Goal: Task Accomplishment & Management: Complete application form

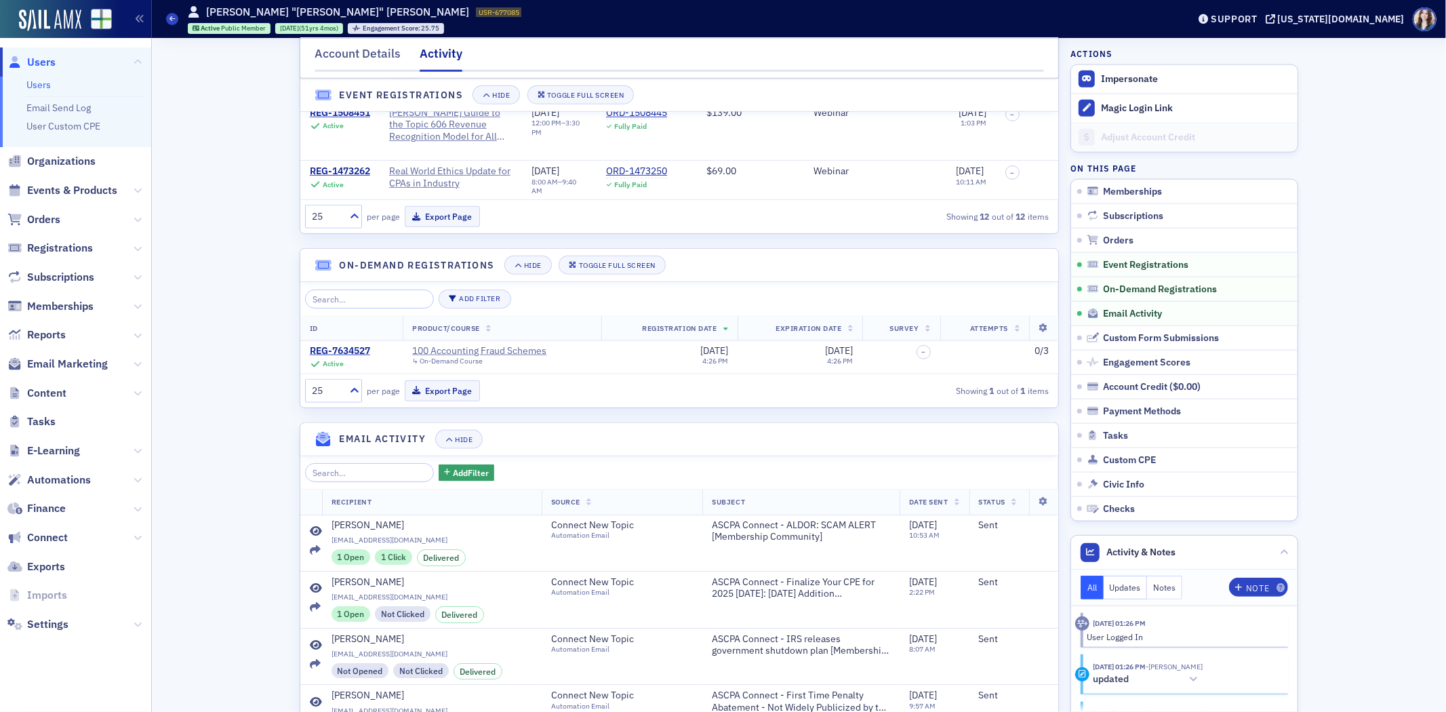
scroll to position [949, 0]
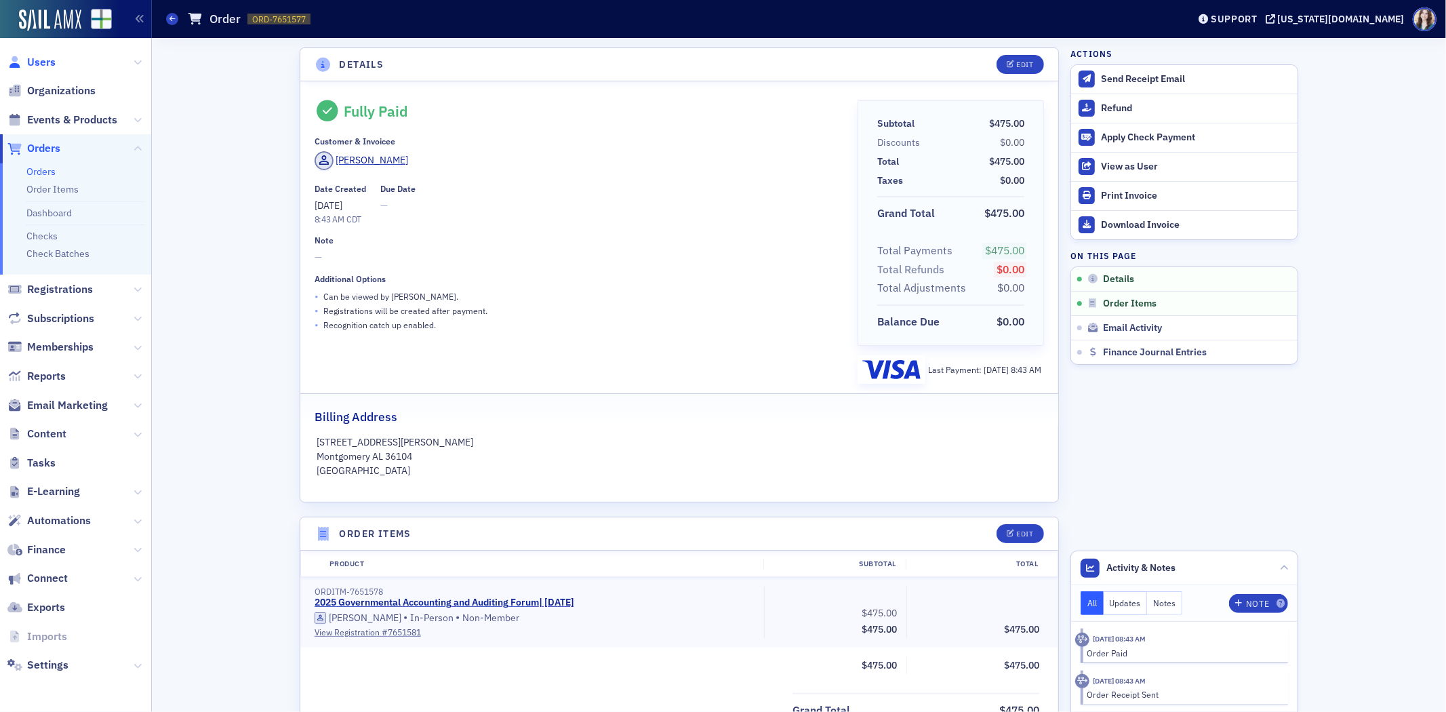
click at [37, 64] on span "Users" at bounding box center [41, 62] width 28 height 15
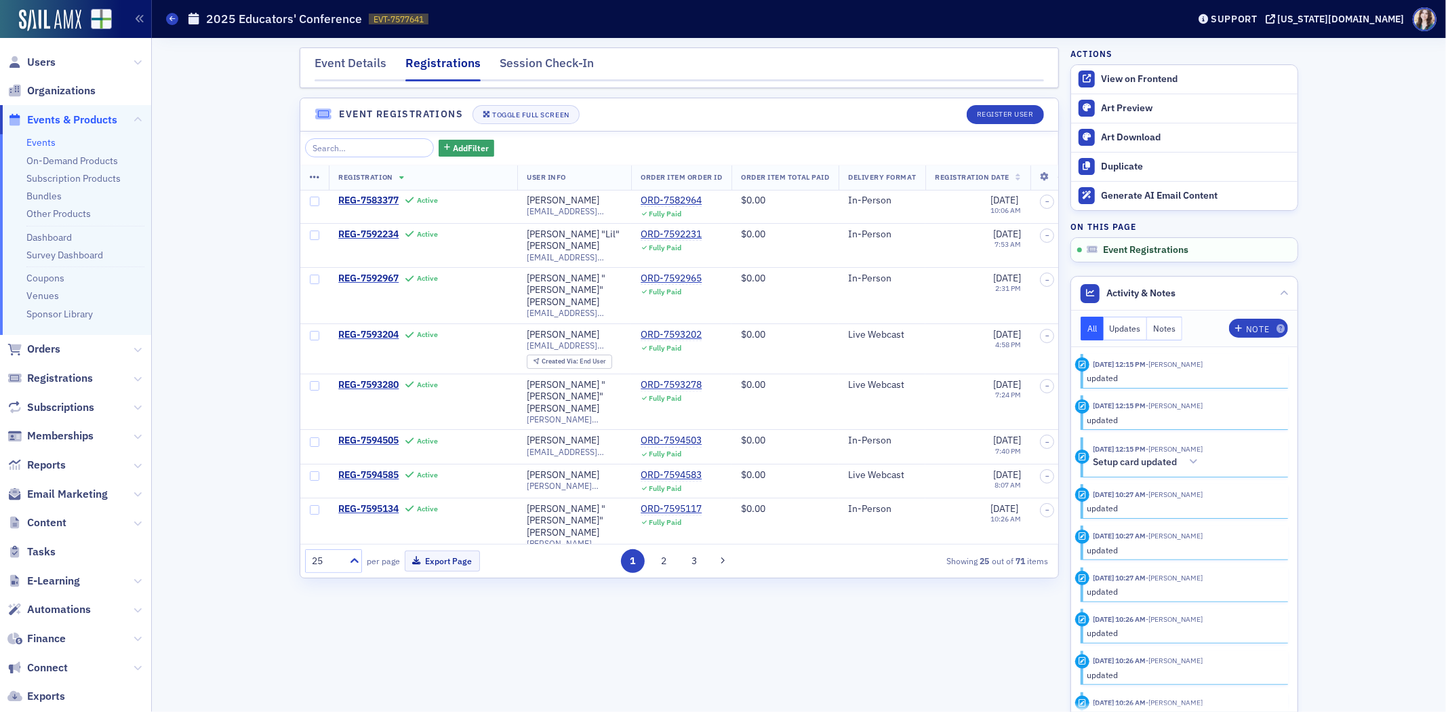
click at [243, 127] on div "Event Details Registrations Session Check-In Event Registrations Toggle Full Sc…" at bounding box center [798, 375] width 1275 height 674
click at [366, 62] on div "Event Details" at bounding box center [351, 66] width 72 height 25
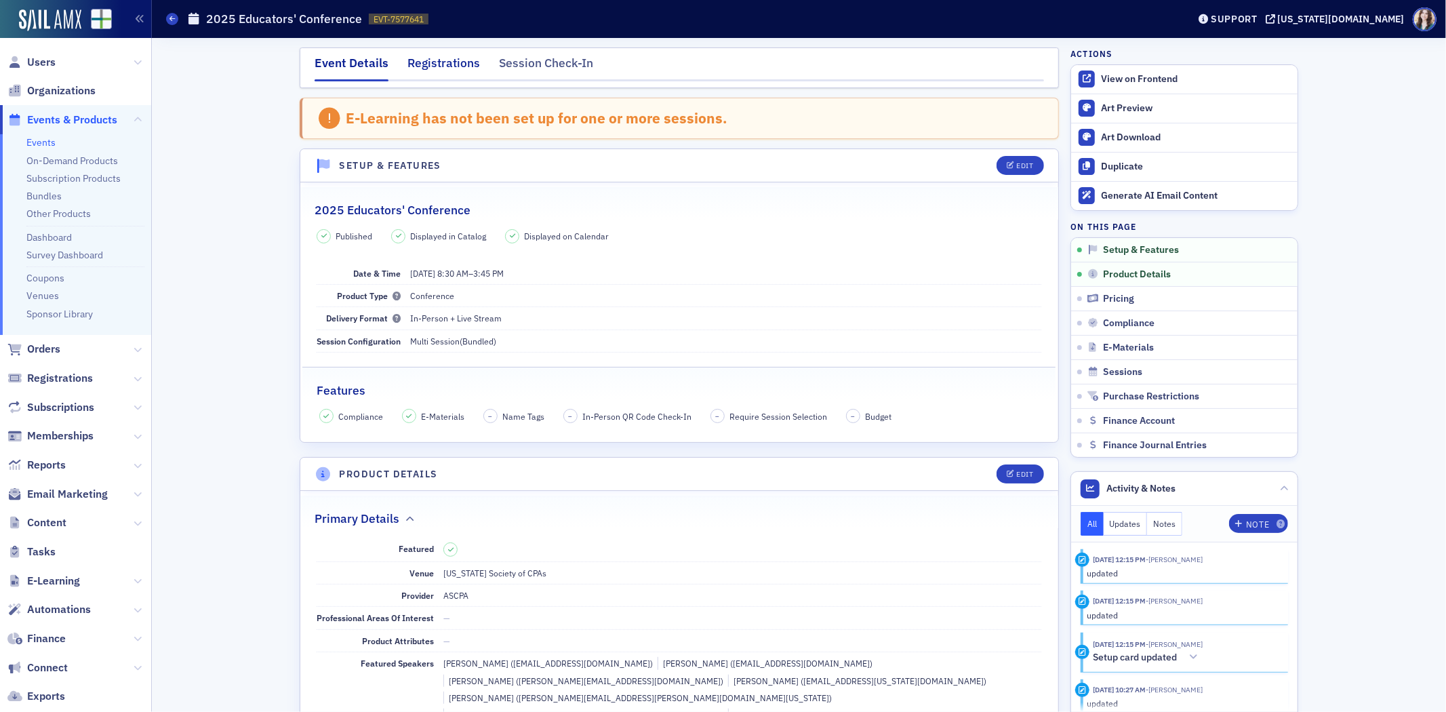
click at [430, 64] on div "Registrations" at bounding box center [443, 66] width 73 height 25
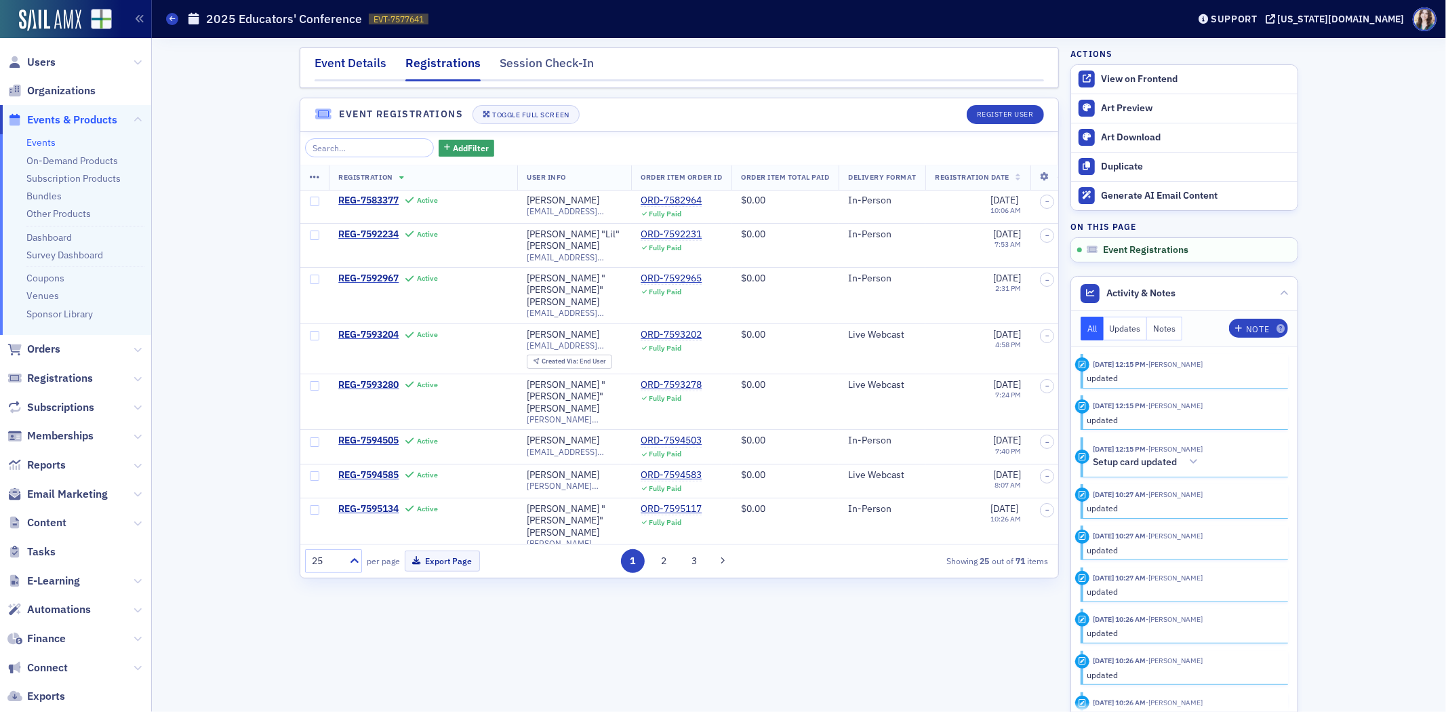
click at [370, 66] on div "Event Details" at bounding box center [351, 66] width 72 height 25
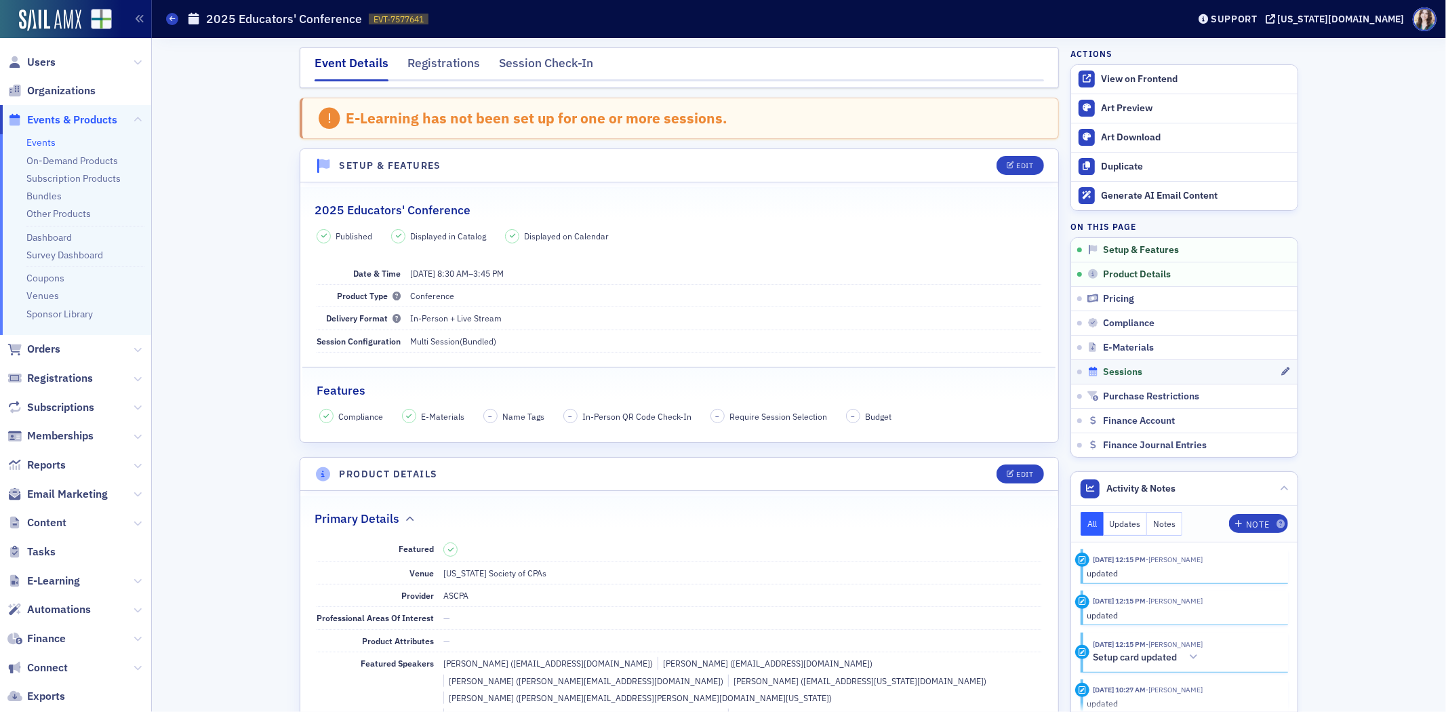
click at [1104, 367] on span "Sessions" at bounding box center [1123, 372] width 39 height 12
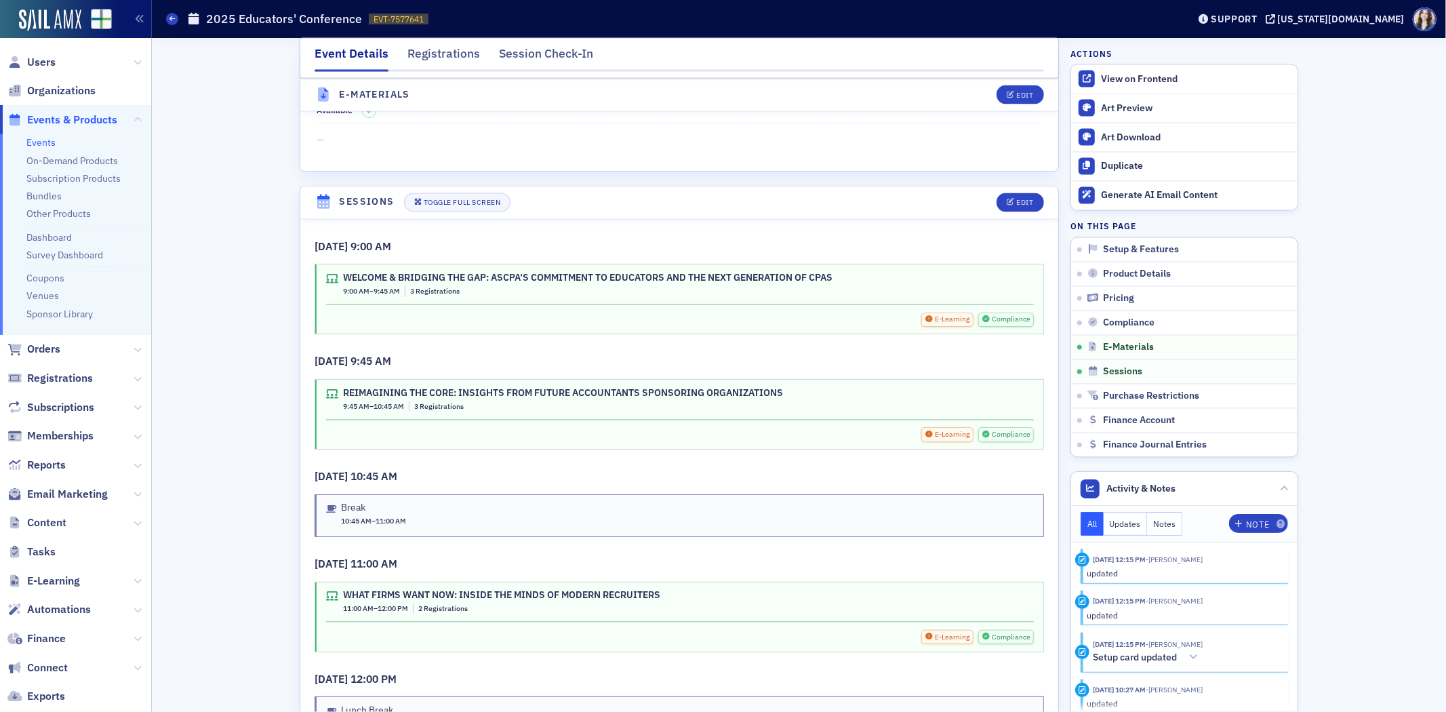
scroll to position [2140, 0]
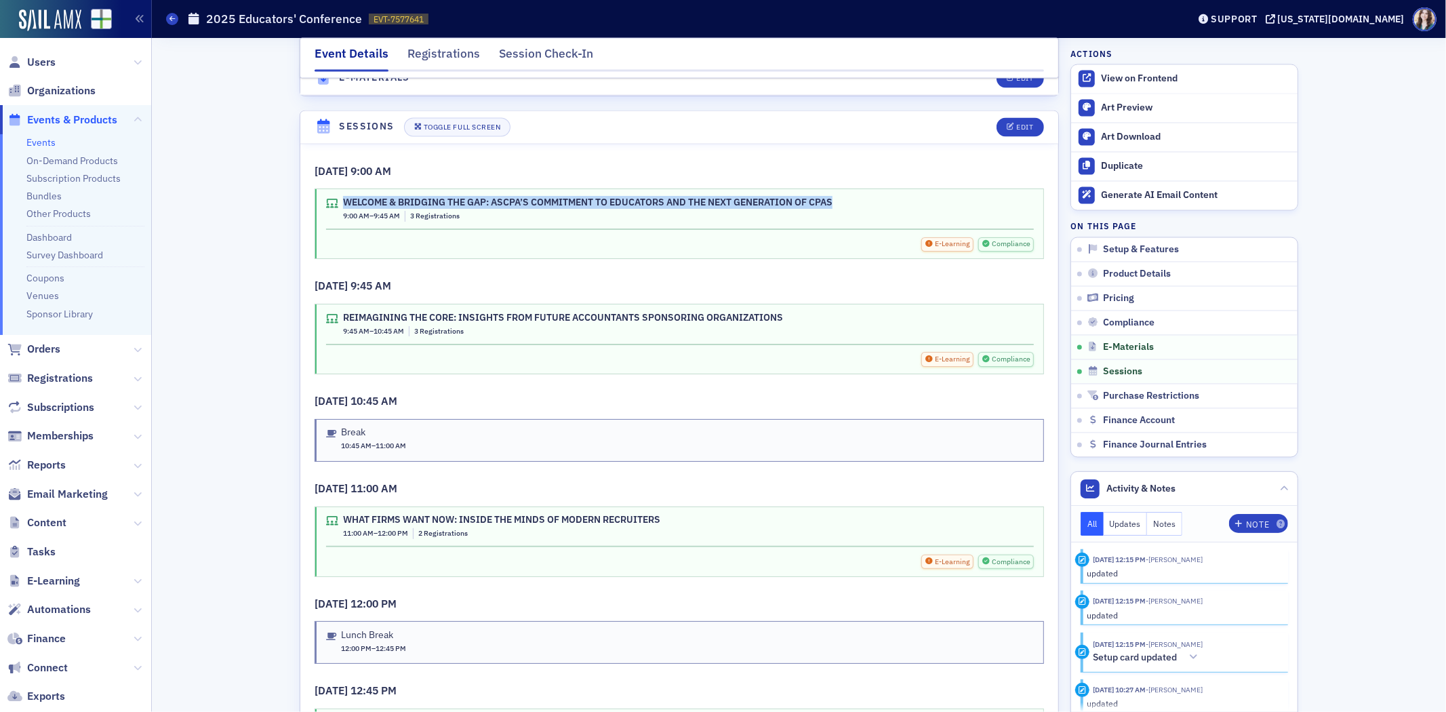
drag, startPoint x: 336, startPoint y: 170, endPoint x: 885, endPoint y: 163, distance: 549.2
click at [885, 189] on div "WELCOME & BRIDGING THE GAP: ASCPA’S COMMITMENT TO EDUCATORS AND THE NEXT GENERA…" at bounding box center [679, 223] width 728 height 69
copy div "WELCOME & BRIDGING THE GAP: ASCPA’S COMMITMENT TO EDUCATORS AND THE NEXT GENERA…"
click at [797, 163] on h3 "10/17/2025 9:00 AM" at bounding box center [679, 171] width 729 height 16
click at [343, 312] on div "REIMAGINING THE CORE: INSIGHTS FROM FUTURE ACCOUNTANTS SPONSORING ORGANIZATIONS" at bounding box center [563, 318] width 440 height 12
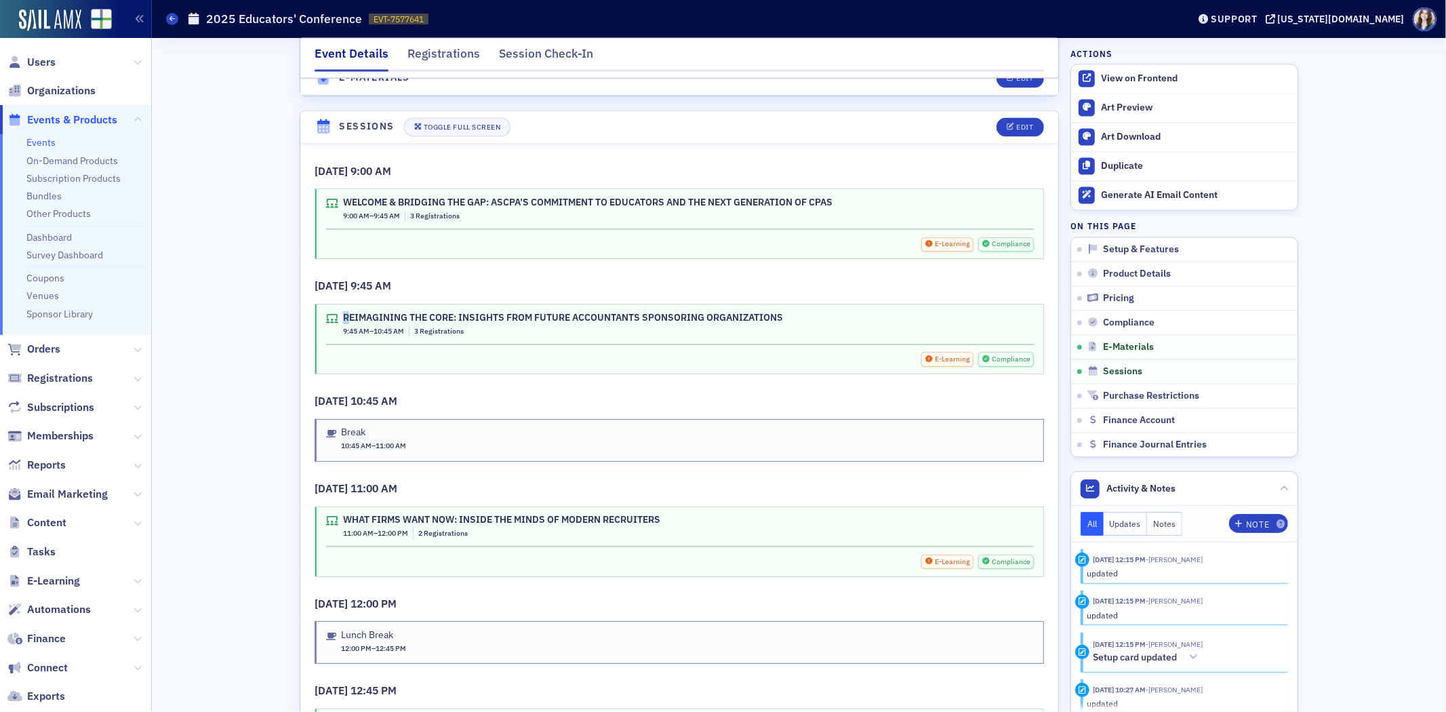
click at [346, 312] on div "REIMAGINING THE CORE: INSIGHTS FROM FUTURE ACCOUNTANTS SPONSORING ORGANIZATIONS" at bounding box center [563, 318] width 440 height 12
click at [343, 312] on div "REIMAGINING THE CORE: INSIGHTS FROM FUTURE ACCOUNTANTS SPONSORING ORGANIZATIONS" at bounding box center [563, 318] width 440 height 12
drag, startPoint x: 337, startPoint y: 285, endPoint x: 790, endPoint y: 279, distance: 453.6
click at [790, 304] on div "REIMAGINING THE CORE: INSIGHTS FROM FUTURE ACCOUNTANTS SPONSORING ORGANIZATIONS…" at bounding box center [679, 338] width 728 height 69
copy div "REIMAGINING THE CORE: INSIGHTS FROM FUTURE ACCOUNTANTS SPONSORING ORGANIZATIONS"
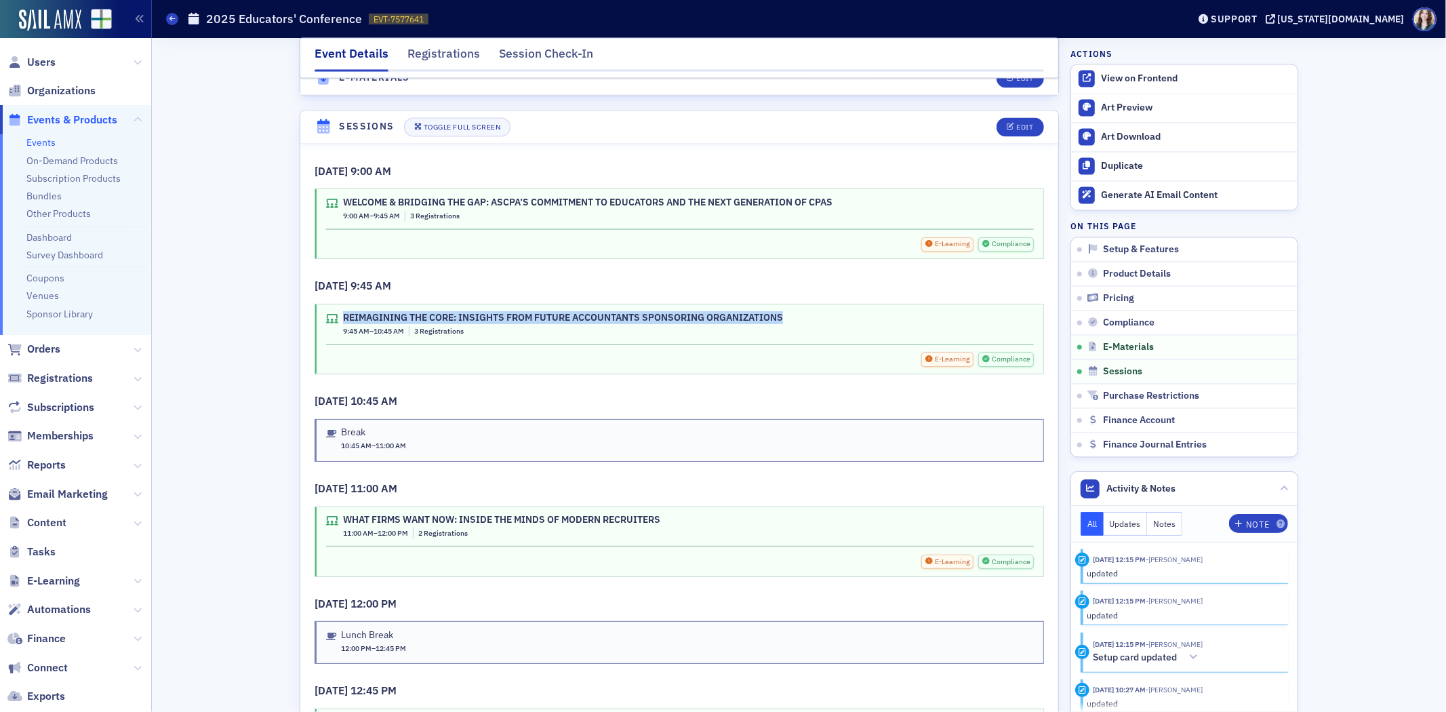
click at [809, 304] on div "REIMAGINING THE CORE: INSIGHTS FROM FUTURE ACCOUNTANTS SPONSORING ORGANIZATIONS…" at bounding box center [679, 338] width 728 height 69
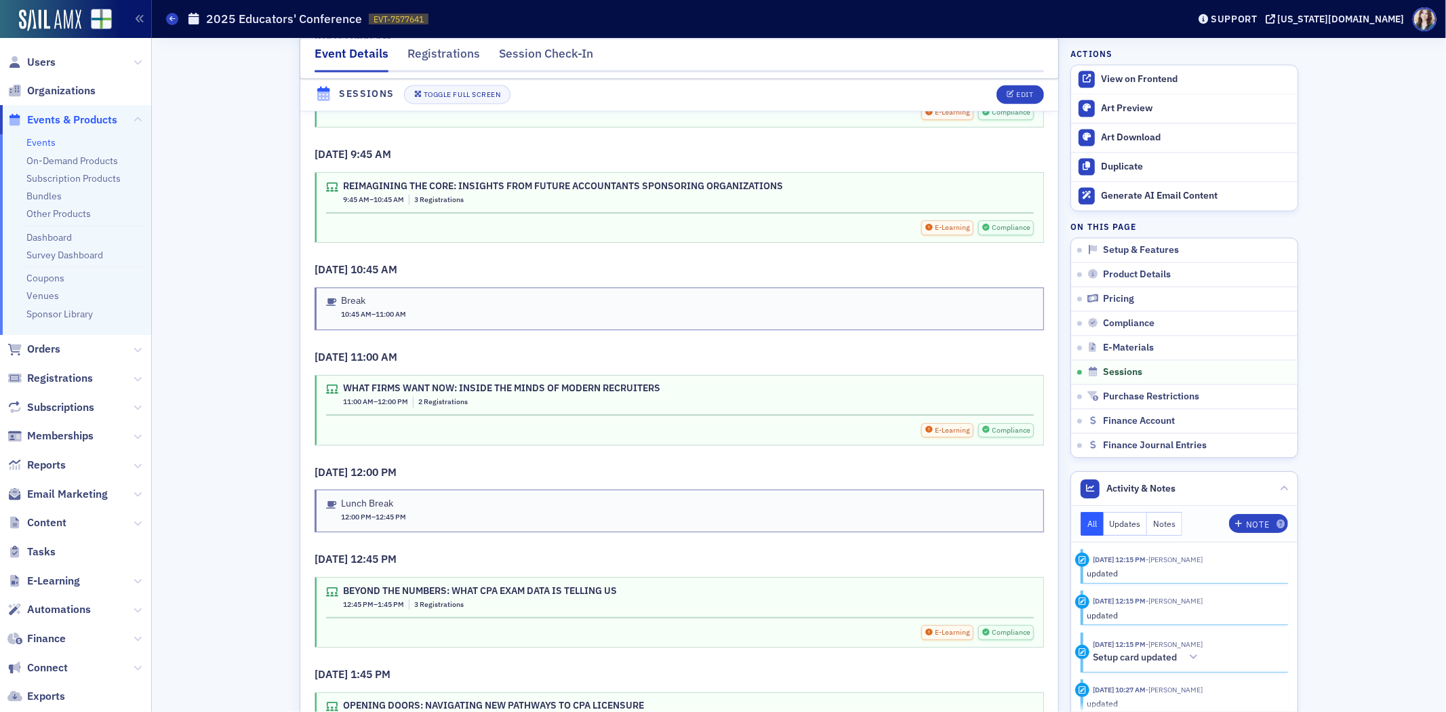
scroll to position [2366, 0]
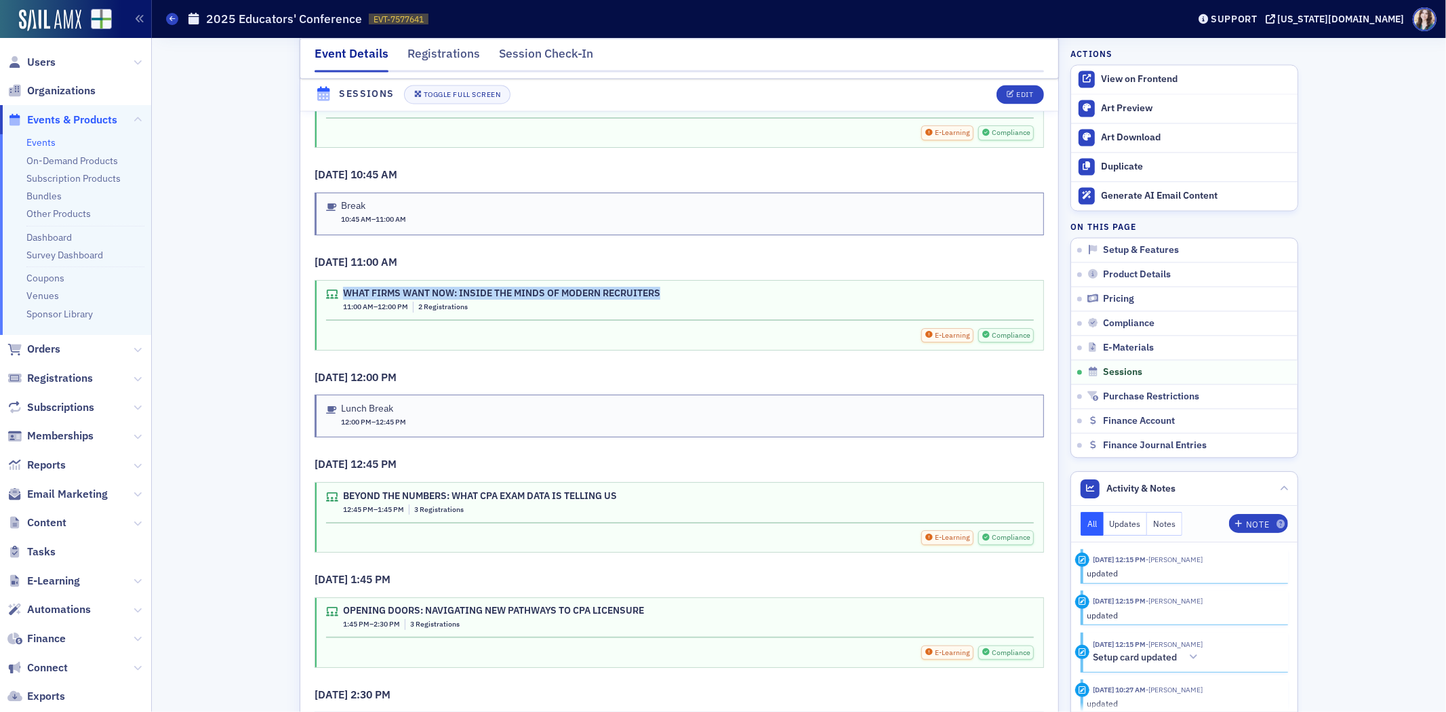
drag, startPoint x: 338, startPoint y: 264, endPoint x: 675, endPoint y: 260, distance: 337.0
click at [675, 287] on div "WHAT FIRMS WANT NOW: INSIDE THE MINDS OF MODERN RECRUITERS 11:00 AM – 12:00 PM …" at bounding box center [680, 299] width 708 height 25
copy div "WHAT FIRMS WANT NOW: INSIDE THE MINDS OF MODERN RECRUITERS"
click at [675, 281] on div "WHAT FIRMS WANT NOW: INSIDE THE MINDS OF MODERN RECRUITERS 11:00 AM – 12:00 PM …" at bounding box center [679, 315] width 728 height 69
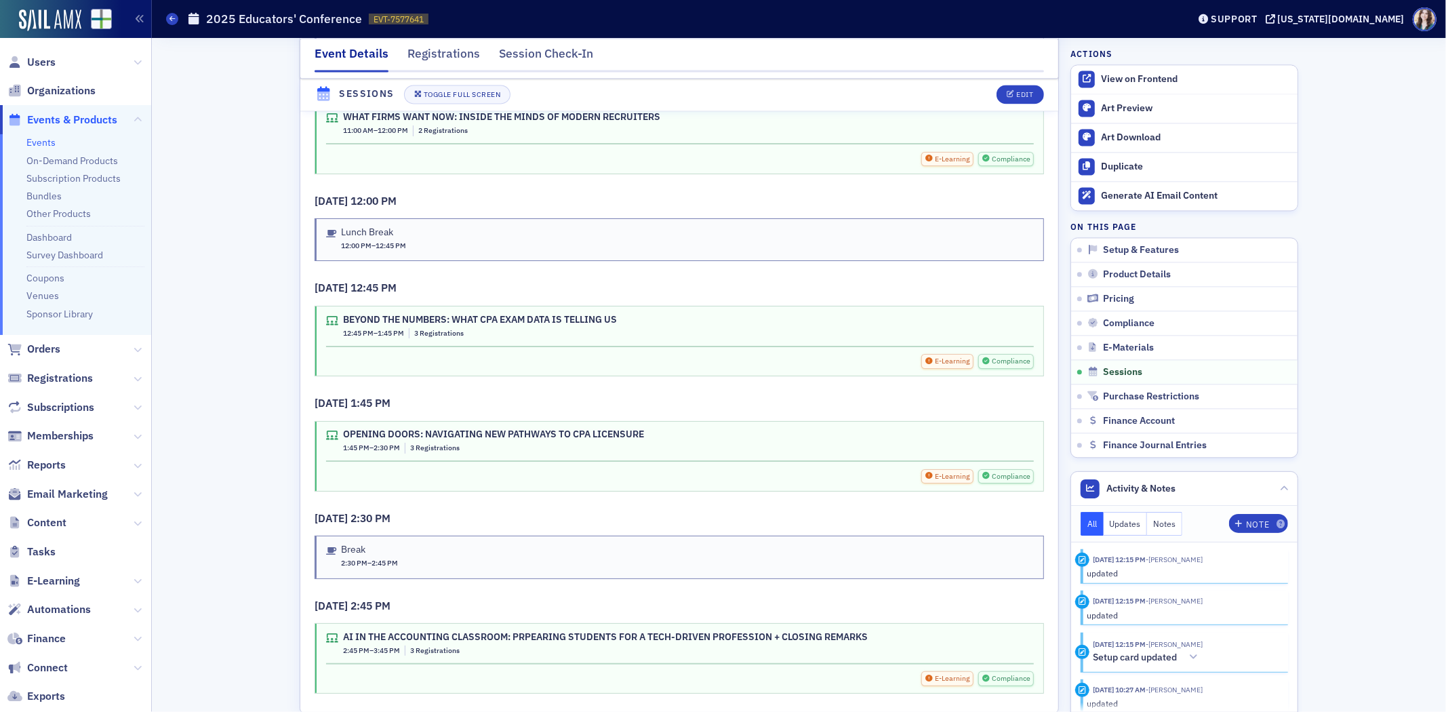
scroll to position [2592, 0]
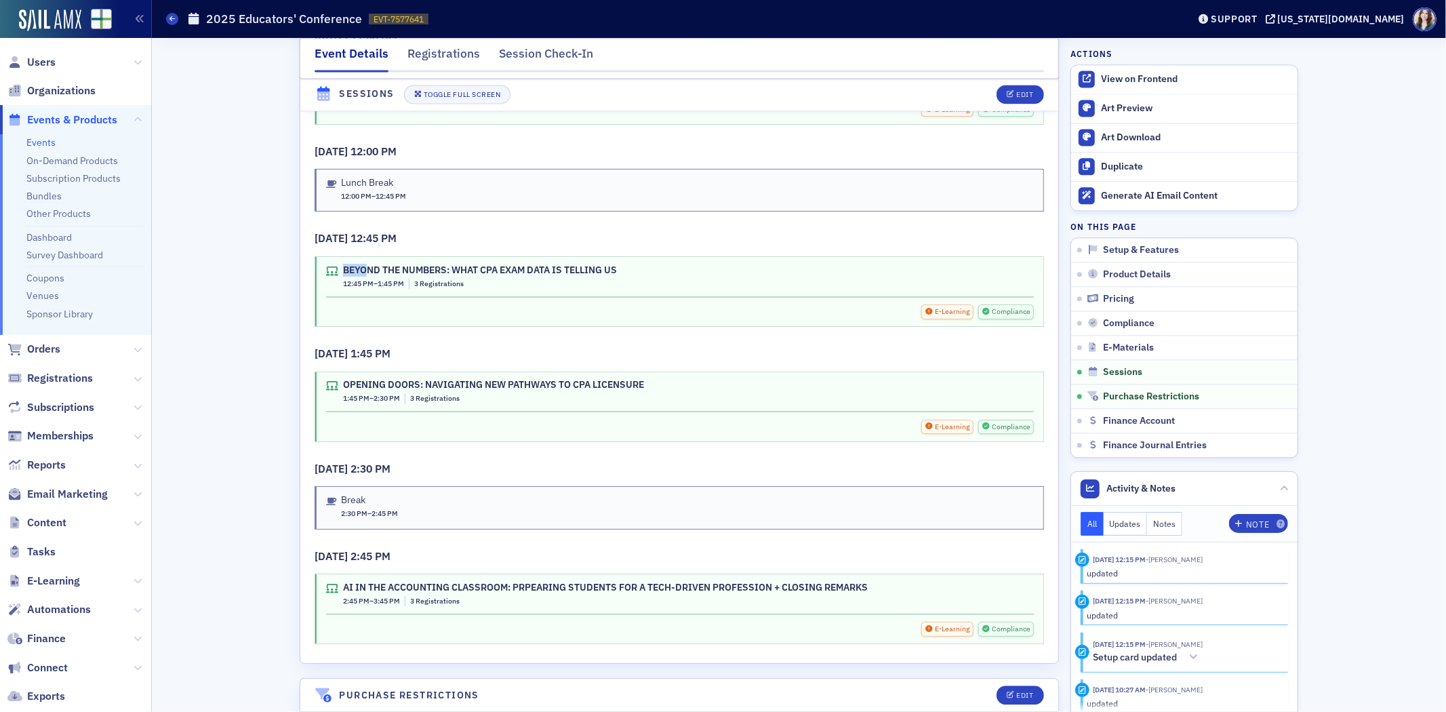
drag, startPoint x: 334, startPoint y: 239, endPoint x: 359, endPoint y: 235, distance: 25.3
click at [359, 264] on div "BEYOND THE NUMBERS: WHAT CPA EXAM DATA IS TELLING US 12:45 PM – 1:45 PM 3 Regis…" at bounding box center [680, 276] width 708 height 25
click at [350, 264] on div "BEYOND THE NUMBERS: WHAT CPA EXAM DATA IS TELLING US" at bounding box center [480, 270] width 274 height 12
drag, startPoint x: 337, startPoint y: 238, endPoint x: 626, endPoint y: 234, distance: 289.5
click at [626, 264] on div "BEYOND THE NUMBERS: WHAT CPA EXAM DATA IS TELLING US 12:45 PM – 1:45 PM 3 Regis…" at bounding box center [680, 276] width 708 height 25
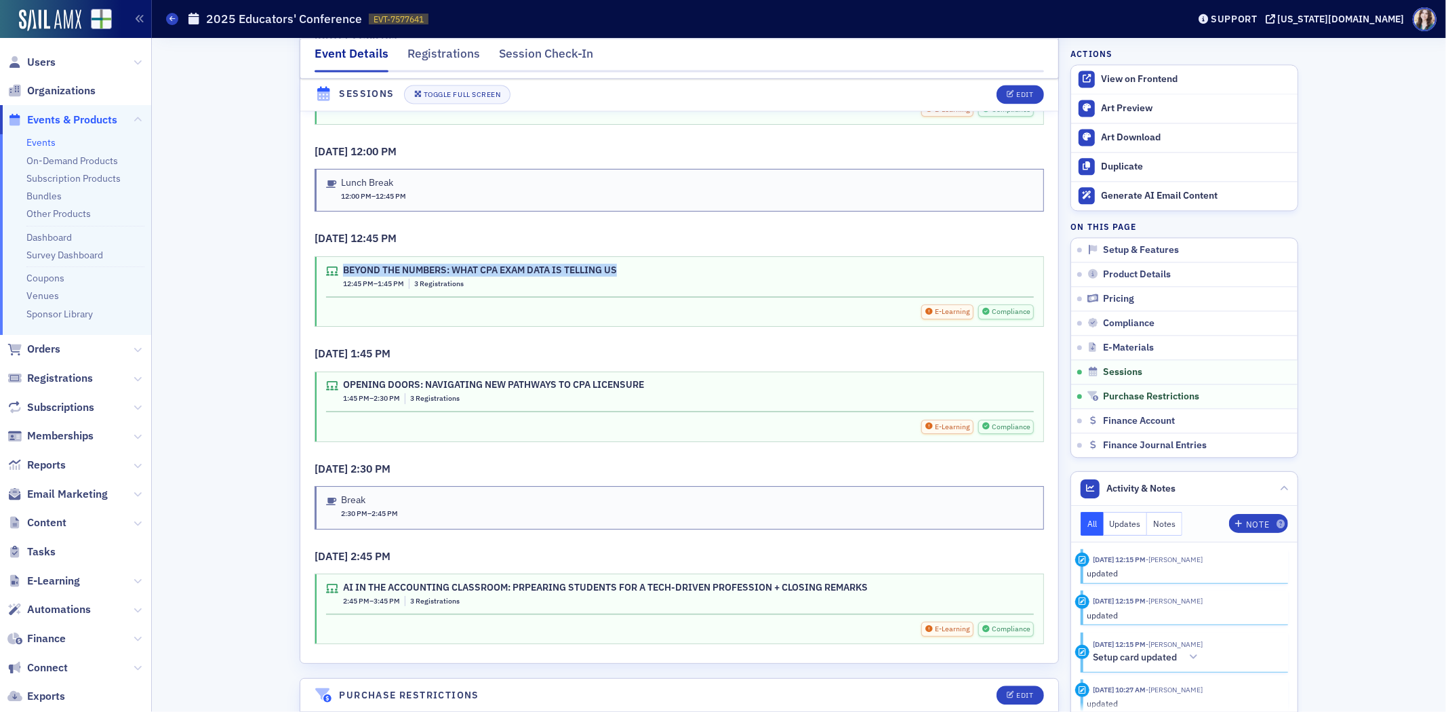
copy div "BEYOND THE NUMBERS: WHAT CPA EXAM DATA IS TELLING US"
click at [662, 264] on div "BEYOND THE NUMBERS: WHAT CPA EXAM DATA IS TELLING US 12:45 PM – 1:45 PM 3 Regis…" at bounding box center [680, 276] width 708 height 25
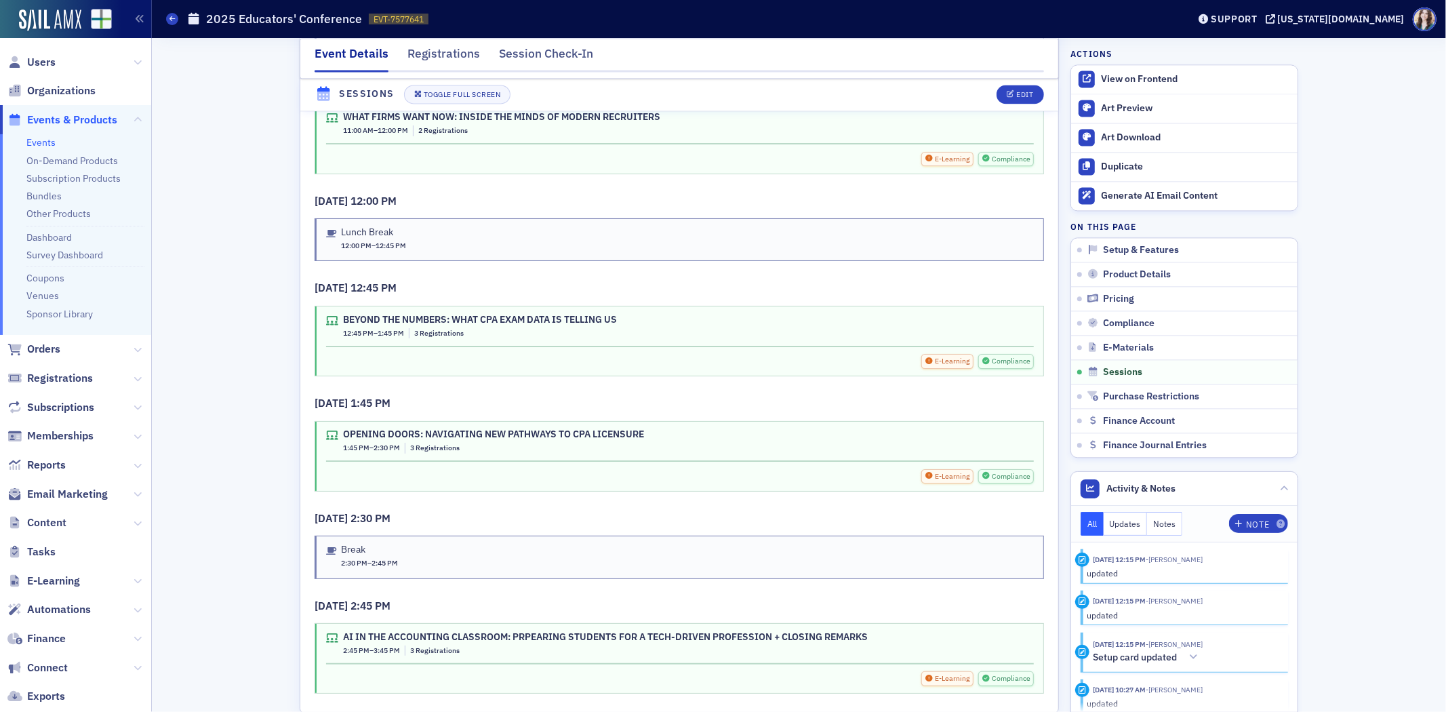
scroll to position [2441, 0]
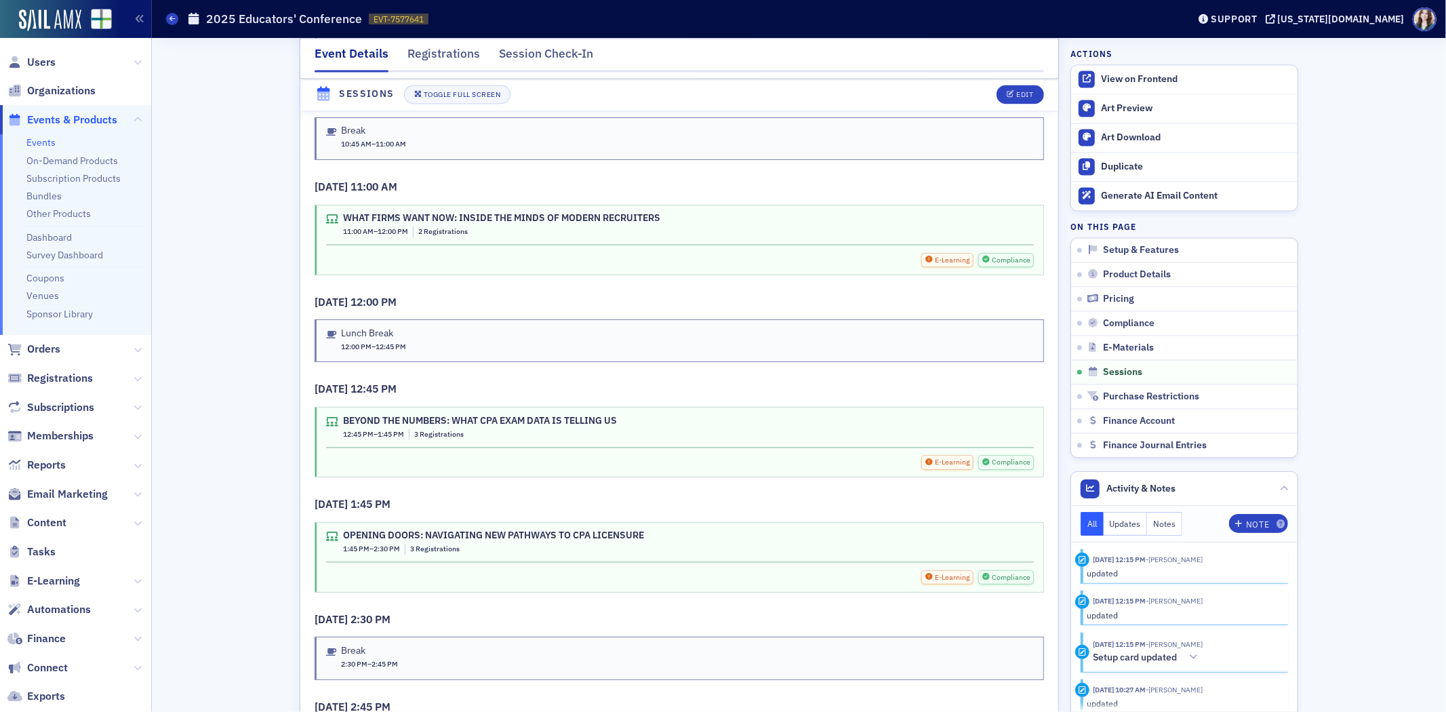
drag, startPoint x: 337, startPoint y: 506, endPoint x: 665, endPoint y: 500, distance: 328.2
click at [665, 529] on div "OPENING DOORS: NAVIGATING NEW PATHWAYS TO CPA LICENSURE 1:45 PM – 2:30 PM 3 Reg…" at bounding box center [680, 541] width 708 height 25
copy div "OPENING DOORS: NAVIGATING NEW PATHWAYS TO CPA LICENSURE"
click at [659, 529] on div "OPENING DOORS: NAVIGATING NEW PATHWAYS TO CPA LICENSURE 1:45 PM – 2:30 PM 3 Reg…" at bounding box center [680, 541] width 708 height 25
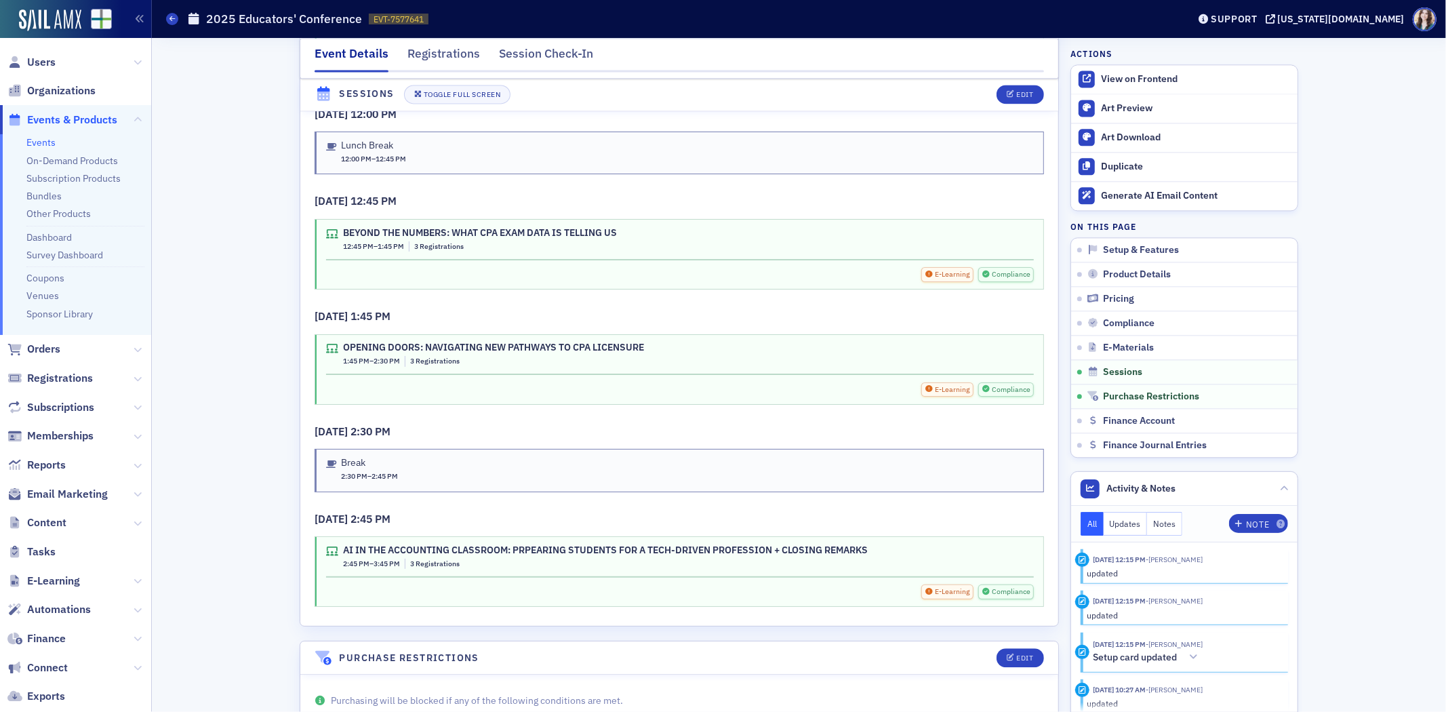
scroll to position [2667, 0]
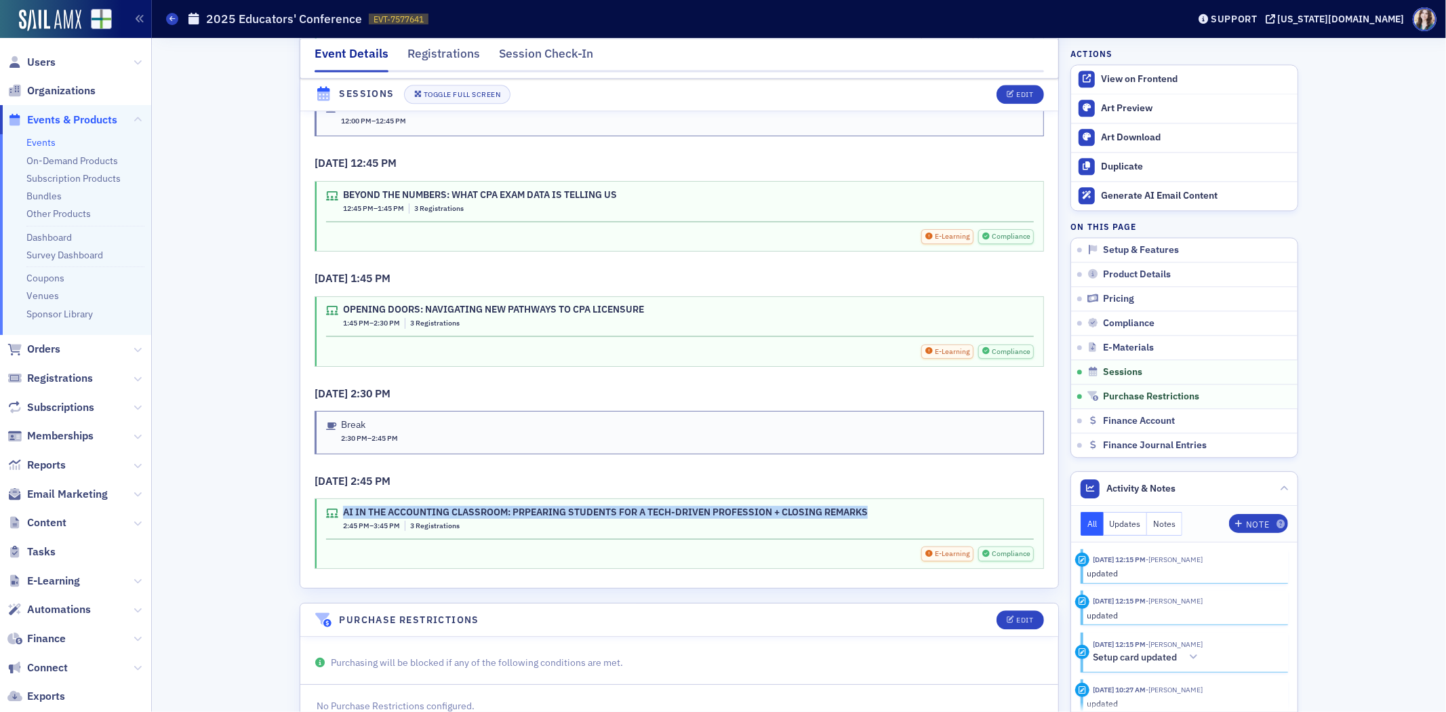
drag, startPoint x: 336, startPoint y: 479, endPoint x: 900, endPoint y: 464, distance: 563.6
click at [900, 473] on div "10/17/2025 2:45 PM AI IN THE ACCOUNTING CLASSROOM: PRPEARING STUDENTS FOR A TEC…" at bounding box center [679, 521] width 729 height 96
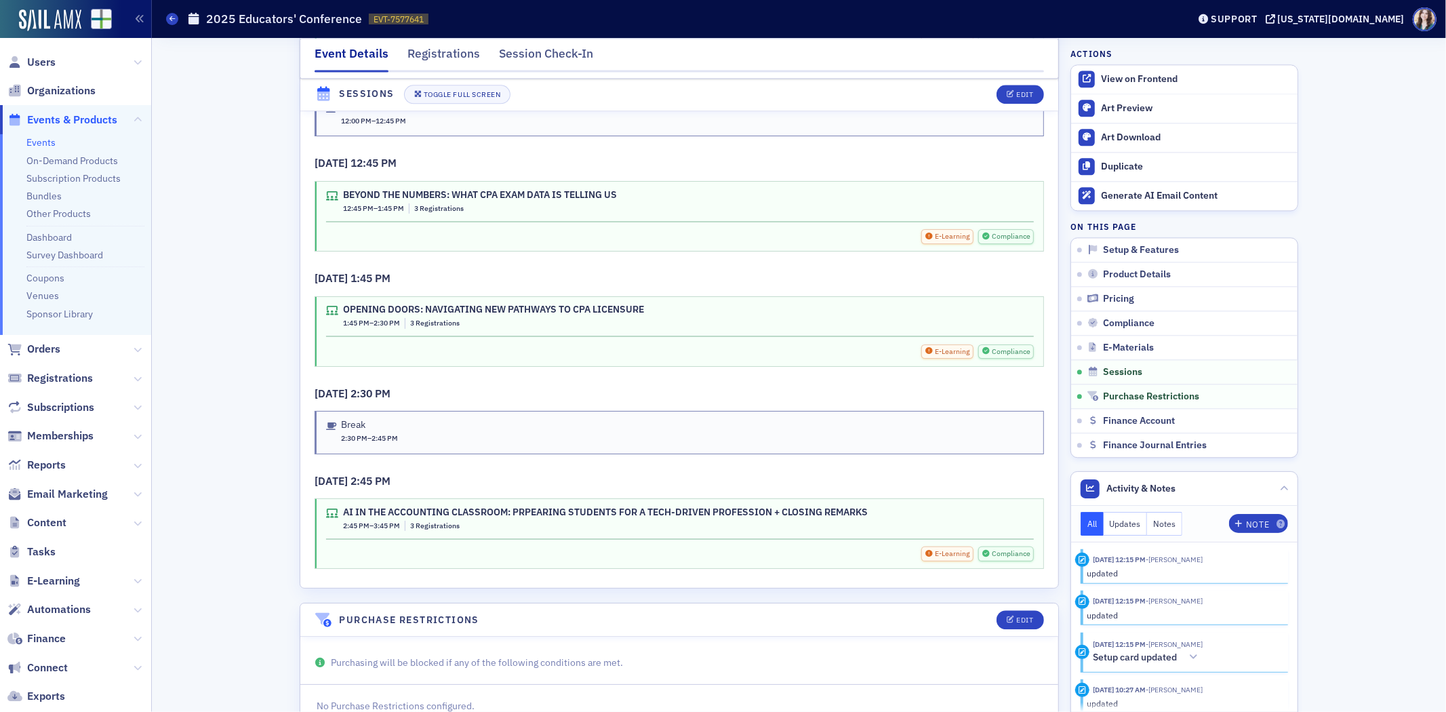
drag, startPoint x: 839, startPoint y: 479, endPoint x: 633, endPoint y: 510, distance: 207.7
click at [687, 536] on div "10/17/2025 9:00 AM WELCOME & BRIDGING THE GAP: ASCPA’S COMMITMENT TO EDUCATORS …" at bounding box center [679, 102] width 758 height 971
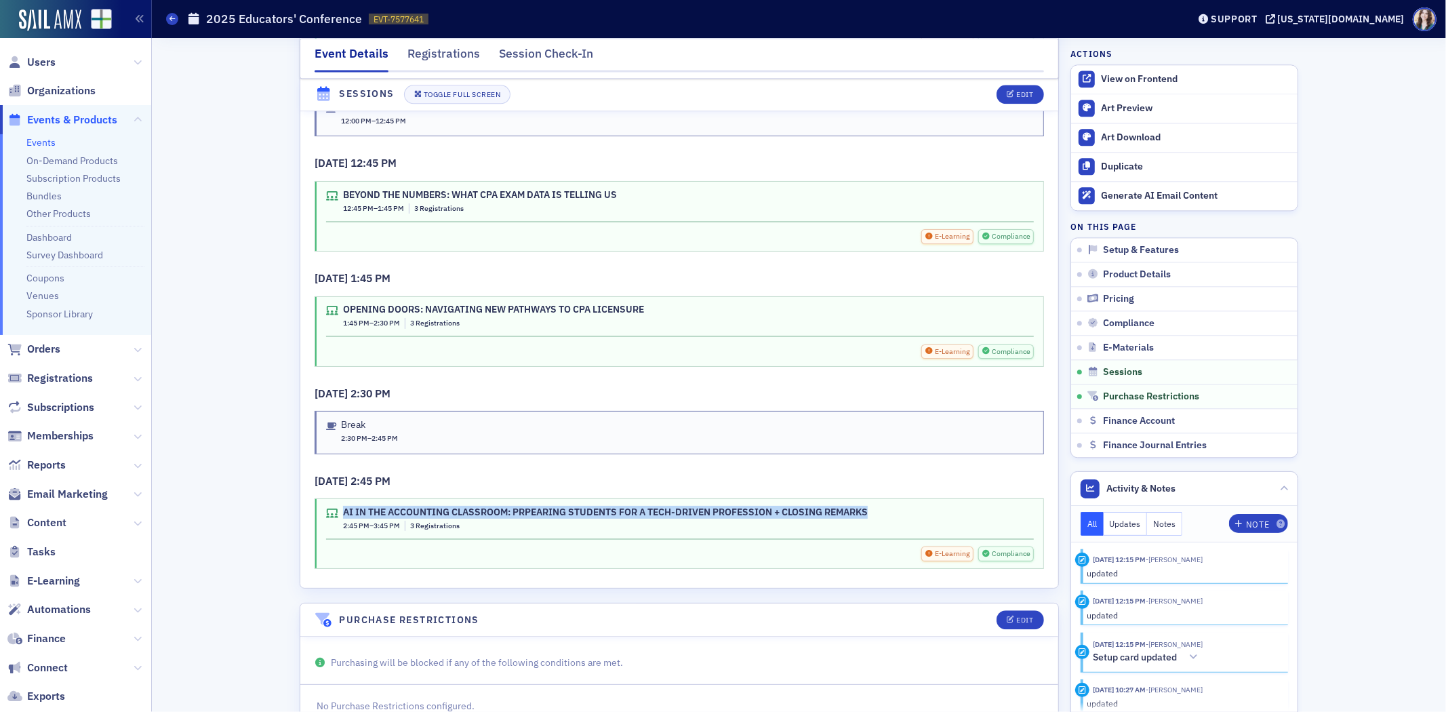
drag, startPoint x: 339, startPoint y: 480, endPoint x: 868, endPoint y: 477, distance: 529.5
click at [868, 506] on div "AI IN THE ACCOUNTING CLASSROOM: PRPEARING STUDENTS FOR A TECH-DRIVEN PROFESSION…" at bounding box center [680, 518] width 708 height 25
copy div "AI IN THE ACCOUNTING CLASSROOM: PRPEARING STUDENTS FOR A TECH-DRIVEN PROFESSION…"
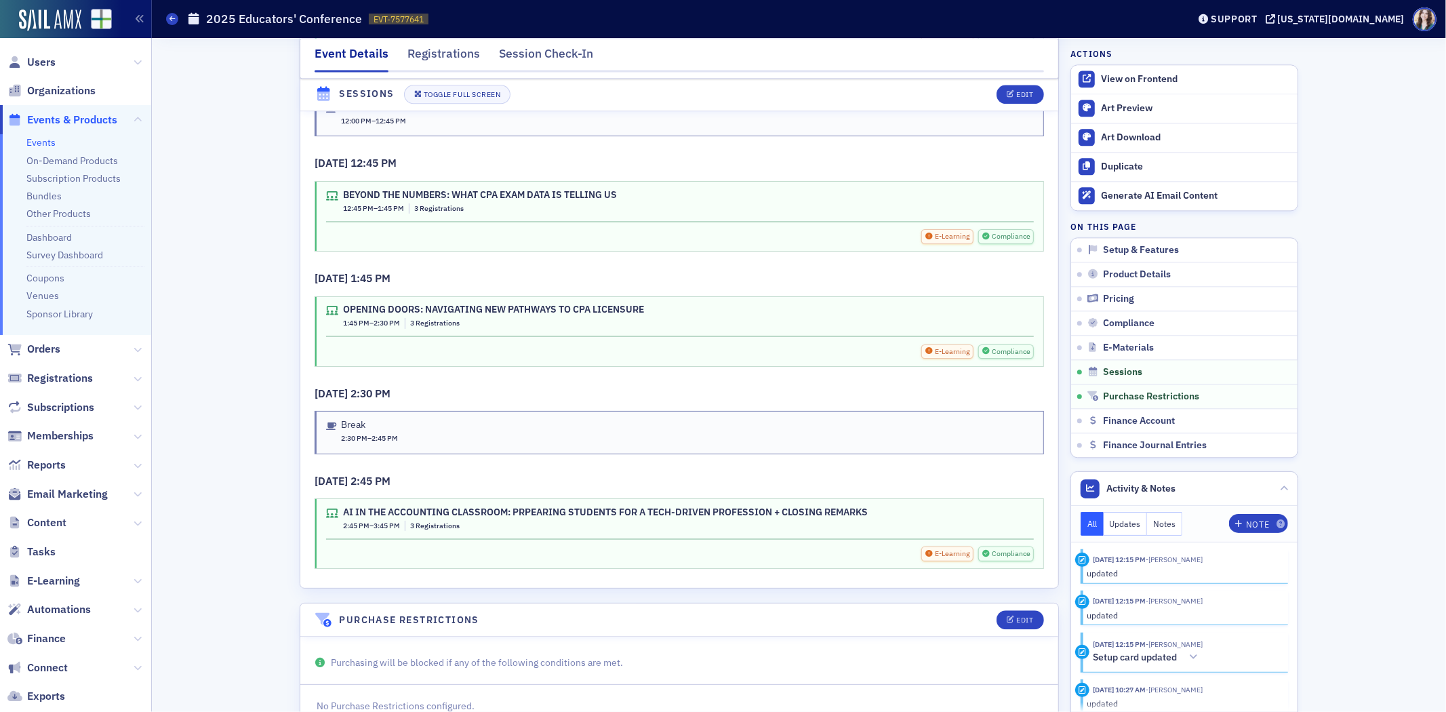
click at [822, 473] on h3 "10/17/2025 2:45 PM" at bounding box center [679, 481] width 729 height 16
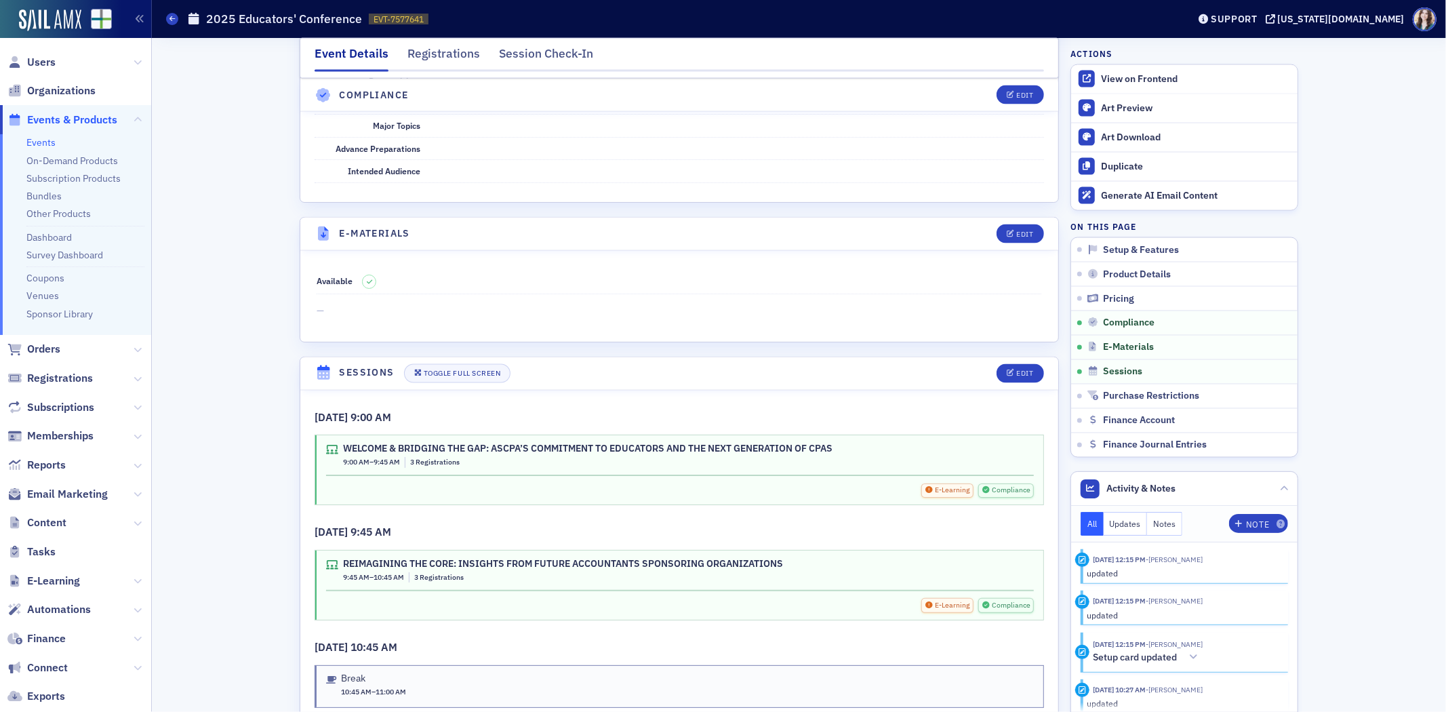
scroll to position [2064, 0]
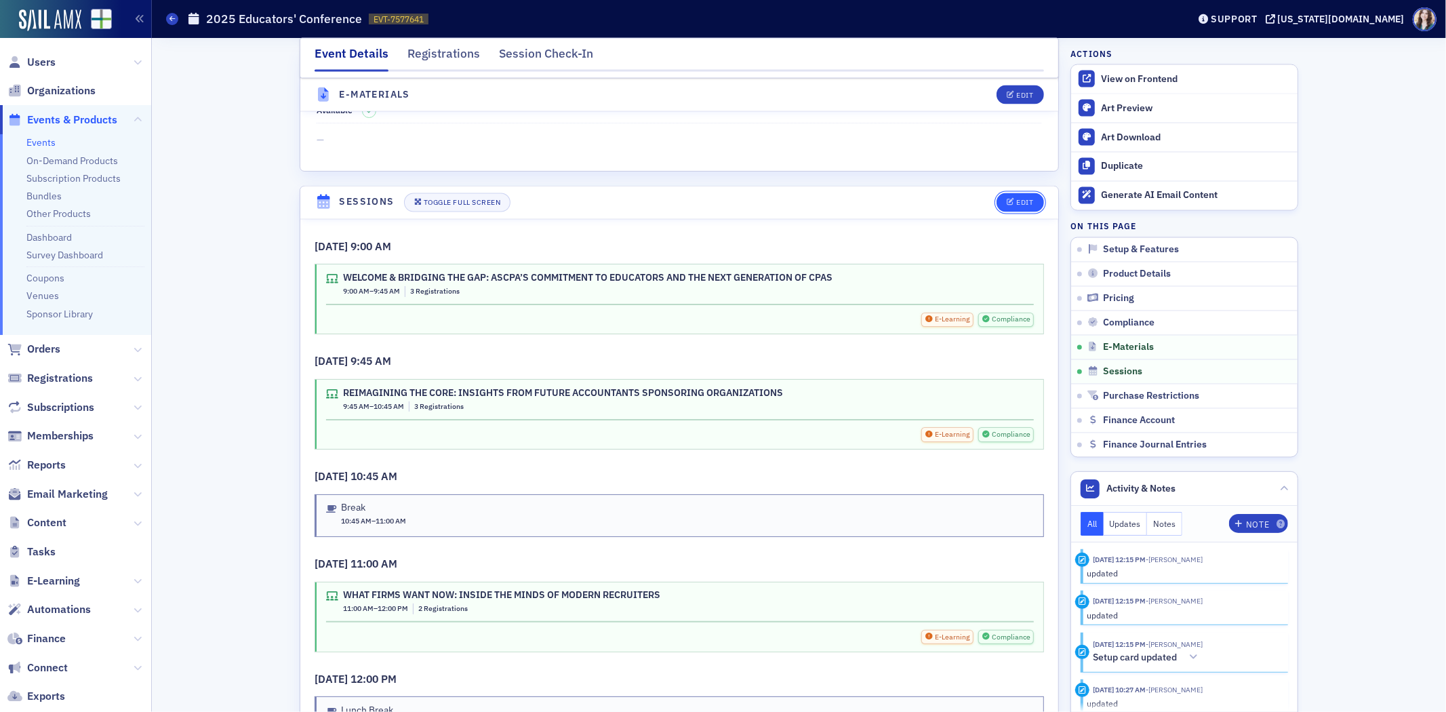
click at [1024, 199] on div "Edit" at bounding box center [1025, 202] width 17 height 7
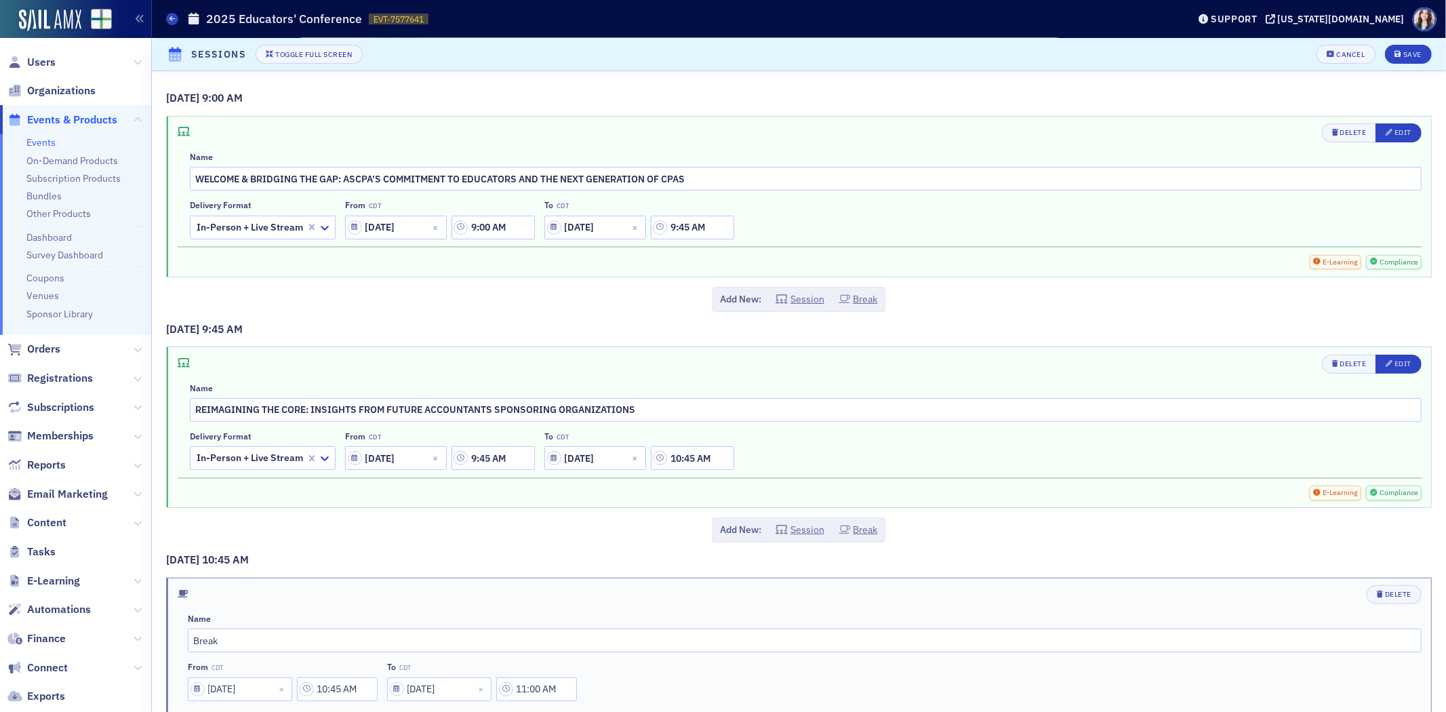
scroll to position [1953, 0]
click at [1395, 138] on span "Edit" at bounding box center [1399, 132] width 26 height 11
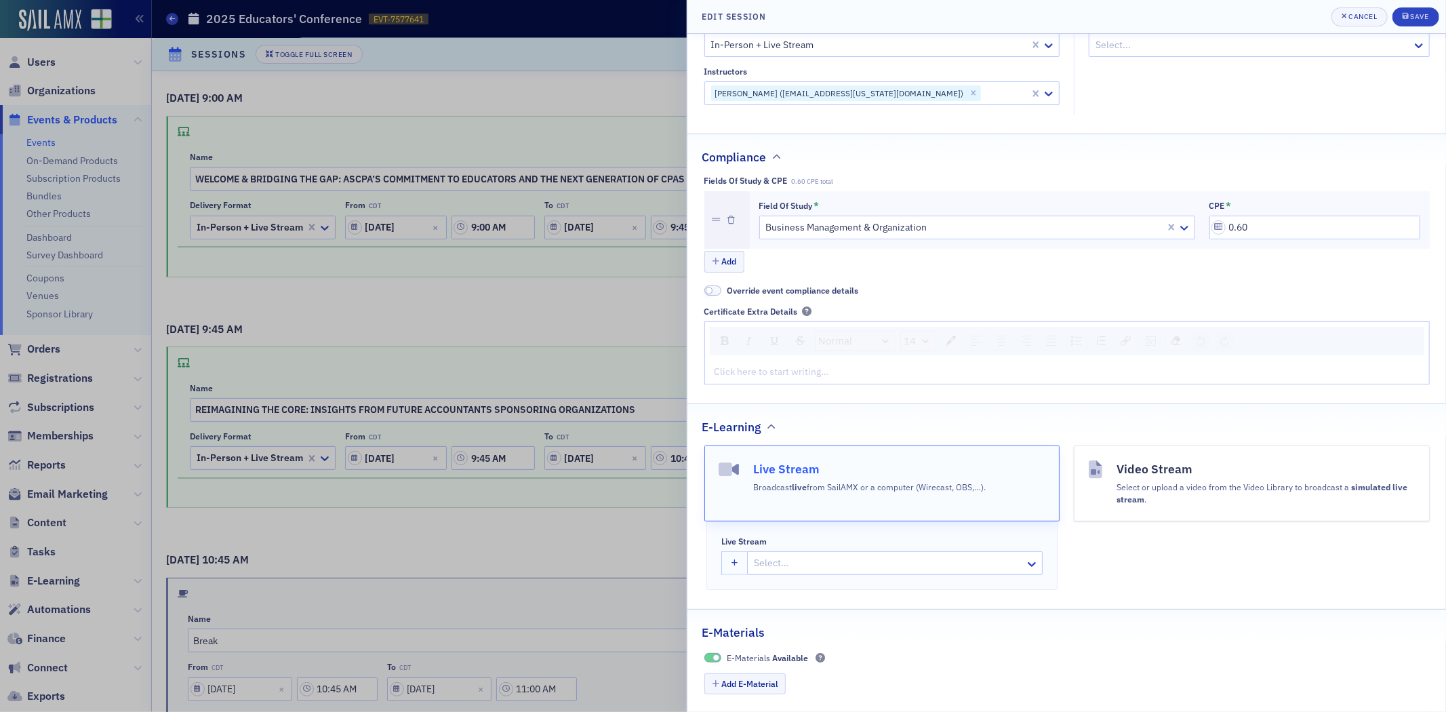
scroll to position [375, 0]
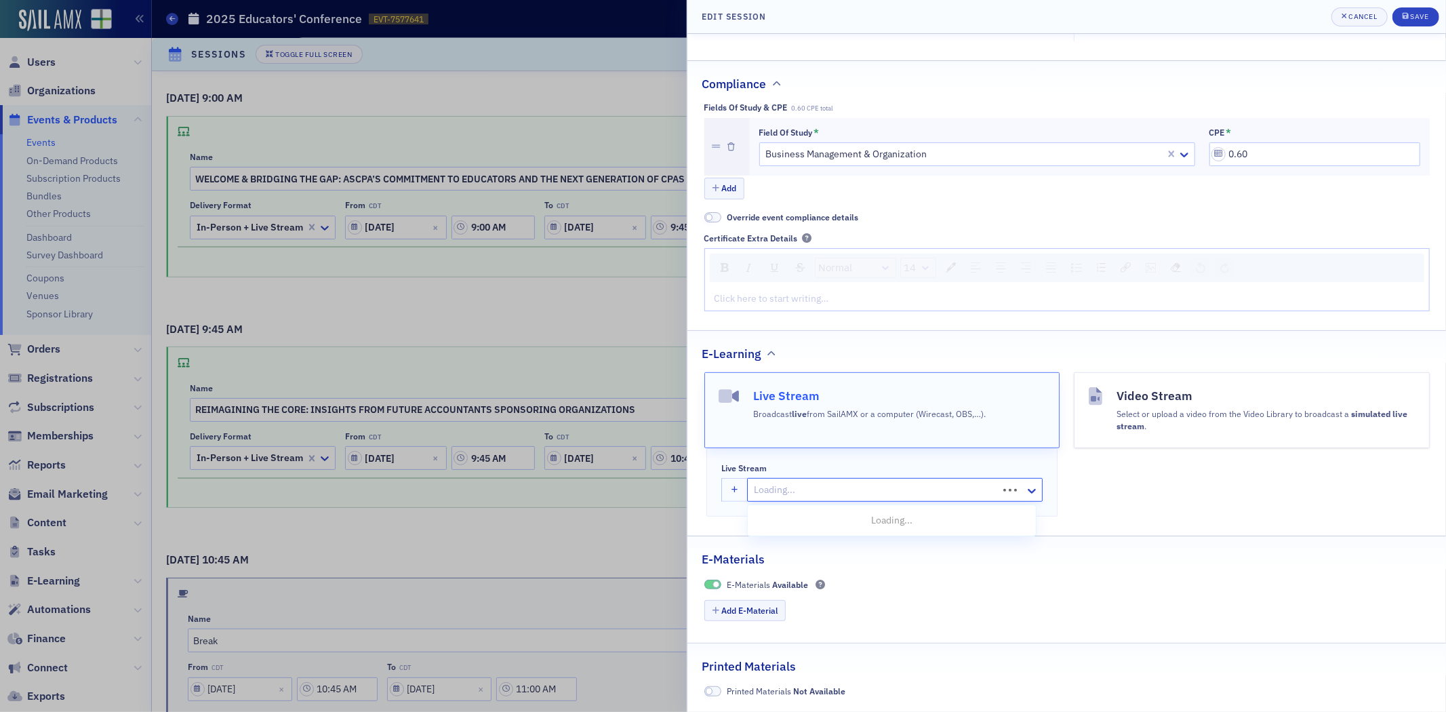
click at [788, 481] on div at bounding box center [875, 489] width 244 height 17
type input "WELCOME"
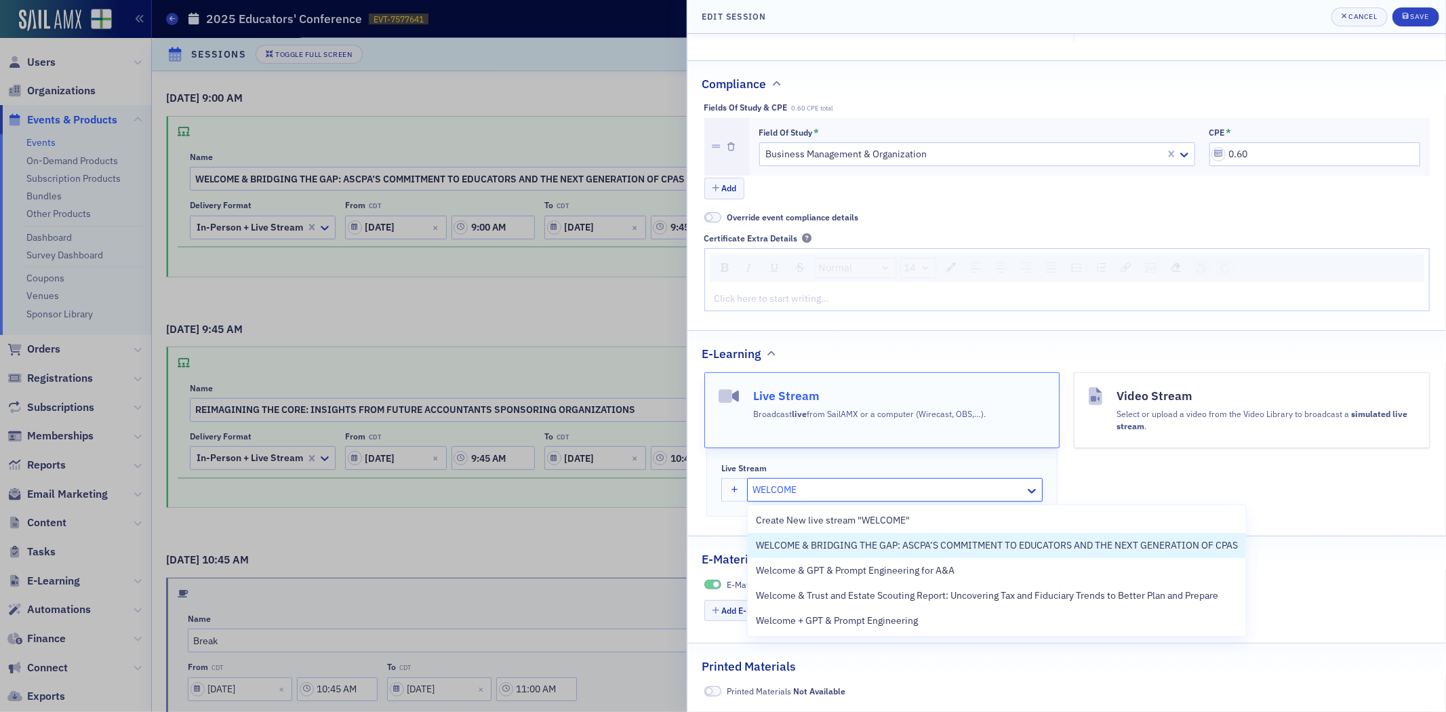
click at [816, 546] on span "WELCOME & BRIDGING THE GAP: ASCPA’S COMMITMENT TO EDUCATORS AND THE NEXT GENERA…" at bounding box center [997, 545] width 482 height 14
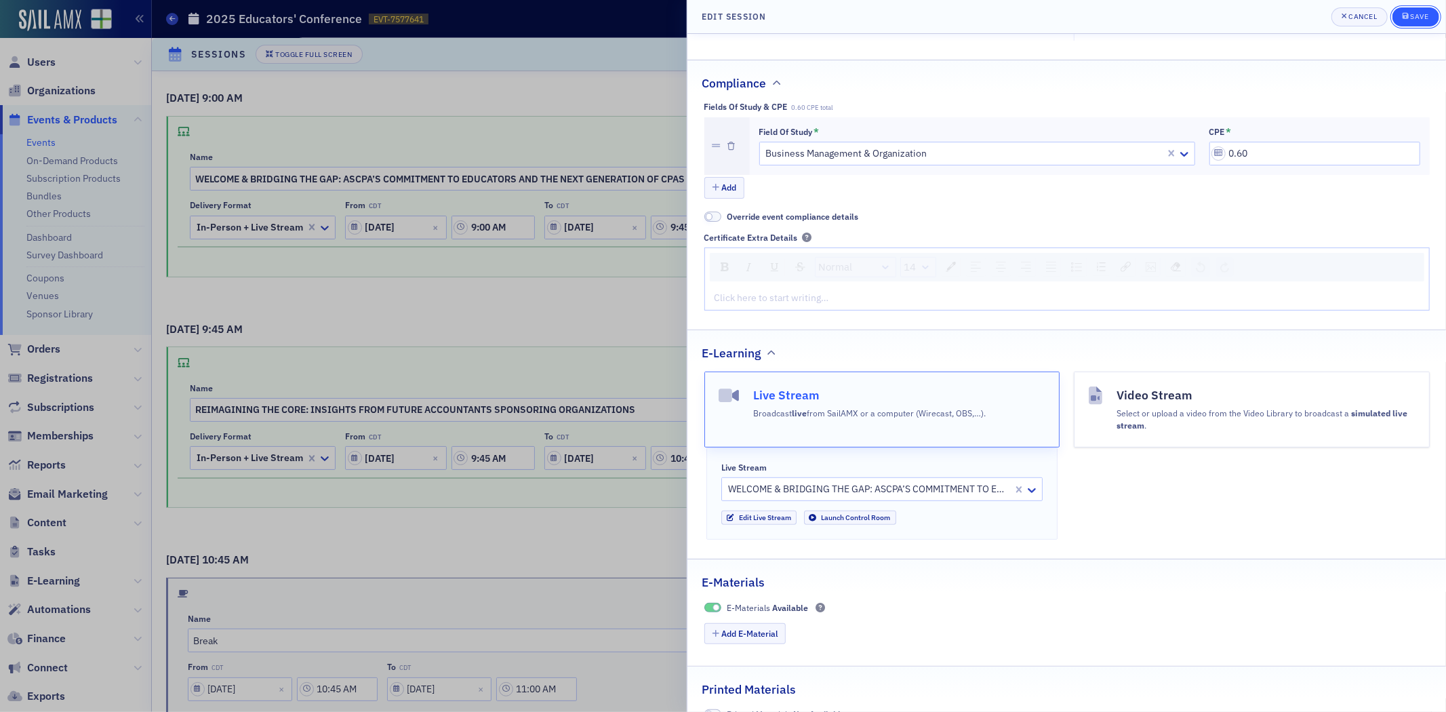
click at [1422, 20] on div "Save" at bounding box center [1419, 16] width 18 height 7
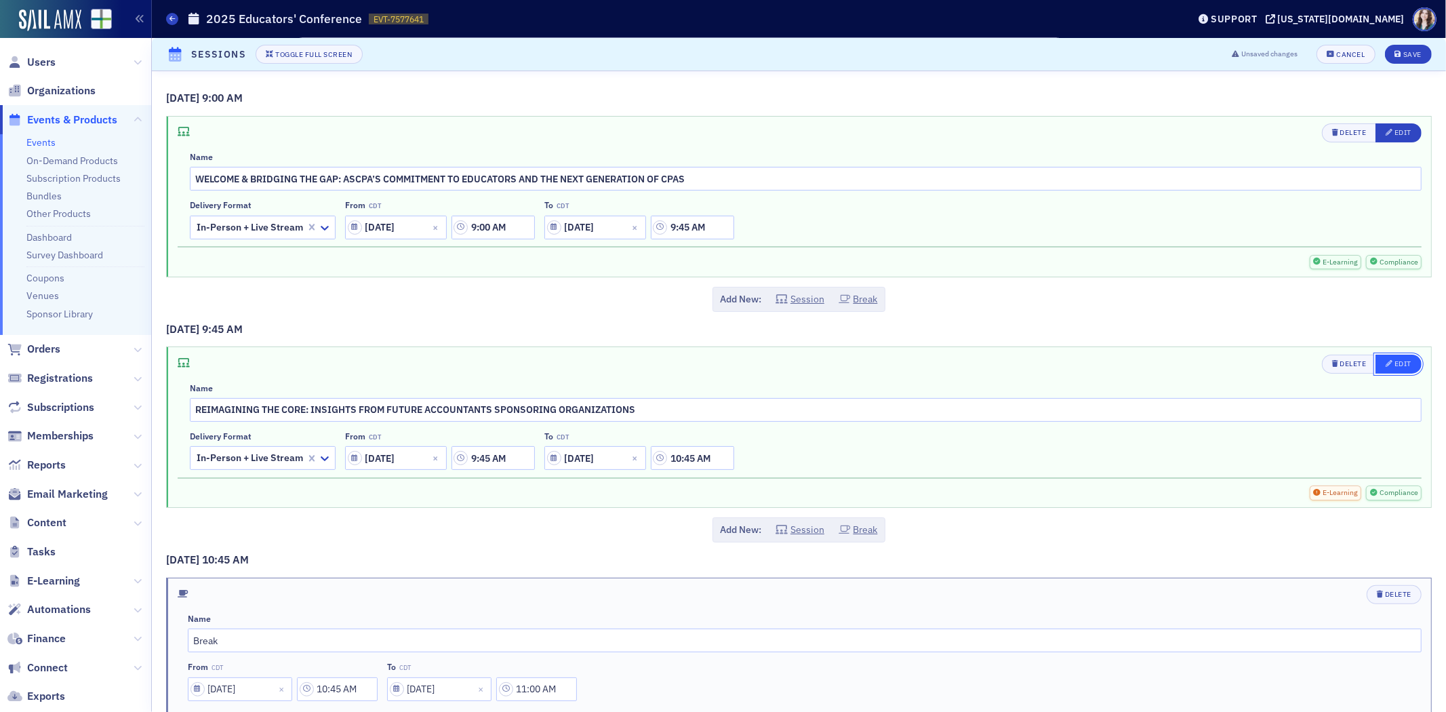
click at [1394, 360] on div "Edit" at bounding box center [1402, 363] width 17 height 7
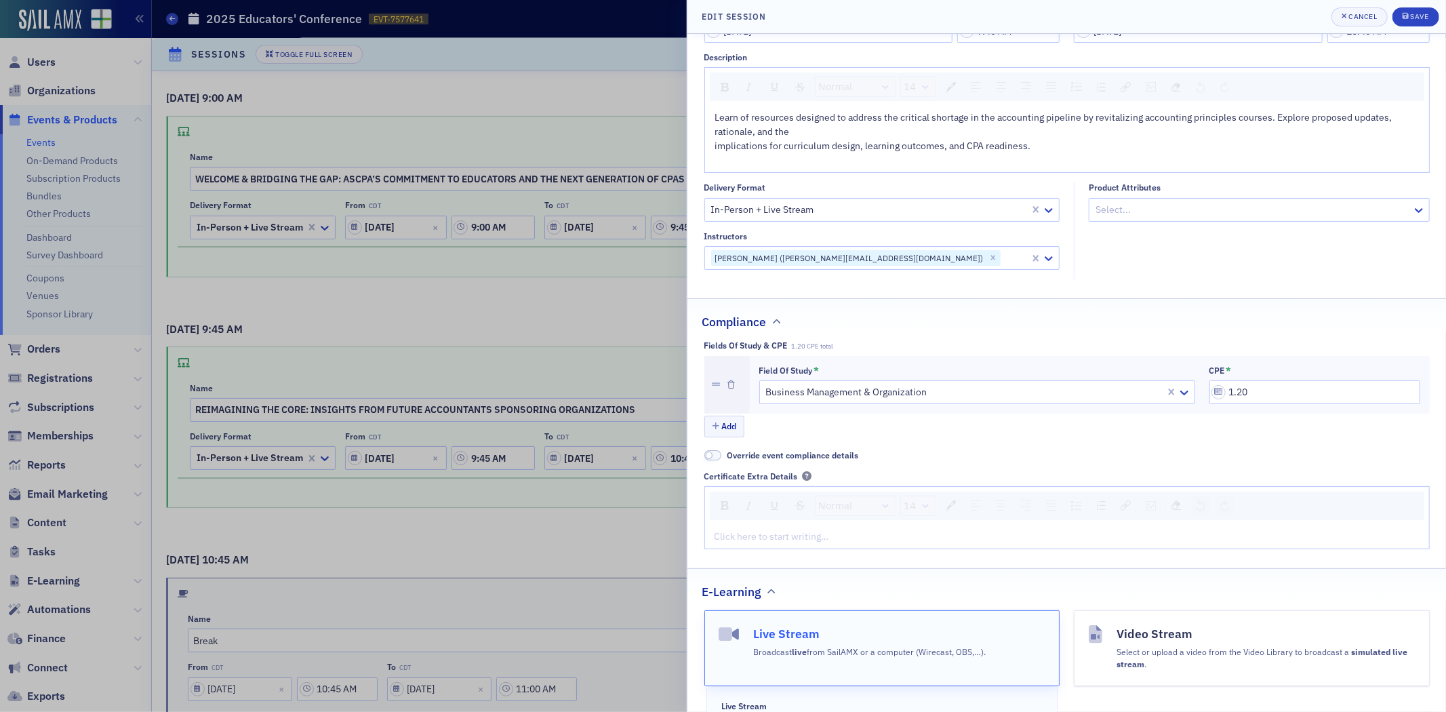
scroll to position [301, 0]
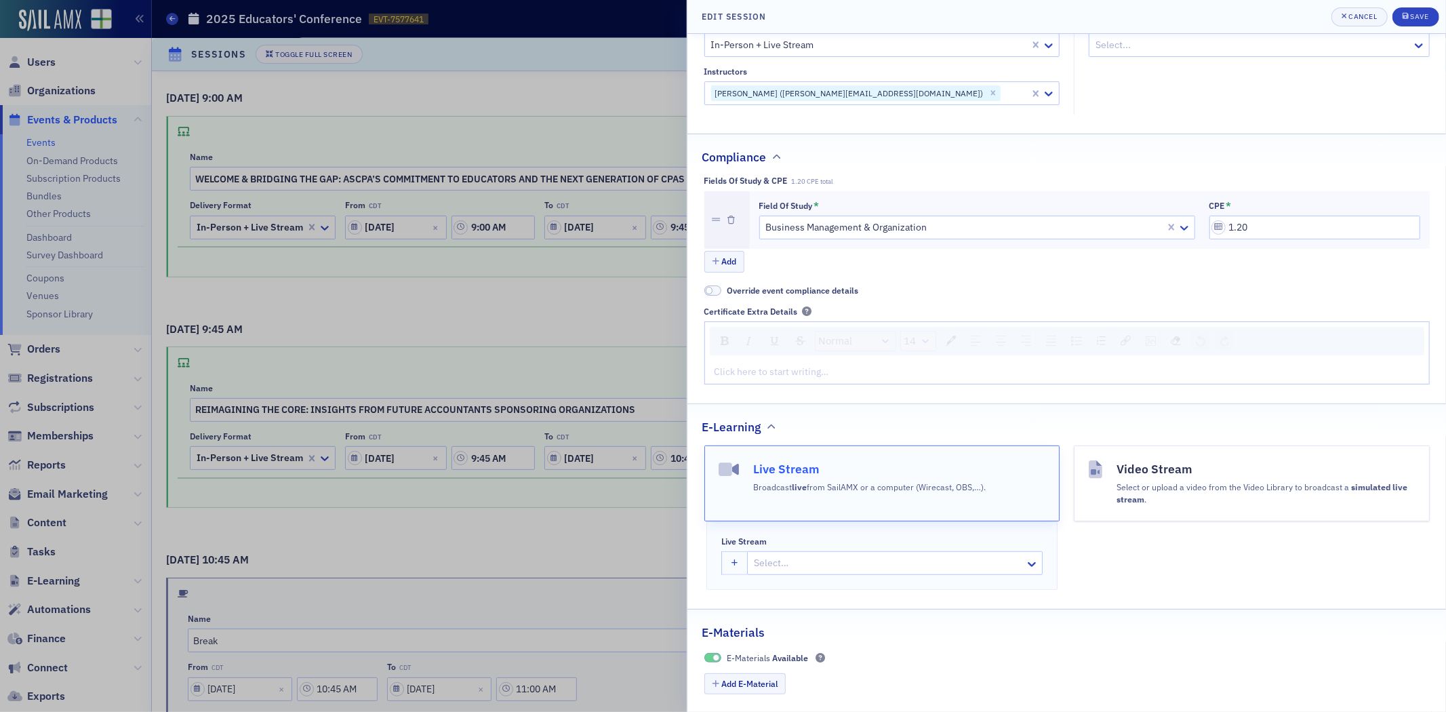
click at [768, 570] on div at bounding box center [888, 563] width 271 height 17
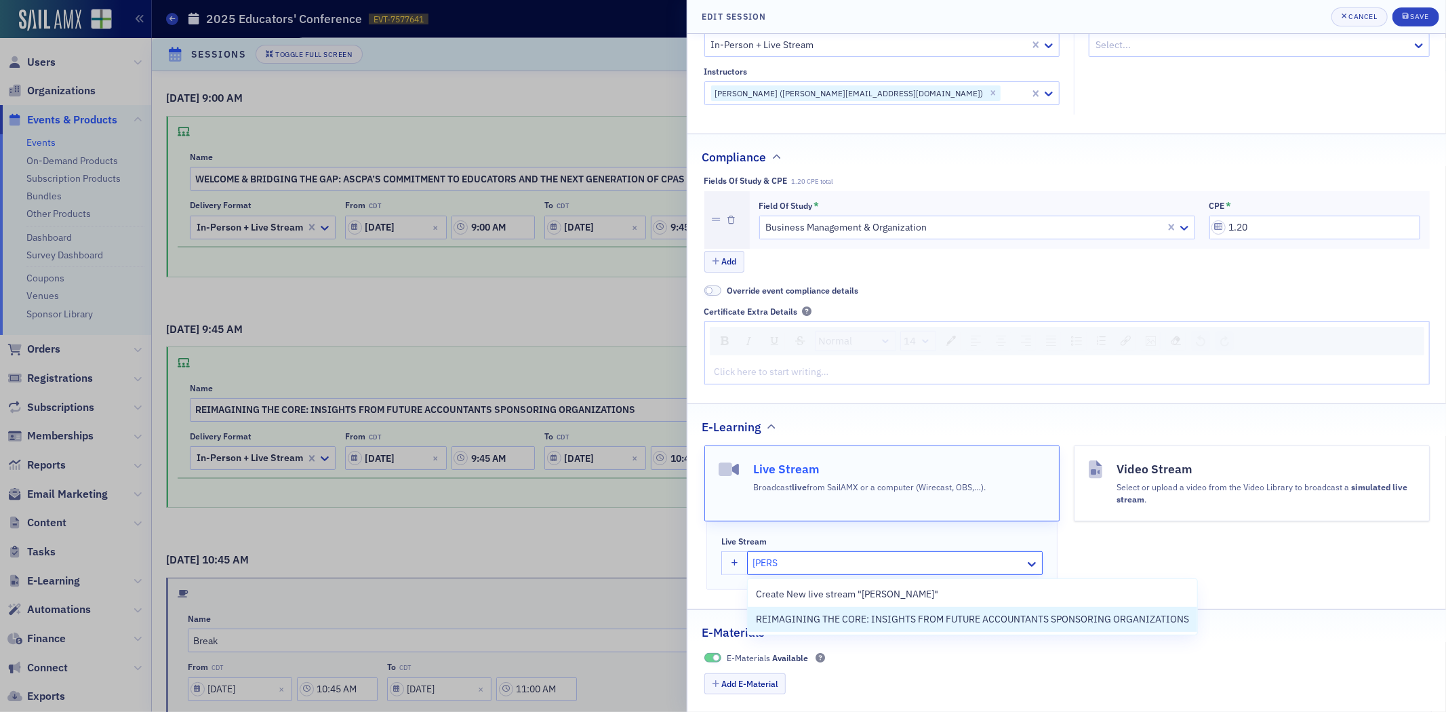
type input "REIMA"
click at [868, 626] on div "REIMAGINING THE CORE: INSIGHTS FROM FUTURE ACCOUNTANTS SPONSORING ORGANIZATIONS" at bounding box center [972, 619] width 449 height 25
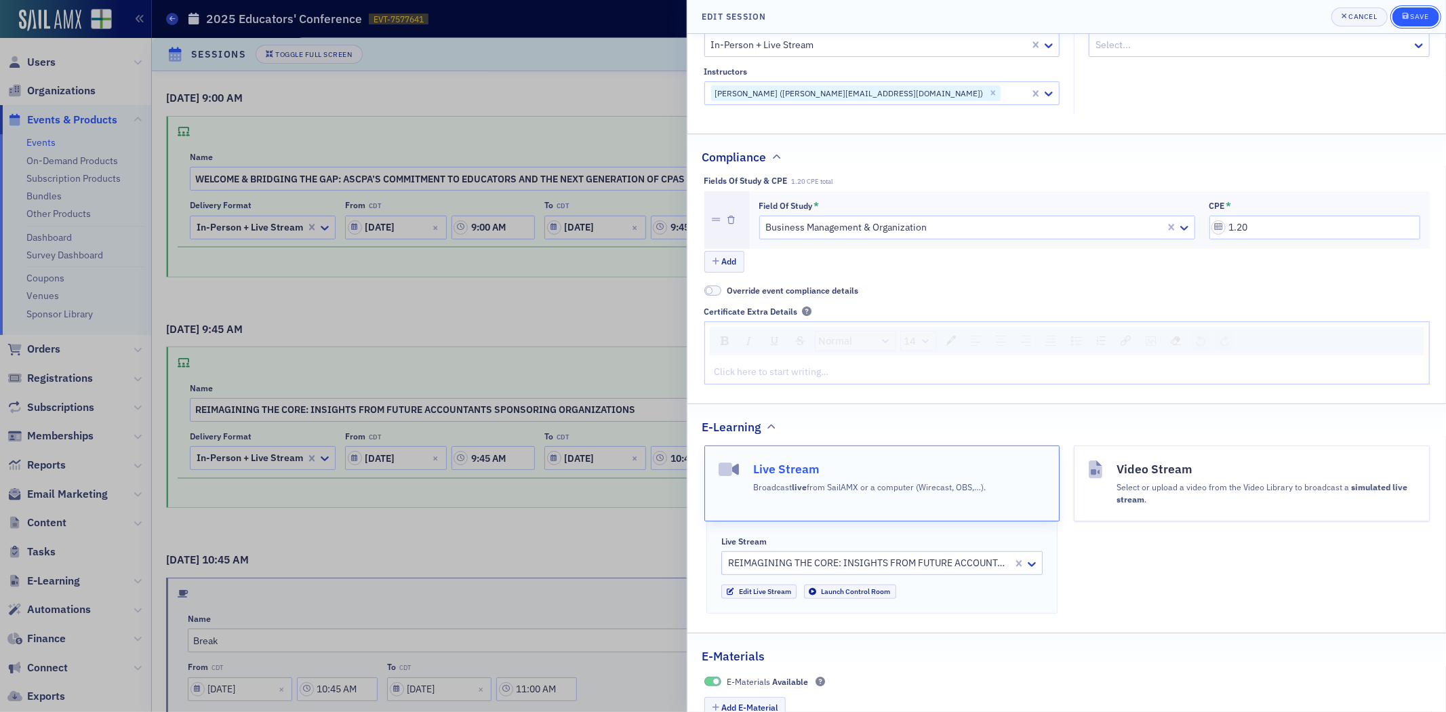
click at [1417, 16] on div "Save" at bounding box center [1419, 16] width 18 height 7
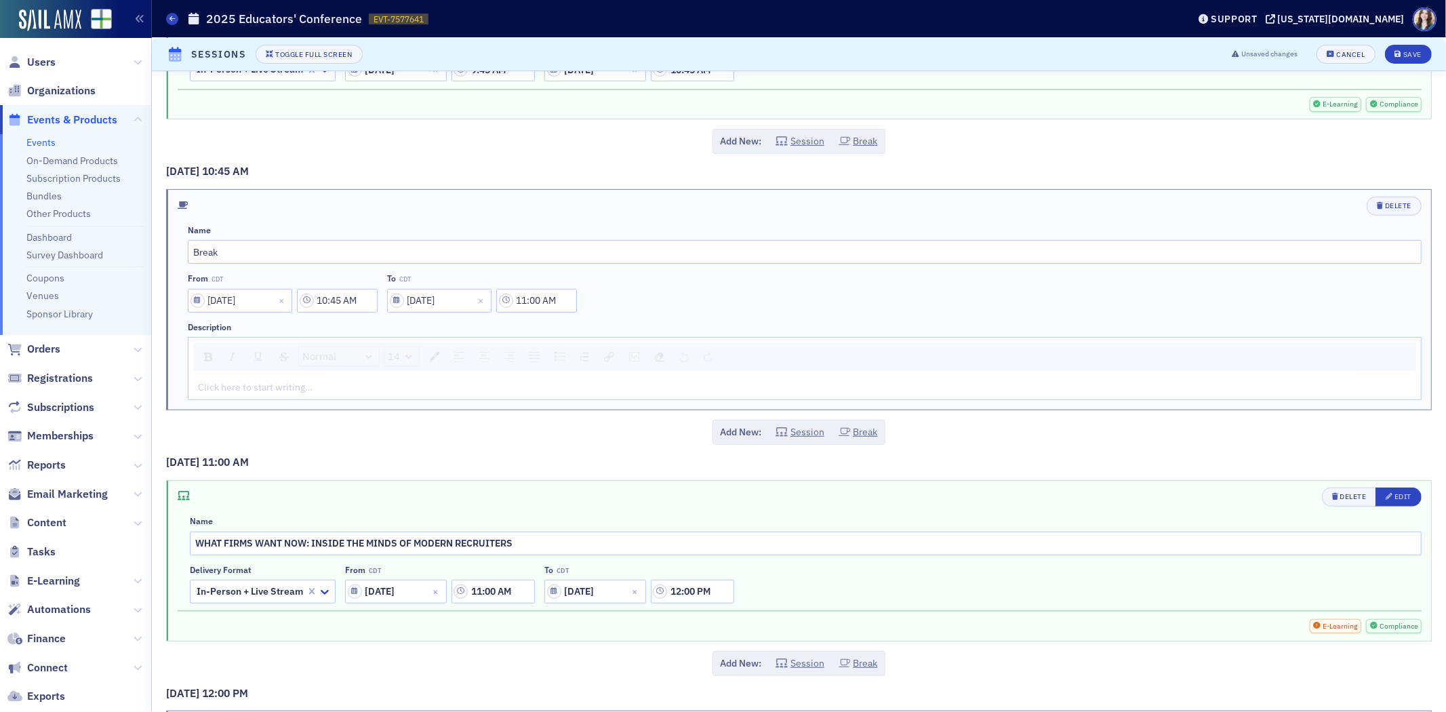
scroll to position [527, 0]
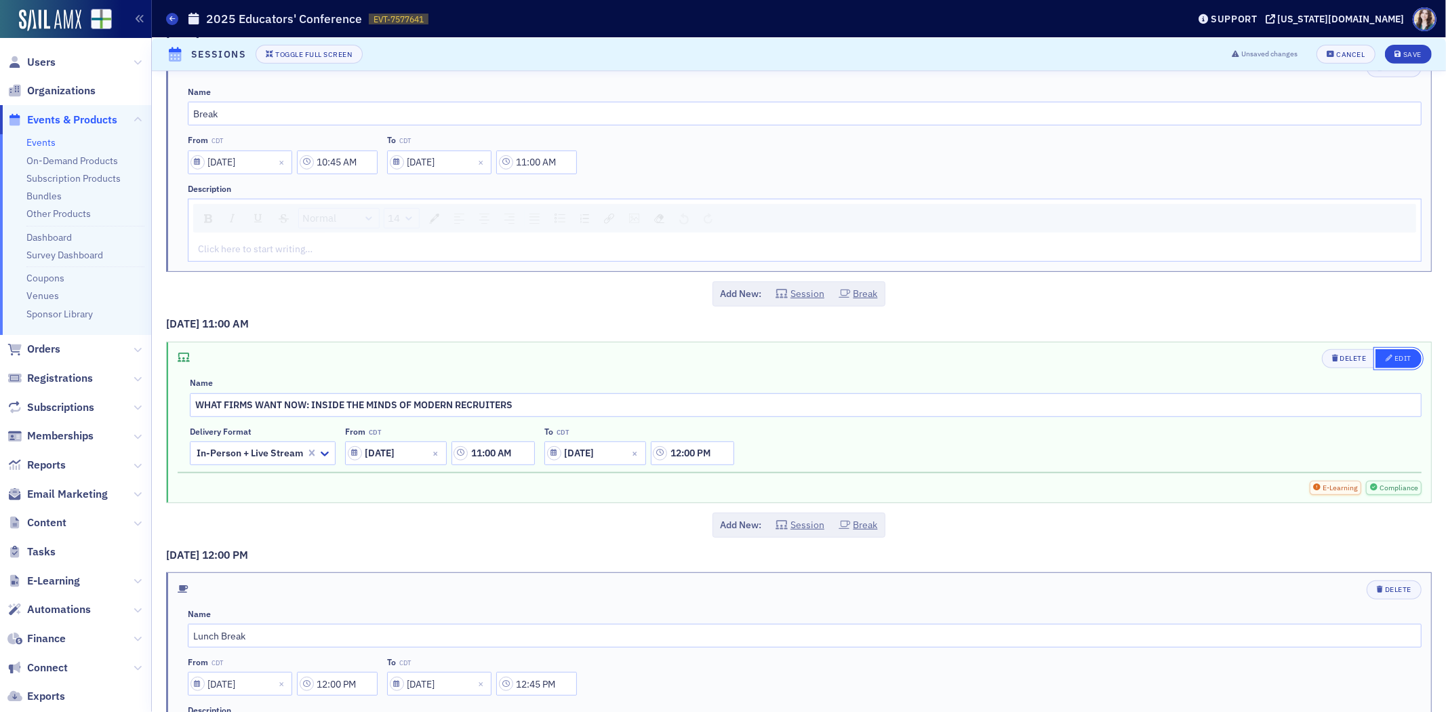
click at [1399, 357] on div "Edit" at bounding box center [1402, 358] width 17 height 7
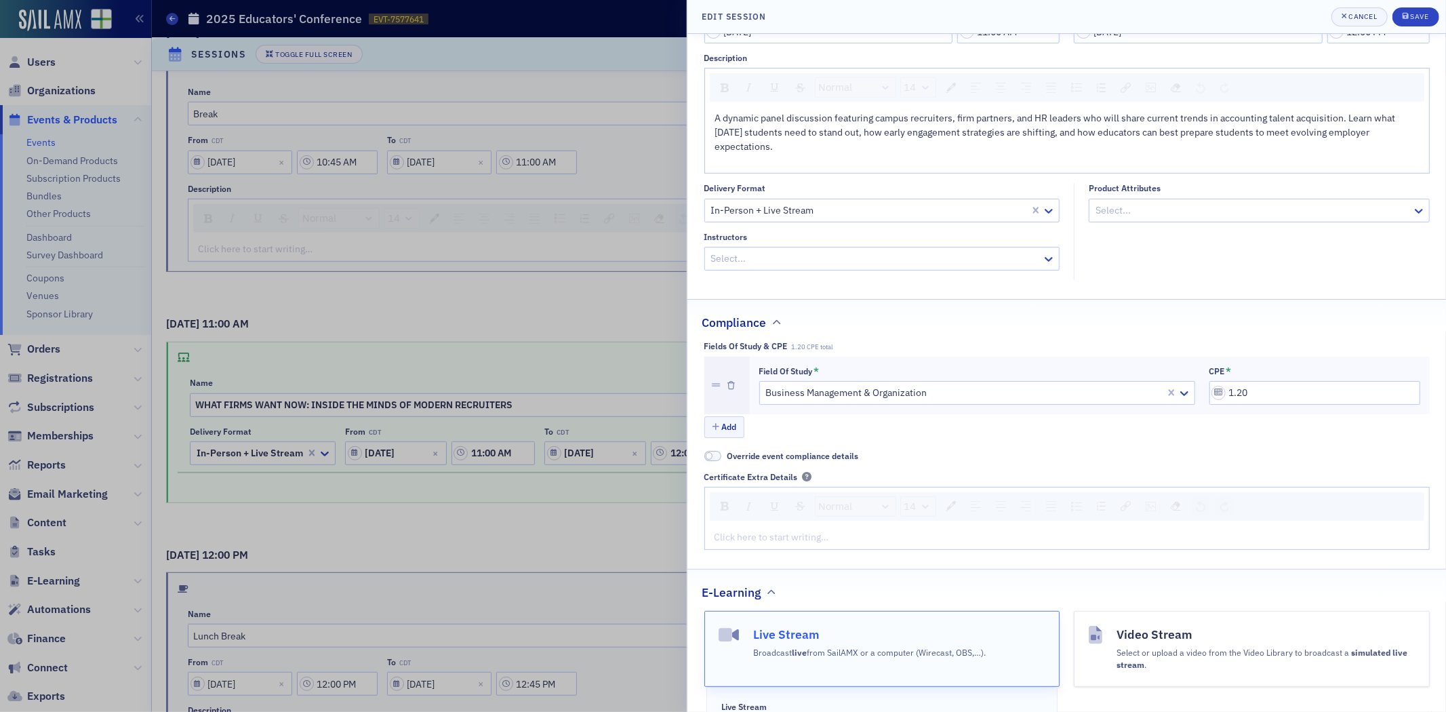
scroll to position [301, 0]
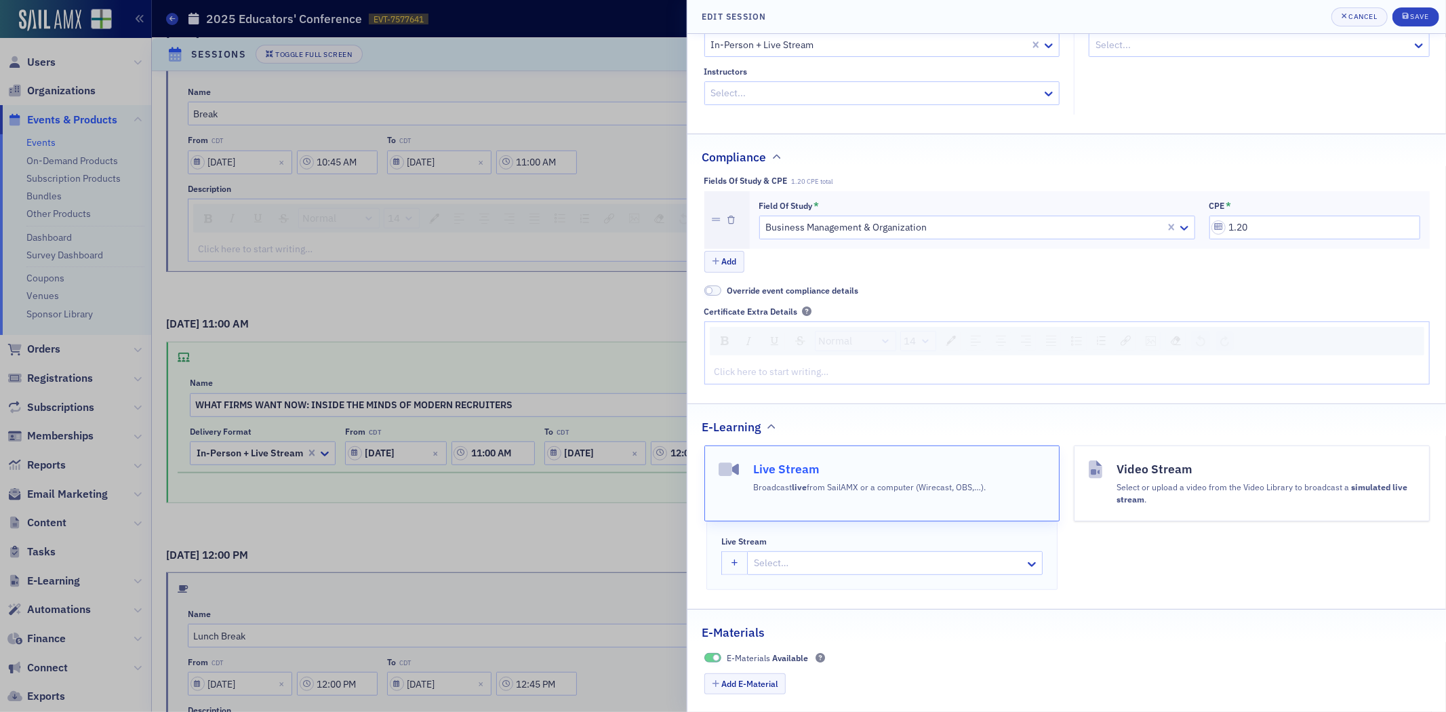
click at [844, 567] on div at bounding box center [888, 563] width 271 height 17
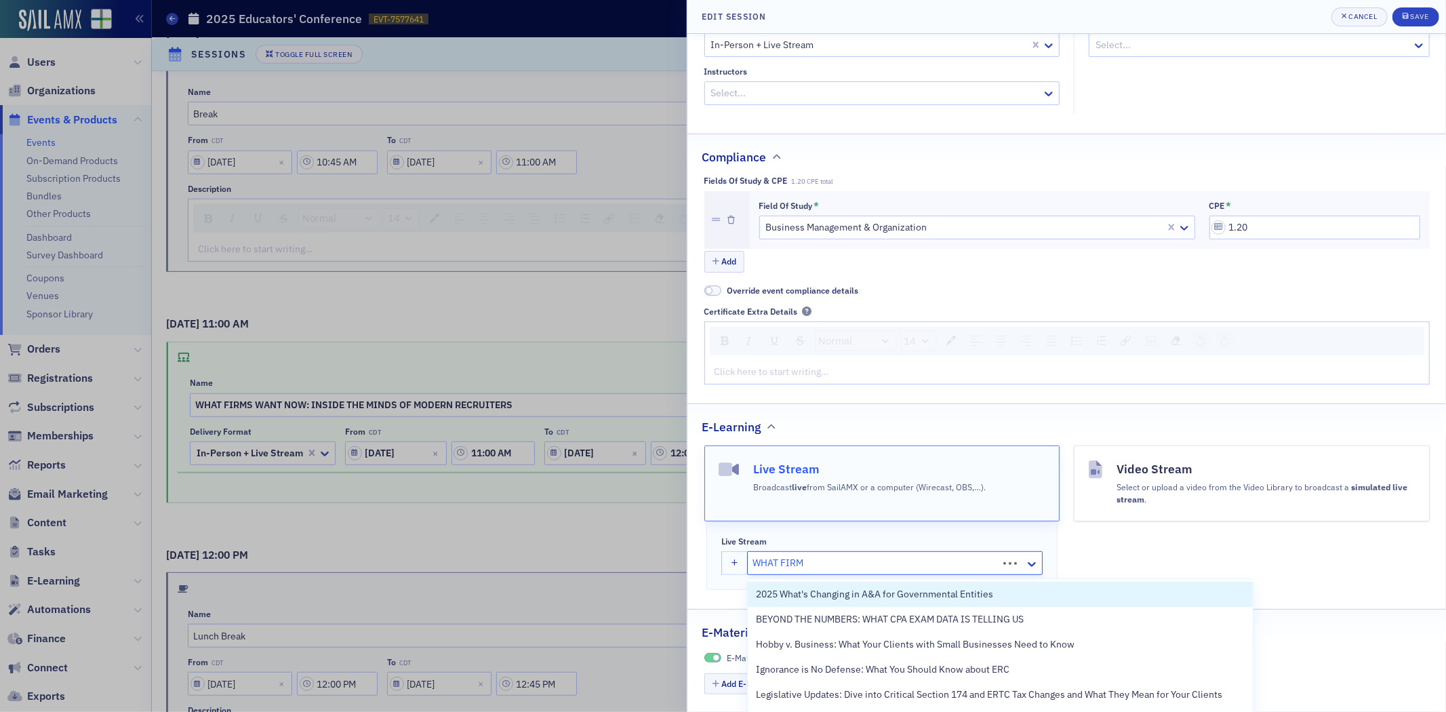
type input "WHAT FIRMS"
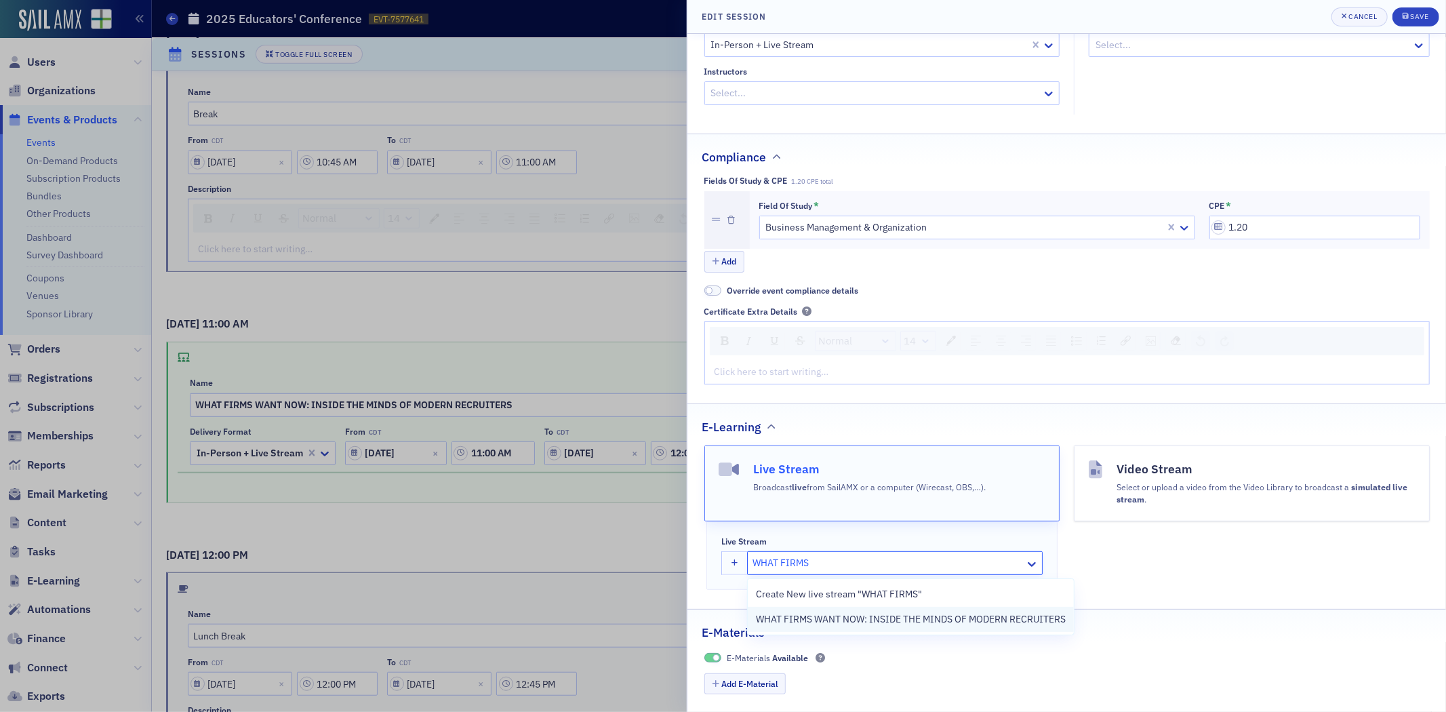
click at [862, 630] on div "WHAT FIRMS WANT NOW: INSIDE THE MINDS OF MODERN RECRUITERS" at bounding box center [911, 619] width 326 height 25
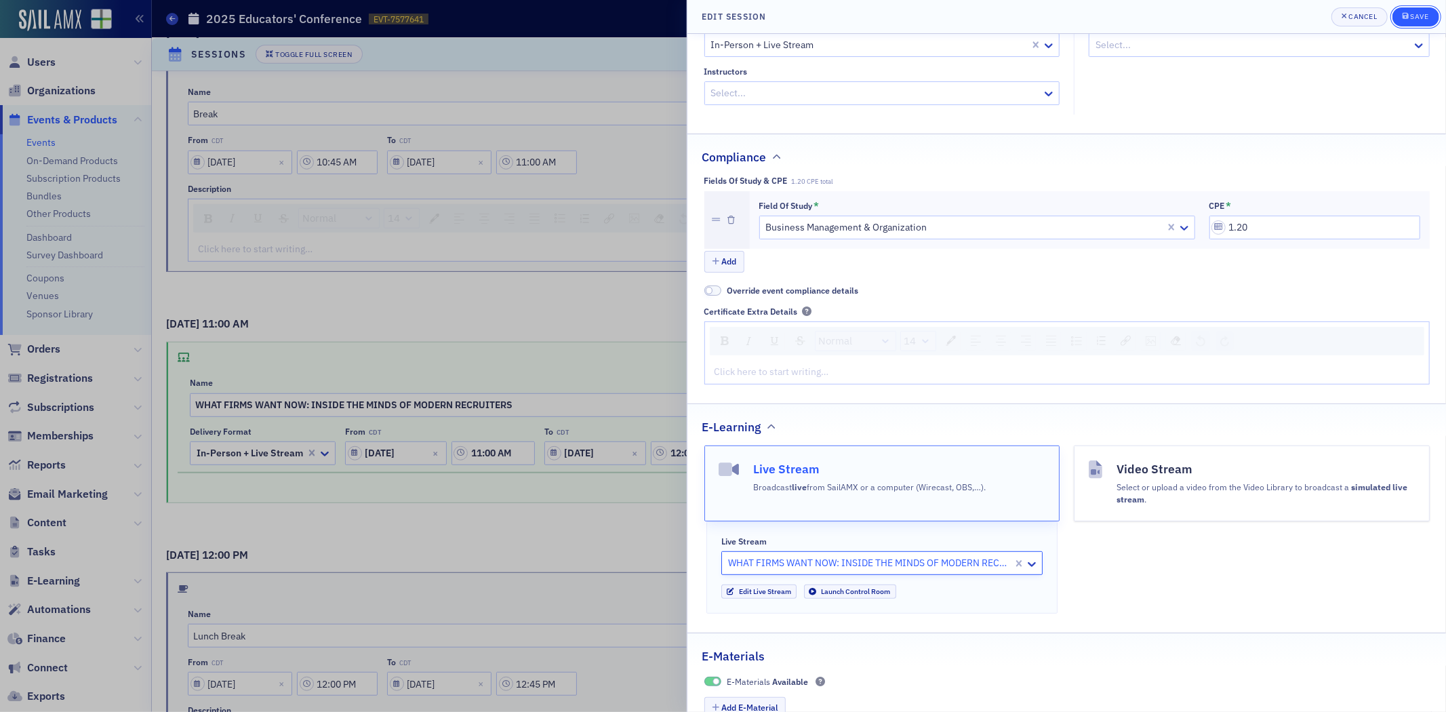
click at [1432, 12] on button "Save" at bounding box center [1415, 16] width 47 height 19
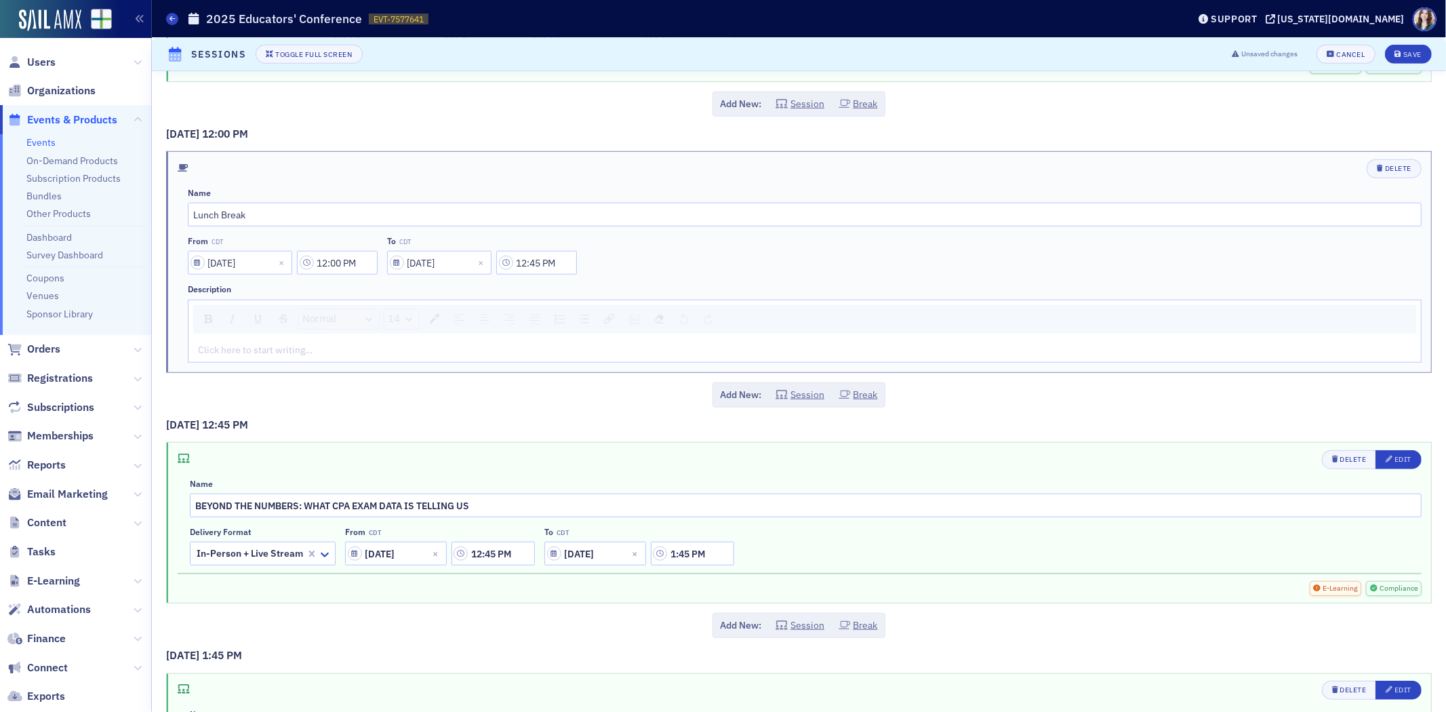
scroll to position [1054, 0]
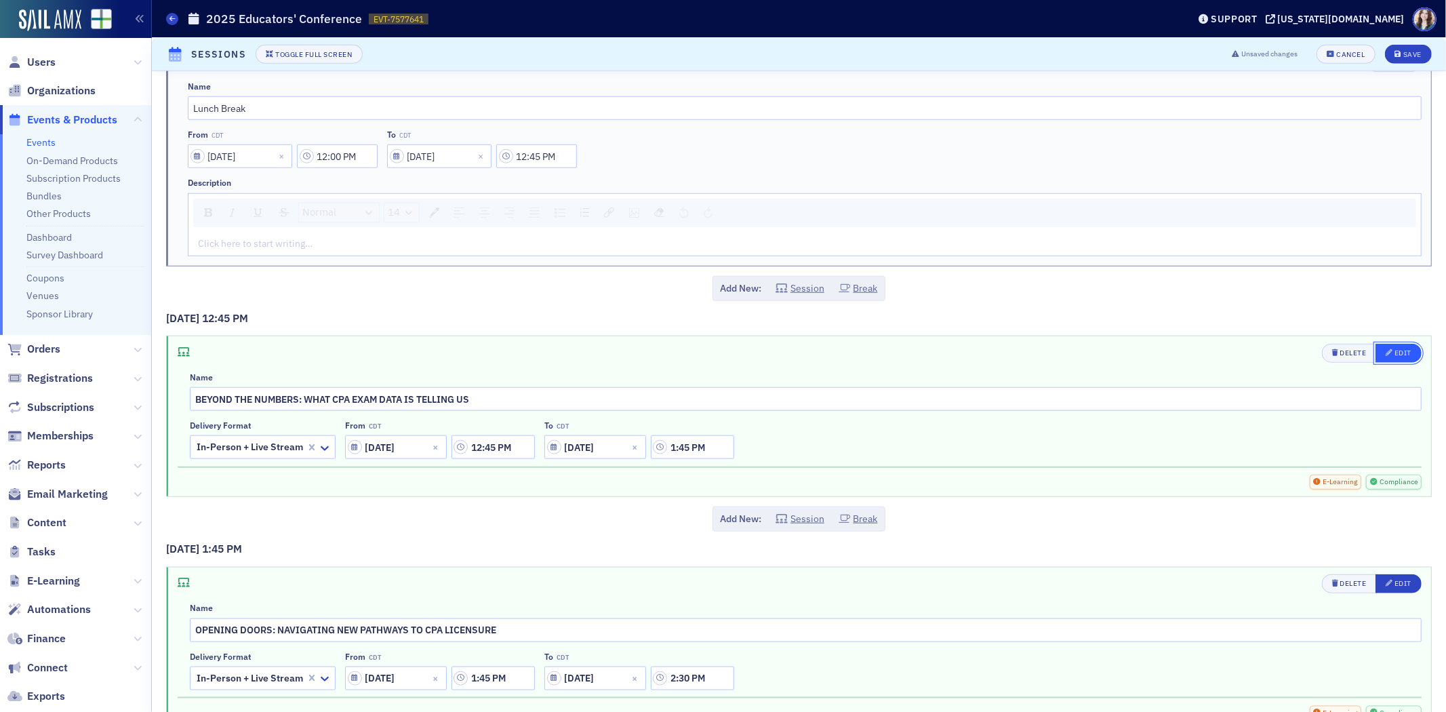
click at [1394, 355] on div "Edit" at bounding box center [1402, 352] width 17 height 7
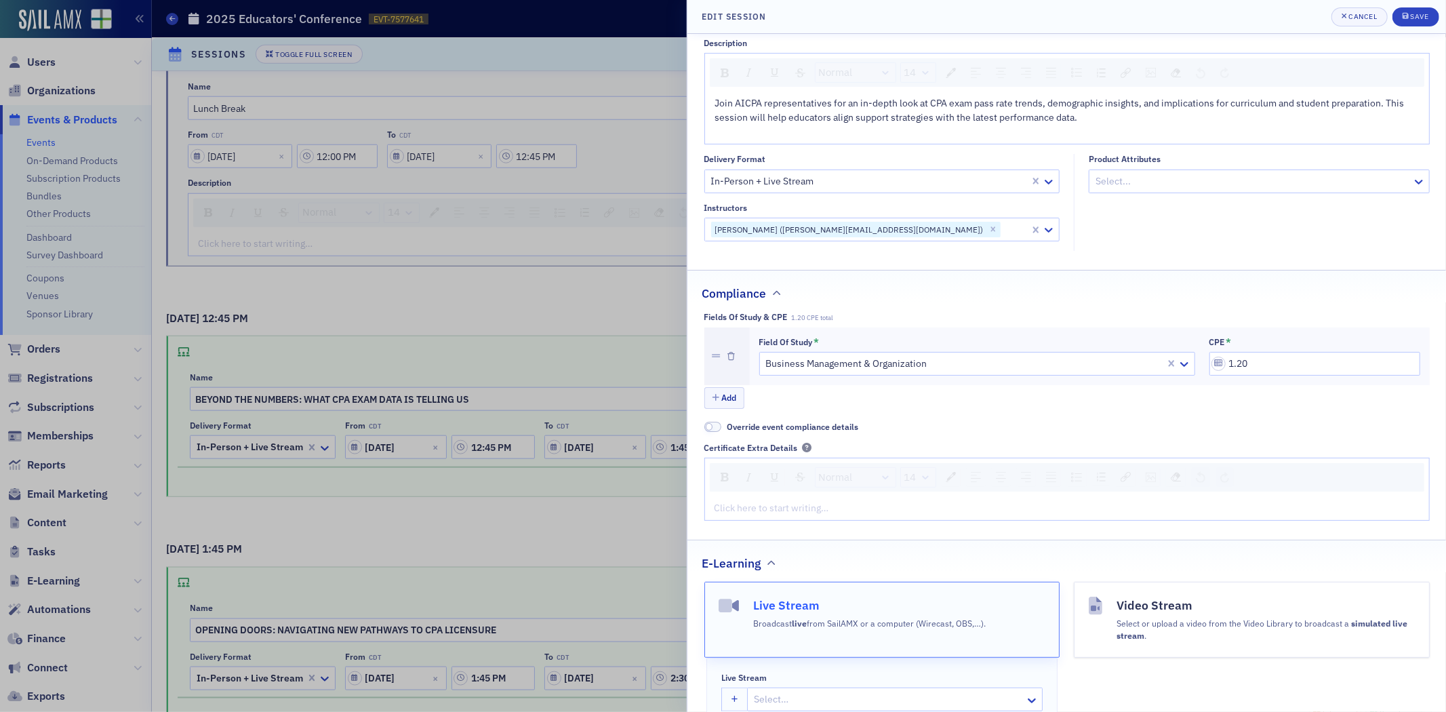
scroll to position [361, 0]
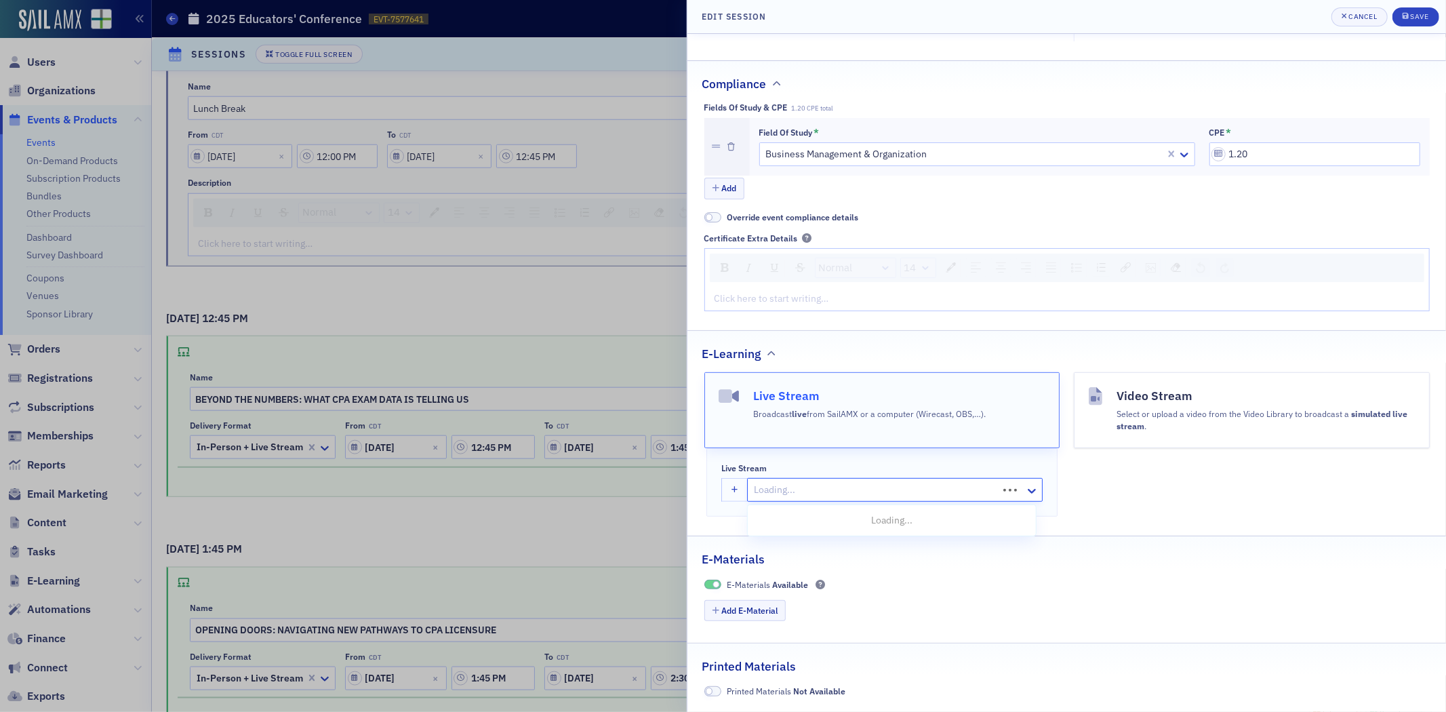
click at [804, 500] on div "Loading..." at bounding box center [873, 490] width 250 height 20
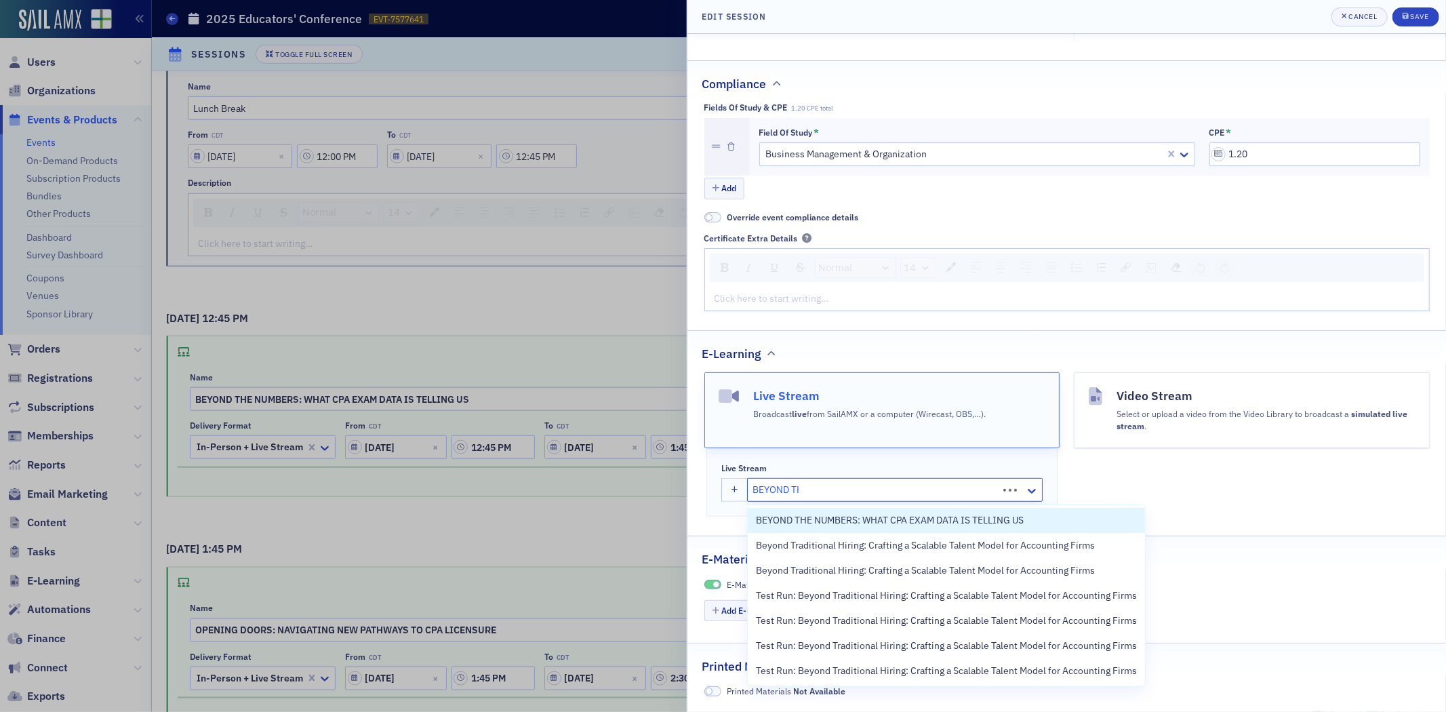
type input "BEYOND THE"
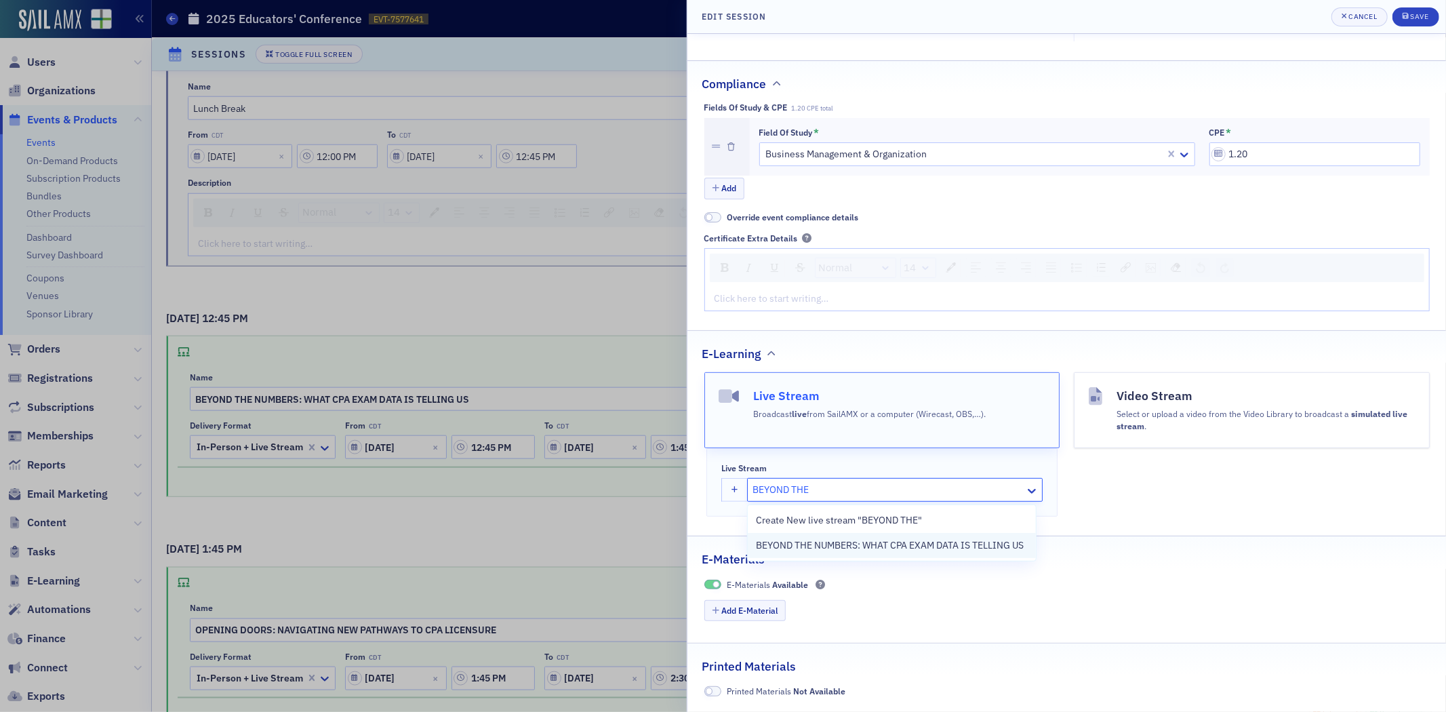
click at [847, 547] on span "BEYOND THE NUMBERS: WHAT CPA EXAM DATA IS TELLING US" at bounding box center [890, 545] width 268 height 14
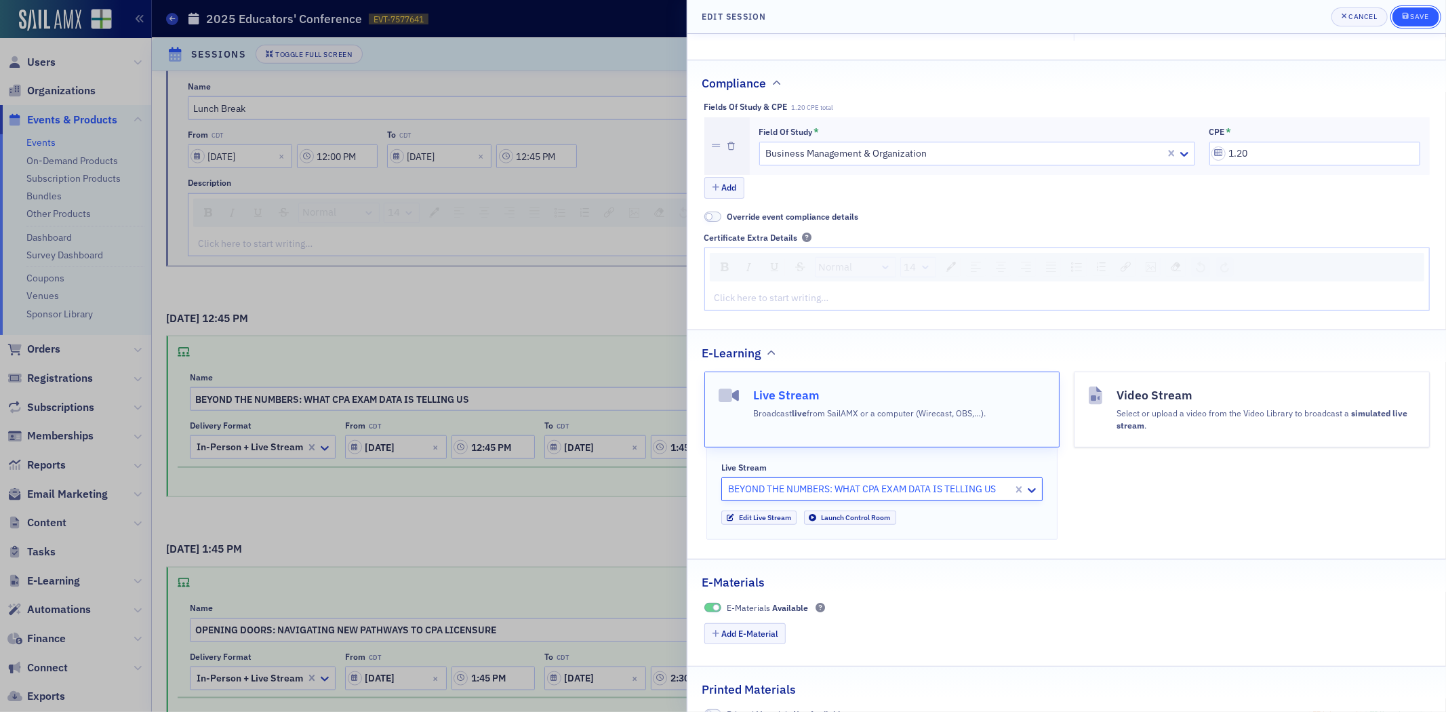
click at [1410, 15] on div "Save" at bounding box center [1419, 16] width 18 height 7
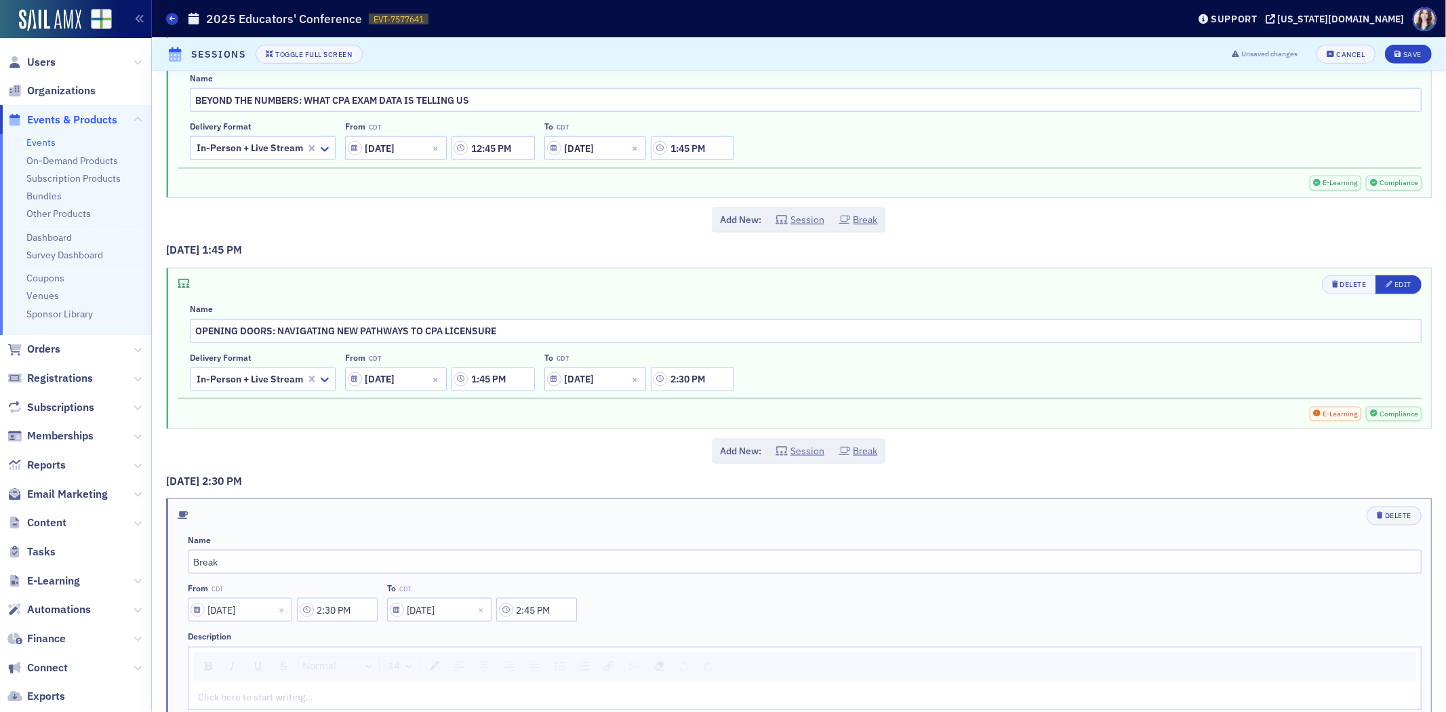
scroll to position [1356, 0]
click at [1394, 285] on div "Edit" at bounding box center [1402, 281] width 17 height 7
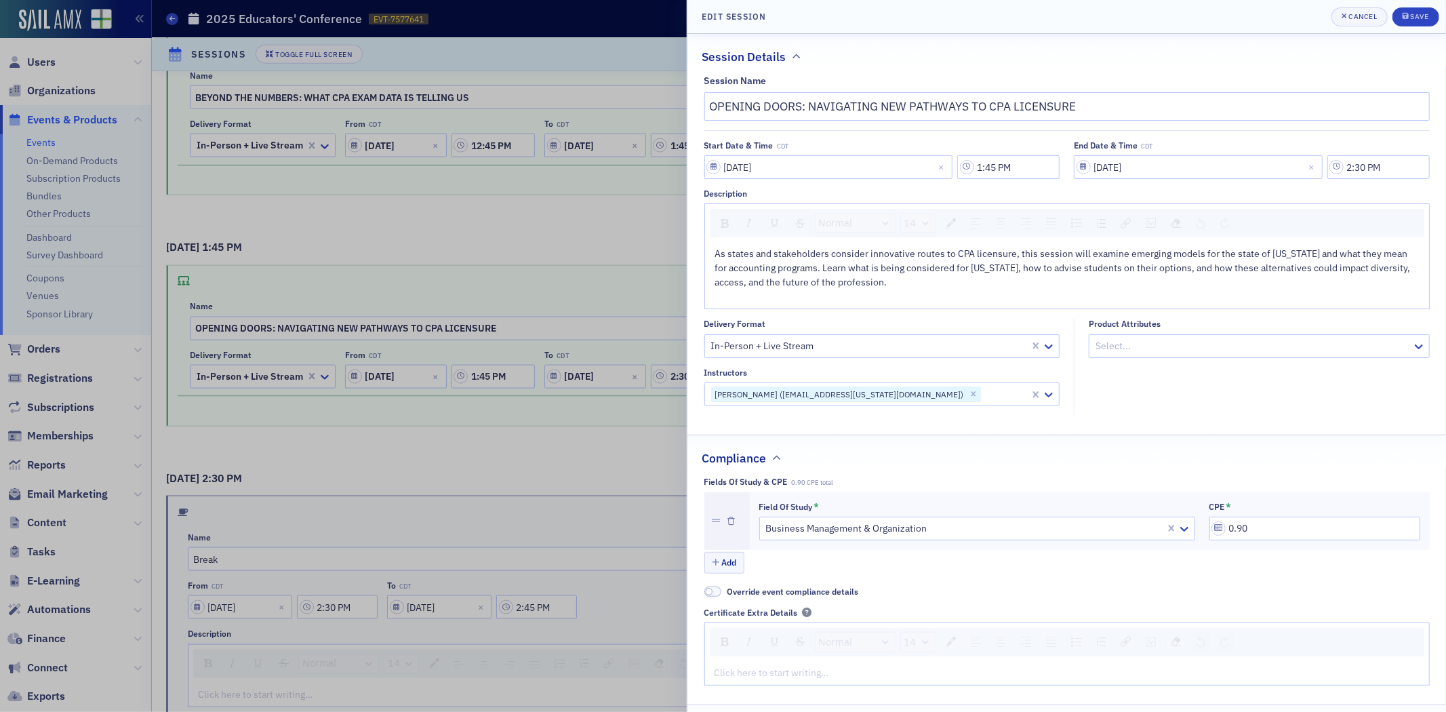
click at [842, 673] on div "rdw-editor" at bounding box center [1067, 673] width 704 height 14
click at [1029, 486] on div "Fields of Study & CPE 0.90 CPE total" at bounding box center [1066, 482] width 725 height 10
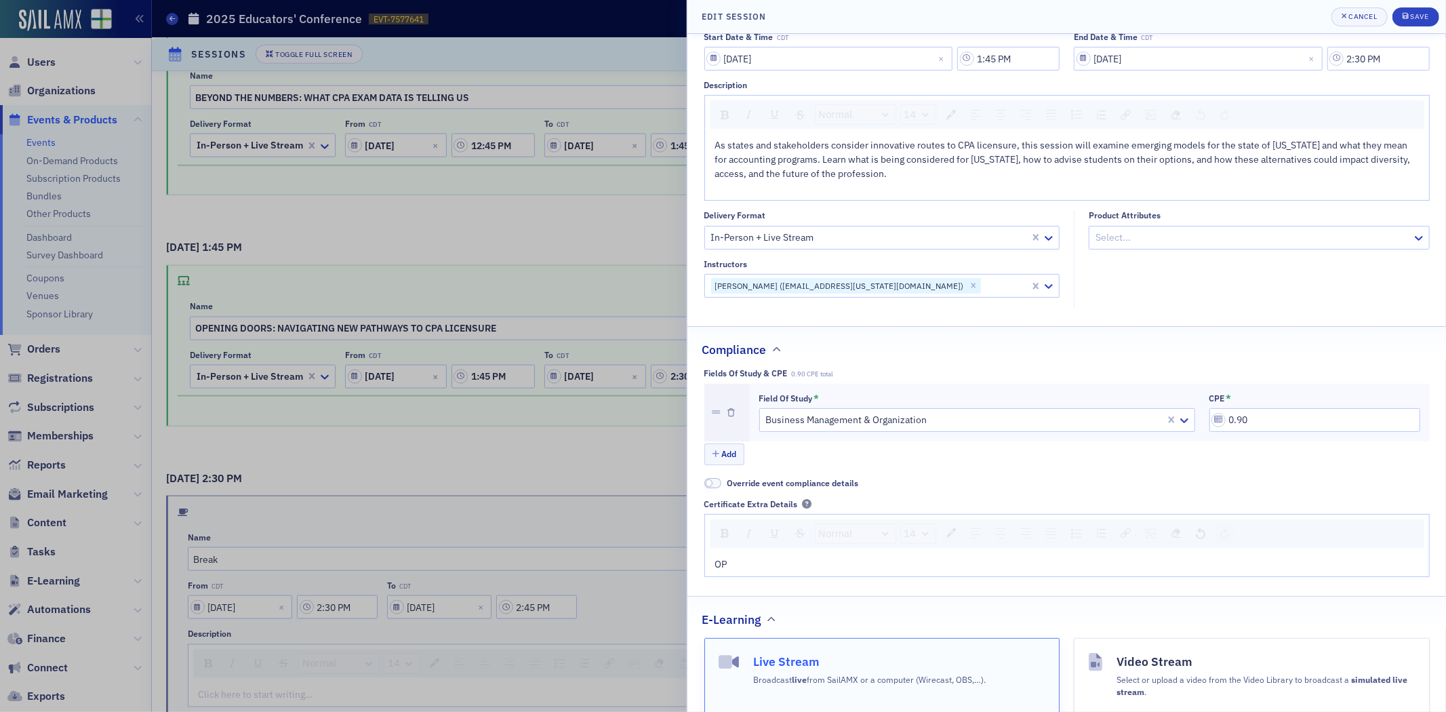
scroll to position [226, 0]
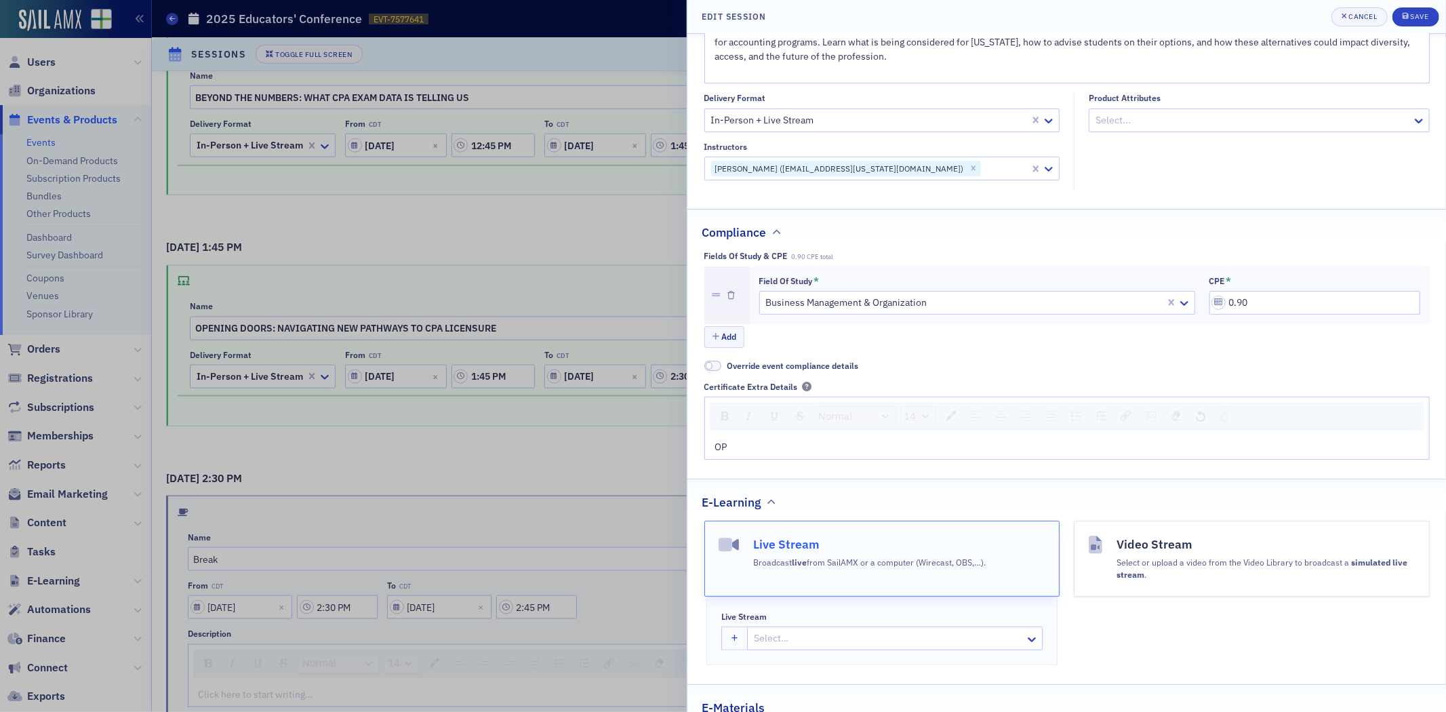
click at [731, 449] on div "OP" at bounding box center [1067, 447] width 704 height 14
click at [795, 648] on div "Select…" at bounding box center [886, 638] width 277 height 20
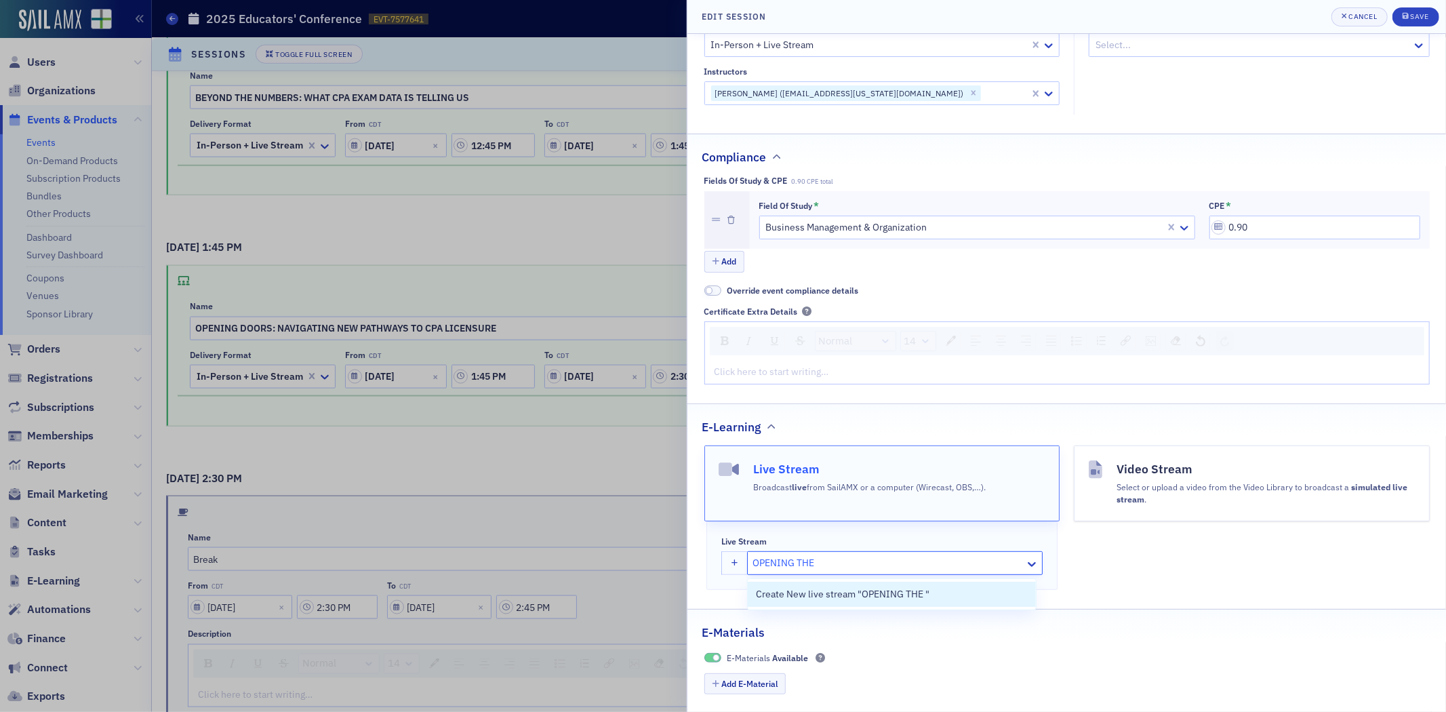
type input "OPENING THE"
click at [1155, 587] on div "Video Stream Select or upload a video from the Video Library to broadcast a sim…" at bounding box center [1252, 517] width 356 height 144
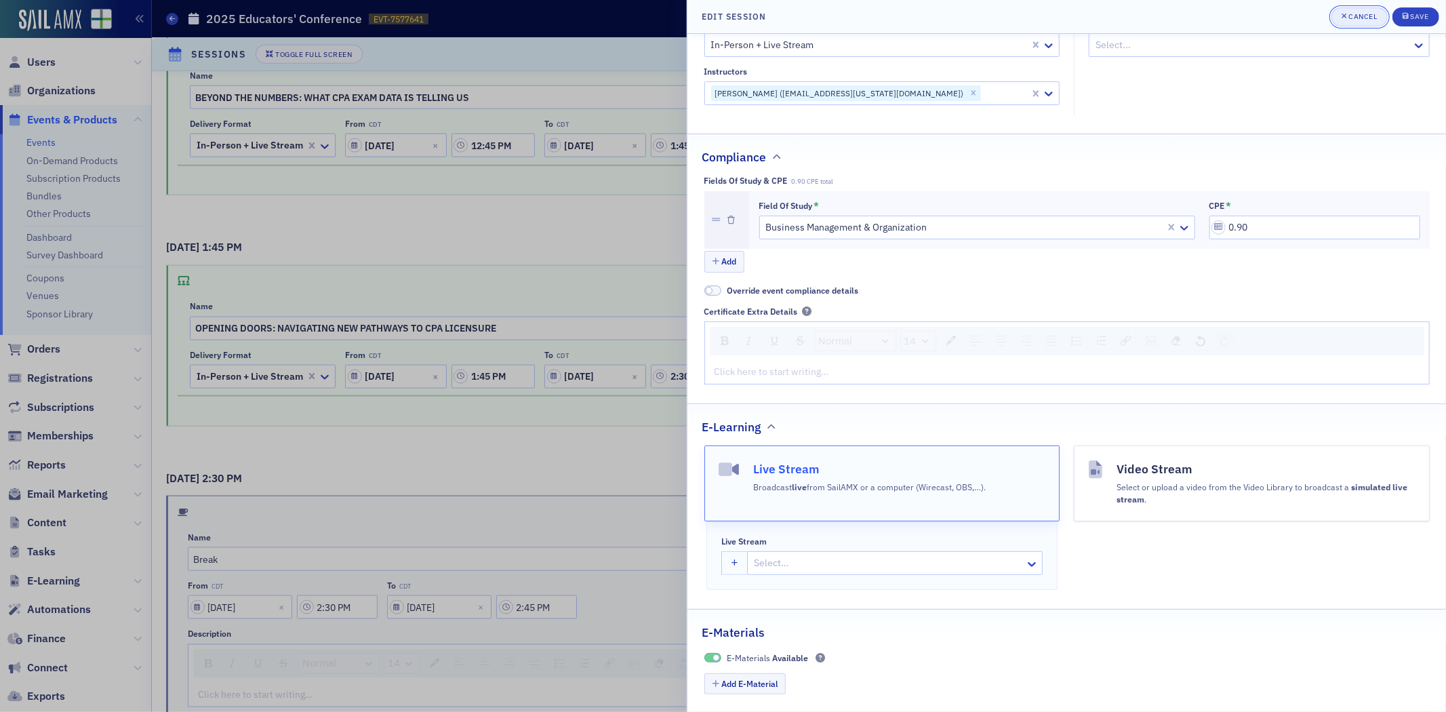
click at [1371, 22] on span "Cancel" at bounding box center [1360, 17] width 36 height 11
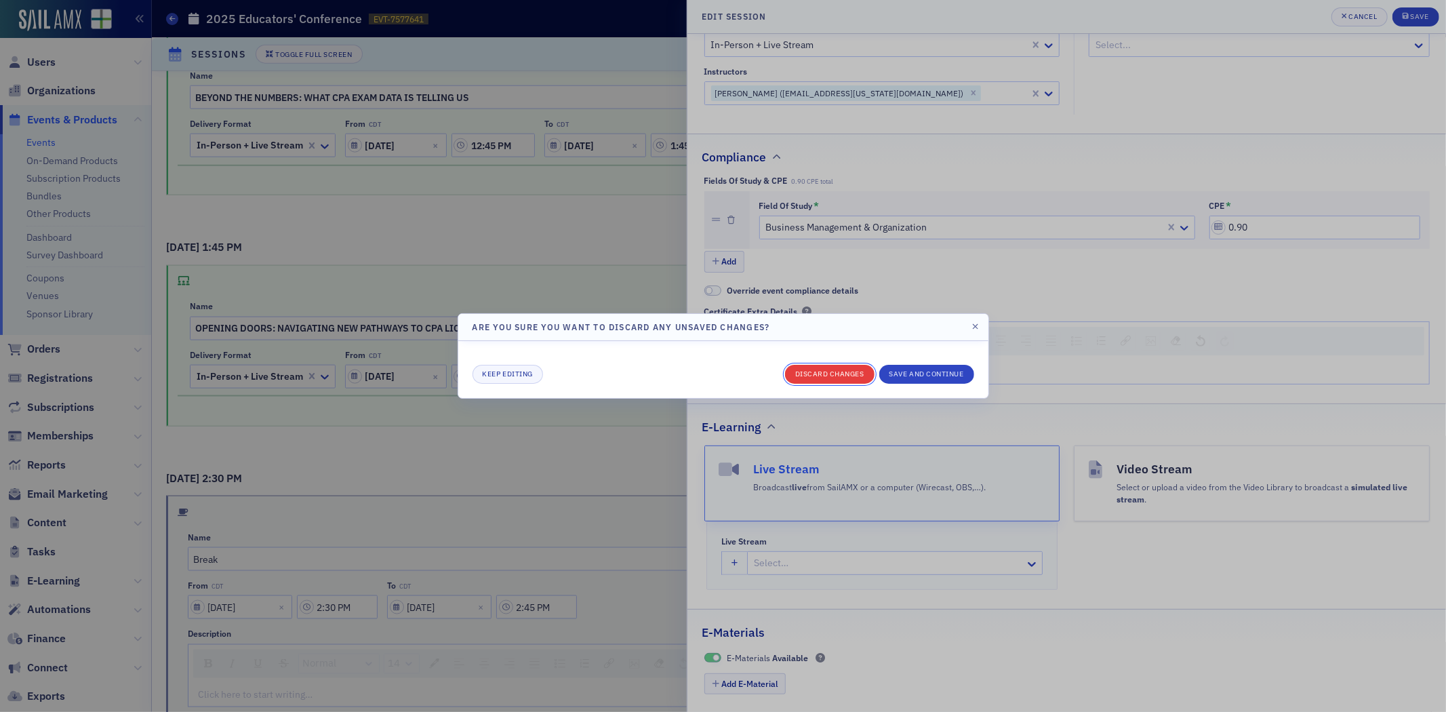
click at [851, 378] on button "Discard changes" at bounding box center [829, 374] width 89 height 19
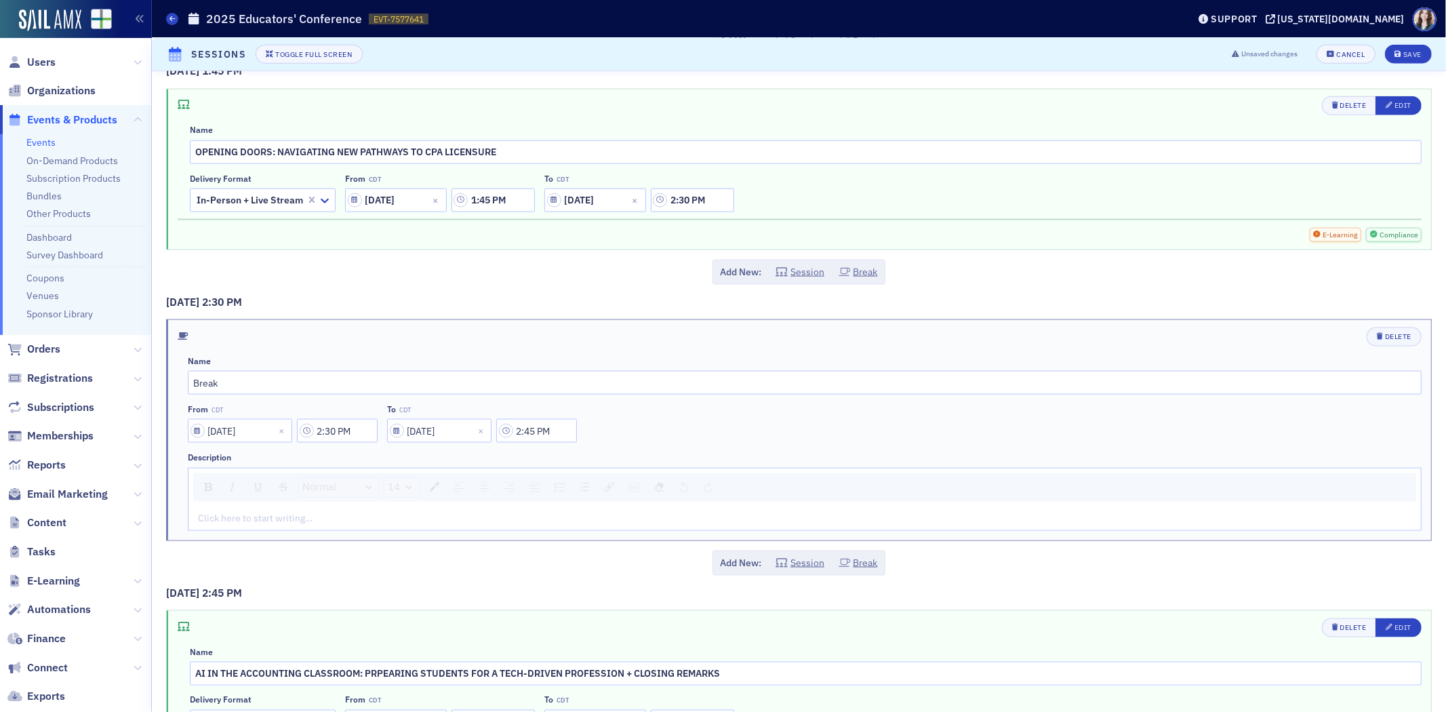
scroll to position [1343, 0]
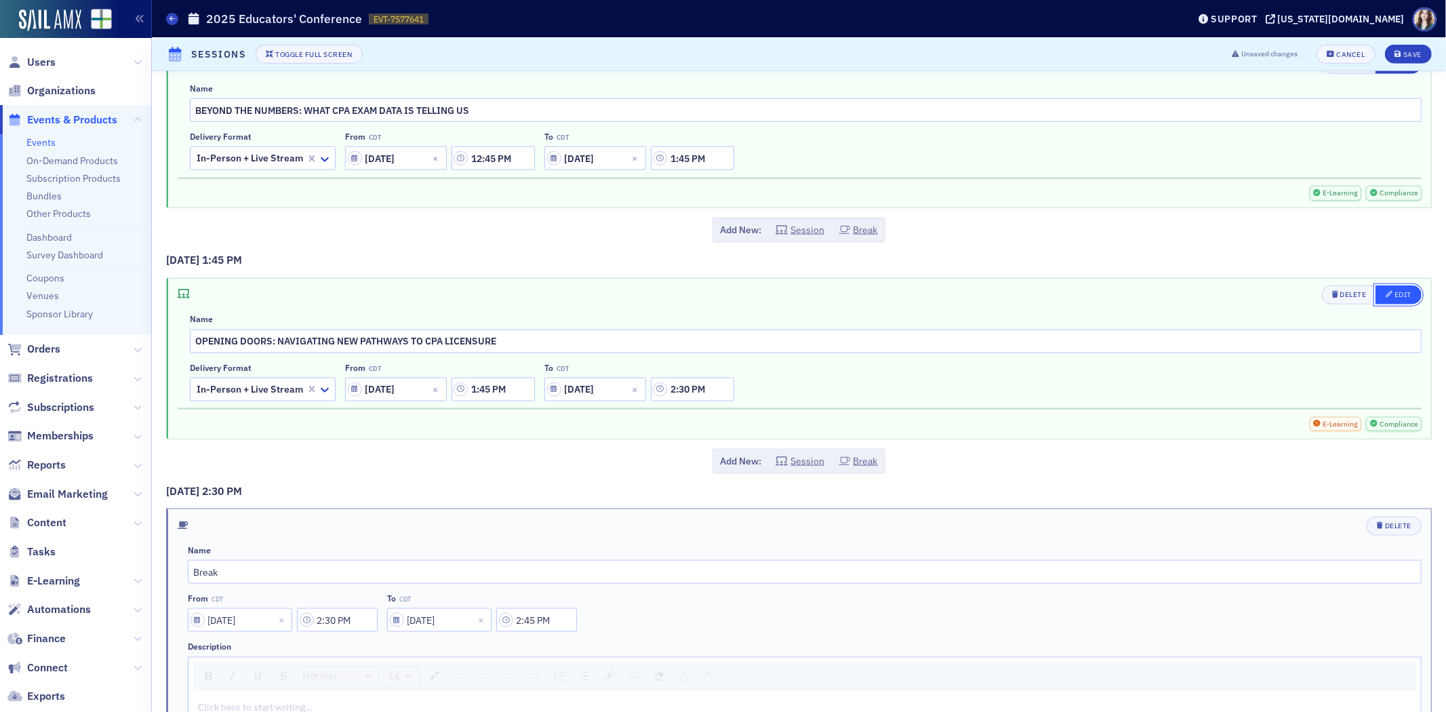
click at [1394, 296] on div "Edit" at bounding box center [1402, 294] width 17 height 7
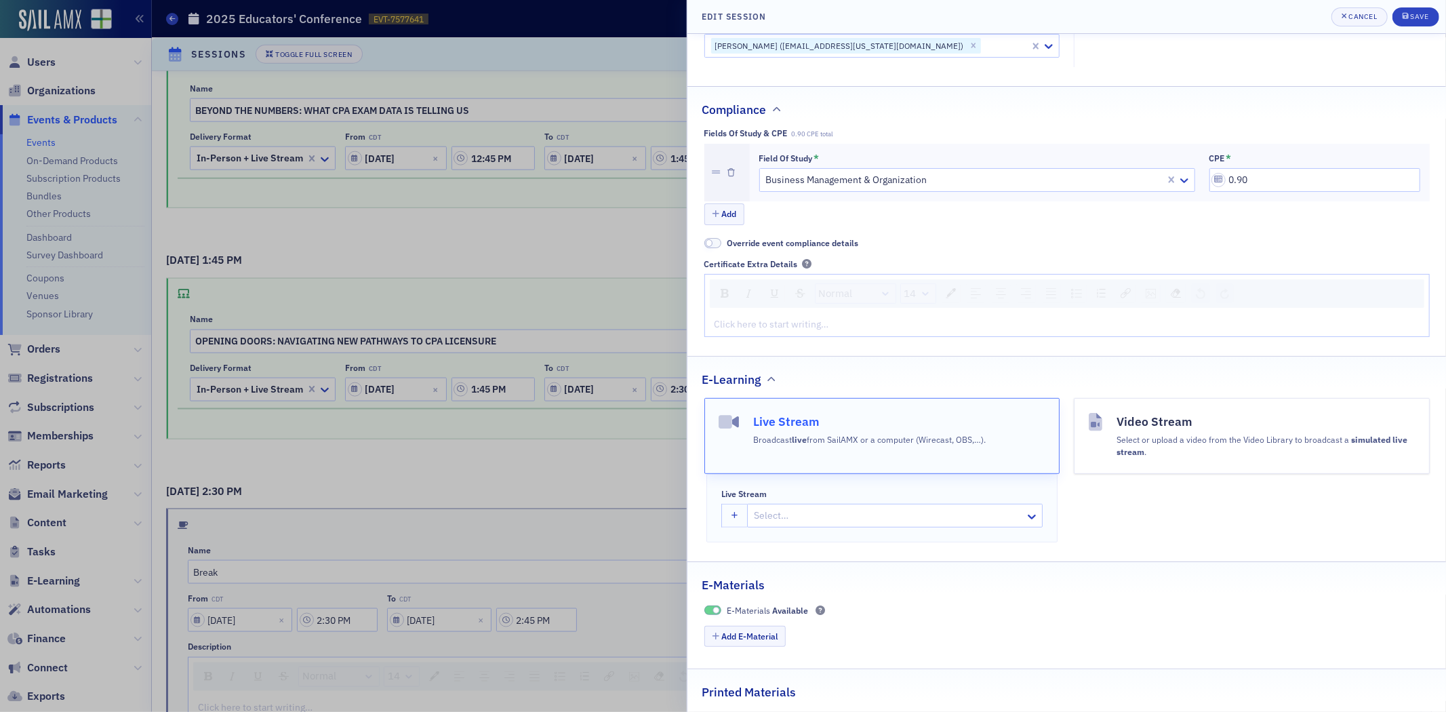
scroll to position [375, 0]
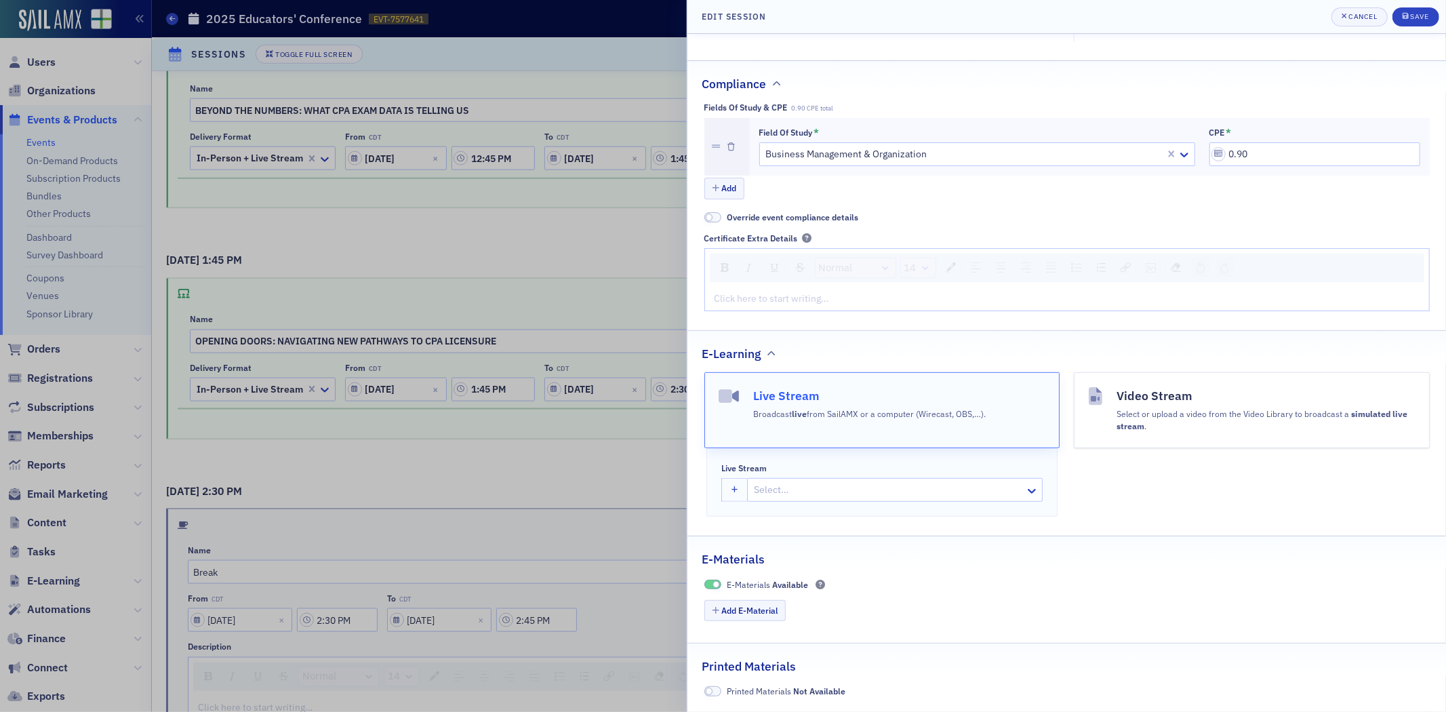
click at [809, 483] on div at bounding box center [888, 489] width 271 height 17
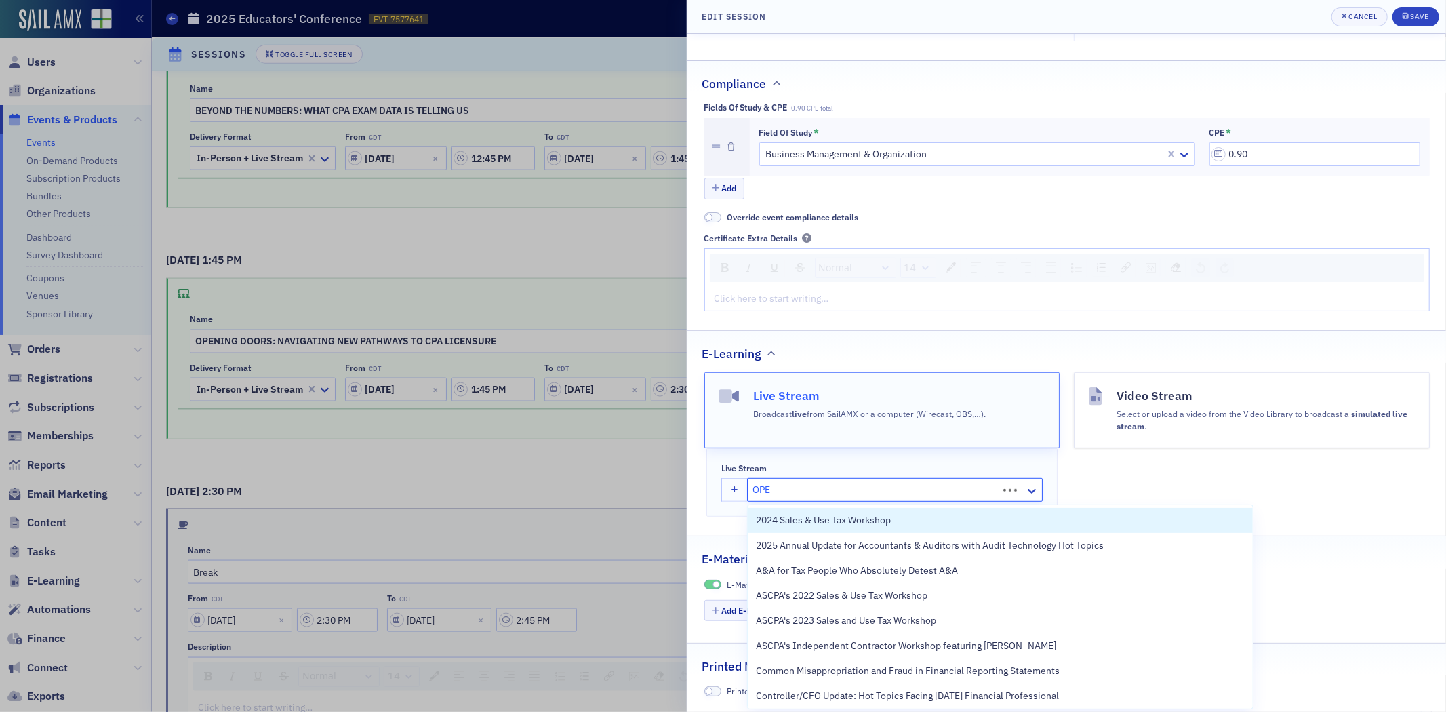
type input "OPEN"
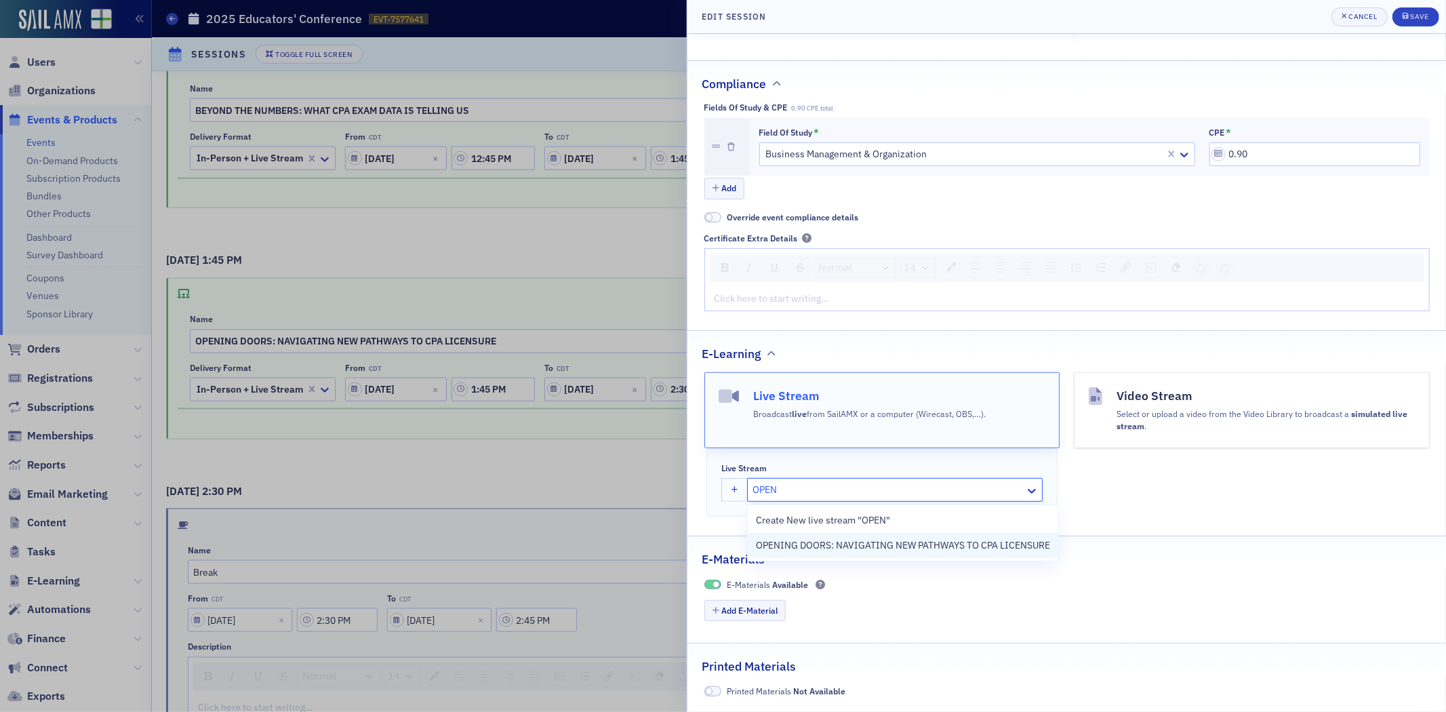
click at [820, 546] on span "OPENING DOORS: NAVIGATING NEW PATHWAYS TO CPA LICENSURE" at bounding box center [903, 545] width 294 height 14
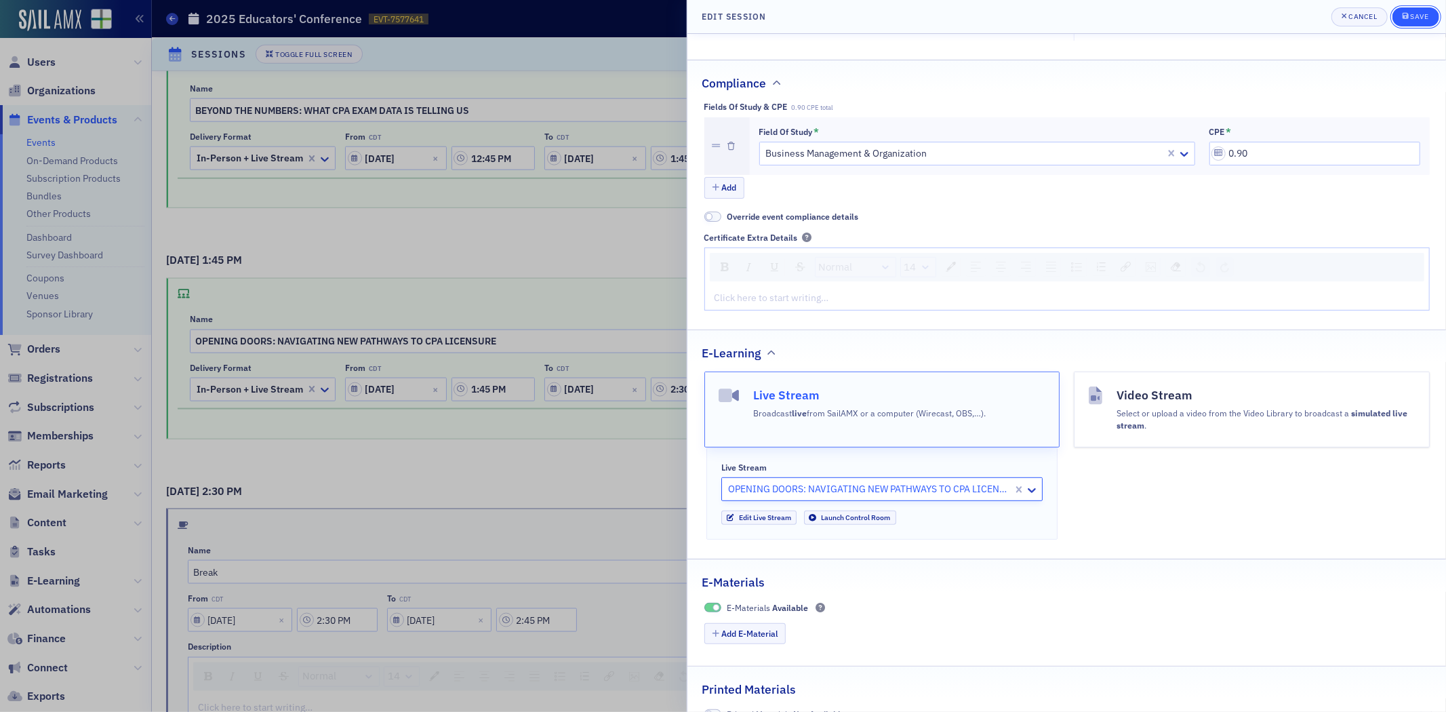
click at [1424, 18] on div "Save" at bounding box center [1419, 16] width 18 height 7
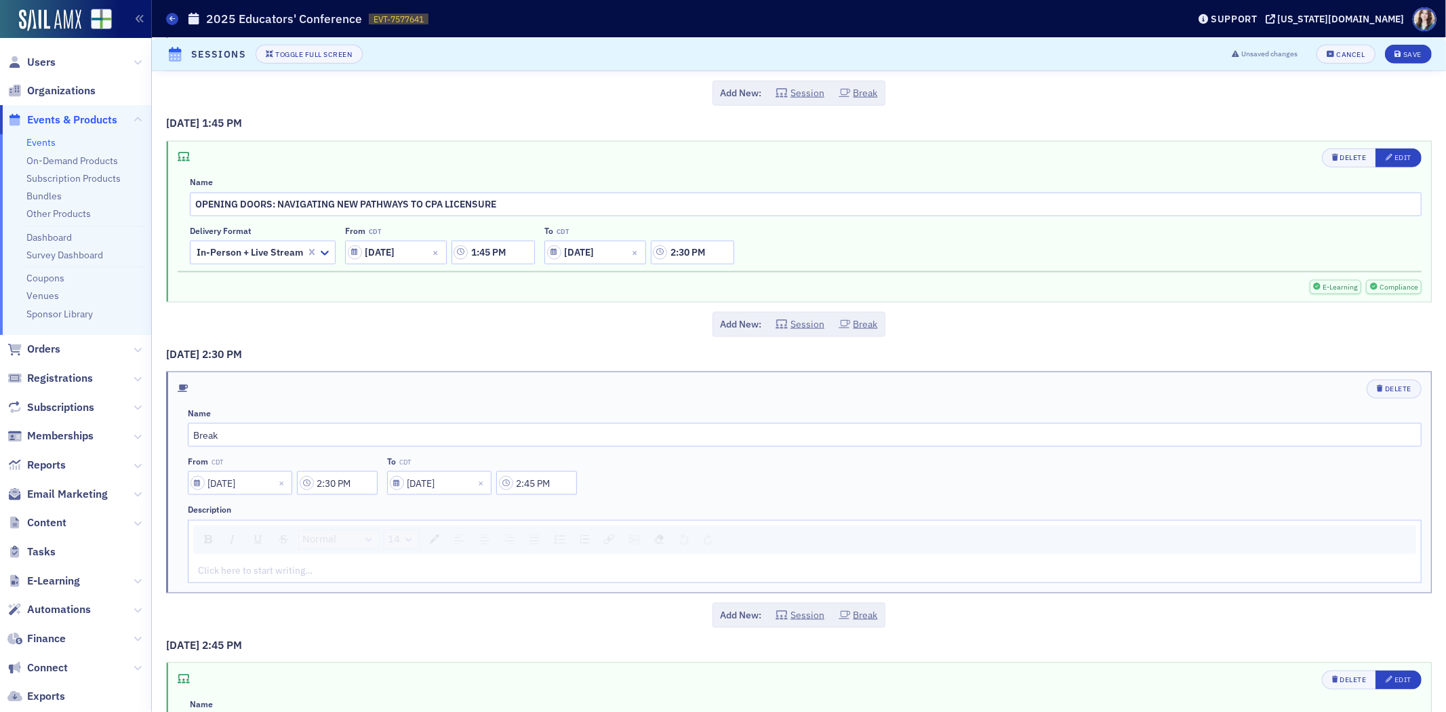
scroll to position [1644, 0]
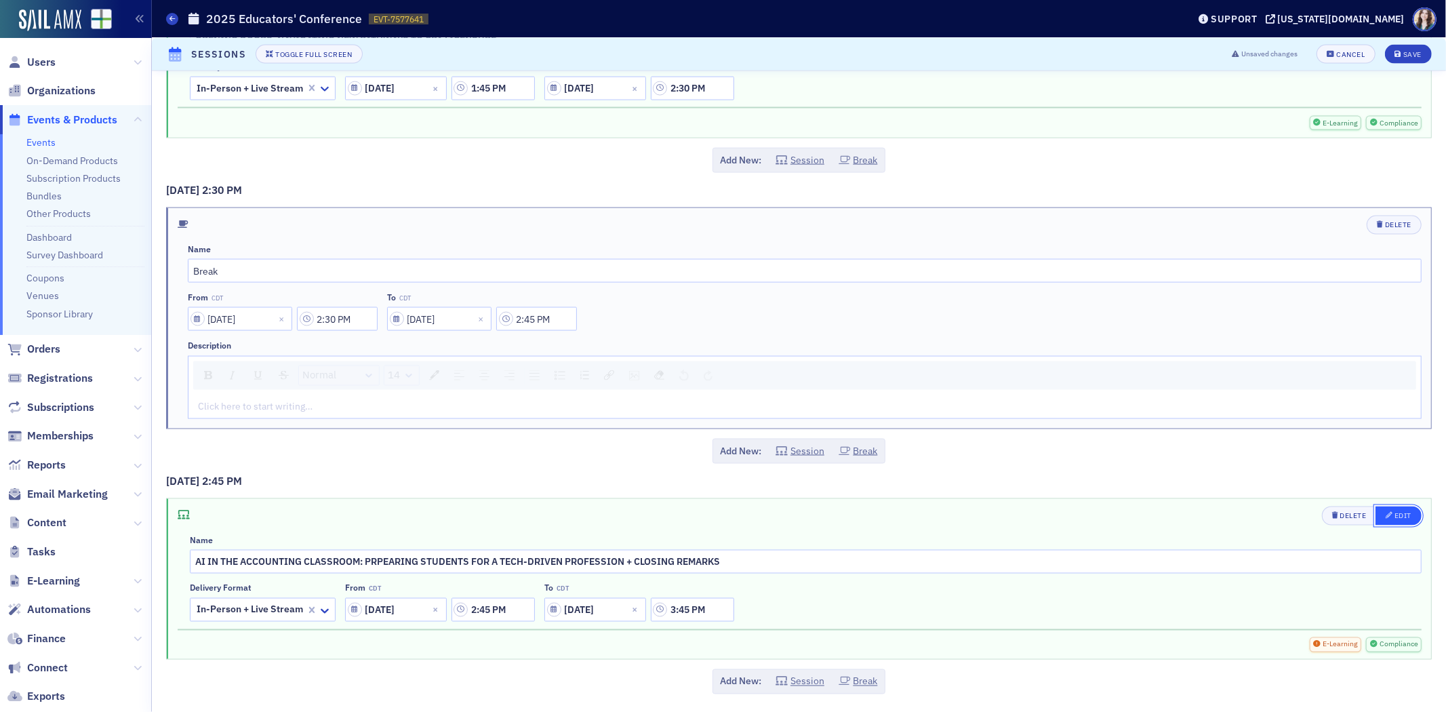
click at [1401, 515] on button "Edit" at bounding box center [1399, 515] width 46 height 19
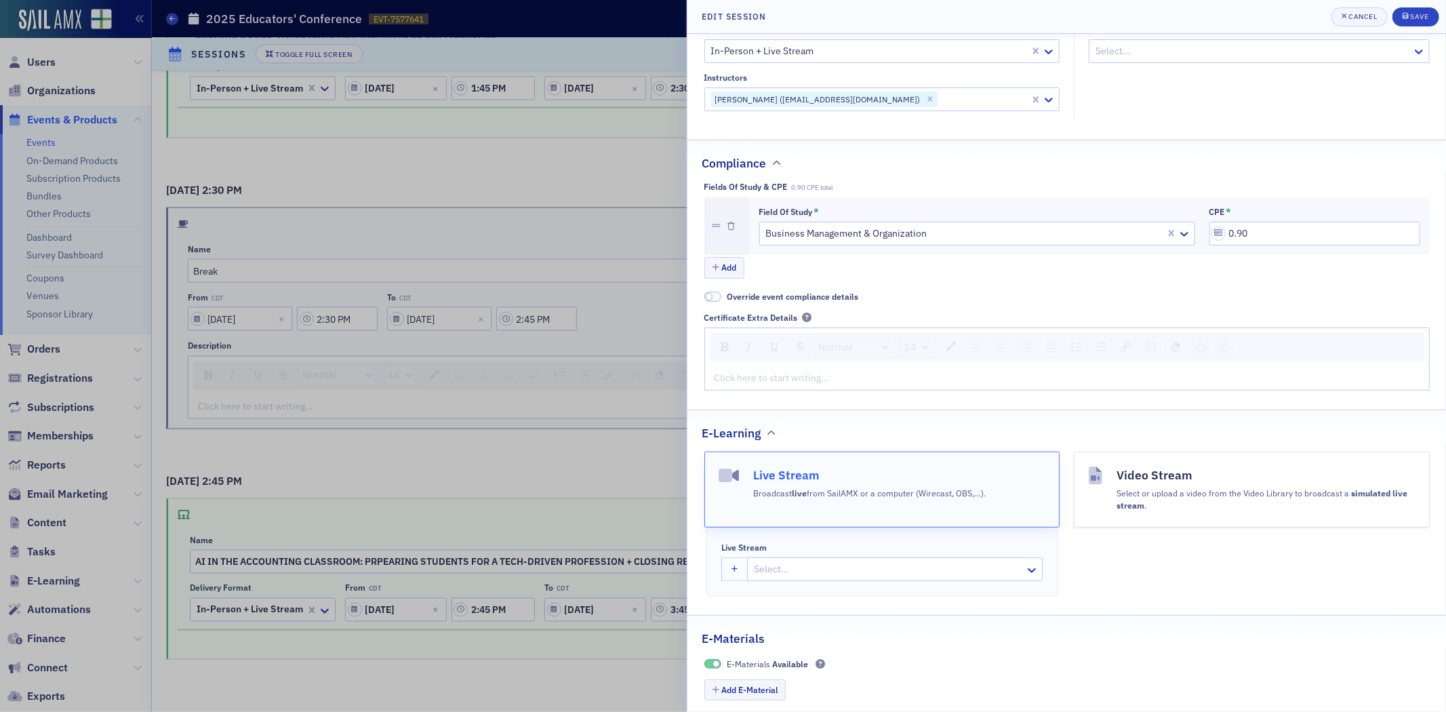
scroll to position [301, 0]
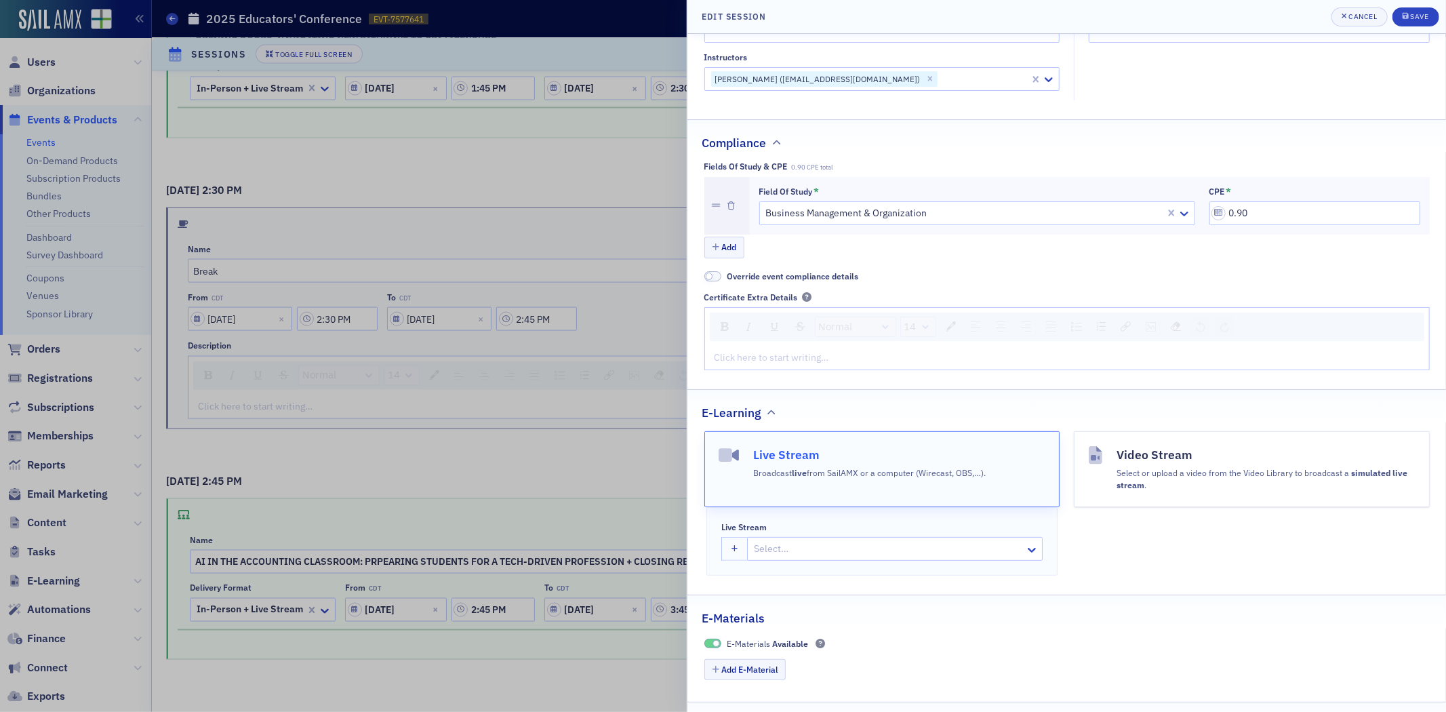
click at [784, 544] on div at bounding box center [888, 548] width 271 height 17
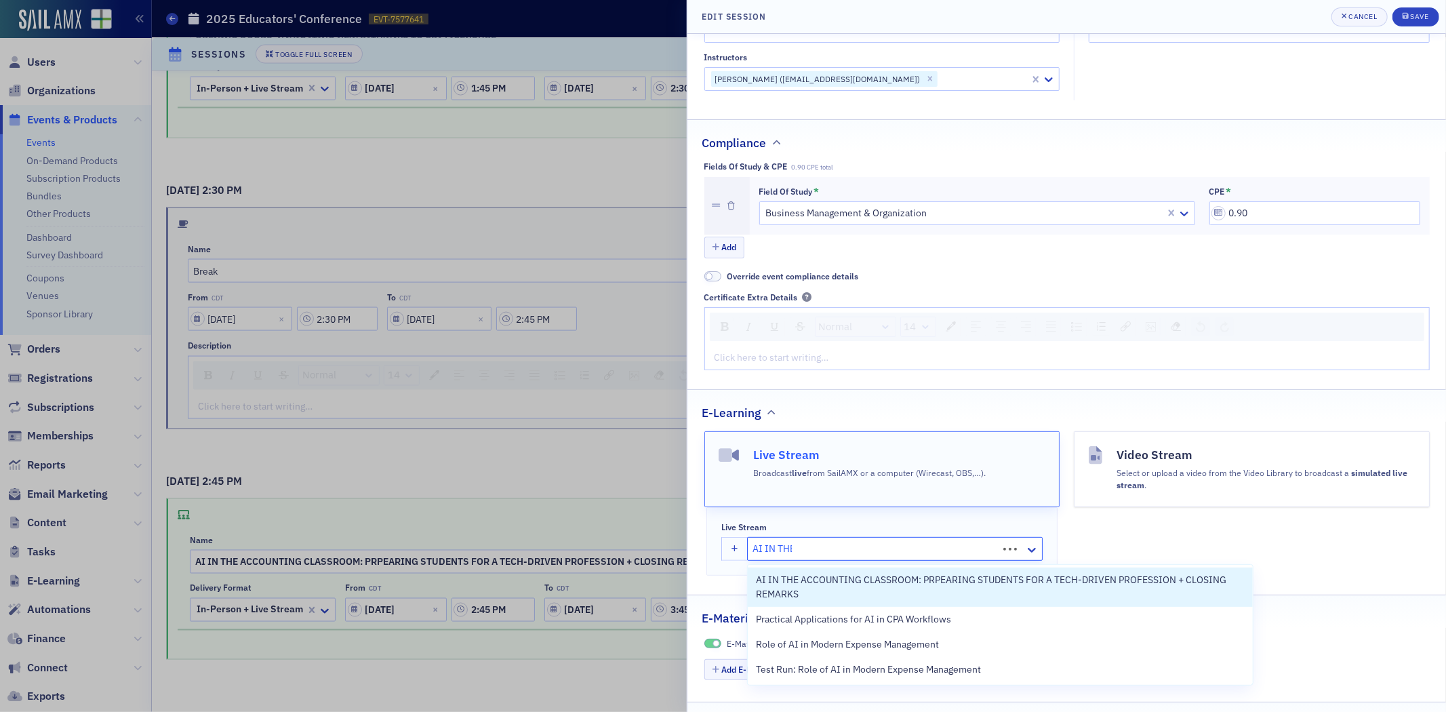
type input "AI IN THE"
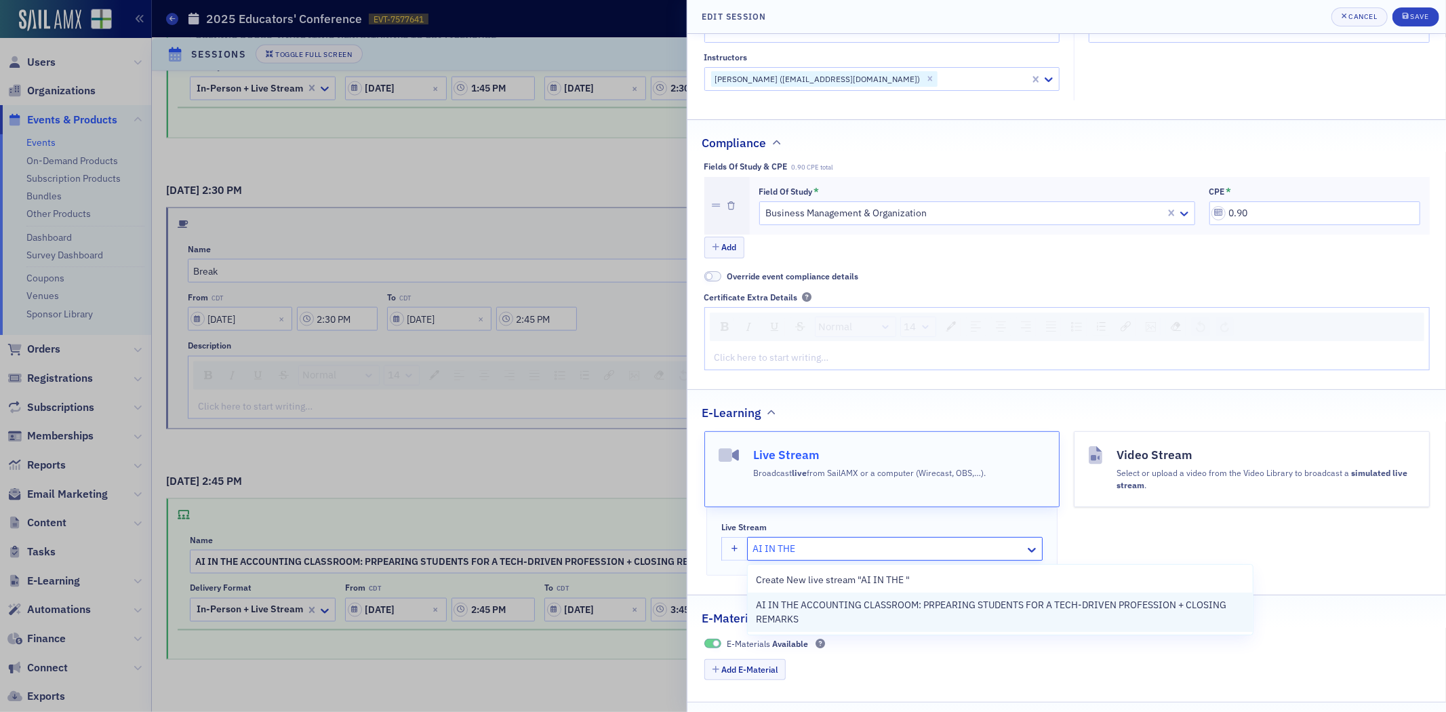
click at [853, 620] on span "AI IN THE ACCOUNTING CLASSROOM: PRPEARING STUDENTS FOR A TECH-DRIVEN PROFESSION…" at bounding box center [1000, 612] width 489 height 28
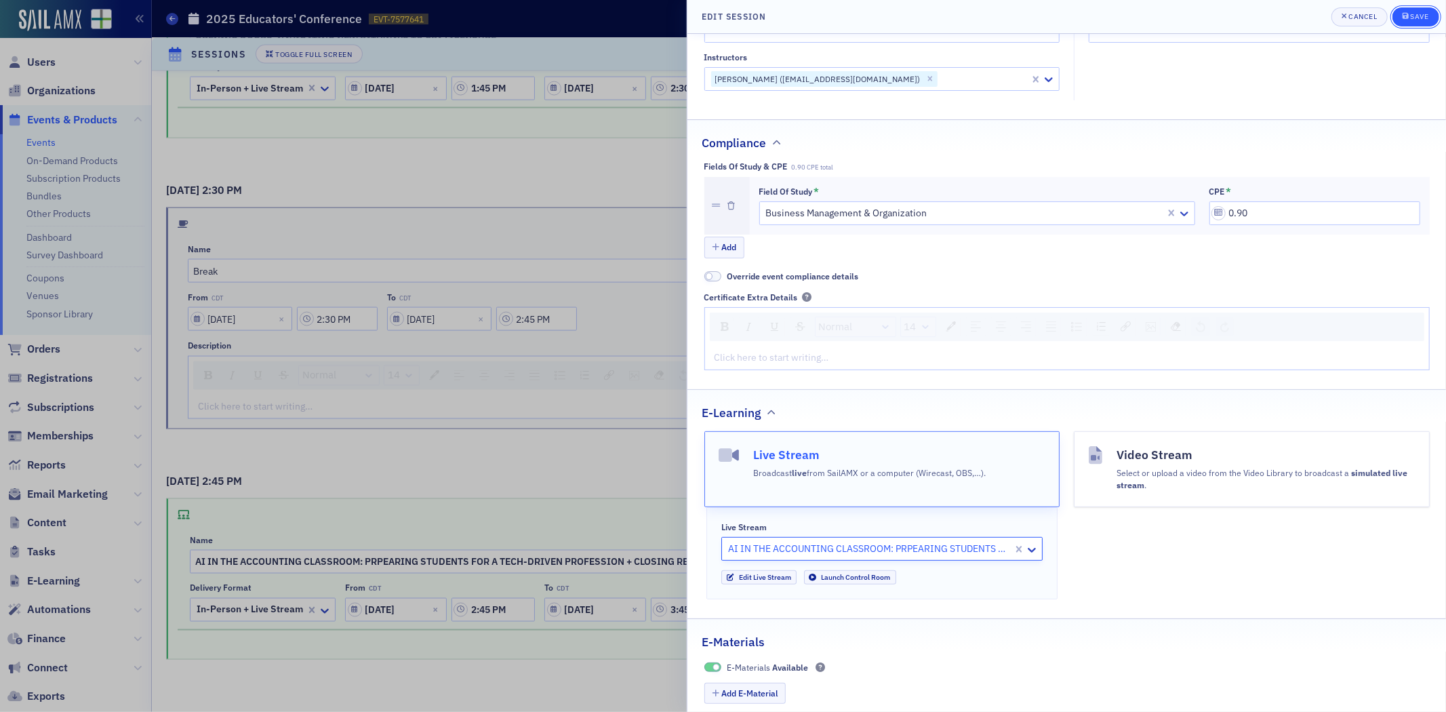
click at [1421, 7] on button "Save" at bounding box center [1415, 16] width 47 height 19
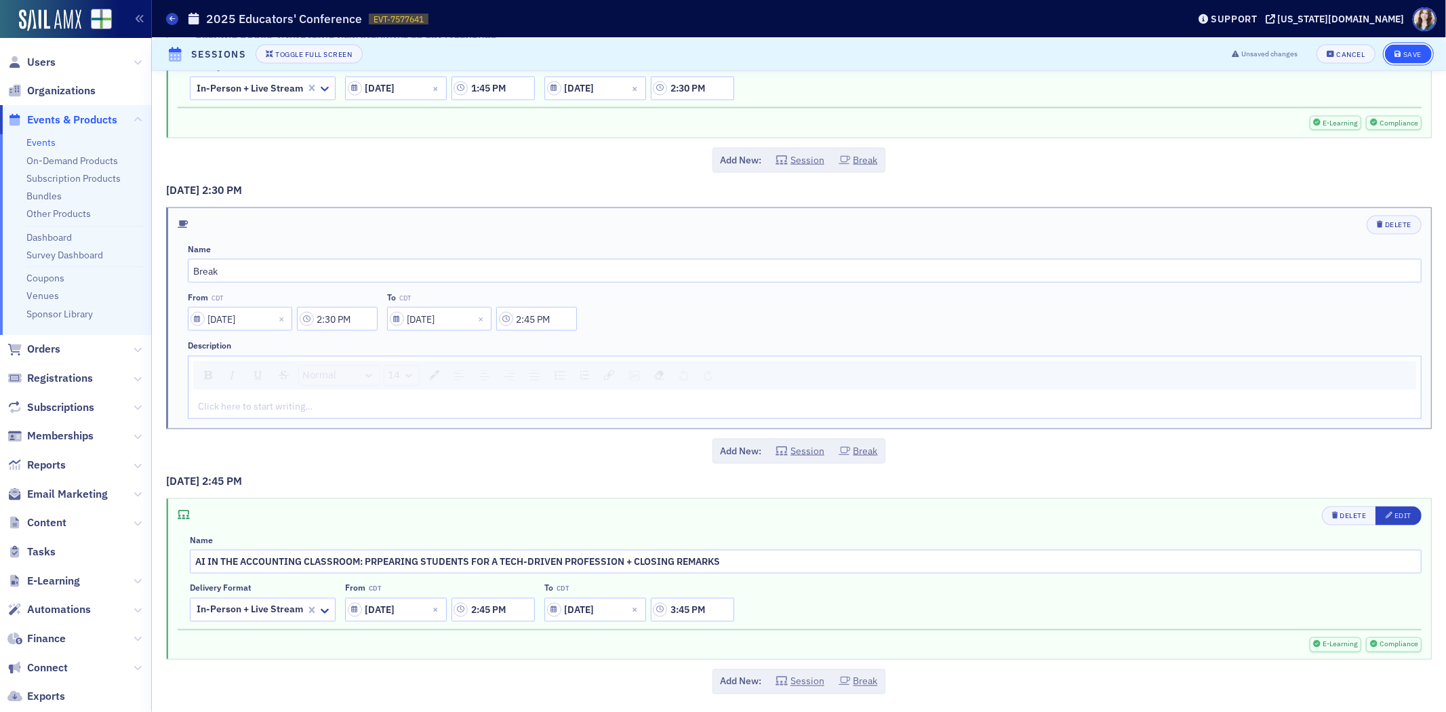
click at [1408, 51] on div "Save" at bounding box center [1412, 54] width 18 height 7
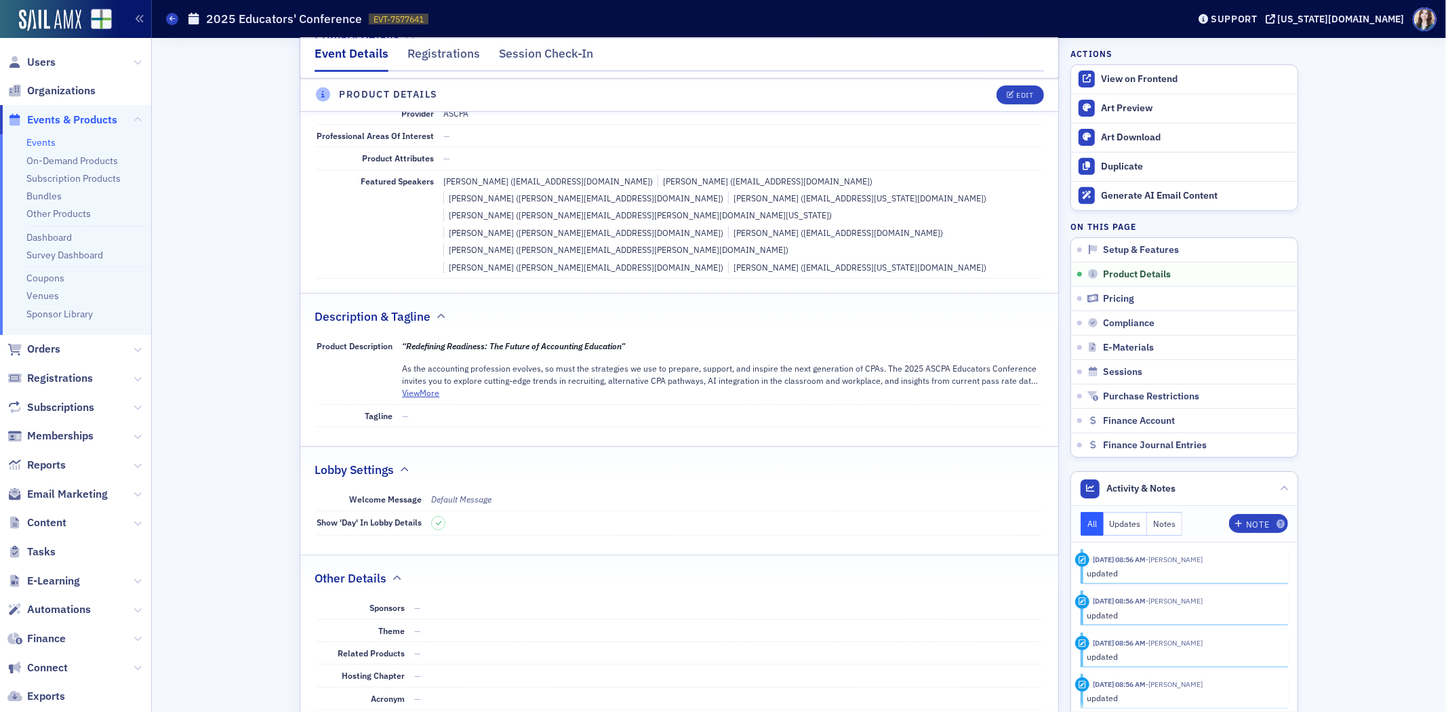
scroll to position [205, 0]
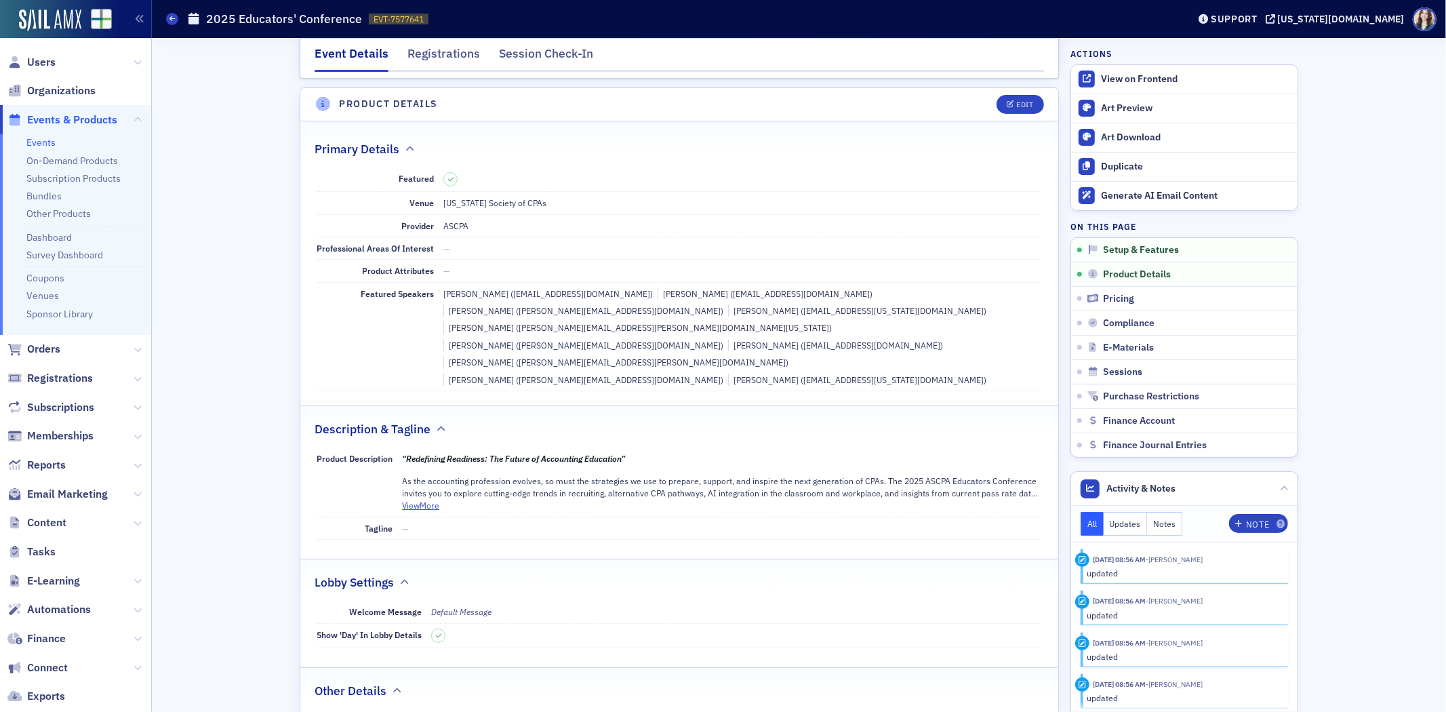
scroll to position [323, 0]
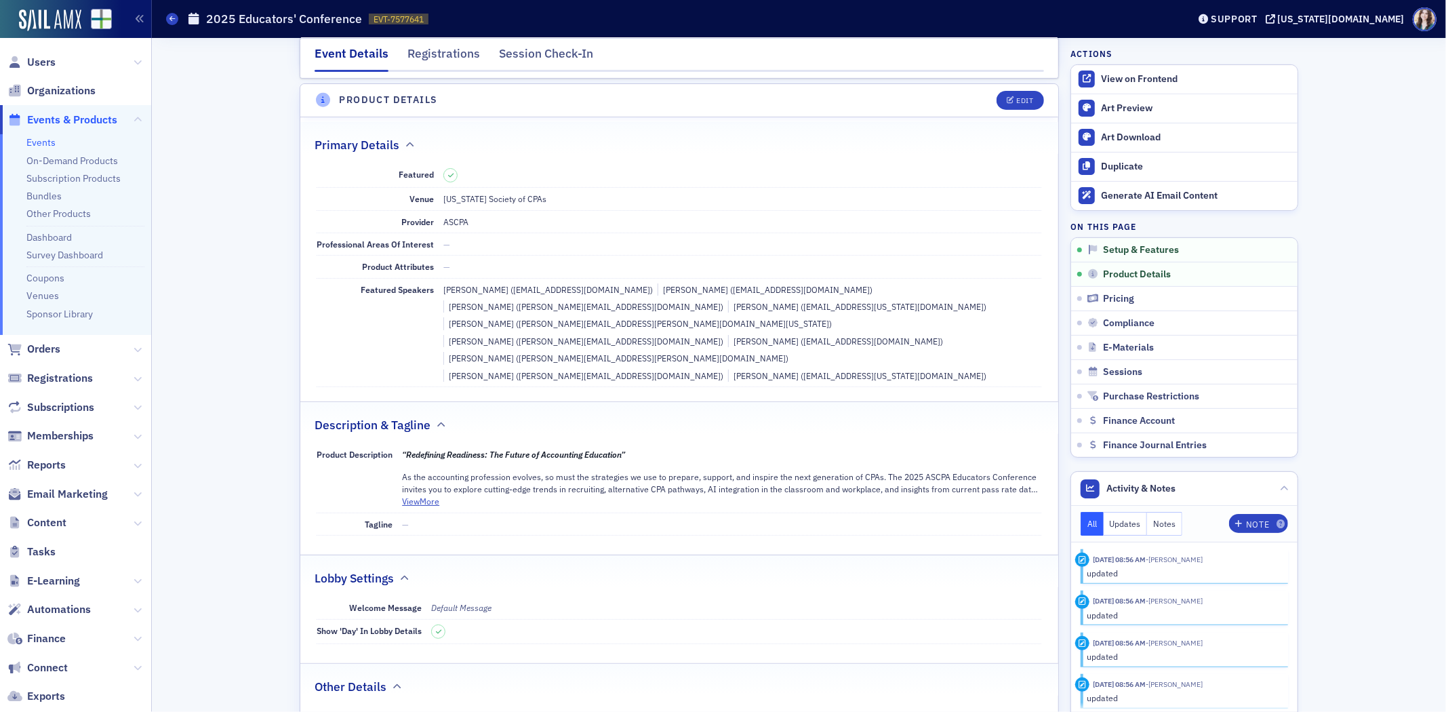
click at [955, 98] on header "Product Details Edit" at bounding box center [679, 100] width 758 height 33
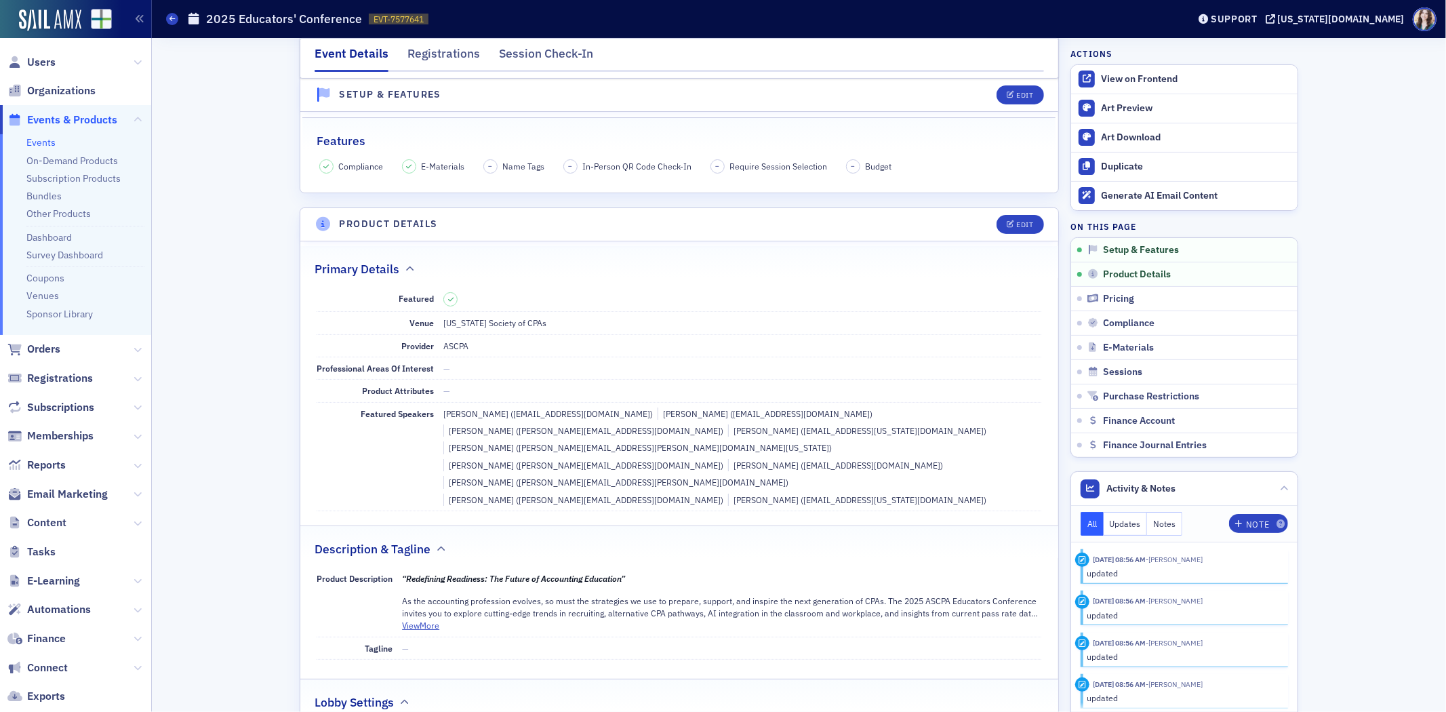
scroll to position [172, 0]
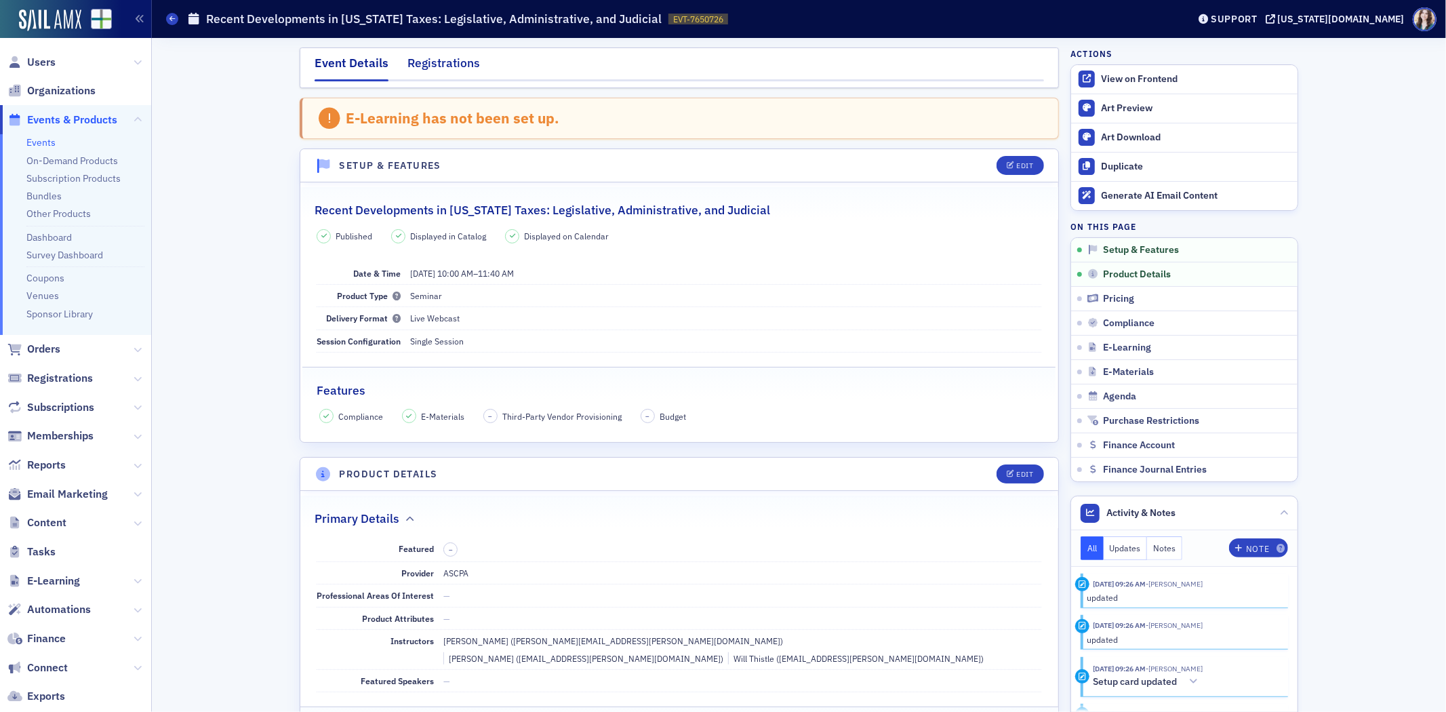
click at [422, 73] on div "Registrations" at bounding box center [443, 66] width 73 height 25
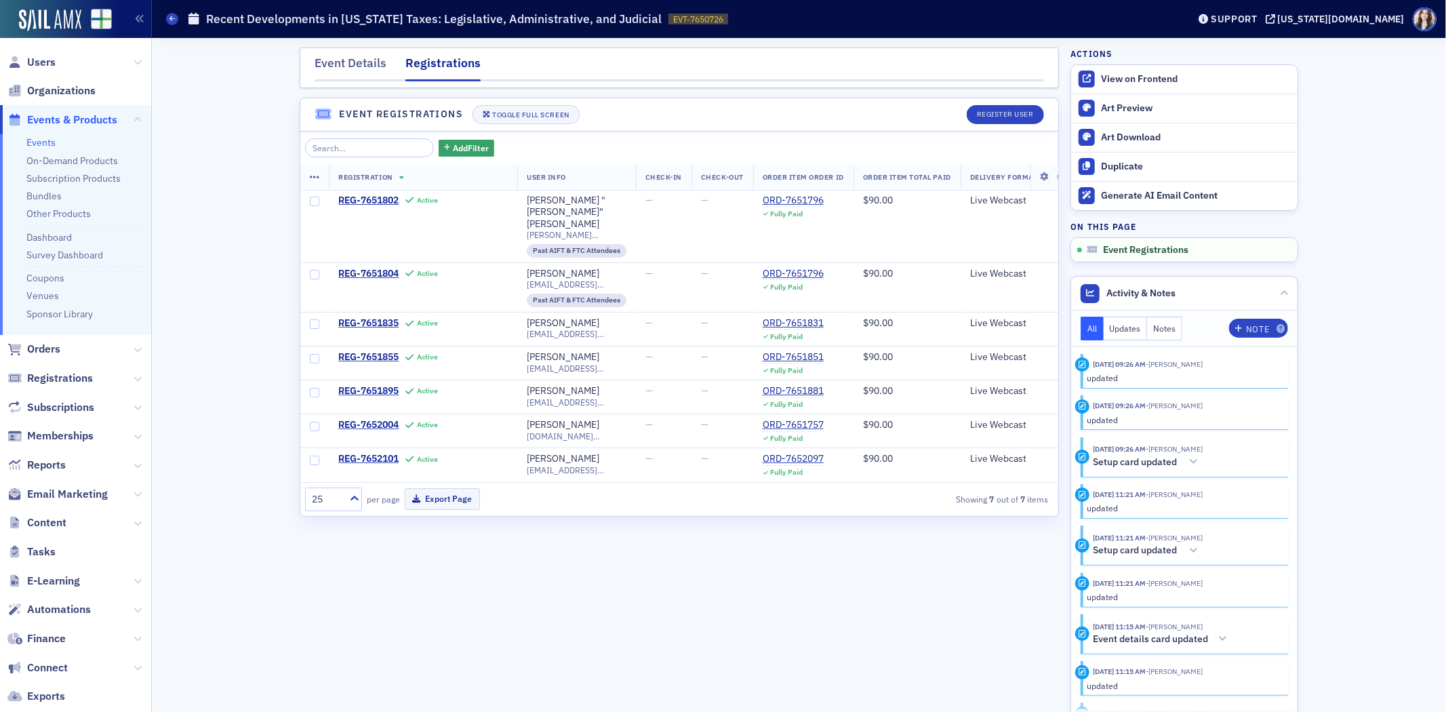
click at [641, 90] on div "Event Details Registrations Event Registrations Toggle Full Screen Register Use…" at bounding box center [679, 374] width 759 height 655
click at [371, 55] on div "Event Details" at bounding box center [351, 66] width 72 height 25
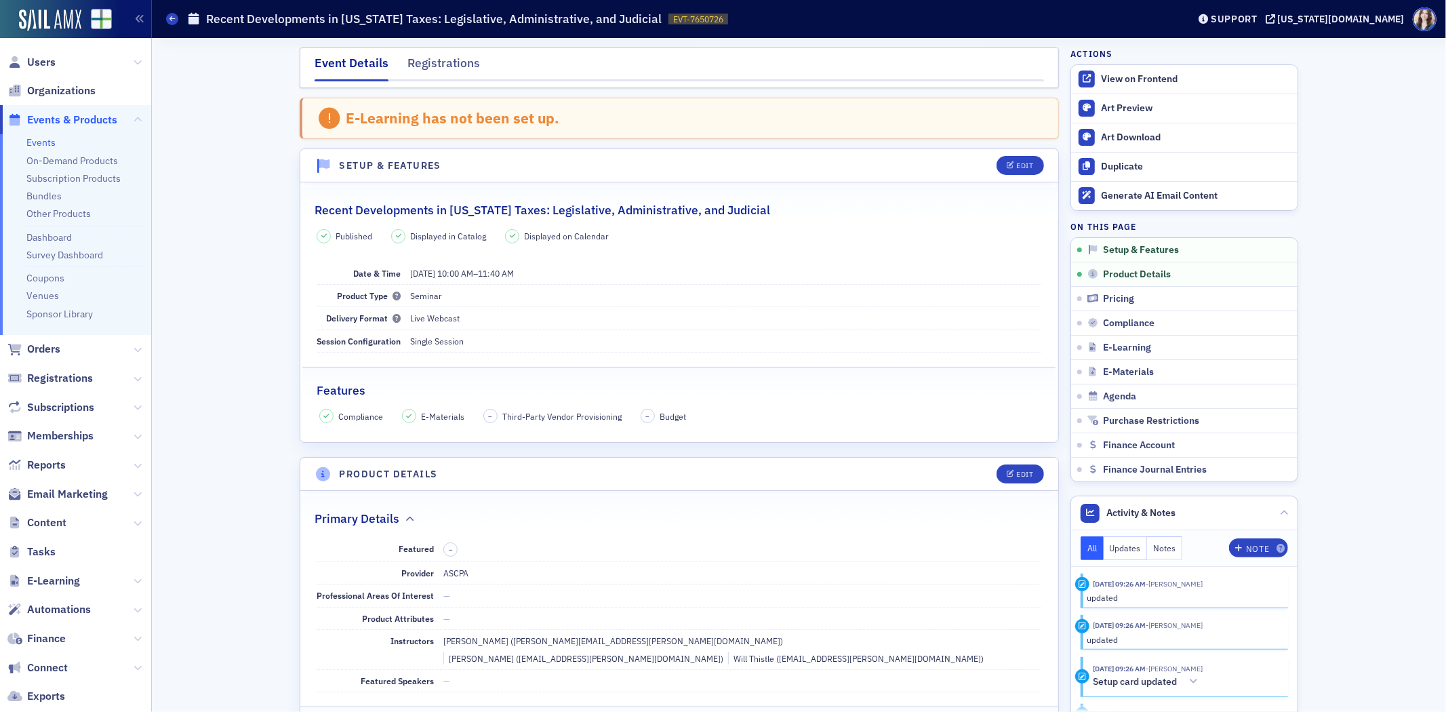
click at [39, 140] on link "Events" at bounding box center [40, 142] width 29 height 12
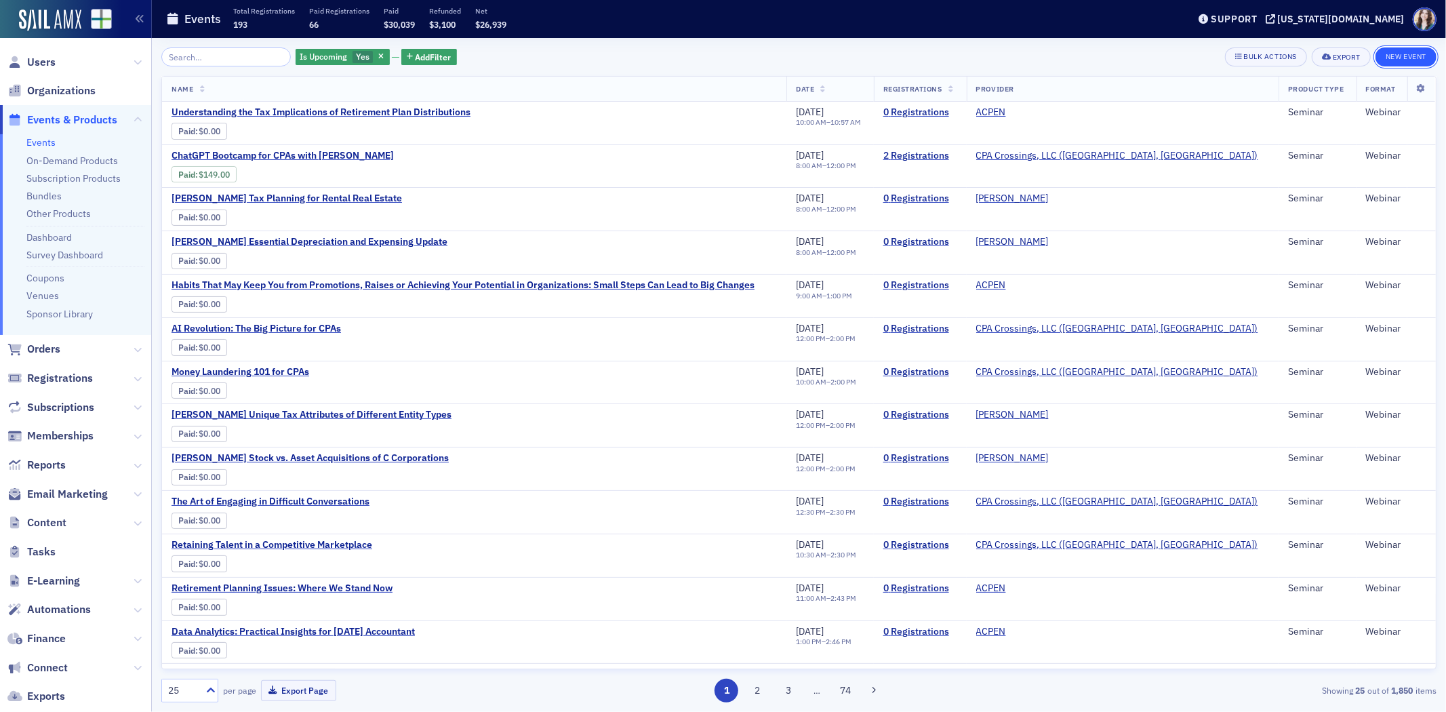
click at [1394, 56] on button "New Event" at bounding box center [1406, 56] width 61 height 19
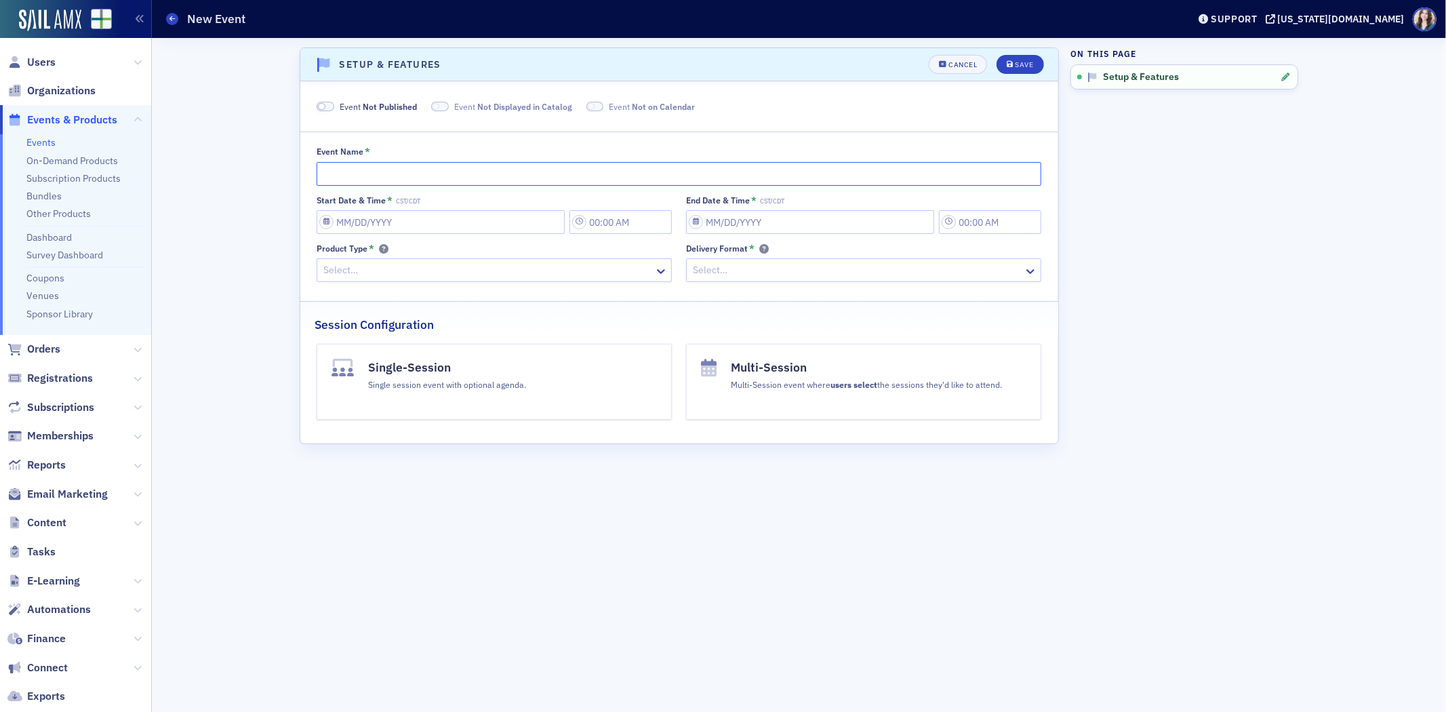
click at [554, 177] on input "Event Name *" at bounding box center [679, 174] width 725 height 24
click at [321, 172] on input "Ed Con Test Run" at bounding box center [679, 174] width 725 height 24
type input "2025 Ed Con Test Run"
select select "9"
select select "2025"
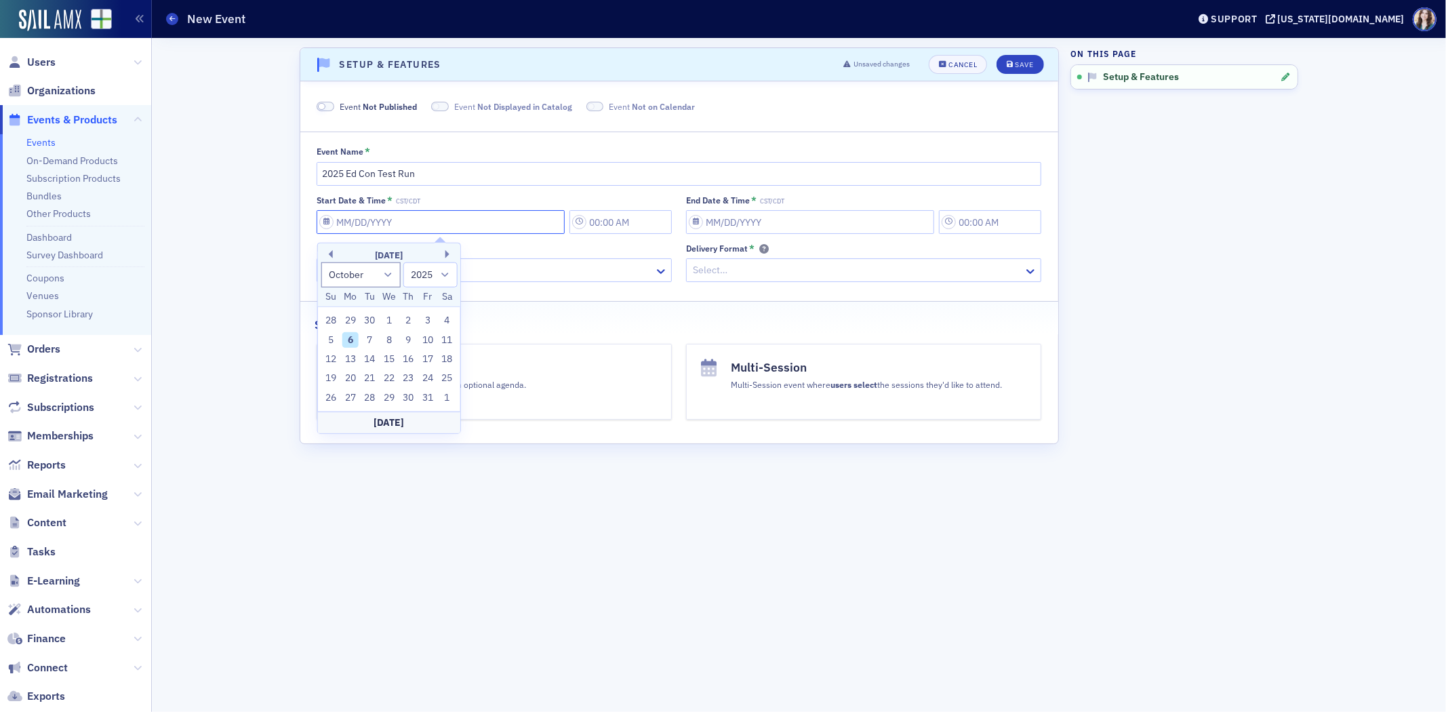
click at [445, 224] on input "Start Date & Time * CST/CDT" at bounding box center [441, 222] width 248 height 24
click at [409, 337] on div "9" at bounding box center [408, 340] width 16 height 16
type input "[DATE]"
type input "8:00 AM"
type input "[DATE]"
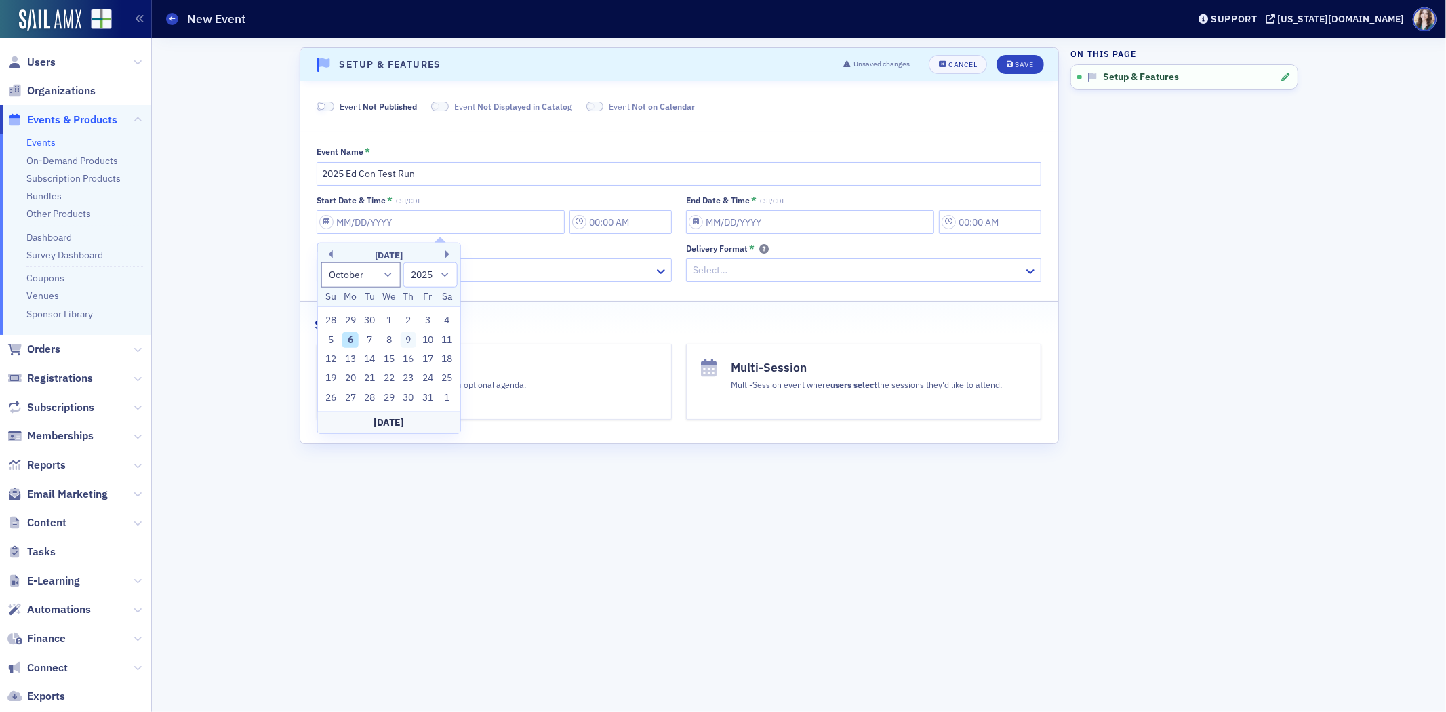
type input "9:00 AM"
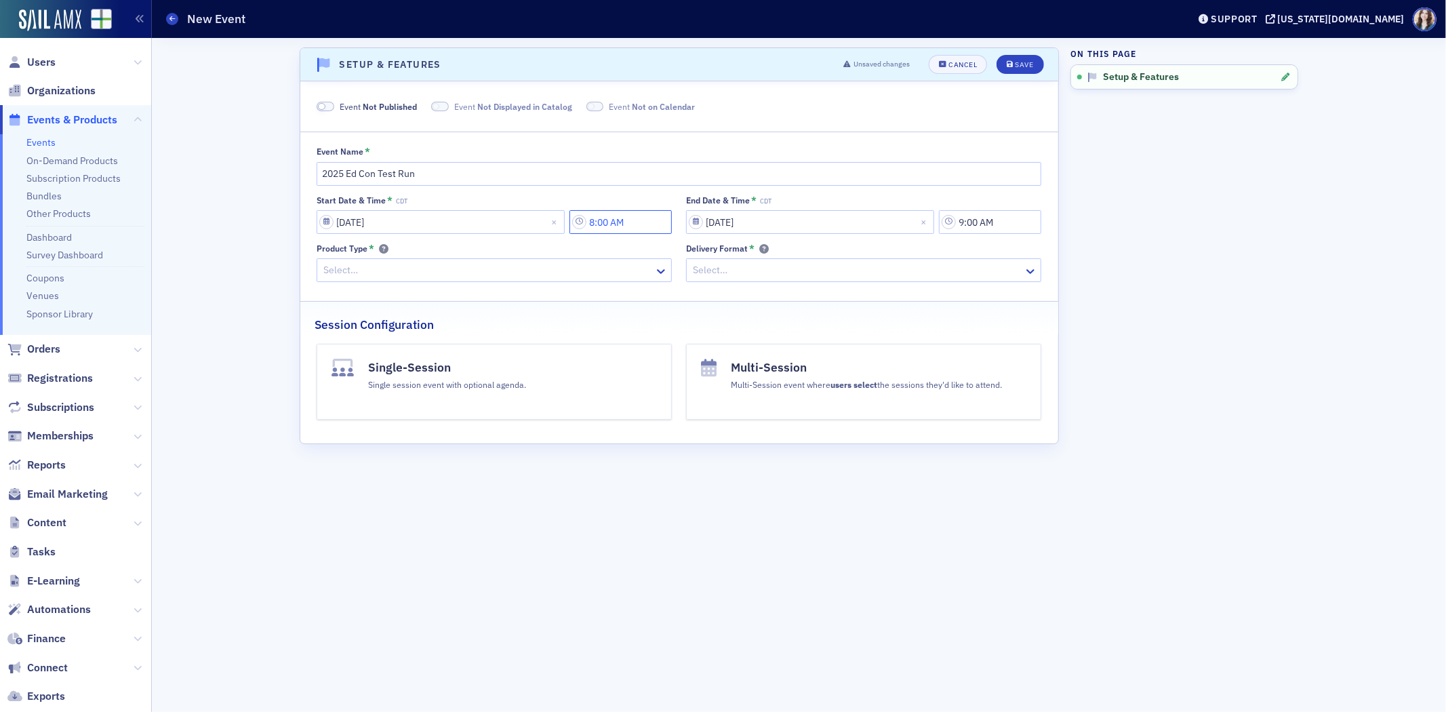
click at [618, 221] on input "8:00 AM" at bounding box center [620, 222] width 102 height 24
click at [703, 228] on div at bounding box center [696, 223] width 26 height 17
click at [703, 254] on div "1" at bounding box center [702, 254] width 33 height 14
click at [780, 227] on icon at bounding box center [775, 225] width 14 height 14
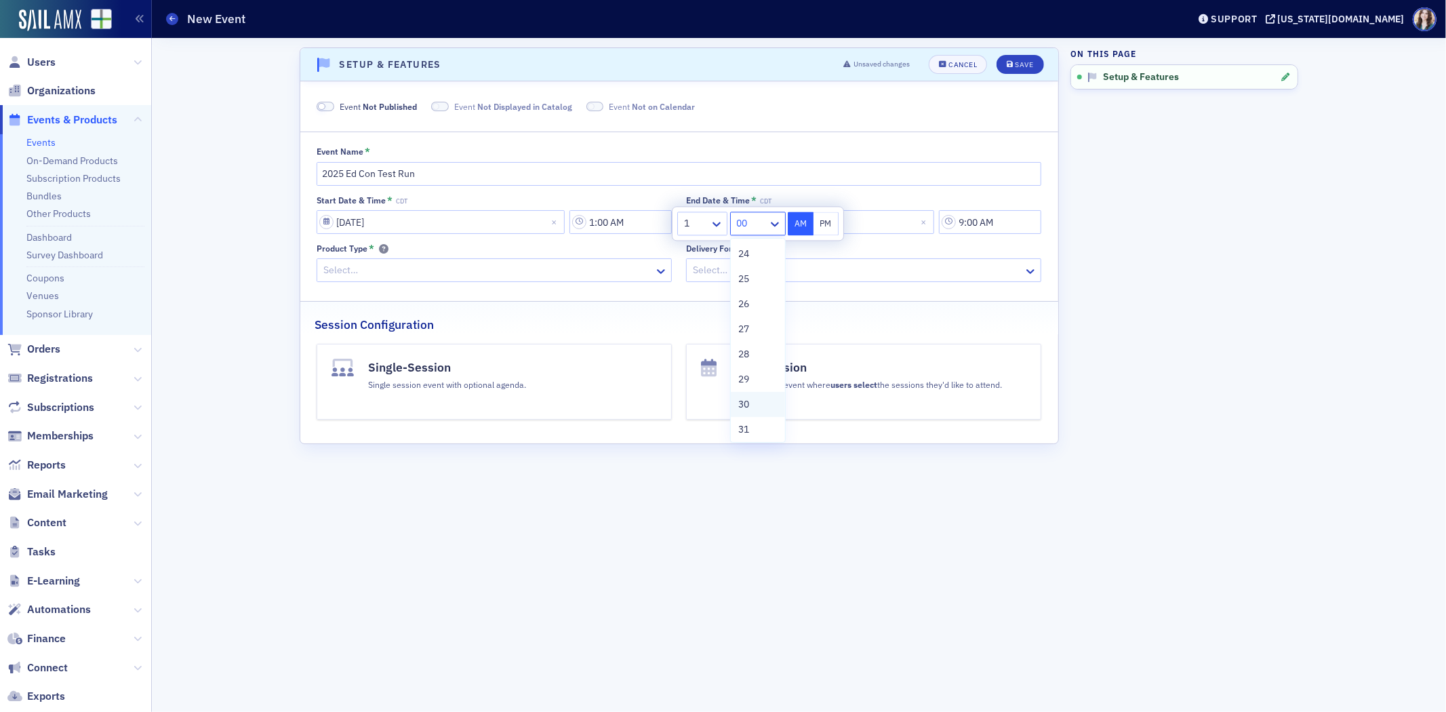
click at [754, 407] on div "30" at bounding box center [758, 404] width 38 height 14
click at [828, 227] on button "PM" at bounding box center [827, 224] width 26 height 24
type input "1:30 PM"
click at [1005, 209] on div "End Date & Time * CDT 10/09/2025 9:00 AM" at bounding box center [863, 214] width 355 height 39
click at [992, 222] on input "9:00 AM" at bounding box center [990, 222] width 102 height 24
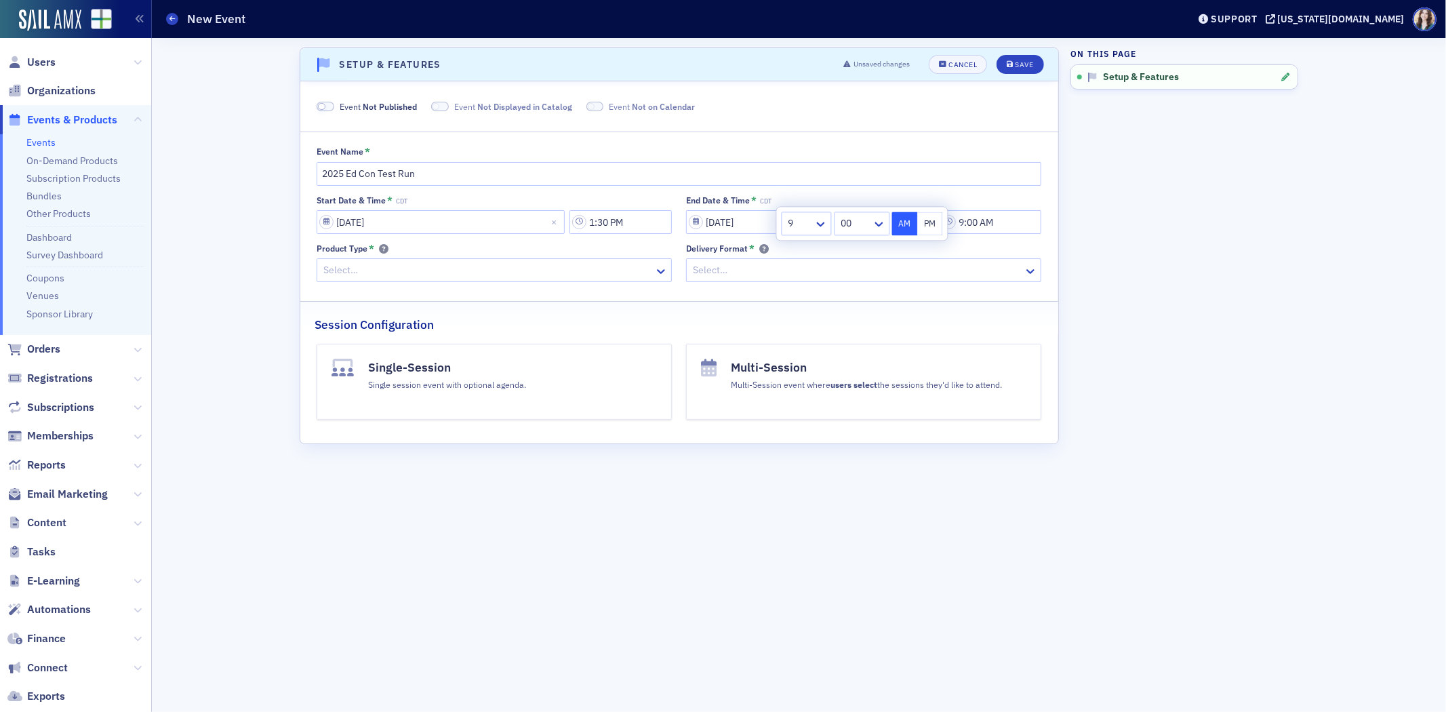
click at [812, 228] on div "9" at bounding box center [798, 224] width 32 height 20
click at [805, 275] on div "2" at bounding box center [806, 279] width 33 height 14
click at [932, 225] on button "PM" at bounding box center [930, 224] width 26 height 24
type input "2:00 PM"
click at [1123, 241] on aside "On this page Setup & Features" at bounding box center [1184, 375] width 228 height 674
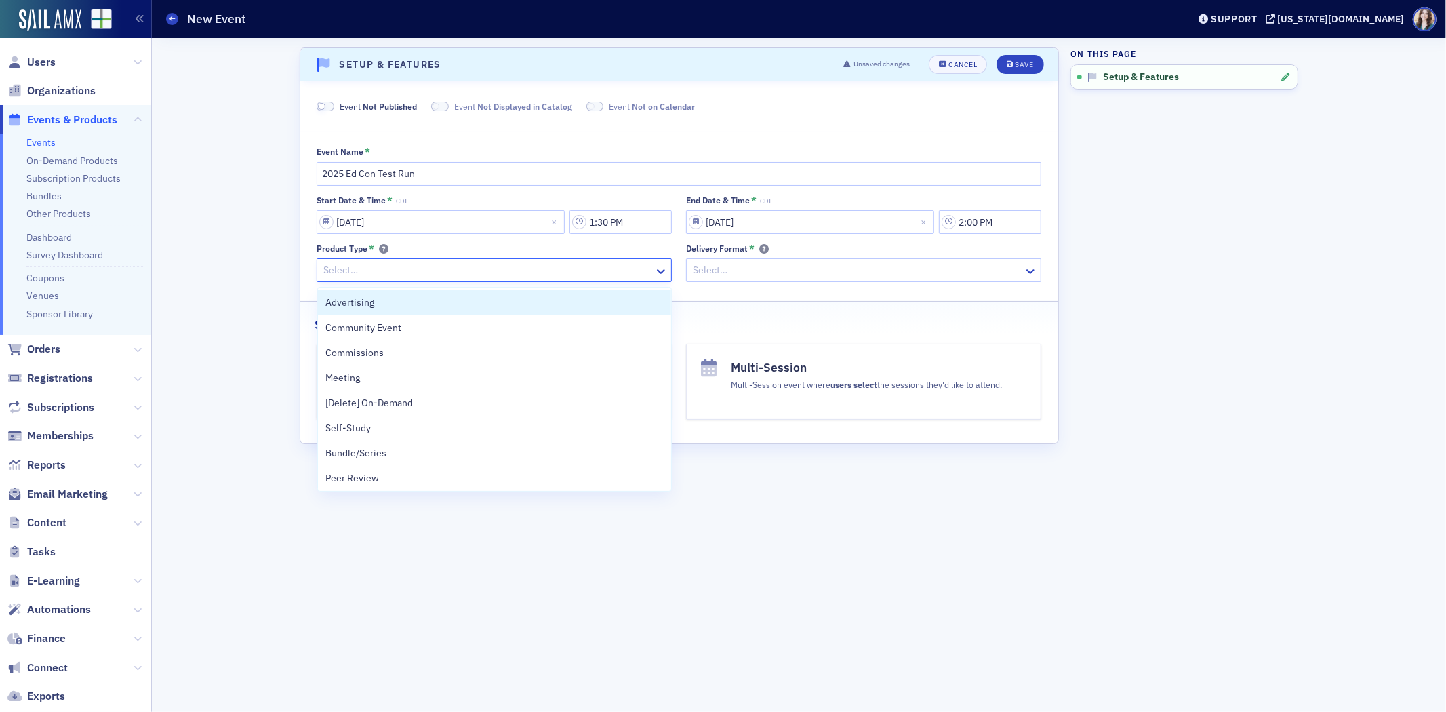
click at [526, 266] on div at bounding box center [487, 270] width 331 height 17
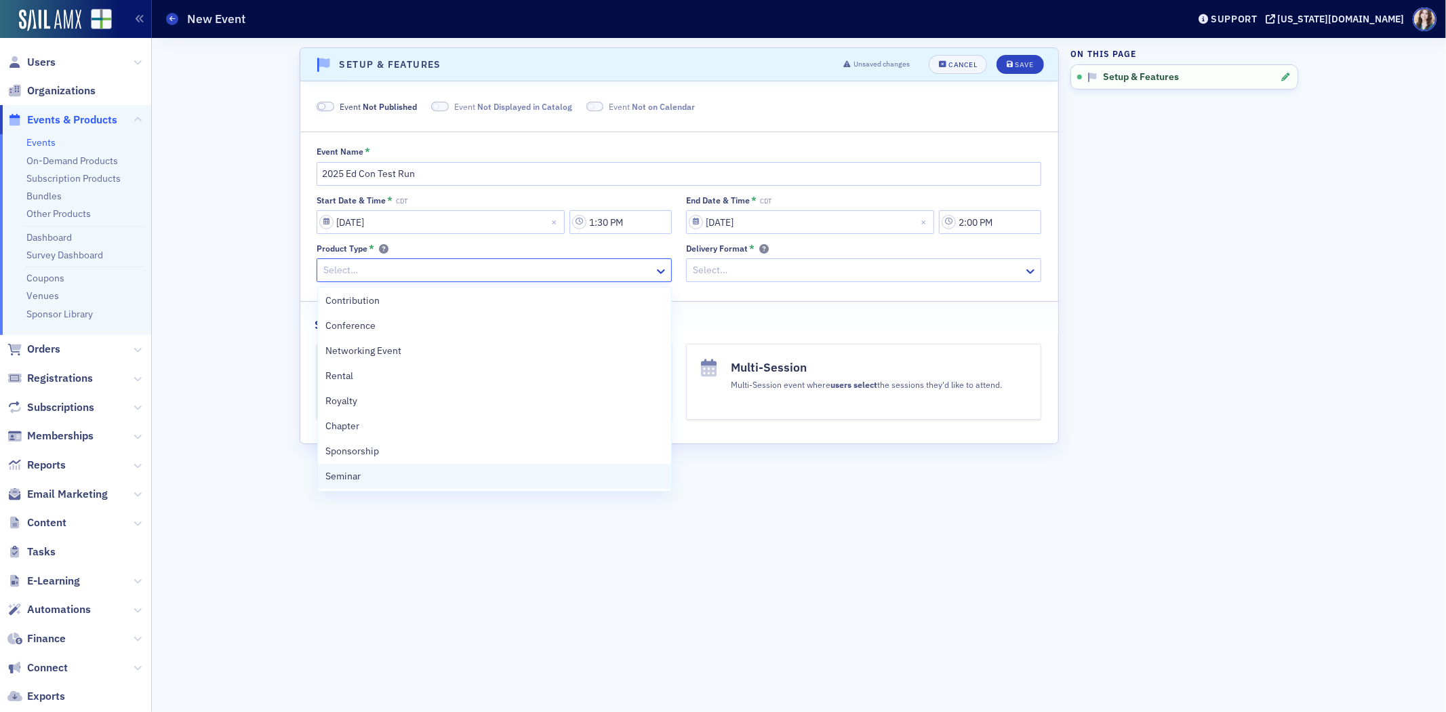
click at [448, 475] on div "Seminar" at bounding box center [495, 476] width 338 height 14
click at [624, 273] on div at bounding box center [481, 270] width 319 height 17
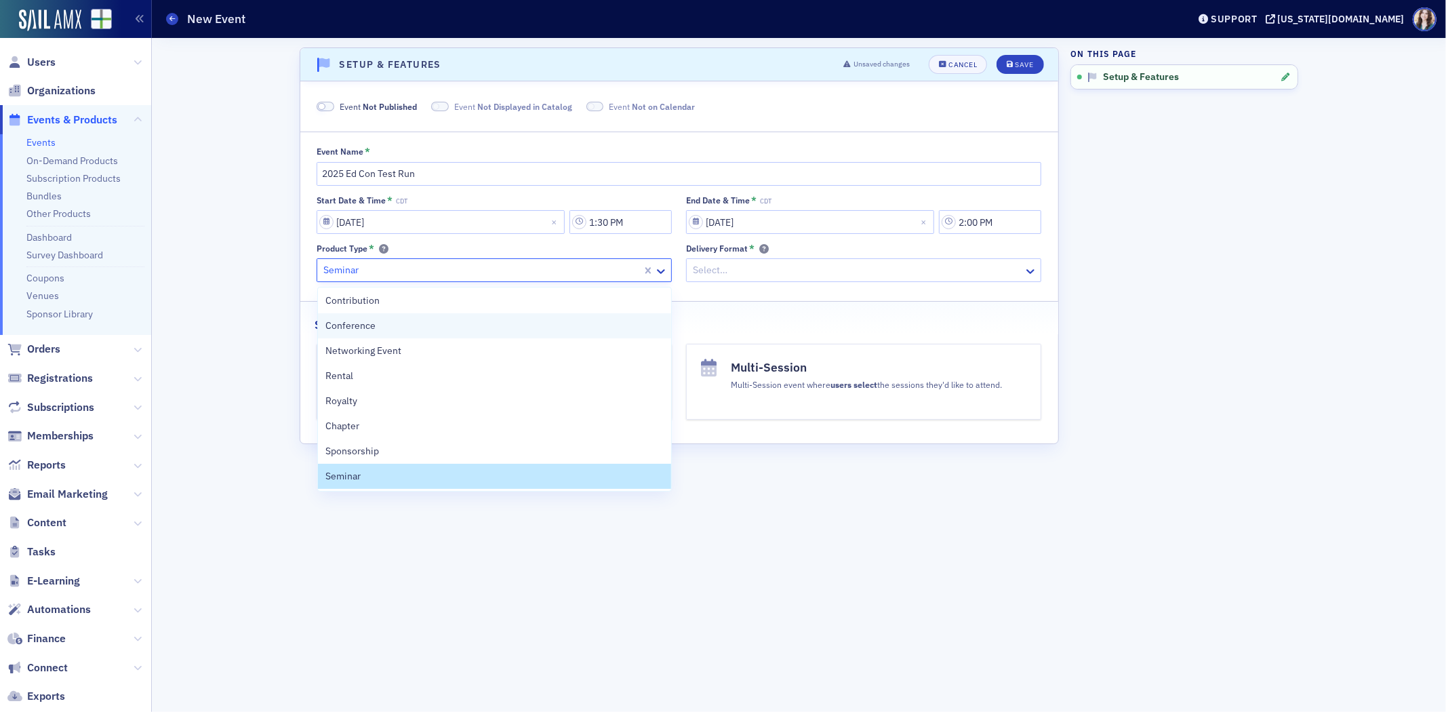
click at [397, 329] on div "Conference" at bounding box center [495, 326] width 338 height 14
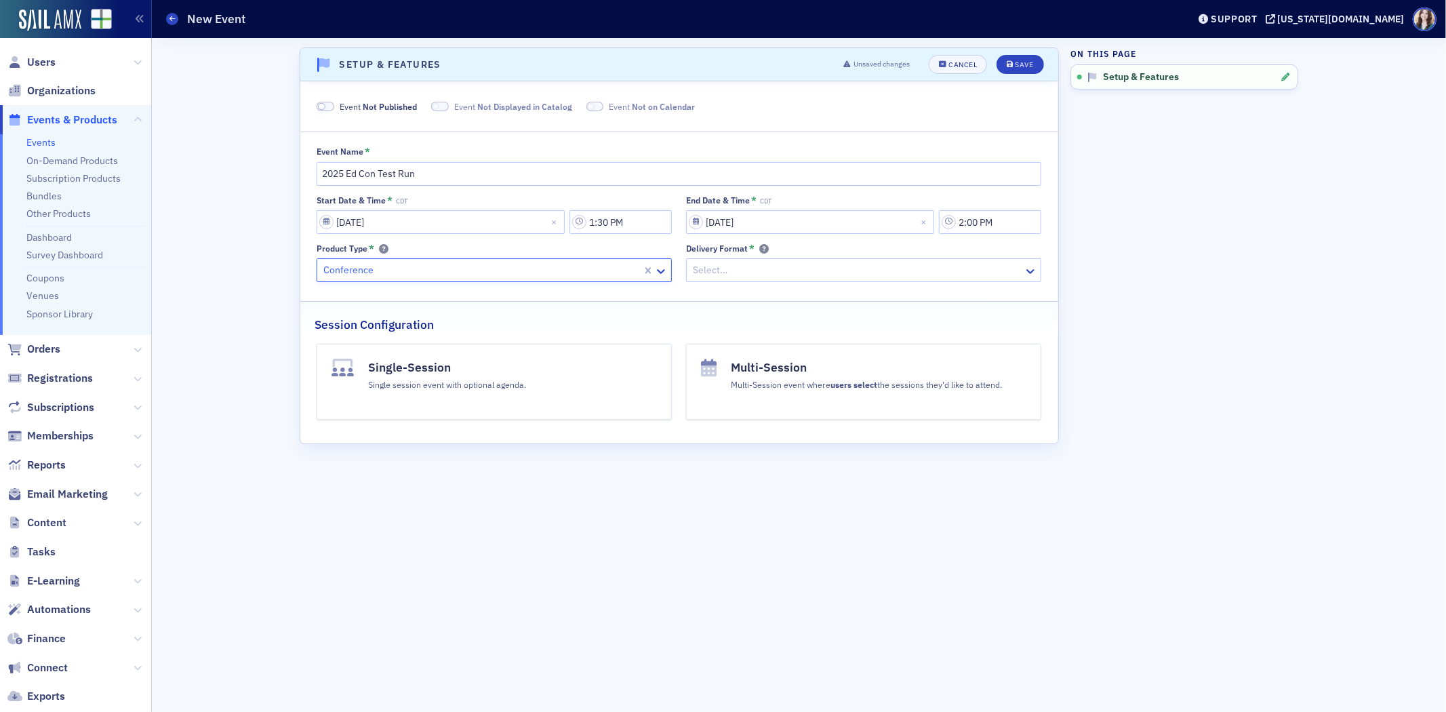
click at [750, 274] on div at bounding box center [856, 270] width 331 height 17
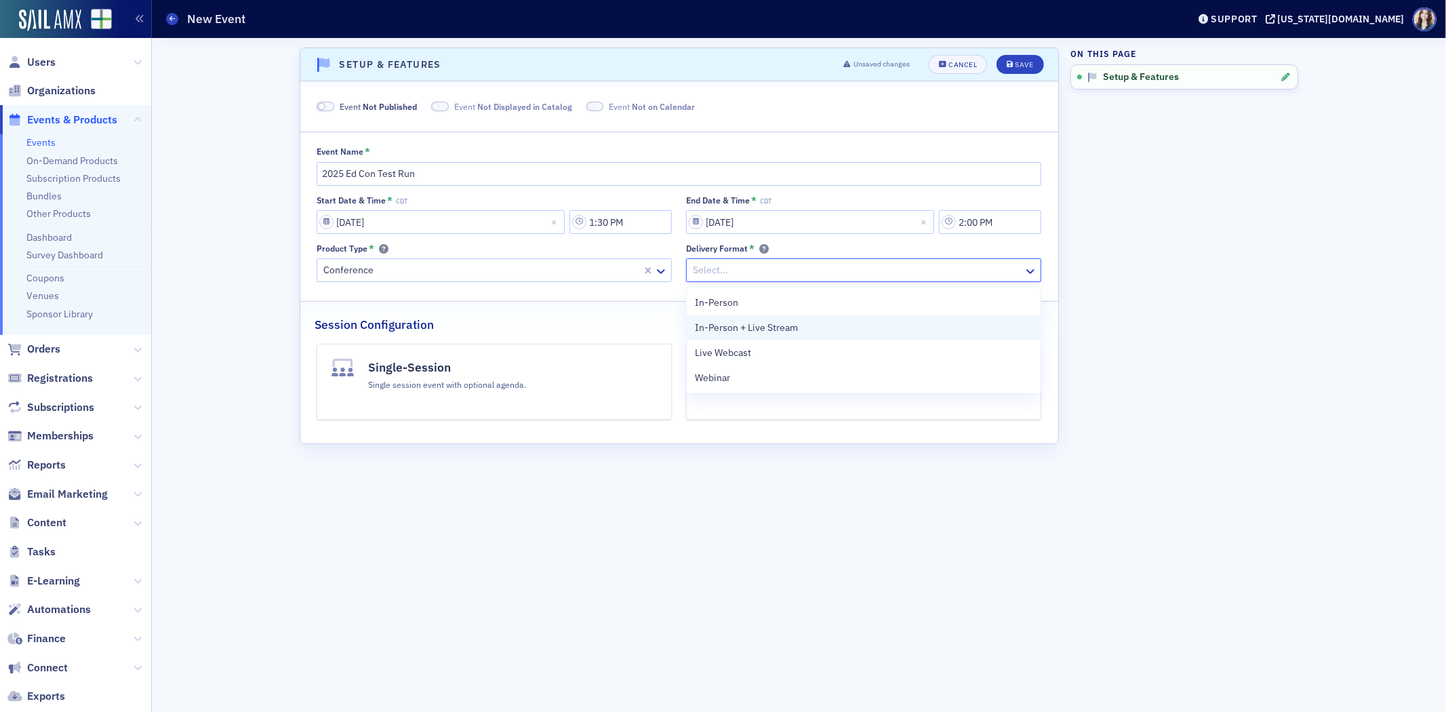
click at [769, 334] on span "In-Person + Live Stream" at bounding box center [746, 328] width 103 height 14
click at [804, 366] on h4 "Multi-Session" at bounding box center [866, 368] width 271 height 18
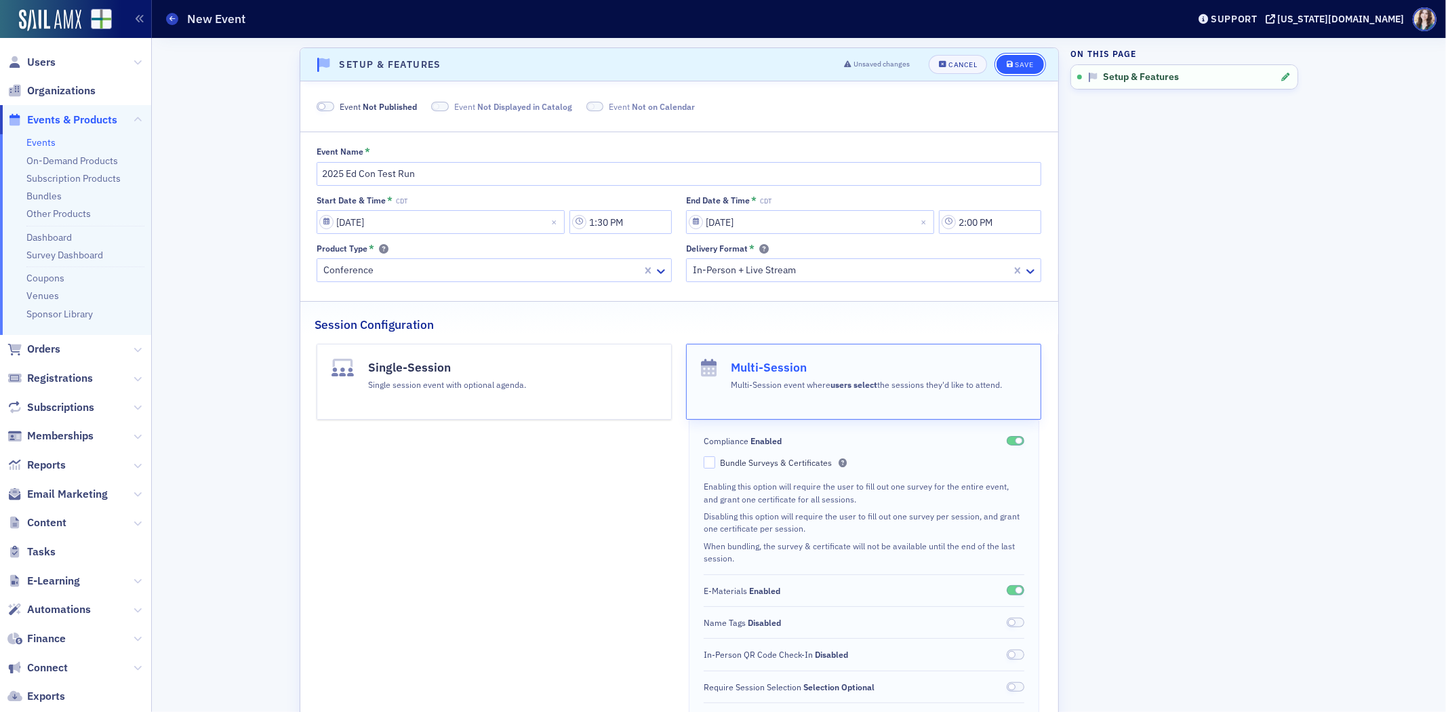
click at [1025, 68] on div "Save" at bounding box center [1025, 64] width 18 height 7
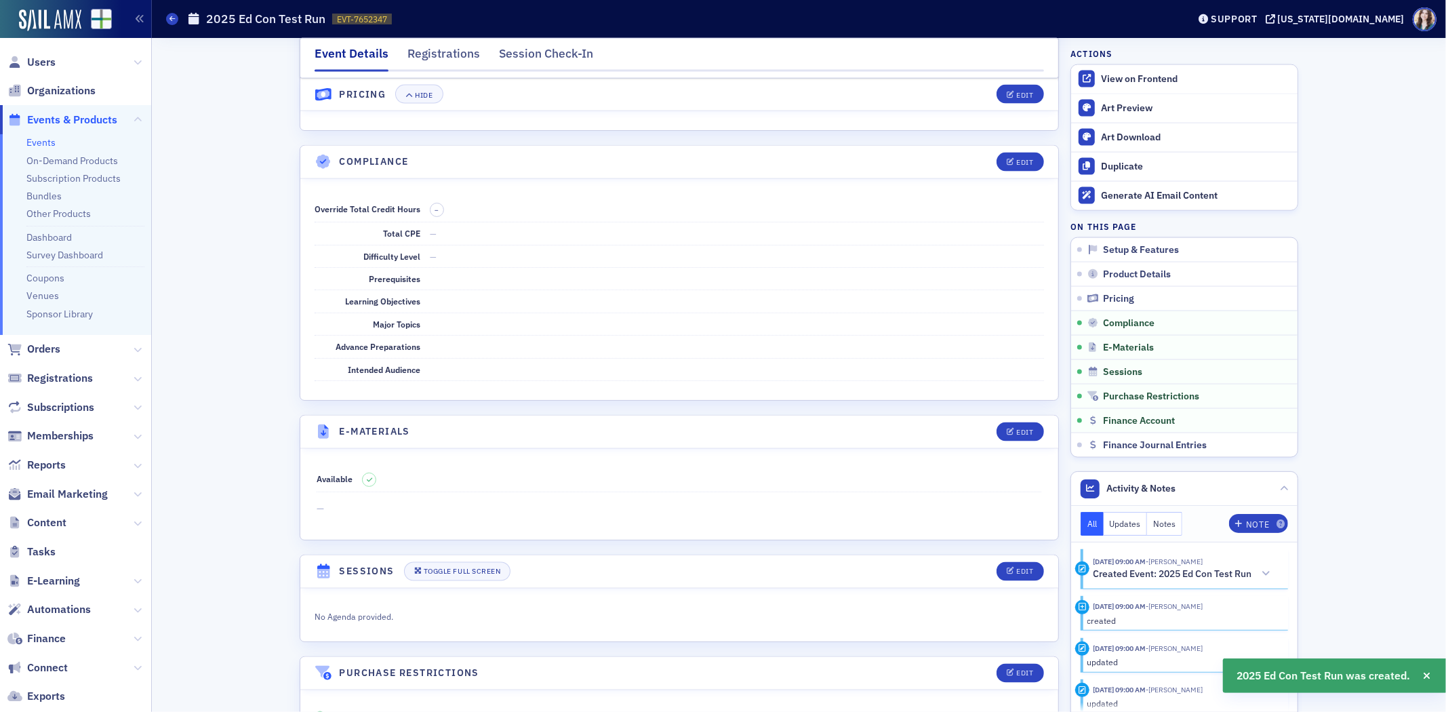
scroll to position [1878, 0]
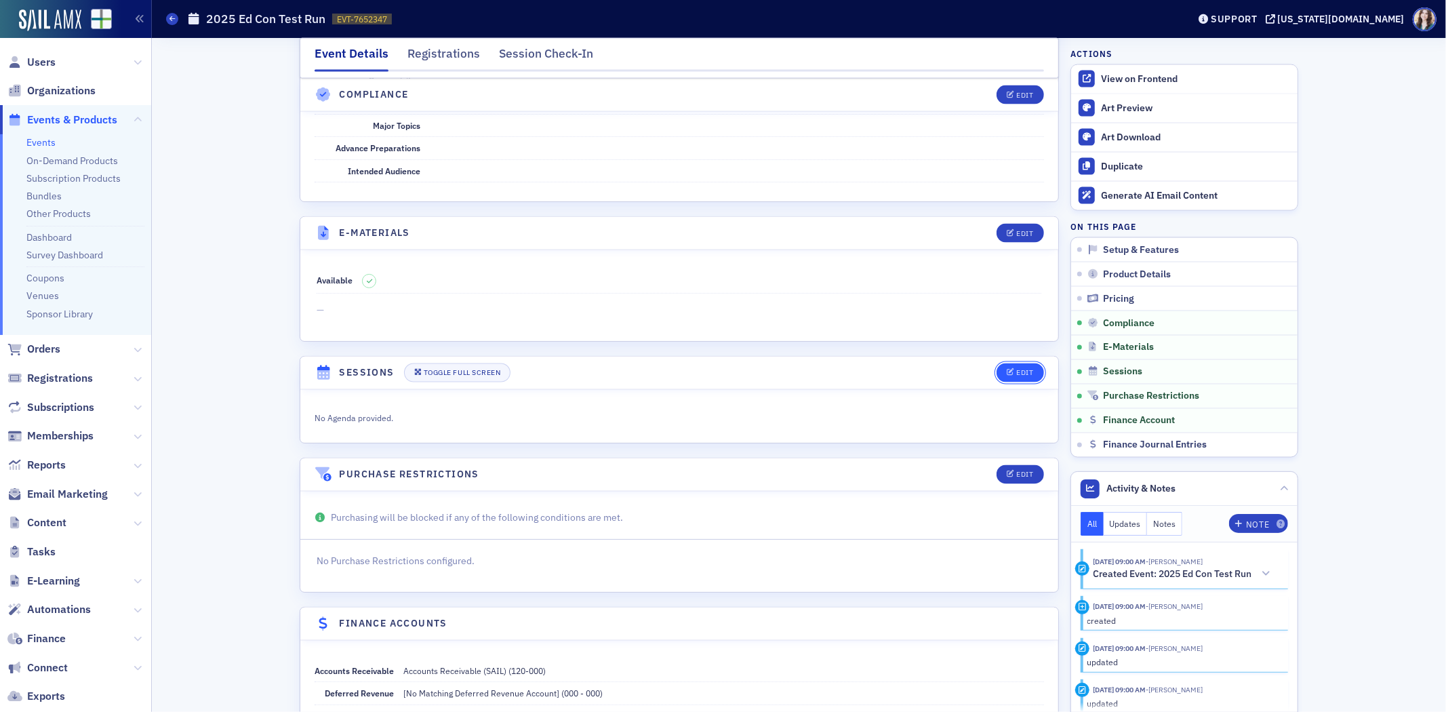
click at [1026, 382] on button "Edit" at bounding box center [1020, 372] width 47 height 19
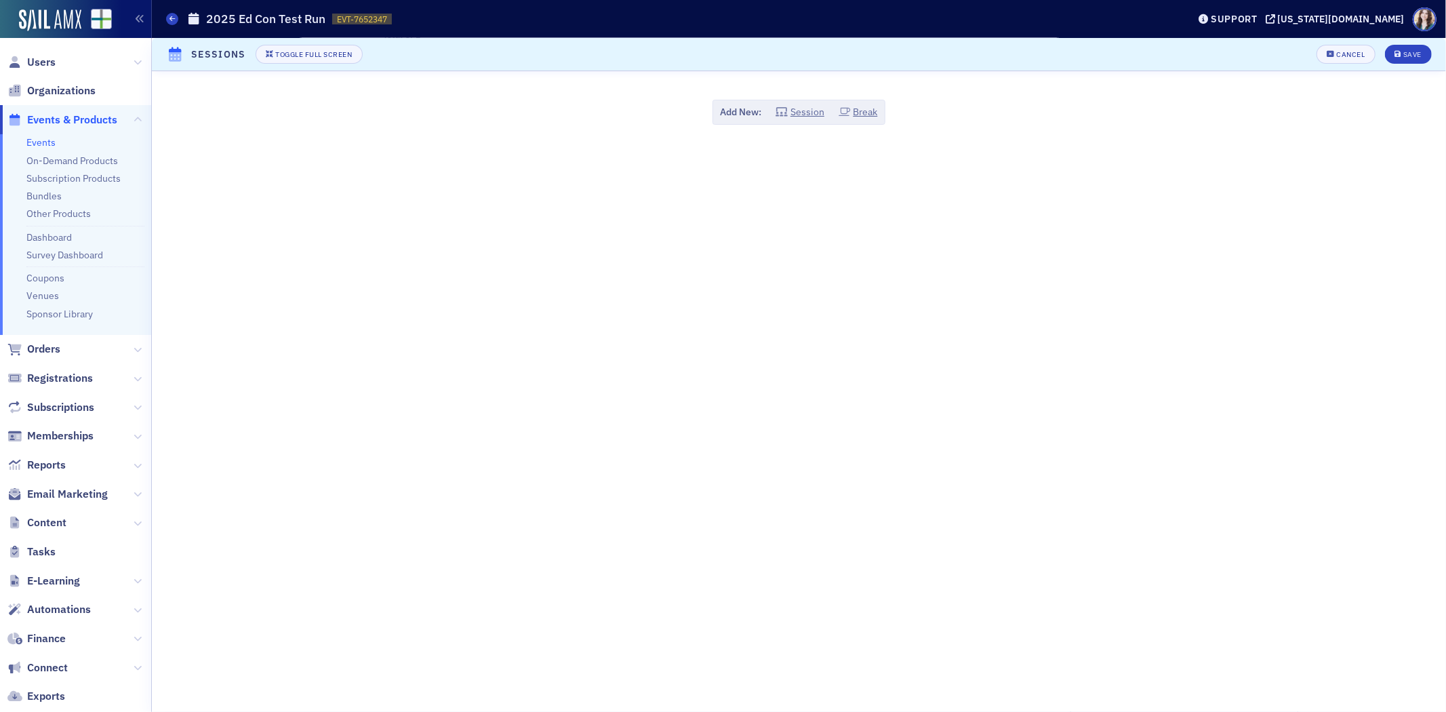
scroll to position [1948, 0]
click at [800, 109] on button "Session" at bounding box center [800, 112] width 49 height 14
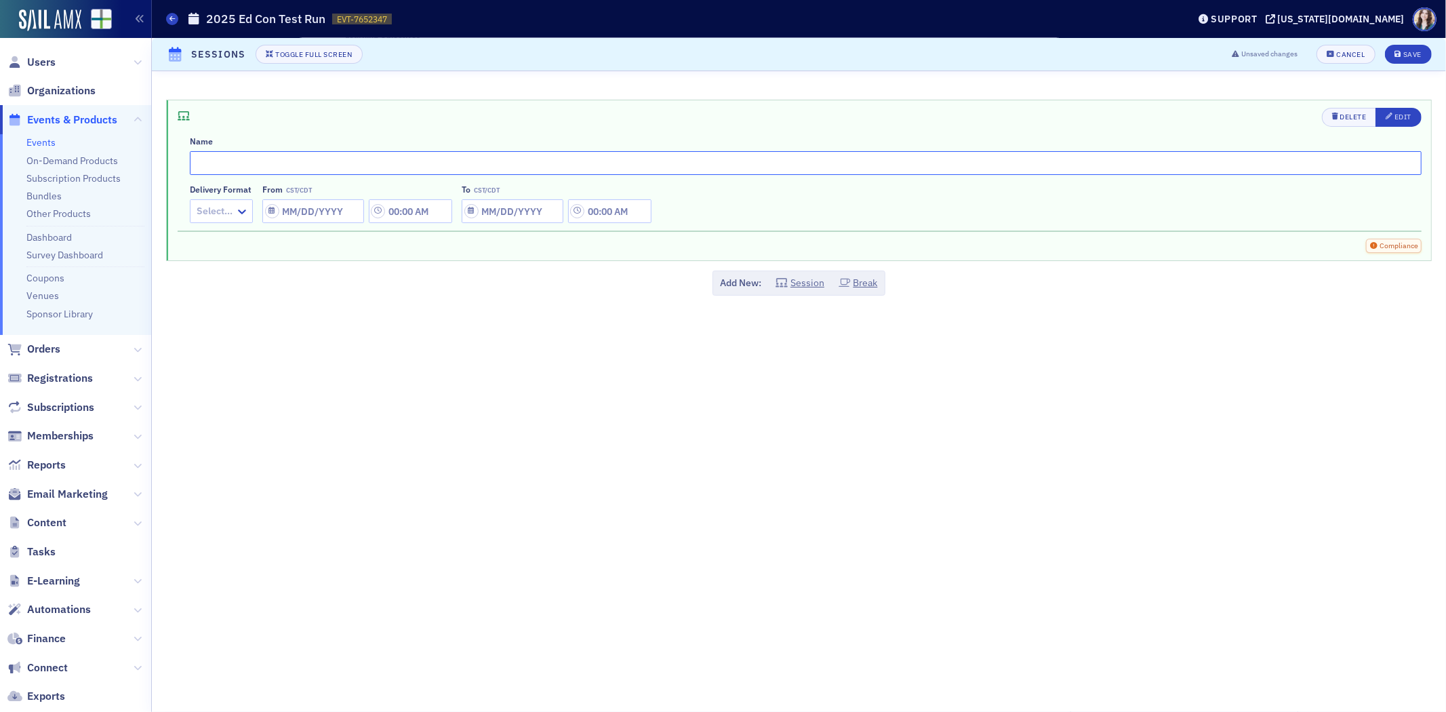
click at [768, 166] on input "text" at bounding box center [806, 163] width 1232 height 24
type input "Session 1"
click at [243, 214] on icon at bounding box center [242, 212] width 14 height 14
click at [252, 259] on span "In-Person + Live Stream" at bounding box center [249, 266] width 103 height 14
click at [404, 210] on input "From CST/CDT" at bounding box center [396, 211] width 102 height 24
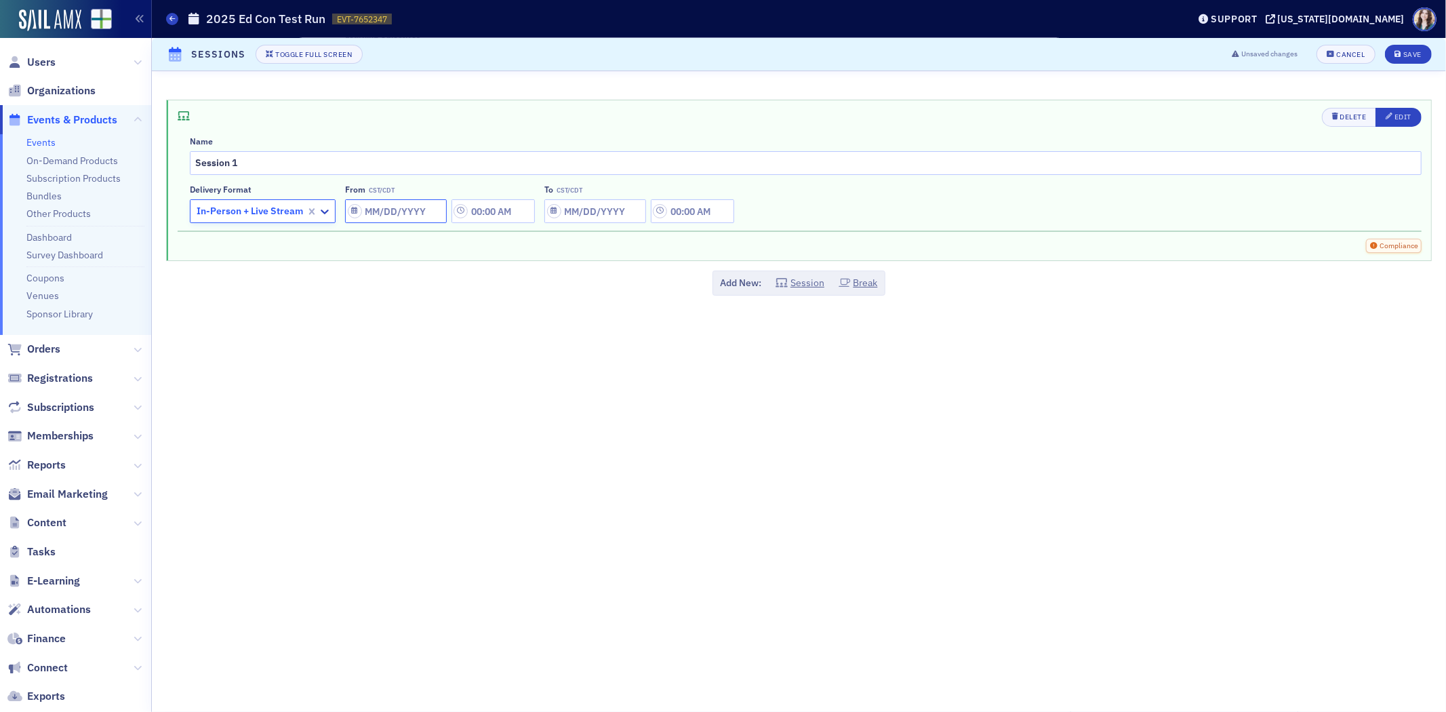
select select "9"
select select "2025"
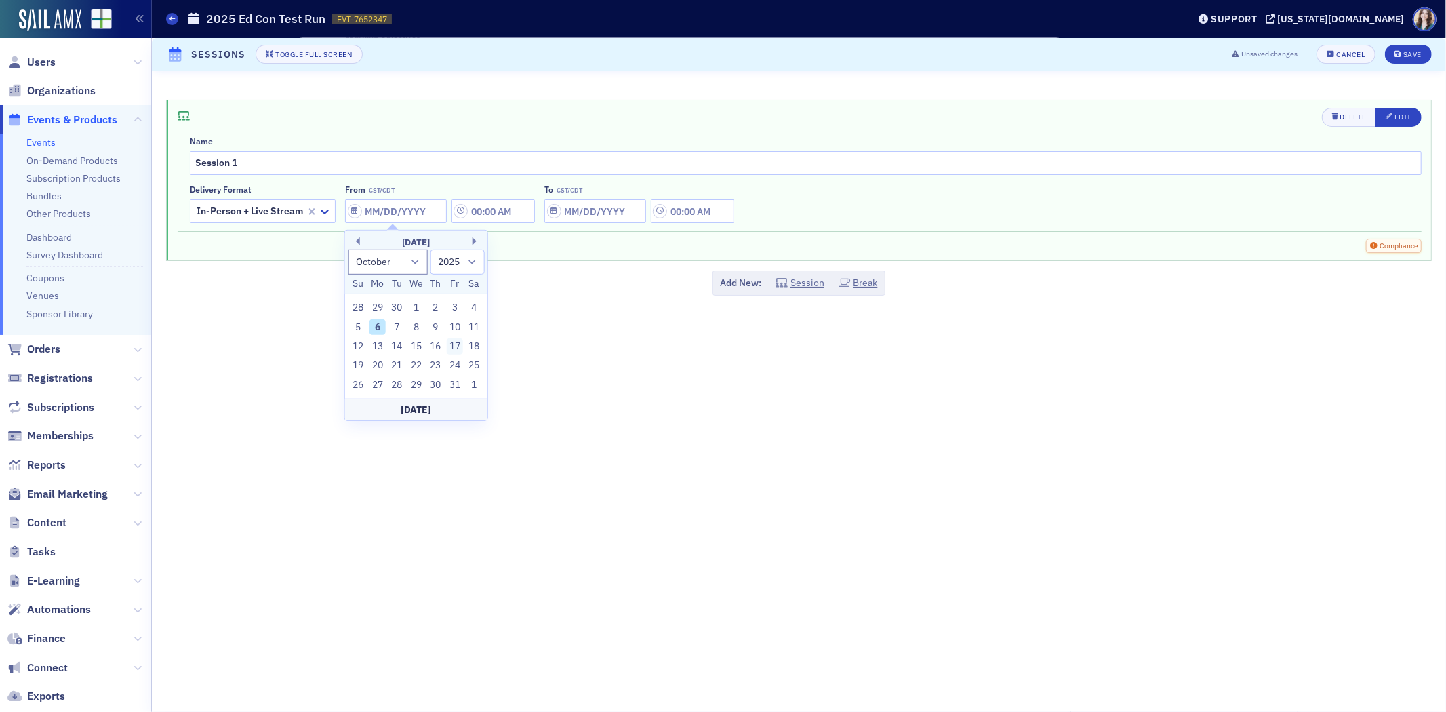
click at [461, 344] on div "17" at bounding box center [455, 346] width 16 height 16
type input "10/17/2025"
type input "12:00 AM"
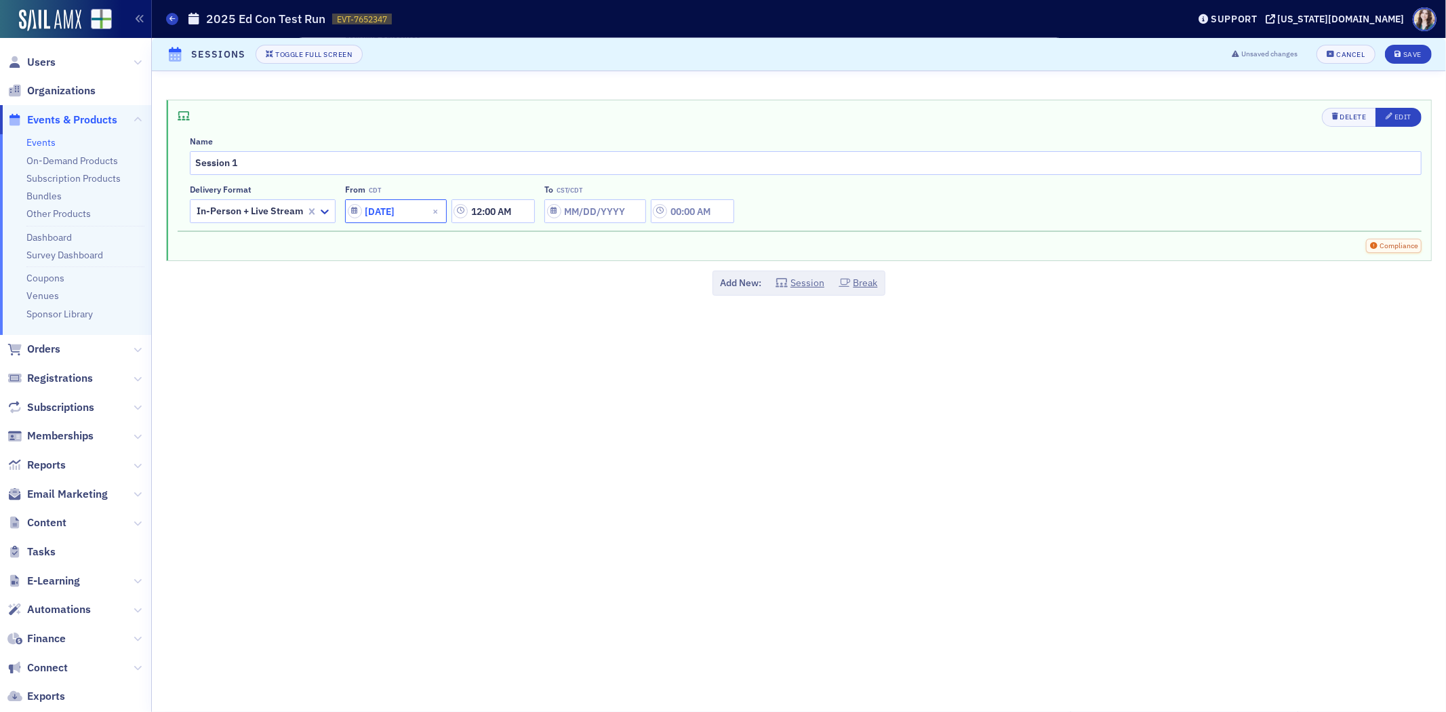
click at [415, 208] on input "10/17/2025" at bounding box center [396, 211] width 102 height 24
select select "9"
select select "2025"
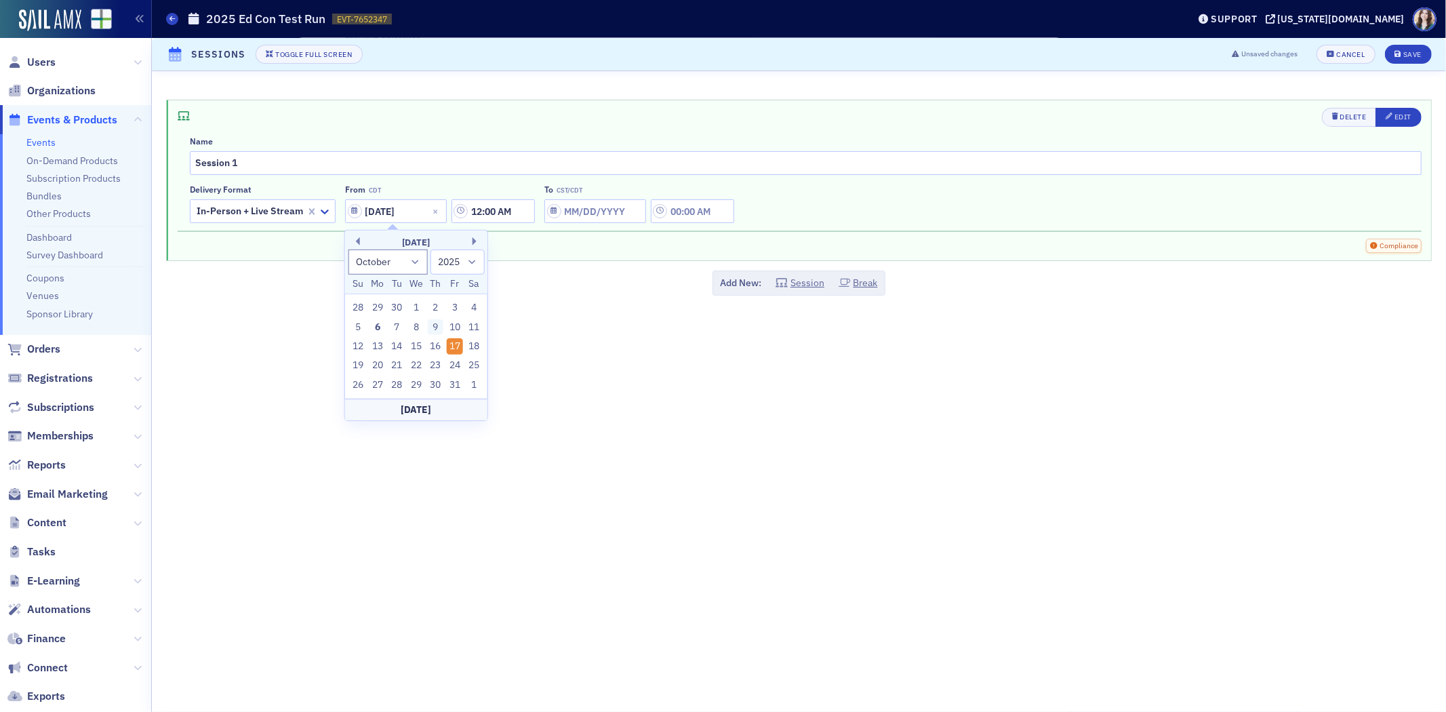
click at [435, 324] on div "9" at bounding box center [435, 327] width 16 height 16
type input "10/09/2025"
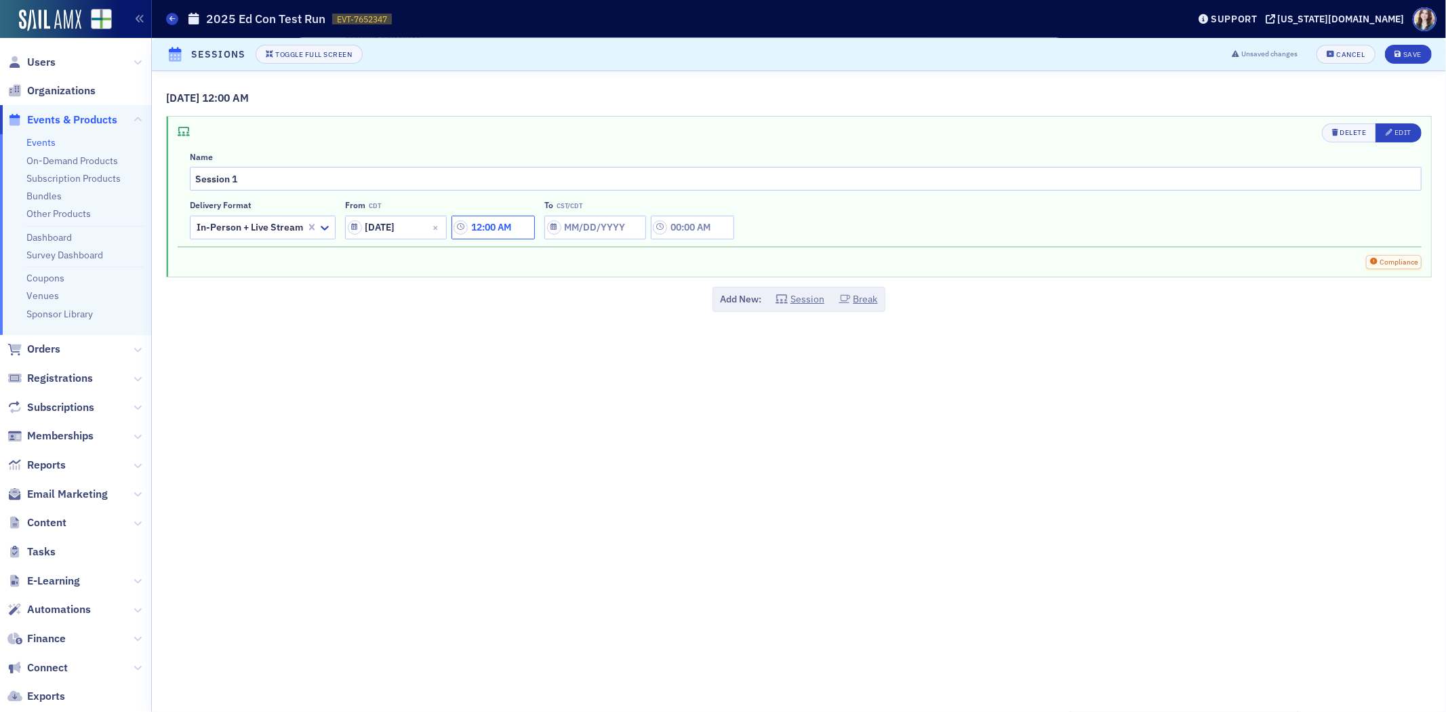
click at [491, 227] on input "12:00 AM" at bounding box center [493, 228] width 83 height 24
click at [553, 227] on div at bounding box center [559, 227] width 28 height 17
click at [560, 263] on div "1" at bounding box center [565, 257] width 35 height 14
click at [632, 224] on icon at bounding box center [637, 228] width 14 height 14
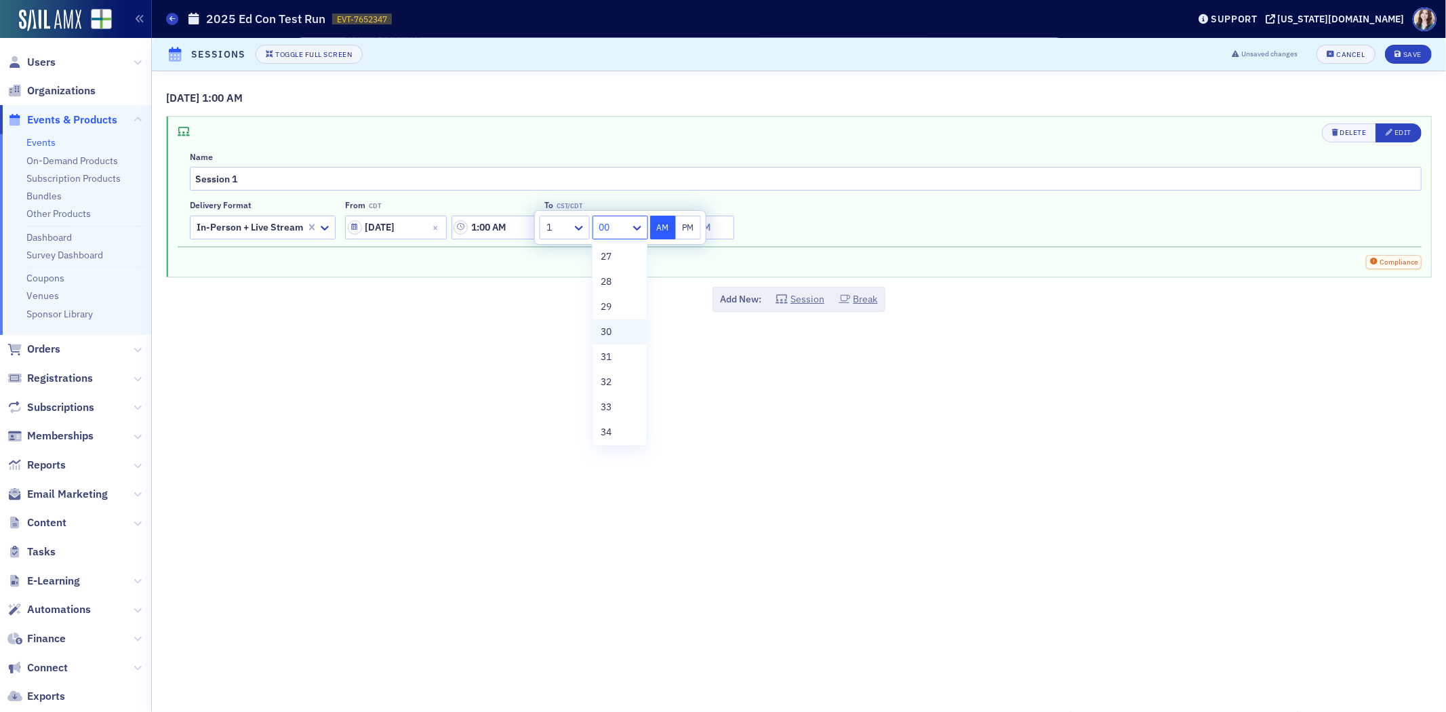
click at [620, 329] on div "30" at bounding box center [620, 332] width 38 height 14
click at [694, 226] on button "PM" at bounding box center [688, 228] width 26 height 24
type input "1:30 PM"
click at [804, 220] on div "Delivery format In-Person + Live Stream From CDT 10/09/2025 1:30 PM To CST/CDT" at bounding box center [806, 219] width 1232 height 39
click at [604, 228] on input "To CST/CDT" at bounding box center [595, 228] width 102 height 24
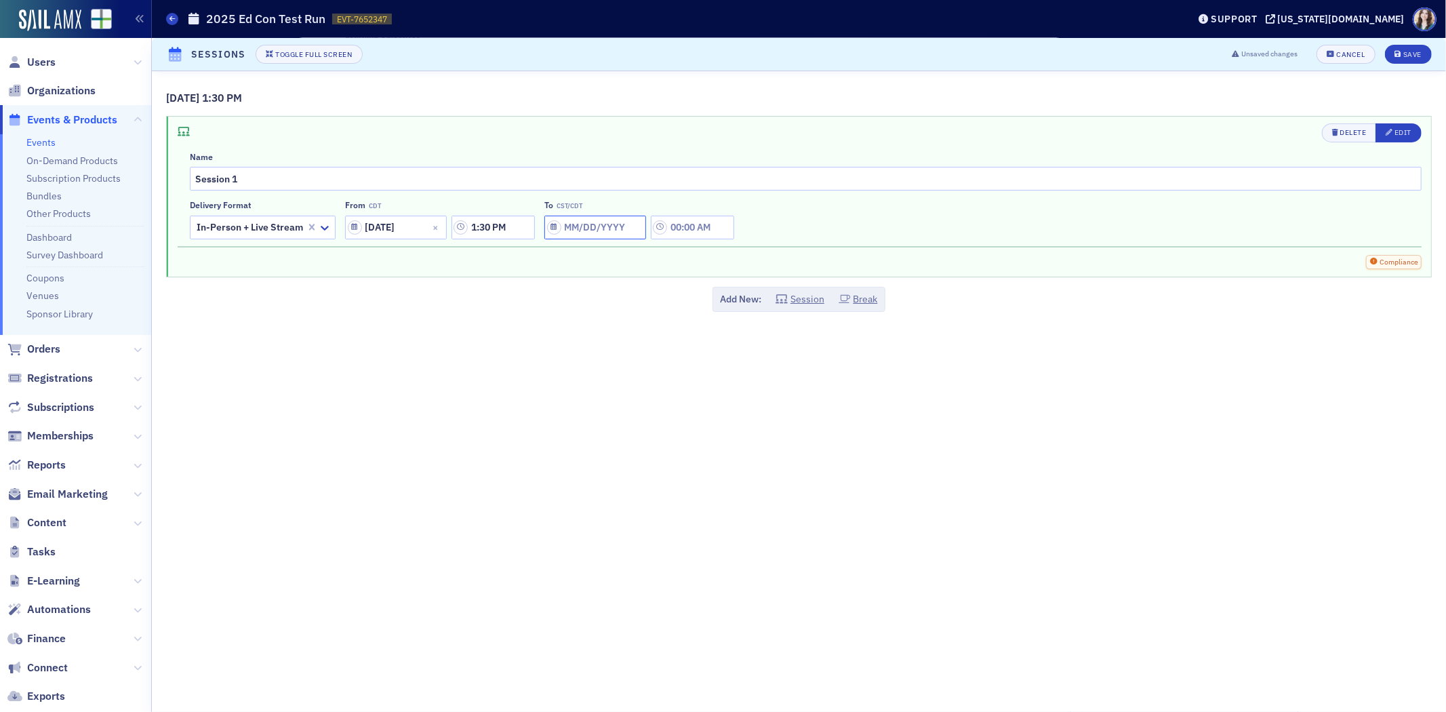
select select "9"
select select "2025"
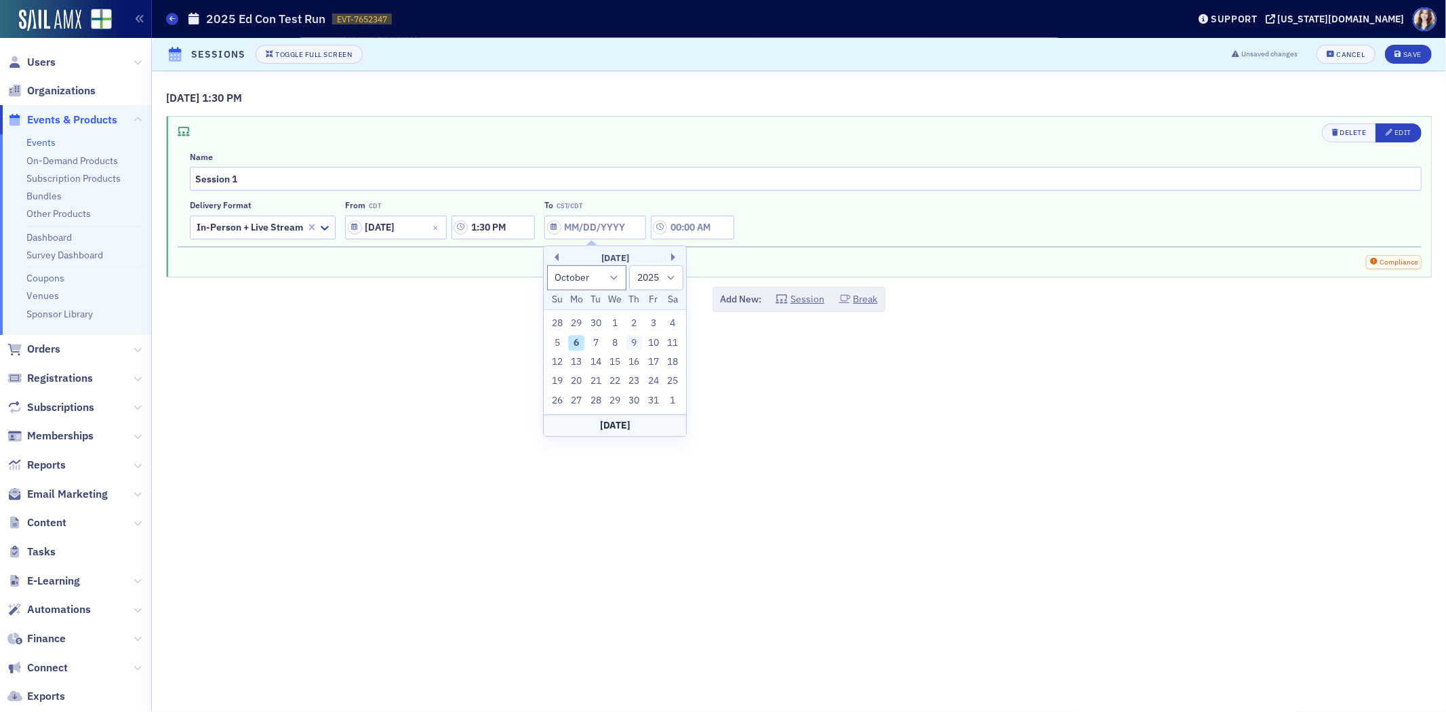
click at [639, 344] on div "9" at bounding box center [634, 343] width 16 height 16
type input "10/09/2025"
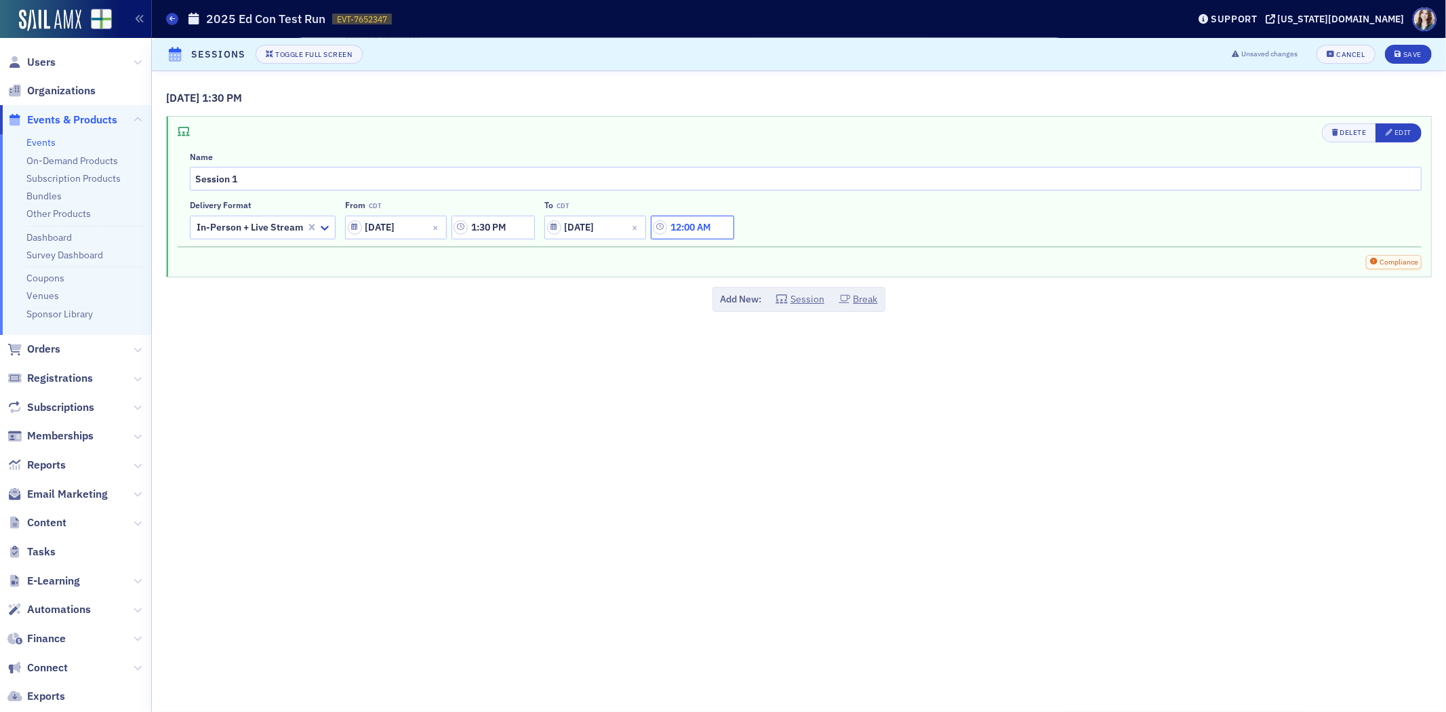
click at [692, 230] on input "12:00 AM" at bounding box center [692, 228] width 83 height 24
click at [755, 229] on div at bounding box center [758, 227] width 28 height 17
click at [755, 287] on div "2" at bounding box center [764, 282] width 35 height 14
click at [885, 217] on button "PM" at bounding box center [888, 228] width 26 height 24
type input "2:00 PM"
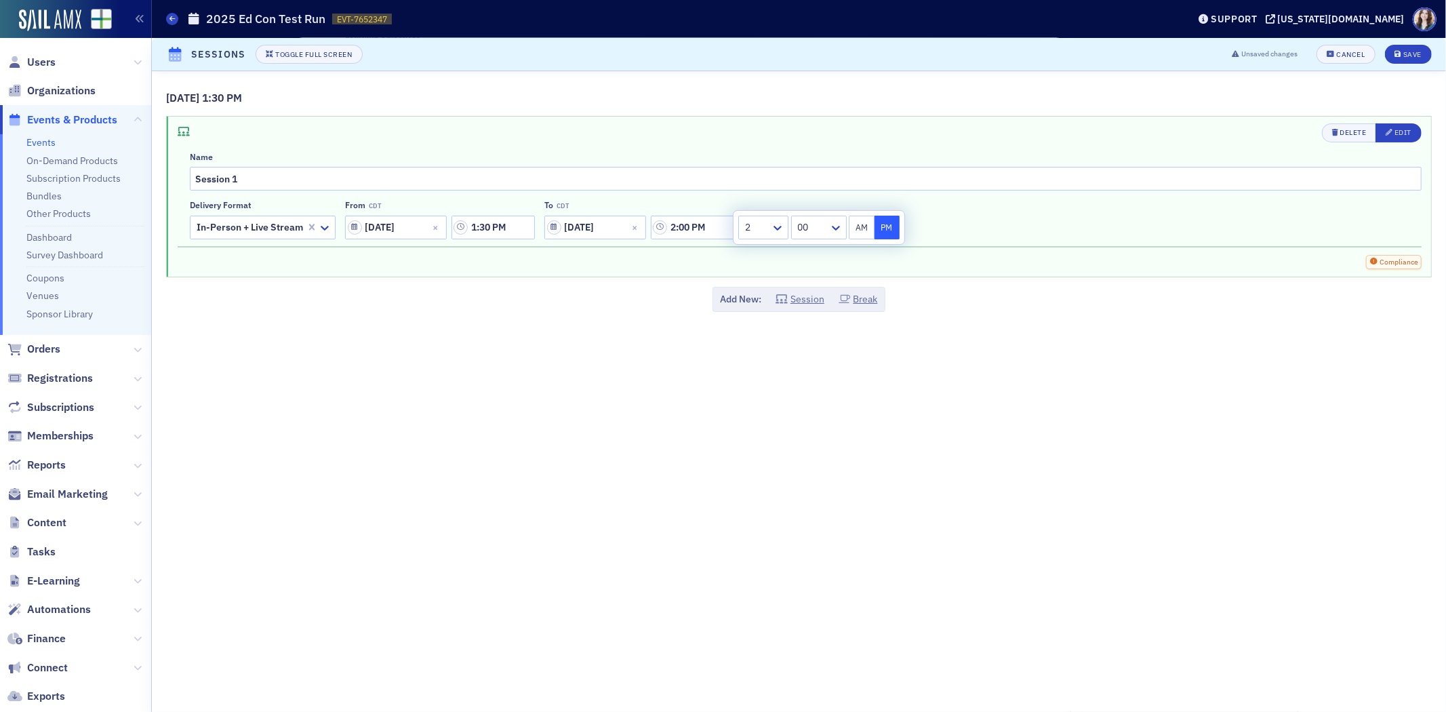
click at [967, 239] on div "Delete Edit Name Session 1 Delivery format In-Person + Live Stream From CDT 10/…" at bounding box center [800, 183] width 1244 height 121
click at [702, 231] on input "2:00 PM" at bounding box center [692, 228] width 83 height 24
click at [780, 228] on icon at bounding box center [778, 228] width 8 height 5
click at [827, 217] on div "00" at bounding box center [819, 228] width 56 height 24
click at [952, 224] on div "Delivery format In-Person + Live Stream From CDT 10/09/2025 1:30 PM To CDT 10/0…" at bounding box center [806, 219] width 1232 height 39
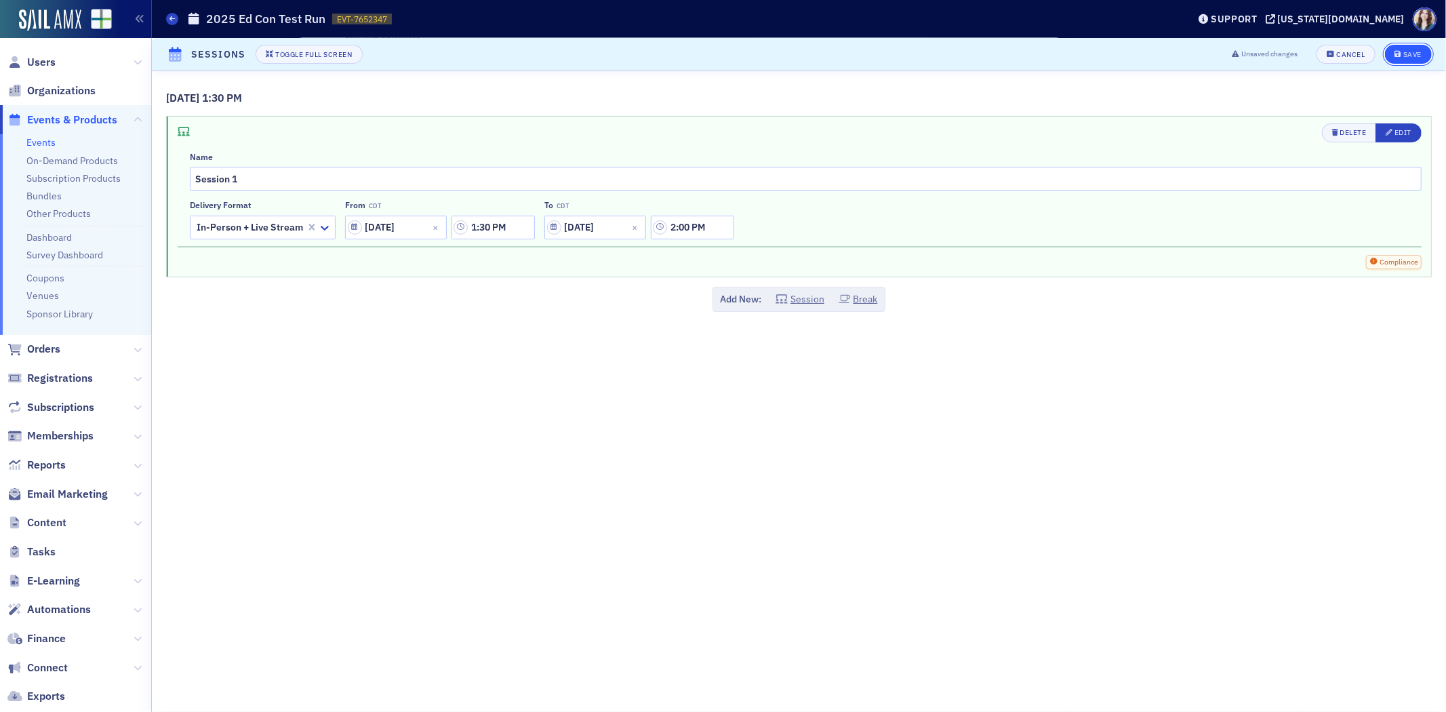
click at [1419, 54] on div "Save" at bounding box center [1412, 54] width 18 height 7
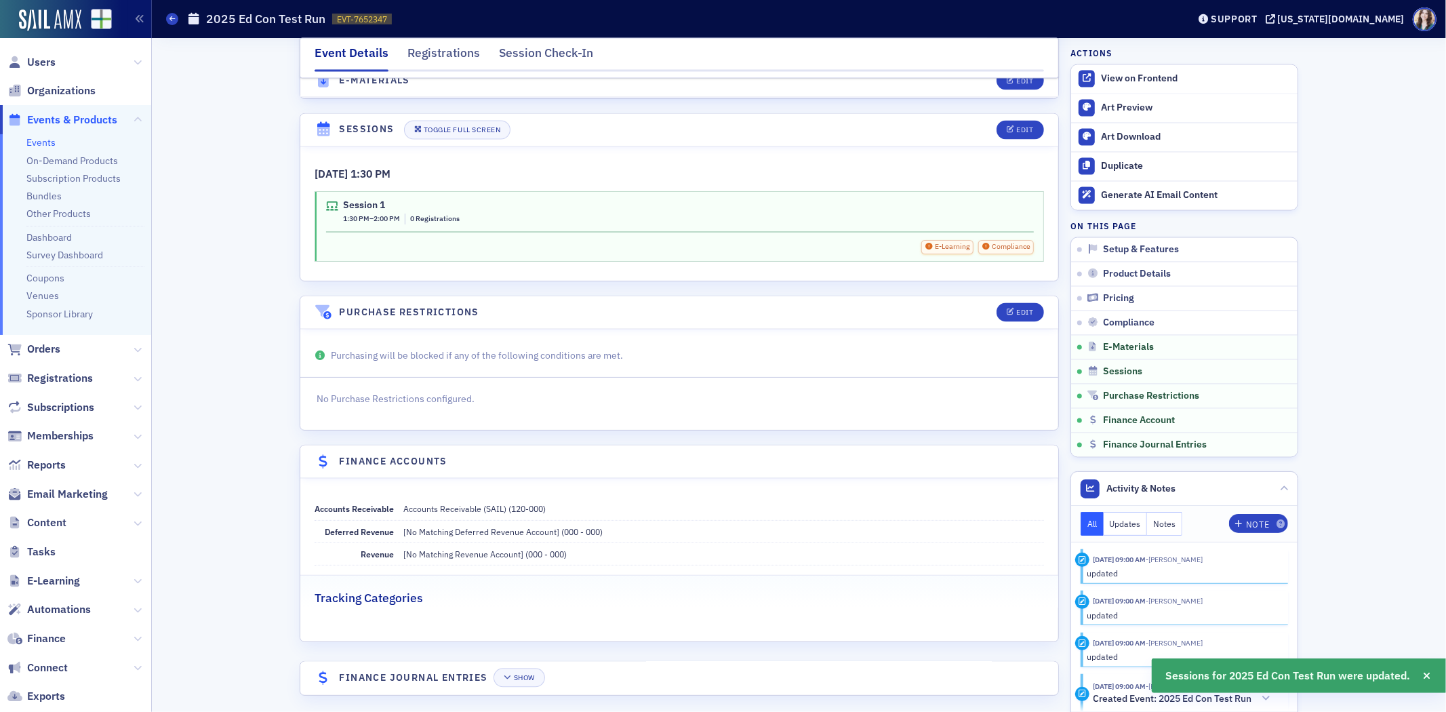
scroll to position [2183, 0]
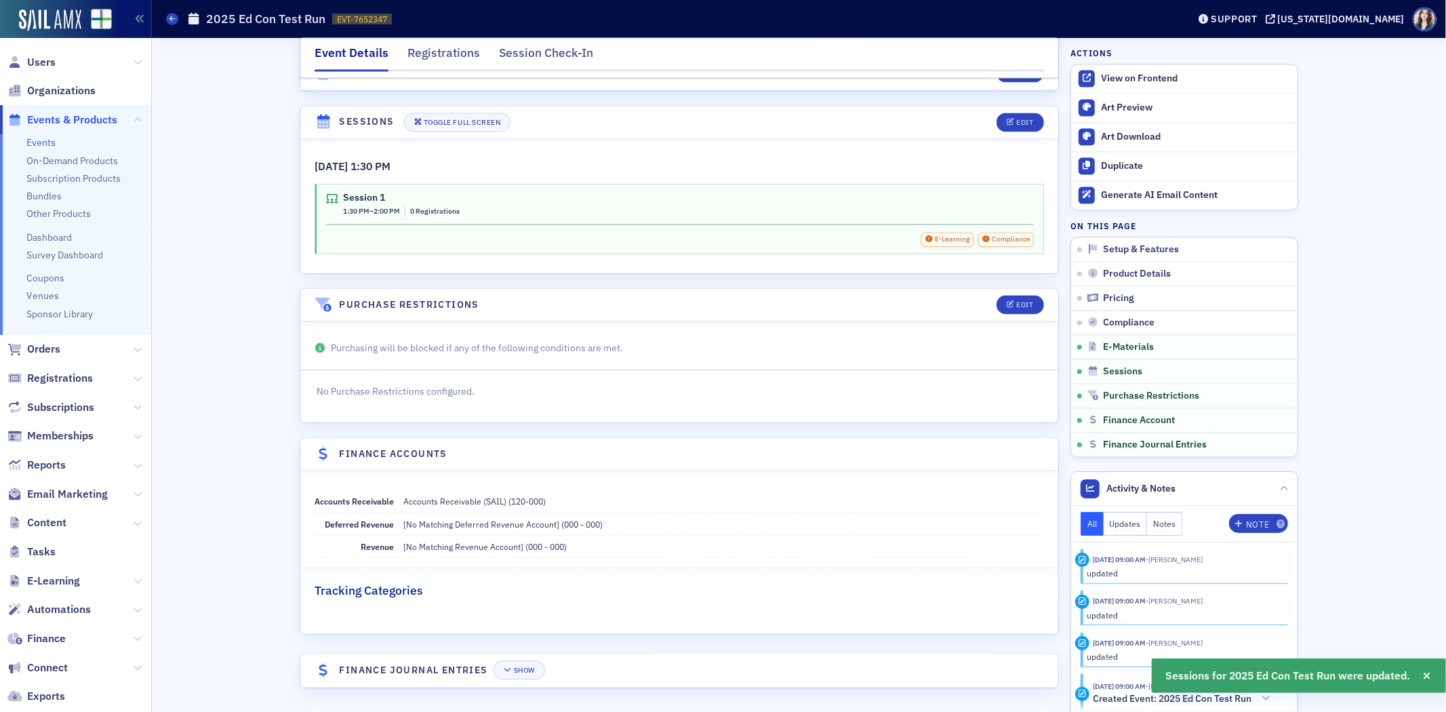
click at [300, 113] on header "Sessions Toggle Full Screen Edit" at bounding box center [679, 122] width 758 height 33
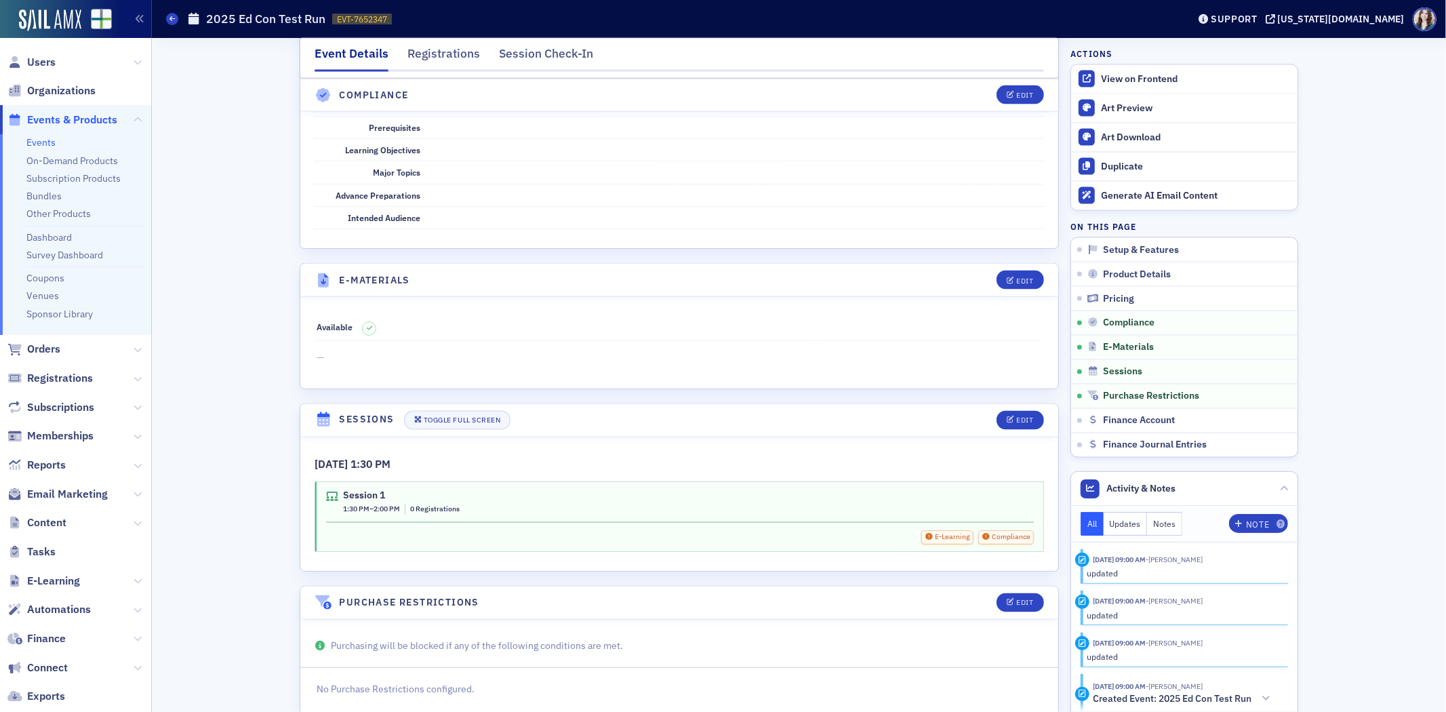
scroll to position [1881, 0]
click at [1019, 428] on button "Edit" at bounding box center [1020, 421] width 47 height 19
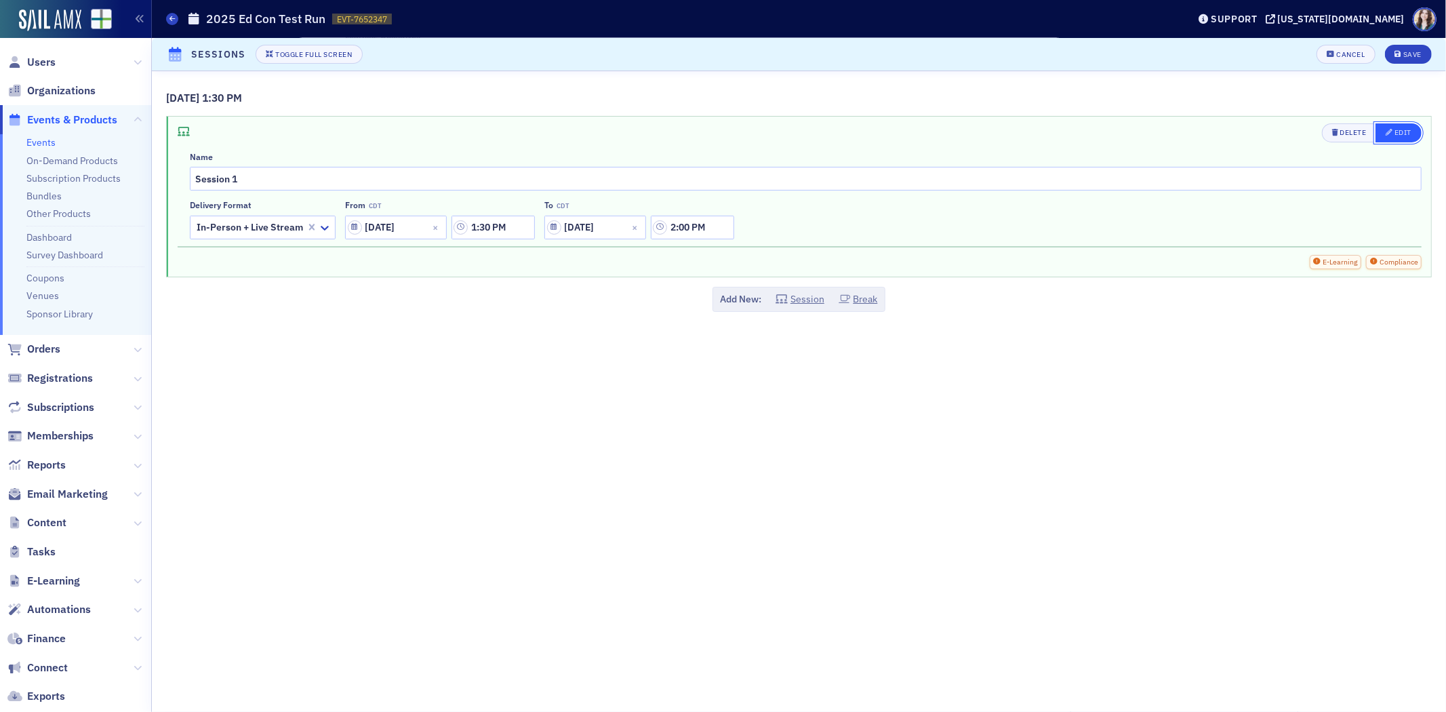
click at [1395, 132] on div "Edit" at bounding box center [1402, 132] width 17 height 7
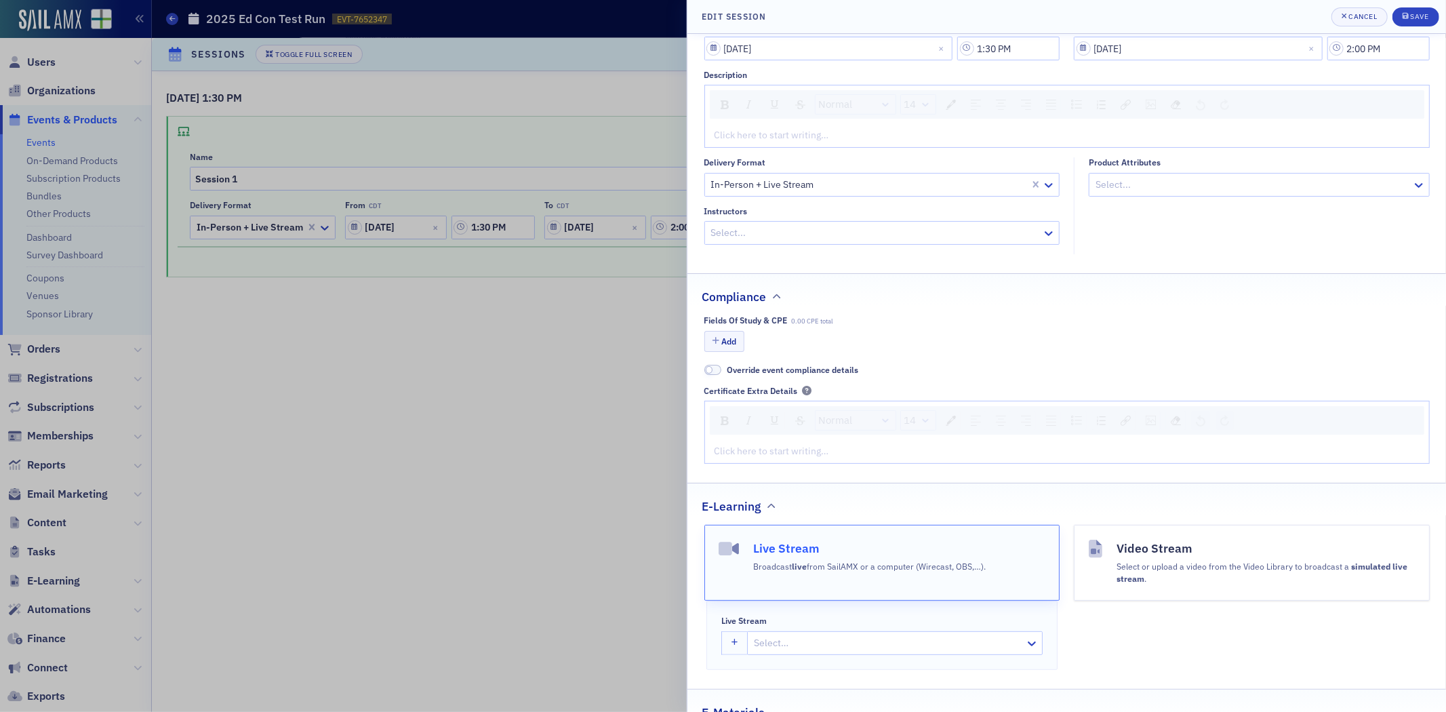
scroll to position [226, 0]
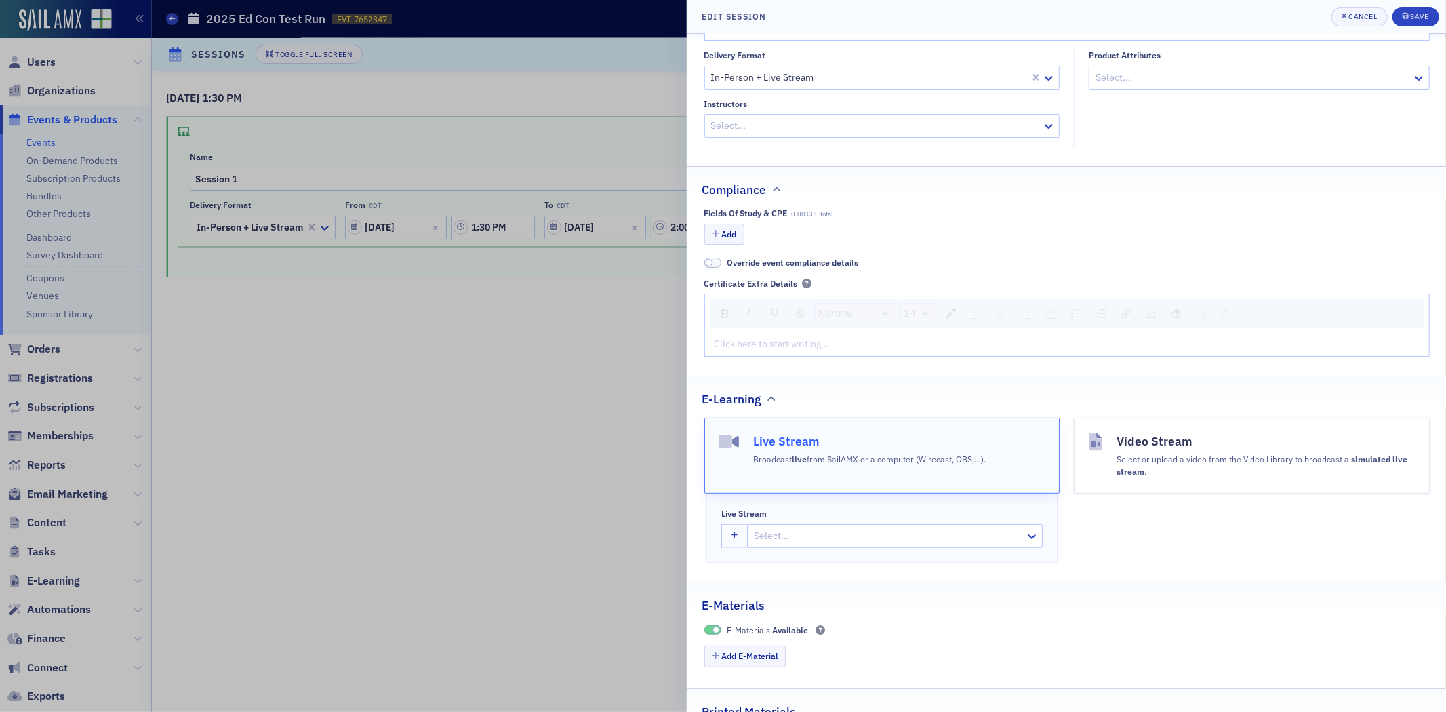
drag, startPoint x: 774, startPoint y: 529, endPoint x: 770, endPoint y: 538, distance: 9.7
click at [770, 538] on div at bounding box center [888, 535] width 271 height 17
type input "2025 Ed C"
click at [787, 587] on span "2025 Ed Con Test Run Session 1" at bounding box center [824, 591] width 136 height 14
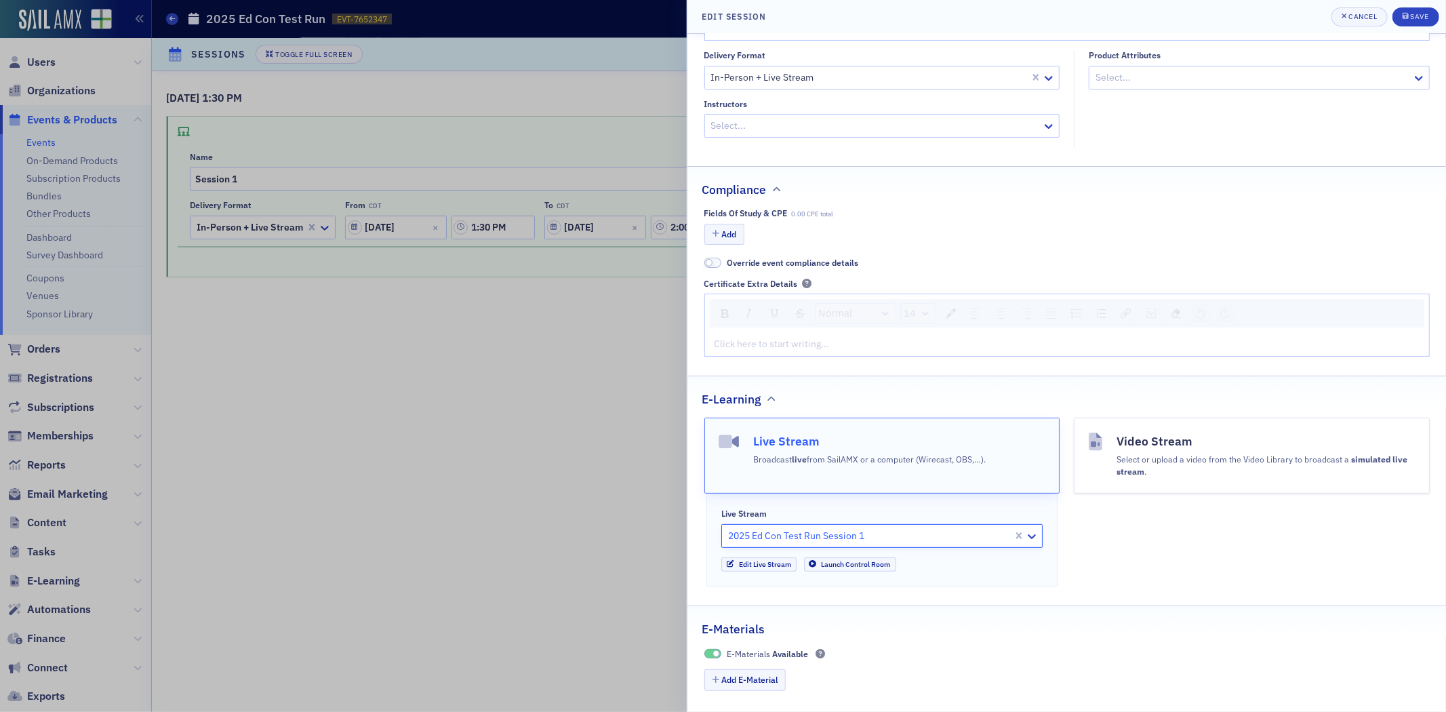
click at [1411, 26] on header "Edit Session Cancel Save" at bounding box center [1066, 17] width 759 height 34
click at [1411, 14] on div "Save" at bounding box center [1419, 16] width 18 height 7
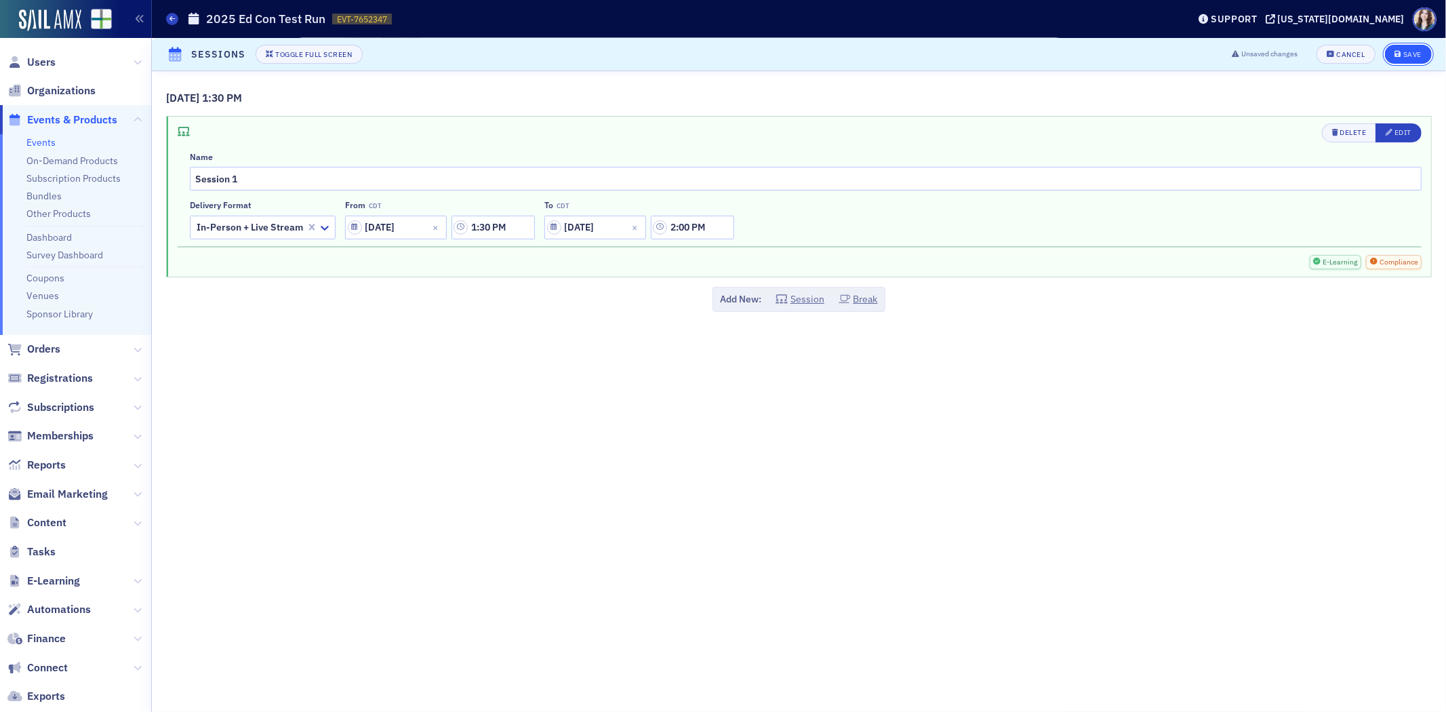
click at [1420, 48] on button "Save" at bounding box center [1408, 54] width 47 height 19
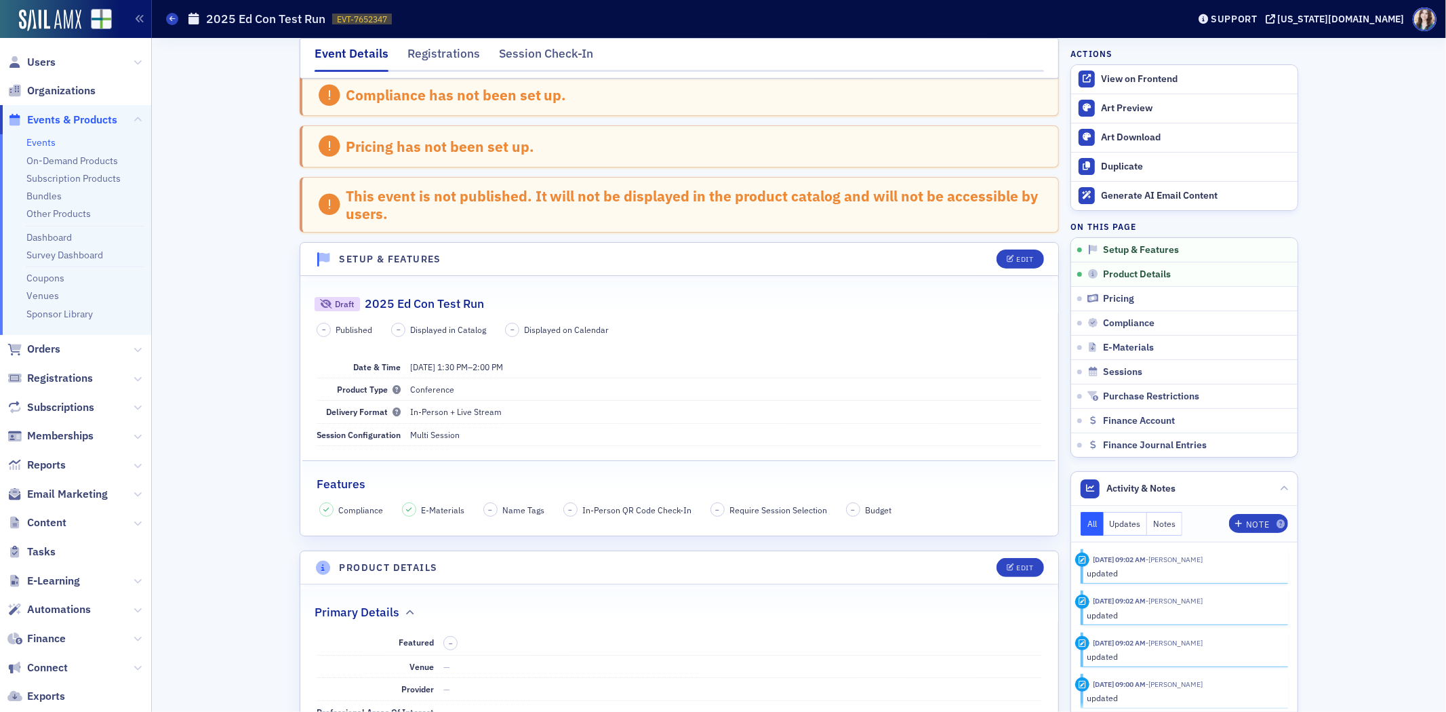
scroll to position [0, 0]
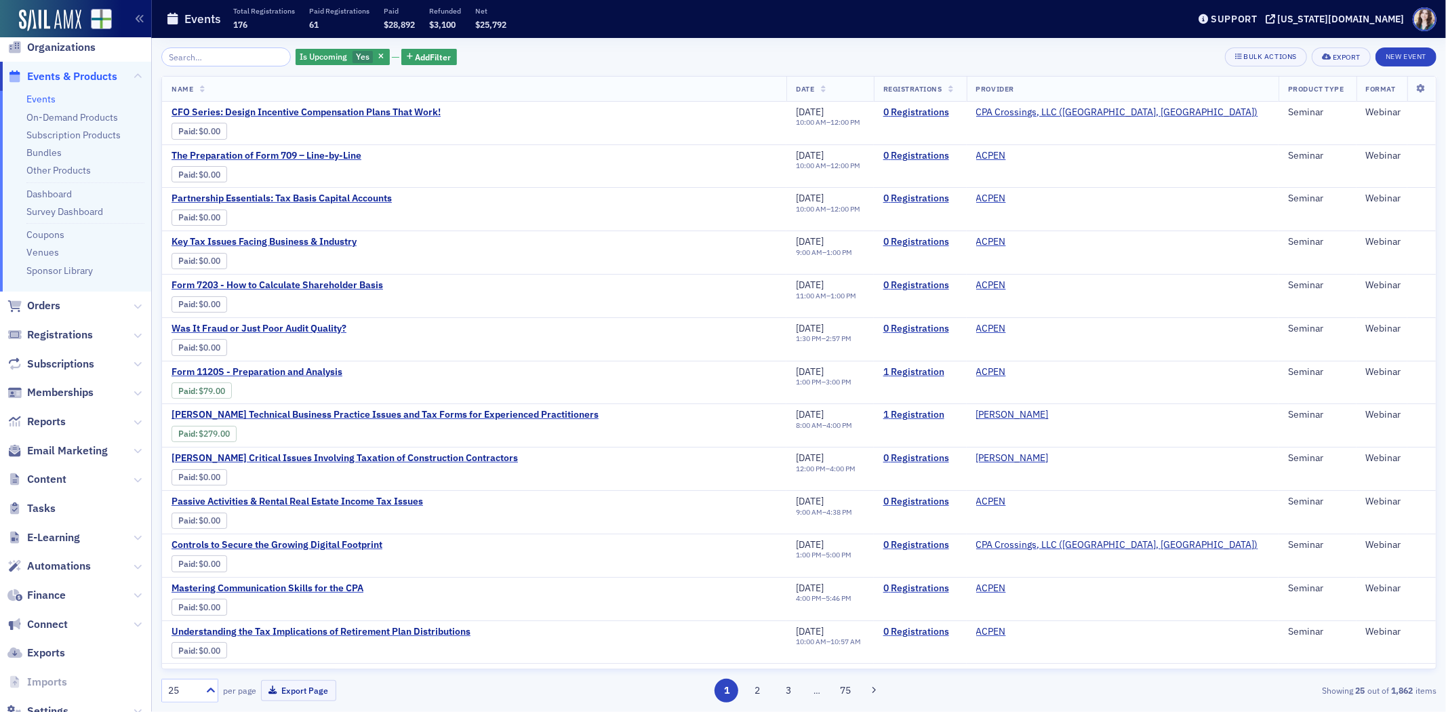
scroll to position [84, 0]
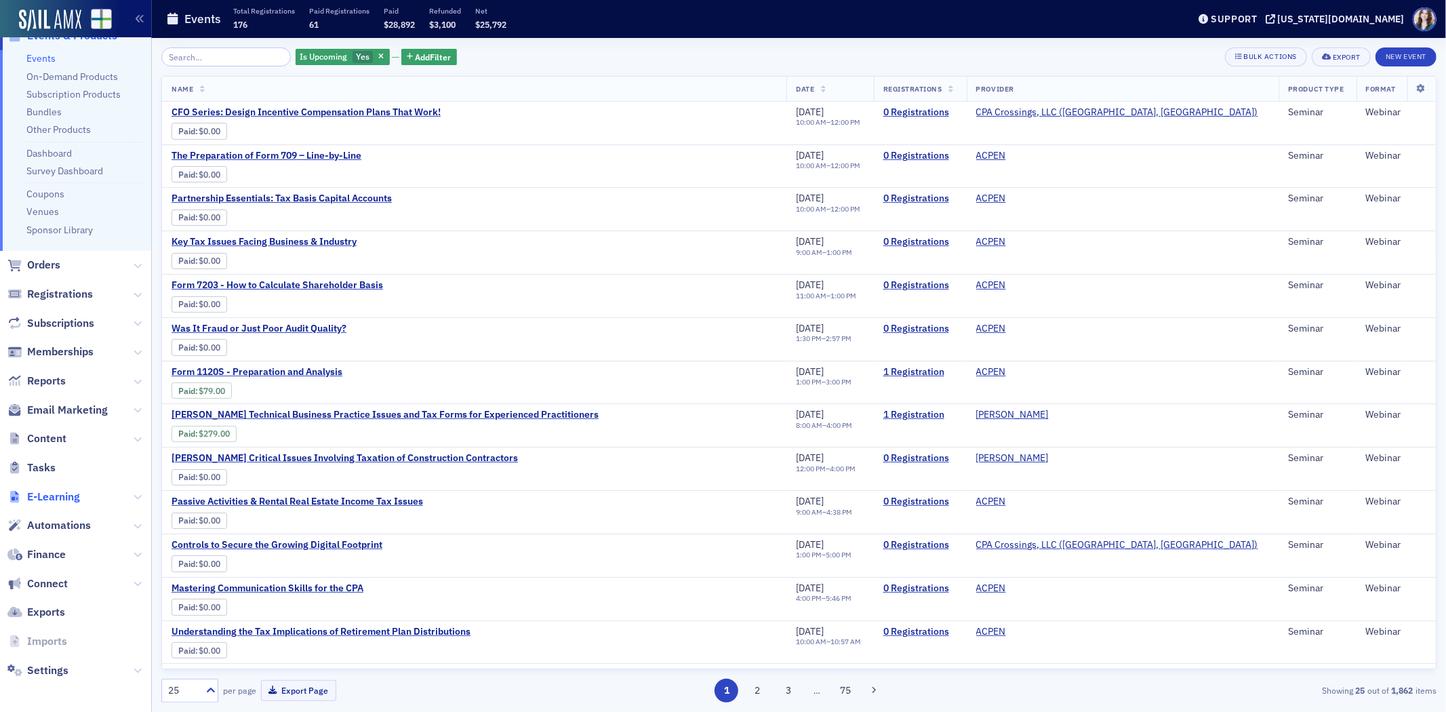
click at [55, 491] on span "E-Learning" at bounding box center [53, 496] width 53 height 15
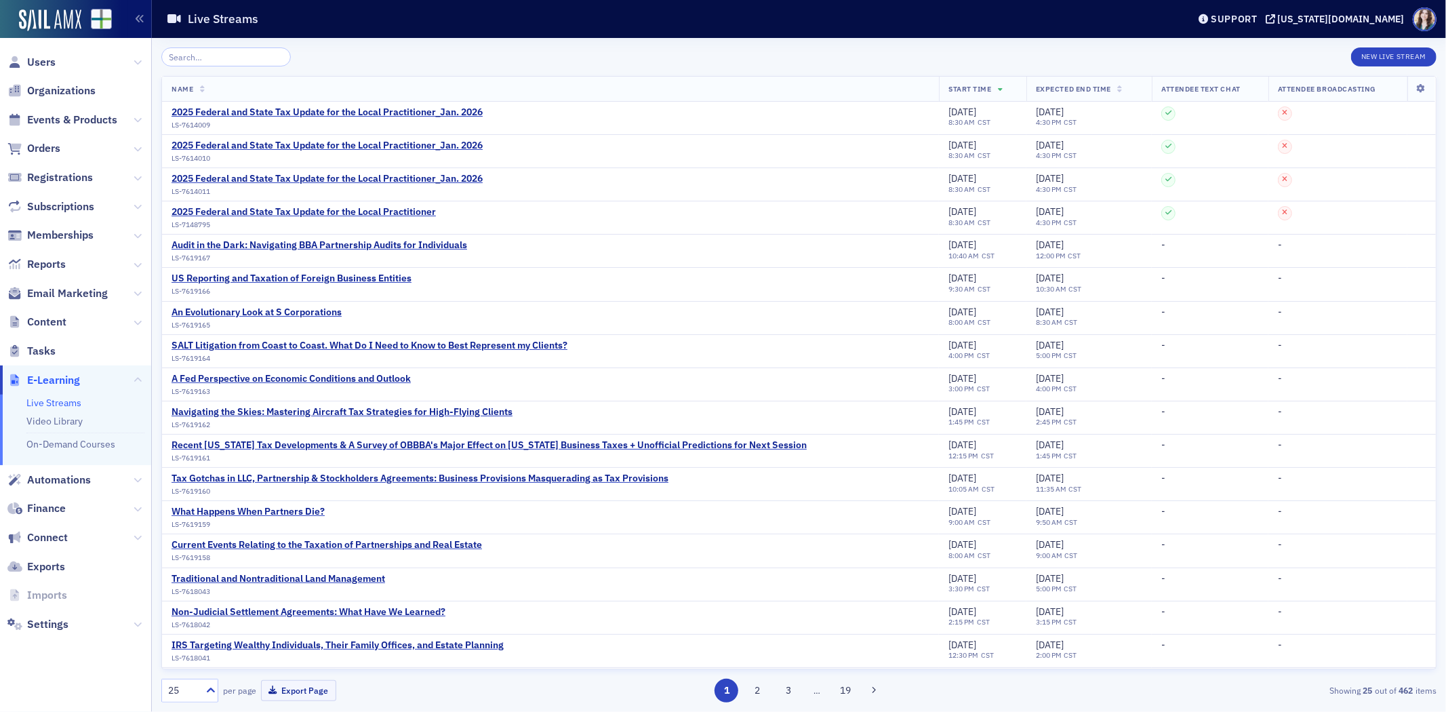
click at [305, 49] on div "New Live Stream" at bounding box center [798, 56] width 1275 height 19
click at [1365, 48] on button "New Live Stream" at bounding box center [1393, 56] width 85 height 19
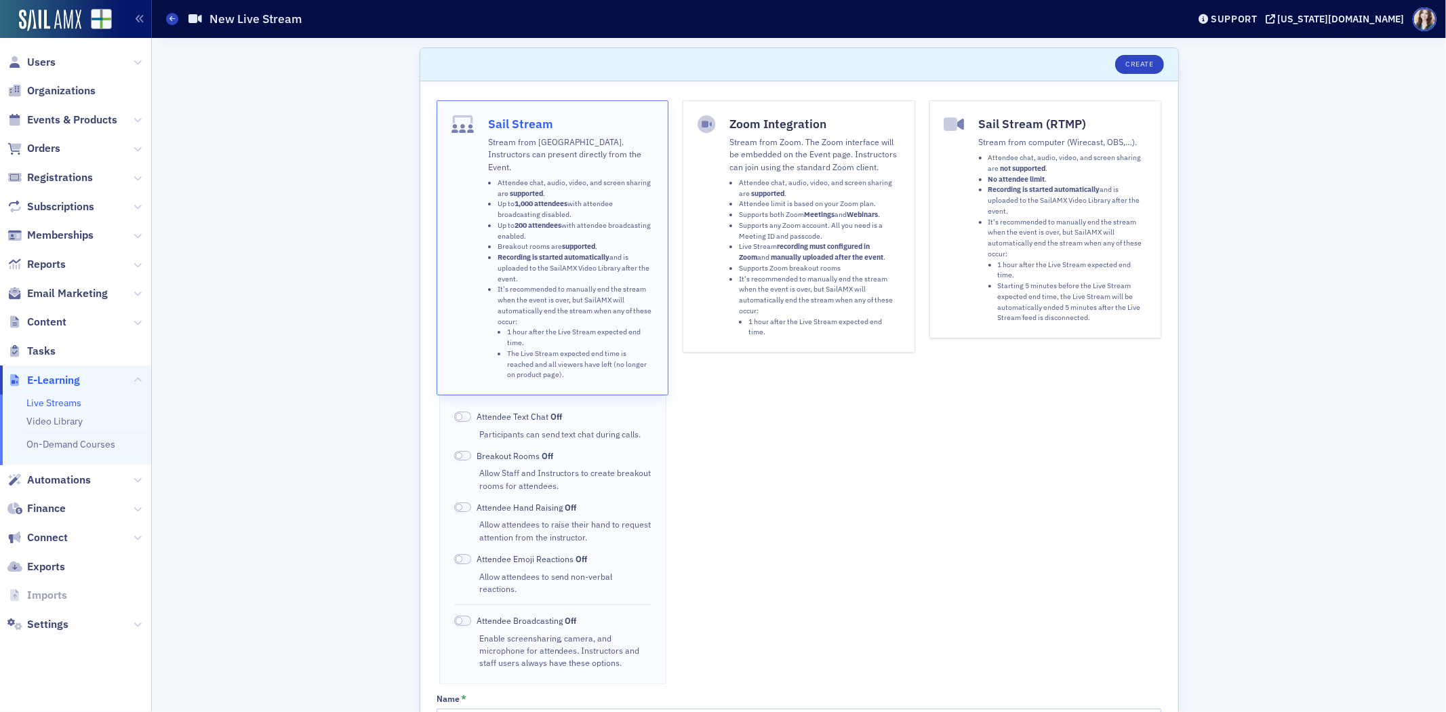
click at [810, 159] on p "Stream from Zoom. The Zoom interface will be embedded on the Event page. Instru…" at bounding box center [814, 154] width 170 height 37
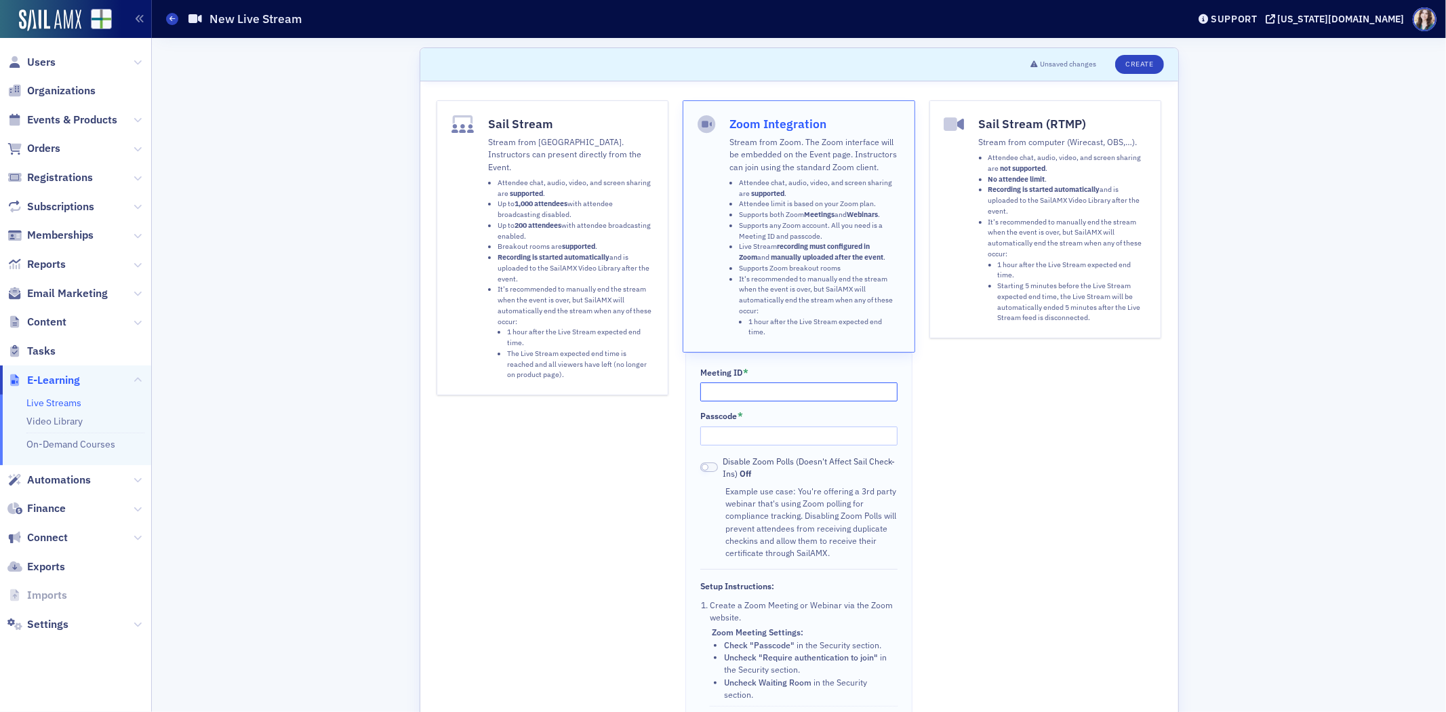
click at [784, 387] on input "Meeting ID *" at bounding box center [798, 391] width 197 height 19
type input "81970925393"
click at [782, 436] on input "Passcode *" at bounding box center [798, 435] width 197 height 19
type input "356078"
click at [988, 462] on div "Sail Stream (RTMP) Stream from computer (Wirecast, OBS,…). Attendee chat, audio…" at bounding box center [1045, 475] width 232 height 750
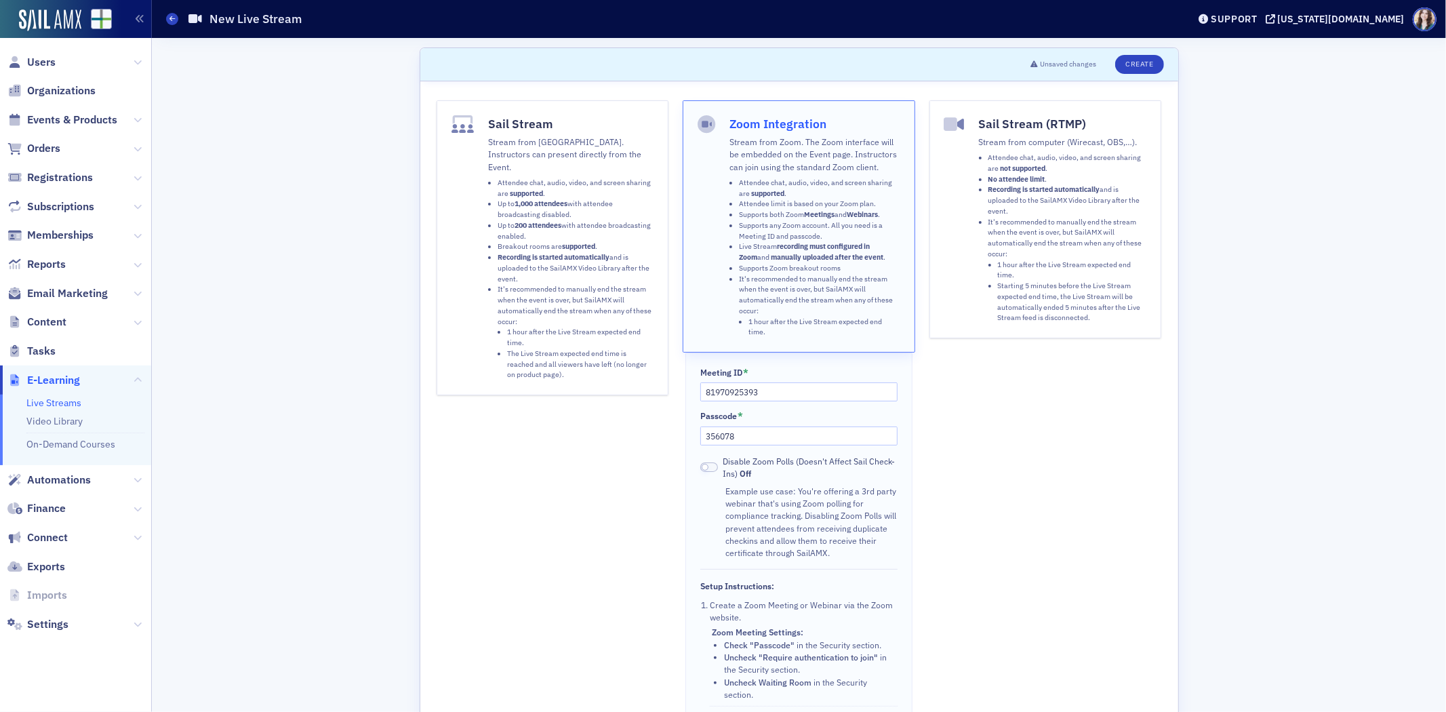
click at [702, 469] on span at bounding box center [705, 467] width 7 height 7
click at [700, 469] on span at bounding box center [709, 467] width 18 height 10
click at [970, 483] on div "Sail Stream (RTMP) Stream from computer (Wirecast, OBS,…). Attendee chat, audio…" at bounding box center [1045, 475] width 232 height 750
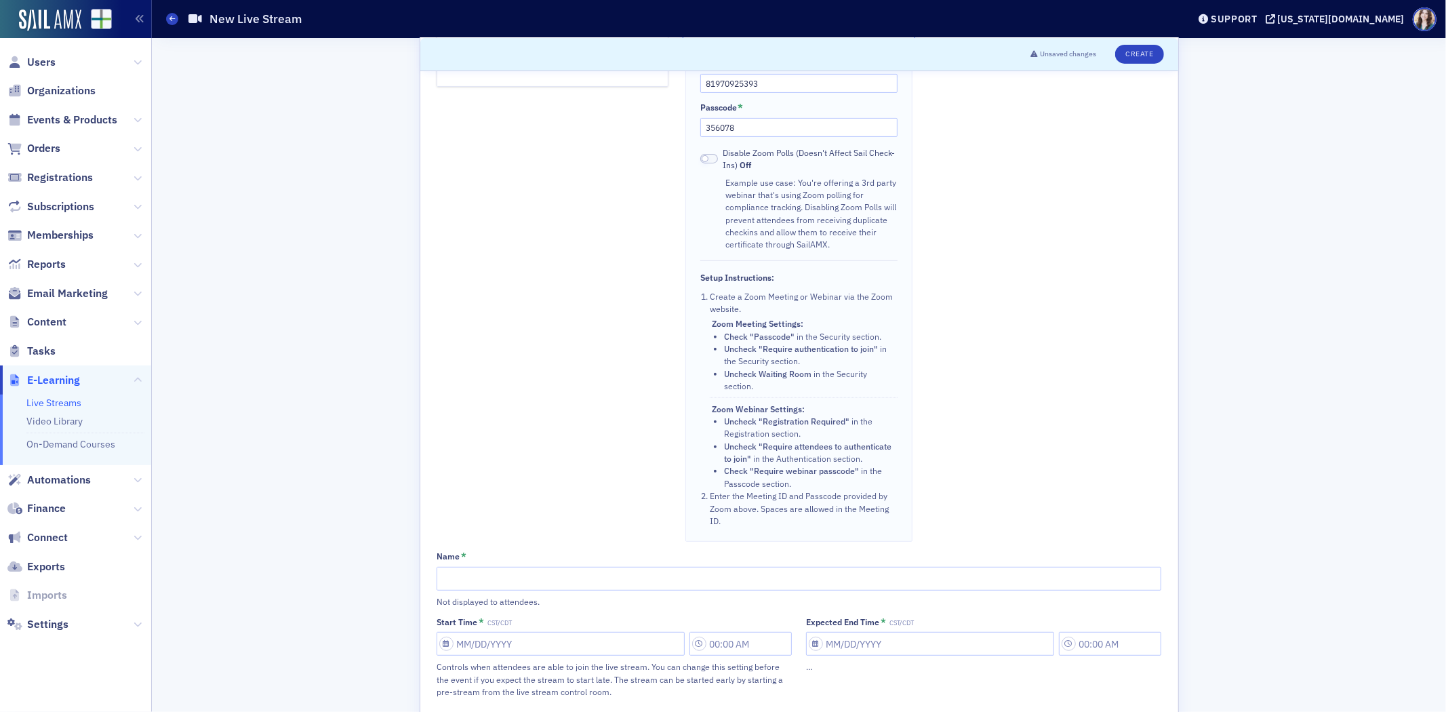
scroll to position [376, 0]
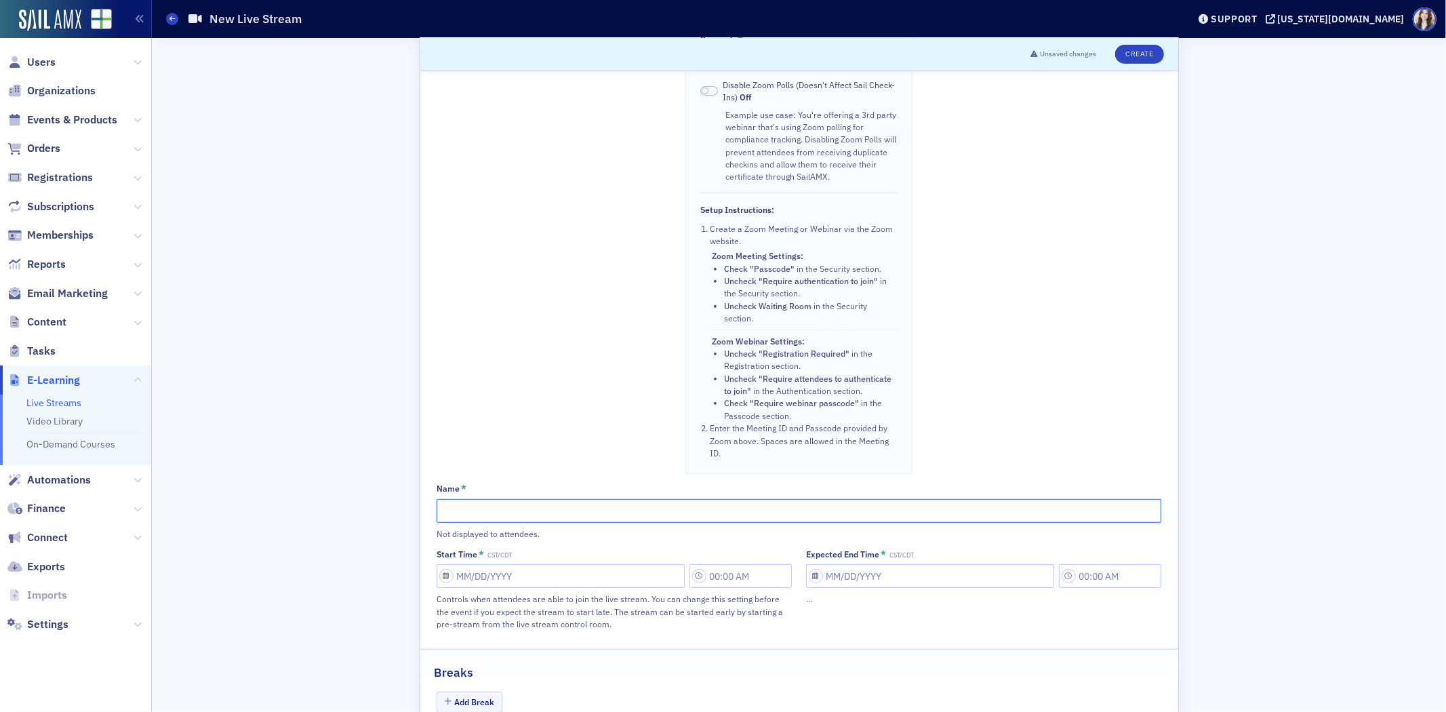
paste input "WELCOME & BRIDGING THE GAP: ASCPA’S COMMITMENT TO EDUCATORS AND THE NEXT GENERA…"
type input "WELCOME & BRIDGING THE GAP: ASCPA’S COMMITMENT TO EDUCATORS AND THE NEXT GENERA…"
click at [504, 580] on input "Start Time * CST/CDT" at bounding box center [561, 576] width 248 height 24
select select "9"
select select "2025"
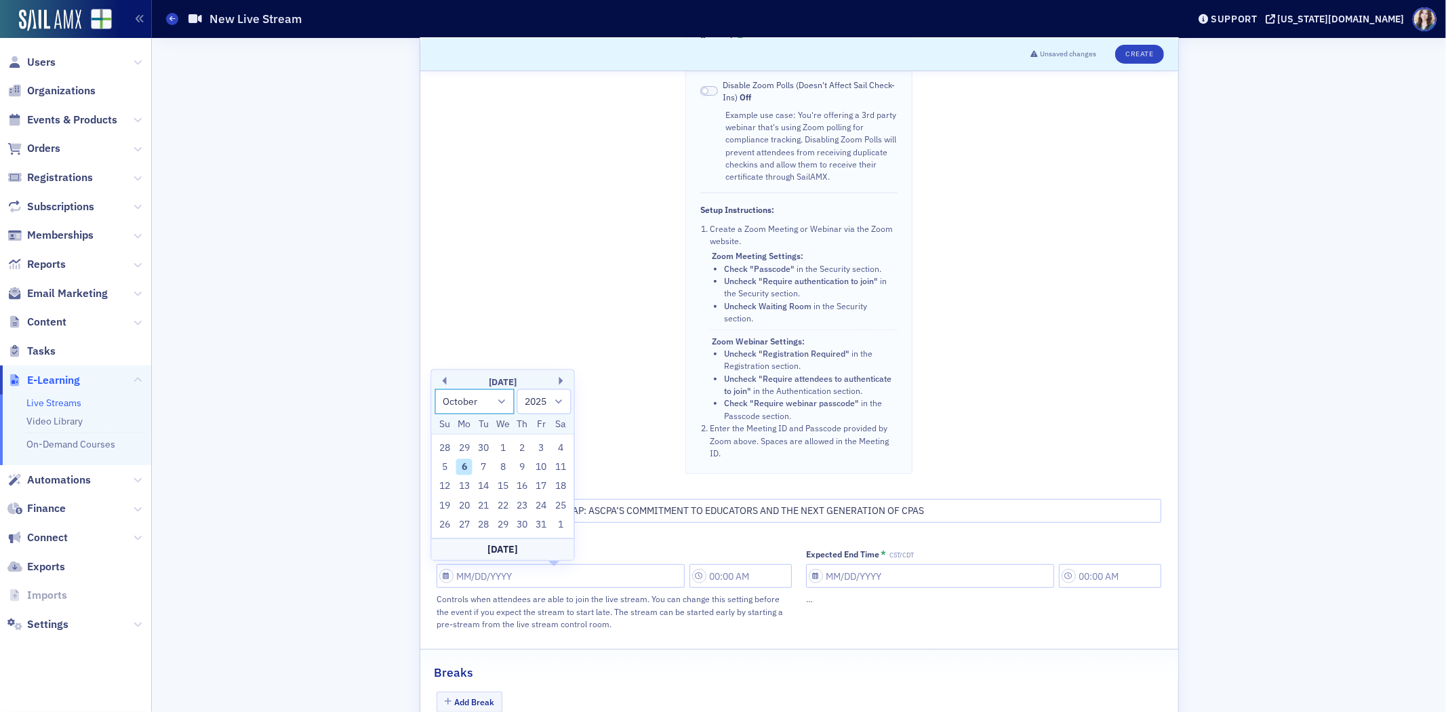
click at [506, 393] on select "January February March April May June July August September October November De…" at bounding box center [475, 401] width 80 height 25
click at [435, 389] on select "January February March April May June July August September October November De…" at bounding box center [475, 401] width 80 height 25
click at [494, 383] on select "January February March April May June July August September October November De…" at bounding box center [475, 382] width 80 height 25
select select "9"
click at [435, 388] on select "January February March April May June July August September October November De…" at bounding box center [475, 382] width 80 height 25
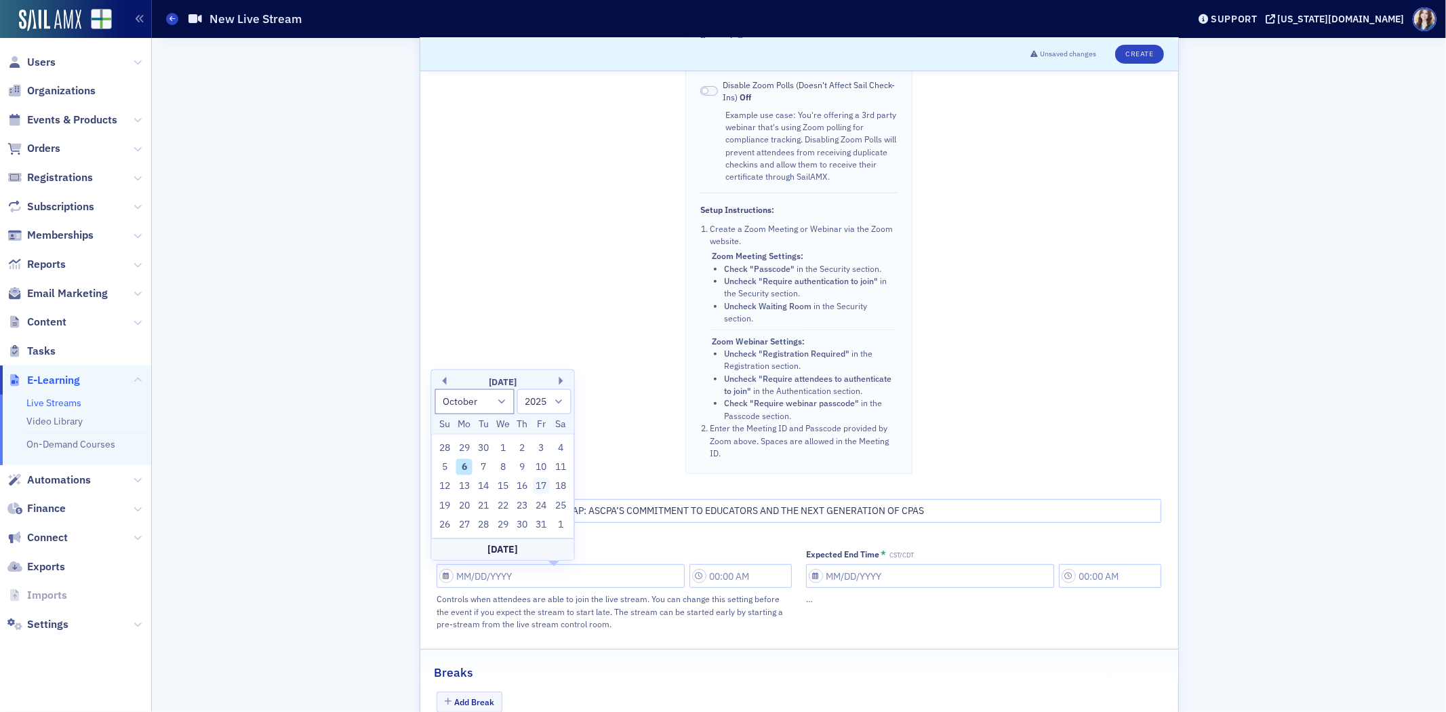
click at [544, 483] on div "17" at bounding box center [542, 486] width 16 height 16
type input "[DATE]"
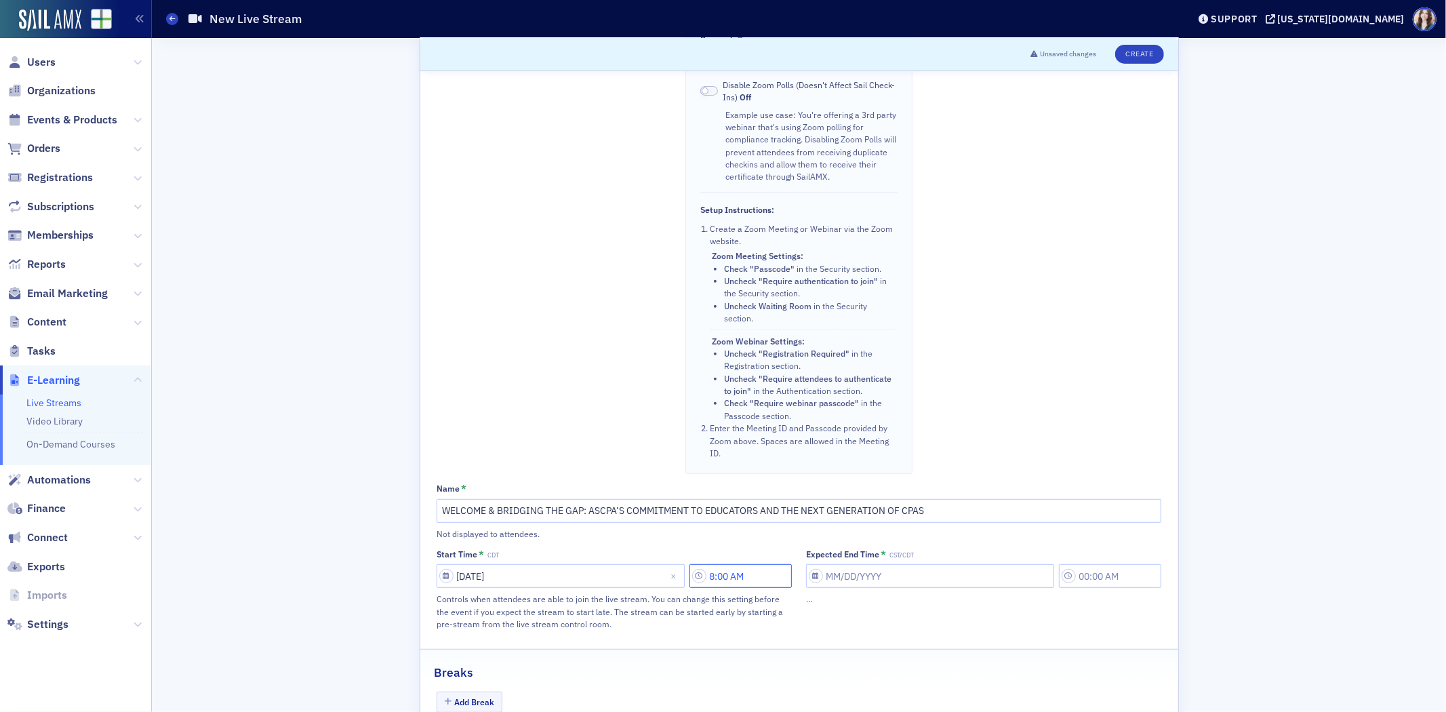
click at [746, 570] on input "8:00 AM" at bounding box center [740, 576] width 102 height 24
click at [694, 547] on icon at bounding box center [698, 551] width 14 height 14
click at [679, 702] on div "9" at bounding box center [684, 705] width 33 height 14
type input "9:00 AM"
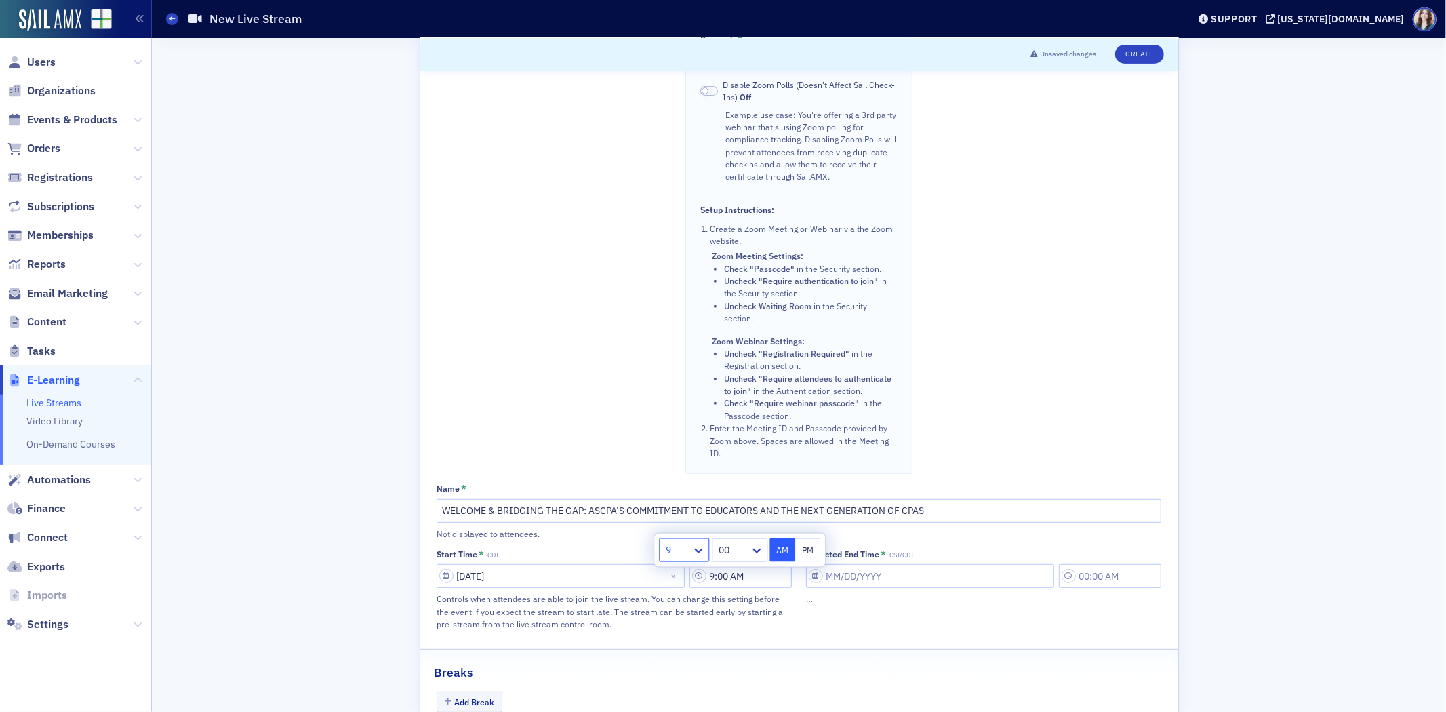
click at [900, 605] on div "…" at bounding box center [983, 599] width 355 height 12
select select "9"
select select "2025"
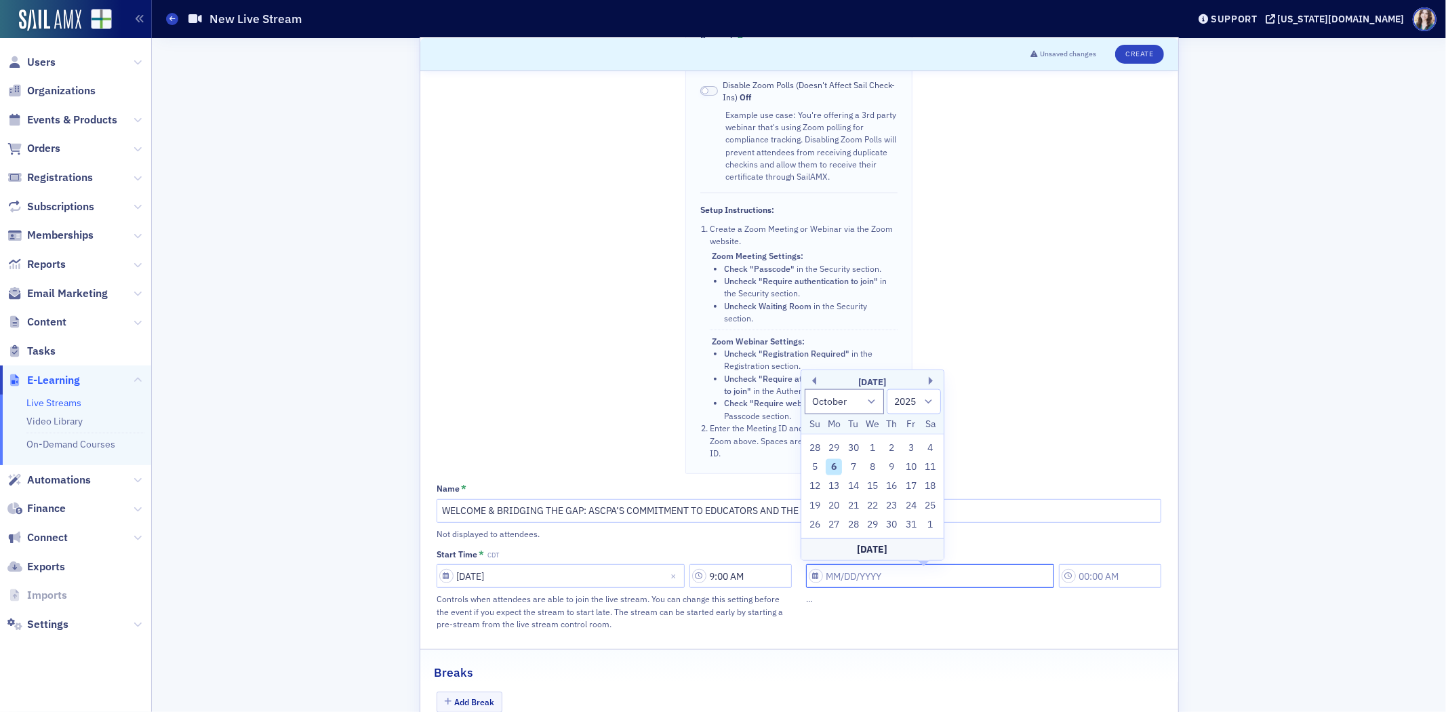
click at [898, 580] on input "Expected End Time * CST/CDT" at bounding box center [930, 576] width 248 height 24
click at [915, 490] on div "17" at bounding box center [911, 486] width 16 height 16
type input "10/17/2025"
click at [1119, 574] on input "8:00 AM" at bounding box center [1110, 576] width 102 height 24
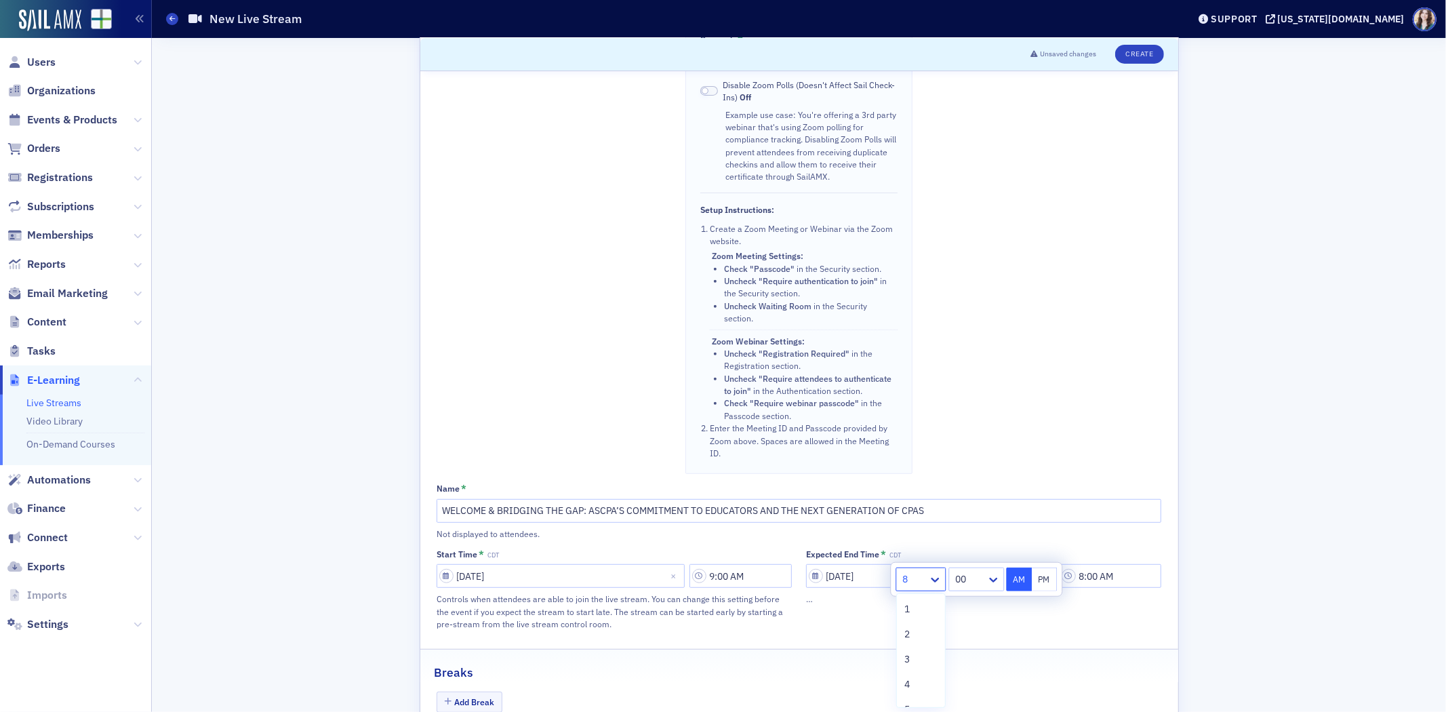
click at [927, 577] on div "8" at bounding box center [912, 579] width 32 height 20
click at [914, 656] on div "9" at bounding box center [921, 659] width 33 height 14
click at [971, 574] on div at bounding box center [969, 579] width 31 height 17
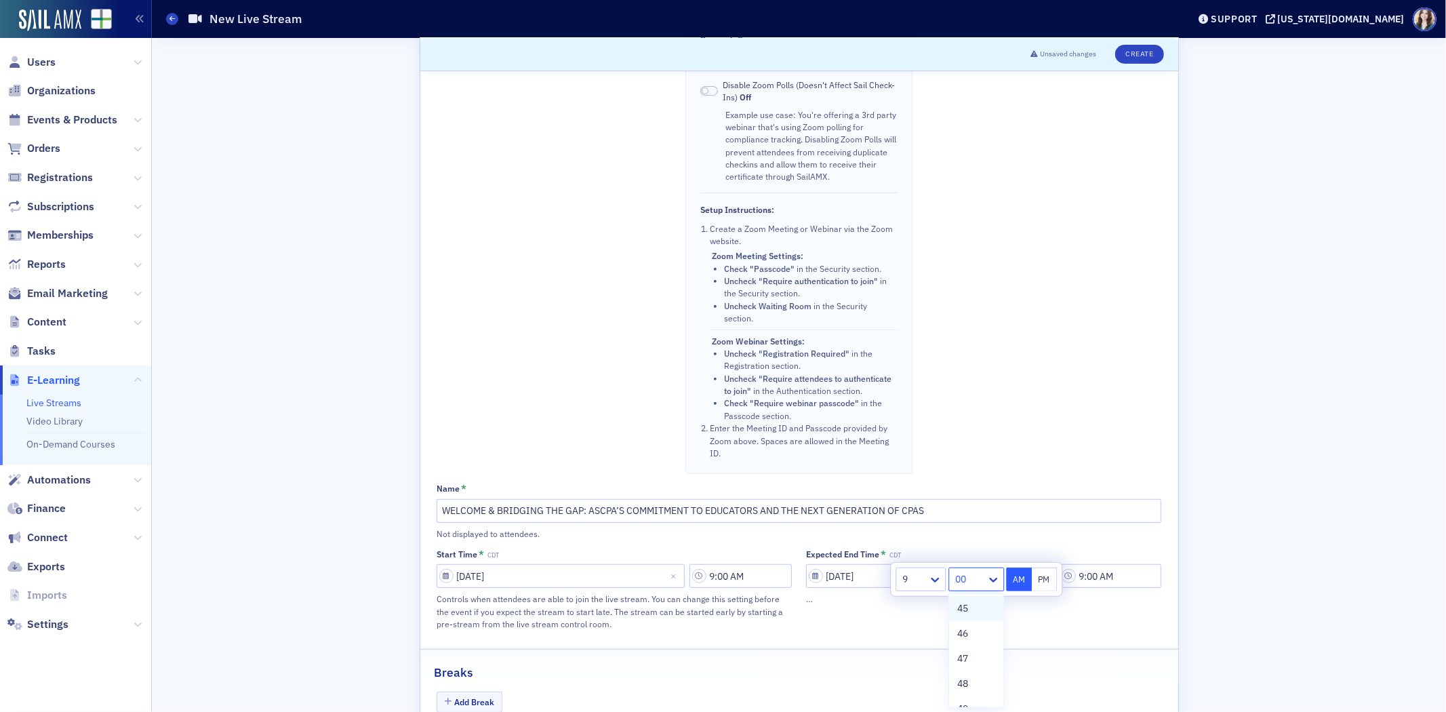
click at [971, 613] on div "45" at bounding box center [976, 608] width 38 height 14
type input "9:45 AM"
click at [1039, 624] on div "Expected End Time * CDT 10/17/2025 9:45 AM …" at bounding box center [983, 589] width 355 height 81
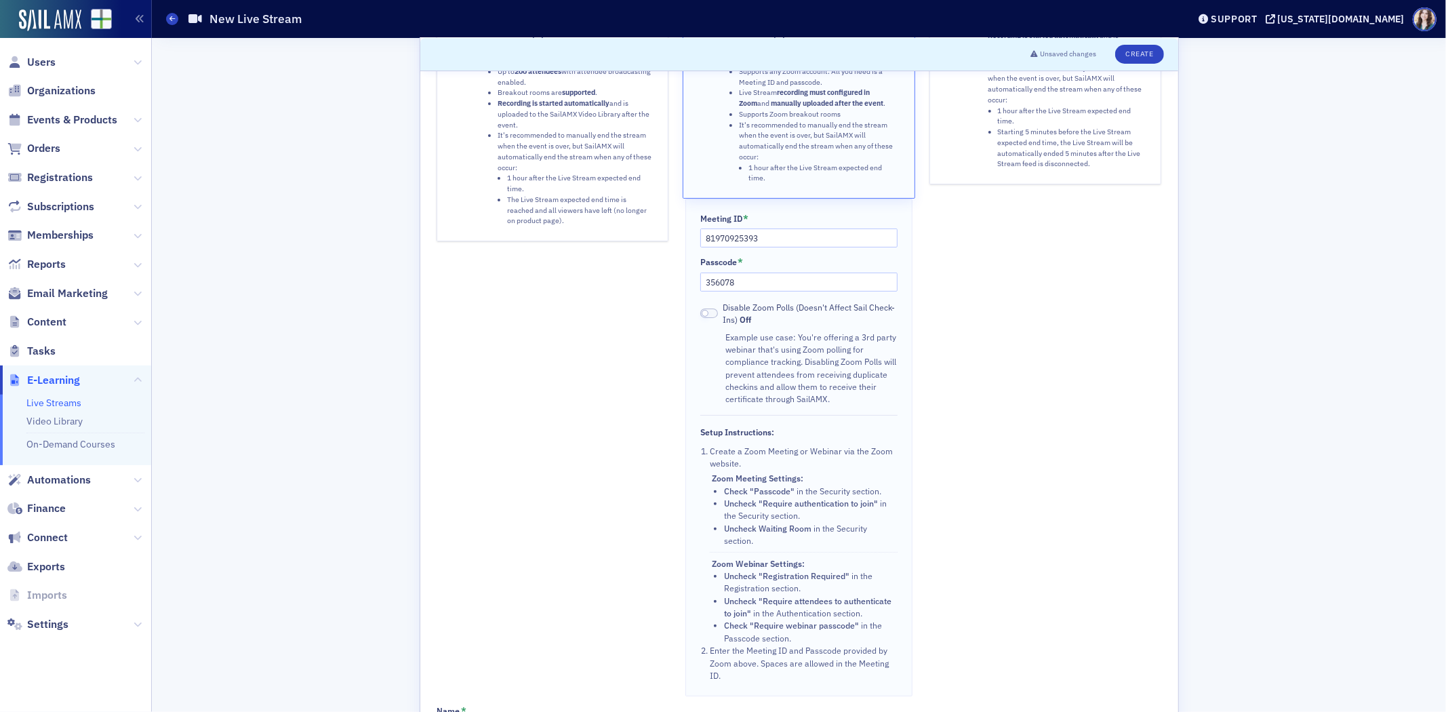
scroll to position [151, 0]
click at [1124, 56] on button "Create" at bounding box center [1139, 54] width 48 height 19
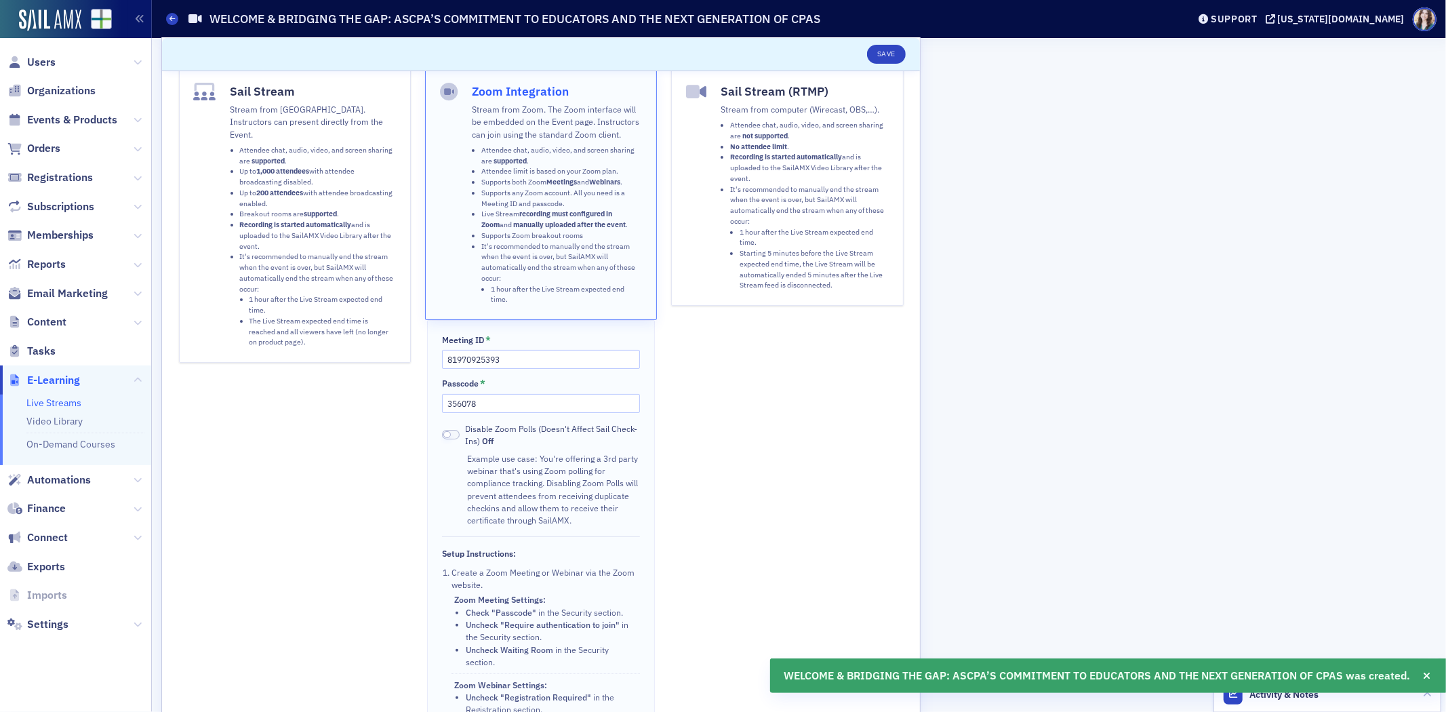
scroll to position [75, 0]
drag, startPoint x: 505, startPoint y: 360, endPoint x: 439, endPoint y: 363, distance: 65.8
click at [439, 363] on div "Meeting ID * 81970925393 Passcode * 356078 Disable Zoom Polls (Doesn't Affect S…" at bounding box center [540, 570] width 227 height 498
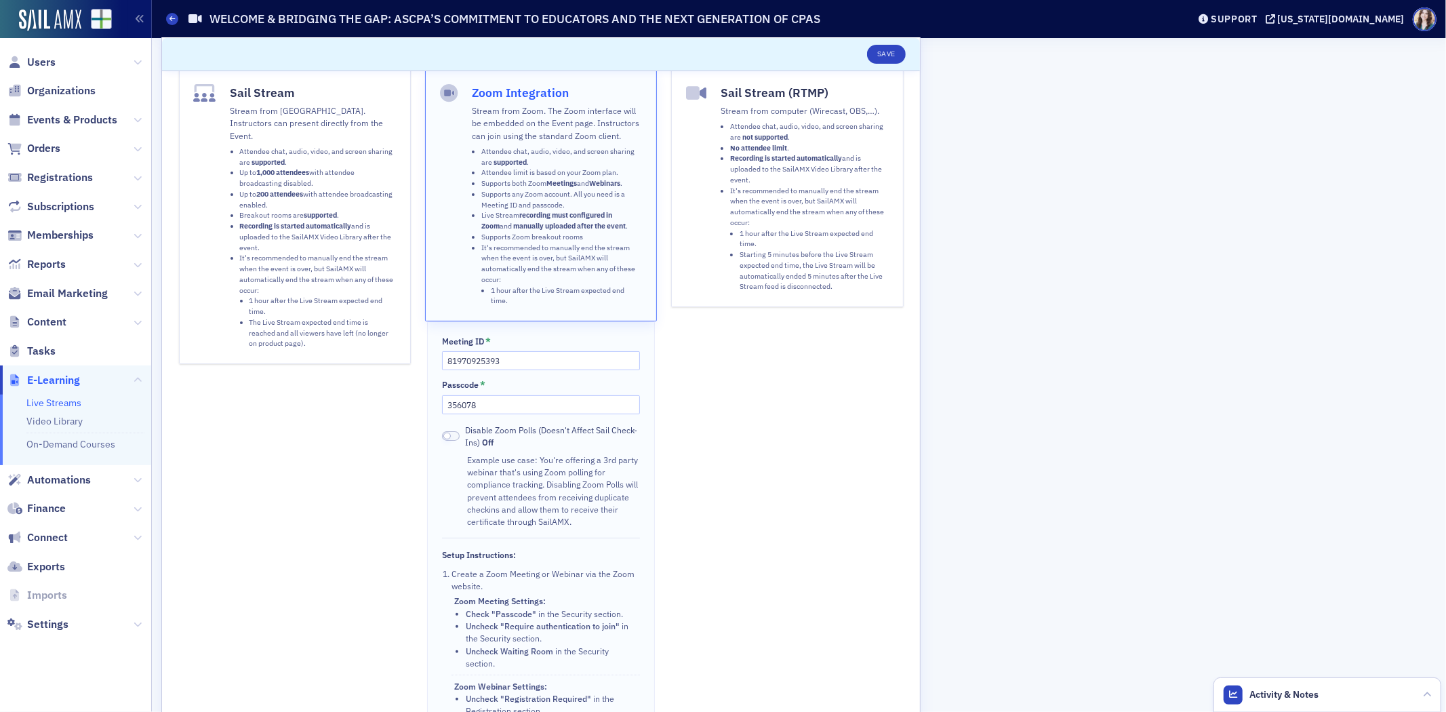
click at [701, 422] on div "Sail Stream (RTMP) Stream from computer (Wirecast, OBS,…). Attendee chat, audio…" at bounding box center [787, 444] width 232 height 750
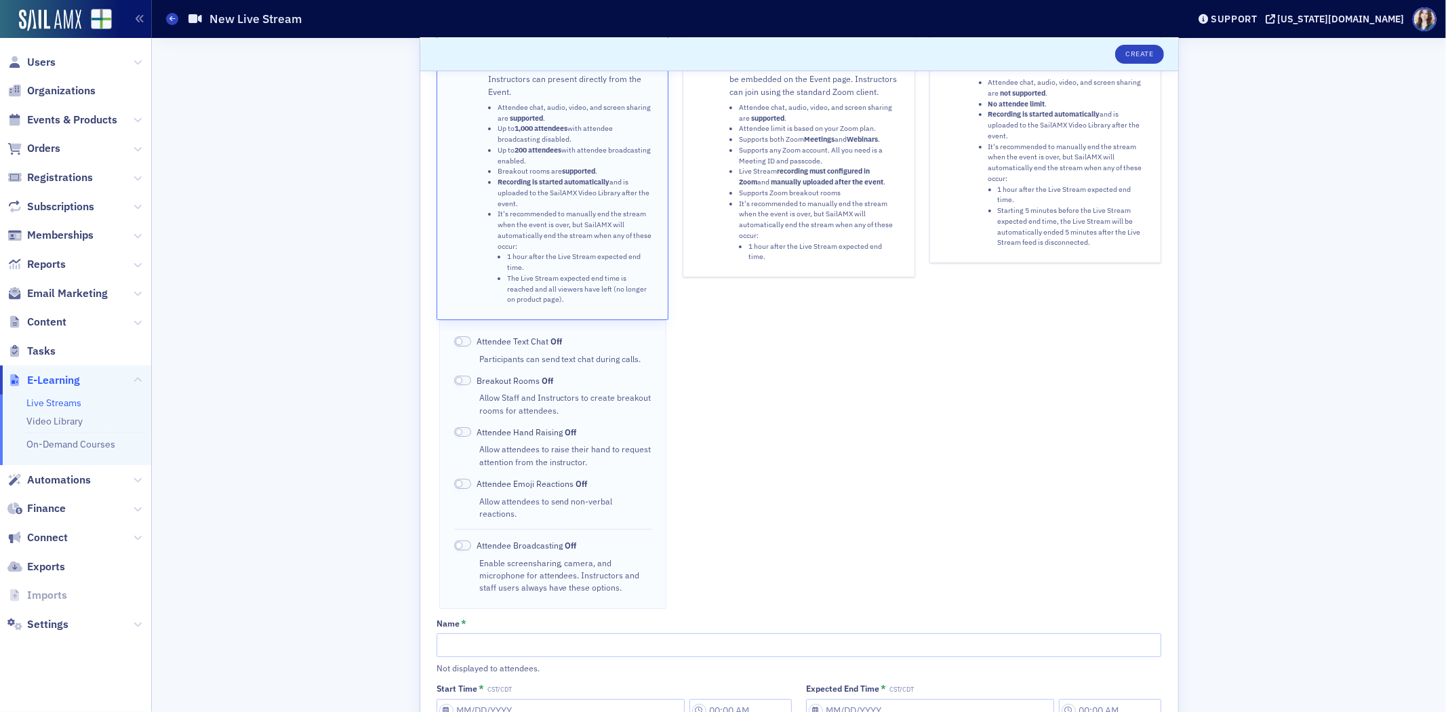
click at [739, 258] on ul "1 hour after the Live Stream expected end time." at bounding box center [819, 252] width 161 height 22
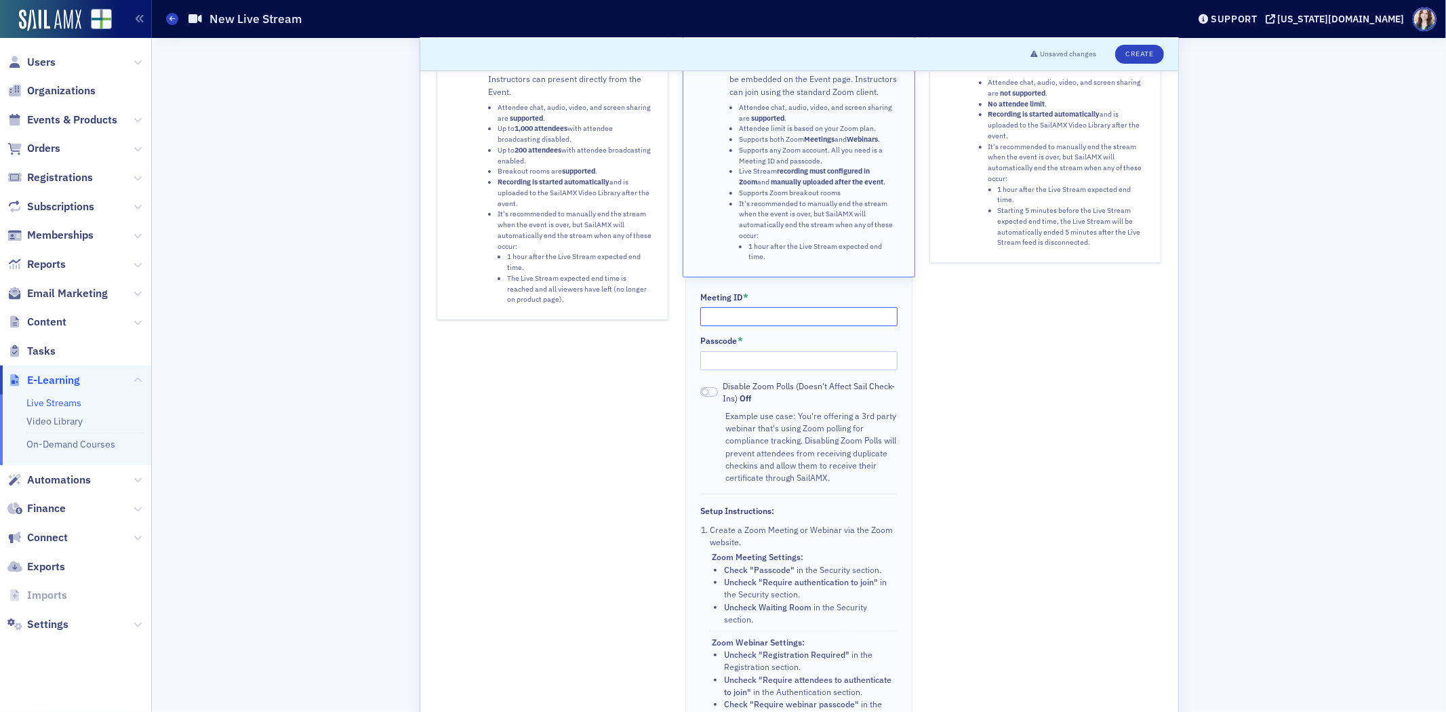
click at [707, 316] on input "Meeting ID *" at bounding box center [798, 316] width 197 height 19
paste input "81970925393"
type input "81970925393"
click at [768, 367] on input "Passcode *" at bounding box center [798, 360] width 197 height 19
type input "356078"
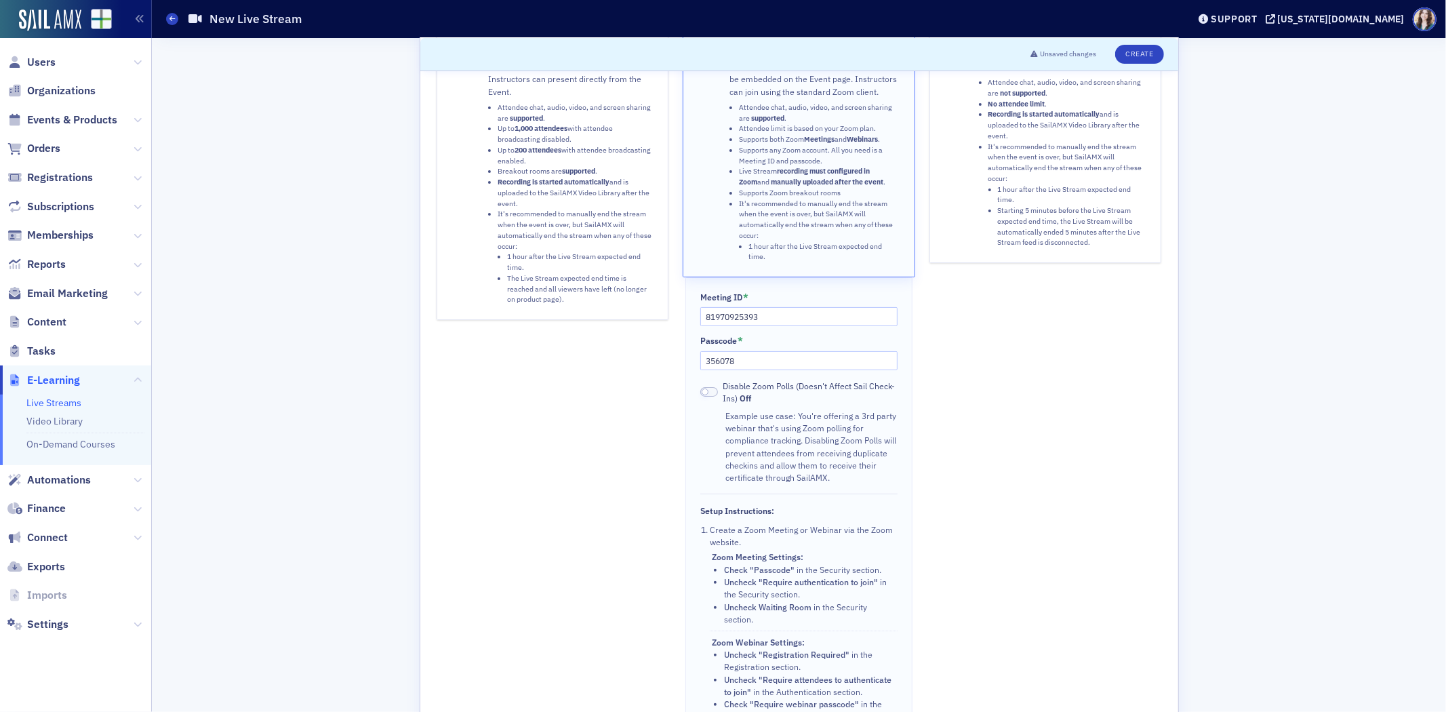
click at [502, 563] on div "Sail Stream Stream from SailAMX. Instructors can present directly from the Even…" at bounding box center [553, 400] width 232 height 750
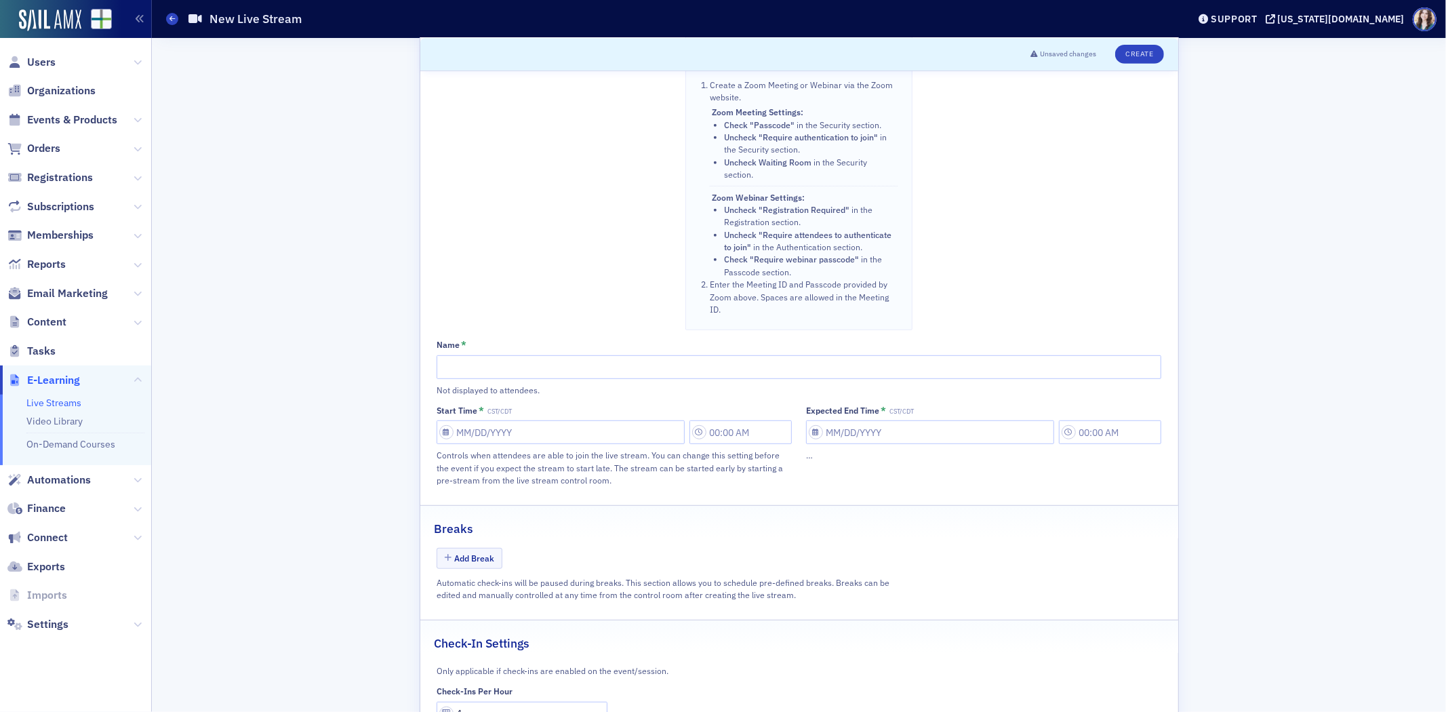
scroll to position [527, 0]
paste input "REIMAGINING THE CORE: INSIGHTS FROM FUTURE ACCOUNTANTS SPONSORING ORGANIZATIONS"
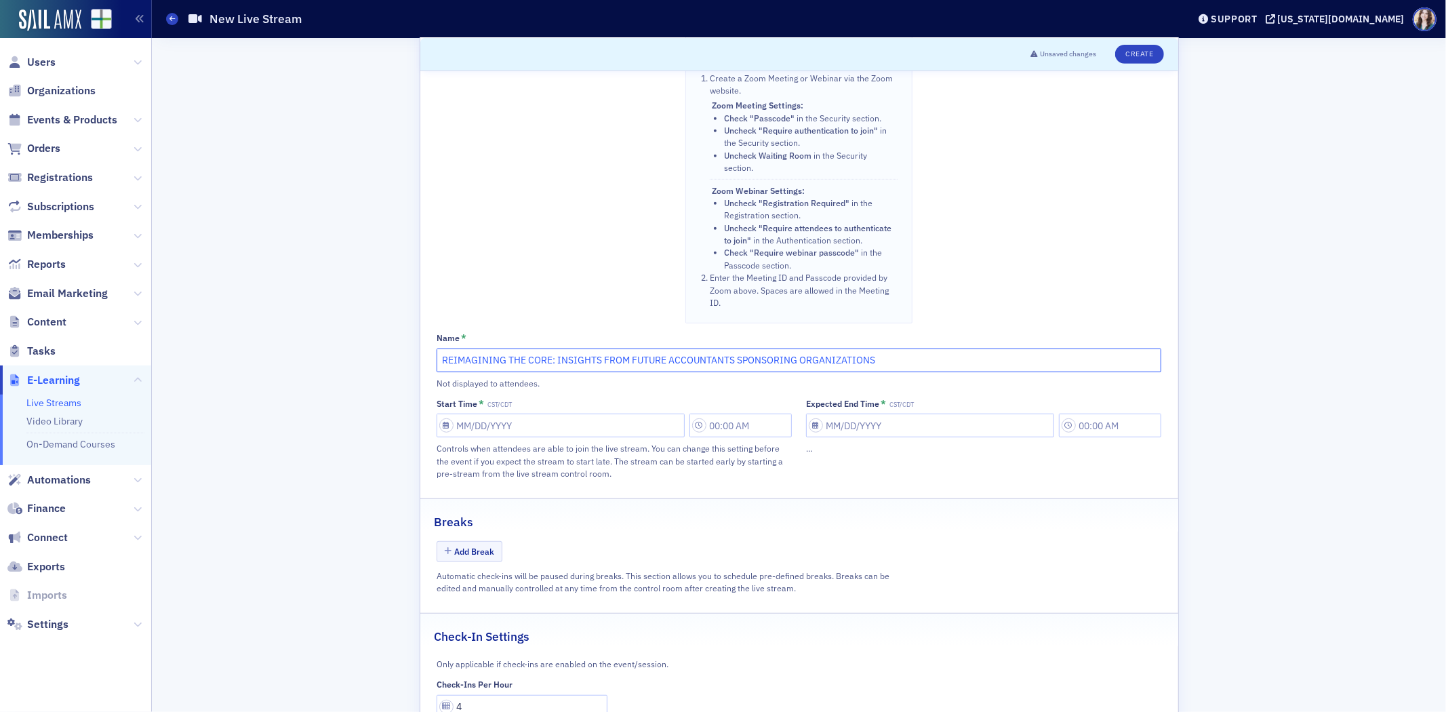
type input "REIMAGINING THE CORE: INSIGHTS FROM FUTURE ACCOUNTANTS SPONSORING ORGANIZATIONS"
select select "9"
select select "2025"
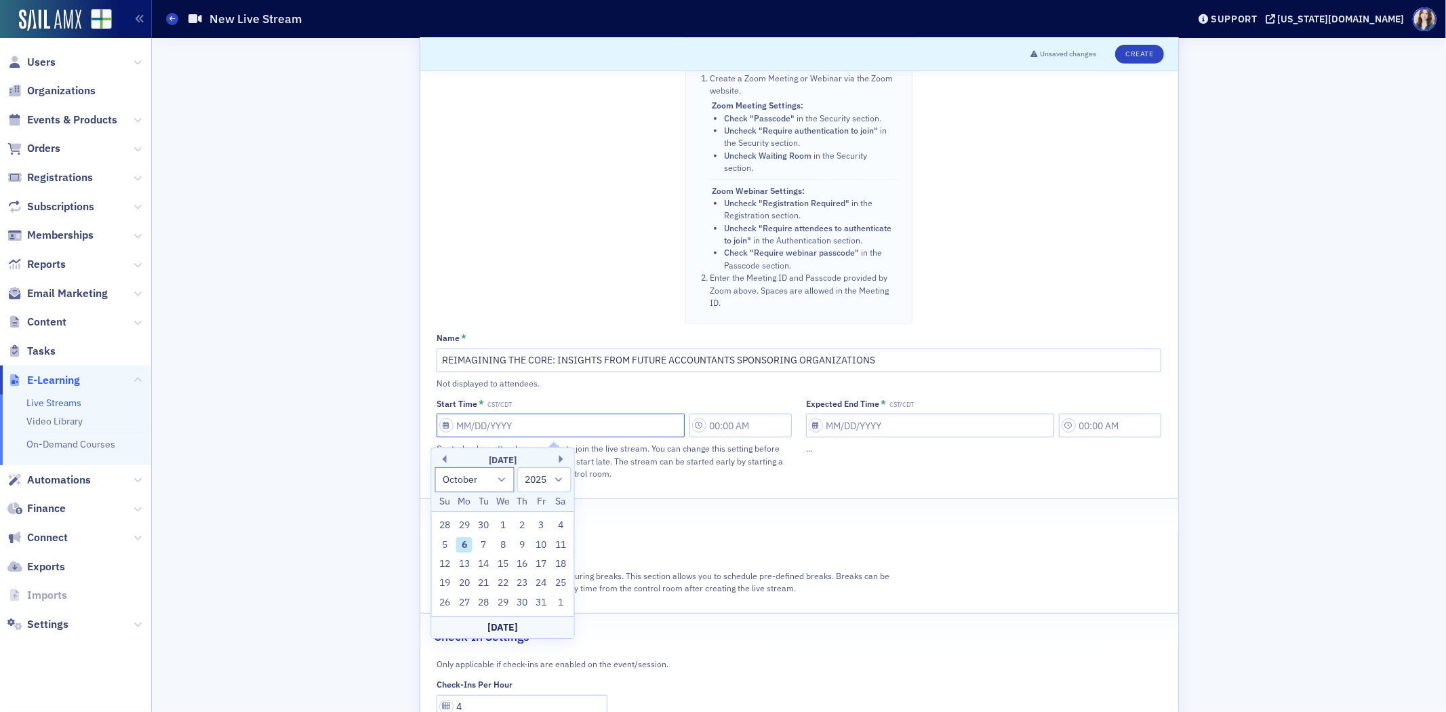
click at [506, 437] on input "Start Time * CST/CDT" at bounding box center [561, 426] width 248 height 24
click at [538, 565] on div "17" at bounding box center [542, 564] width 16 height 16
type input "10/17/2025"
type input "8:00 AM"
click at [866, 432] on input "Expected End Time * CST/CDT" at bounding box center [930, 426] width 248 height 24
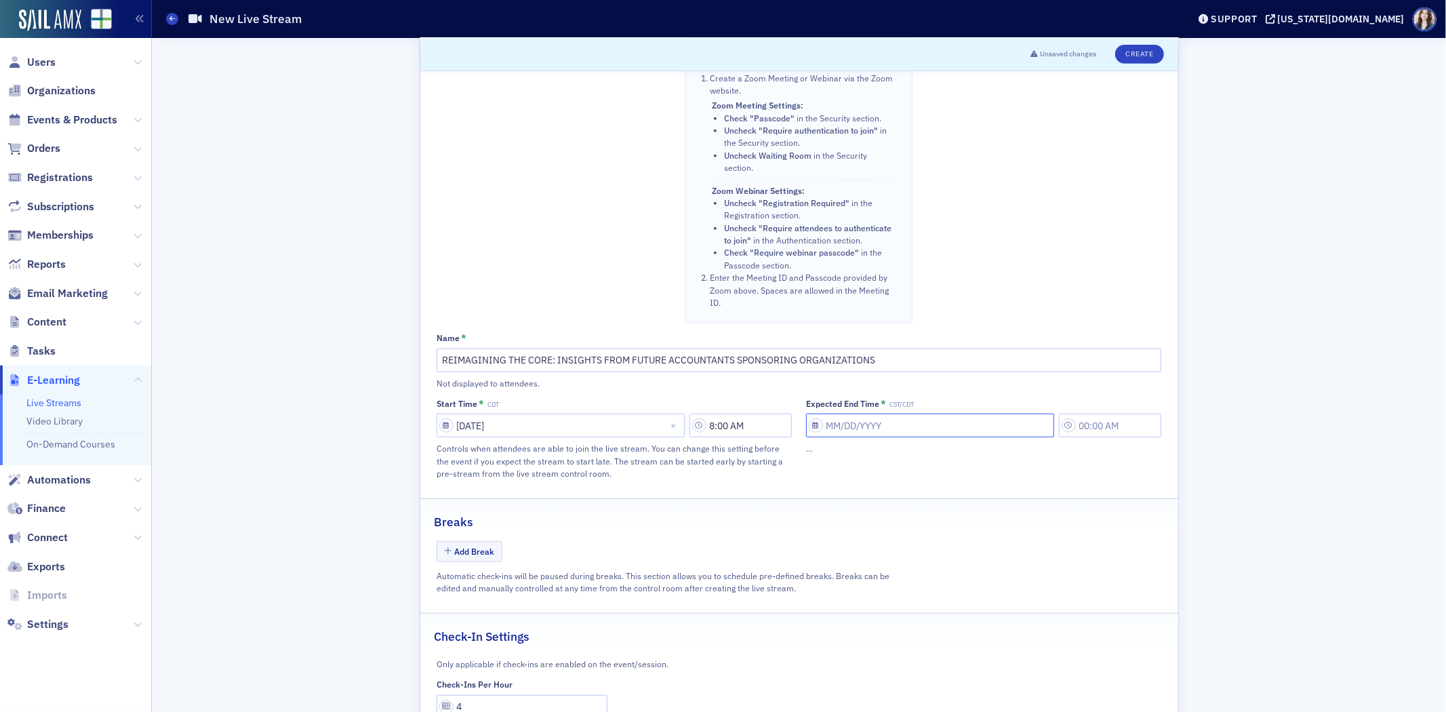
select select "9"
select select "2025"
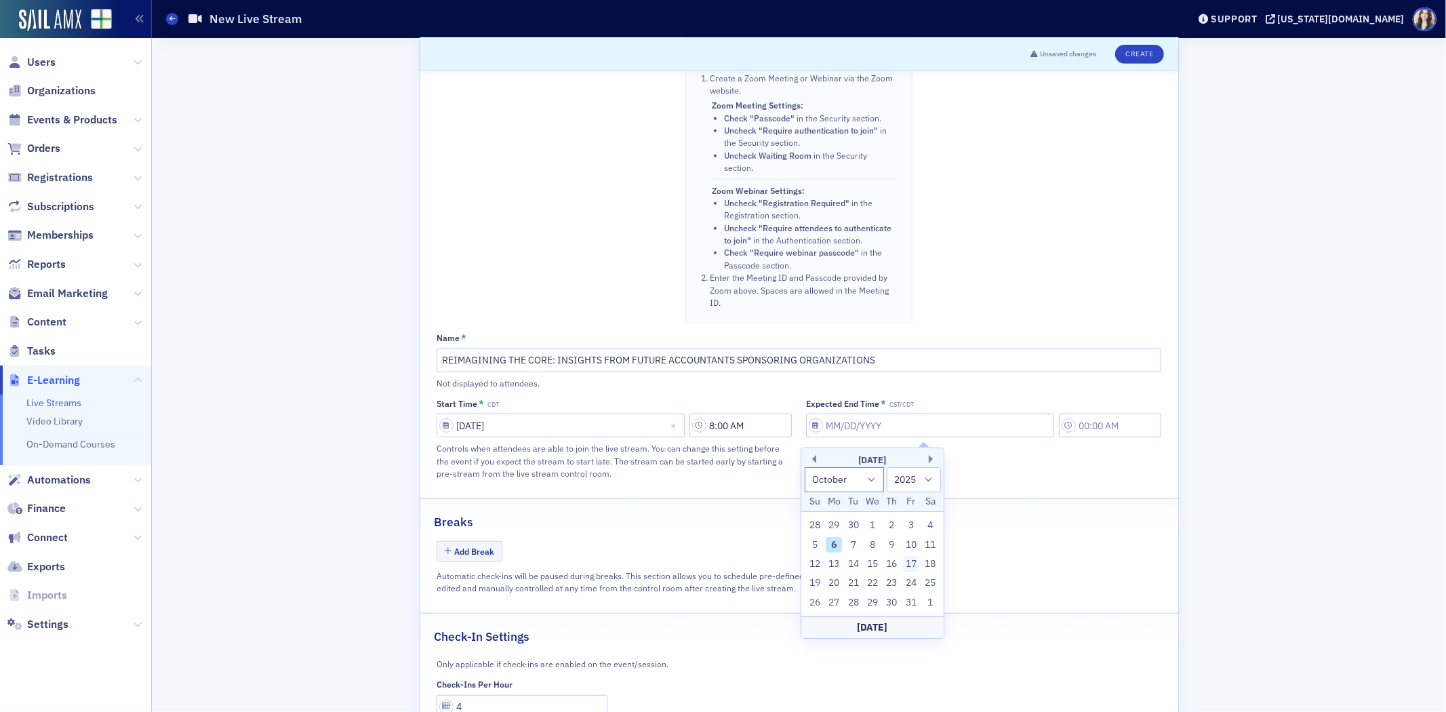
click at [910, 564] on div "17" at bounding box center [911, 564] width 16 height 16
type input "10/17/2025"
type input "8:00 AM"
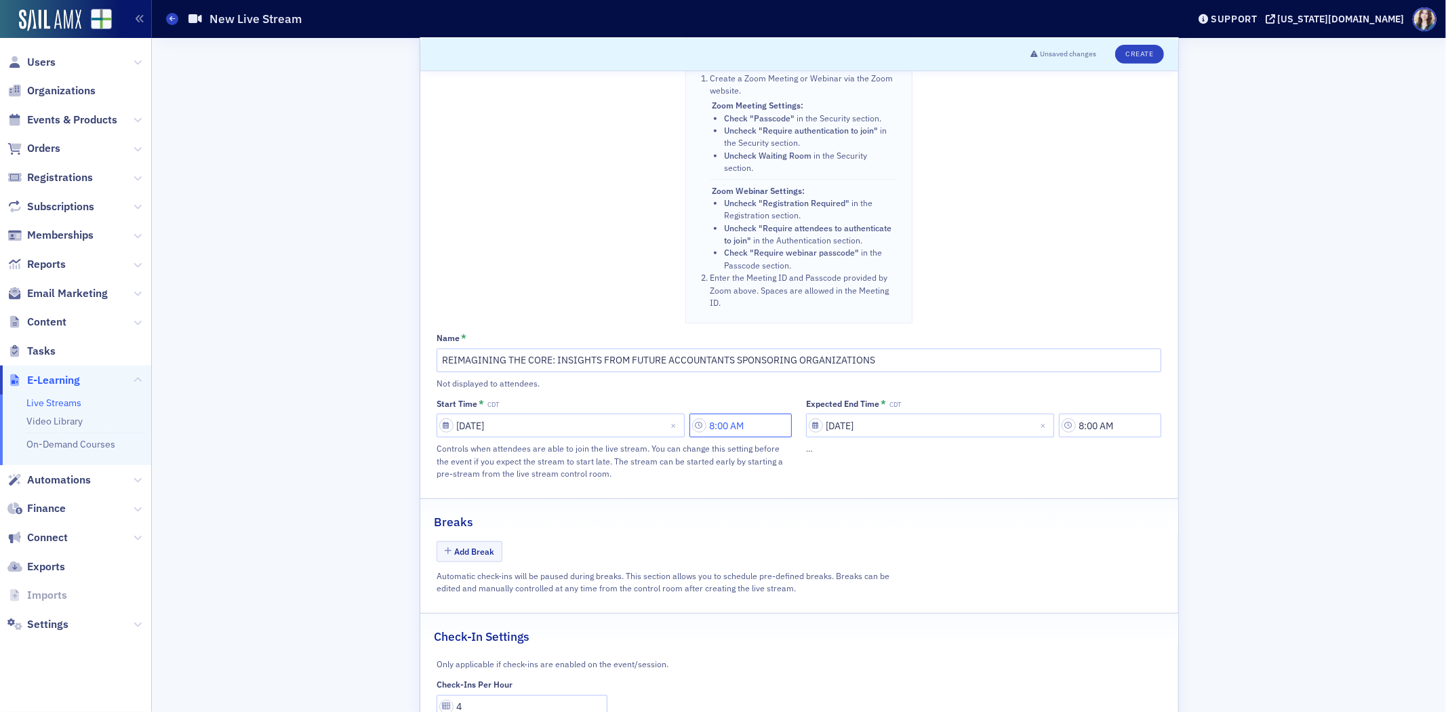
click at [737, 437] on input "8:00 AM" at bounding box center [740, 426] width 102 height 24
click at [555, 430] on div at bounding box center [545, 428] width 26 height 17
click at [547, 586] on div "9" at bounding box center [552, 584] width 33 height 14
click at [609, 443] on div "option 9, selected. 9 00 AM PM" at bounding box center [607, 428] width 171 height 33
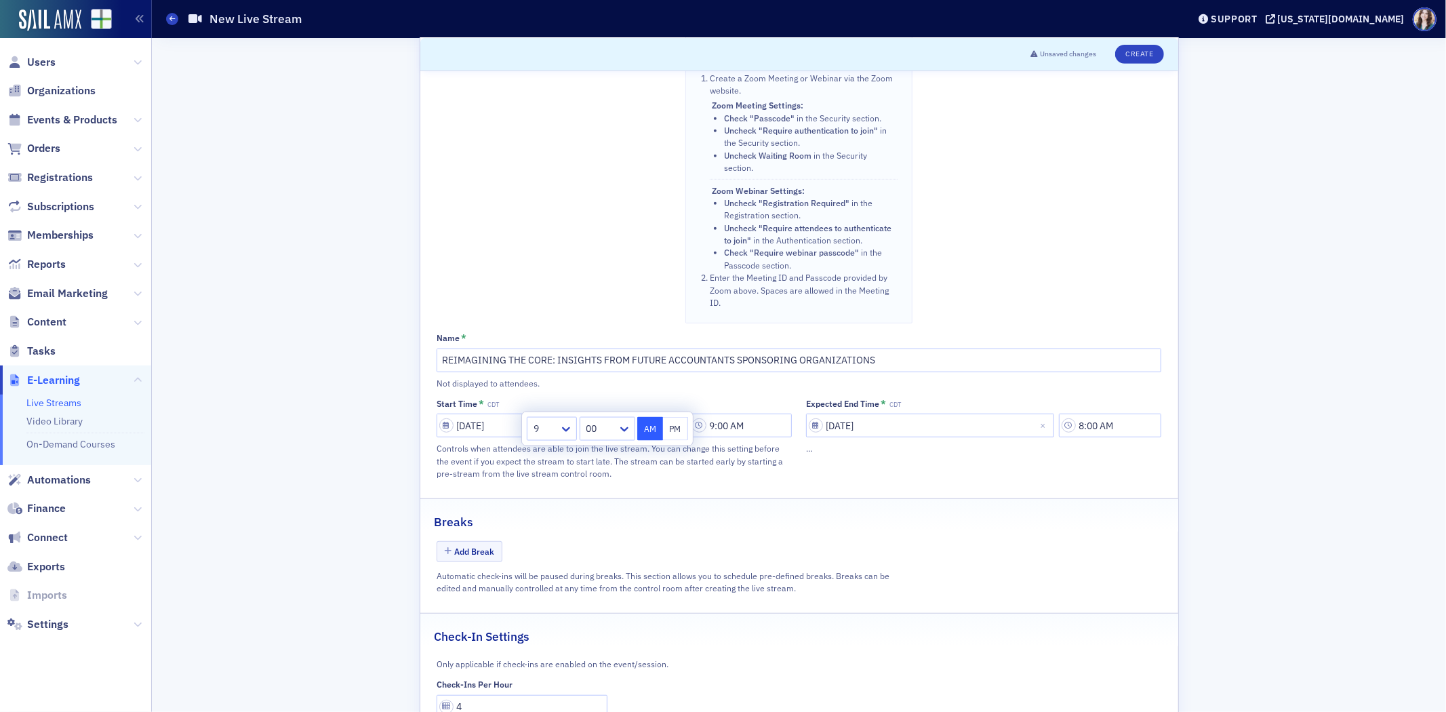
click at [617, 414] on div "9 00 AM PM" at bounding box center [607, 428] width 171 height 33
click at [616, 427] on div "00" at bounding box center [598, 429] width 37 height 20
click at [602, 462] on div "45" at bounding box center [607, 458] width 38 height 14
type input "9:45 AM"
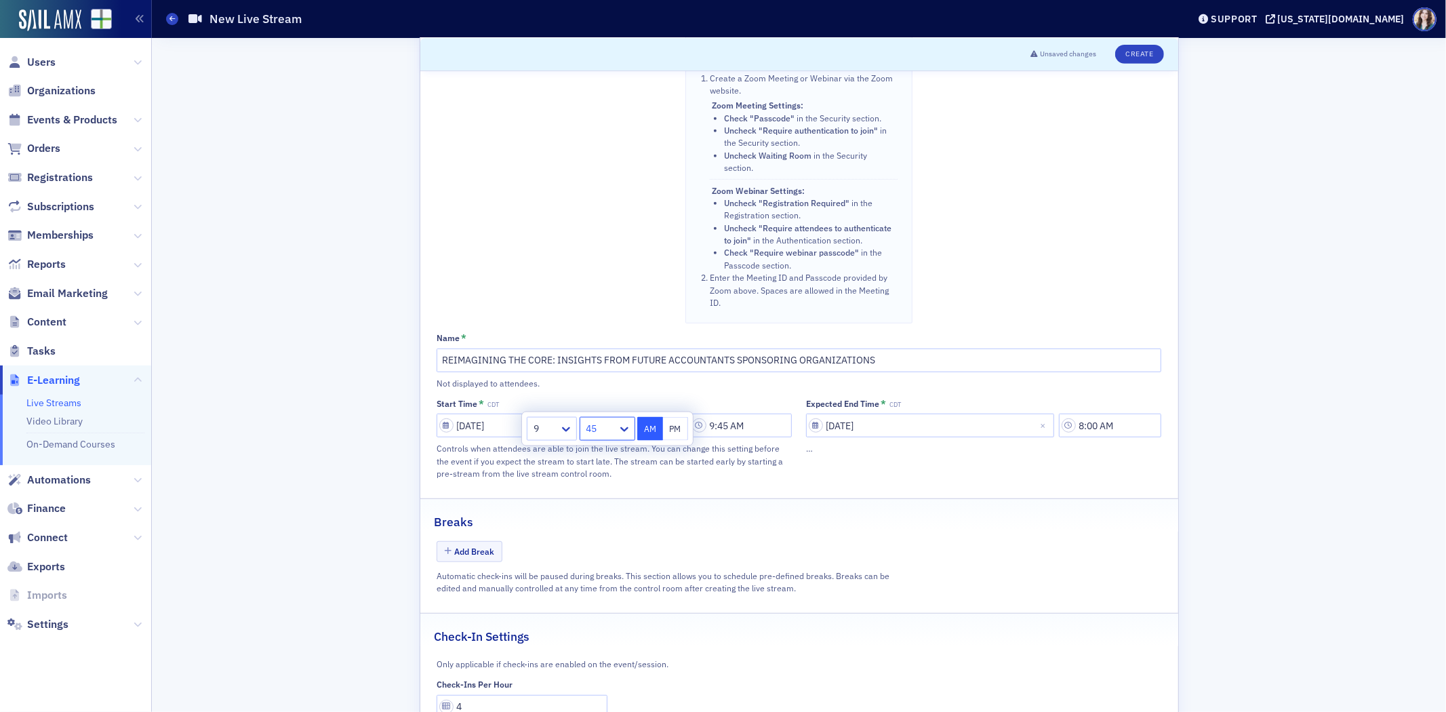
click at [1062, 550] on div "Add Break" at bounding box center [799, 553] width 725 height 24
click at [1108, 428] on input "8:00 AM" at bounding box center [1110, 426] width 102 height 24
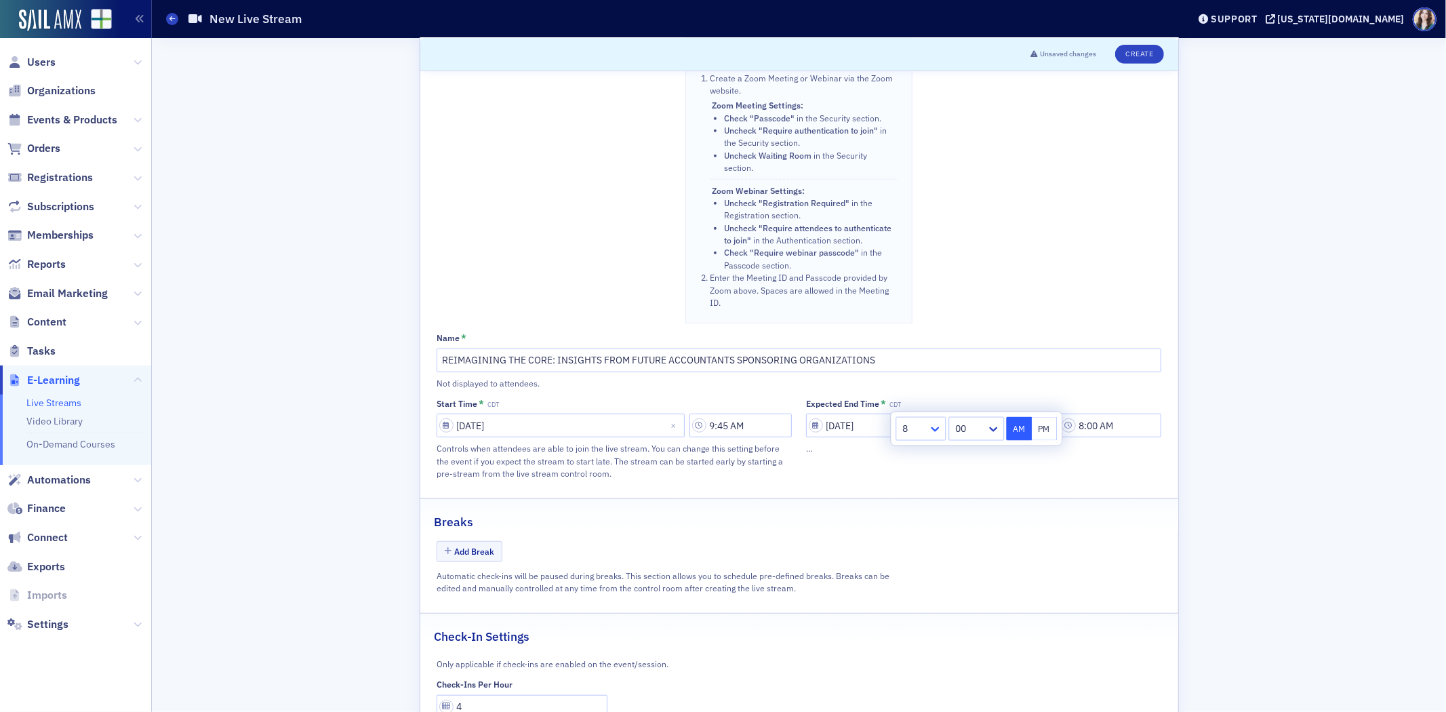
click at [930, 432] on icon at bounding box center [935, 429] width 14 height 14
click at [917, 583] on div "10" at bounding box center [921, 582] width 33 height 14
click at [977, 420] on div at bounding box center [971, 428] width 28 height 17
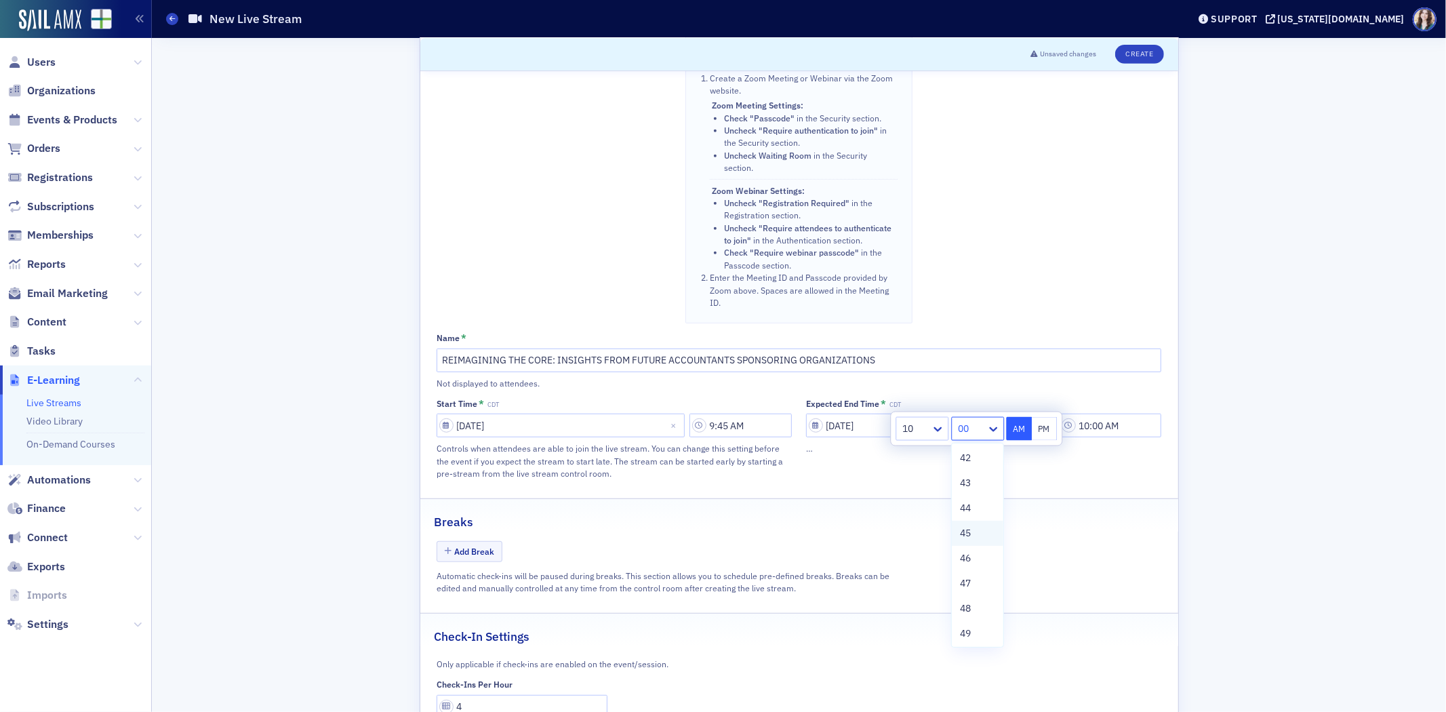
click at [974, 531] on div "45" at bounding box center [977, 533] width 35 height 14
type input "10:45 AM"
click at [1031, 488] on fieldset "Sail Stream Stream from SailAMX. Instructors can present directly from the Even…" at bounding box center [799, 23] width 758 height 929
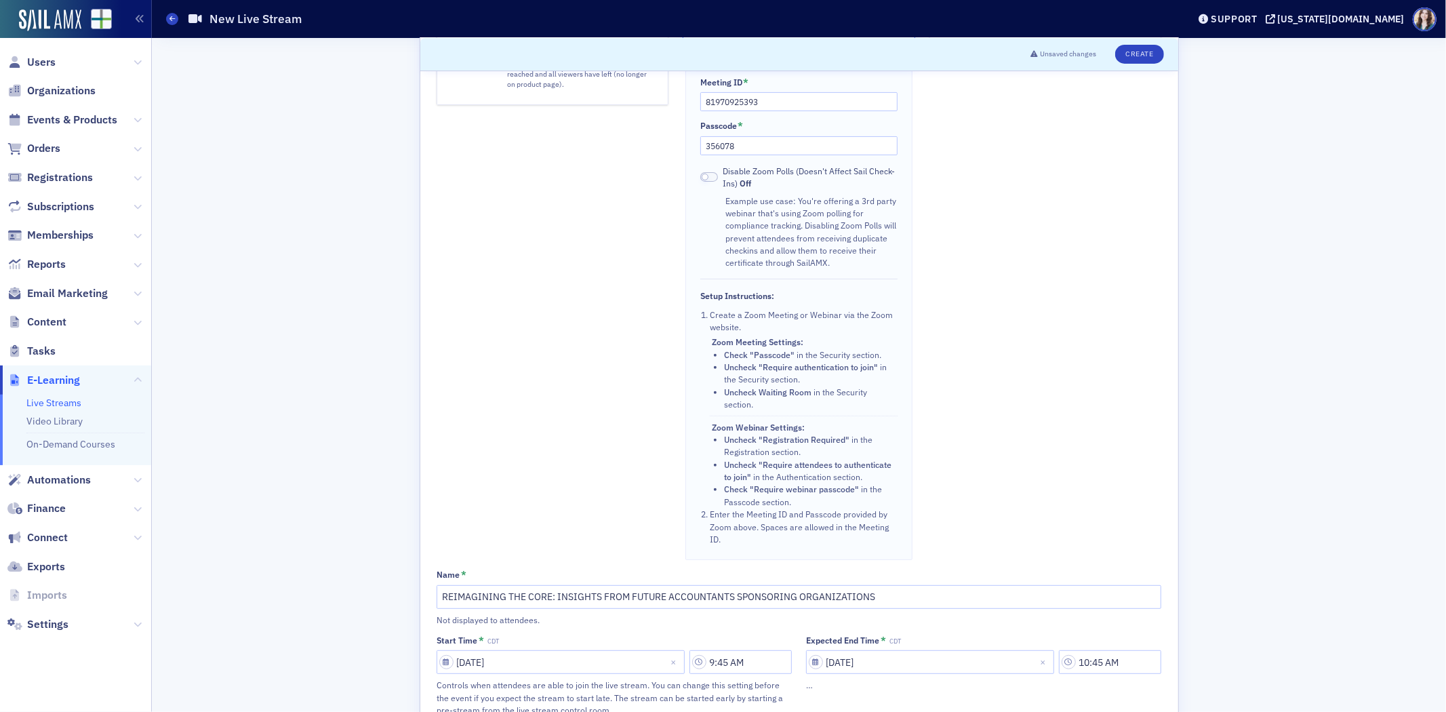
scroll to position [226, 0]
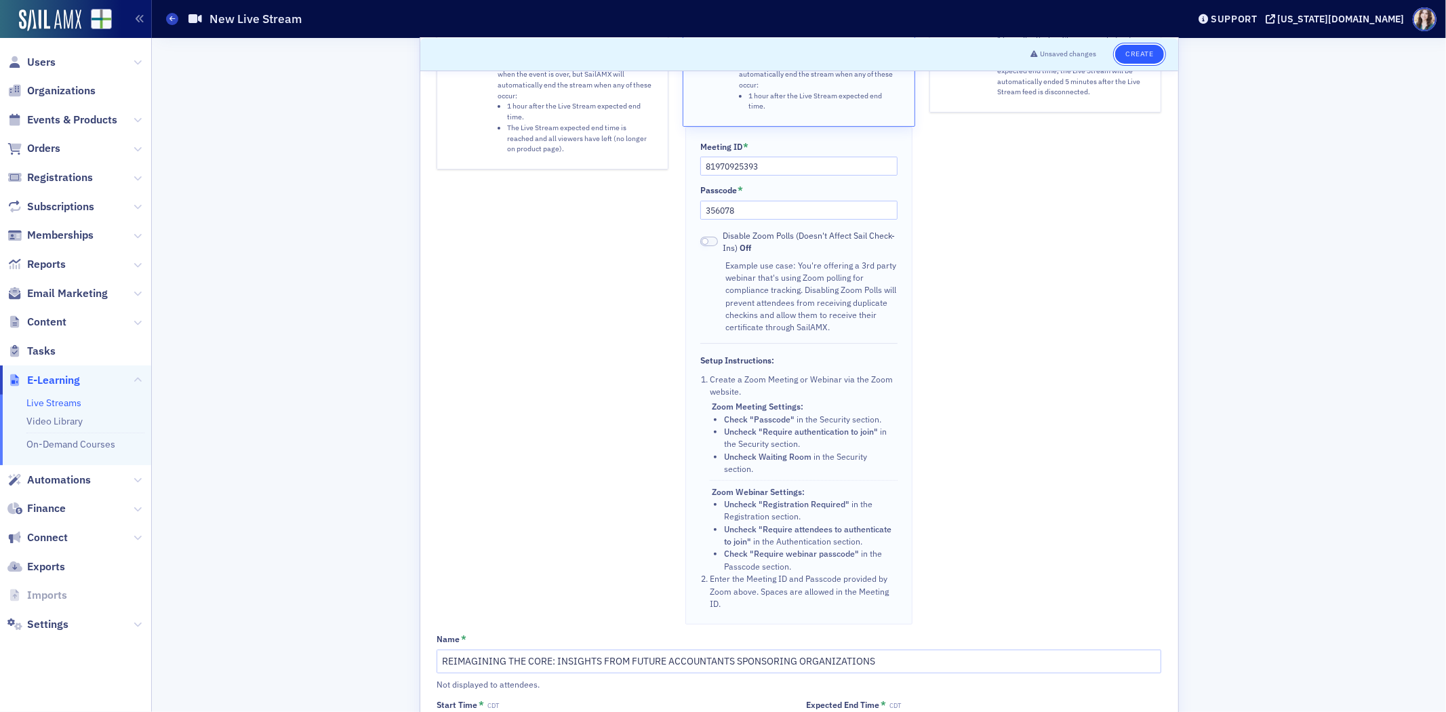
click at [1139, 59] on button "Create" at bounding box center [1139, 54] width 48 height 19
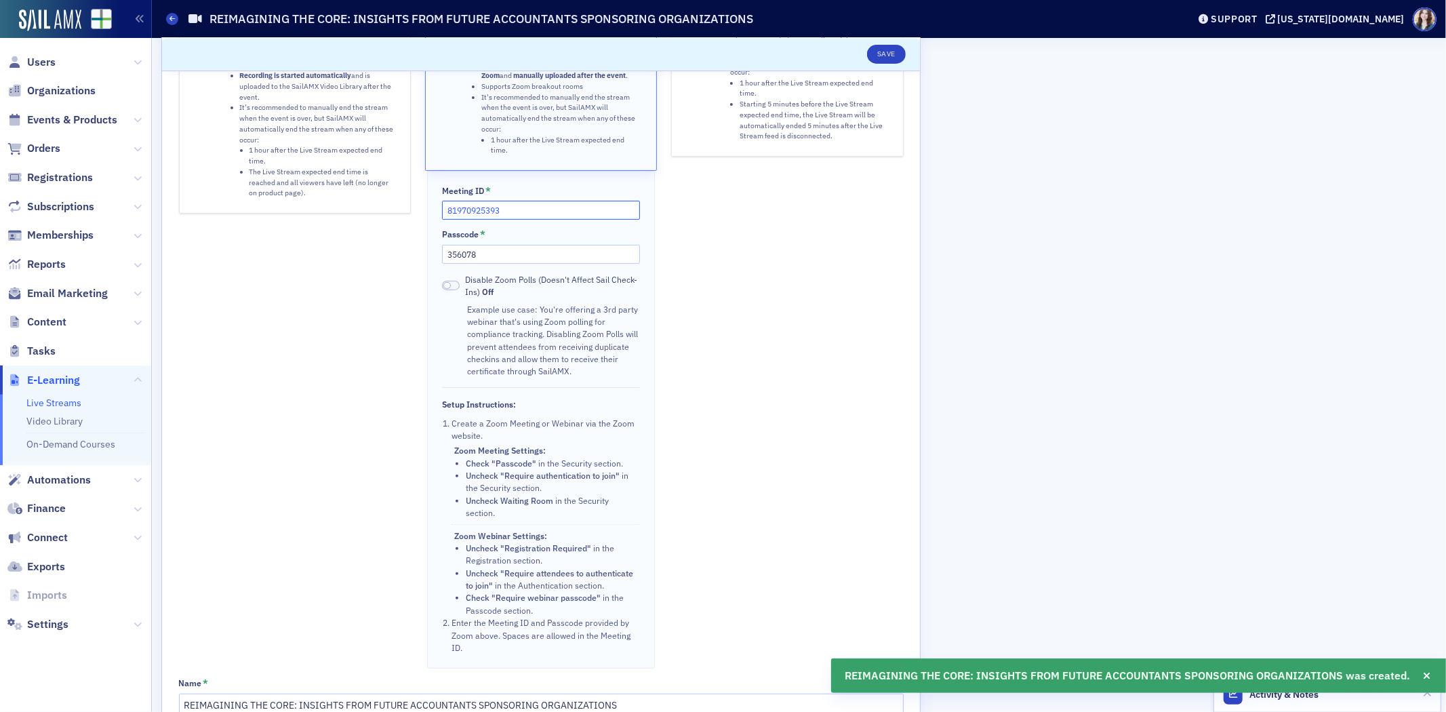
drag, startPoint x: 555, startPoint y: 214, endPoint x: 442, endPoint y: 218, distance: 112.6
click at [439, 219] on div "Meeting ID * 81970925393 Passcode * 356078 Disable Zoom Polls (Doesn't Affect S…" at bounding box center [540, 420] width 227 height 498
click at [660, 220] on div "Sail Stream Stream from SailAMX. Instructors can present directly from the Even…" at bounding box center [541, 294] width 725 height 750
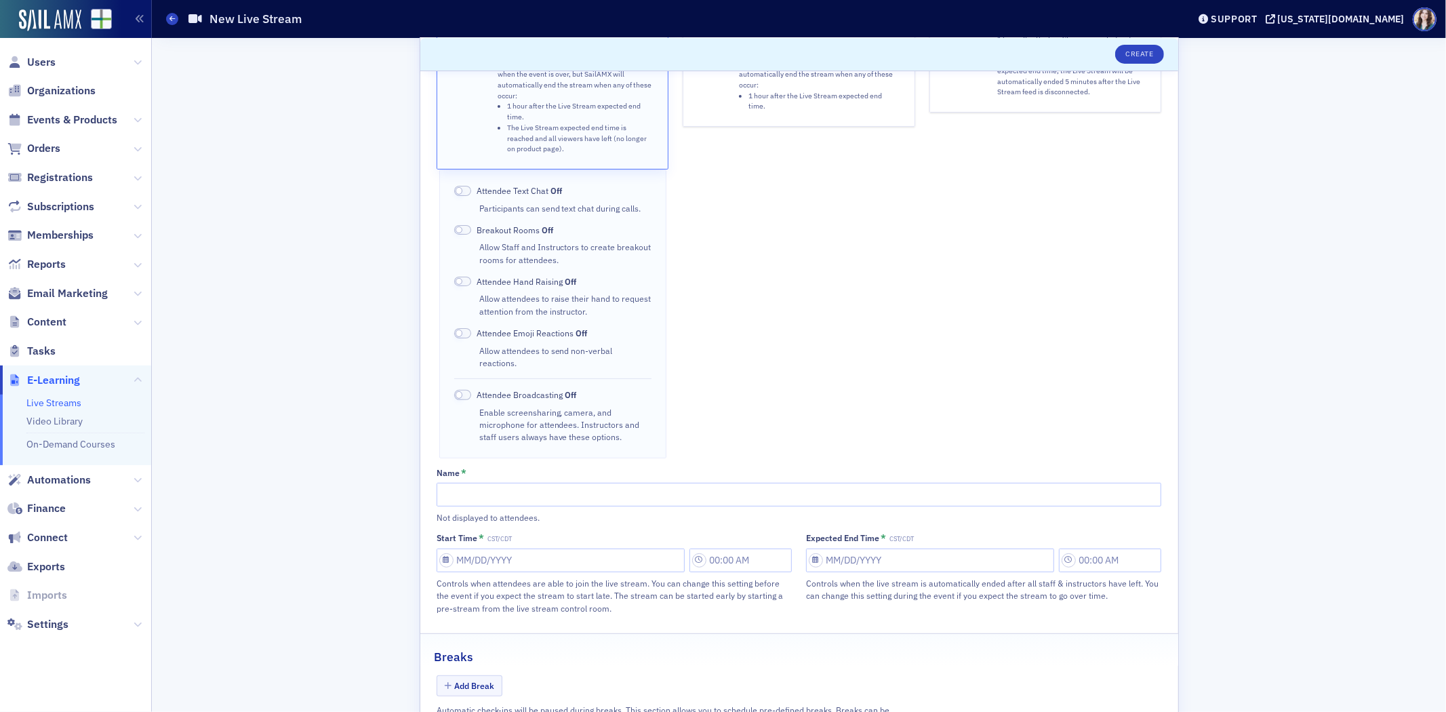
click at [783, 71] on header "Create" at bounding box center [799, 54] width 758 height 33
click at [764, 100] on li "1 hour after the Live Stream expected end time." at bounding box center [823, 102] width 151 height 22
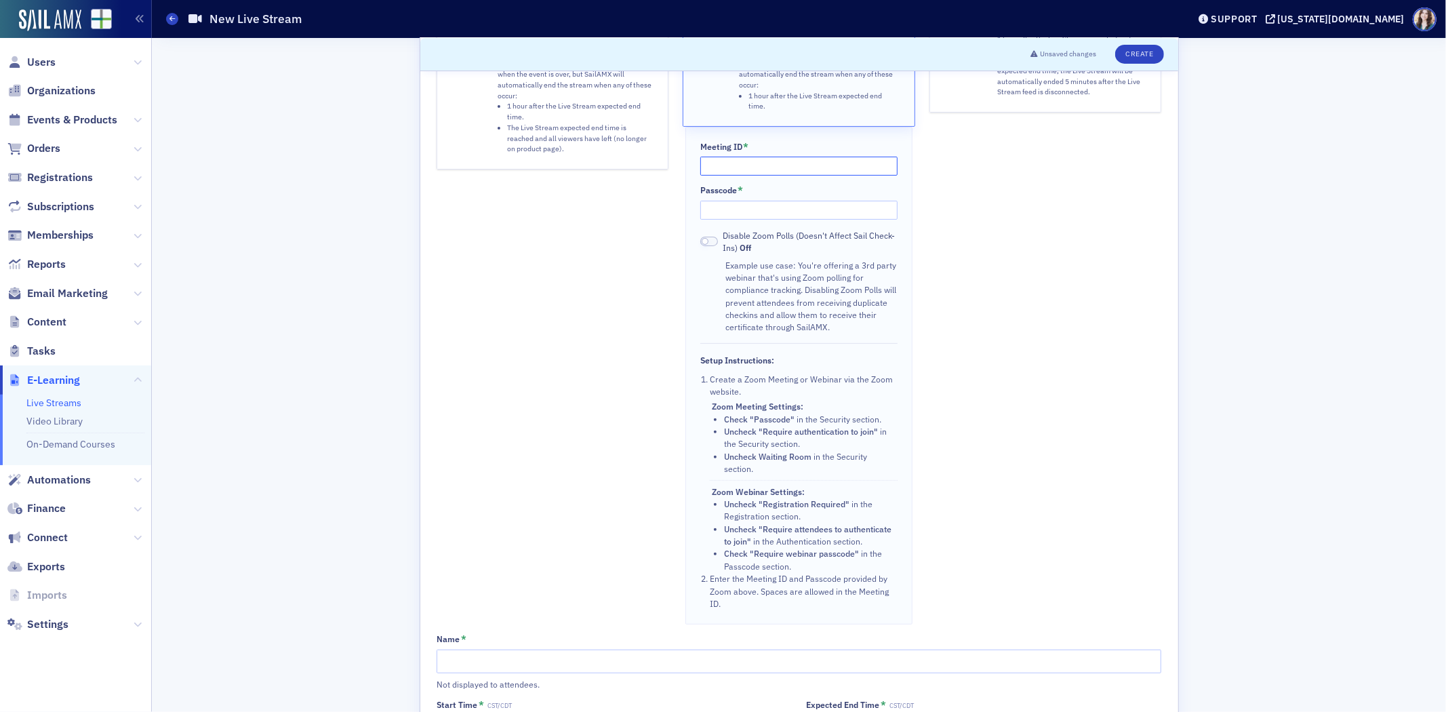
paste input "81970925393"
type input "81970925393"
click at [733, 212] on input "Passcode *" at bounding box center [798, 210] width 197 height 19
type input "356078"
click at [620, 273] on div "Sail Stream Stream from SailAMX. Instructors can present directly from the Even…" at bounding box center [553, 250] width 232 height 750
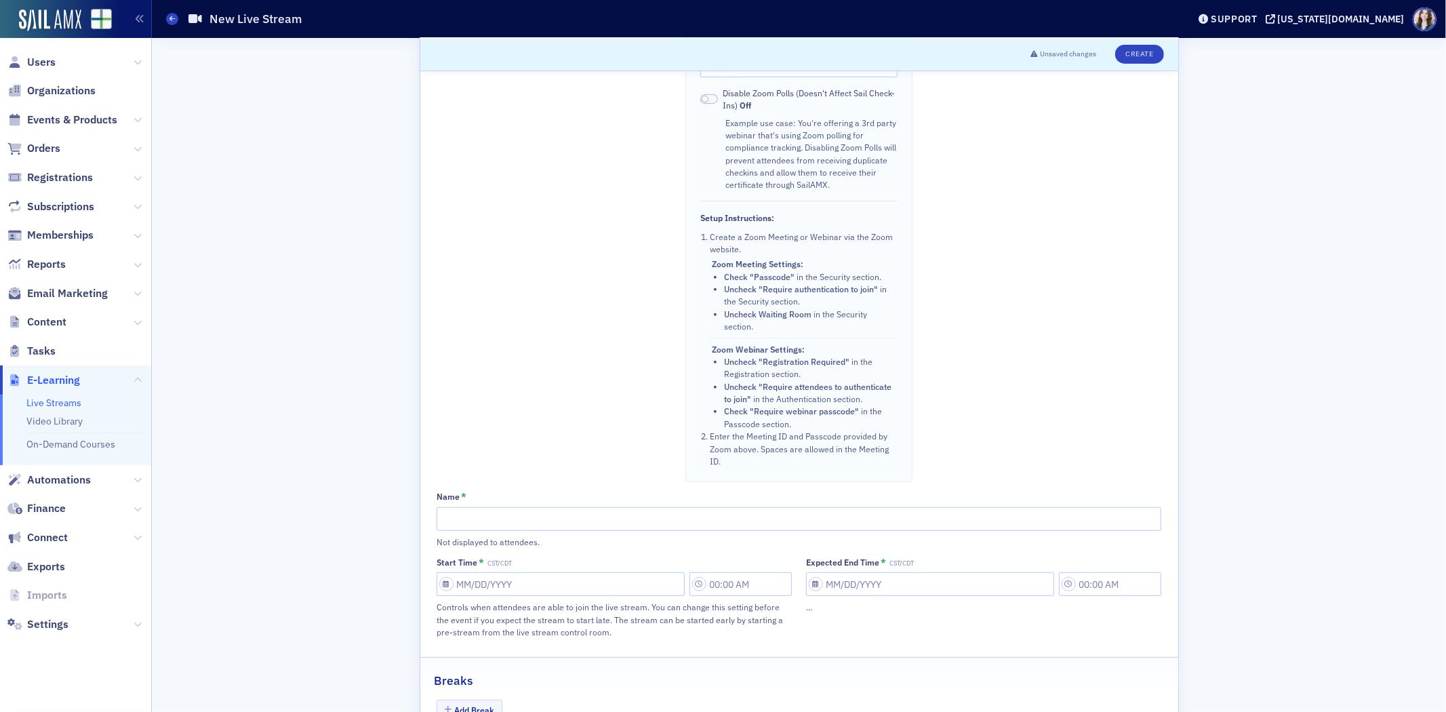
scroll to position [452, 0]
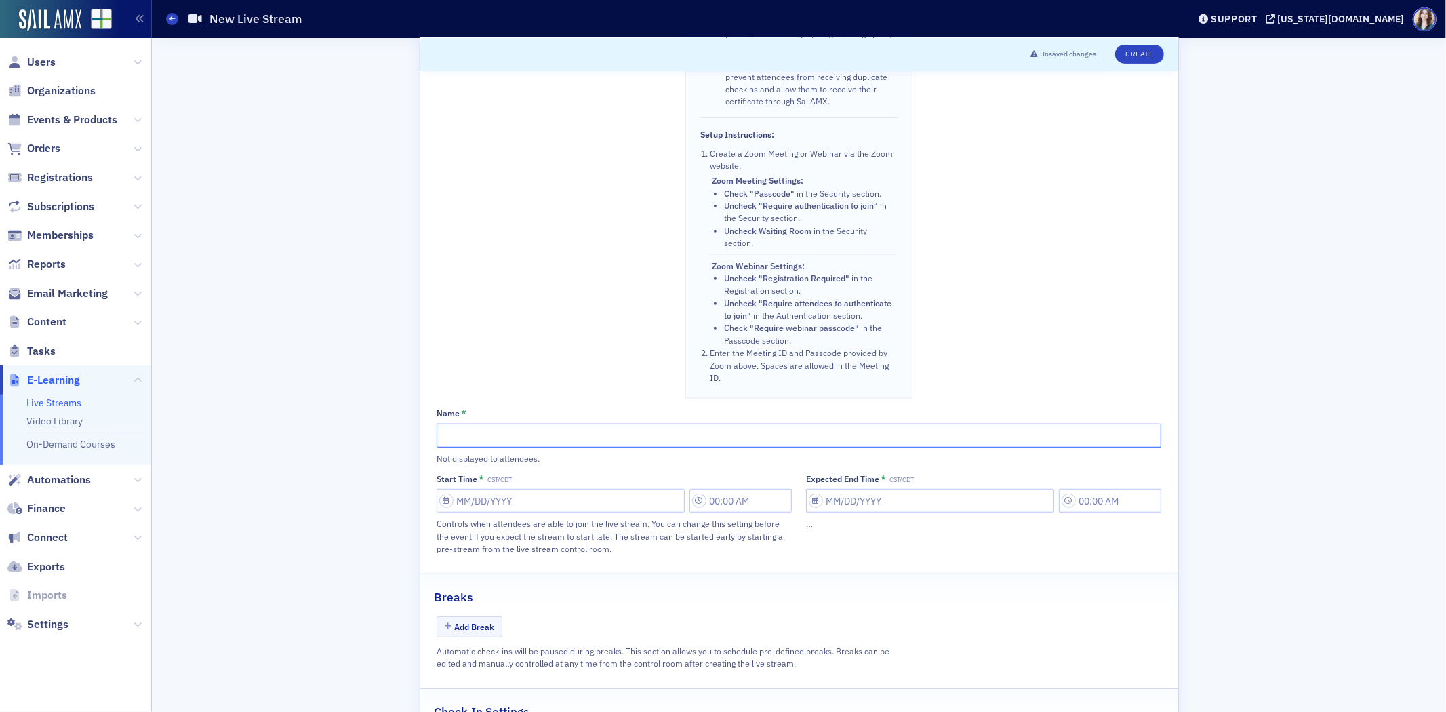
paste input "WHAT FIRMS WANT NOW: INSIDE THE MINDS OF MODERN RECRUITERS"
type input "WHAT FIRMS WANT NOW: INSIDE THE MINDS OF MODERN RECRUITERS"
click at [380, 331] on div "Scroll to Unsaved changes Create Sail Stream Stream from SailAMX. Instructors c…" at bounding box center [798, 214] width 1275 height 1256
click at [545, 504] on input "Start Time * CST/CDT" at bounding box center [561, 501] width 248 height 24
select select "9"
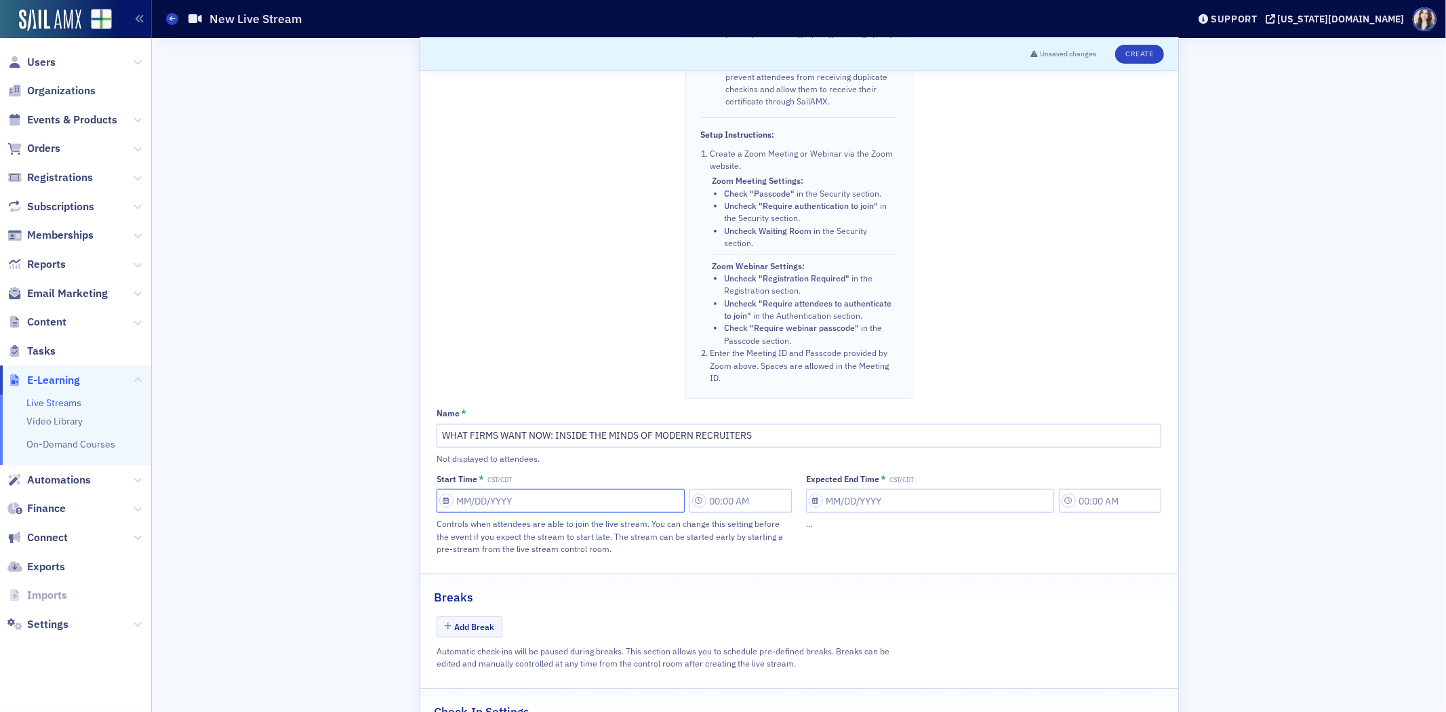
select select "2025"
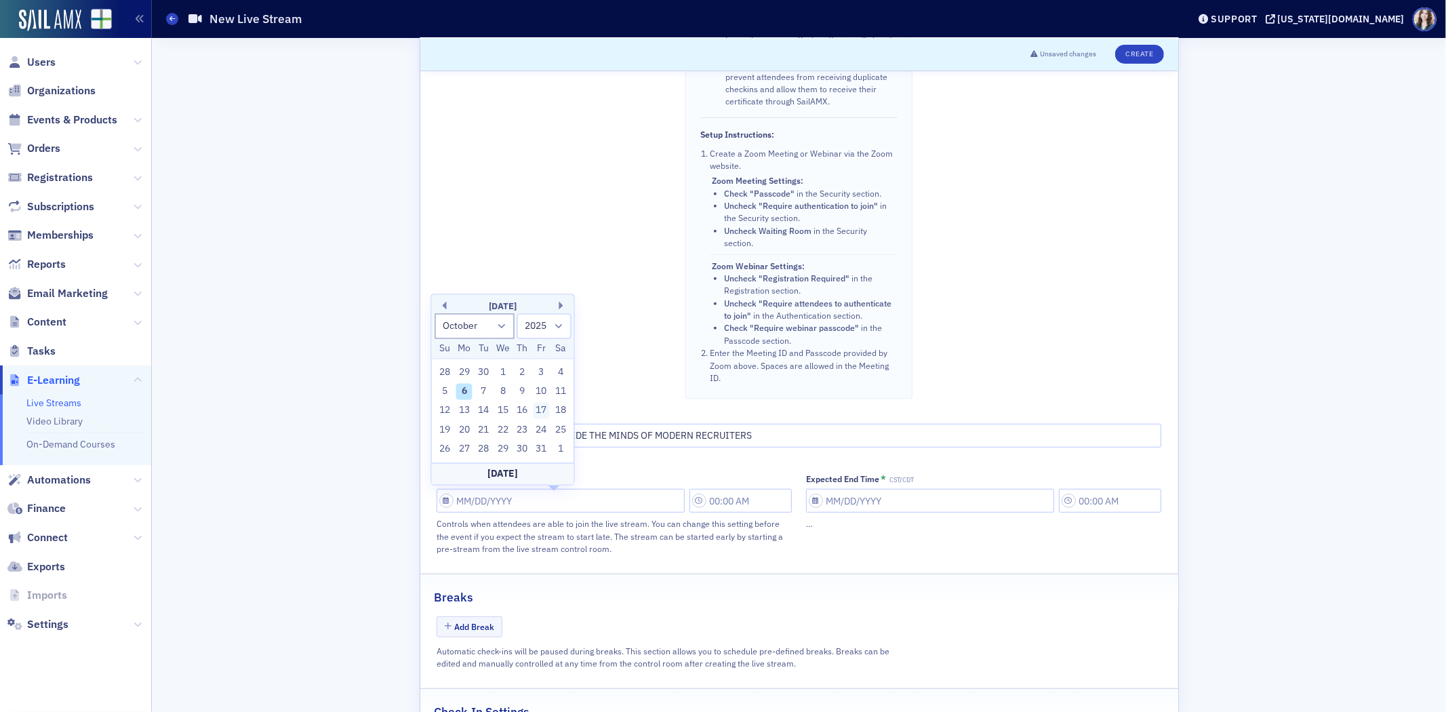
click at [544, 408] on div "17" at bounding box center [542, 411] width 16 height 16
type input "10/17/2025"
type input "8:00 AM"
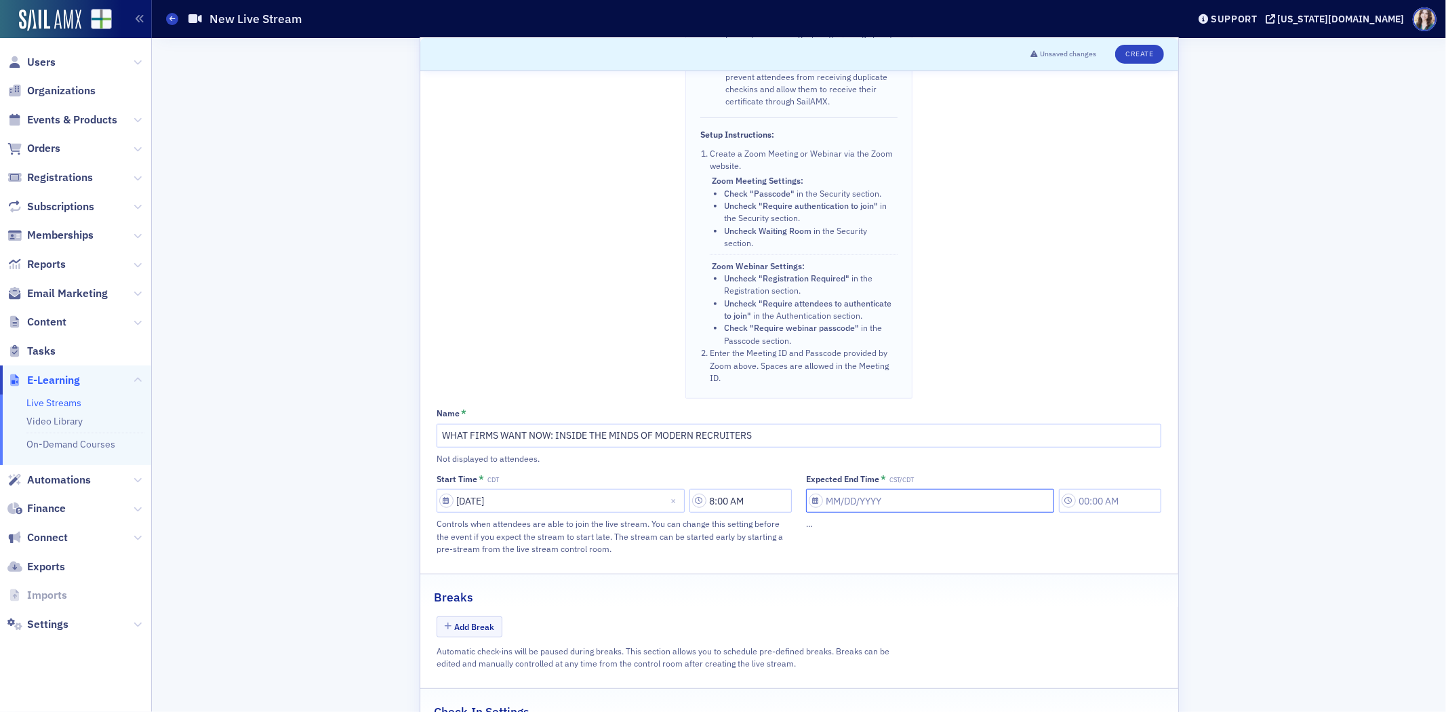
click at [879, 512] on input "Expected End Time * CST/CDT" at bounding box center [930, 501] width 248 height 24
select select "9"
select select "2025"
click at [919, 414] on div "17" at bounding box center [911, 411] width 16 height 16
type input "10/17/2025"
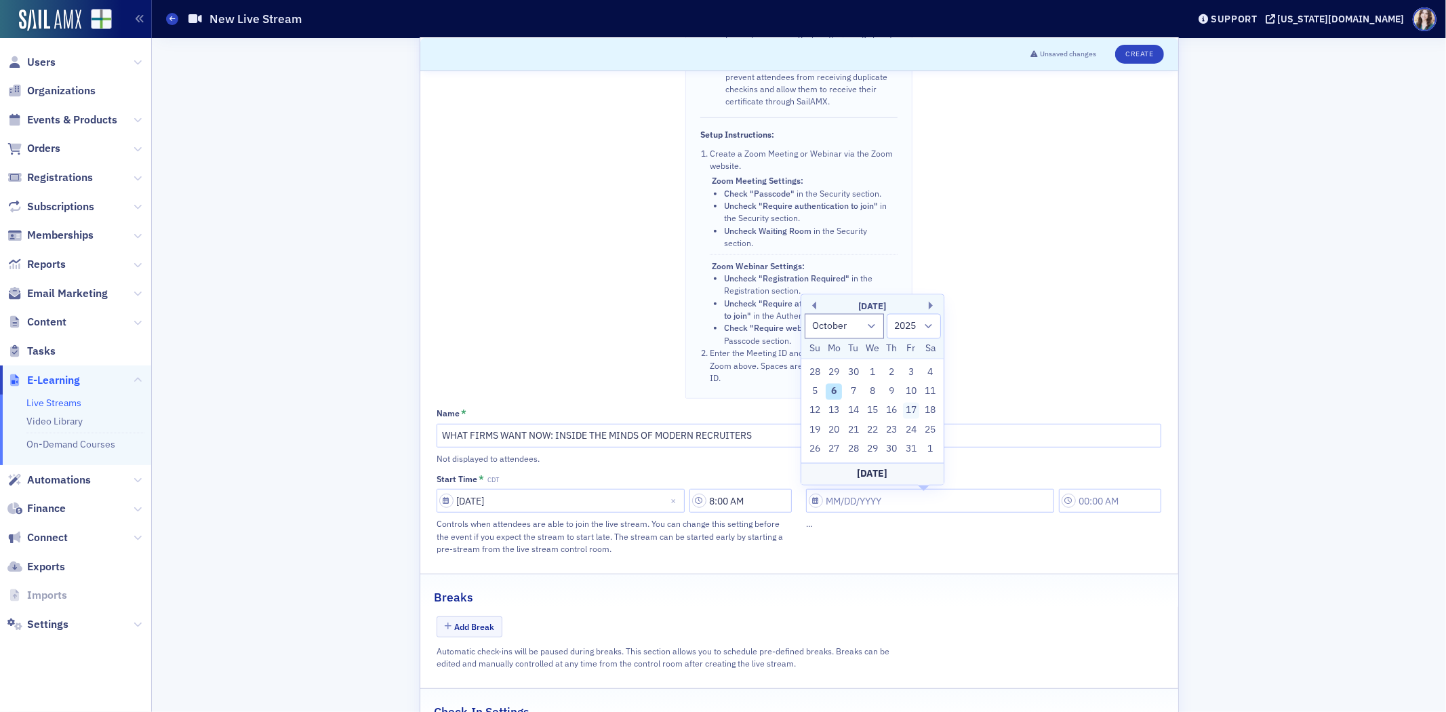
type input "8:00 AM"
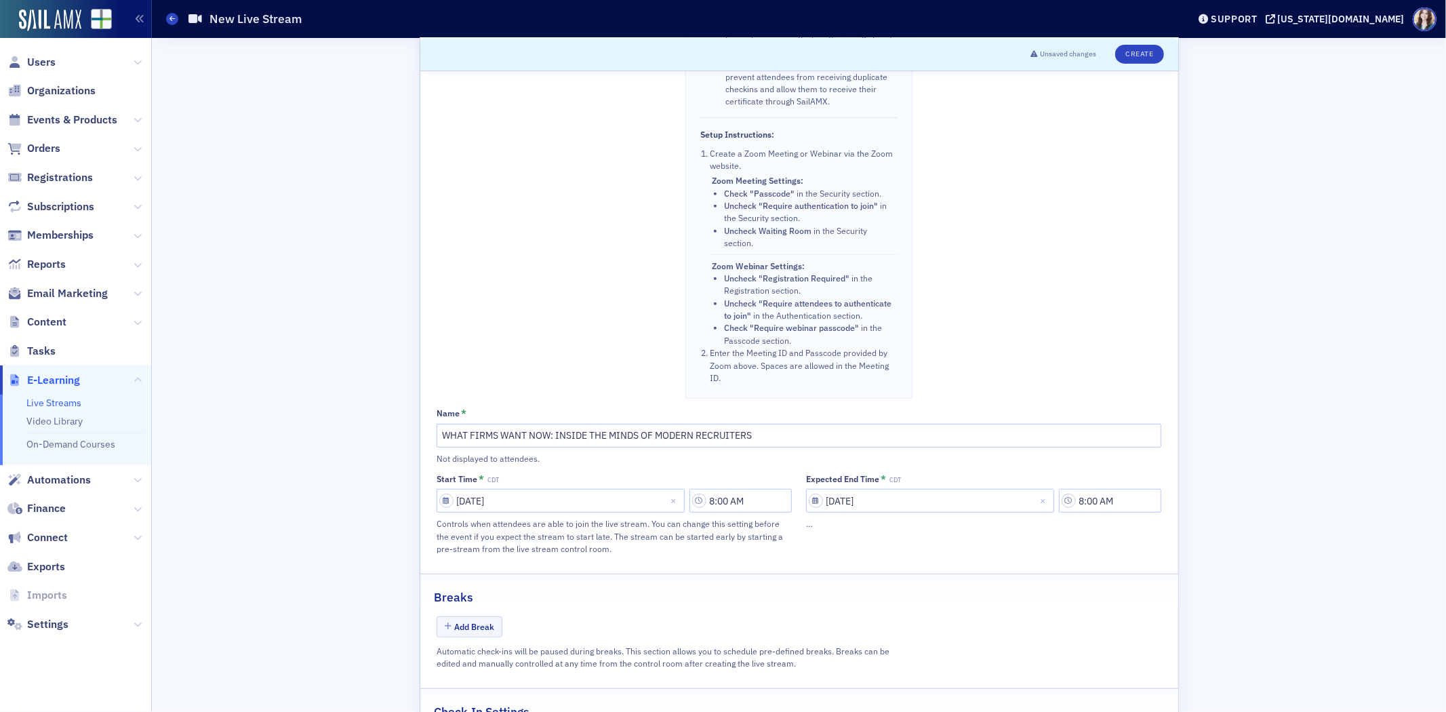
click at [502, 295] on div "Sail Stream Stream from SailAMX. Instructors can present directly from the Even…" at bounding box center [553, 24] width 232 height 750
click at [742, 510] on input "8:00 AM" at bounding box center [740, 501] width 102 height 24
click at [557, 510] on div at bounding box center [545, 504] width 26 height 17
click at [550, 675] on div "11" at bounding box center [551, 667] width 49 height 25
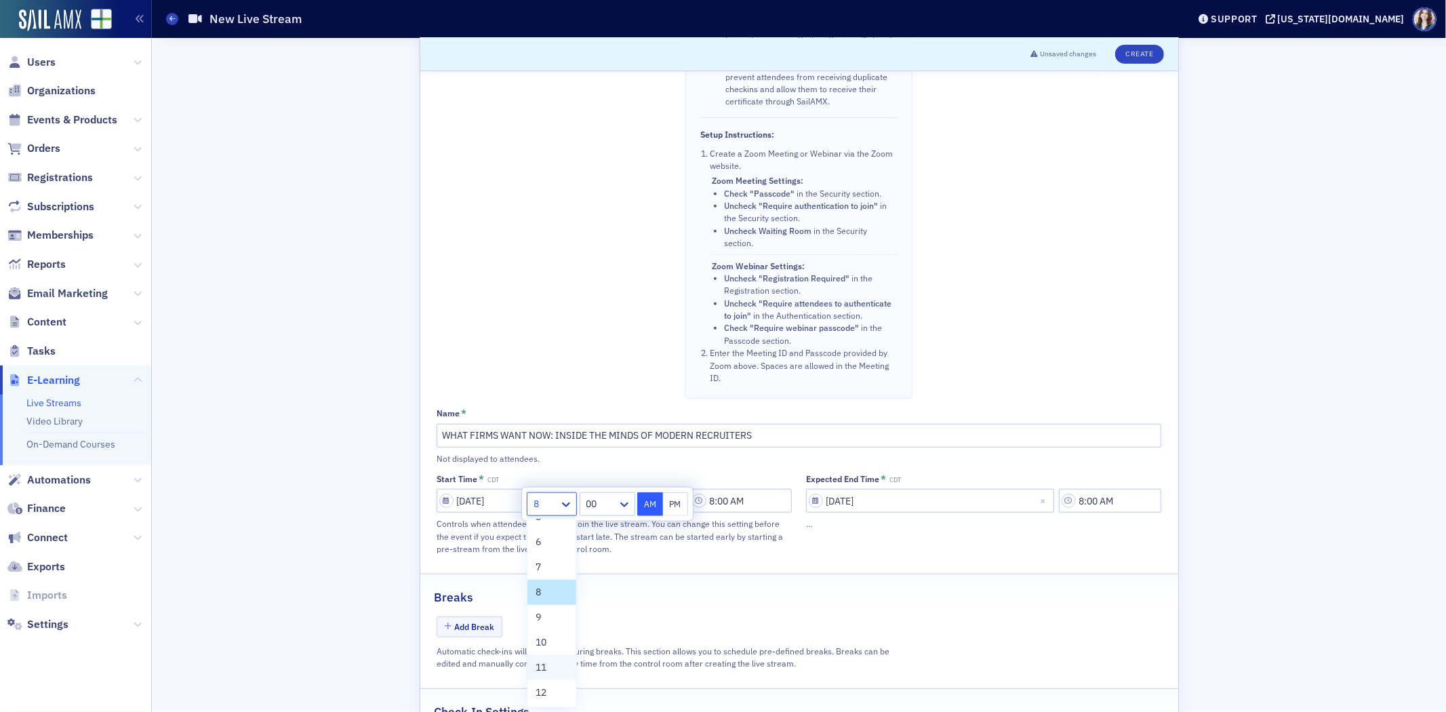
type input "11:00 AM"
click at [864, 580] on div "Breaks" at bounding box center [799, 590] width 729 height 32
click at [1130, 506] on input "8:00 AM" at bounding box center [1110, 501] width 102 height 24
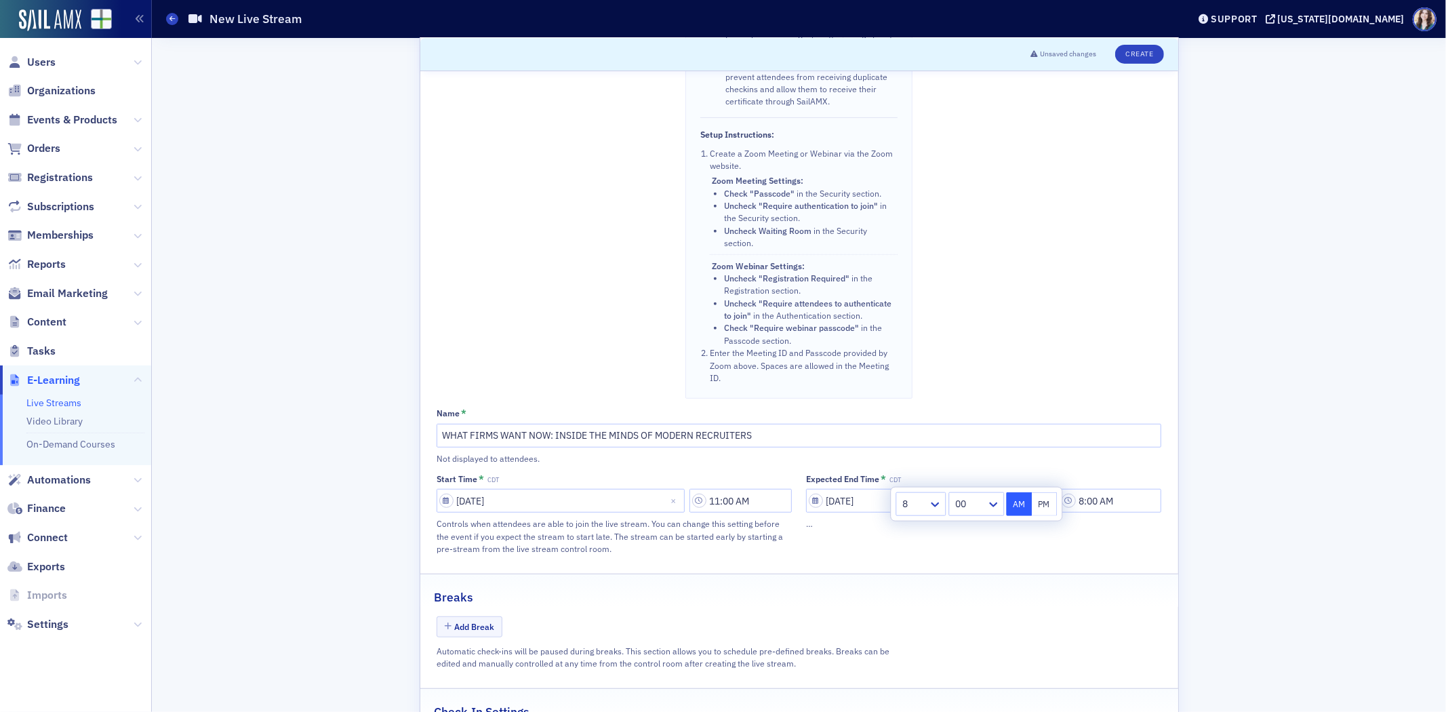
click at [920, 511] on div at bounding box center [914, 504] width 26 height 17
click at [907, 696] on span "12" at bounding box center [910, 692] width 11 height 14
click at [1089, 573] on div "Sail Stream Stream from SailAMX. Instructors can present directly from the Even…" at bounding box center [799, 224] width 758 height 1188
click at [1109, 503] on input "12:00 AM" at bounding box center [1110, 501] width 102 height 24
click at [1037, 507] on button "PM" at bounding box center [1045, 504] width 26 height 24
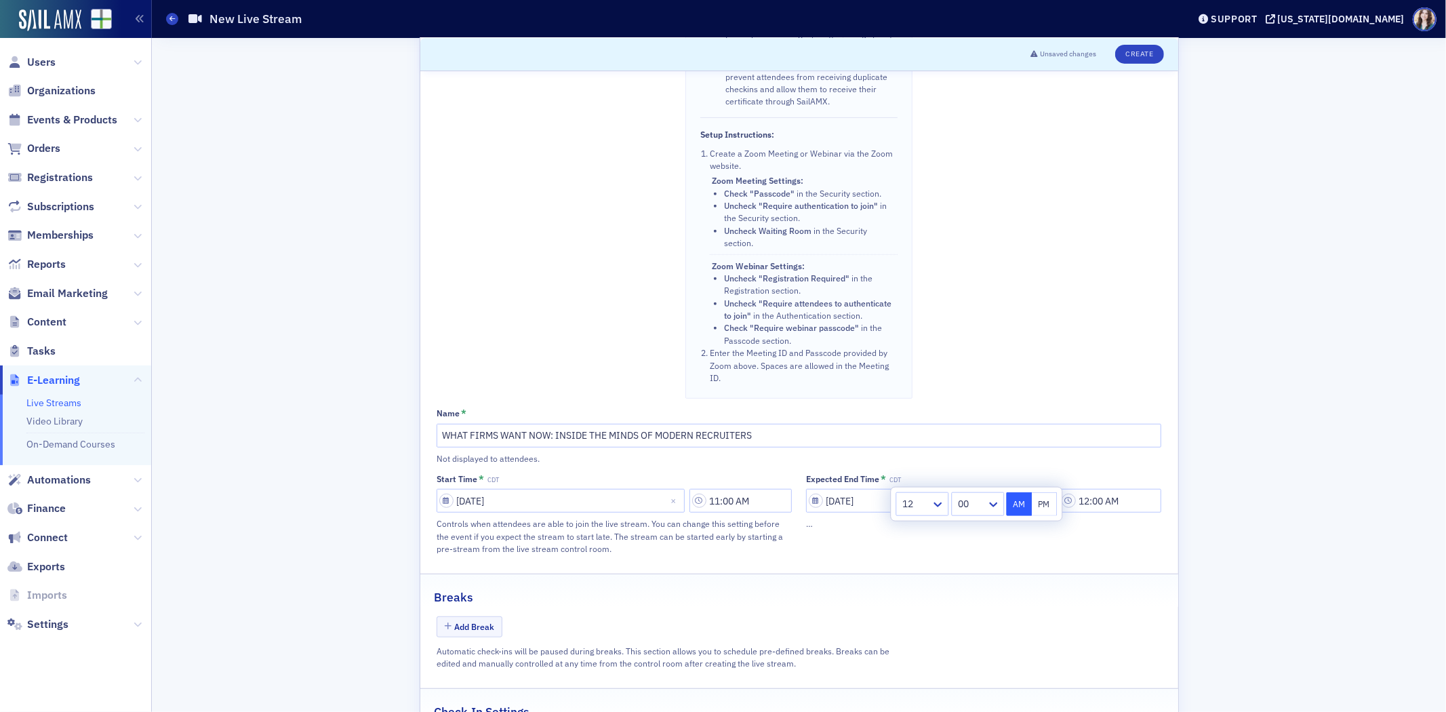
type input "12:00 PM"
click at [1085, 619] on div "Add Break" at bounding box center [799, 628] width 725 height 24
click at [1149, 60] on button "Create" at bounding box center [1139, 54] width 48 height 19
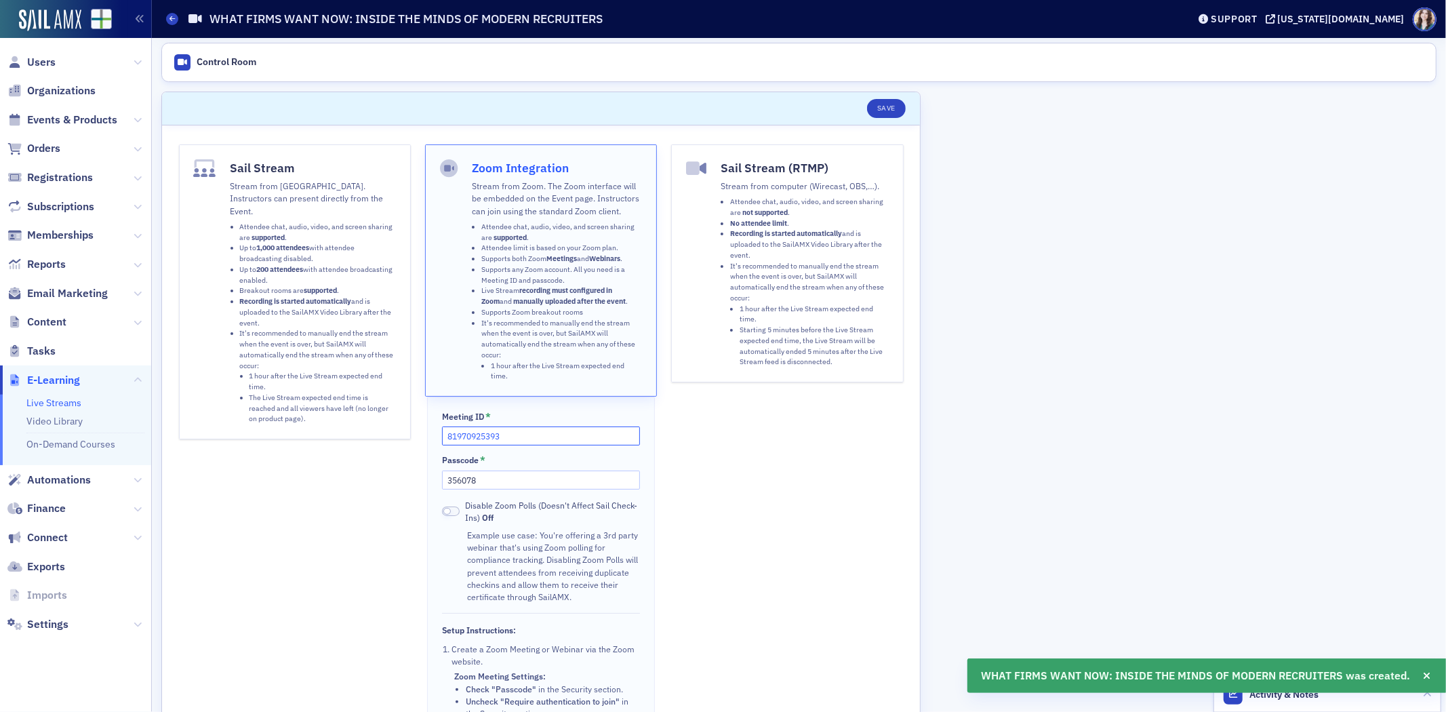
drag, startPoint x: 514, startPoint y: 444, endPoint x: 412, endPoint y: 443, distance: 101.7
click at [412, 443] on div "Sail Stream Stream from SailAMX. Instructors can present directly from the Even…" at bounding box center [541, 519] width 725 height 750
click at [721, 457] on div "Sail Stream (RTMP) Stream from computer (Wirecast, OBS,…). Attendee chat, audio…" at bounding box center [787, 519] width 232 height 750
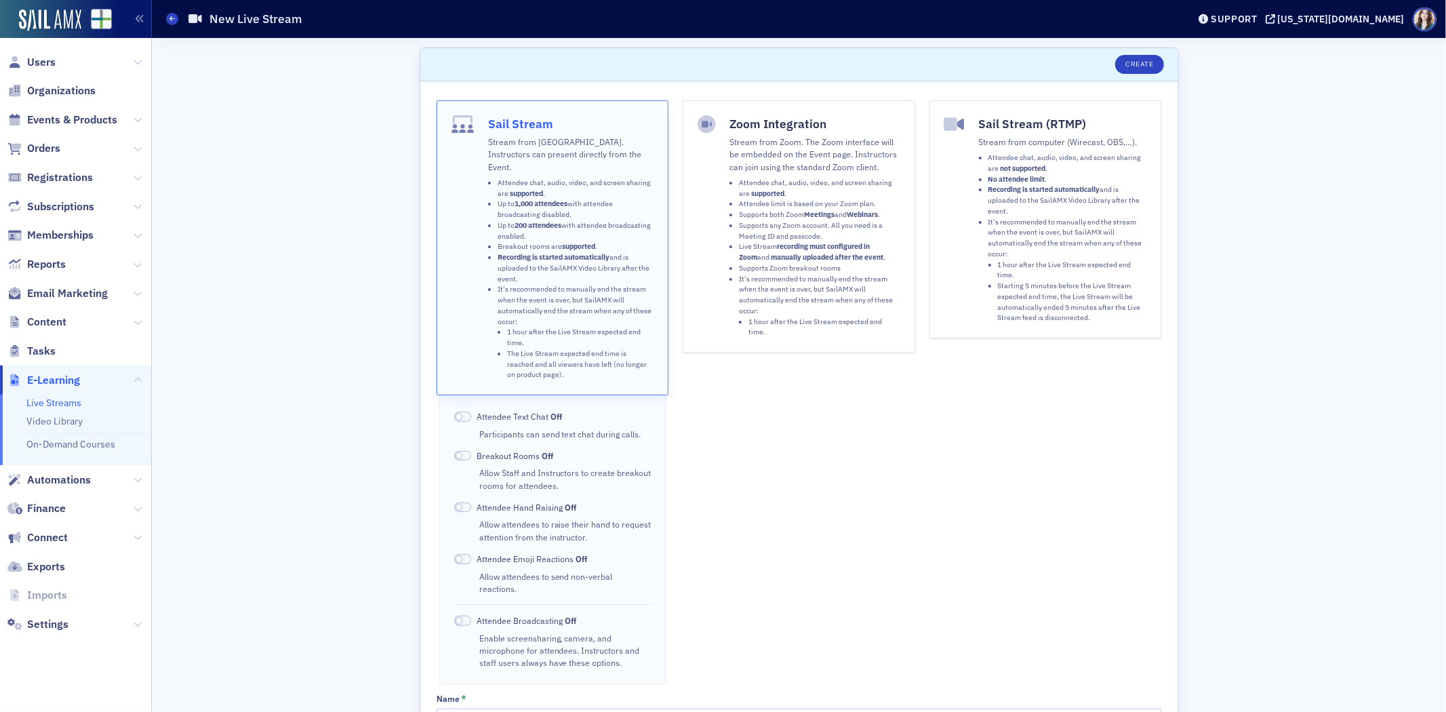
click at [781, 167] on p "Stream from Zoom. The Zoom interface will be embedded on the Event page. Instru…" at bounding box center [814, 154] width 170 height 37
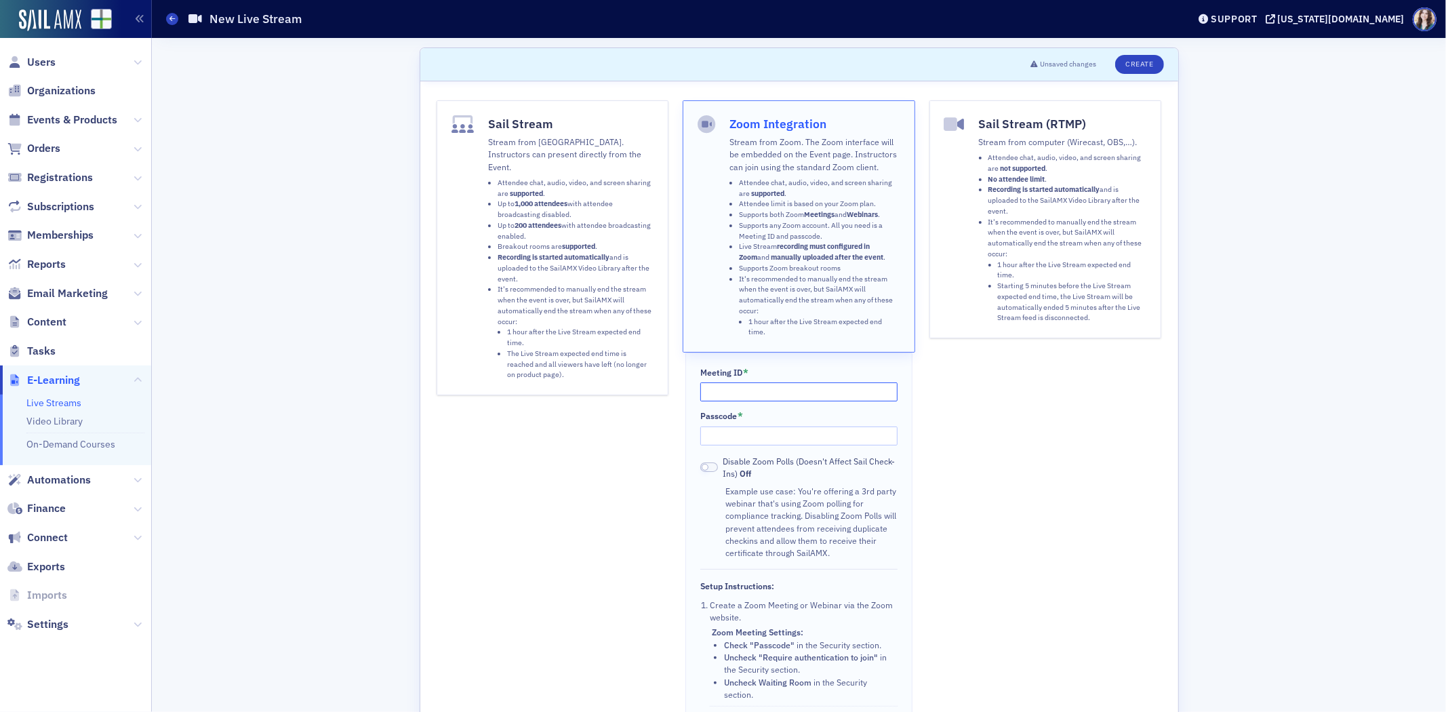
paste input "81970925393"
type input "81970925393"
click at [359, 346] on div "Scroll to Unsaved changes Create Sail Stream Stream from SailAMX. Instructors c…" at bounding box center [798, 666] width 1275 height 1256
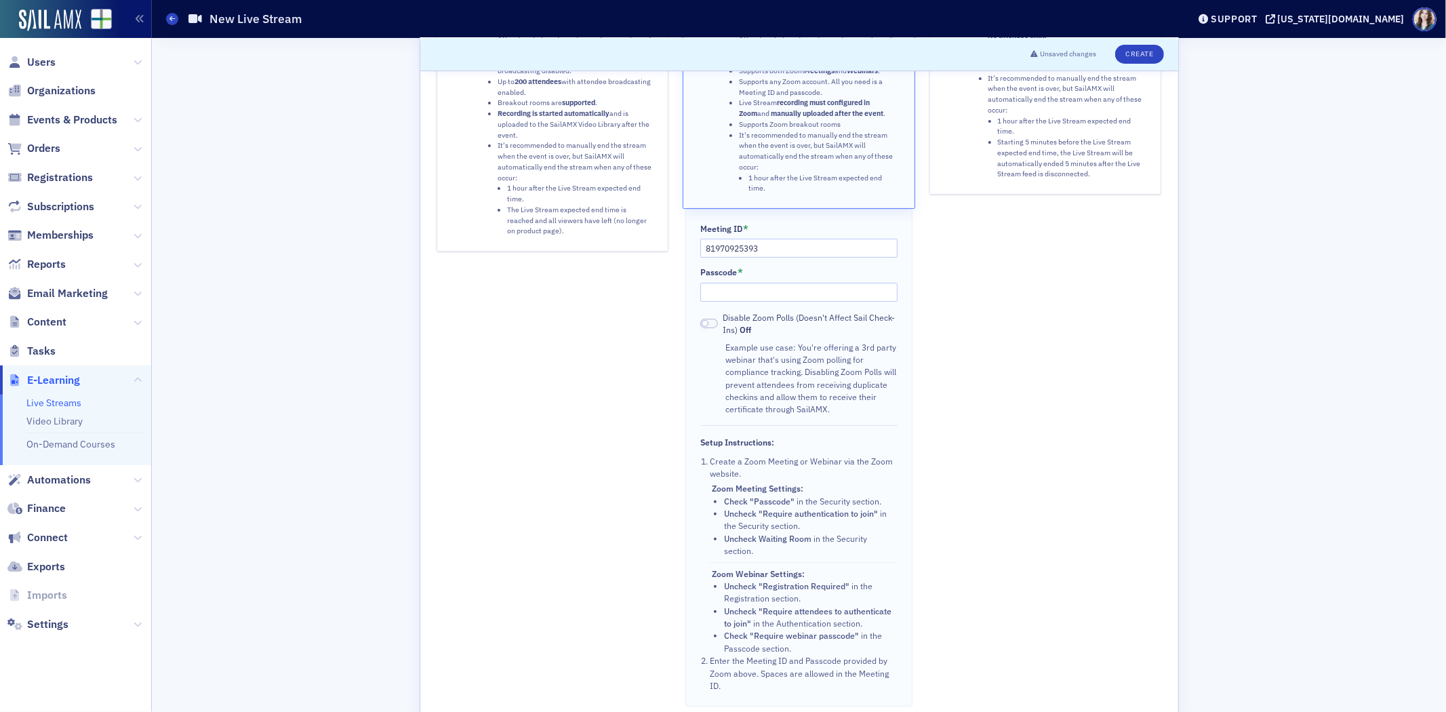
scroll to position [226, 0]
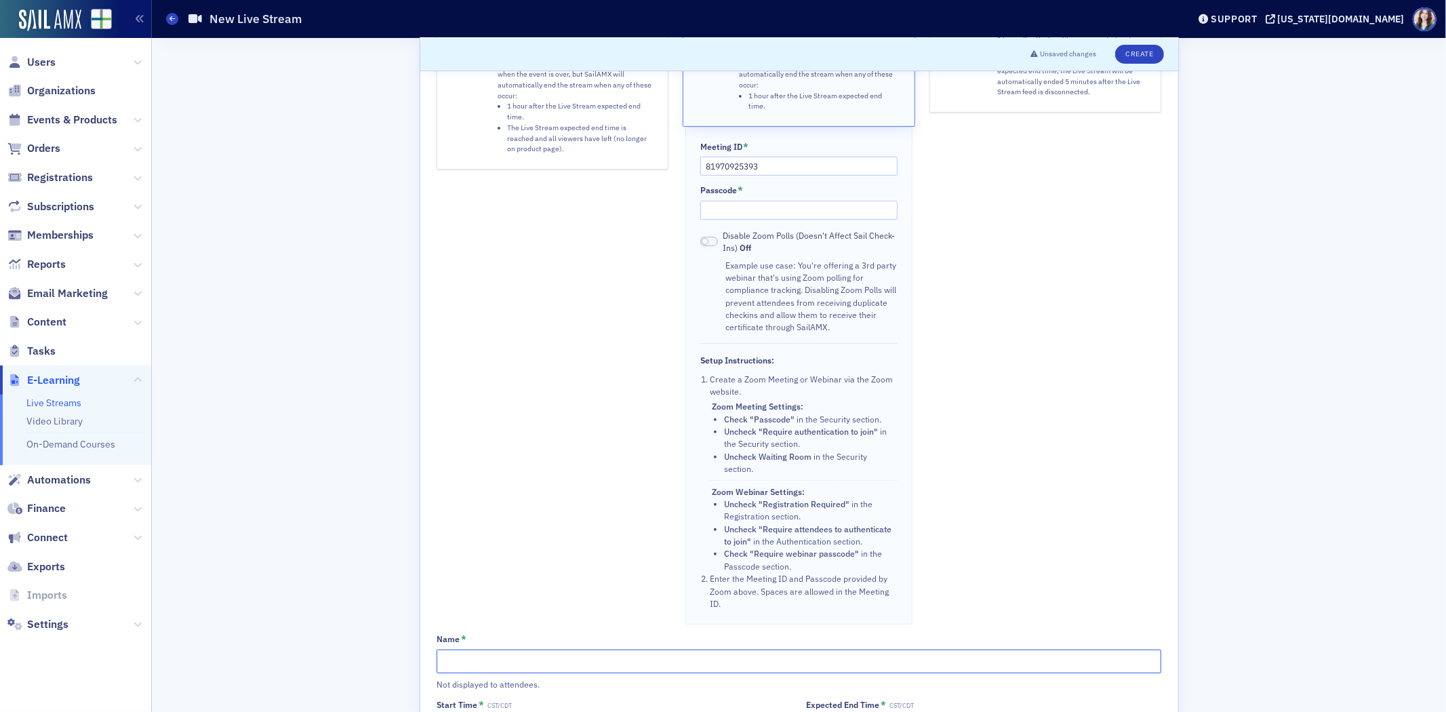
paste input "BEYOND THE NUMBERS: WHAT CPA EXAM DATA IS TELLING US"
type input "BEYOND THE NUMBERS: WHAT CPA EXAM DATA IS TELLING US"
click at [513, 505] on div "Sail Stream Stream from SailAMX. Instructors can present directly from the Even…" at bounding box center [553, 250] width 232 height 750
click at [740, 215] on input "Passcode *" at bounding box center [798, 210] width 197 height 19
type input "356078"
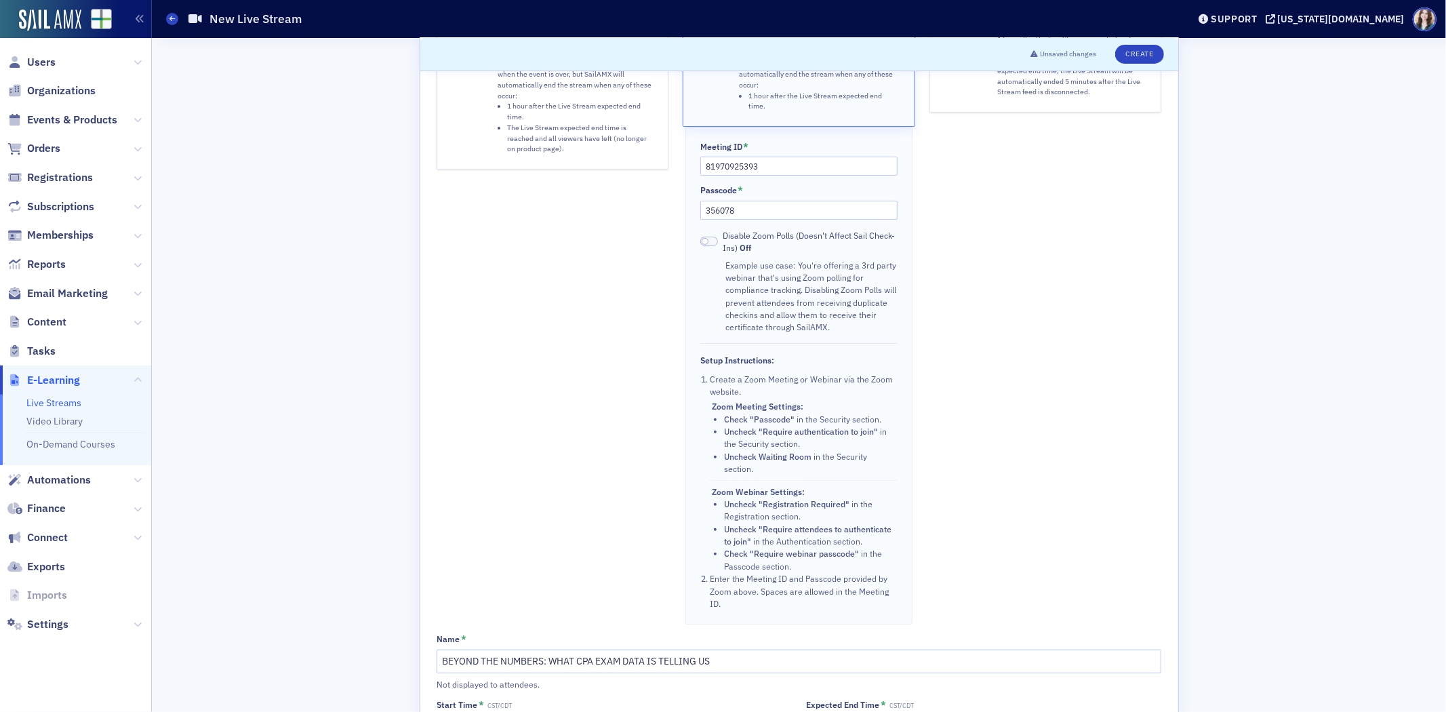
drag, startPoint x: 1012, startPoint y: 282, endPoint x: 1022, endPoint y: 279, distance: 10.5
click at [1016, 281] on div "Sail Stream (RTMP) Stream from computer (Wirecast, OBS,…). Attendee chat, audio…" at bounding box center [1045, 250] width 232 height 750
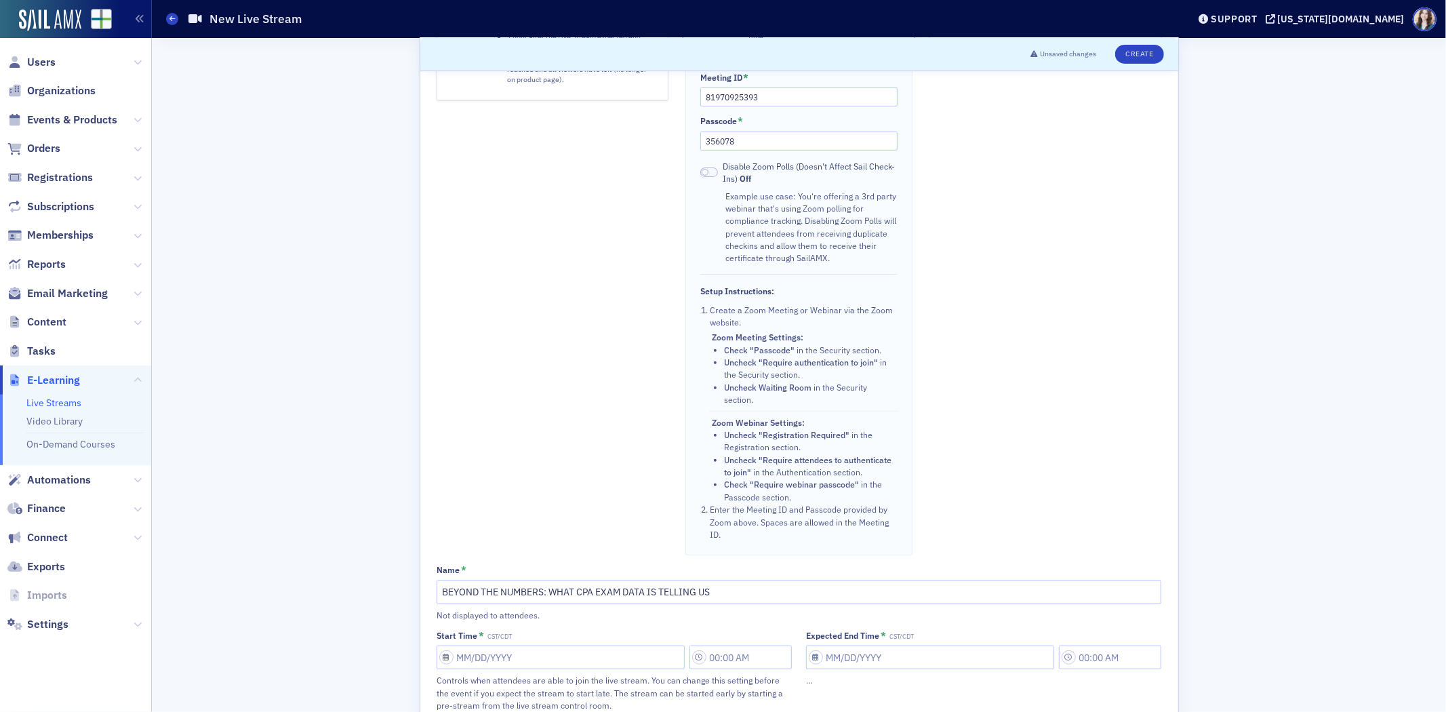
scroll to position [585, 0]
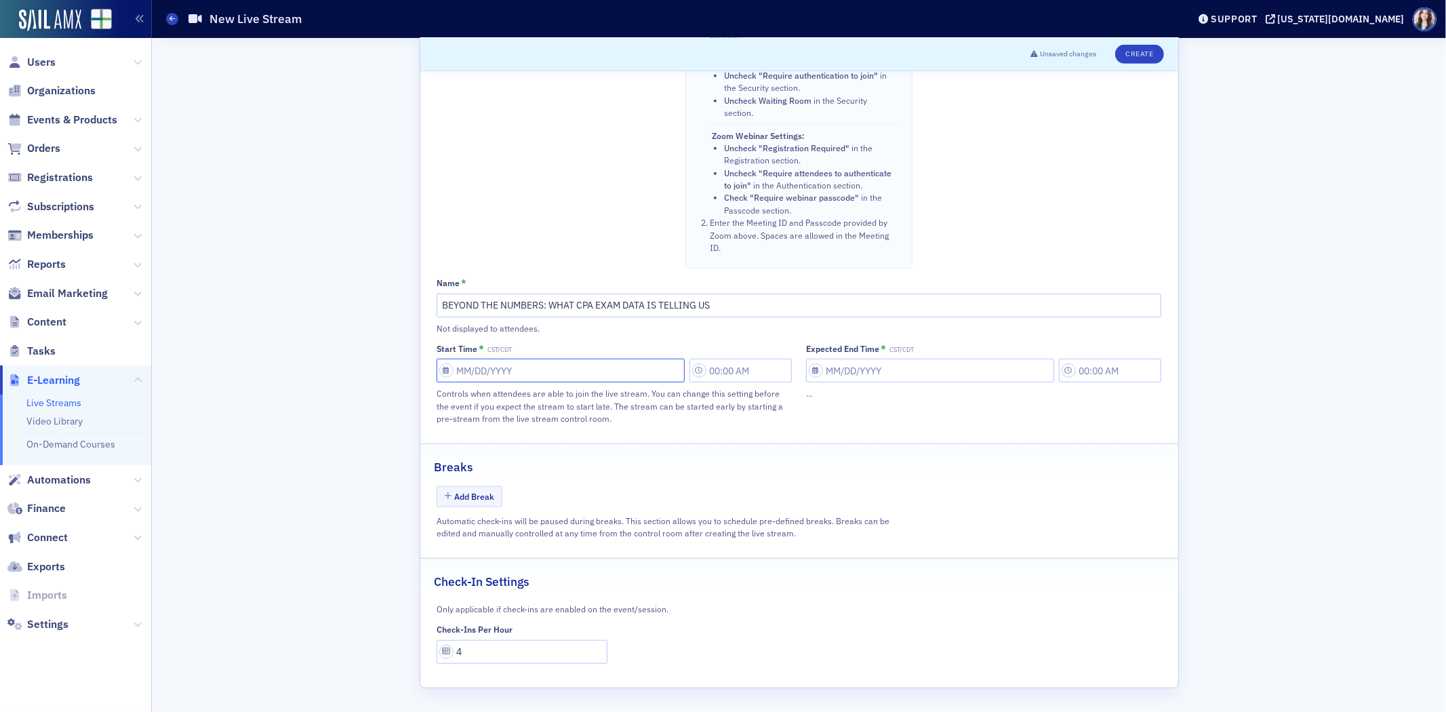
click at [560, 369] on input "Start Time * CST/CDT" at bounding box center [561, 371] width 248 height 24
select select "9"
select select "2025"
drag, startPoint x: 540, startPoint y: 508, endPoint x: 683, endPoint y: 447, distance: 155.5
click at [540, 507] on div "17" at bounding box center [542, 506] width 16 height 16
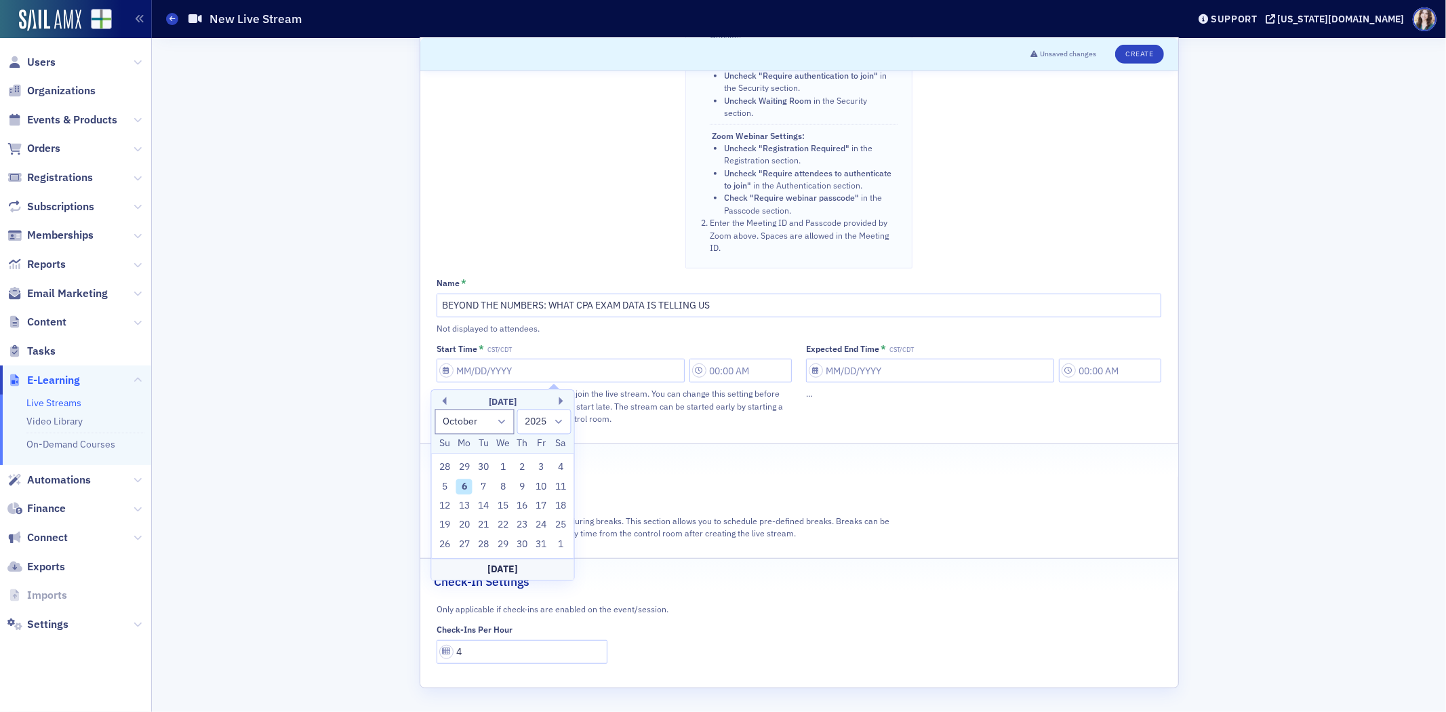
type input "10/17/2025"
click at [743, 374] on input "8:00 AM" at bounding box center [740, 371] width 102 height 24
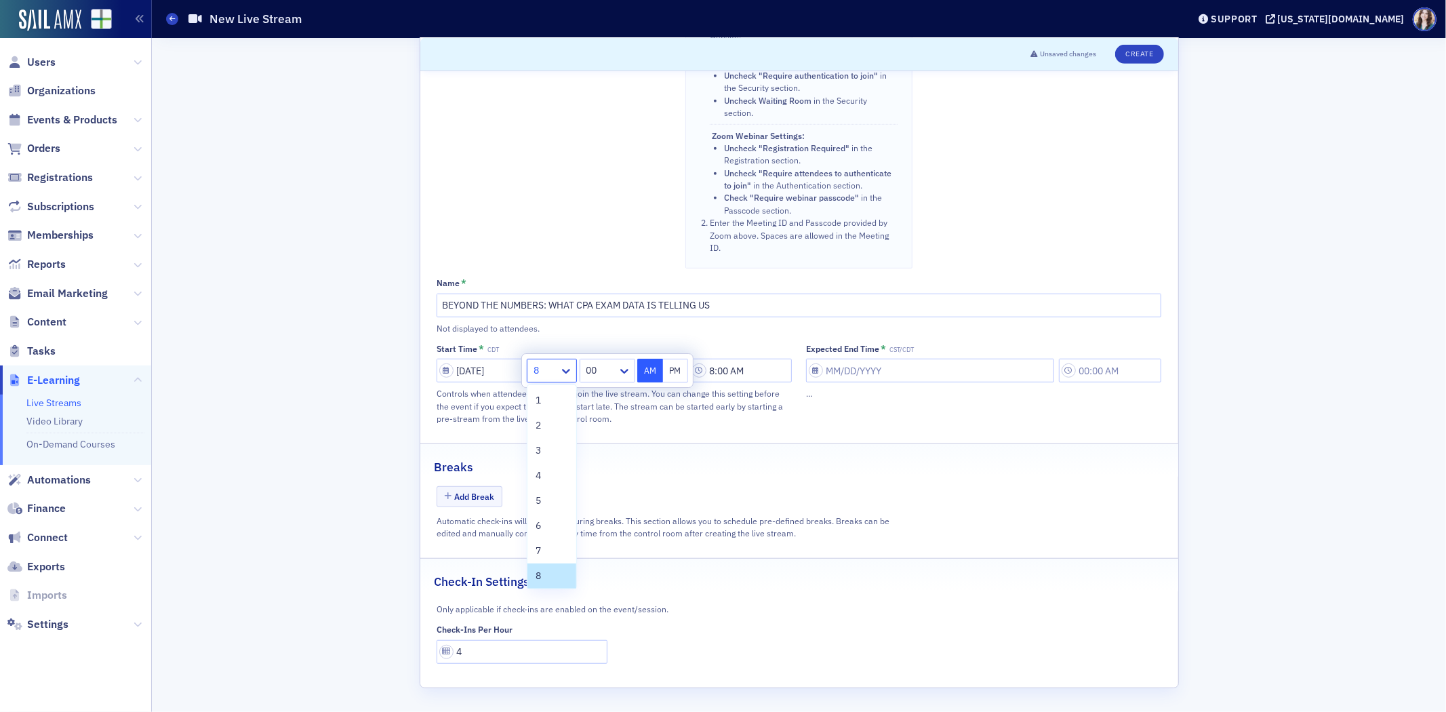
click at [550, 369] on div at bounding box center [545, 370] width 26 height 17
click at [541, 571] on span "12" at bounding box center [541, 574] width 11 height 14
click at [615, 366] on div at bounding box center [602, 370] width 28 height 17
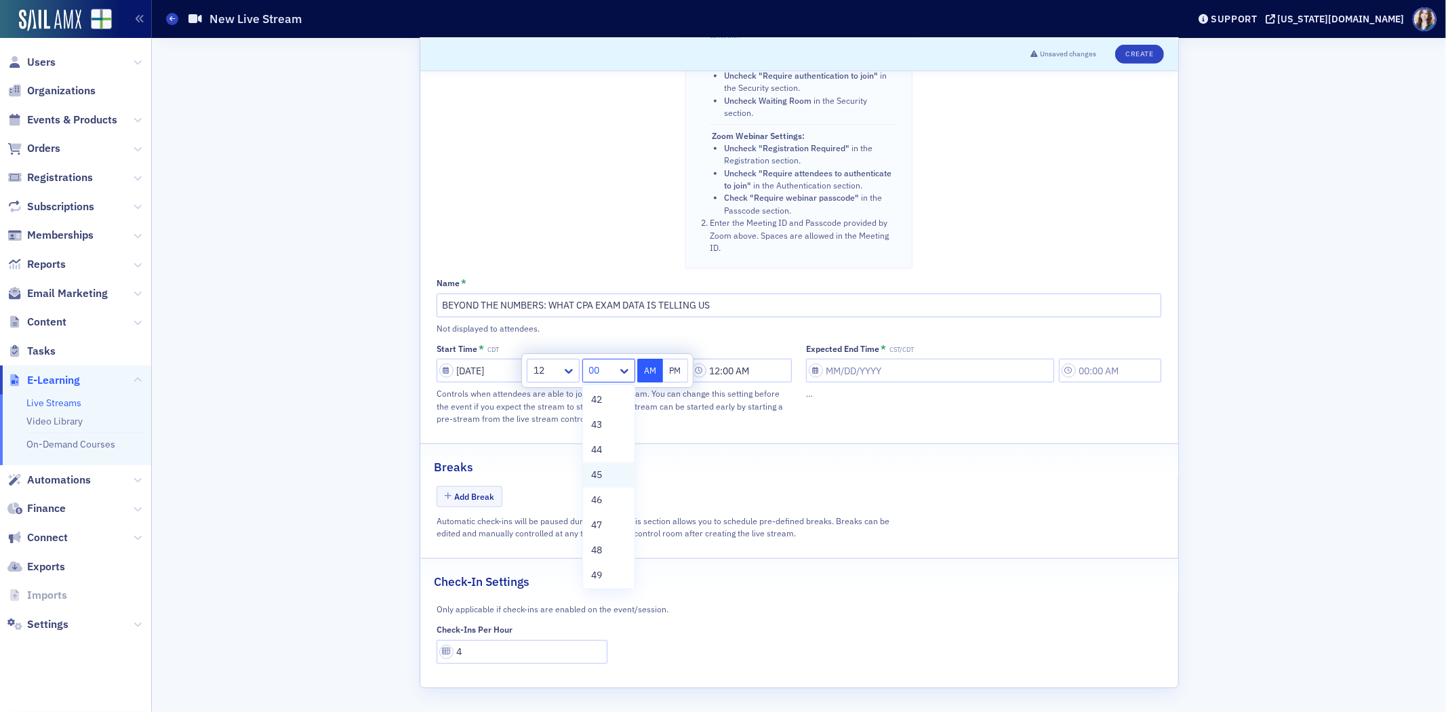
click at [607, 482] on div "45" at bounding box center [609, 474] width 52 height 25
click at [676, 375] on button "PM" at bounding box center [676, 371] width 26 height 24
type input "12:45 PM"
click at [995, 369] on input "Expected End Time * CST/CDT" at bounding box center [930, 371] width 248 height 24
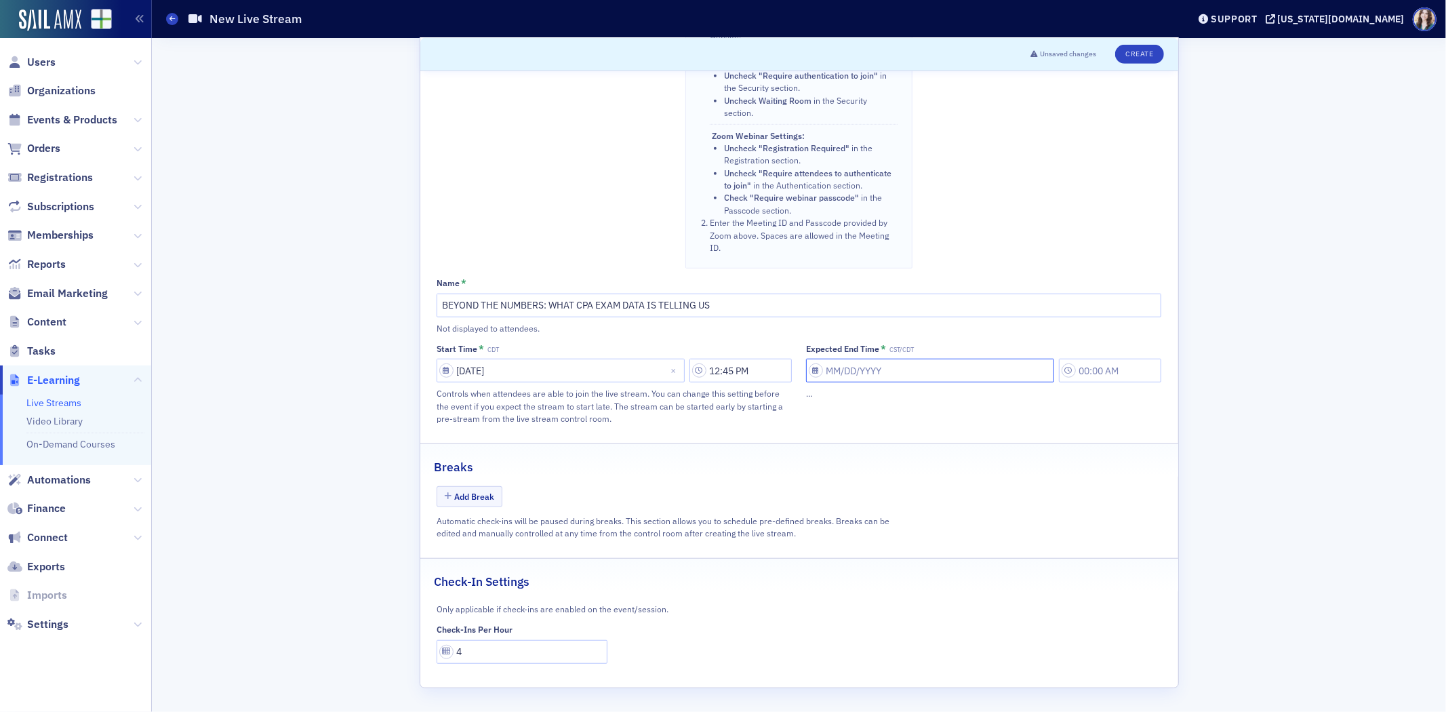
select select "9"
select select "2025"
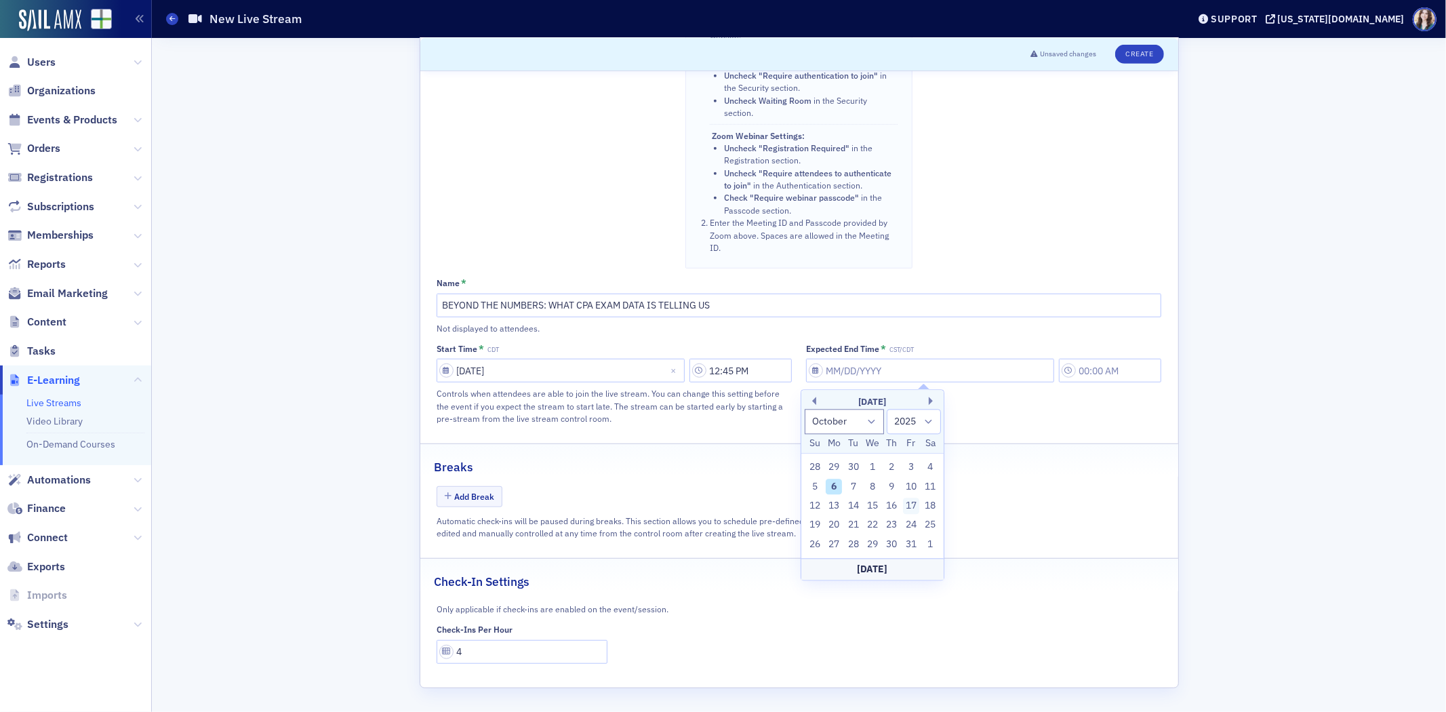
click at [911, 506] on div "17" at bounding box center [911, 506] width 16 height 16
type input "10/17/2025"
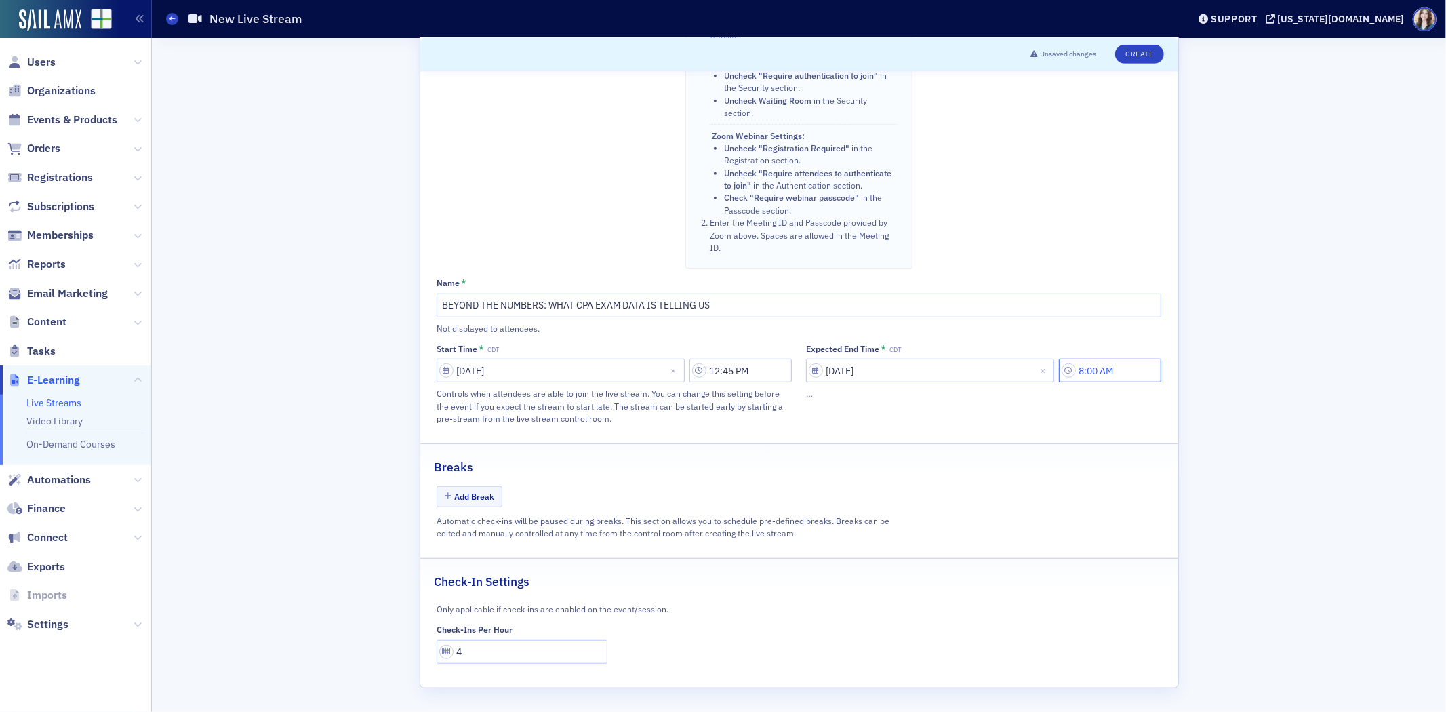
click at [1132, 371] on input "8:00 AM" at bounding box center [1110, 371] width 102 height 24
click at [906, 376] on div at bounding box center [914, 370] width 26 height 17
click at [910, 405] on span "1" at bounding box center [907, 400] width 5 height 14
click at [980, 369] on div at bounding box center [969, 370] width 31 height 17
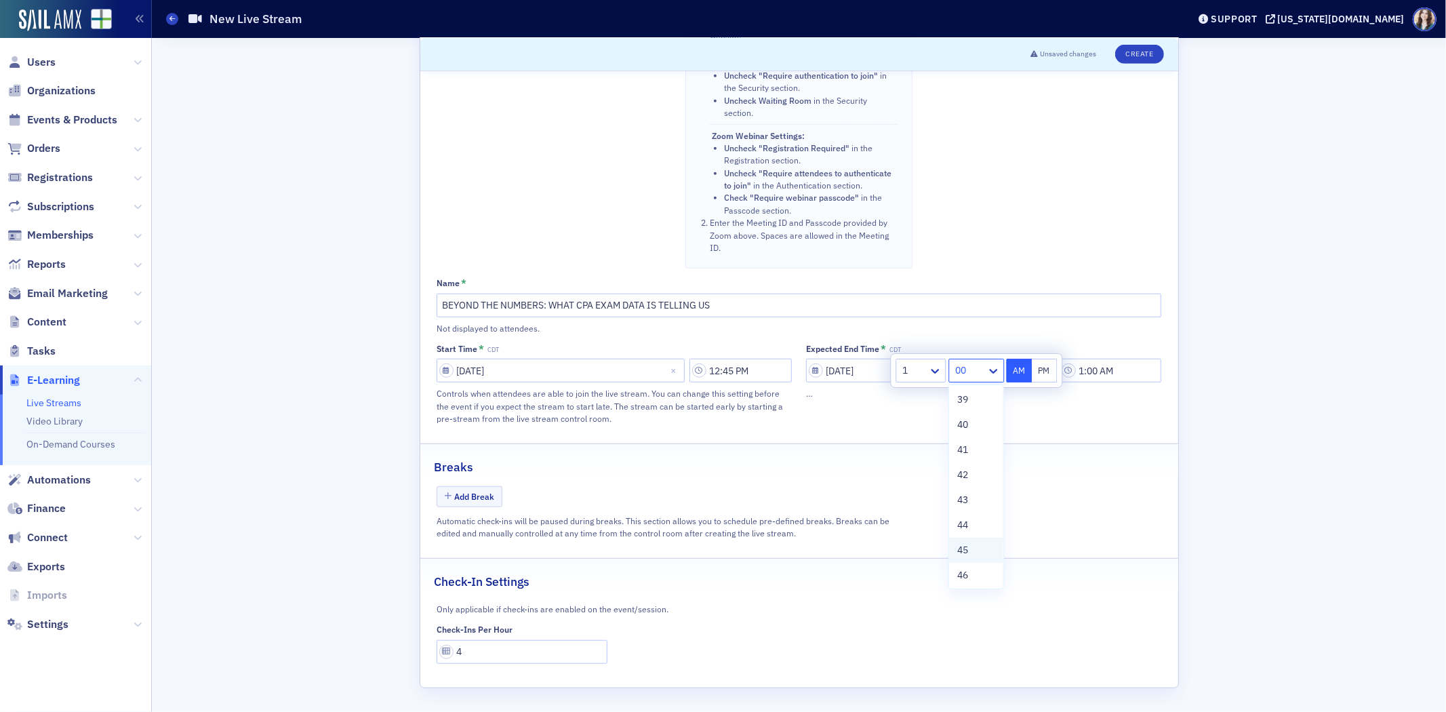
click at [965, 546] on span "45" at bounding box center [962, 550] width 11 height 14
click at [1051, 373] on button "PM" at bounding box center [1045, 371] width 26 height 24
type input "1:45 PM"
click at [1134, 62] on button "Create" at bounding box center [1139, 54] width 48 height 19
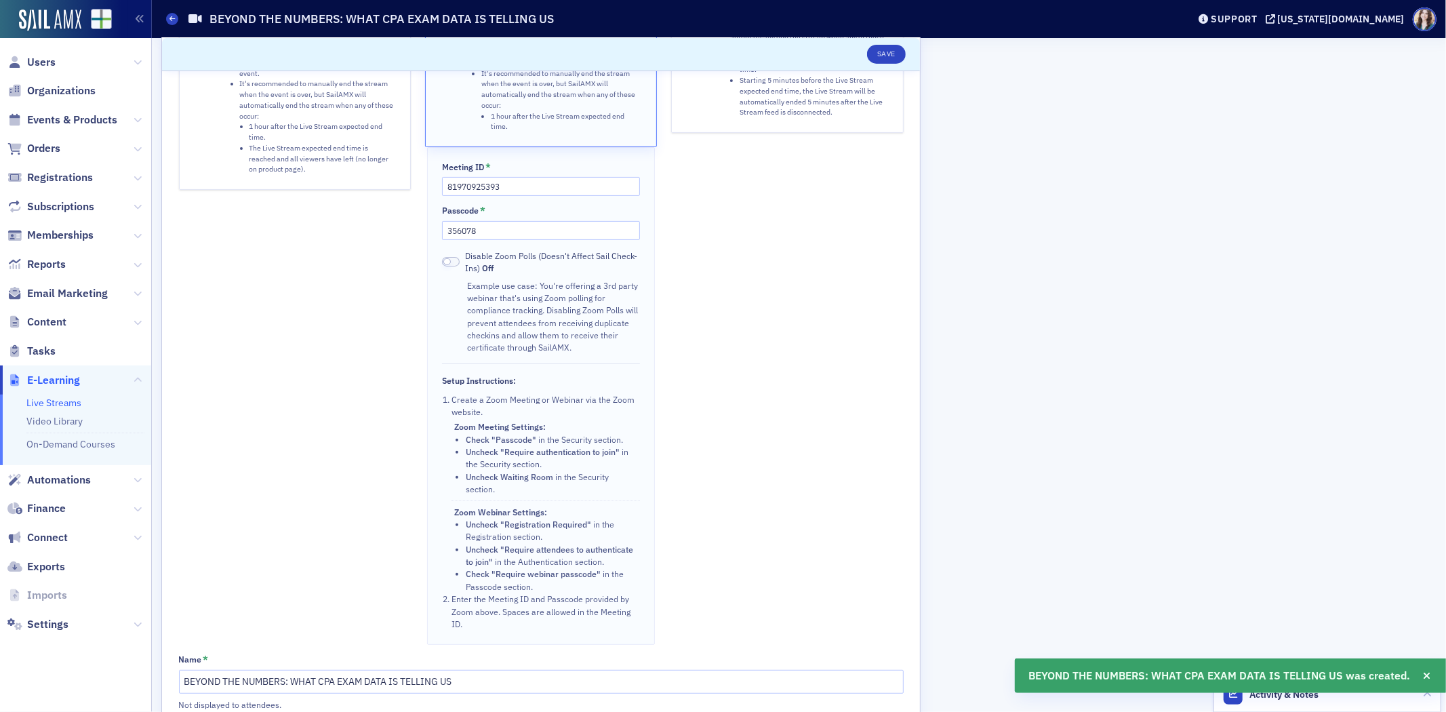
scroll to position [133, 0]
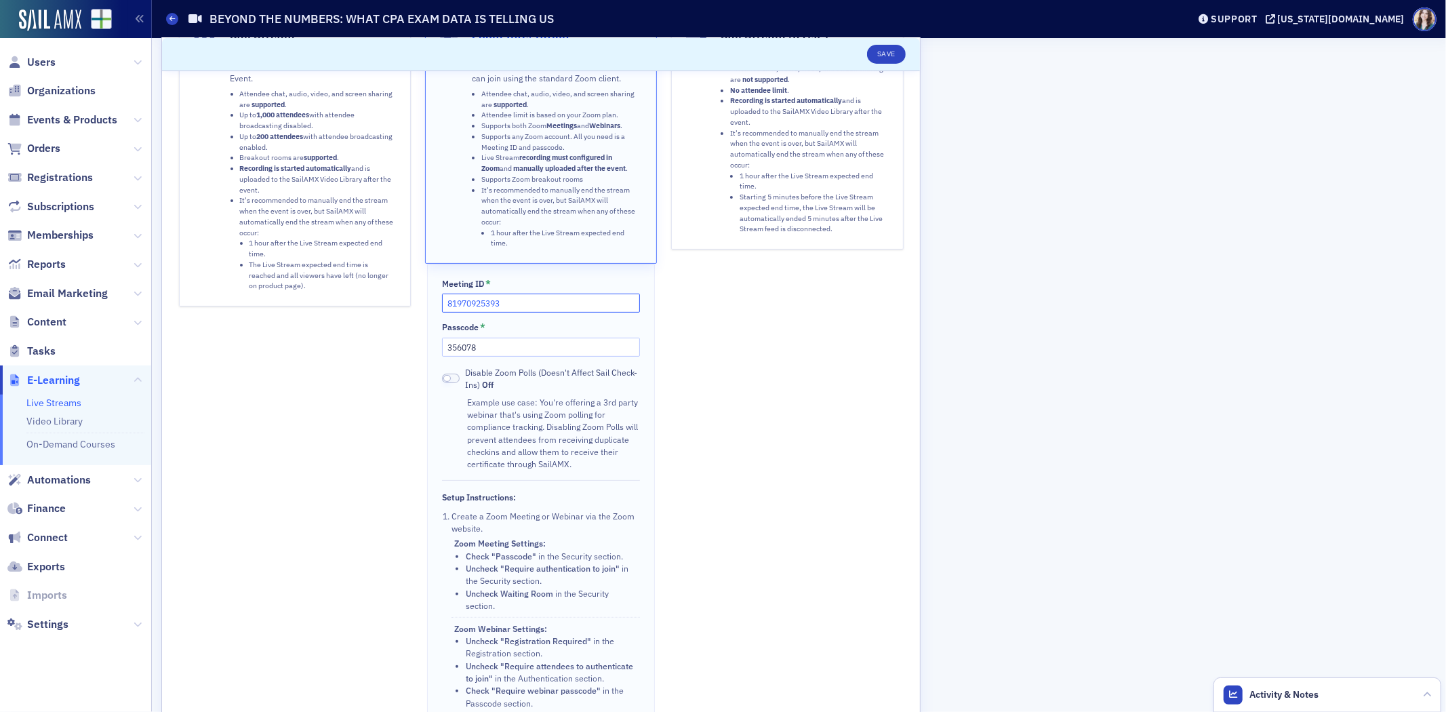
drag, startPoint x: 515, startPoint y: 304, endPoint x: 443, endPoint y: 313, distance: 73.1
click at [443, 313] on input "81970925393" at bounding box center [540, 303] width 197 height 19
click at [694, 339] on div "Sail Stream (RTMP) Stream from computer (Wirecast, OBS,…). Attendee chat, audio…" at bounding box center [787, 387] width 232 height 750
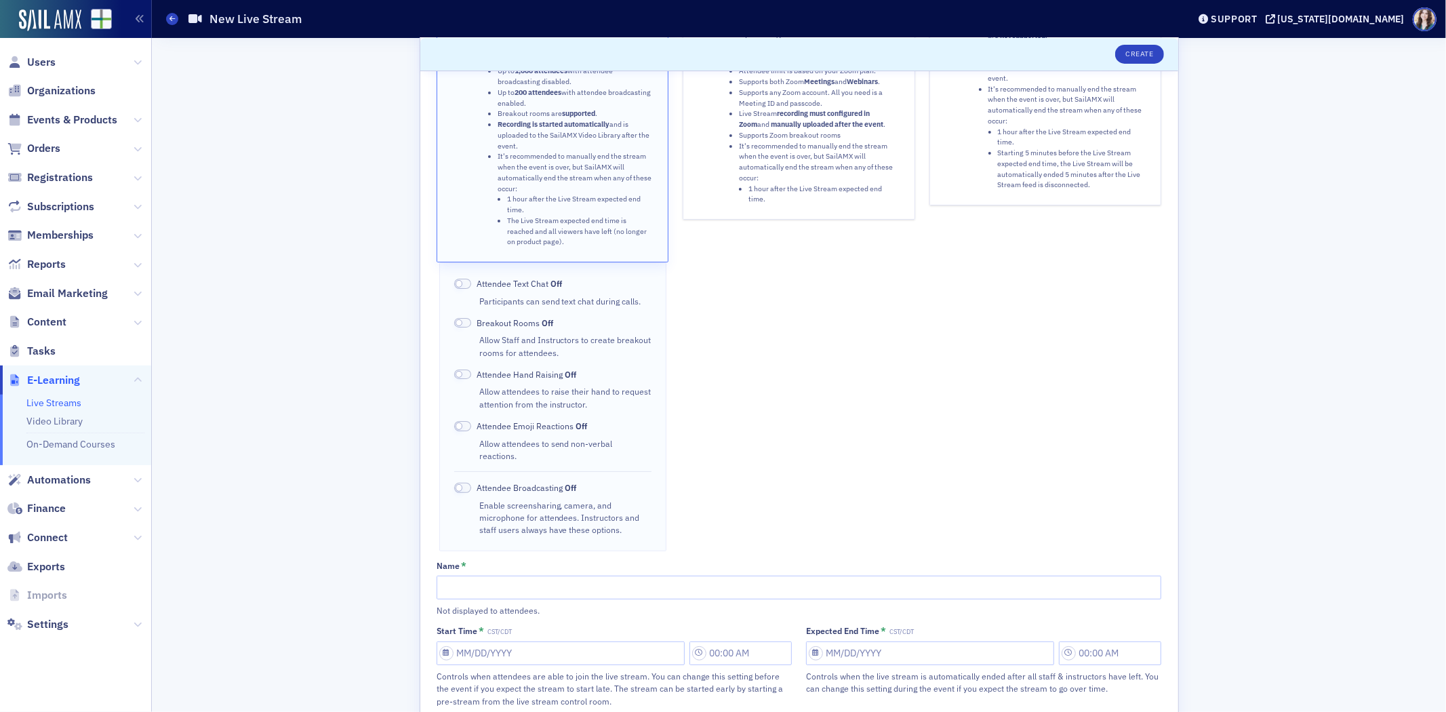
click at [713, 159] on button "Zoom Integration Stream from Zoom. The Zoom interface will be embedded on the E…" at bounding box center [799, 93] width 232 height 252
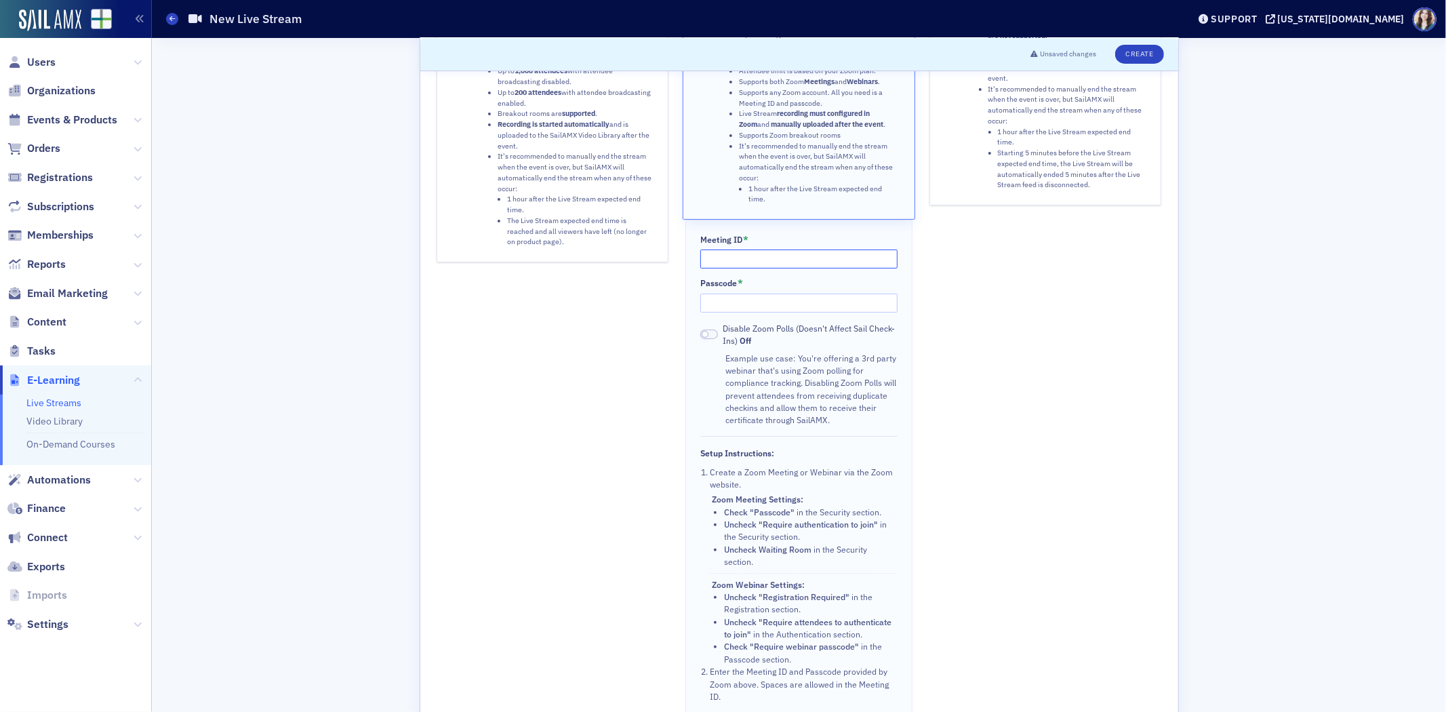
paste input "81970925393"
type input "81970925393"
click at [751, 307] on input "Passcode *" at bounding box center [798, 303] width 197 height 19
type input "356078"
click at [1009, 448] on div "Sail Stream (RTMP) Stream from computer (Wirecast, OBS,…). Attendee chat, audio…" at bounding box center [1045, 342] width 232 height 750
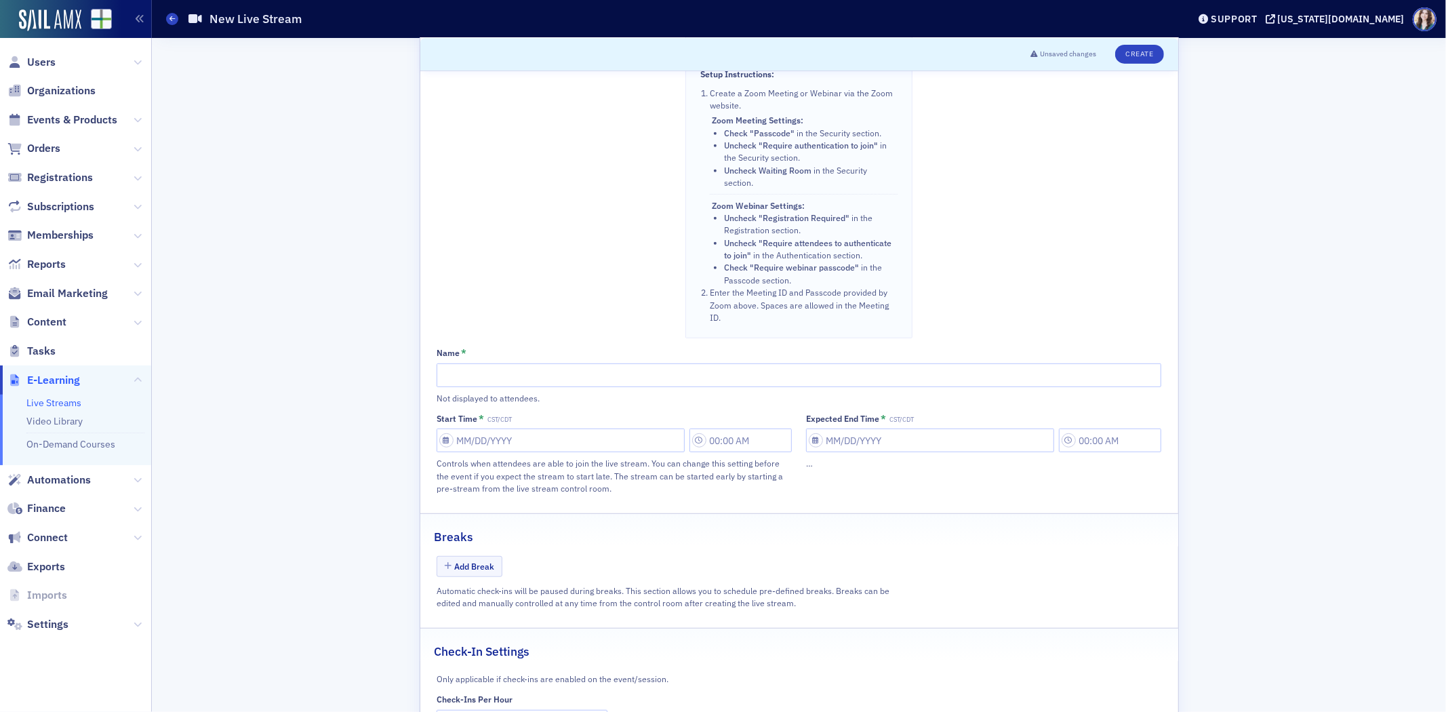
scroll to position [585, 0]
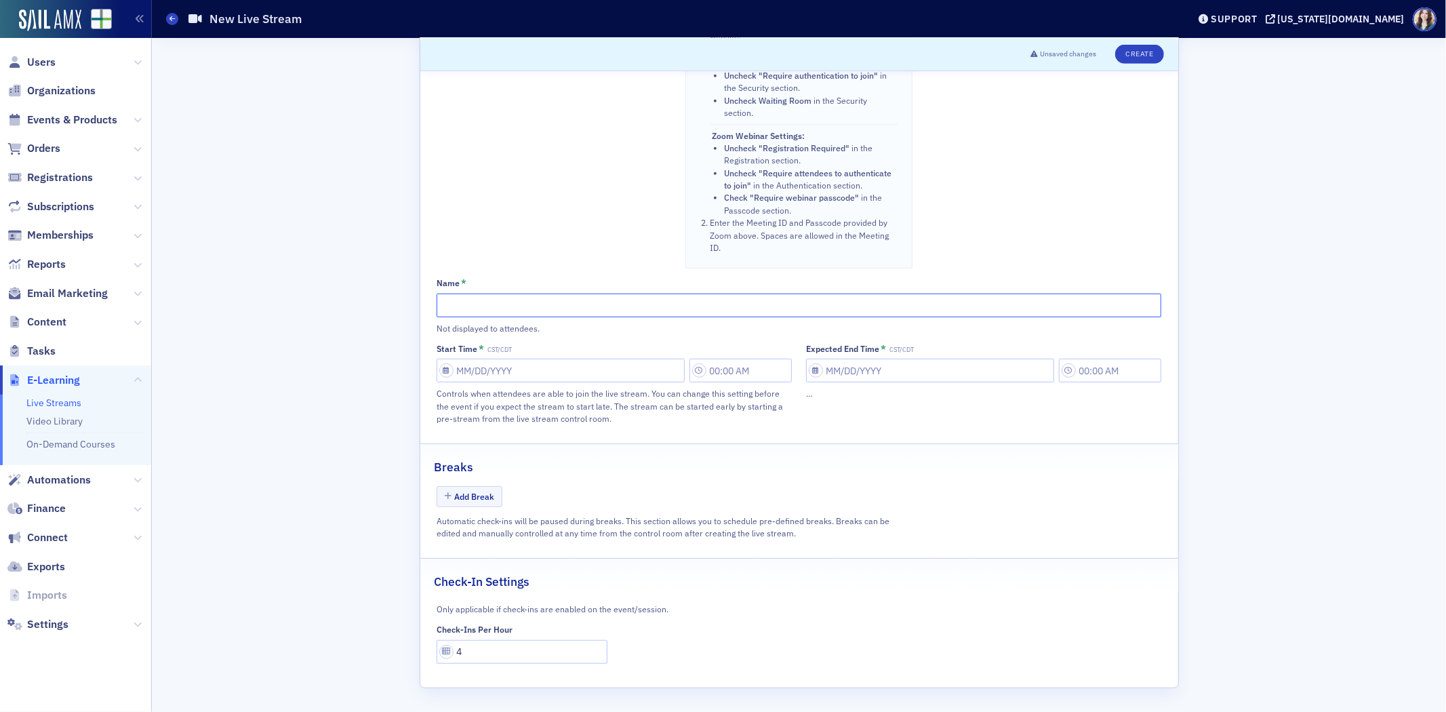
paste input "OPENING DOORS: NAVIGATING NEW PATHWAYS TO CPA LICENSURE"
type input "OPENING DOORS: NAVIGATING NEW PATHWAYS TO CPA LICENSURE"
click at [574, 374] on input "Start Time * CST/CDT" at bounding box center [561, 371] width 248 height 24
select select "9"
select select "2025"
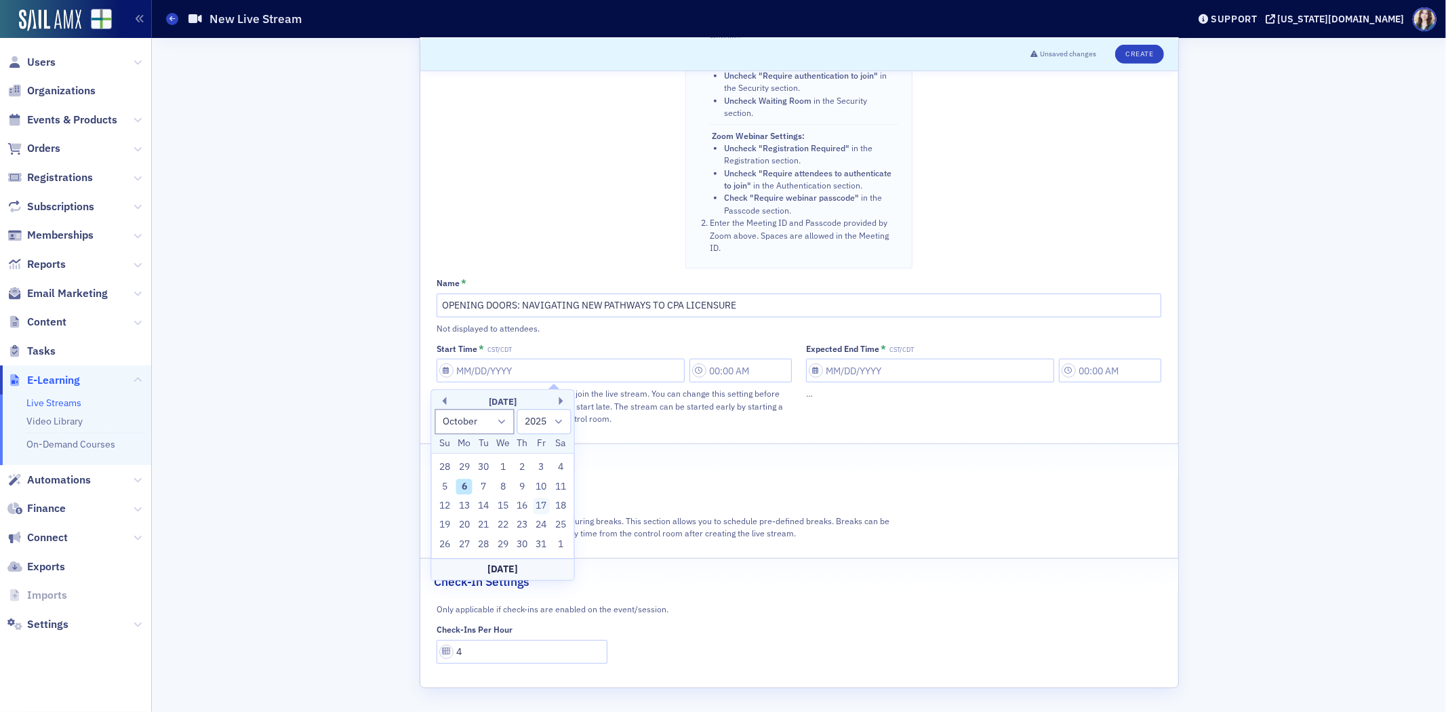
click at [538, 504] on div "17" at bounding box center [542, 506] width 16 height 16
type input "10/17/2025"
click at [732, 380] on input "8:00 AM" at bounding box center [740, 371] width 102 height 24
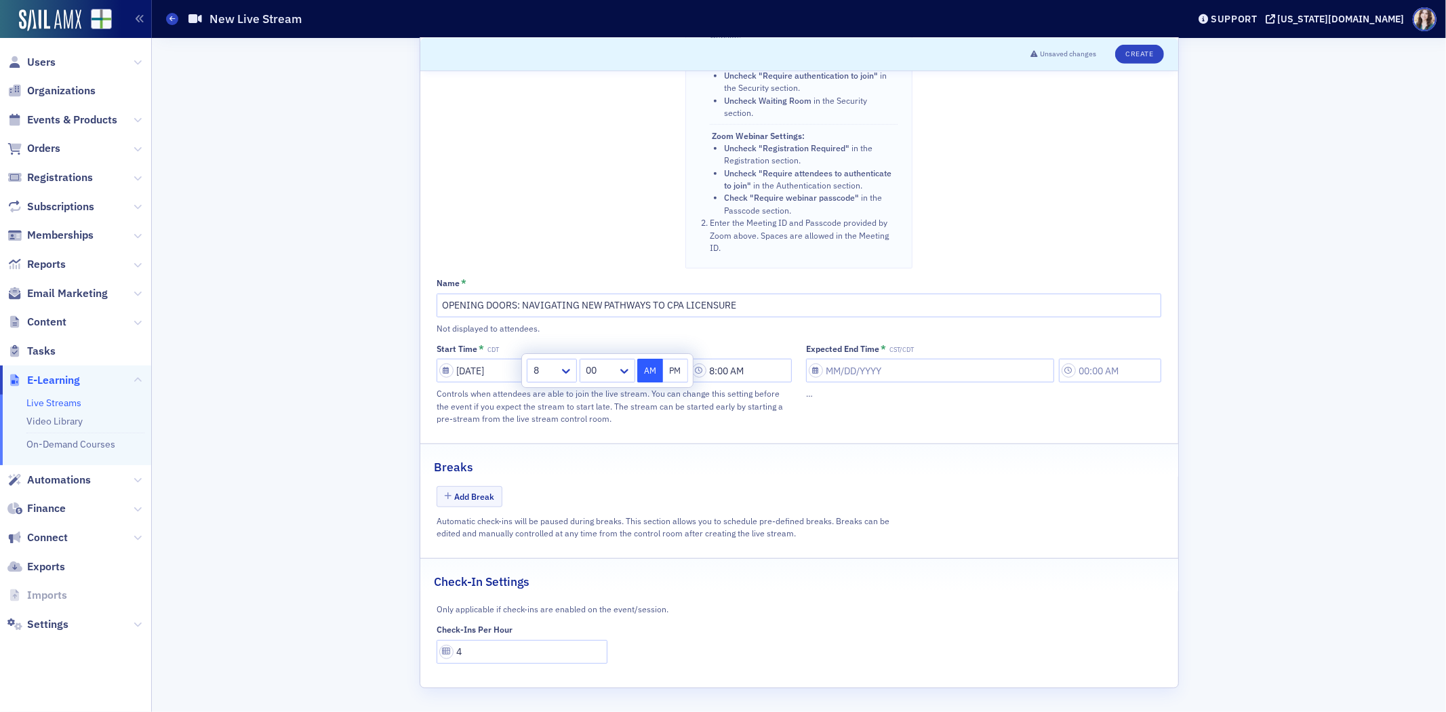
click at [557, 370] on div at bounding box center [545, 370] width 26 height 17
click at [549, 407] on div "1" at bounding box center [552, 400] width 33 height 14
click at [617, 376] on div "00" at bounding box center [598, 371] width 37 height 20
click at [601, 552] on div "45" at bounding box center [607, 550] width 38 height 14
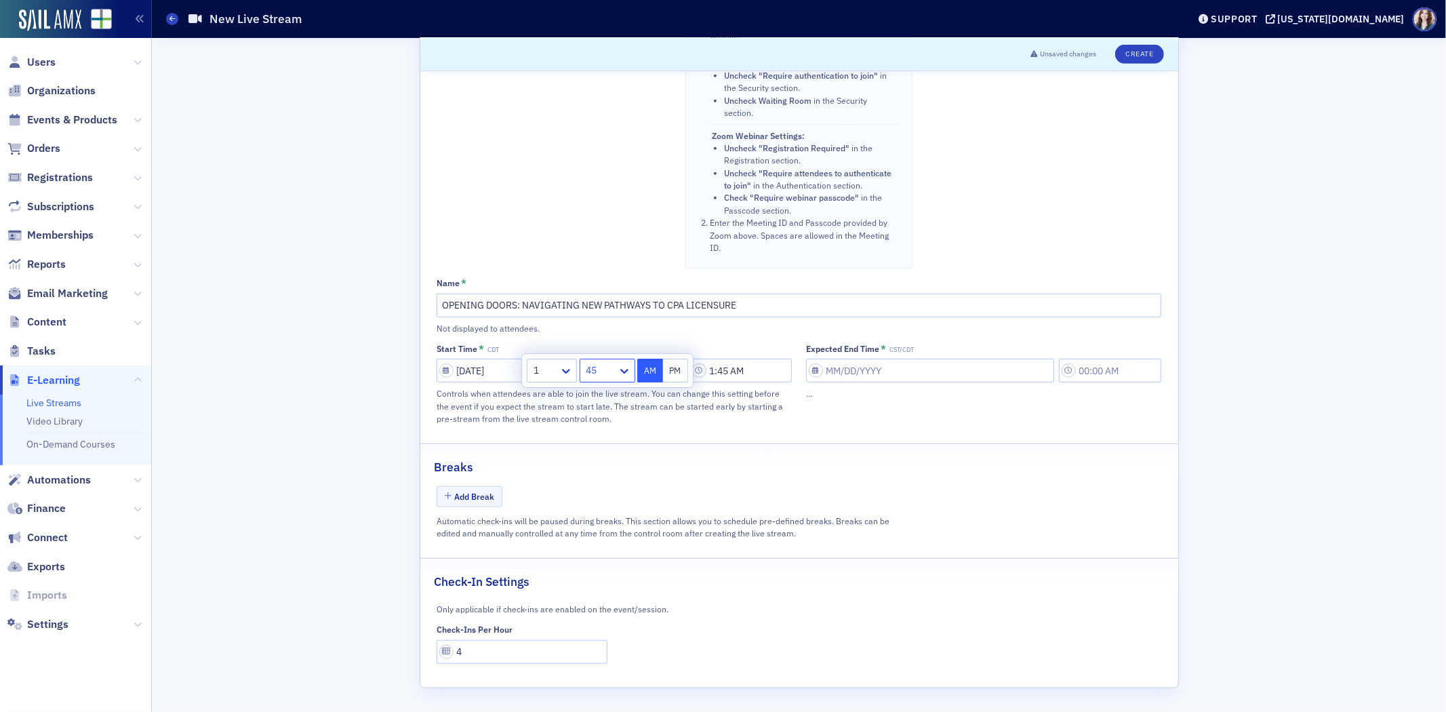
click at [675, 376] on button "PM" at bounding box center [676, 371] width 26 height 24
type input "1:45 PM"
click at [865, 404] on div "Expected End Time * CST/CDT …" at bounding box center [983, 384] width 355 height 81
click at [866, 370] on input "Expected End Time * CST/CDT" at bounding box center [930, 371] width 248 height 24
select select "9"
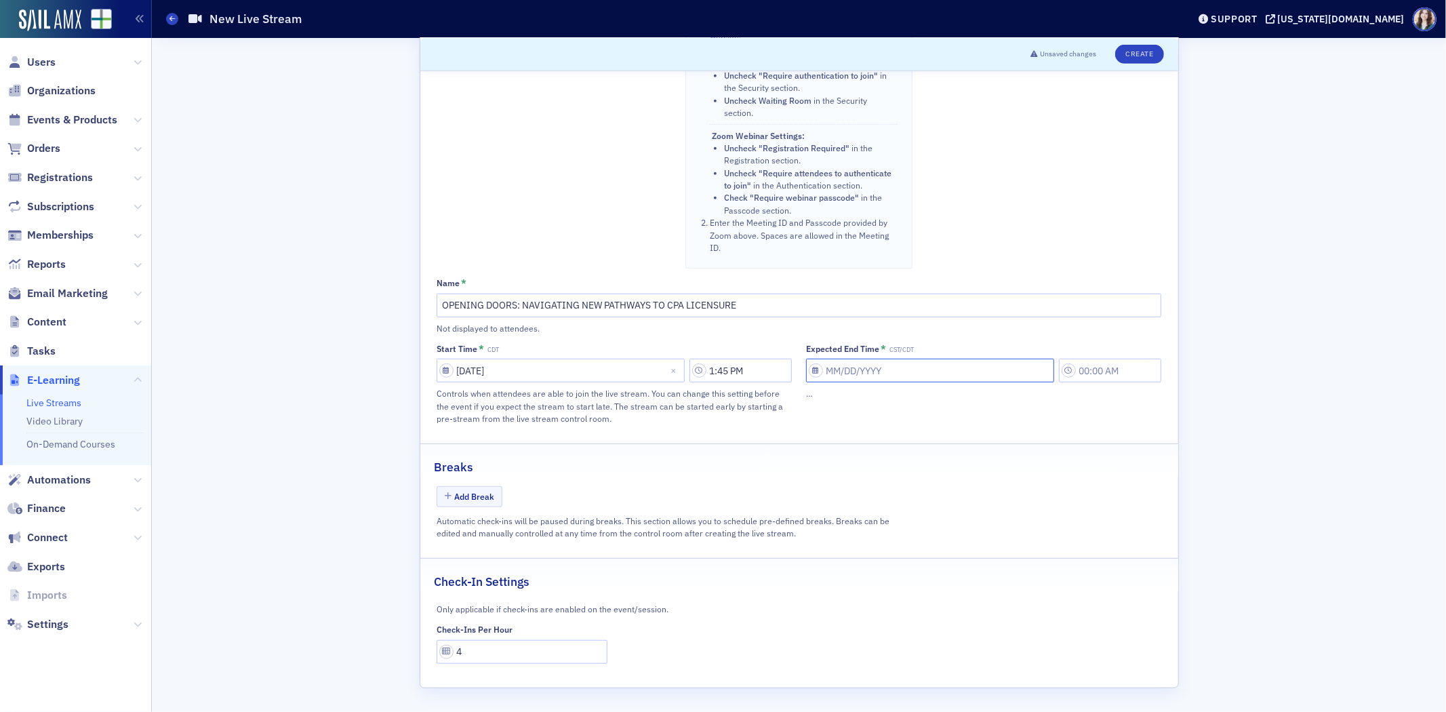
select select "2025"
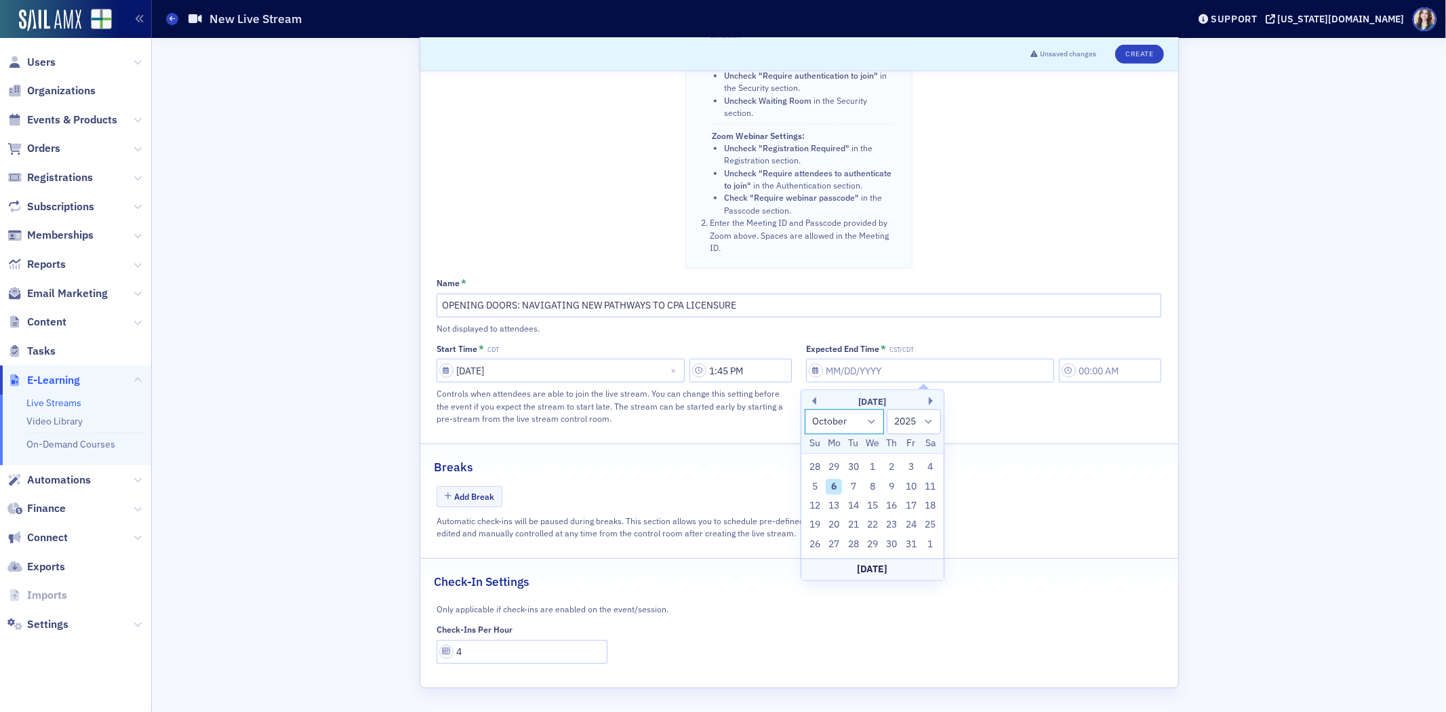
click at [846, 423] on select "January February March April May June July August September October November De…" at bounding box center [845, 421] width 80 height 25
click at [905, 500] on div "17" at bounding box center [911, 506] width 16 height 16
type input "10/17/2025"
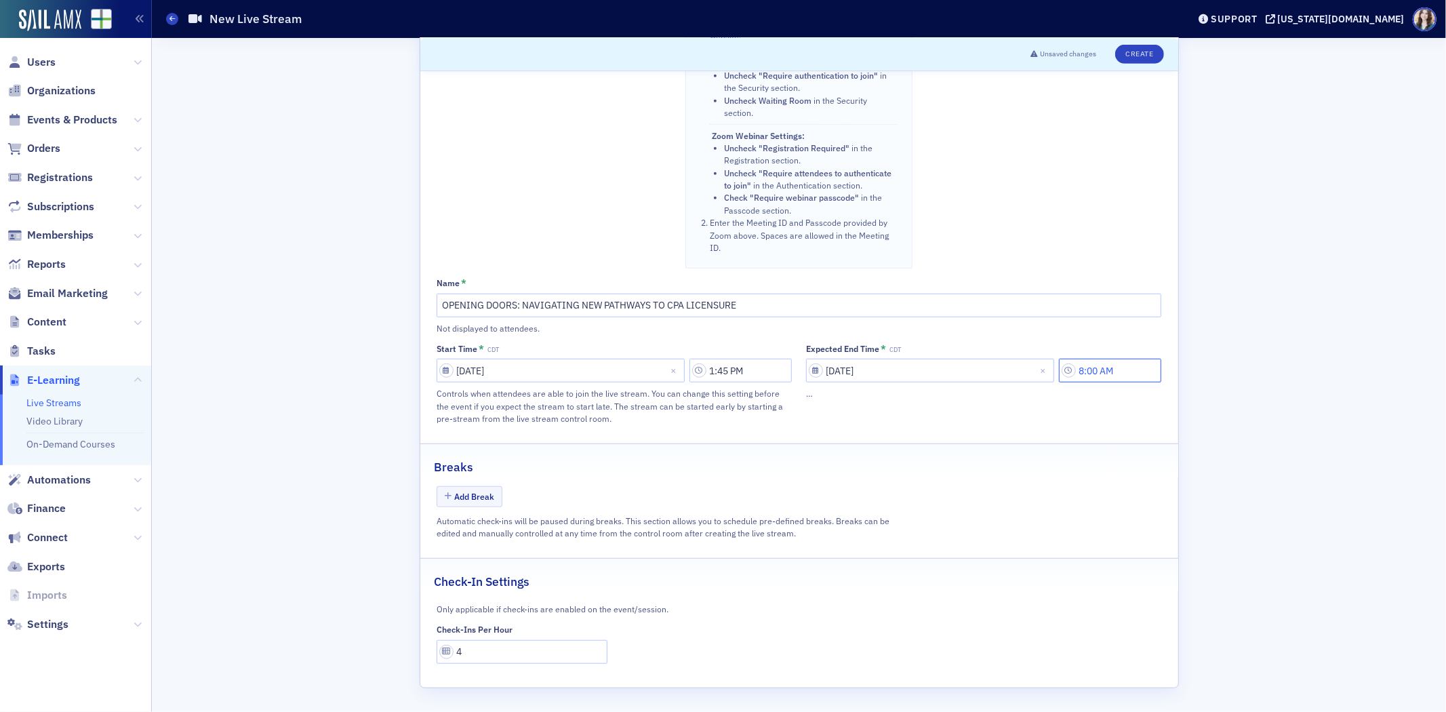
click at [1106, 366] on input "8:00 AM" at bounding box center [1110, 371] width 102 height 24
click at [932, 380] on div at bounding box center [936, 370] width 17 height 22
click at [918, 423] on div "2" at bounding box center [921, 425] width 33 height 14
click at [986, 381] on div at bounding box center [994, 370] width 17 height 22
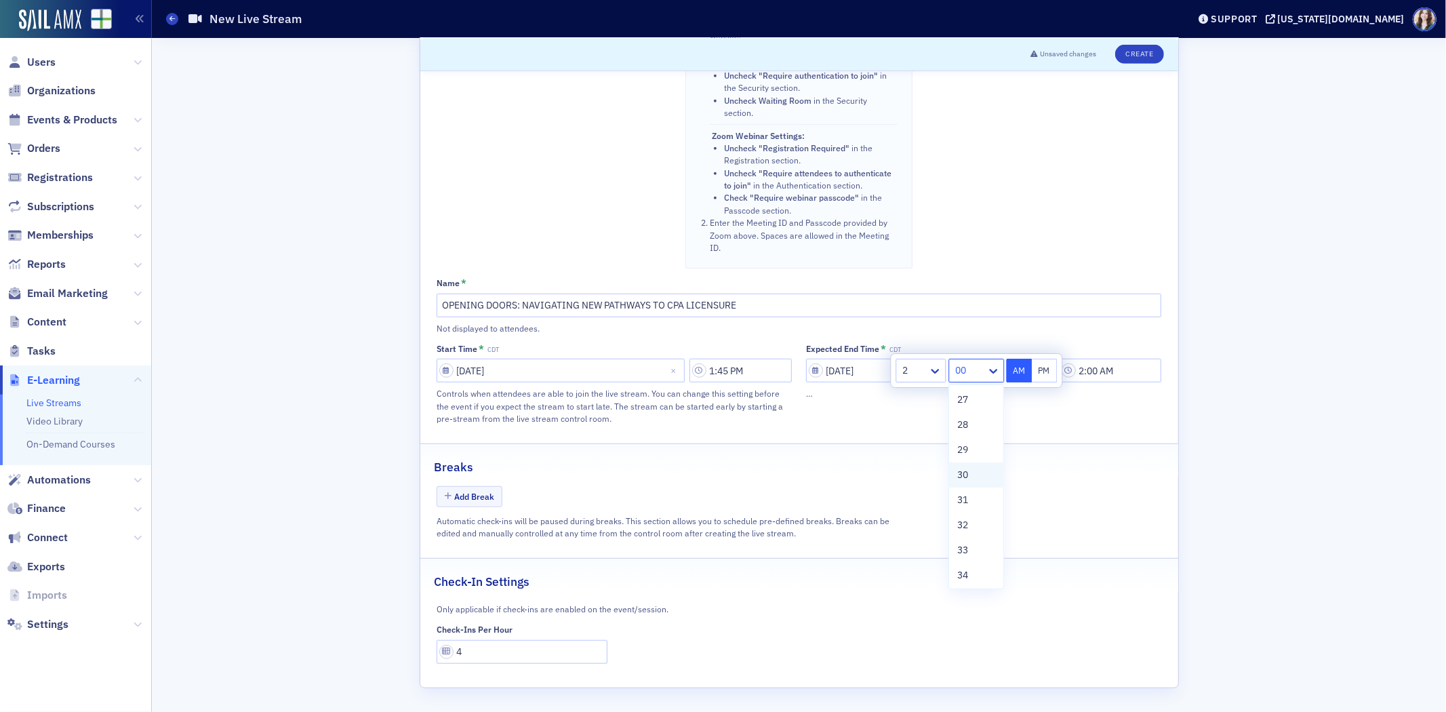
click at [968, 473] on span "30" at bounding box center [962, 475] width 11 height 14
click at [1041, 370] on button "PM" at bounding box center [1045, 371] width 26 height 24
type input "2:30 PM"
click at [1041, 415] on div "Expected End Time * CDT 10/17/2025 2:30 PM …" at bounding box center [983, 384] width 355 height 81
click at [1133, 62] on button "Create" at bounding box center [1139, 54] width 48 height 19
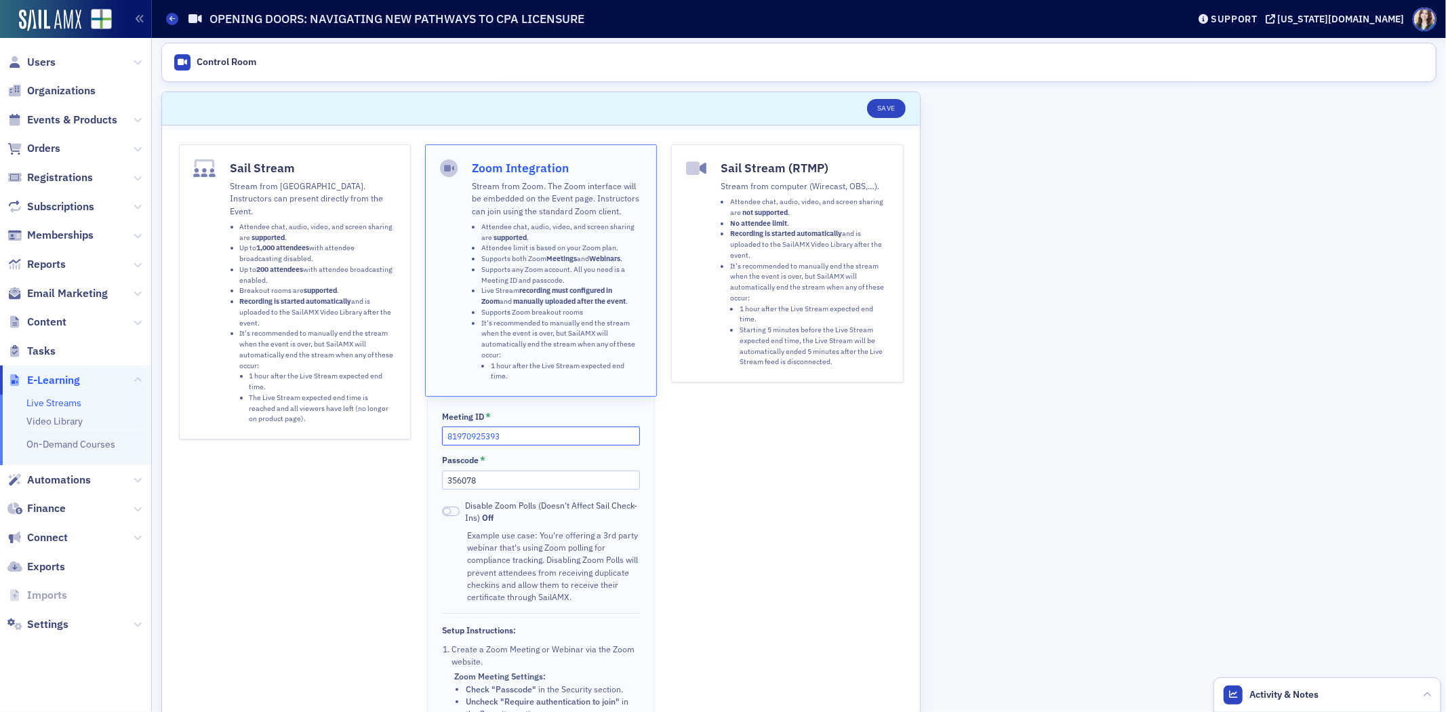
drag, startPoint x: 524, startPoint y: 441, endPoint x: 442, endPoint y: 443, distance: 82.0
click at [442, 443] on input "81970925393" at bounding box center [540, 435] width 197 height 19
click at [362, 482] on div "Sail Stream Stream from SailAMX. Instructors can present directly from the Even…" at bounding box center [295, 519] width 232 height 750
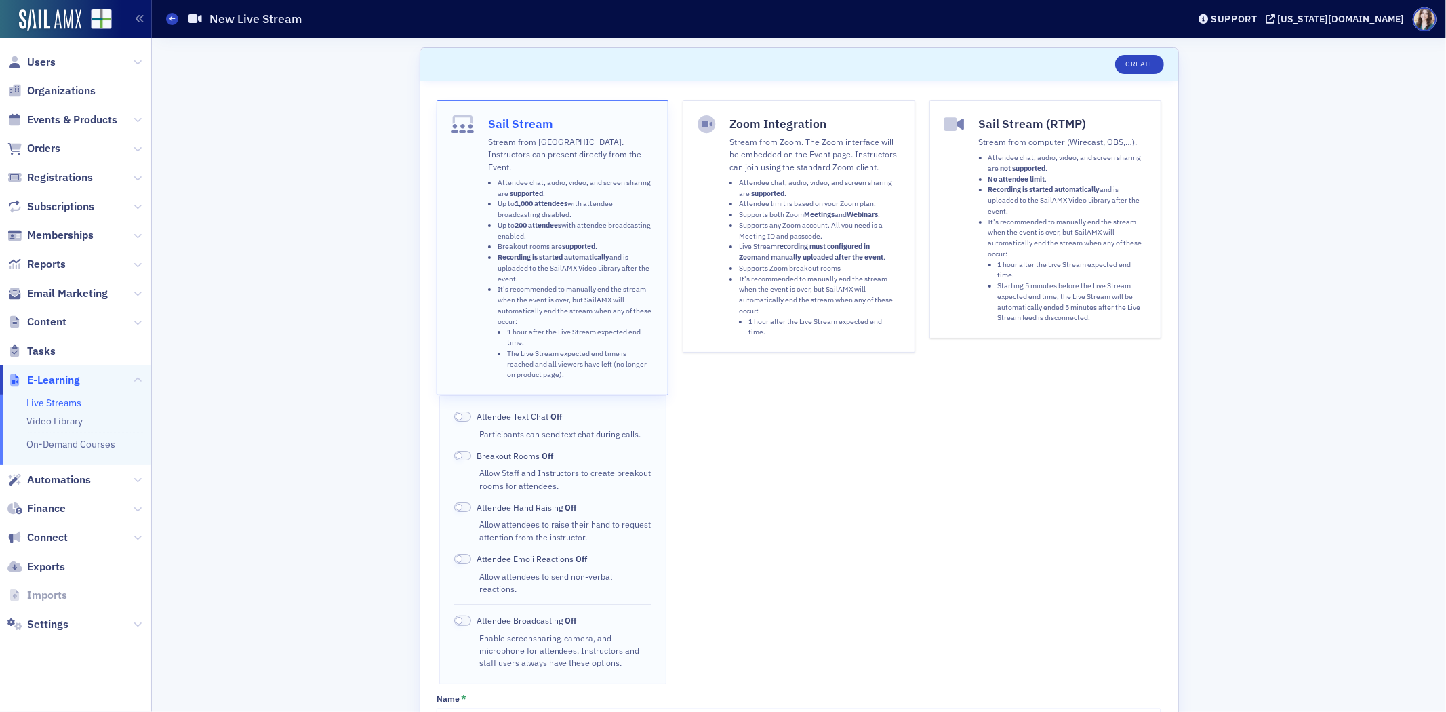
click at [877, 188] on li "Attendee chat, audio, video, and screen sharing are supported ." at bounding box center [819, 189] width 161 height 22
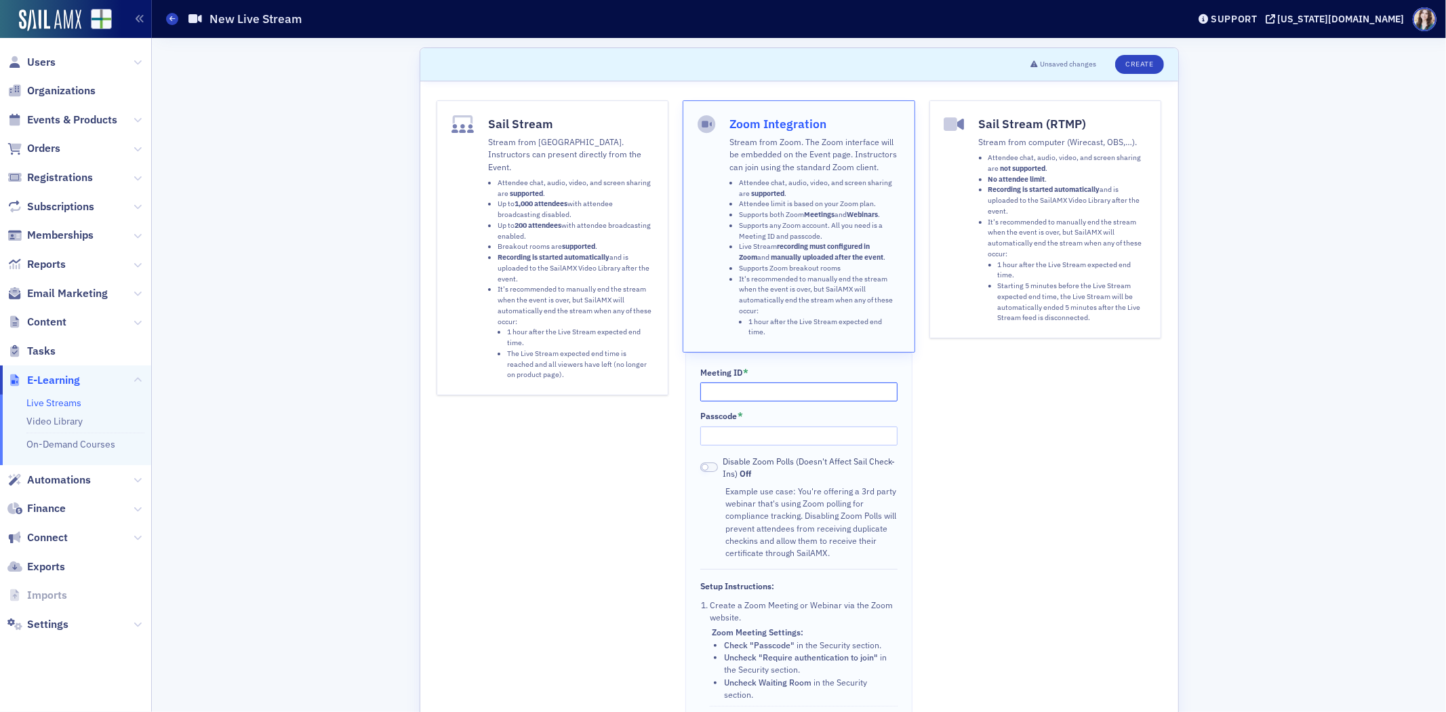
click at [763, 388] on input "Meeting ID *" at bounding box center [798, 391] width 197 height 19
paste input "81970925393"
type input "81970925393"
click at [734, 430] on input "Passcode *" at bounding box center [798, 435] width 197 height 19
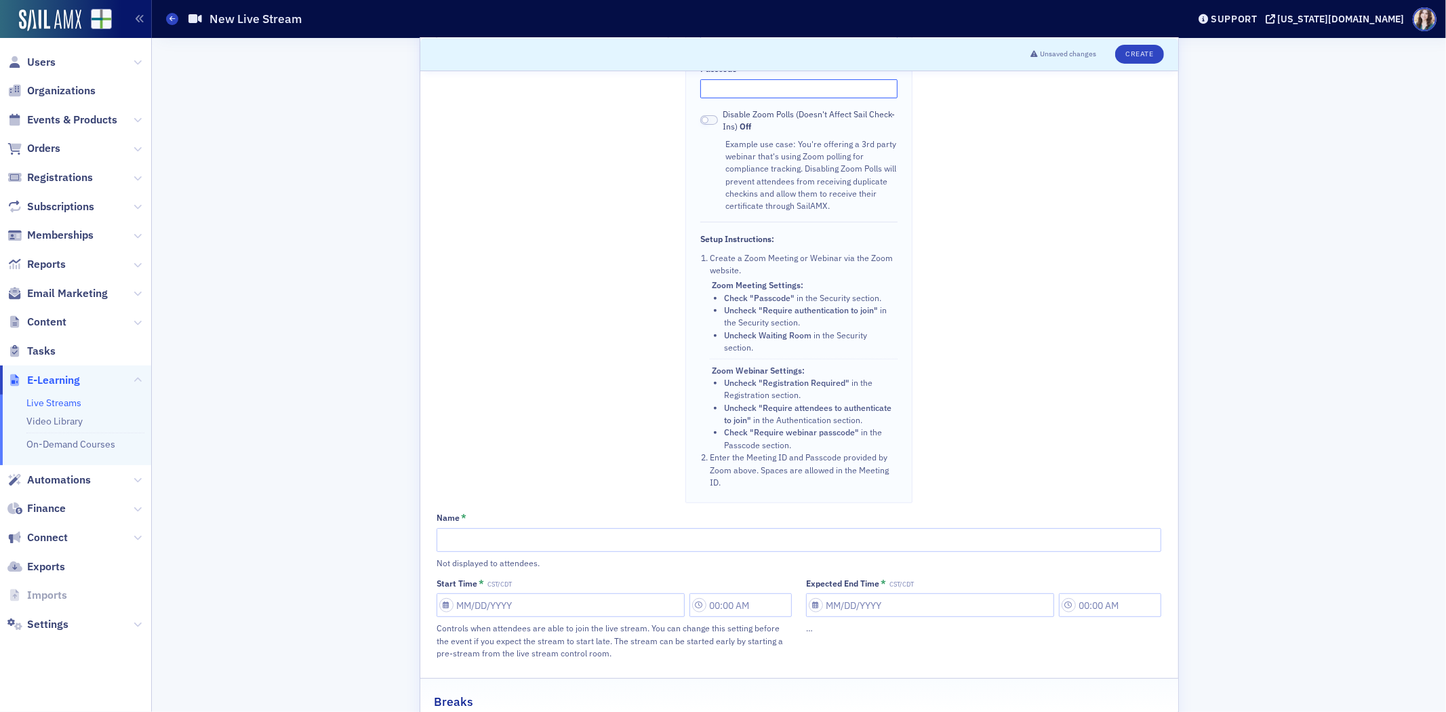
scroll to position [527, 0]
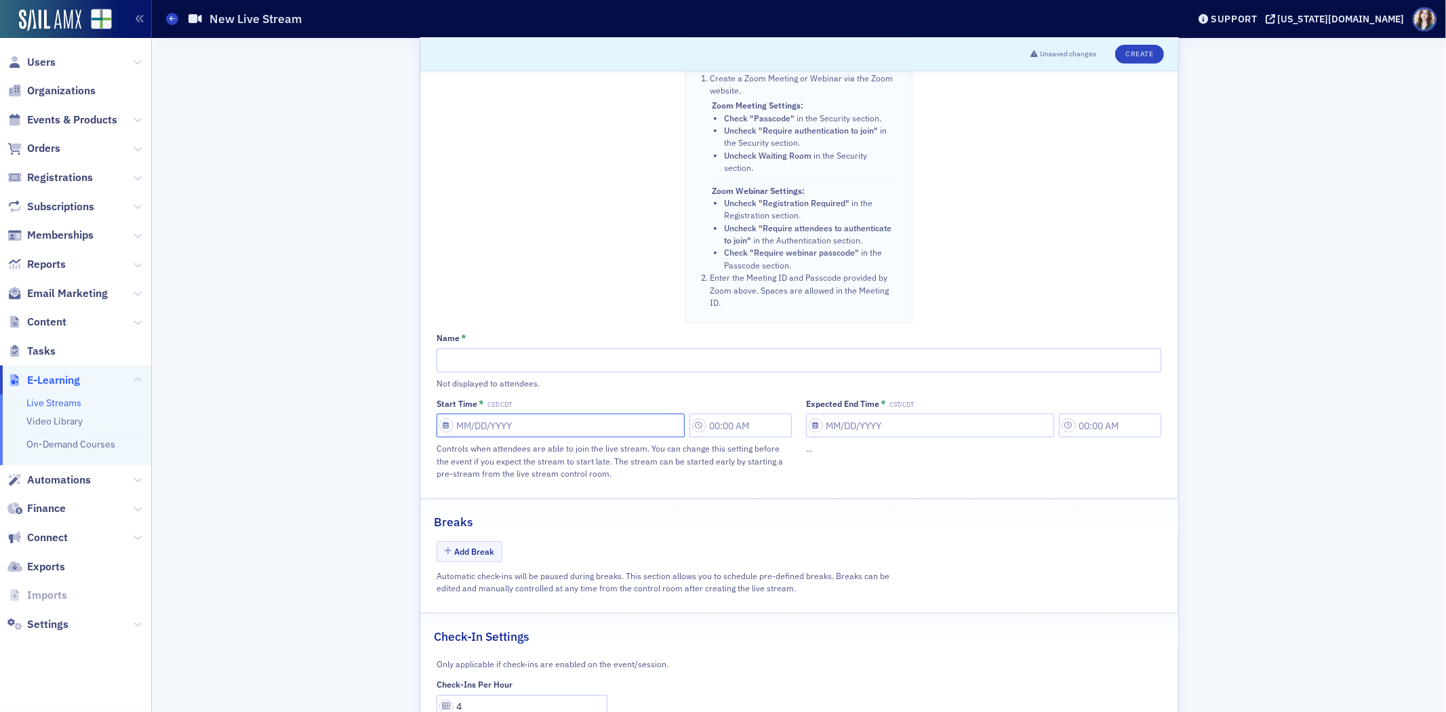
select select "9"
select select "2025"
click at [614, 424] on input "Start Time * CST/CDT" at bounding box center [561, 426] width 248 height 24
click at [545, 566] on div "17" at bounding box center [542, 564] width 16 height 16
type input "10/17/2025"
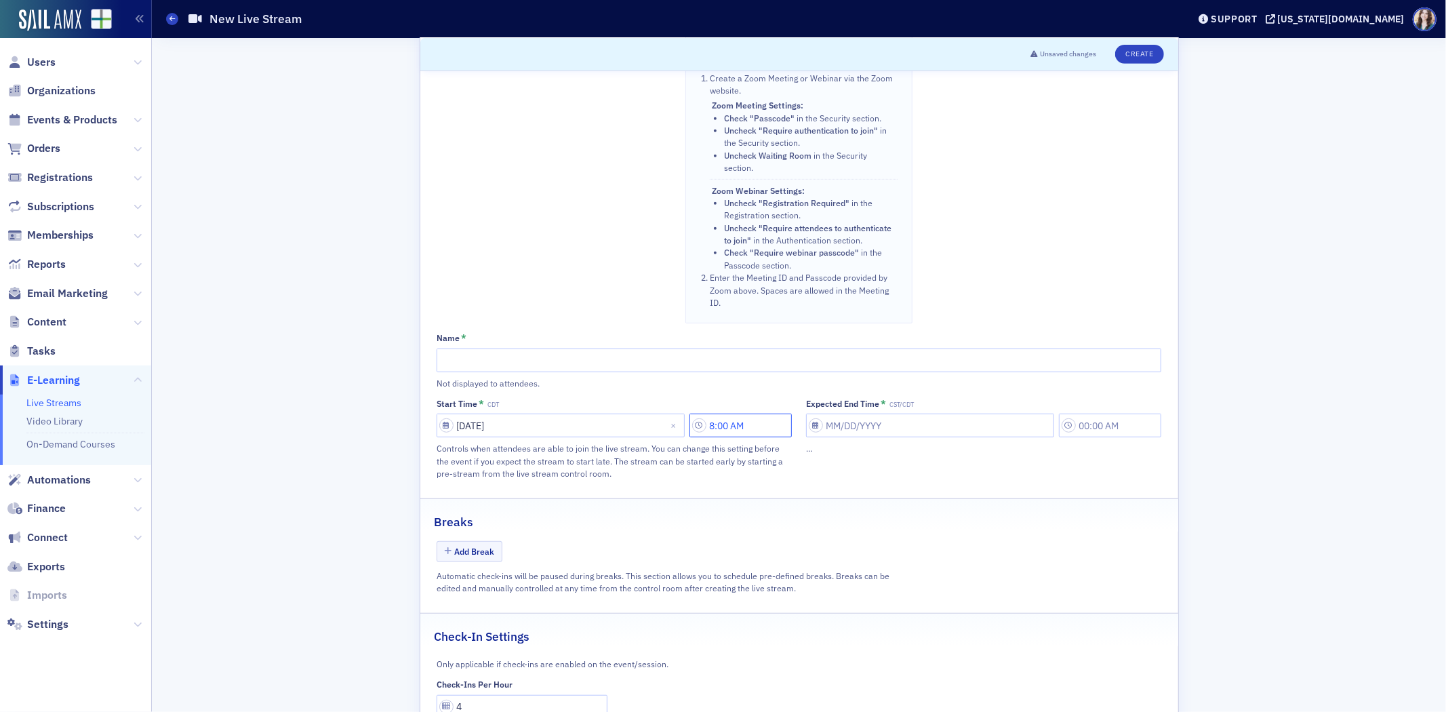
click at [736, 432] on input "8:00 AM" at bounding box center [740, 426] width 102 height 24
click at [564, 430] on icon at bounding box center [566, 429] width 8 height 5
click at [544, 491] on div "2" at bounding box center [551, 483] width 49 height 25
click at [628, 429] on icon at bounding box center [625, 429] width 14 height 14
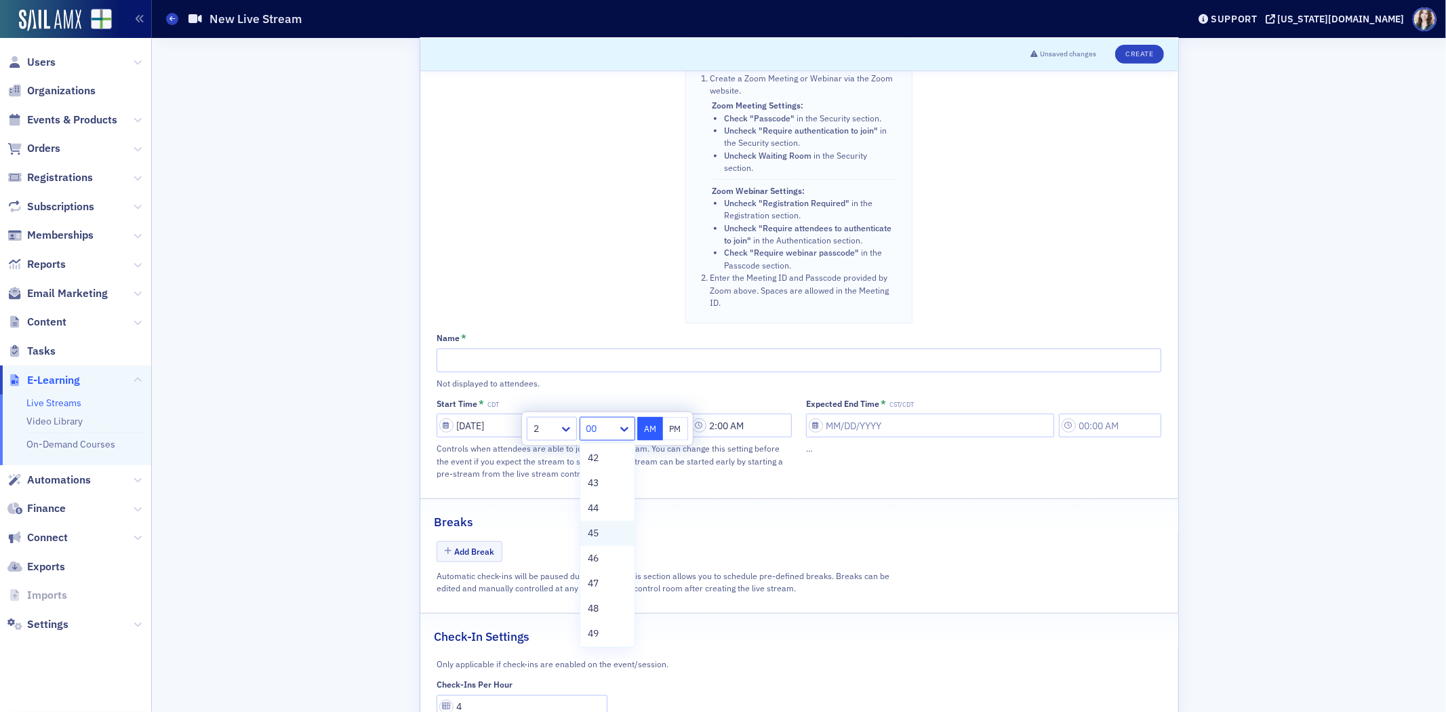
click at [601, 540] on div "45" at bounding box center [607, 533] width 54 height 25
click at [673, 424] on button "PM" at bounding box center [676, 429] width 26 height 24
type input "2:45 PM"
click at [952, 427] on input "Expected End Time * CST/CDT" at bounding box center [930, 426] width 248 height 24
select select "9"
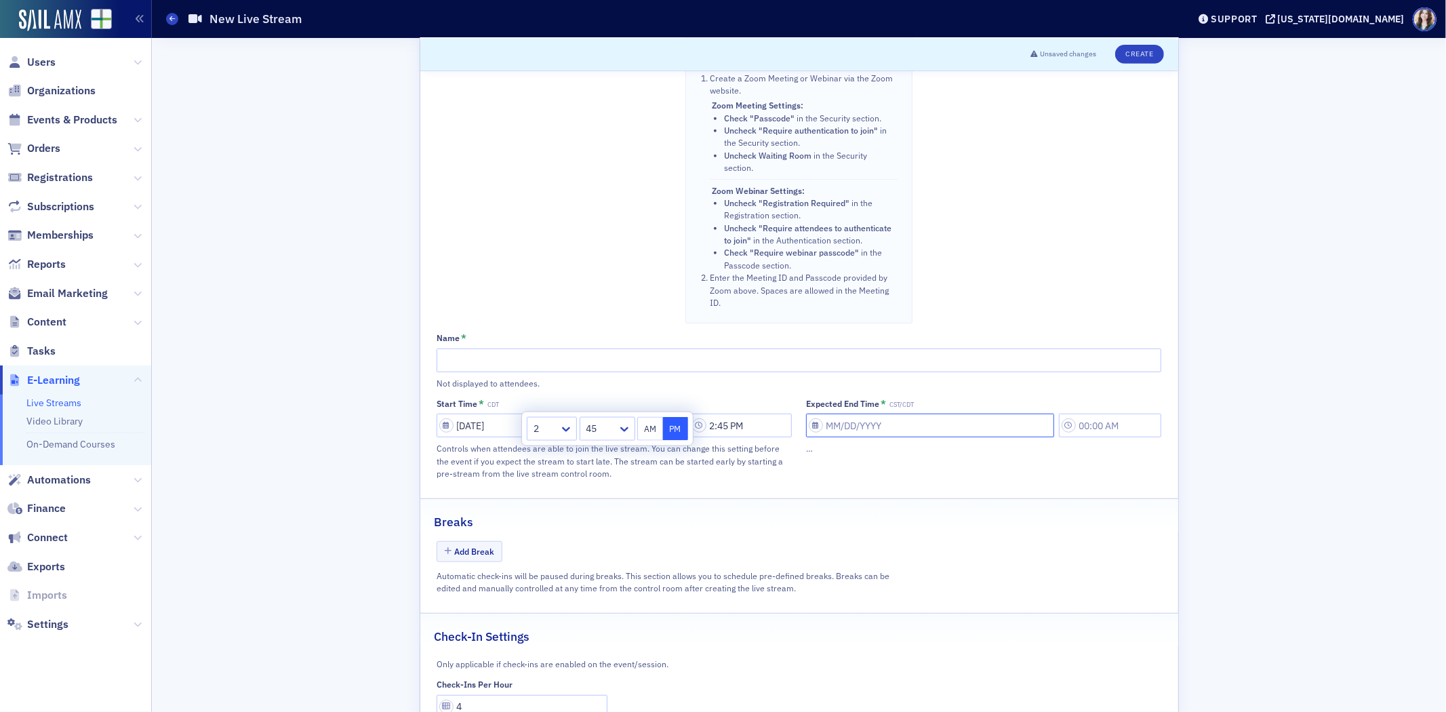
select select "2025"
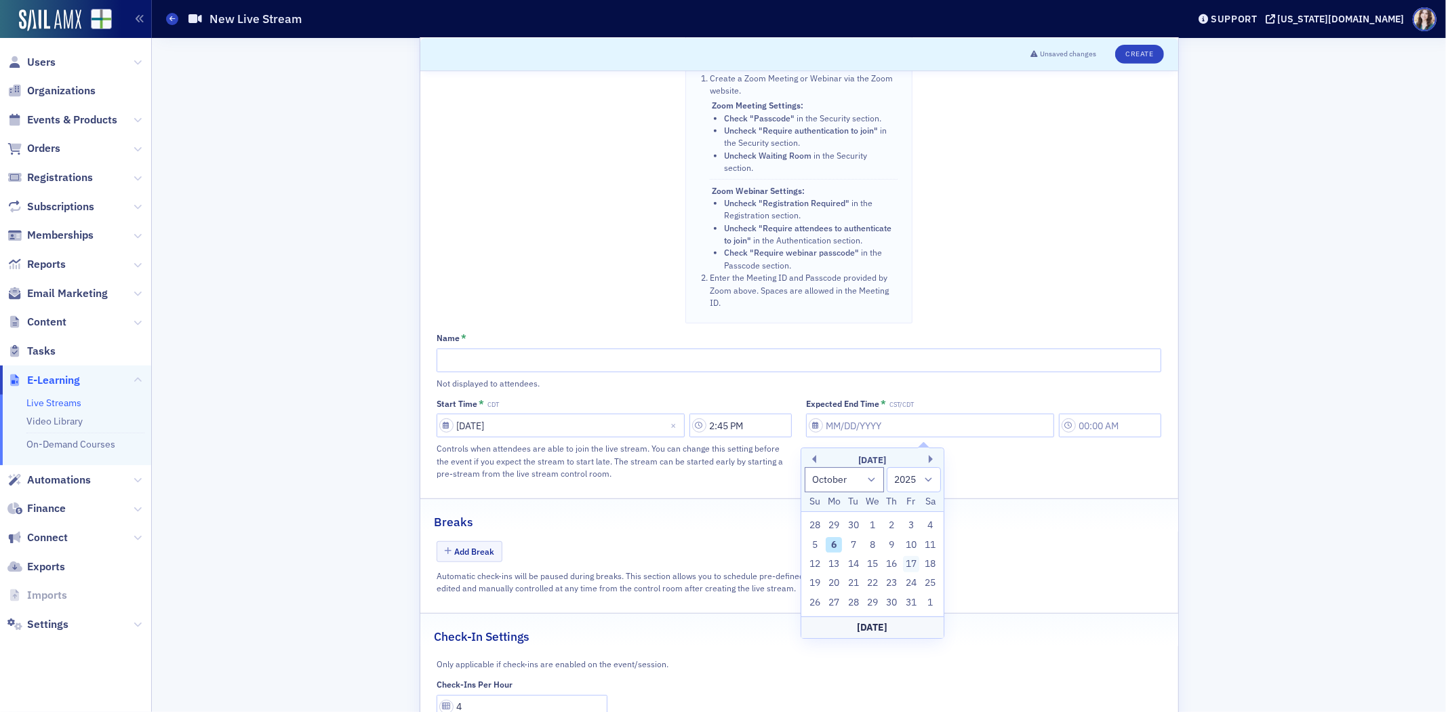
click at [915, 566] on div "17" at bounding box center [911, 564] width 16 height 16
type input "10/17/2025"
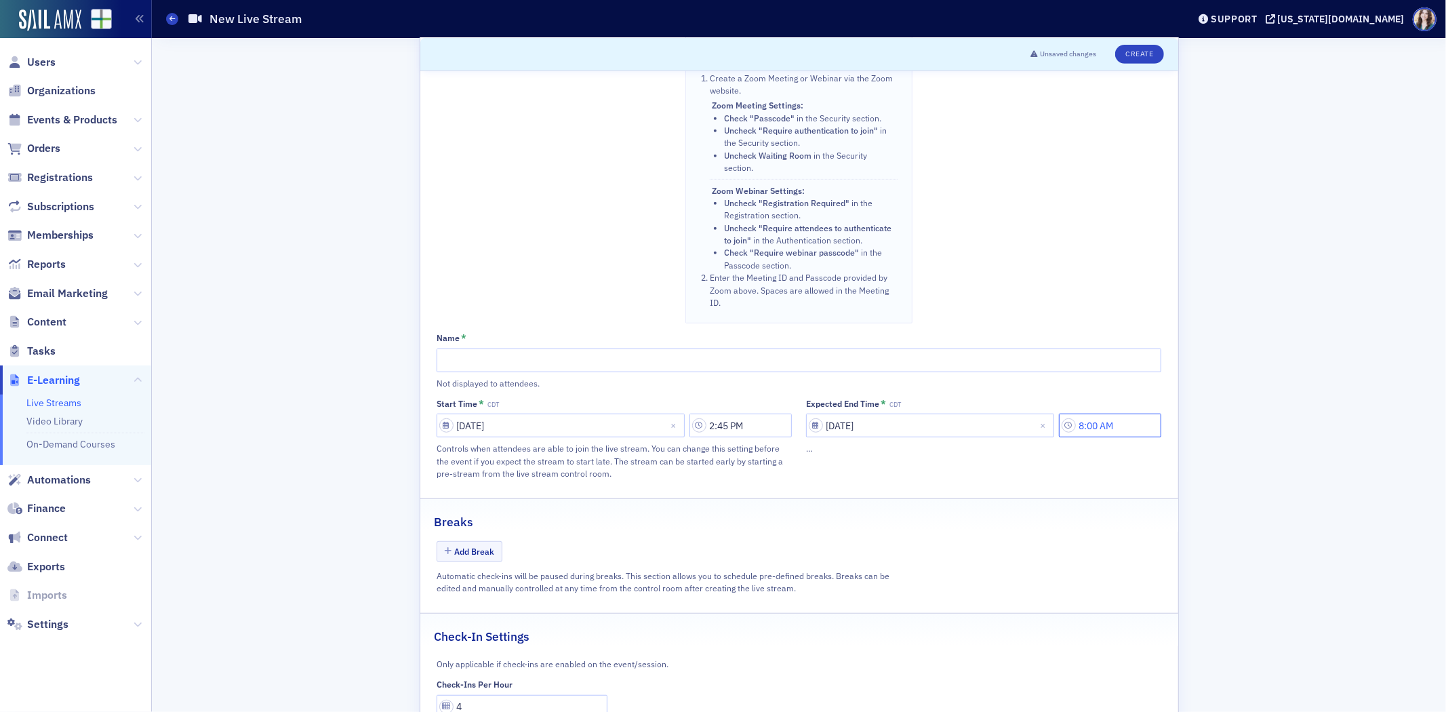
click at [1108, 426] on input "8:00 AM" at bounding box center [1110, 426] width 102 height 24
click at [929, 425] on icon at bounding box center [935, 429] width 14 height 14
click at [911, 513] on div "3" at bounding box center [921, 509] width 33 height 14
click at [995, 425] on icon at bounding box center [993, 429] width 14 height 14
click at [966, 526] on span "45" at bounding box center [962, 533] width 11 height 14
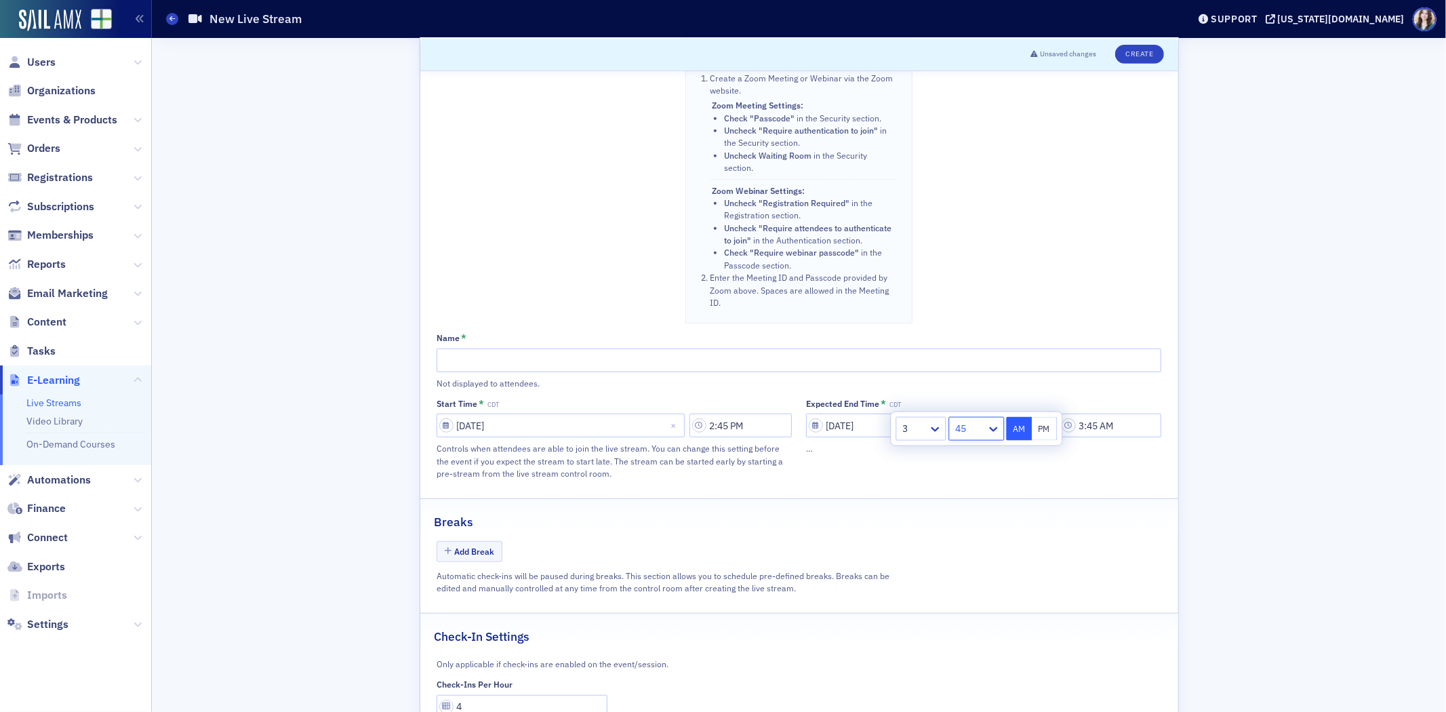
click at [1039, 418] on button "PM" at bounding box center [1045, 429] width 26 height 24
type input "3:45 PM"
click at [1014, 495] on div "Sail Stream Stream from SailAMX. Instructors can present directly from the Even…" at bounding box center [799, 149] width 758 height 1188
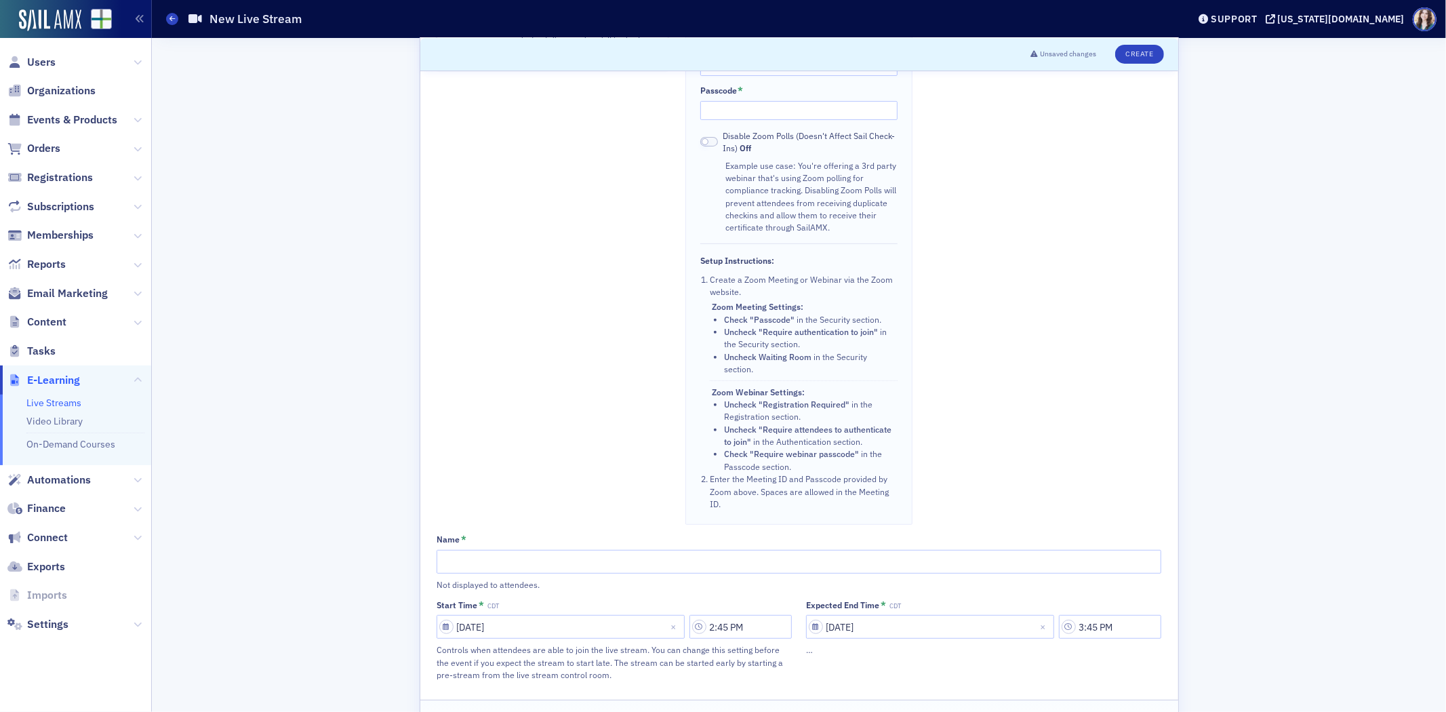
scroll to position [301, 0]
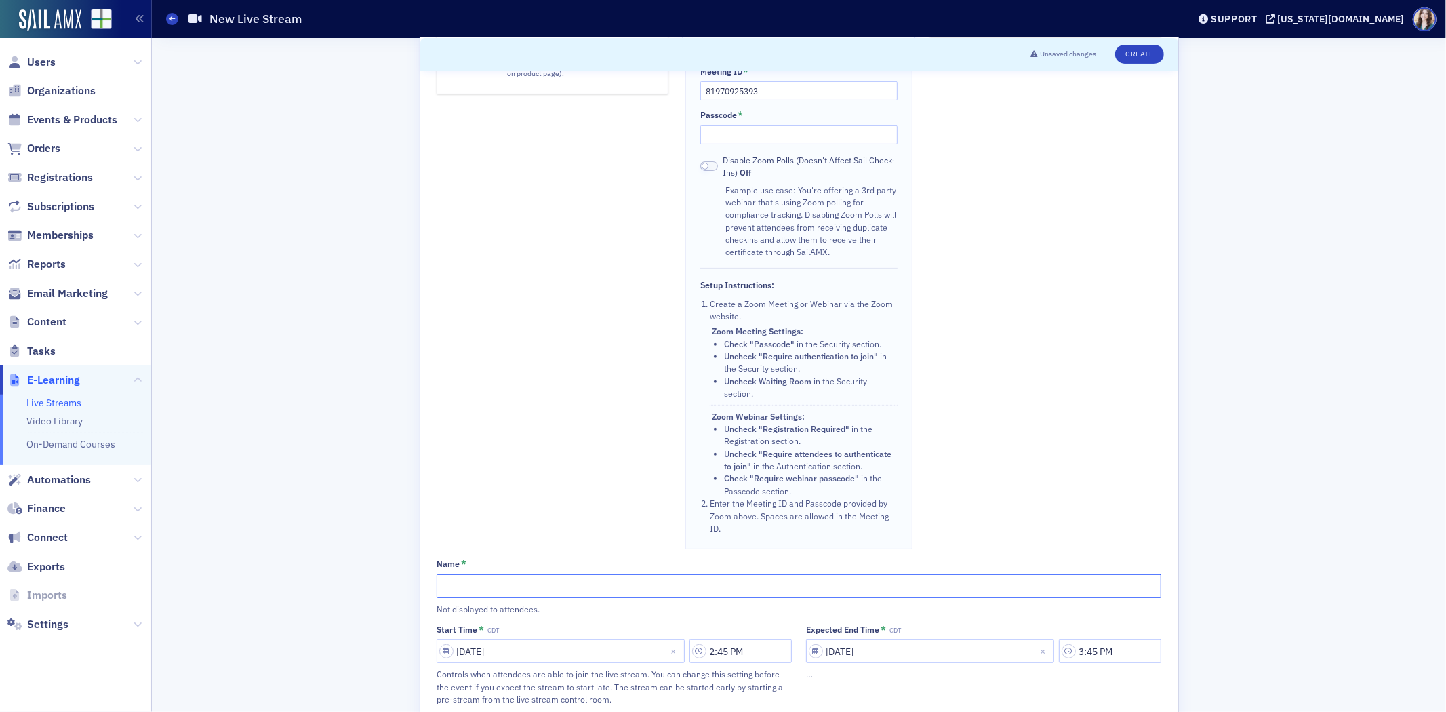
paste input "AI IN THE ACCOUNTING CLASSROOM: PRPEARING STUDENTS FOR A TECH-DRIVEN PROFESSION…"
type input "AI IN THE ACCOUNTING CLASSROOM: PRPEARING STUDENTS FOR A TECH-DRIVEN PROFESSION…"
click at [355, 443] on div "Scroll to Unsaved changes Create Sail Stream Stream from SailAMX. Instructors c…" at bounding box center [798, 365] width 1275 height 1256
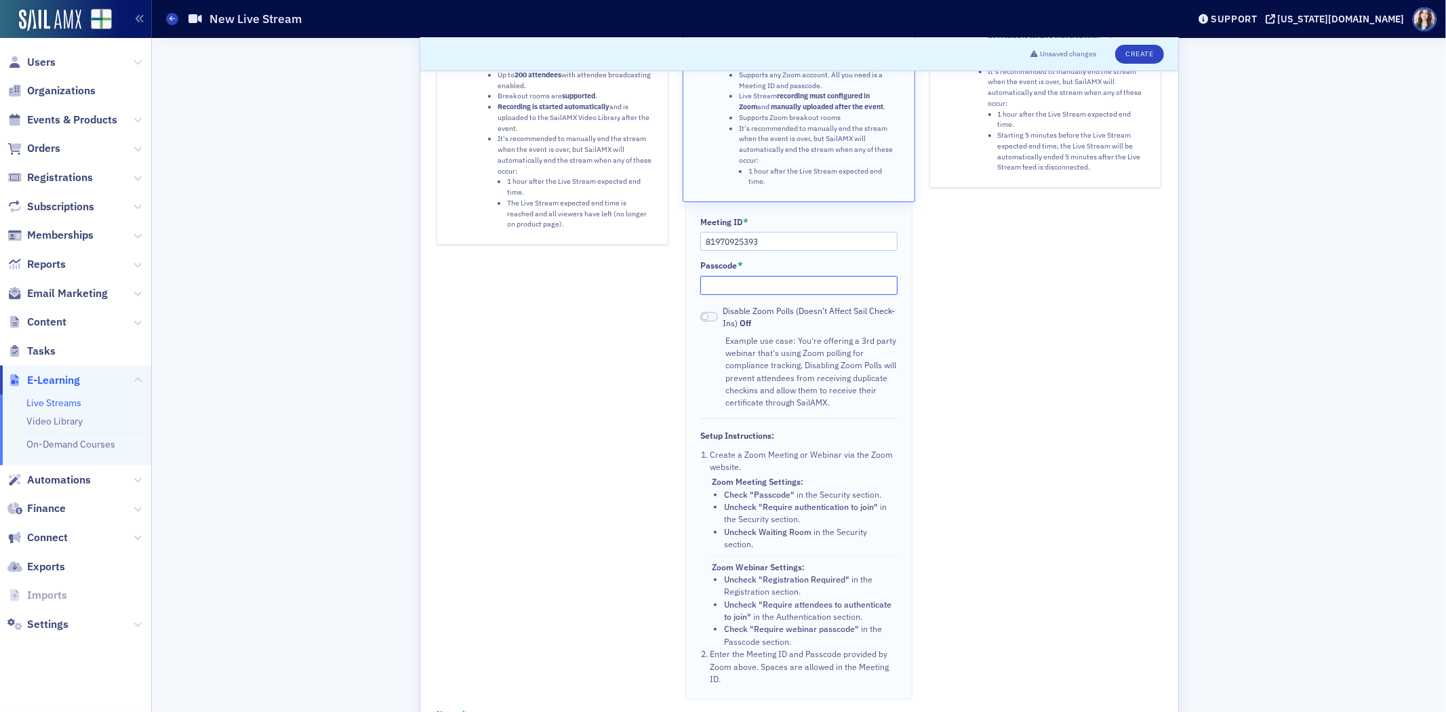
click at [746, 281] on input "Passcode *" at bounding box center [798, 285] width 197 height 19
type input "356078"
click at [1086, 465] on div "Sail Stream (RTMP) Stream from computer (Wirecast, OBS,…). Attendee chat, audio…" at bounding box center [1045, 325] width 232 height 750
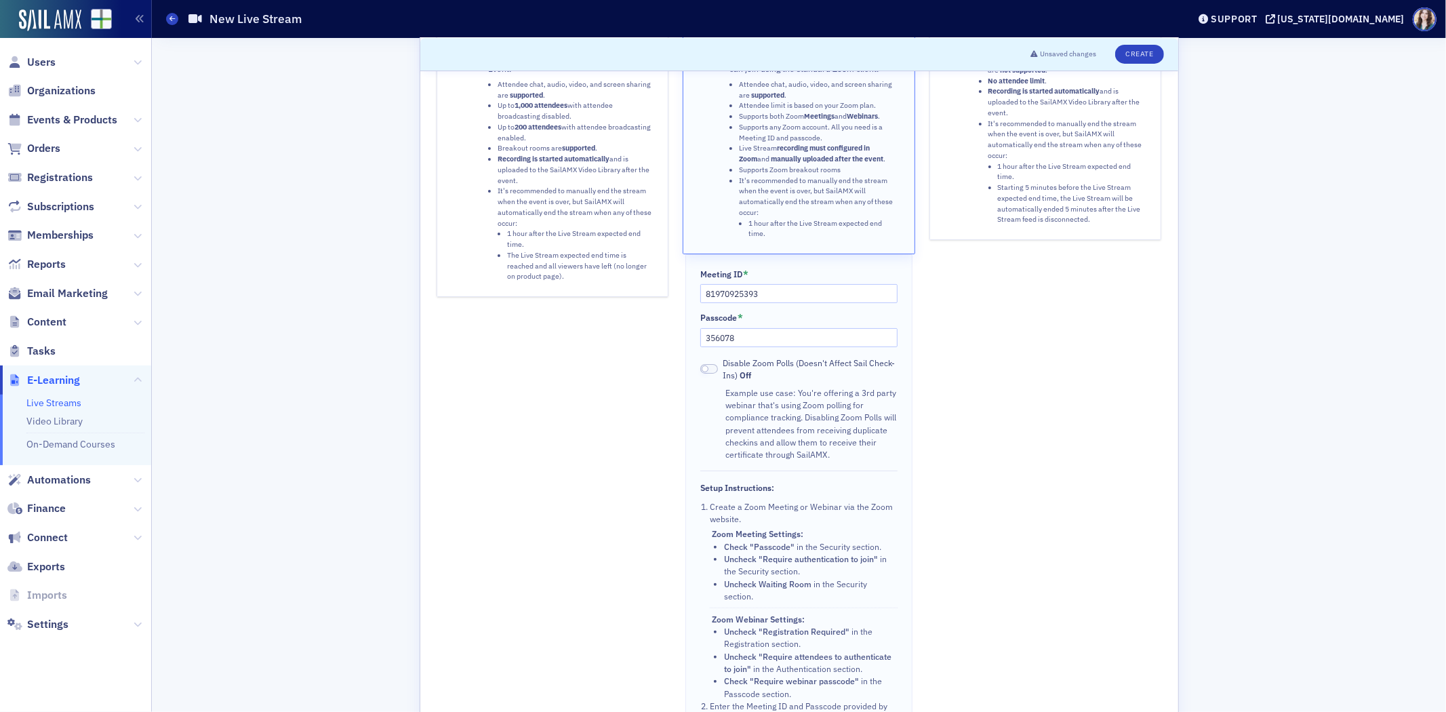
scroll to position [75, 0]
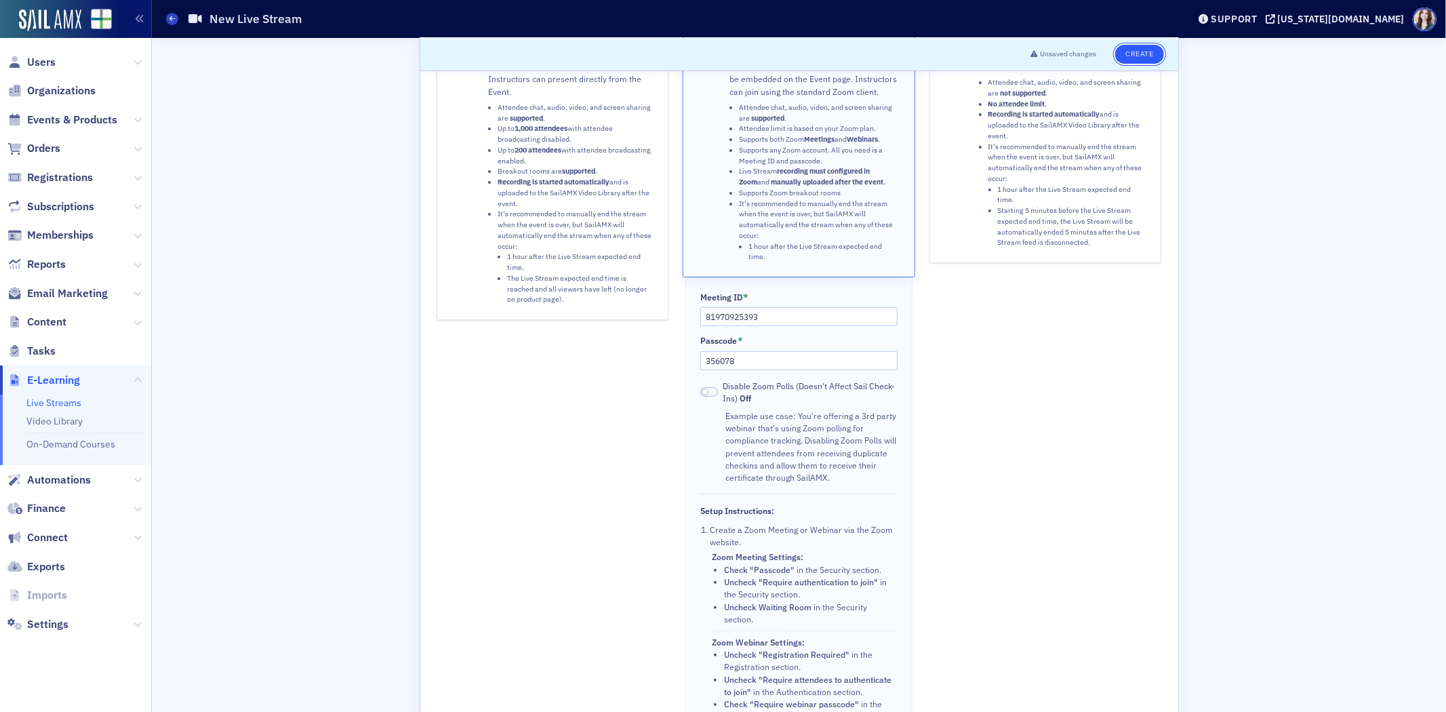
click at [1126, 59] on button "Create" at bounding box center [1139, 54] width 48 height 19
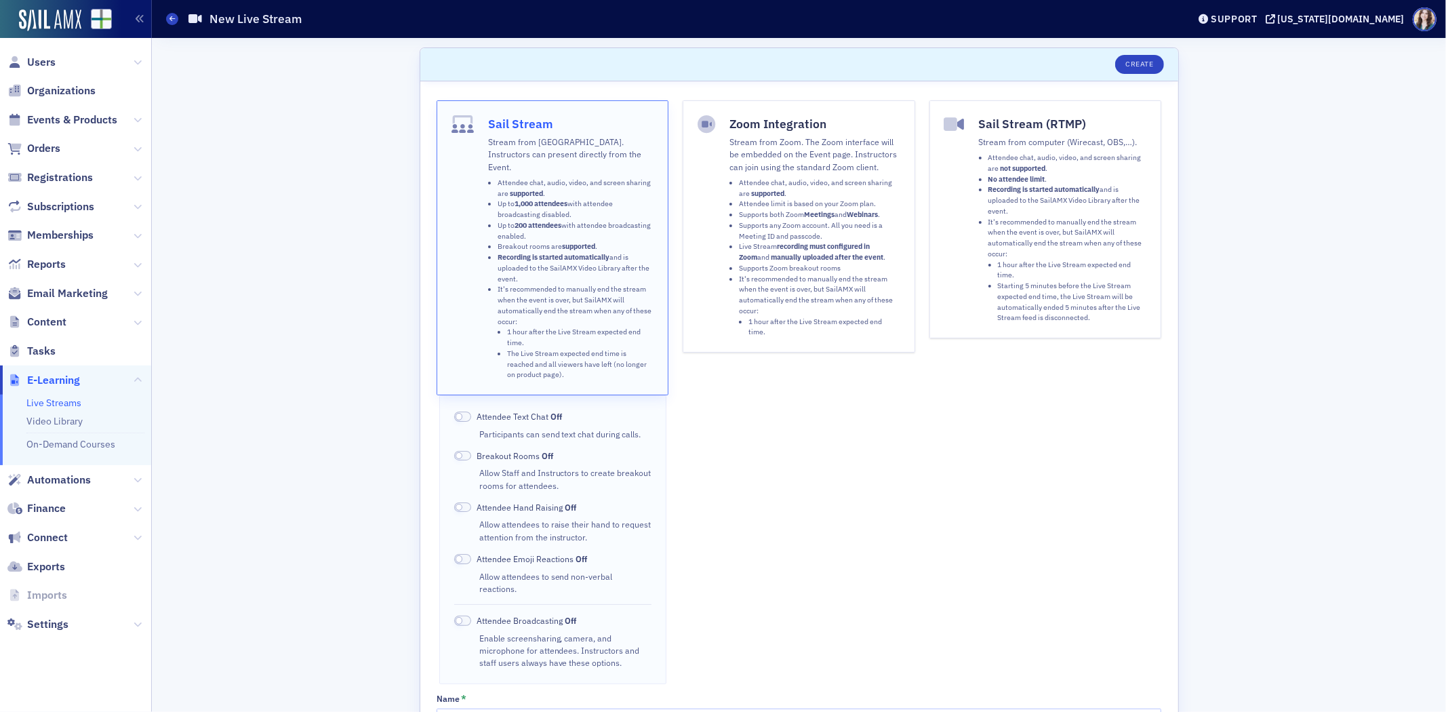
click at [733, 271] on ul "Attendee chat, audio, video, and screen sharing are supported . Attendee limit …" at bounding box center [814, 258] width 170 height 160
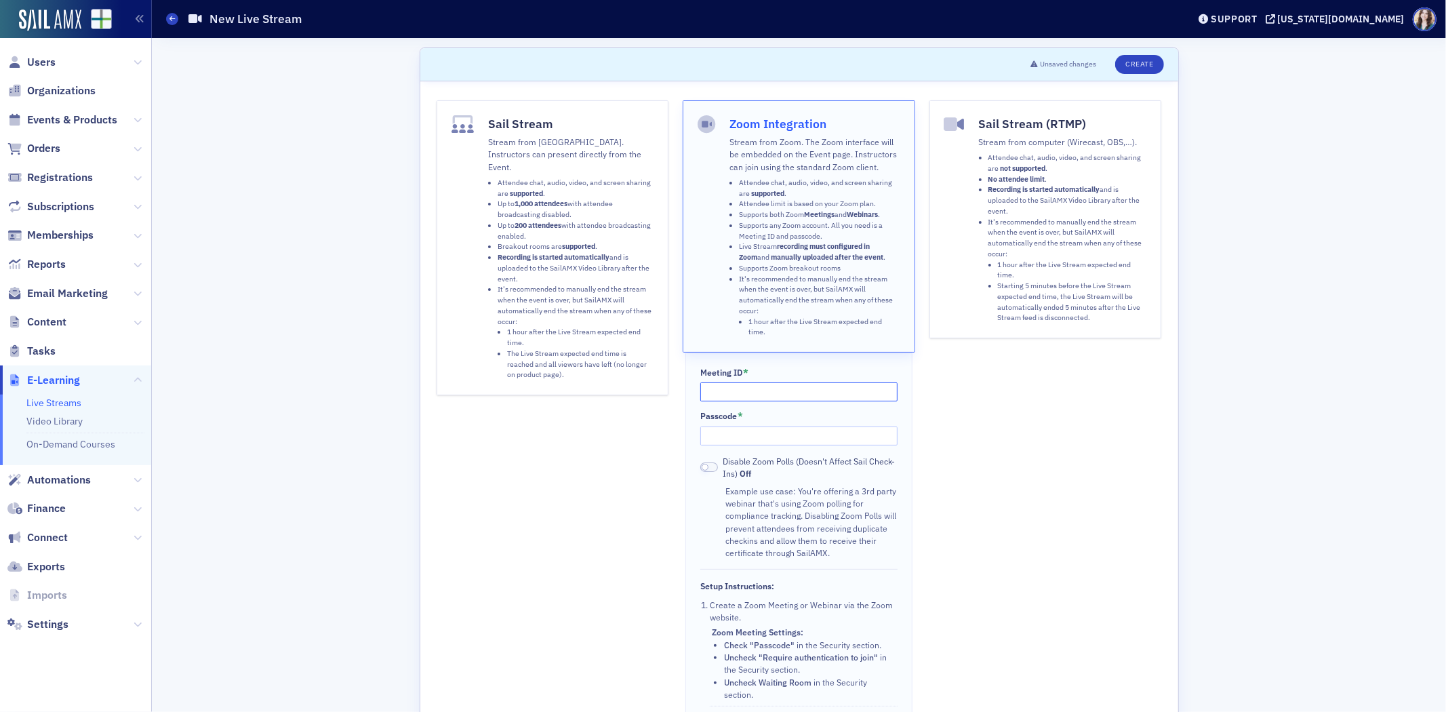
paste input "825 0029 7965"
type input "825 0029 7965"
click at [555, 486] on div "Sail Stream Stream from SailAMX. Instructors can present directly from the Even…" at bounding box center [553, 475] width 232 height 750
click at [757, 431] on input "Passcode *" at bounding box center [798, 435] width 197 height 19
type input "095077"
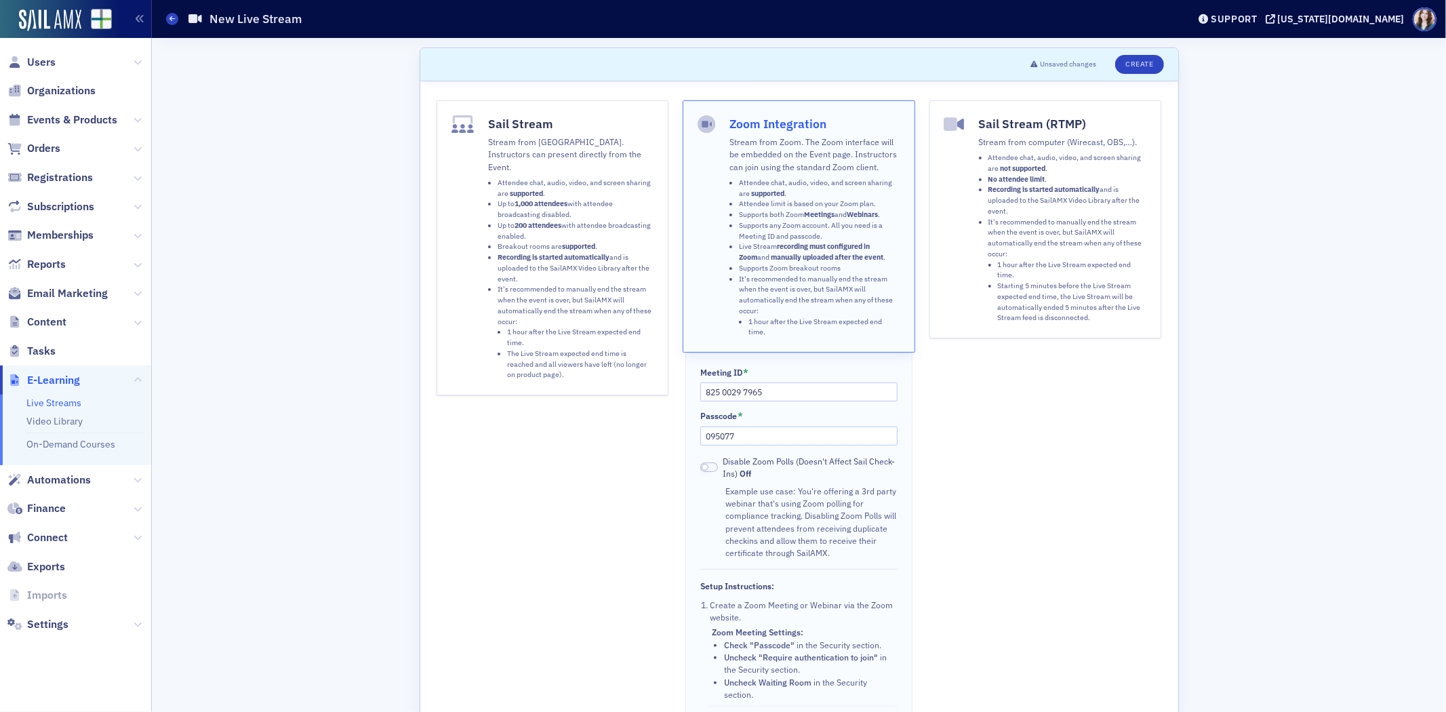
click at [1062, 411] on div "Sail Stream (RTMP) Stream from computer (Wirecast, OBS,…). Attendee chat, audio…" at bounding box center [1045, 475] width 232 height 750
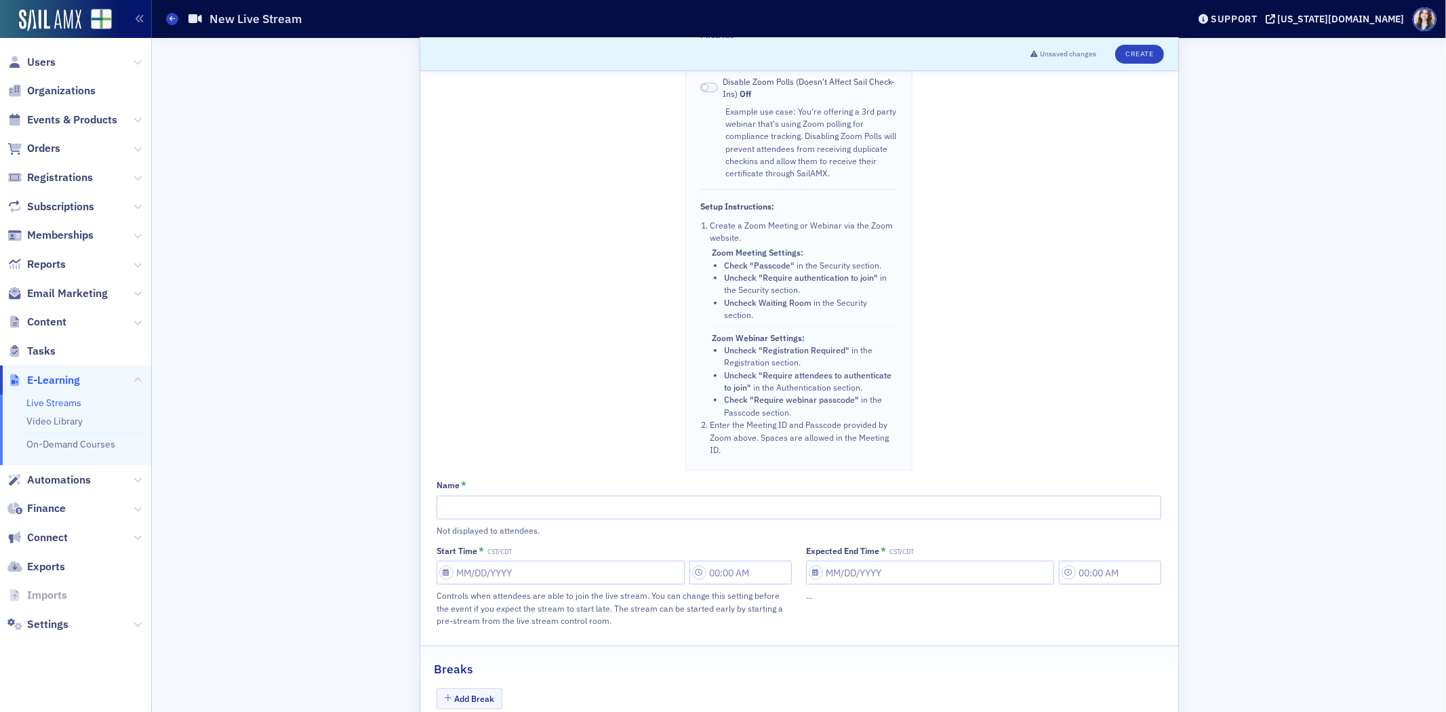
scroll to position [452, 0]
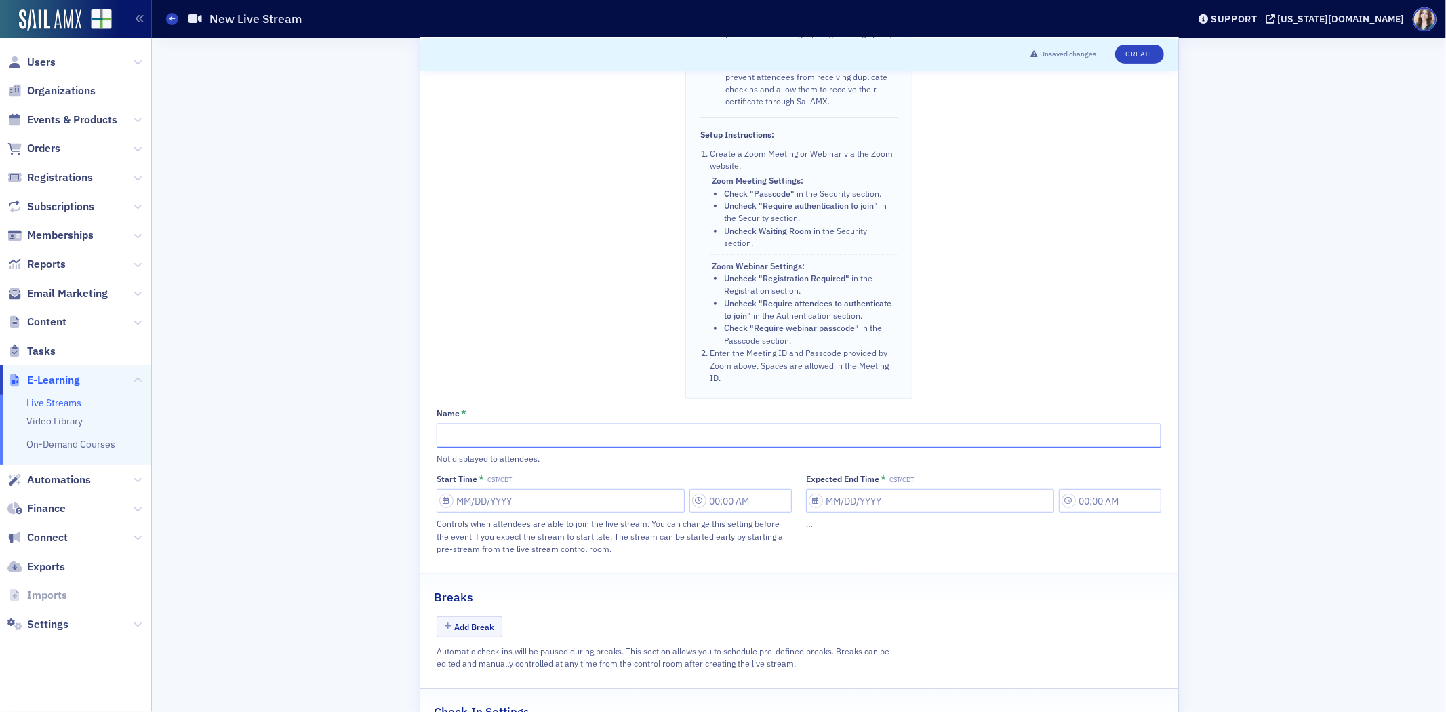
click at [553, 443] on input "Name *" at bounding box center [799, 436] width 725 height 24
click at [485, 439] on input "2025 Ed Cun Test Run Session 1" at bounding box center [799, 436] width 725 height 24
type input "2025 Ed Con Test Run Session 1"
click at [539, 507] on input "Start Time * CST/CDT" at bounding box center [561, 501] width 248 height 24
select select "9"
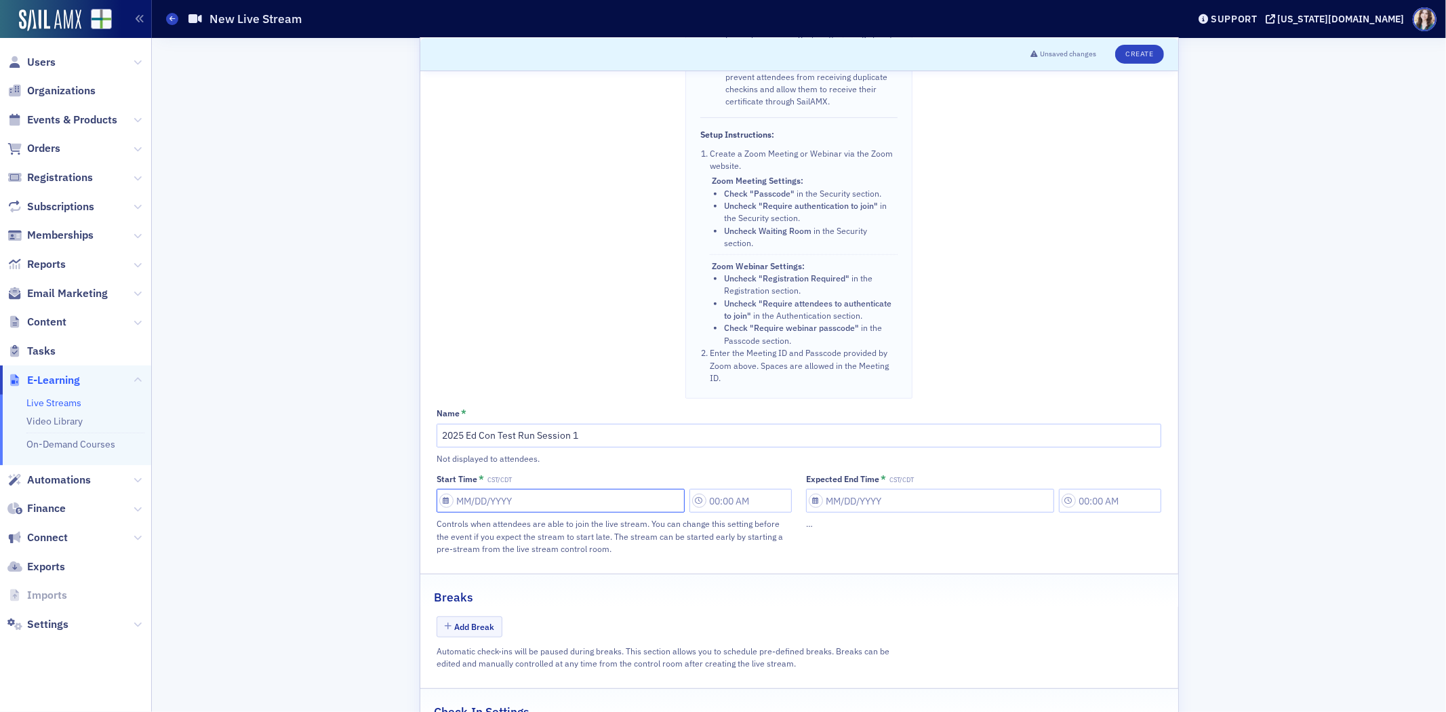
select select "2025"
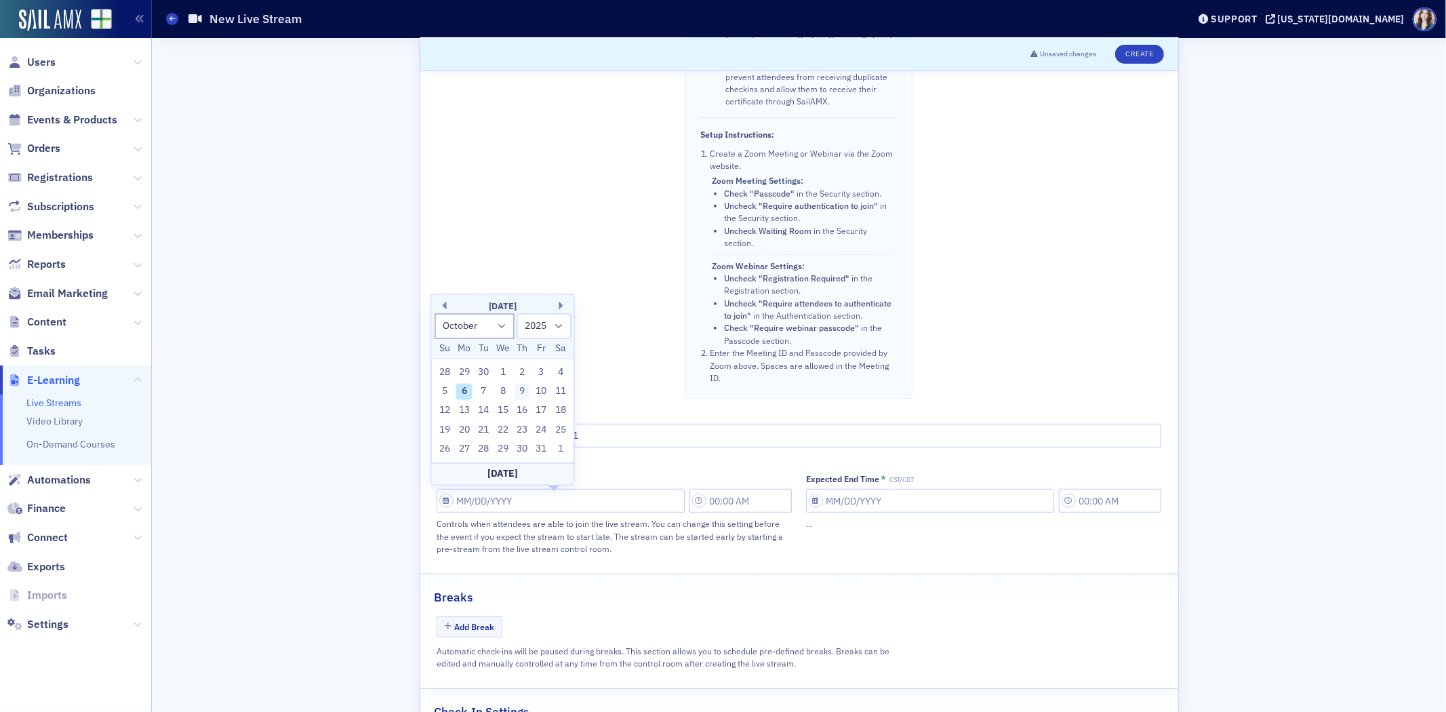
click at [527, 395] on div "9" at bounding box center [522, 392] width 16 height 16
type input "10/09/2025"
type input "9:00 AM"
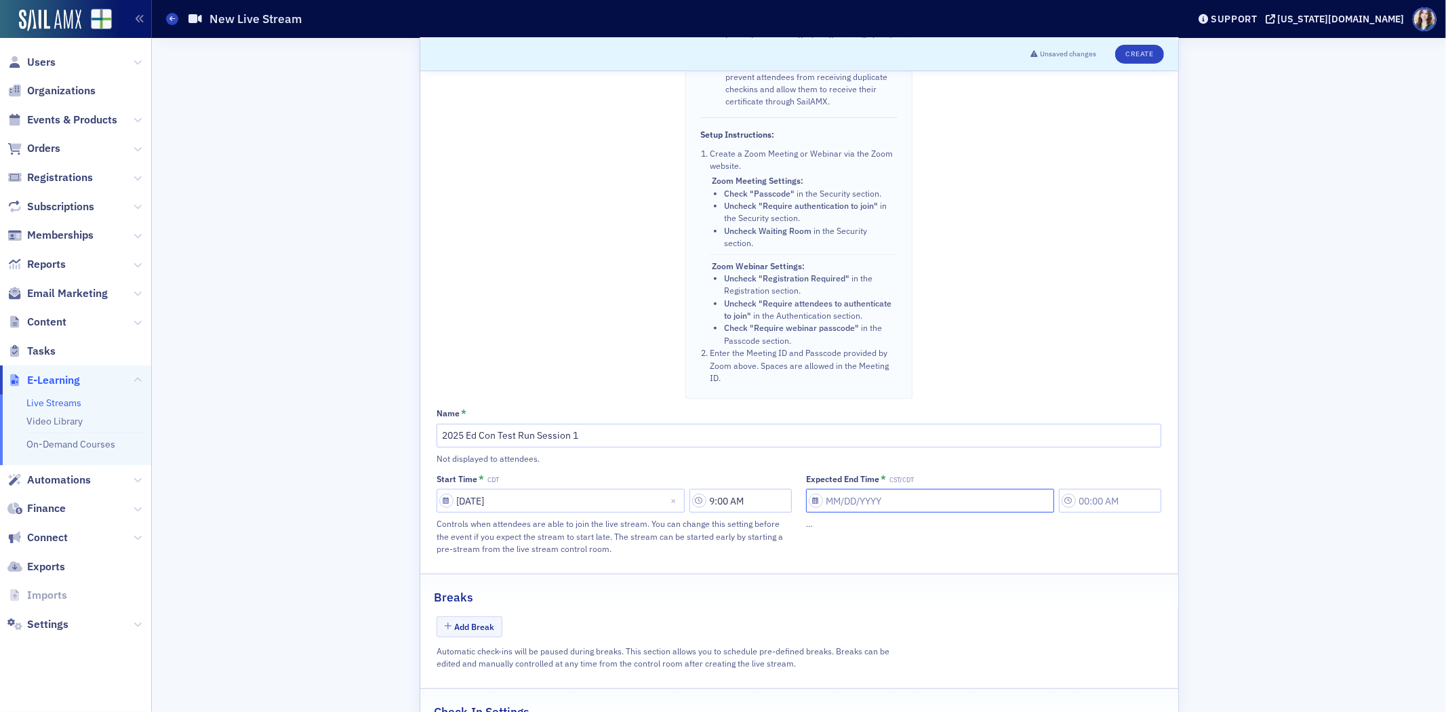
click at [897, 510] on input "Expected End Time * CST/CDT" at bounding box center [930, 501] width 248 height 24
select select "9"
select select "2025"
click at [891, 387] on div "9" at bounding box center [892, 392] width 16 height 16
type input "10/09/2025"
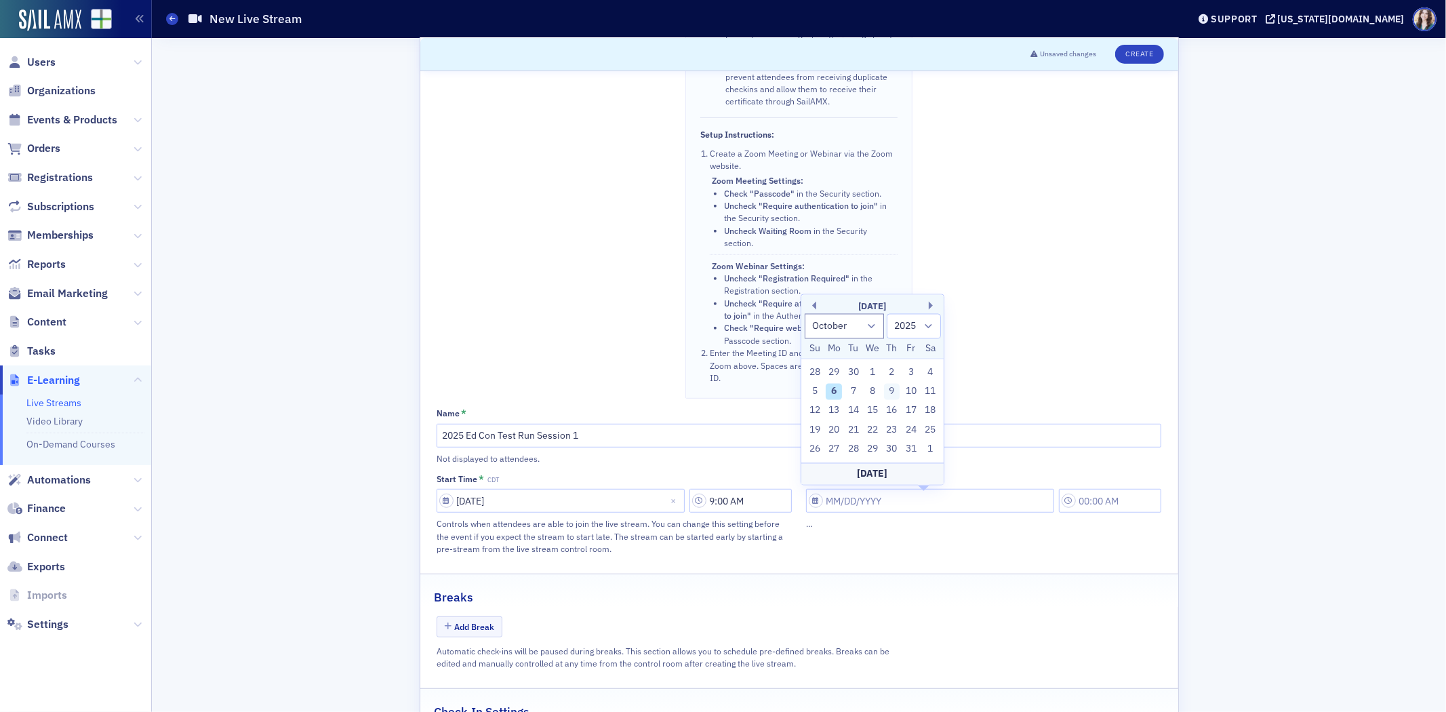
type input "9:00 AM"
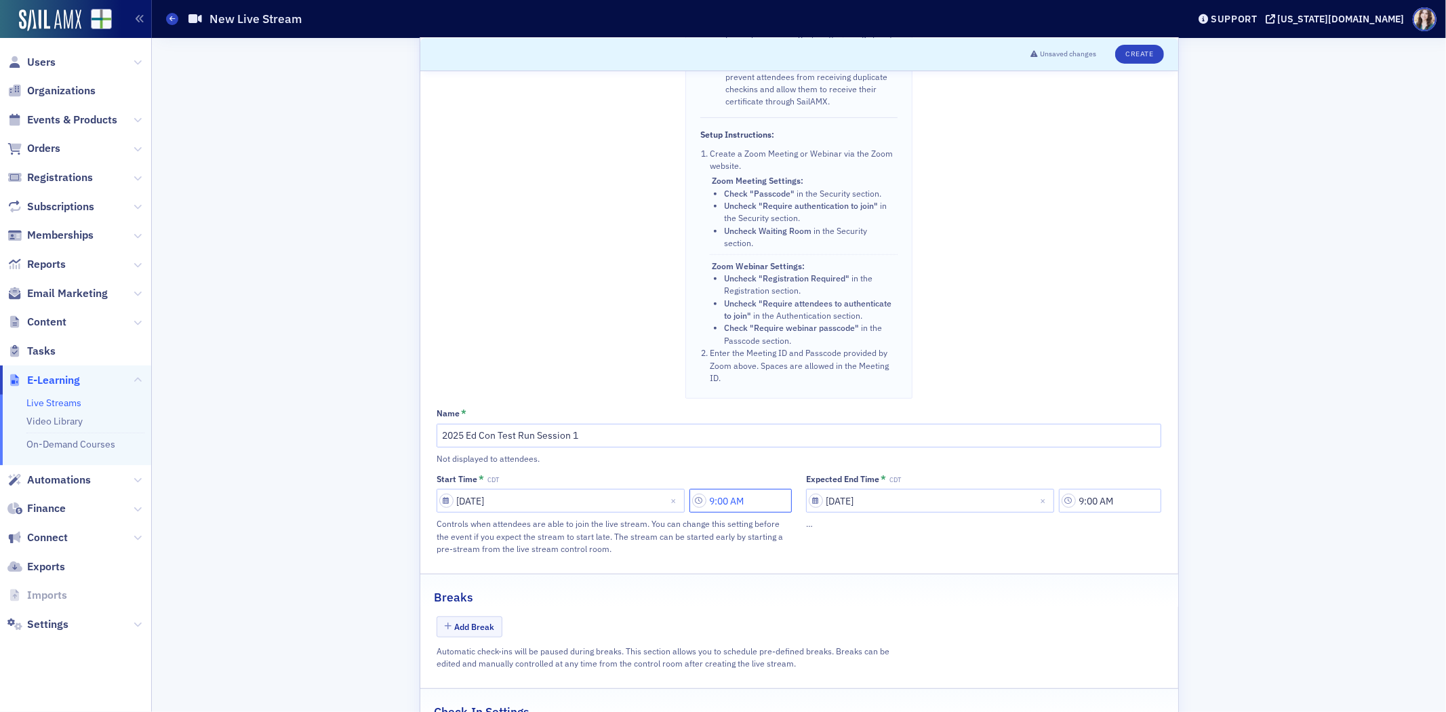
click at [741, 500] on input "9:00 AM" at bounding box center [740, 501] width 102 height 24
drag, startPoint x: 546, startPoint y: 509, endPoint x: 540, endPoint y: 517, distance: 9.6
click at [542, 515] on div "9" at bounding box center [552, 504] width 50 height 24
click at [537, 534] on span "1" at bounding box center [538, 534] width 5 height 14
click at [595, 513] on div "00" at bounding box center [598, 504] width 37 height 20
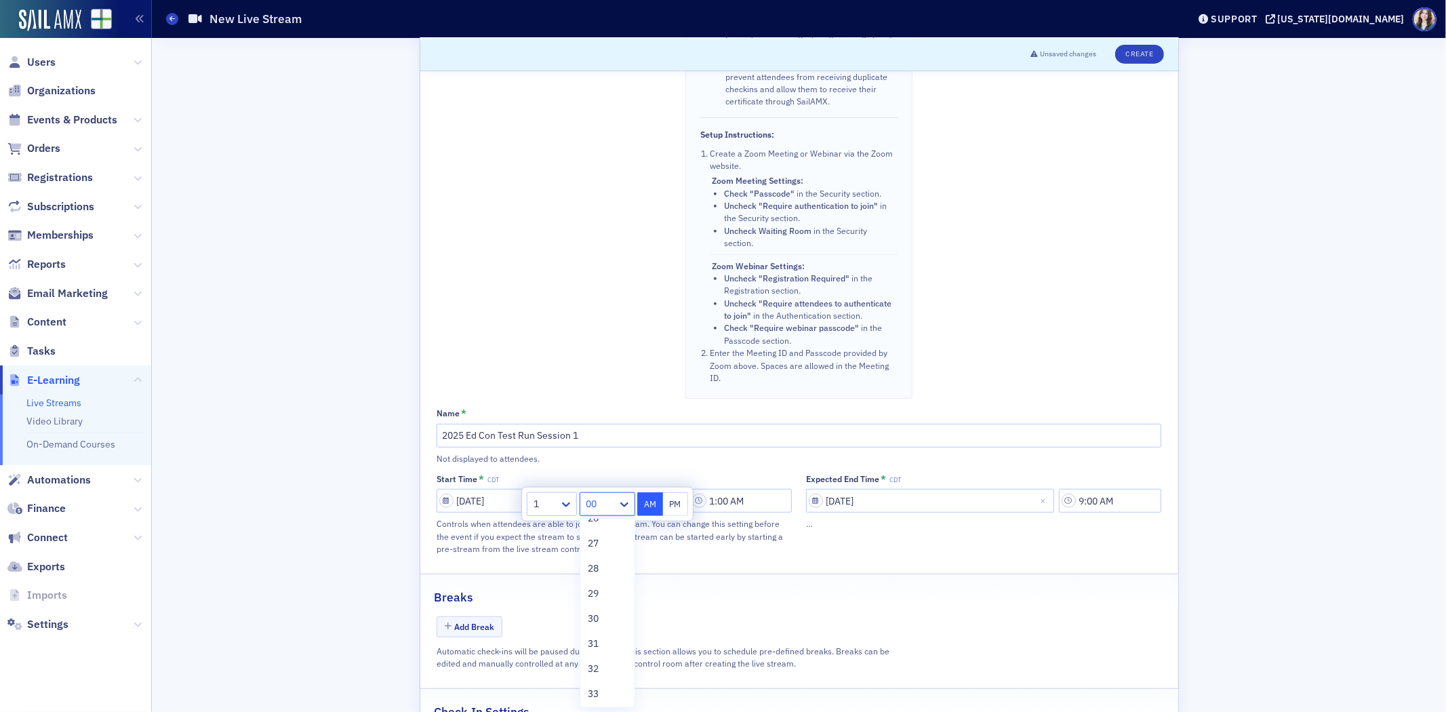
scroll to position [678, 0]
click at [605, 608] on div "30" at bounding box center [607, 608] width 38 height 14
click at [679, 507] on button "PM" at bounding box center [676, 504] width 26 height 24
type input "1:30 PM"
click at [1110, 508] on input "9:00 AM" at bounding box center [1110, 501] width 102 height 24
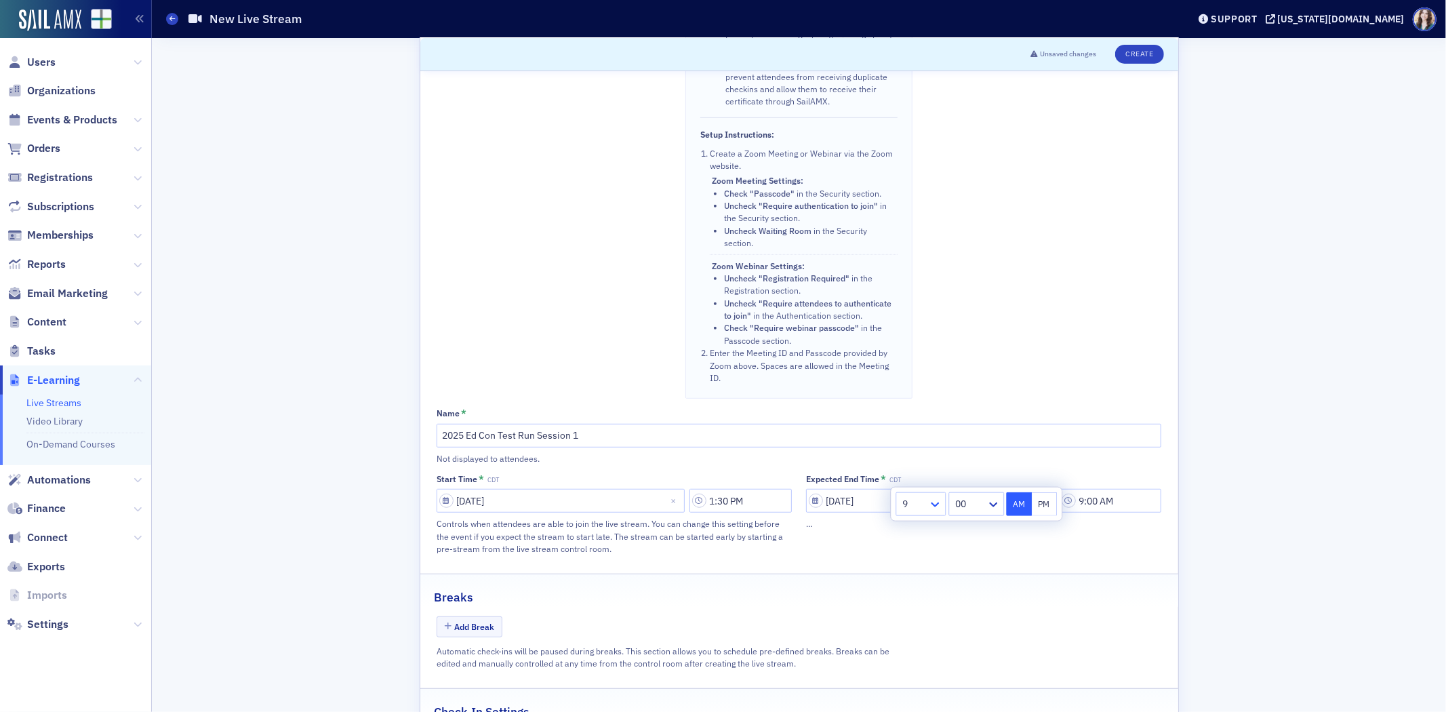
click at [929, 499] on icon at bounding box center [935, 505] width 14 height 14
click at [921, 563] on div "2" at bounding box center [921, 559] width 33 height 14
click at [1051, 508] on button "PM" at bounding box center [1045, 504] width 26 height 24
type input "2:00 PM"
click at [1061, 594] on div "Breaks" at bounding box center [799, 590] width 729 height 32
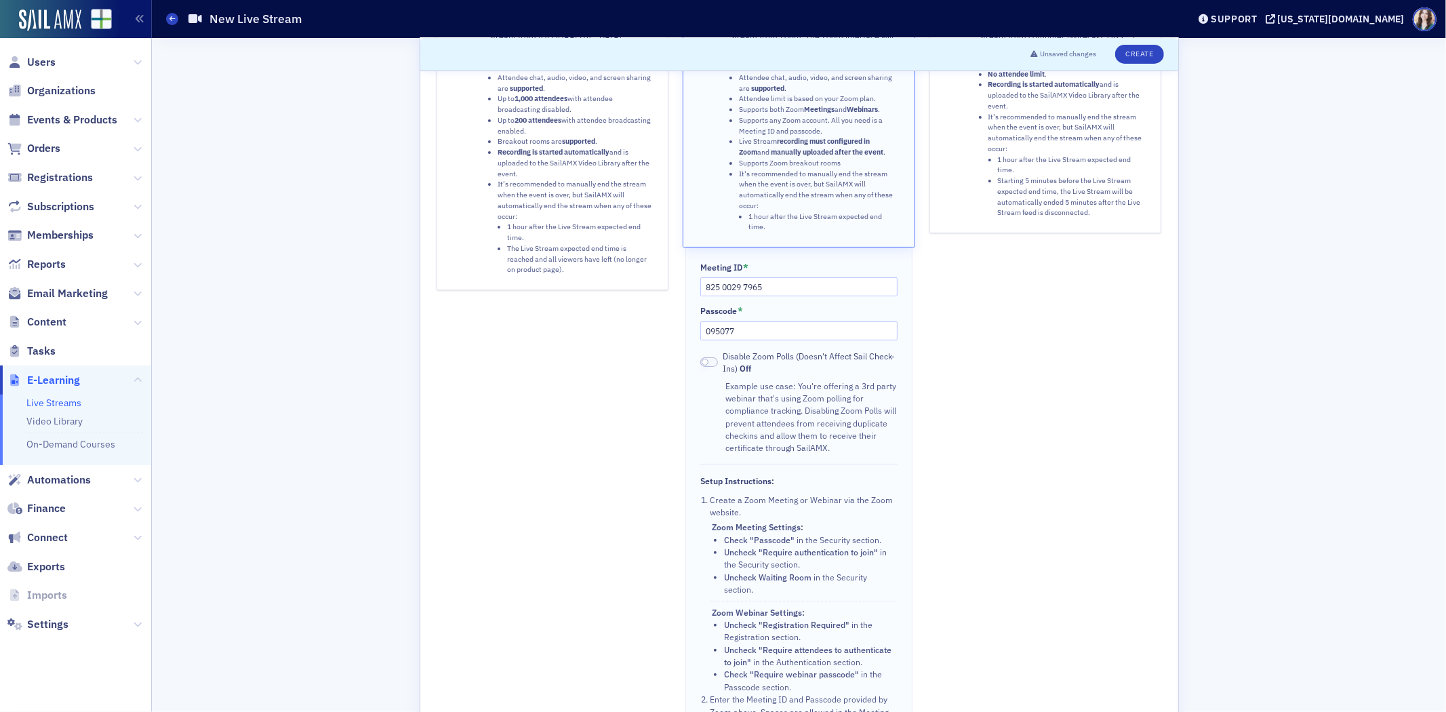
scroll to position [0, 0]
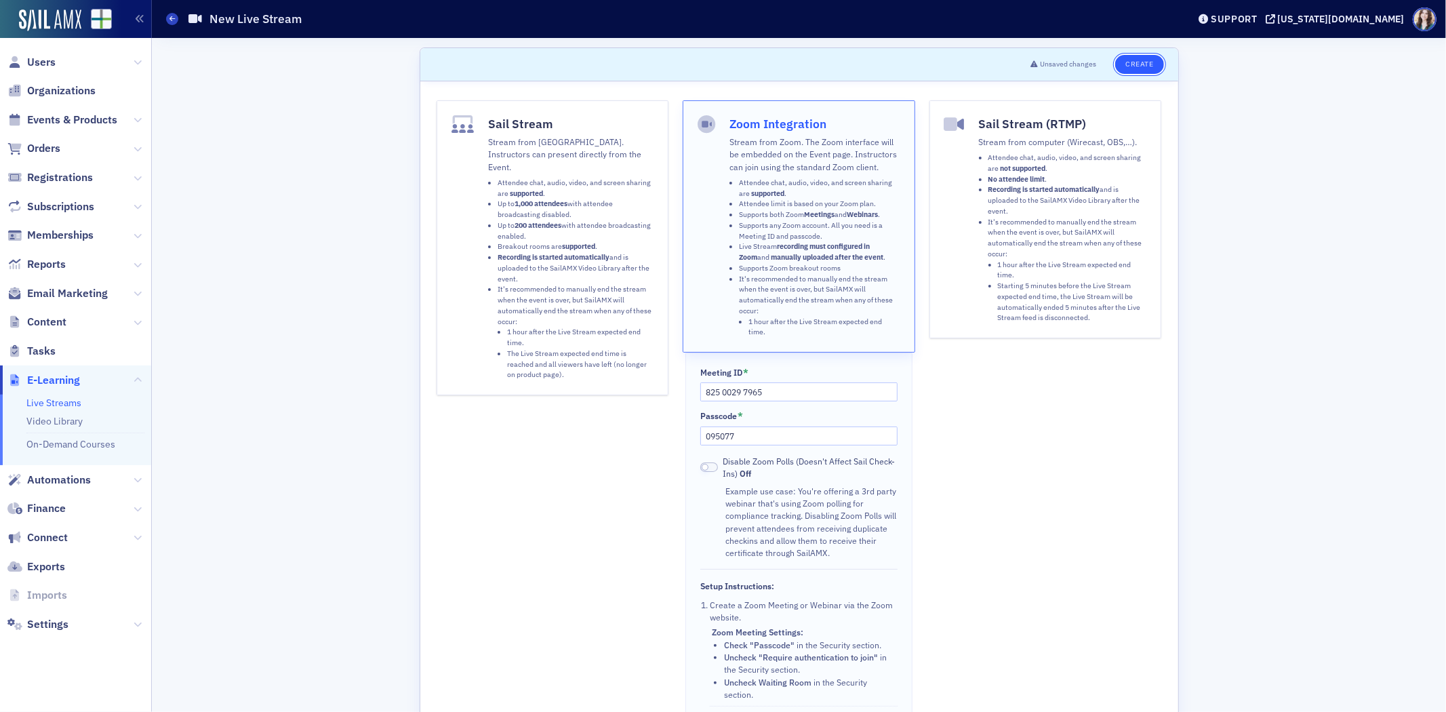
click at [1123, 70] on button "Create" at bounding box center [1139, 64] width 48 height 19
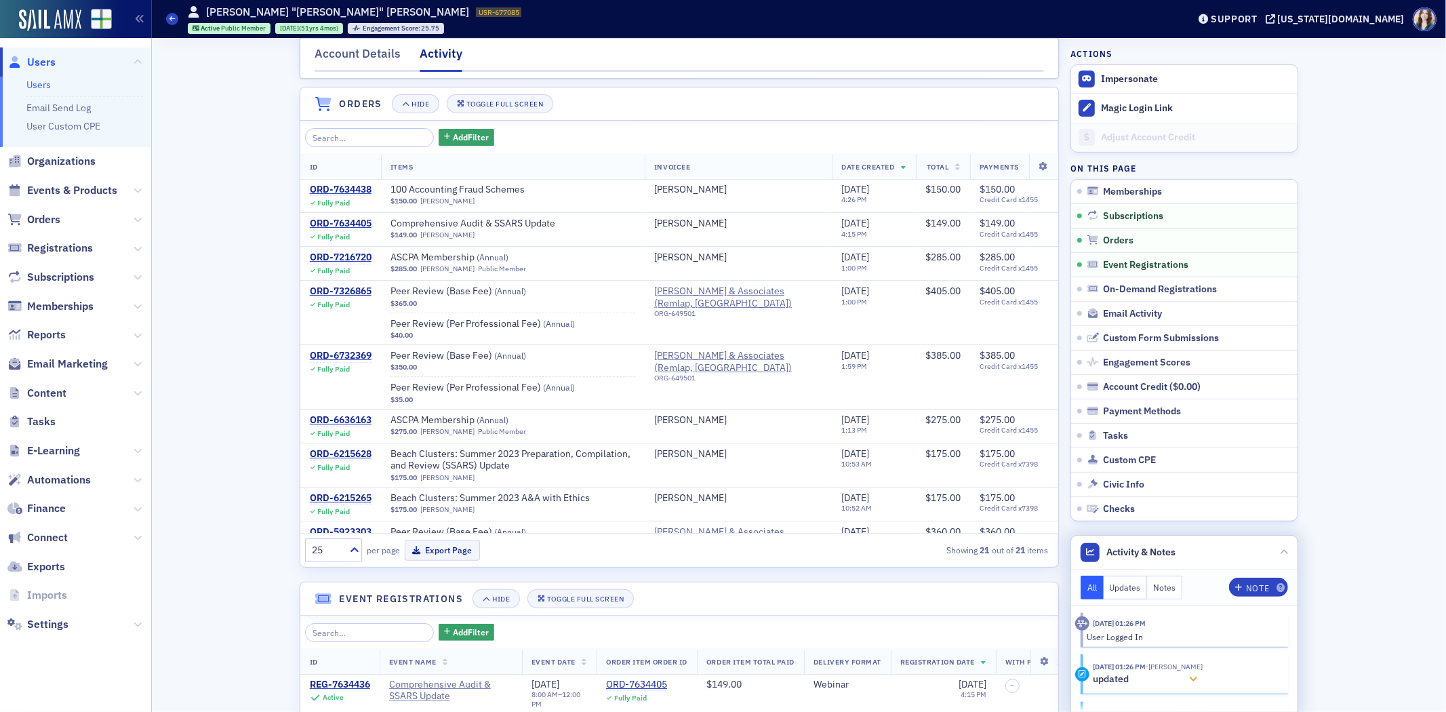
click at [1190, 679] on icon at bounding box center [1194, 679] width 8 height 9
click at [1193, 674] on div at bounding box center [1193, 680] width 19 height 14
click at [1198, 647] on icon at bounding box center [1194, 650] width 8 height 9
click at [1198, 655] on icon at bounding box center [1194, 650] width 8 height 9
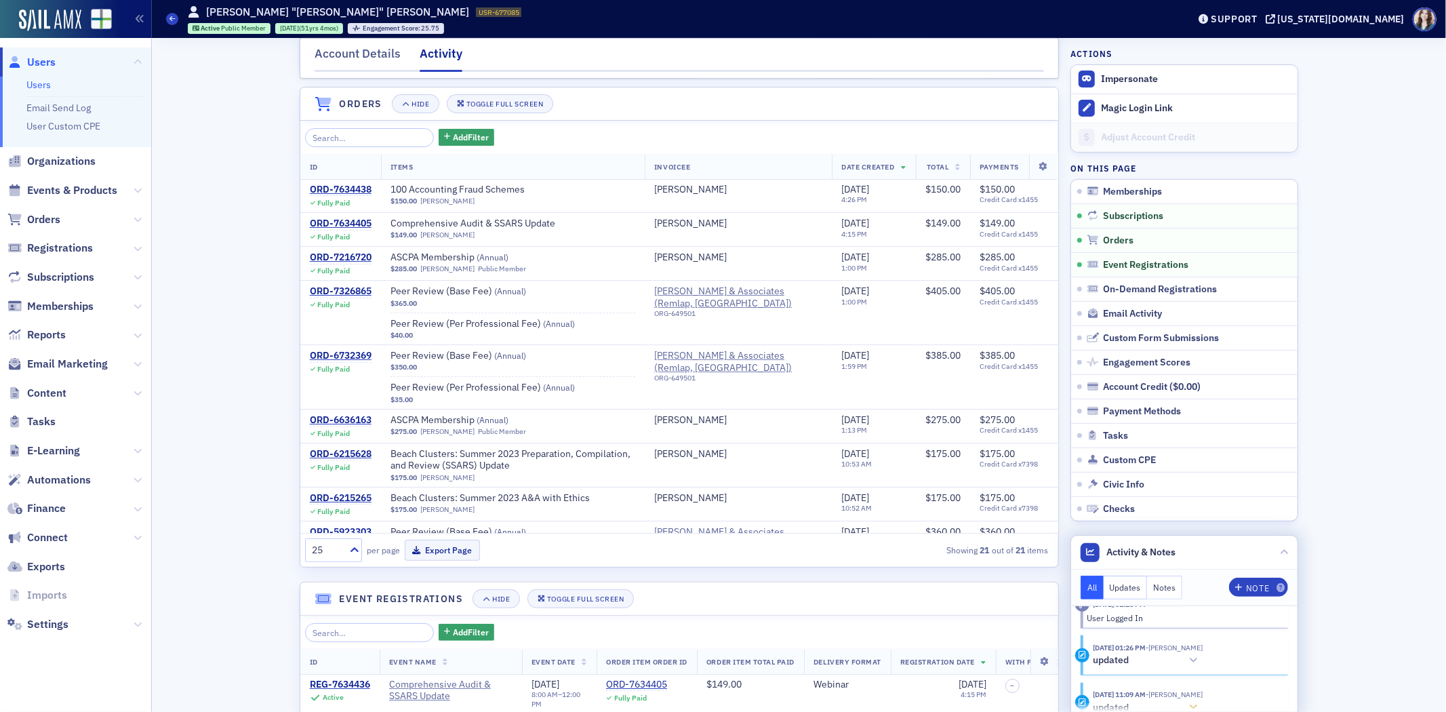
scroll to position [0, 0]
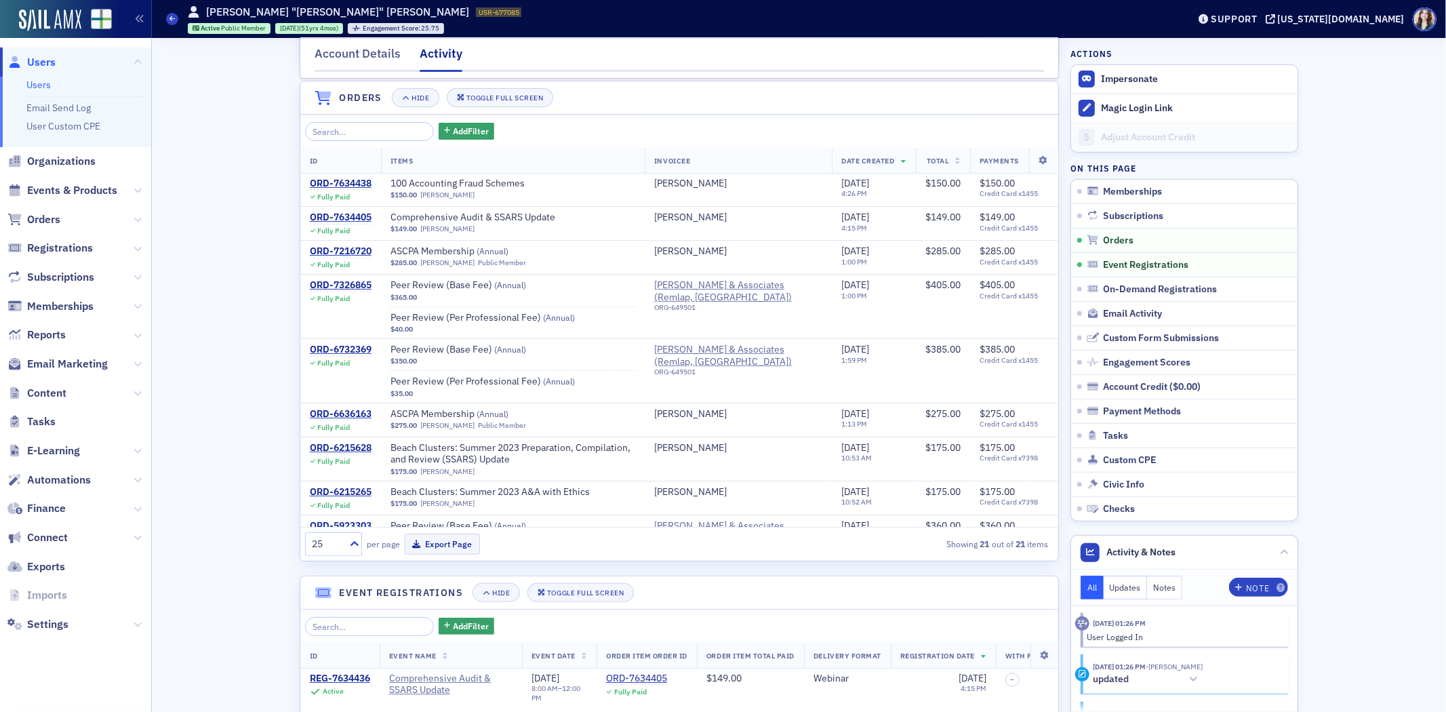
scroll to position [422, 0]
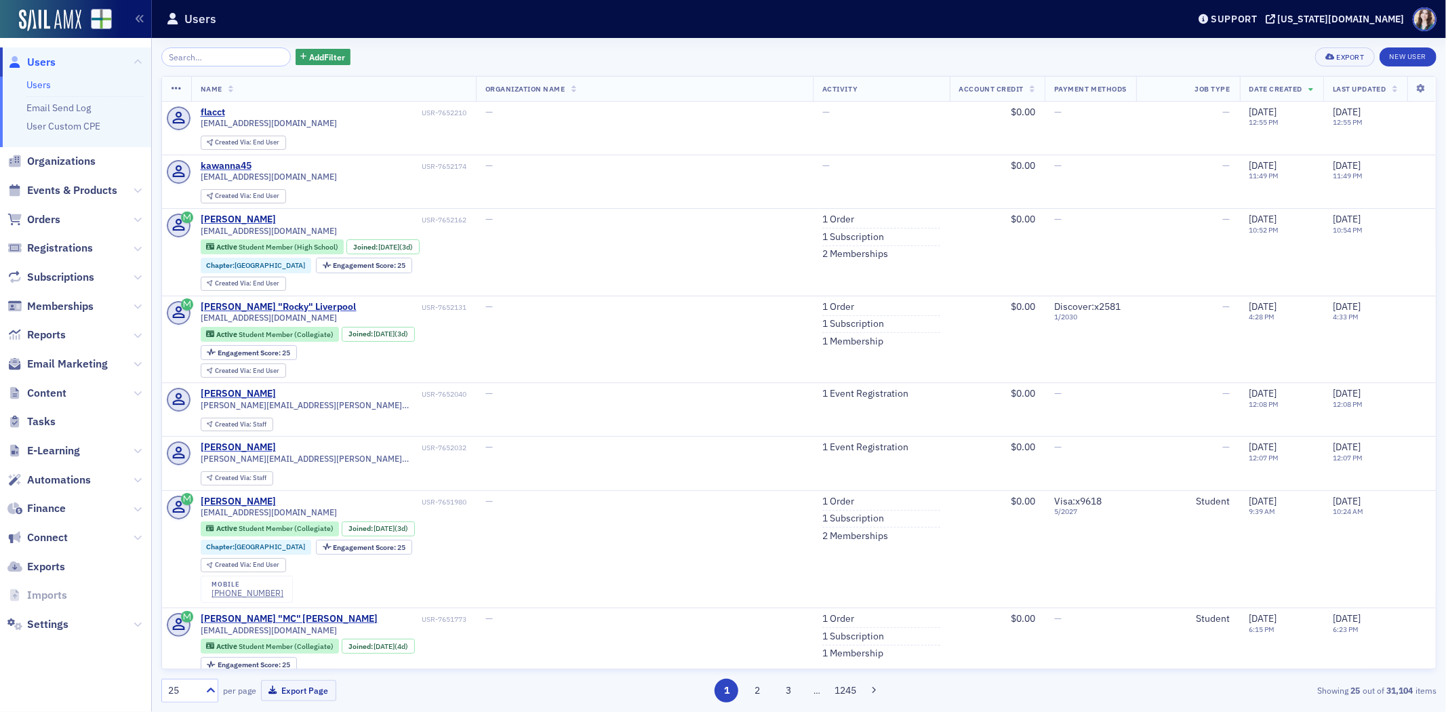
click at [251, 66] on input "search" at bounding box center [225, 56] width 129 height 19
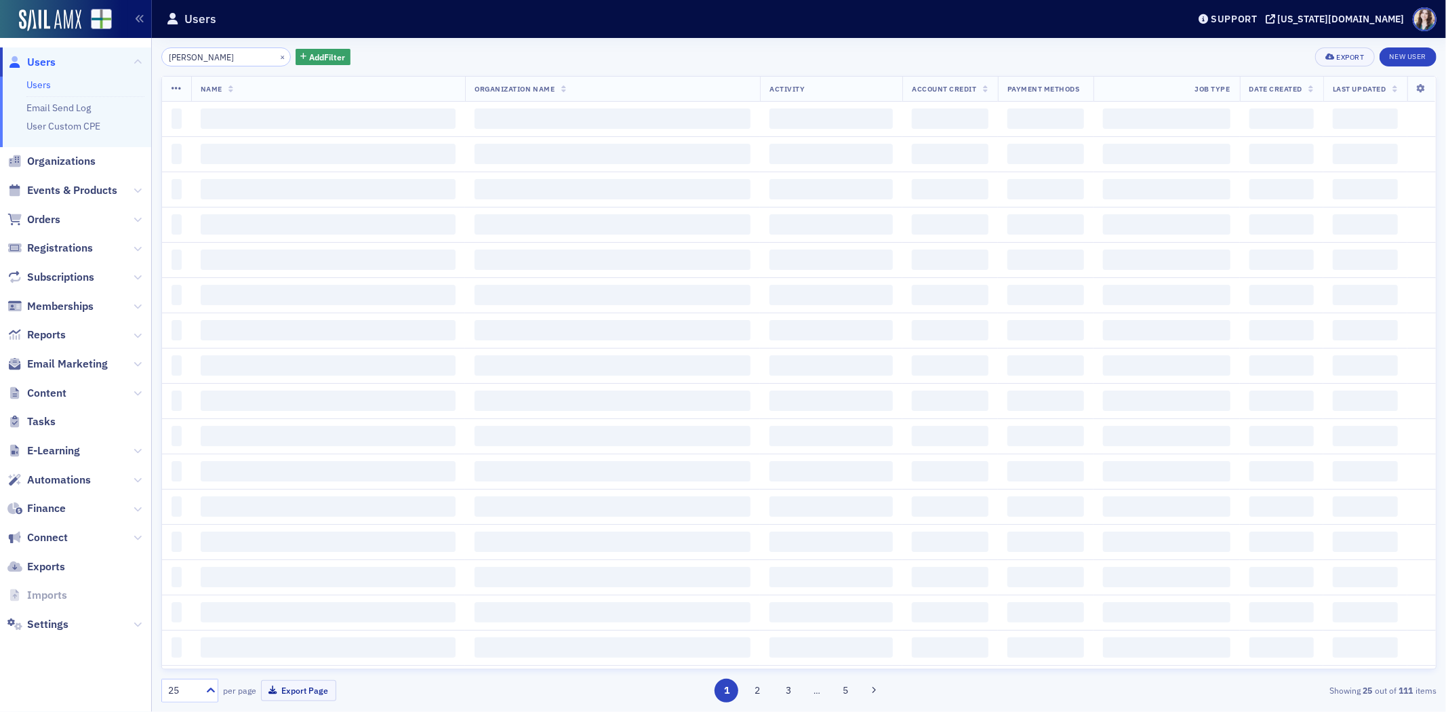
type input "[PERSON_NAME]"
click at [439, 61] on div "[PERSON_NAME] × Add Filter Export New User" at bounding box center [798, 56] width 1275 height 19
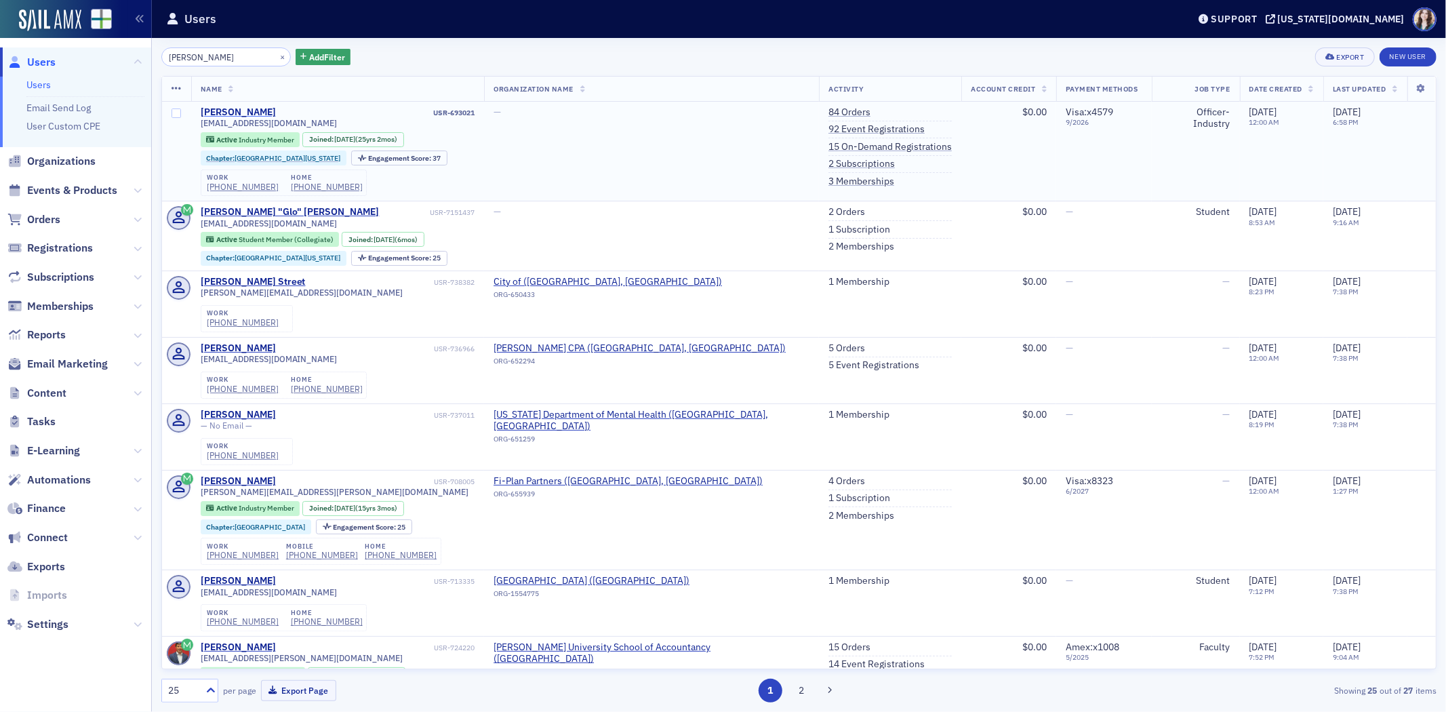
click at [235, 109] on div "[PERSON_NAME]" at bounding box center [238, 112] width 75 height 12
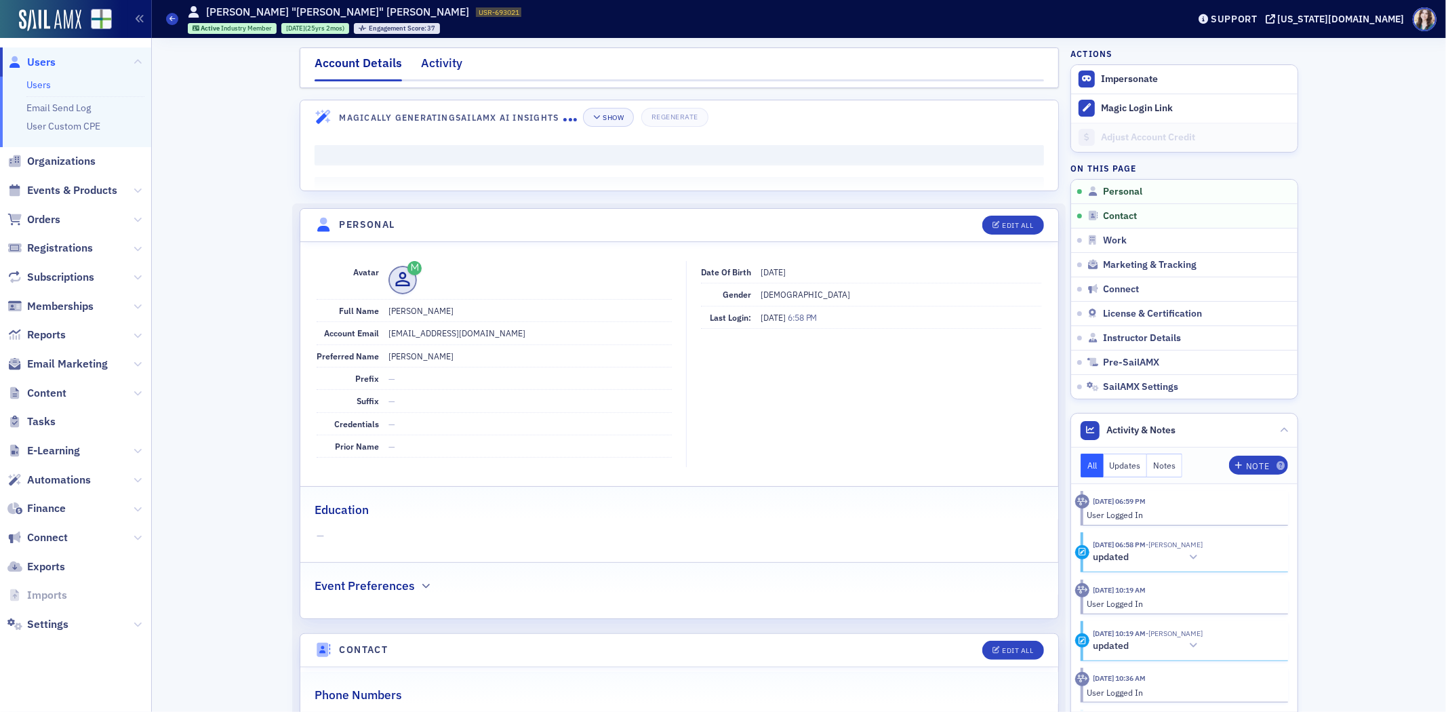
click at [422, 61] on div "Activity" at bounding box center [441, 66] width 41 height 25
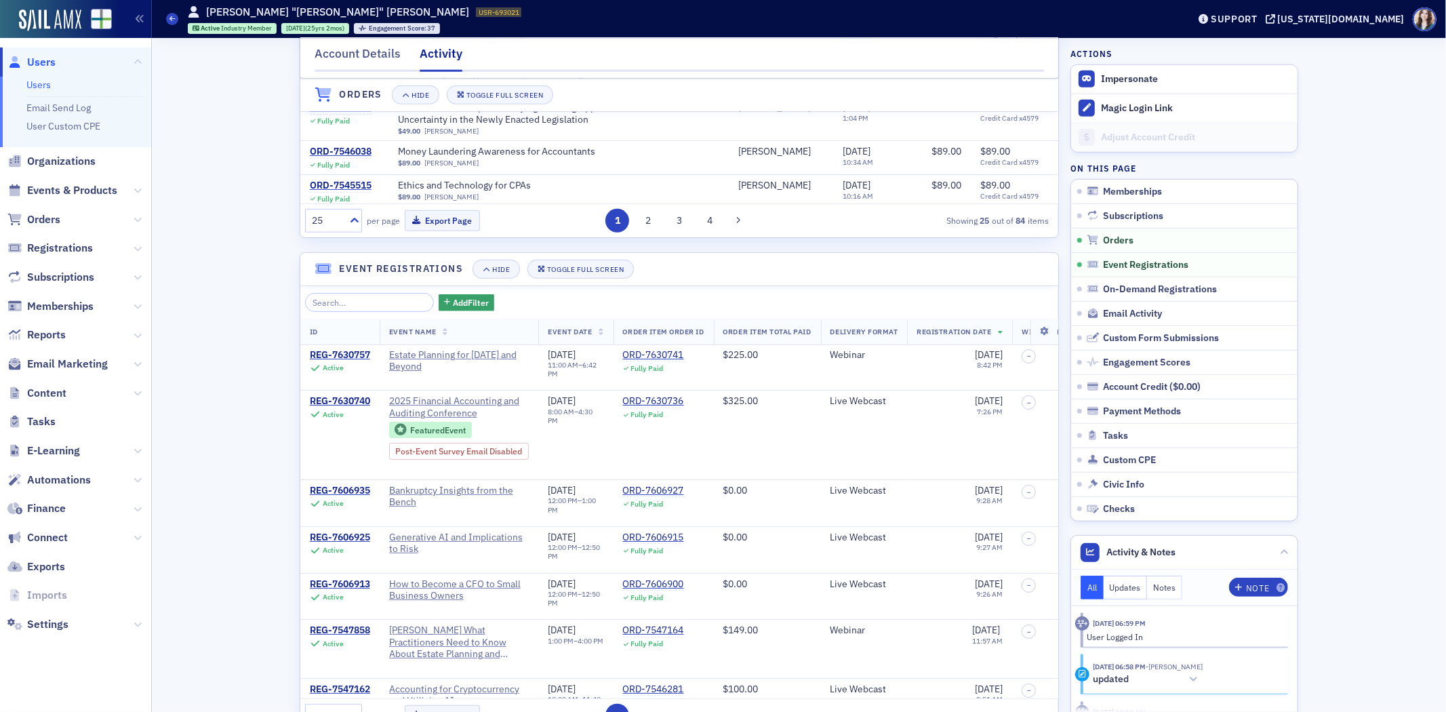
scroll to position [828, 0]
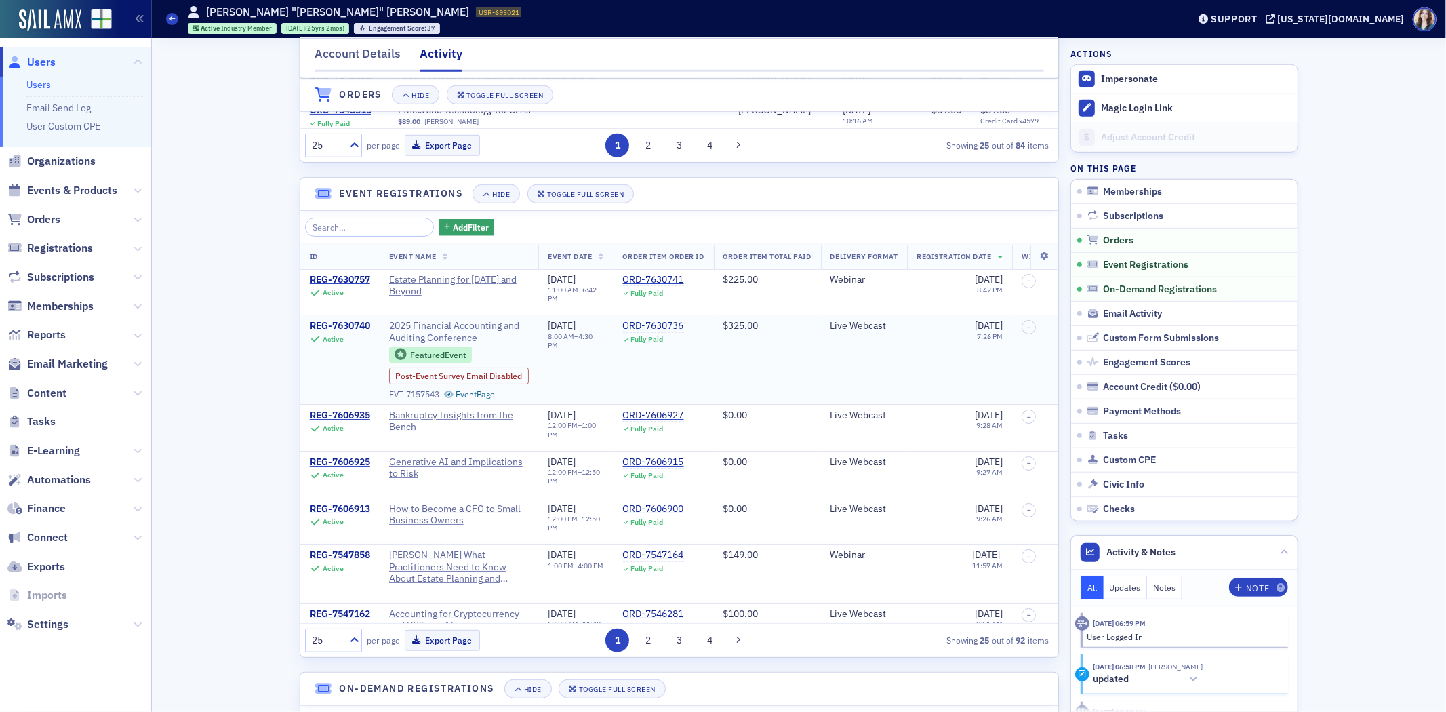
click at [355, 332] on div "REG-7630740" at bounding box center [340, 326] width 60 height 12
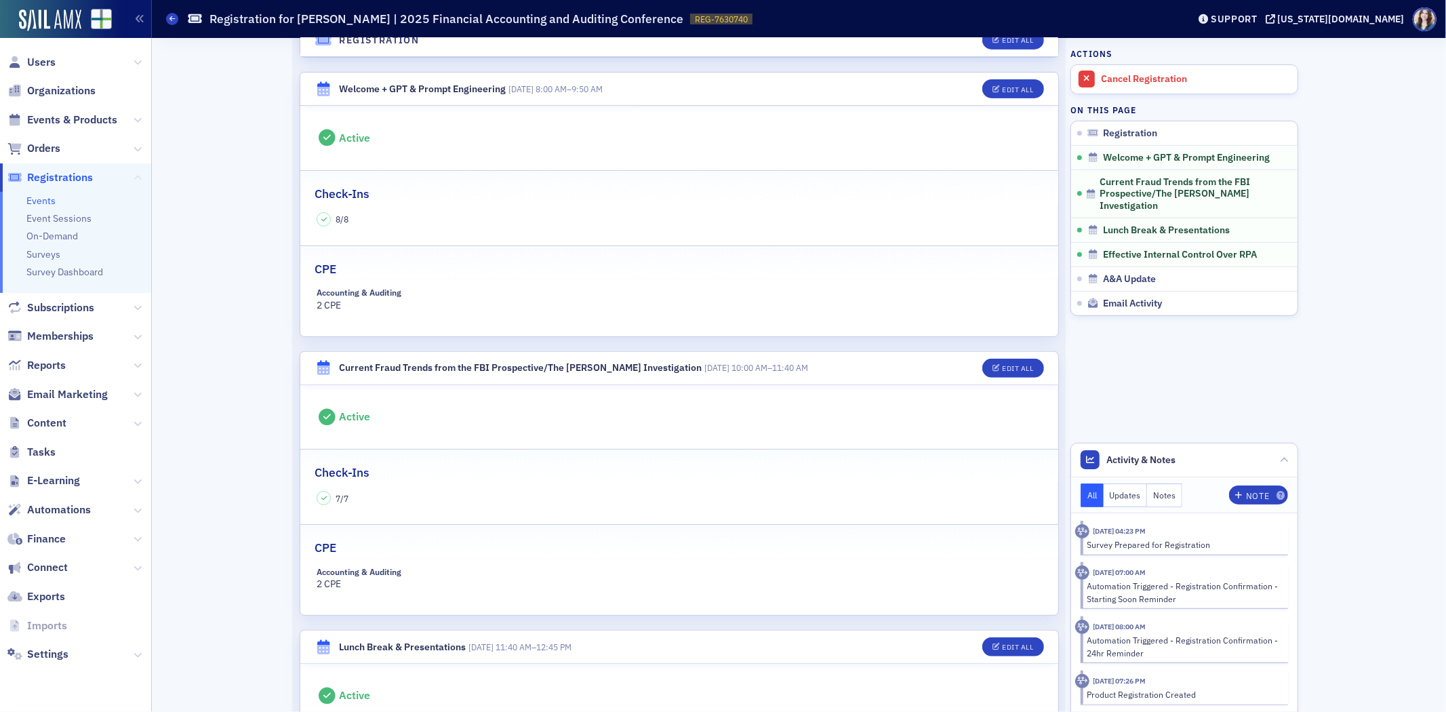
scroll to position [301, 0]
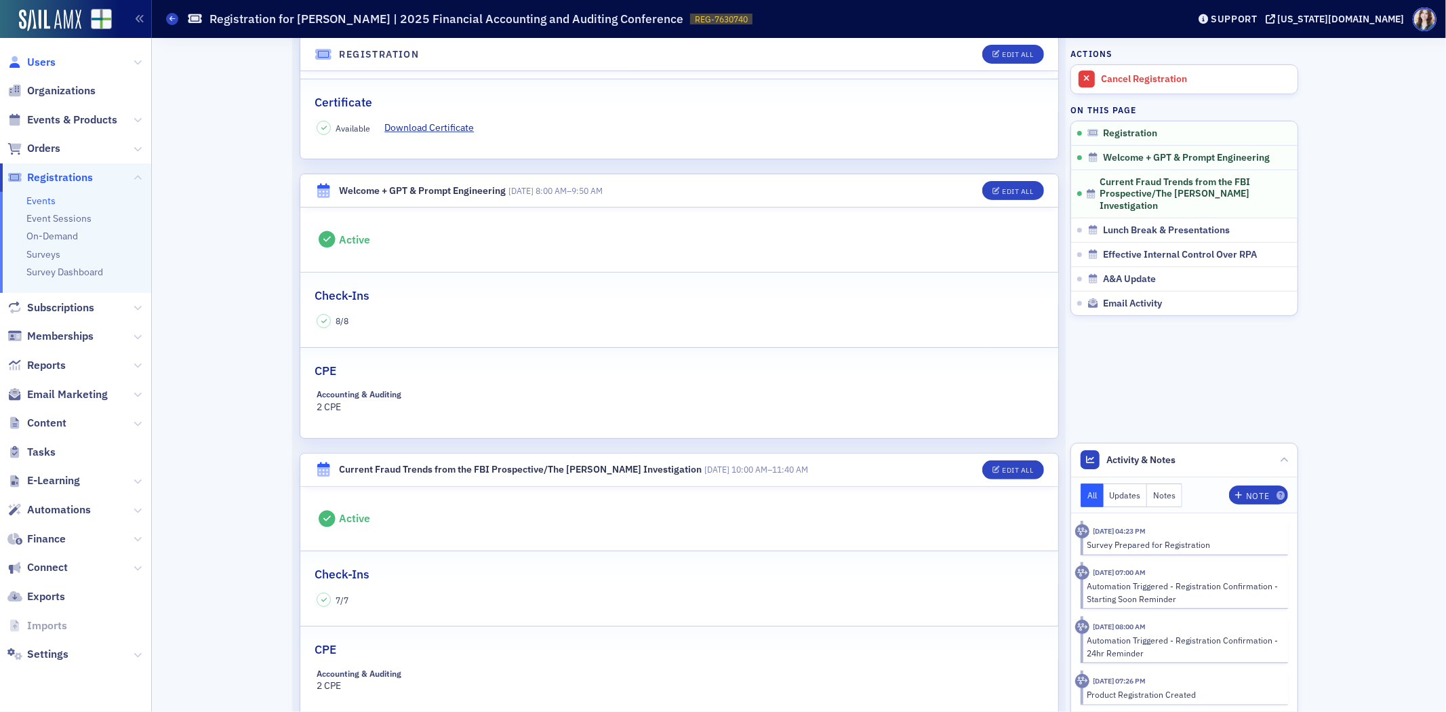
click at [44, 66] on span "Users" at bounding box center [41, 62] width 28 height 15
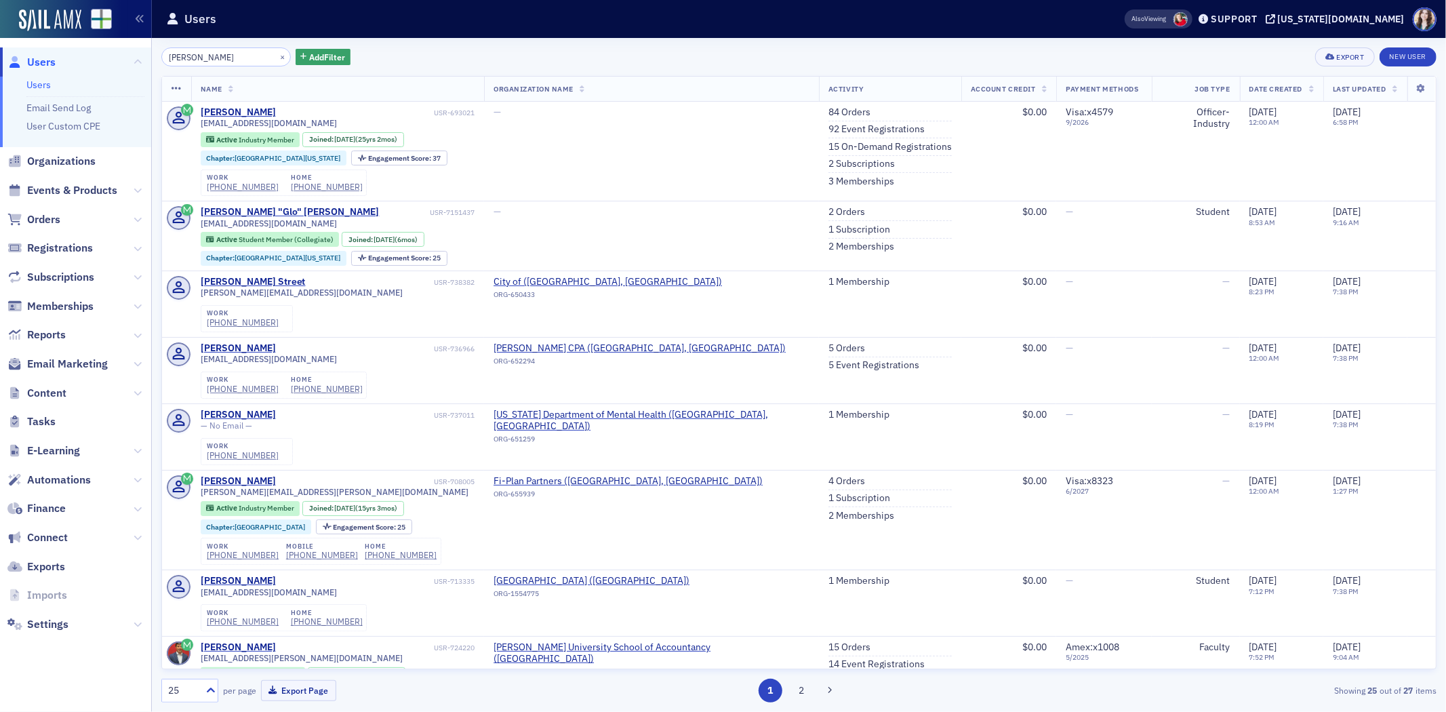
drag, startPoint x: 253, startPoint y: 60, endPoint x: 147, endPoint y: 75, distance: 106.9
click at [147, 75] on div "Users Users Email Send Log User Custom CPE Organizations Events & Products Orde…" at bounding box center [723, 356] width 1446 height 712
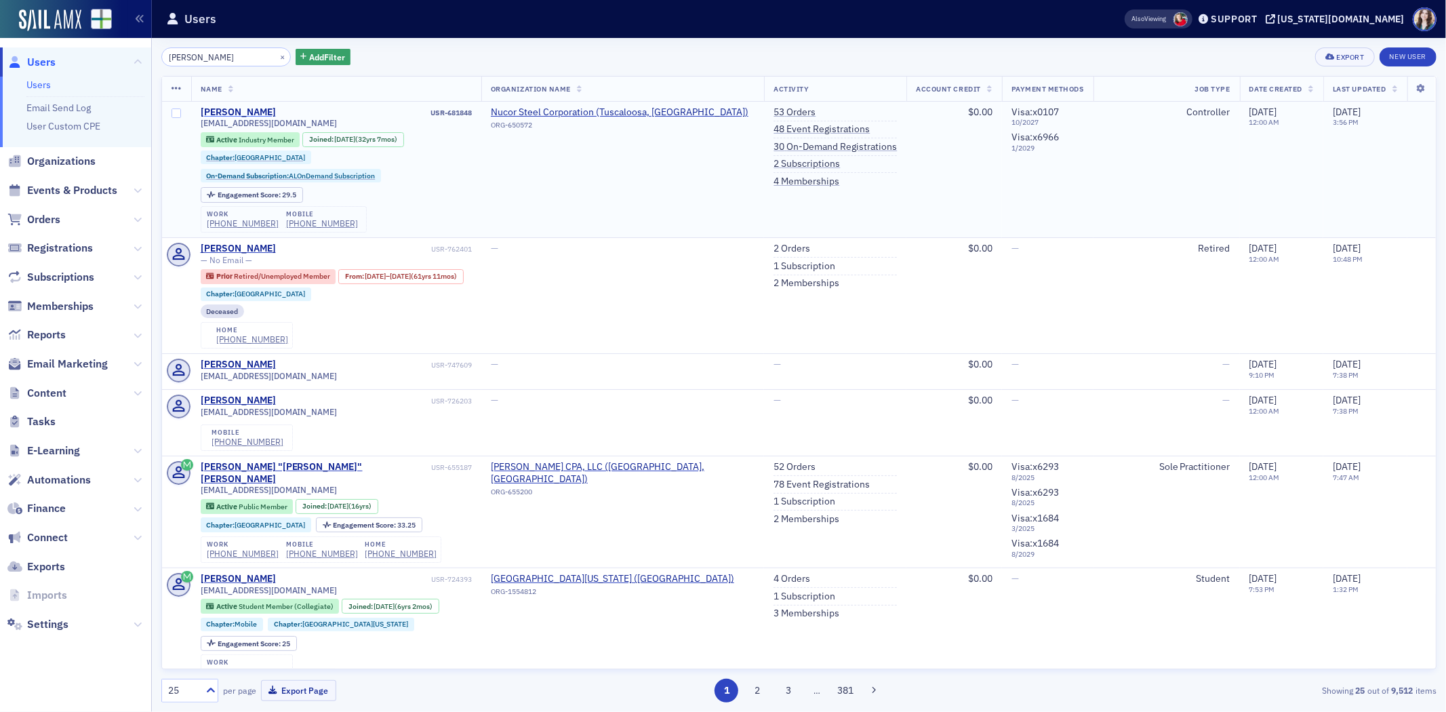
type input "[PERSON_NAME]"
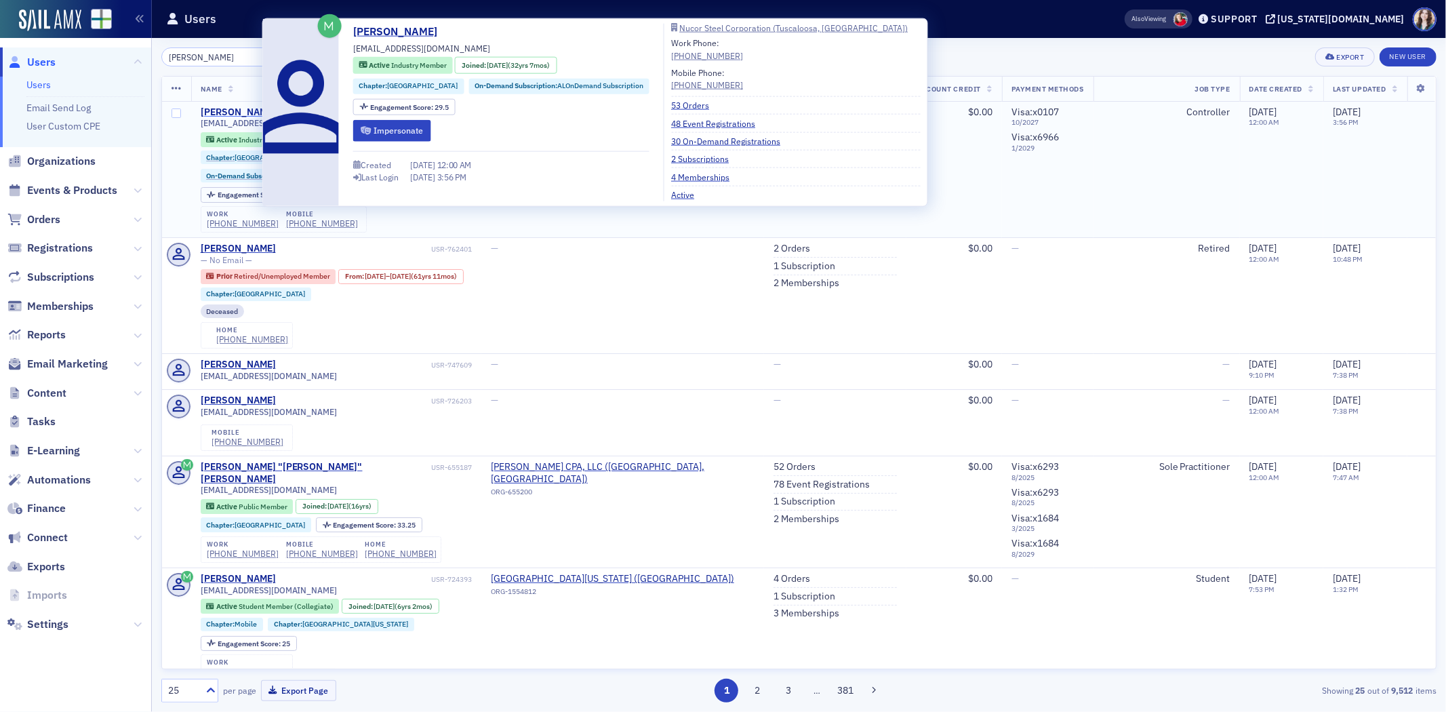
click at [218, 106] on div "Aubrey Baugh" at bounding box center [238, 112] width 75 height 12
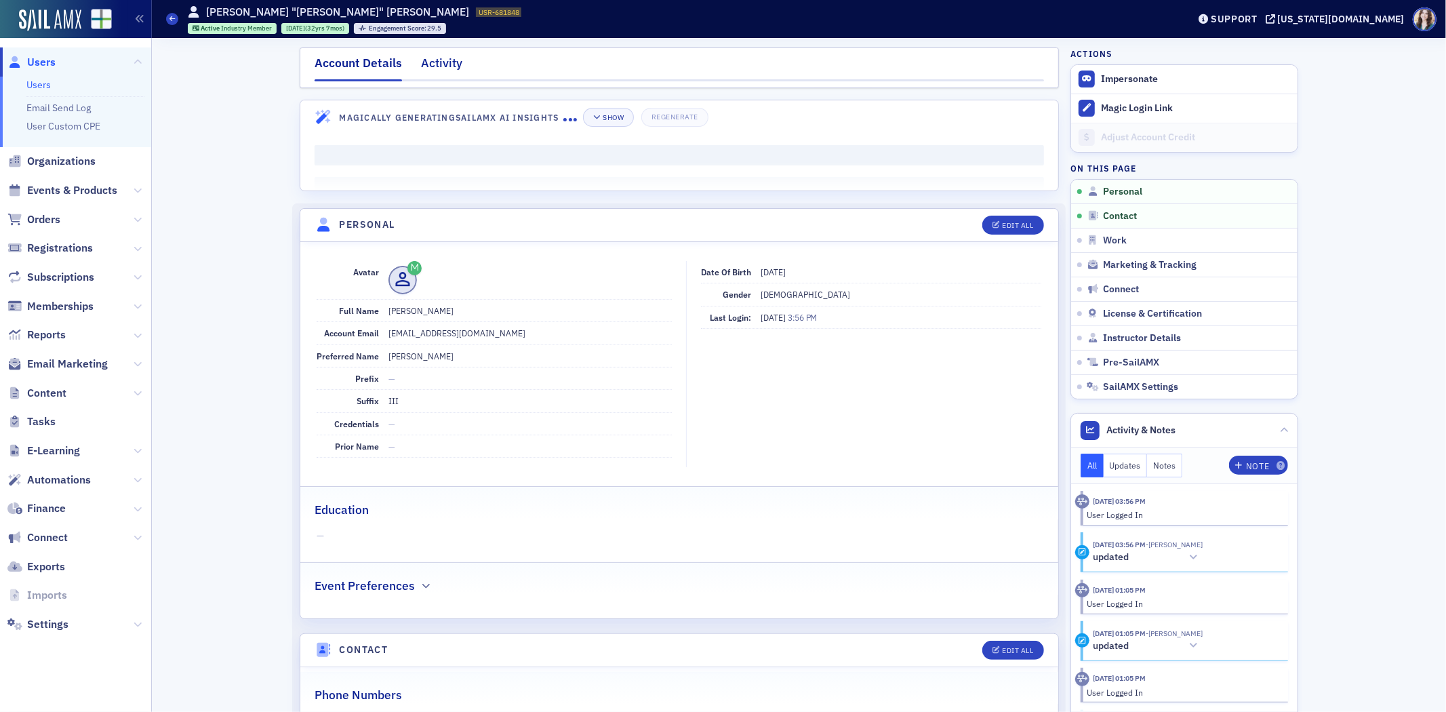
click at [436, 75] on div "Activity" at bounding box center [441, 66] width 41 height 25
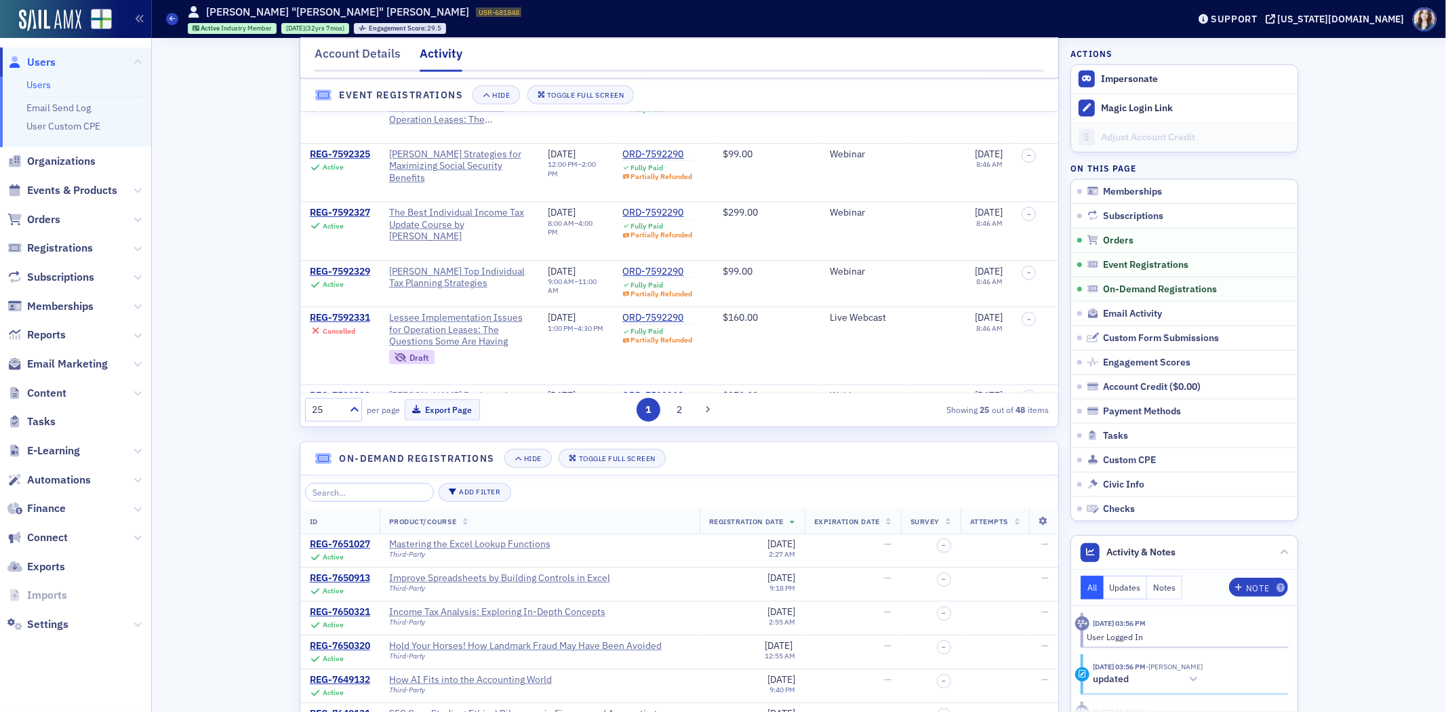
scroll to position [1280, 0]
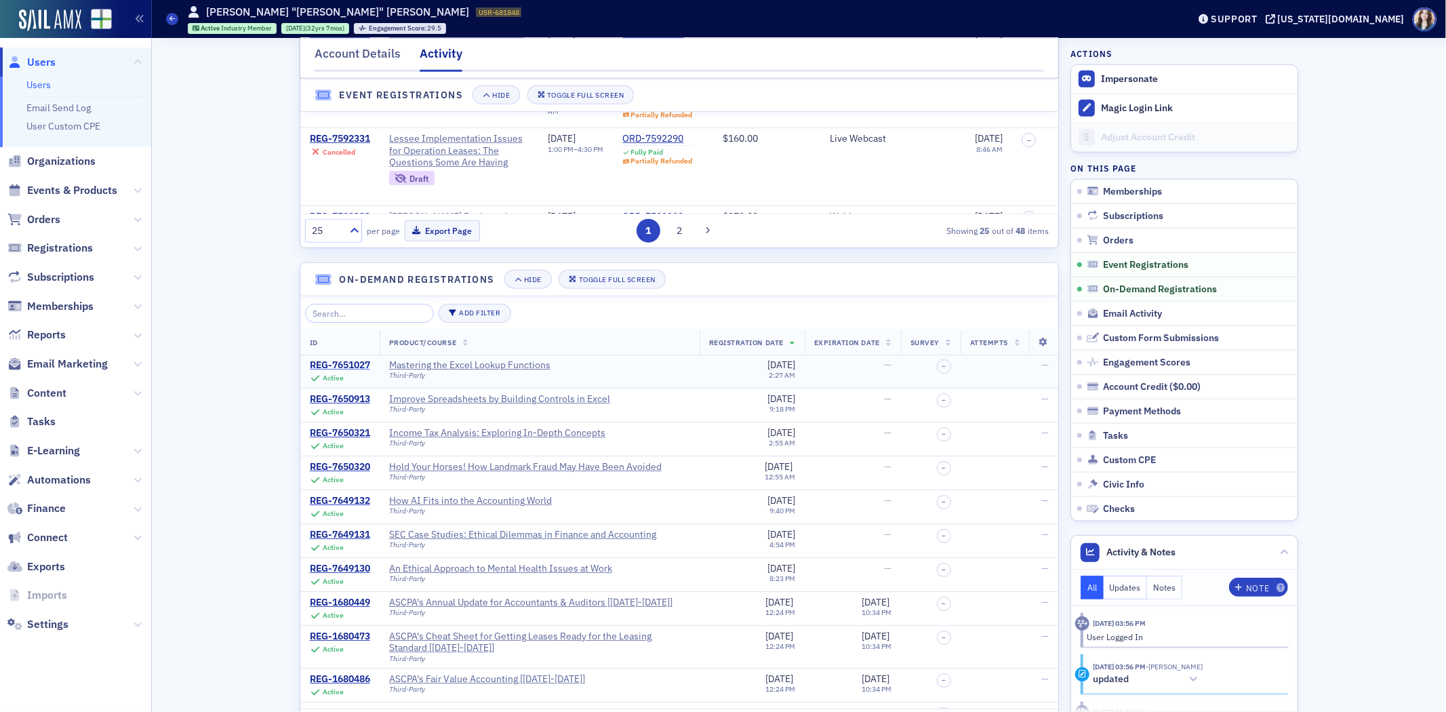
click at [343, 372] on div "REG-7651027" at bounding box center [340, 365] width 60 height 12
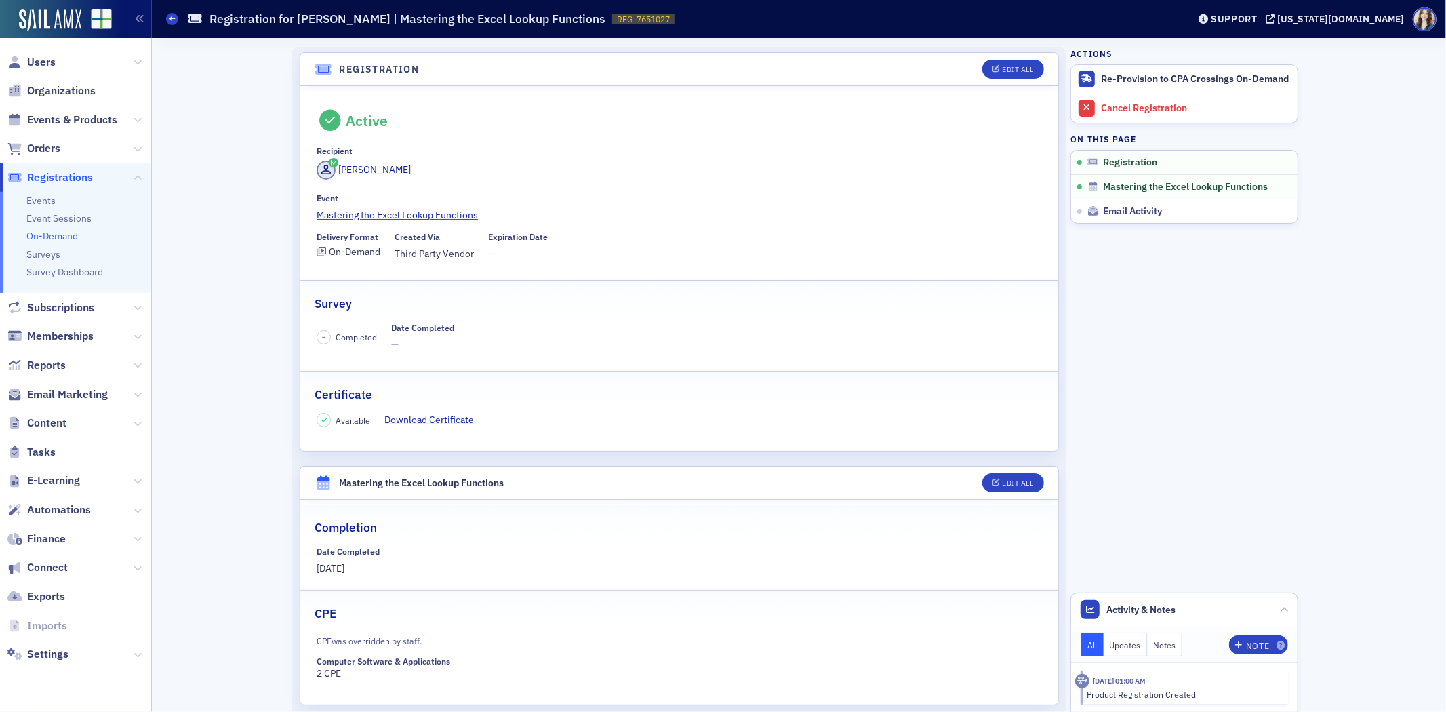
click at [483, 573] on time "10/1/2025" at bounding box center [679, 568] width 725 height 14
click at [405, 214] on link "Mastering the Excel Lookup Functions" at bounding box center [679, 215] width 725 height 14
click at [428, 422] on link "Download Certificate" at bounding box center [434, 420] width 100 height 14
click at [1127, 641] on button "Updates" at bounding box center [1126, 645] width 44 height 24
click at [1164, 642] on button "Notes" at bounding box center [1164, 645] width 35 height 24
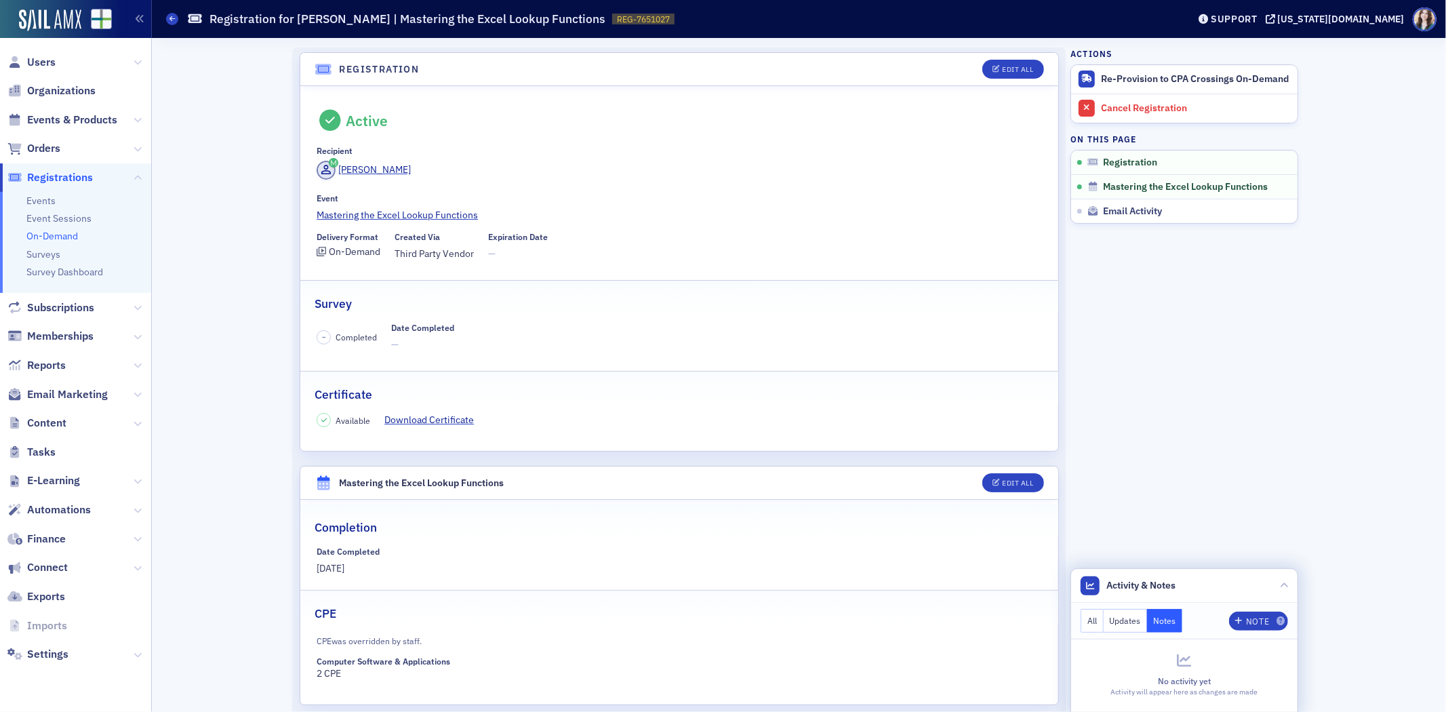
click at [1082, 622] on button "All" at bounding box center [1092, 621] width 23 height 24
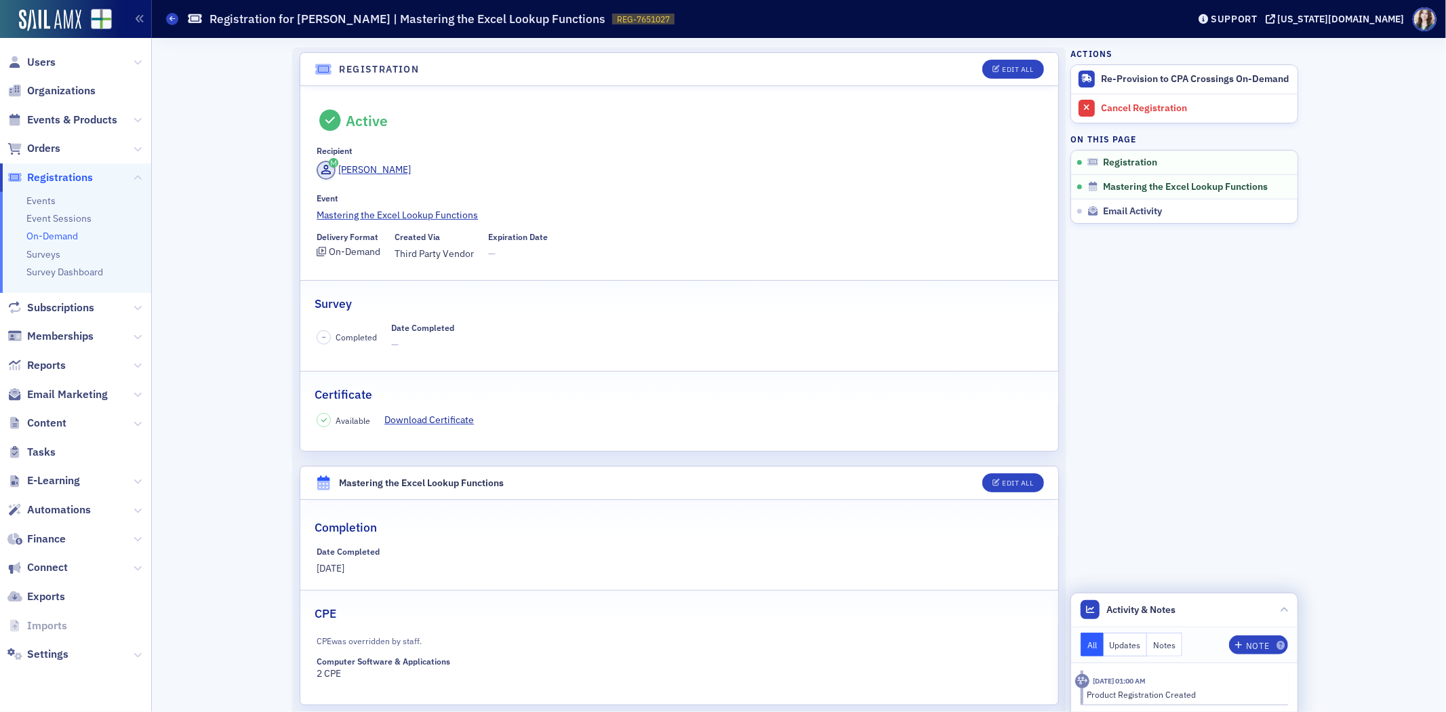
click at [1094, 520] on aside "Actions Re-Provision to CPA Crossings On-Demand Cancel Registration On this pag…" at bounding box center [1184, 422] width 228 height 768
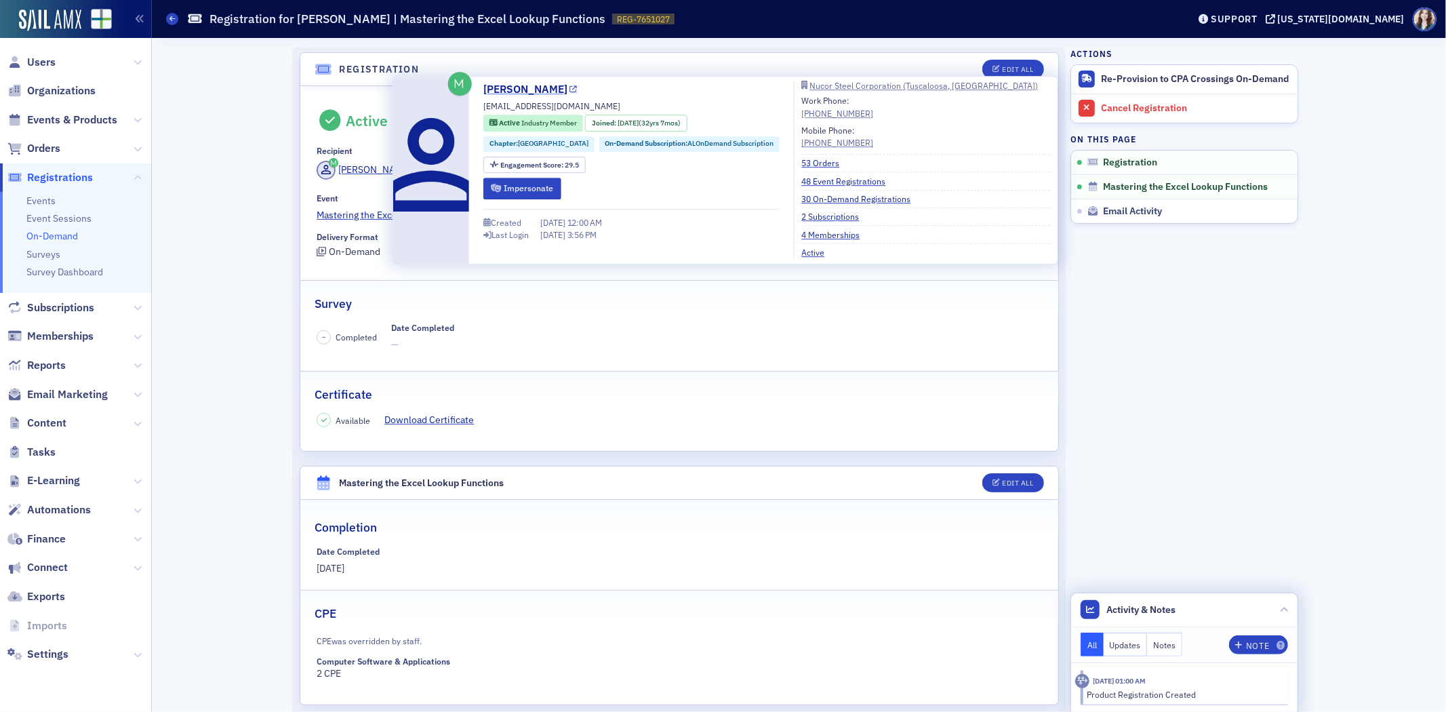
click at [537, 92] on link "Aubrey Baugh" at bounding box center [530, 89] width 94 height 16
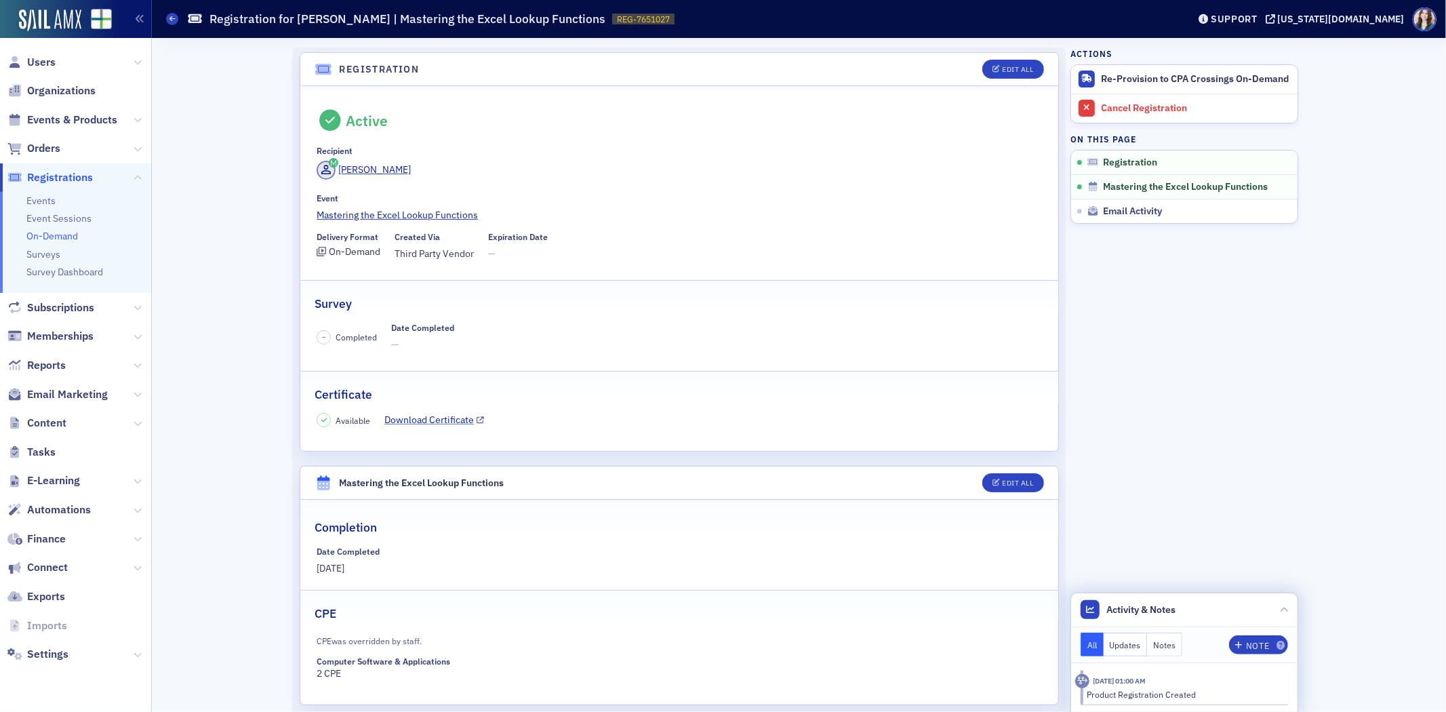
click at [412, 414] on link "Download Certificate" at bounding box center [434, 420] width 100 height 14
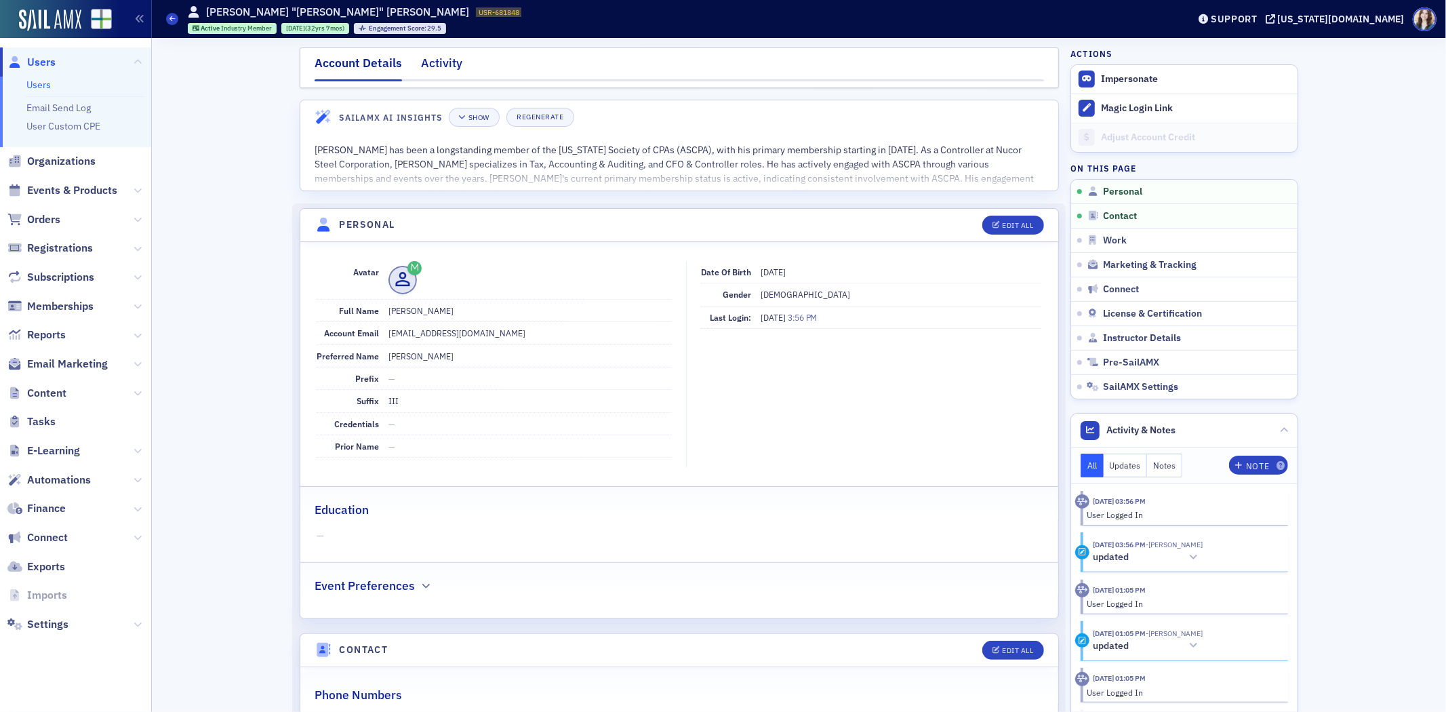
click at [435, 66] on div "Activity" at bounding box center [441, 66] width 41 height 25
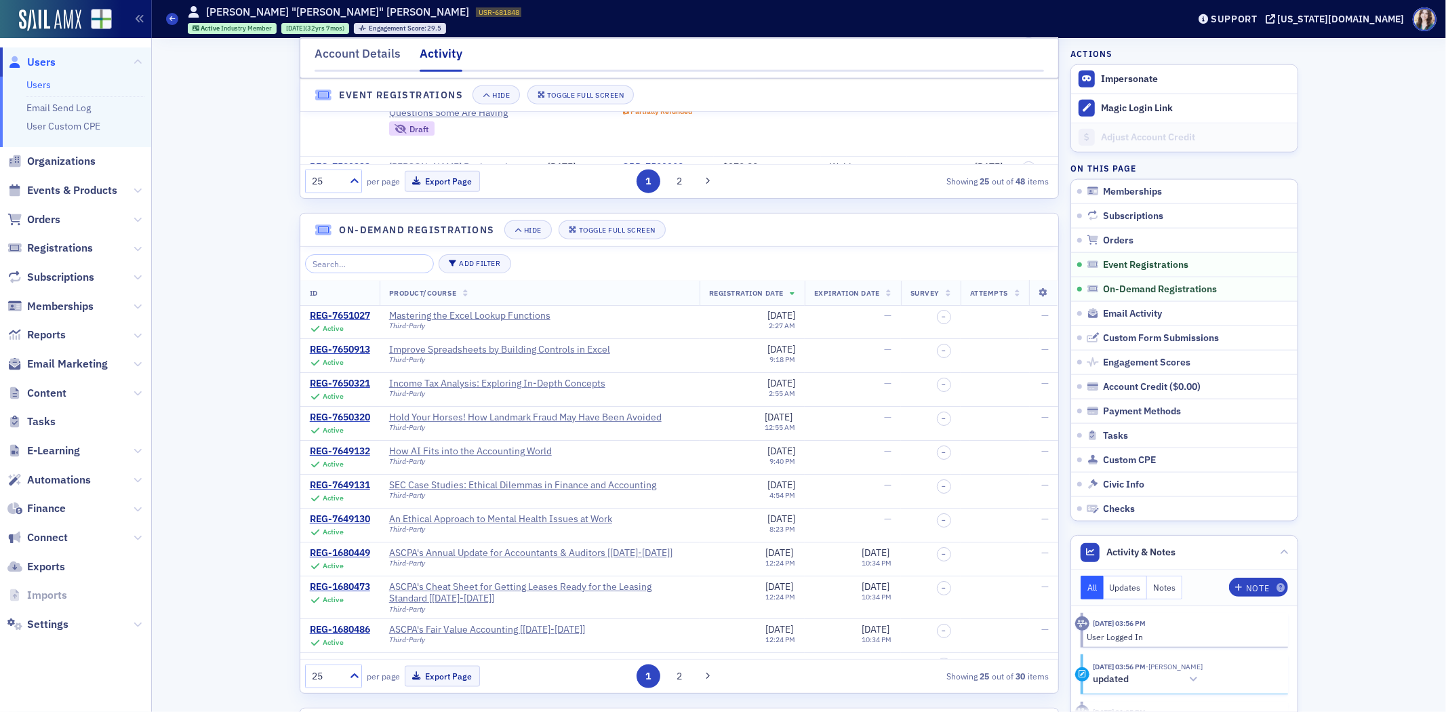
scroll to position [1356, 0]
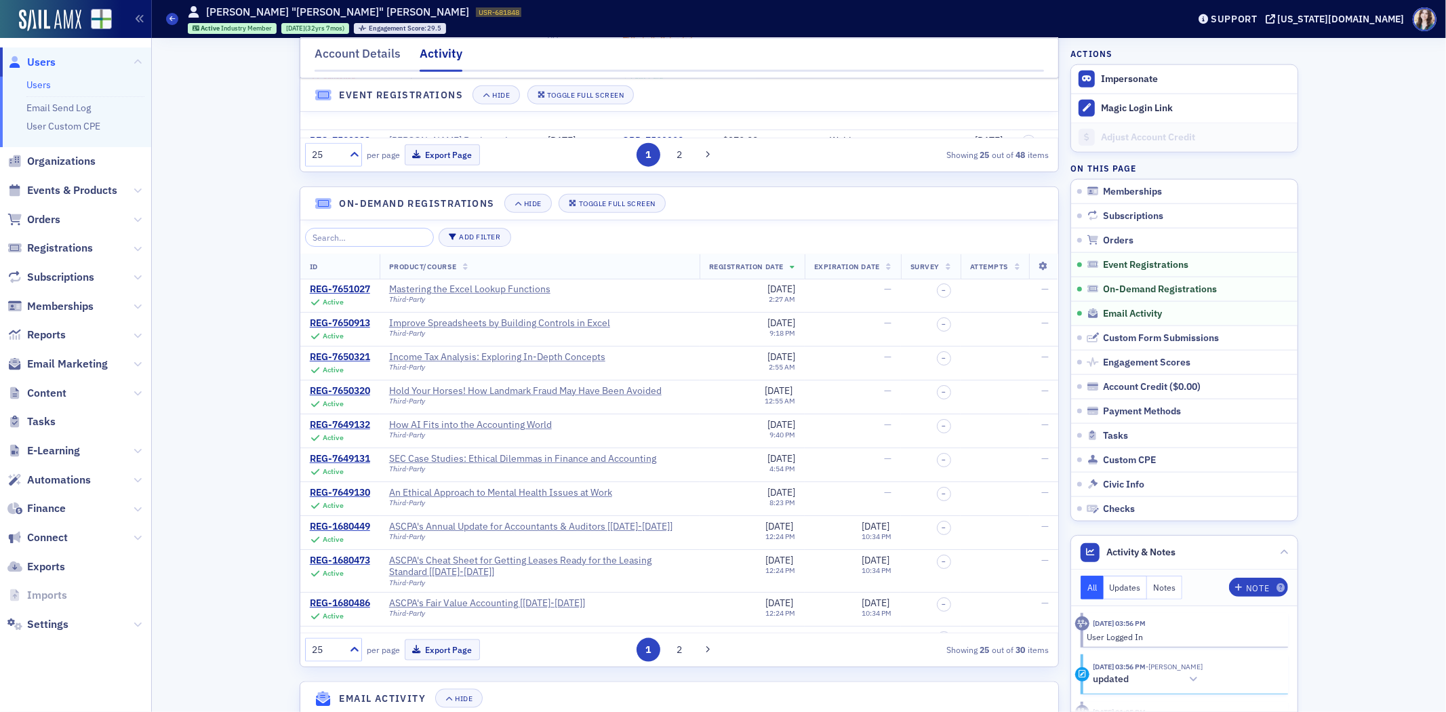
drag, startPoint x: 224, startPoint y: 313, endPoint x: 214, endPoint y: 319, distance: 10.9
click at [224, 313] on div "Account Details Activity Memberships Hide Toggle Full Screen ID Plan Info Start…" at bounding box center [798, 328] width 1275 height 3293
click at [227, 401] on div "Account Details Activity Memberships Hide Toggle Full Screen ID Plan Info Start…" at bounding box center [798, 328] width 1275 height 3293
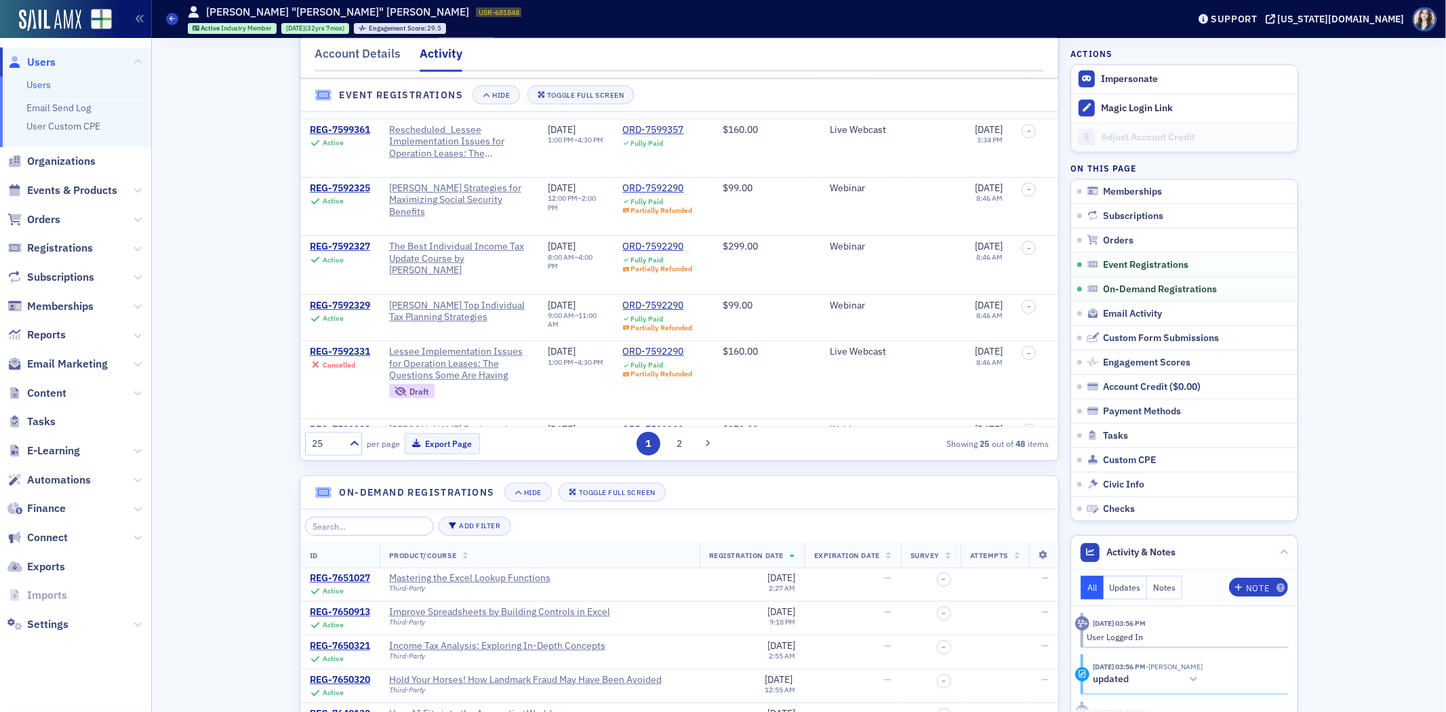
scroll to position [1280, 0]
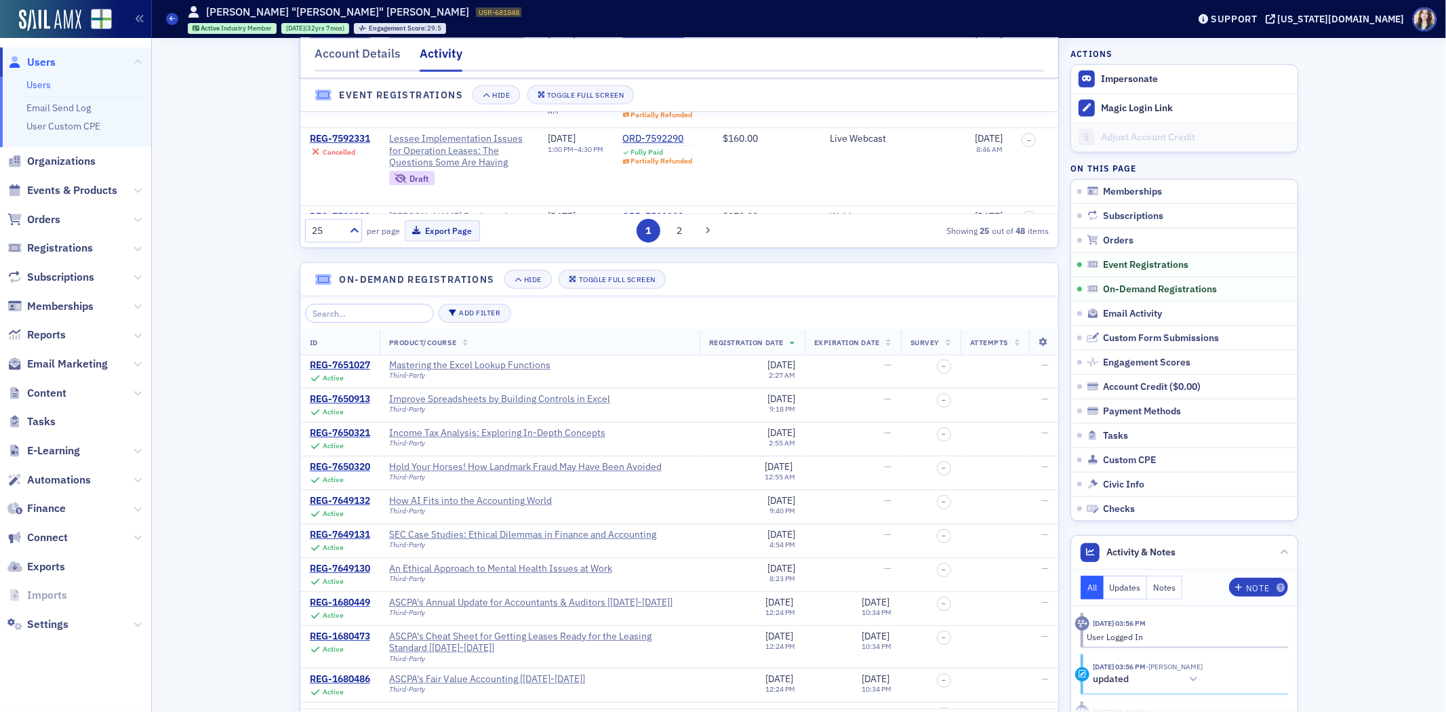
click at [219, 430] on div "Account Details Activity Memberships Hide Toggle Full Screen ID Plan Info Start…" at bounding box center [798, 404] width 1275 height 3293
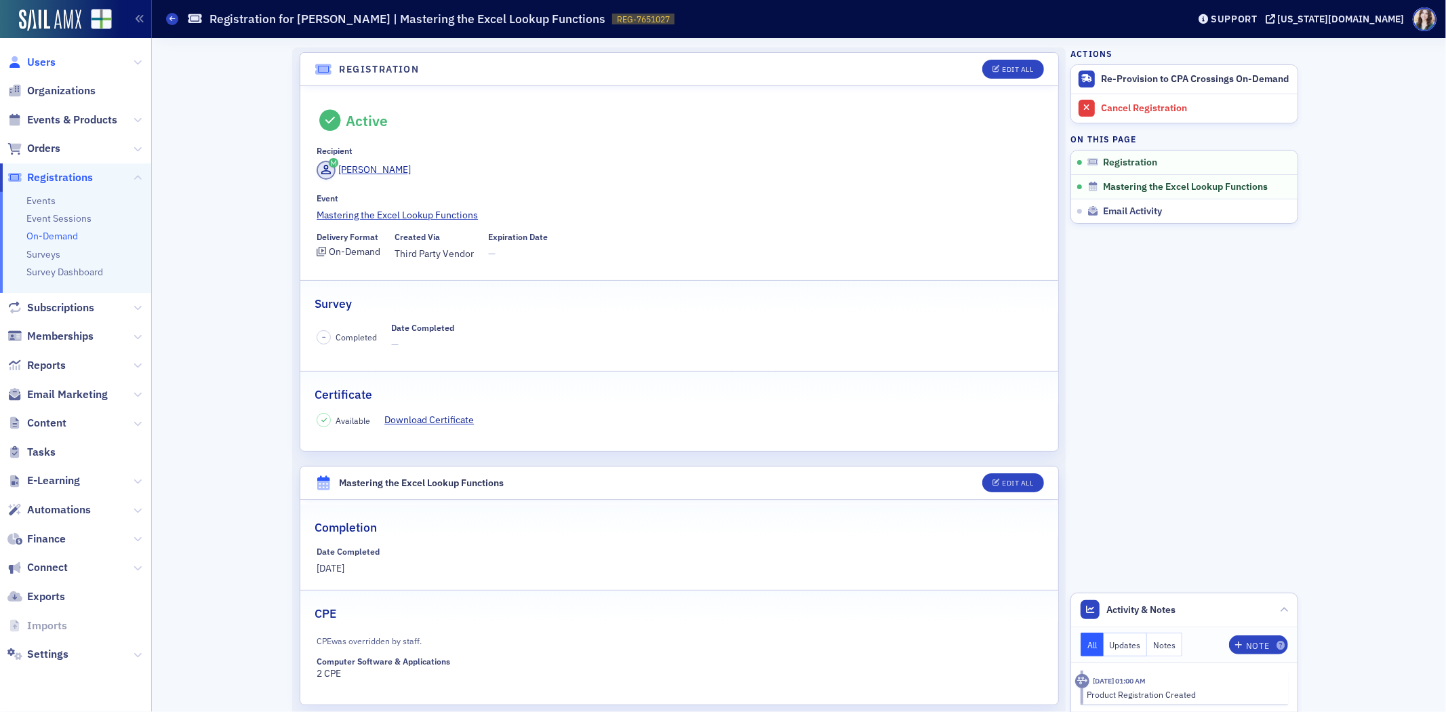
click at [43, 56] on span "Users" at bounding box center [41, 62] width 28 height 15
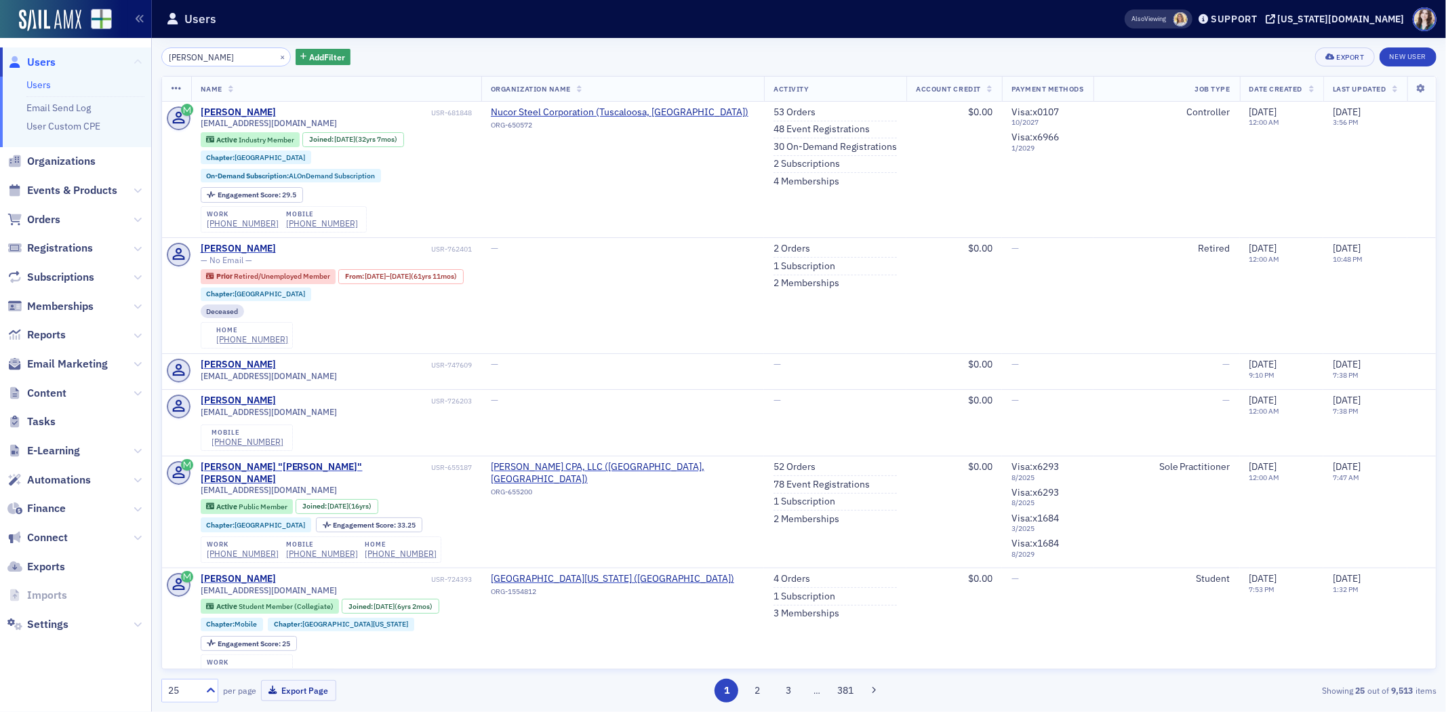
drag, startPoint x: 249, startPoint y: 59, endPoint x: 136, endPoint y: 56, distance: 113.9
click at [136, 56] on div "Users Users Email Send Log User Custom CPE Organizations Events & Products Orde…" at bounding box center [723, 356] width 1446 height 712
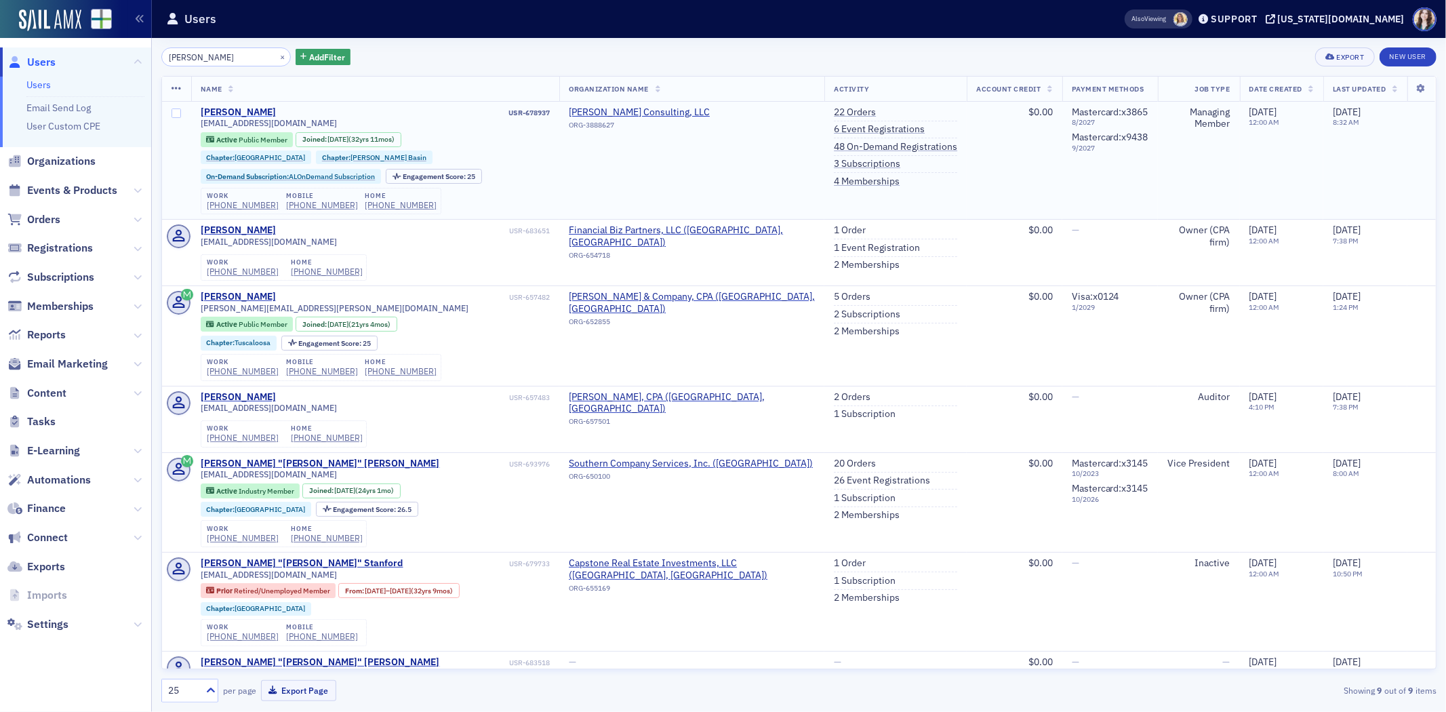
type input "[PERSON_NAME]"
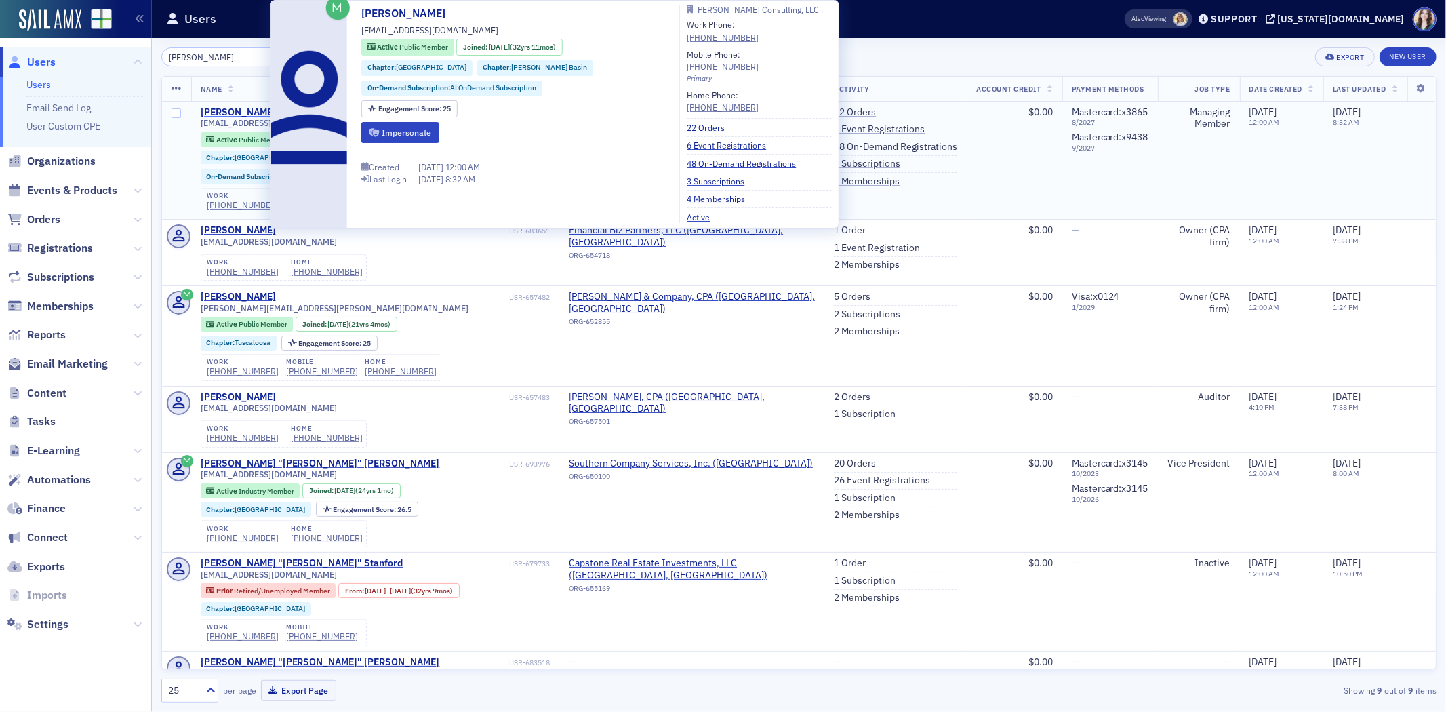
click at [235, 106] on div "[PERSON_NAME]" at bounding box center [238, 112] width 75 height 12
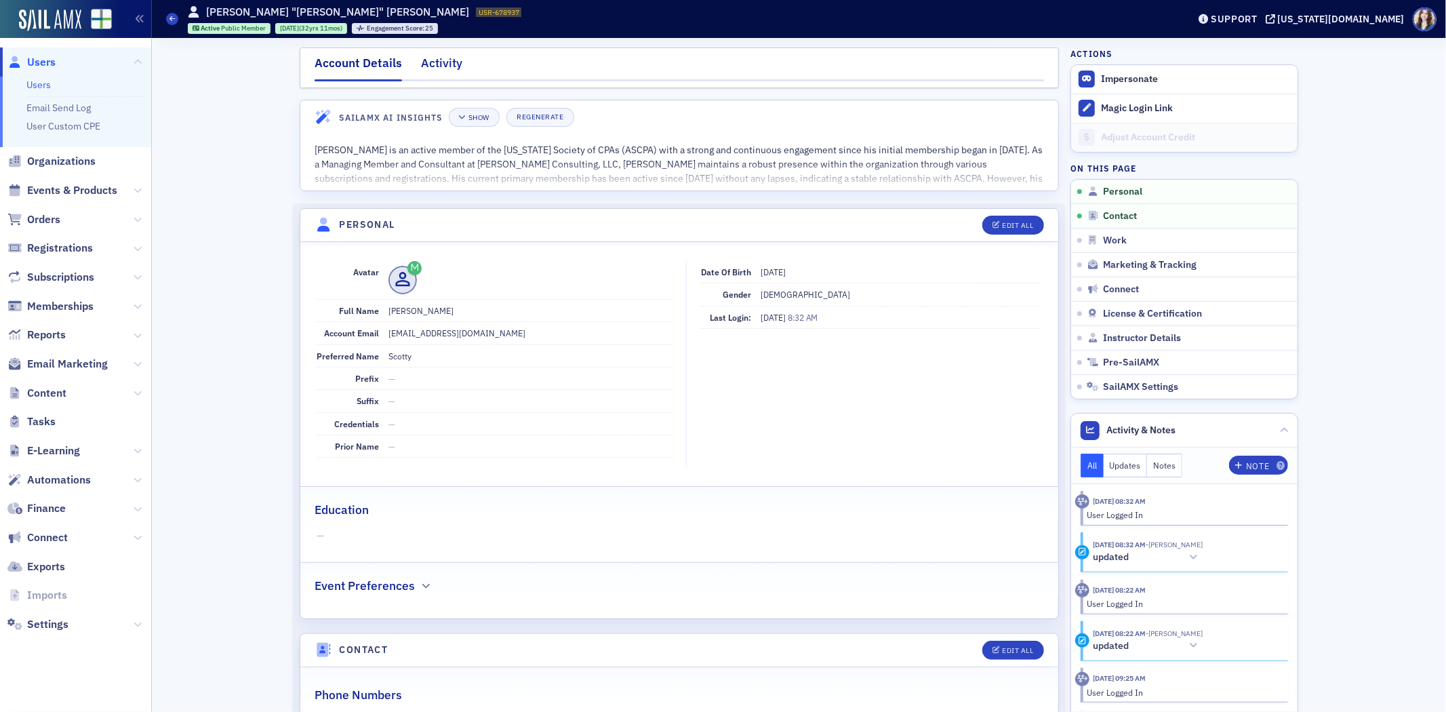
click at [442, 58] on div "Activity" at bounding box center [441, 66] width 41 height 25
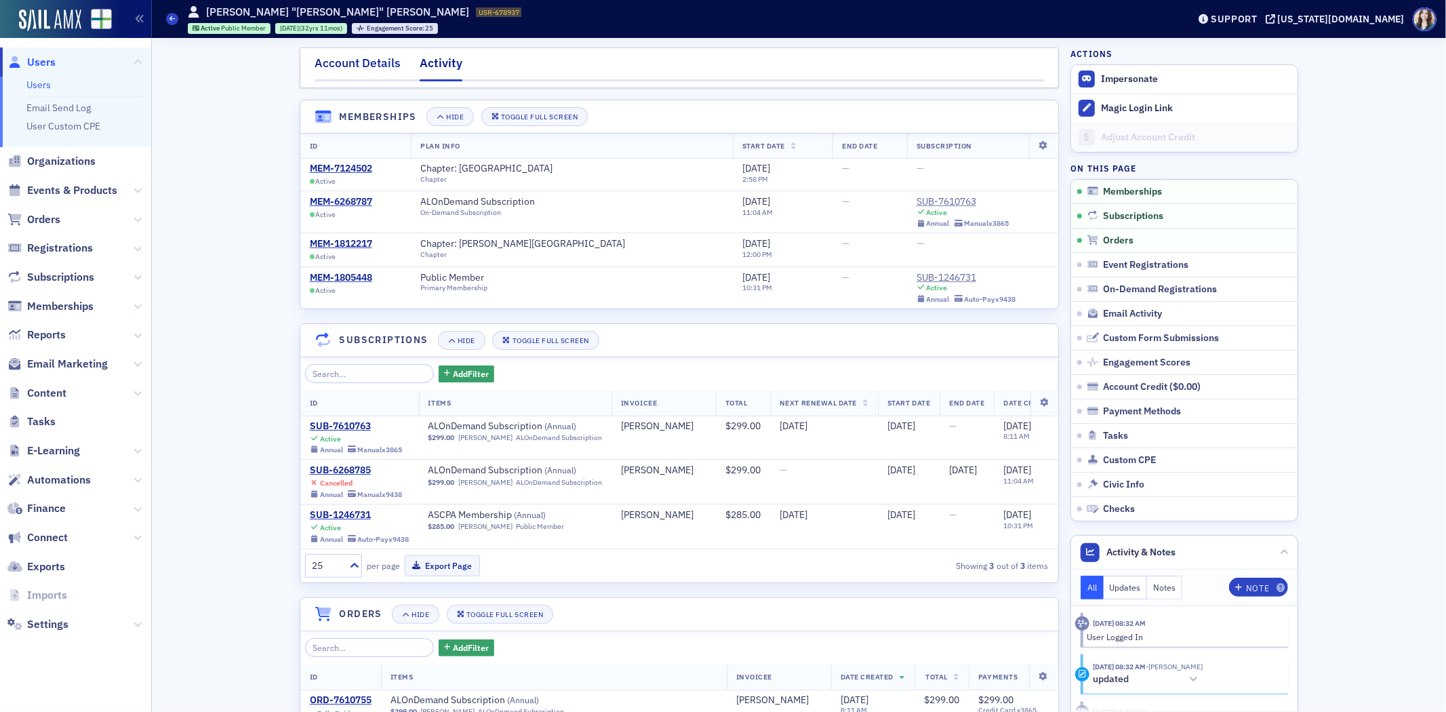
click at [350, 64] on div "Account Details" at bounding box center [358, 66] width 86 height 25
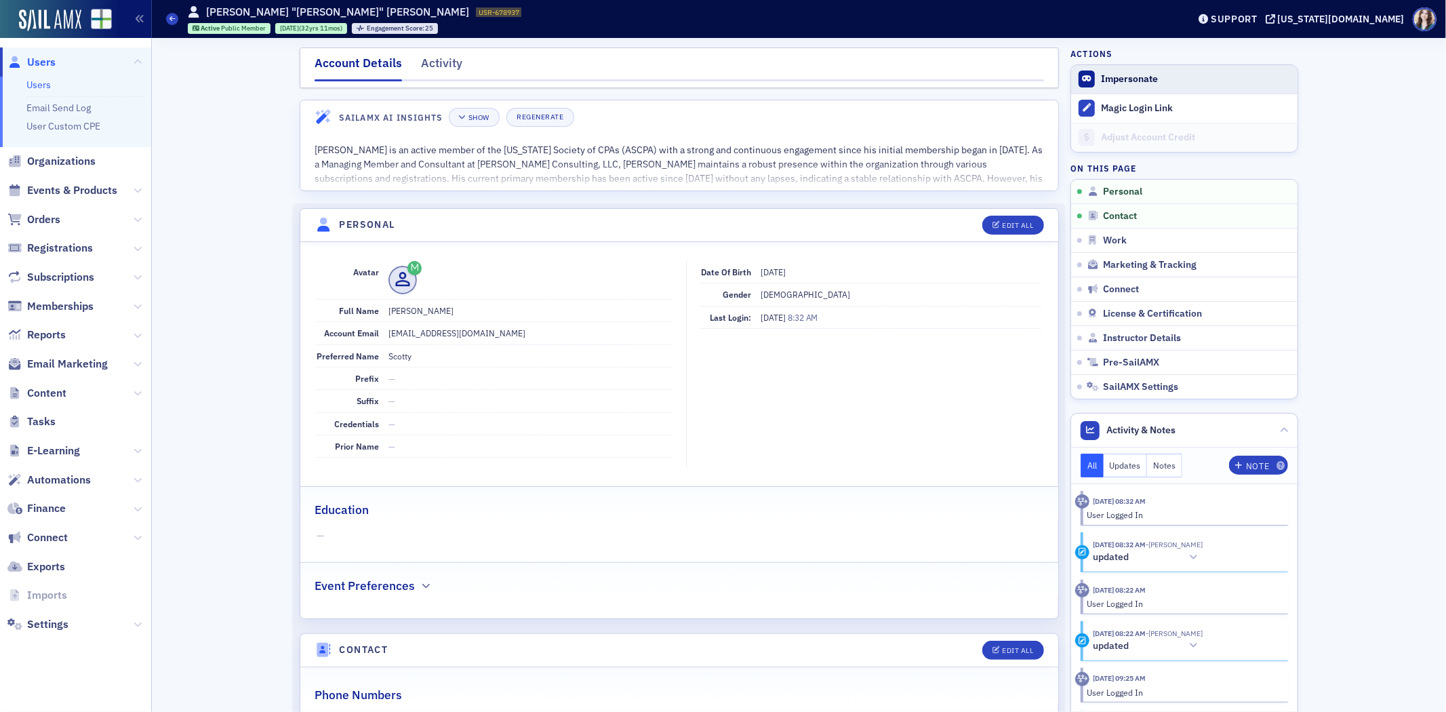
click at [1114, 78] on button "Impersonate" at bounding box center [1129, 79] width 57 height 12
drag, startPoint x: 246, startPoint y: 0, endPoint x: 232, endPoint y: 378, distance: 377.9
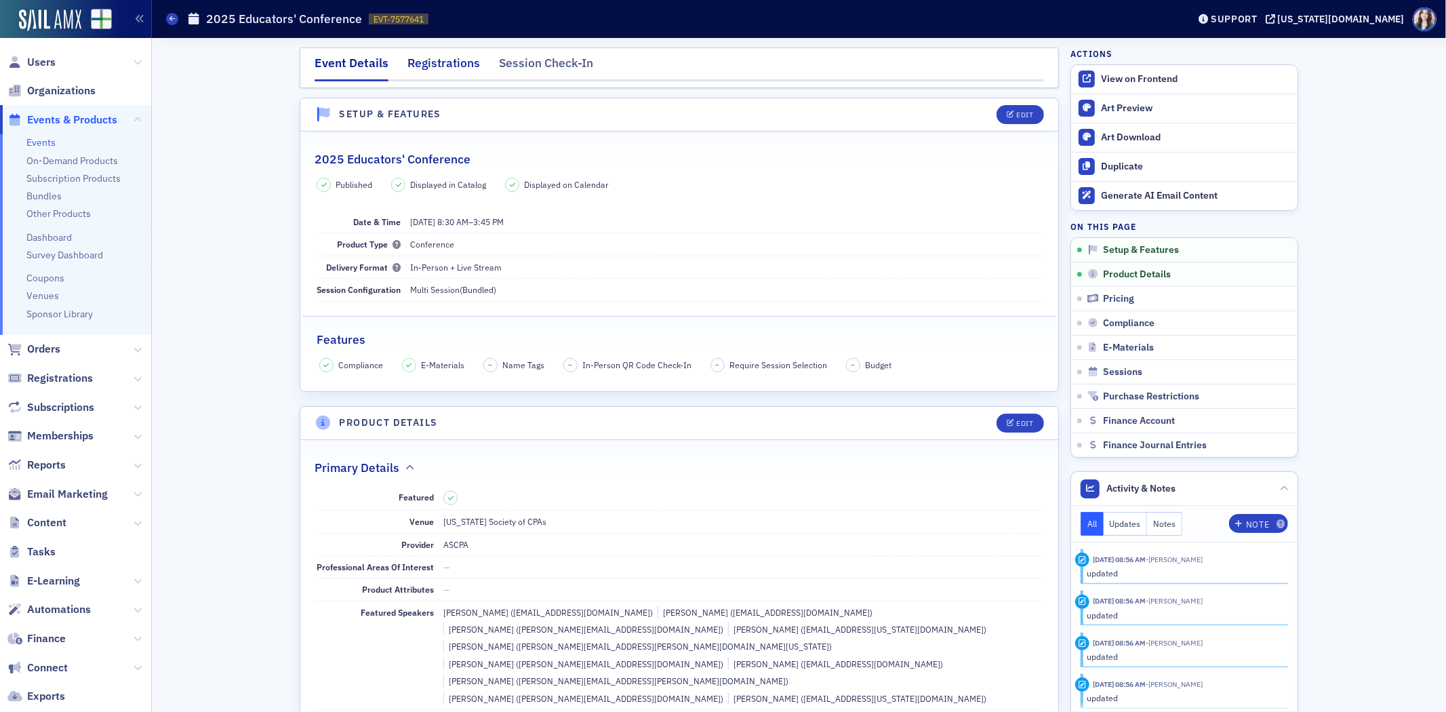
click at [424, 57] on div "Registrations" at bounding box center [443, 66] width 73 height 25
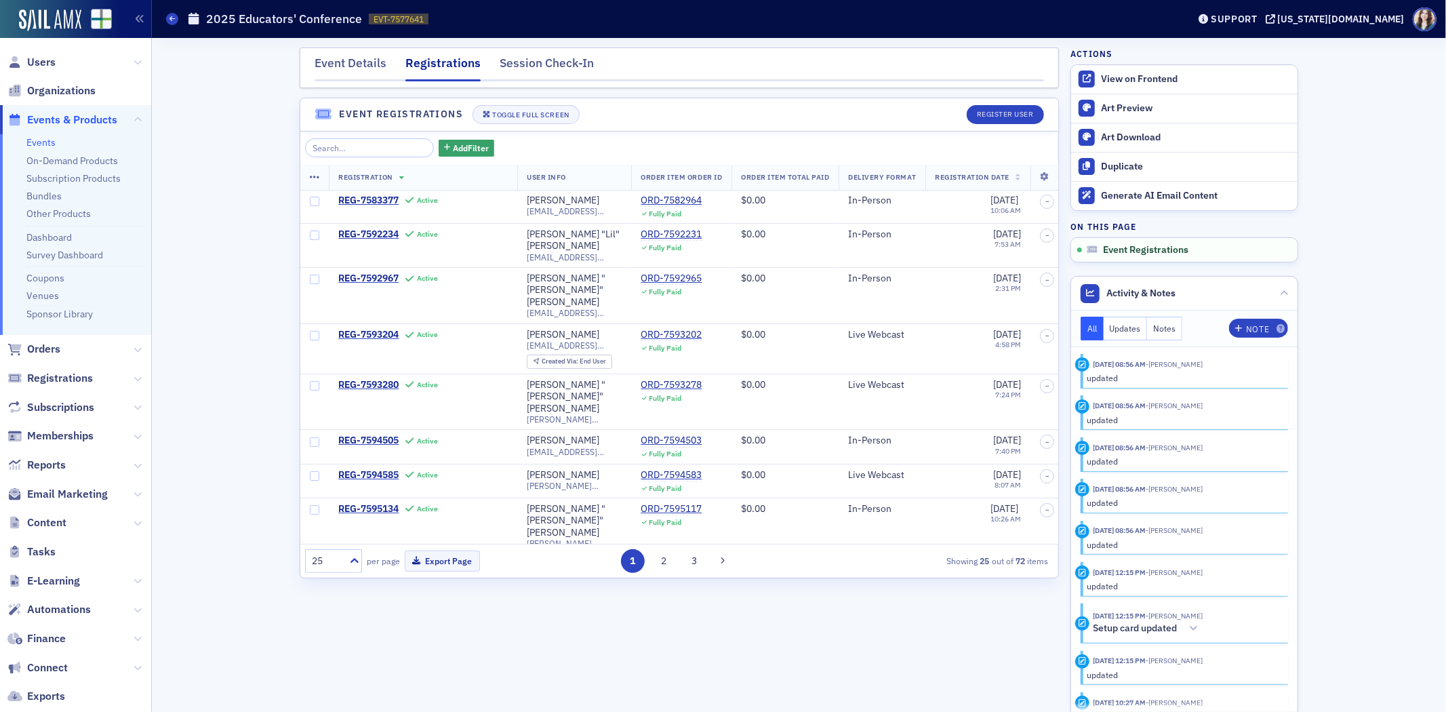
click at [666, 87] on div "Event Details Registrations Session Check-In" at bounding box center [679, 67] width 759 height 41
click at [453, 146] on span "Add Filter" at bounding box center [471, 148] width 36 height 12
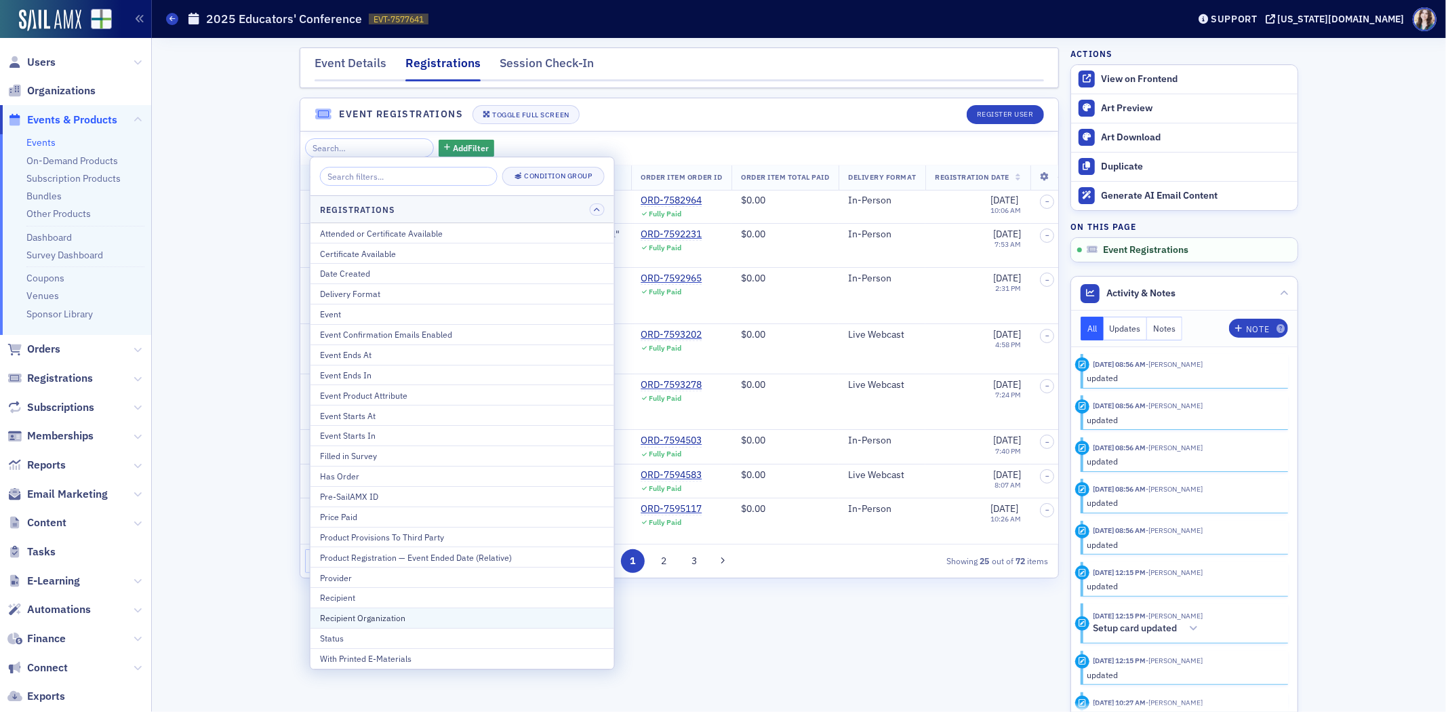
click at [382, 618] on div "Recipient Organization" at bounding box center [462, 617] width 285 height 12
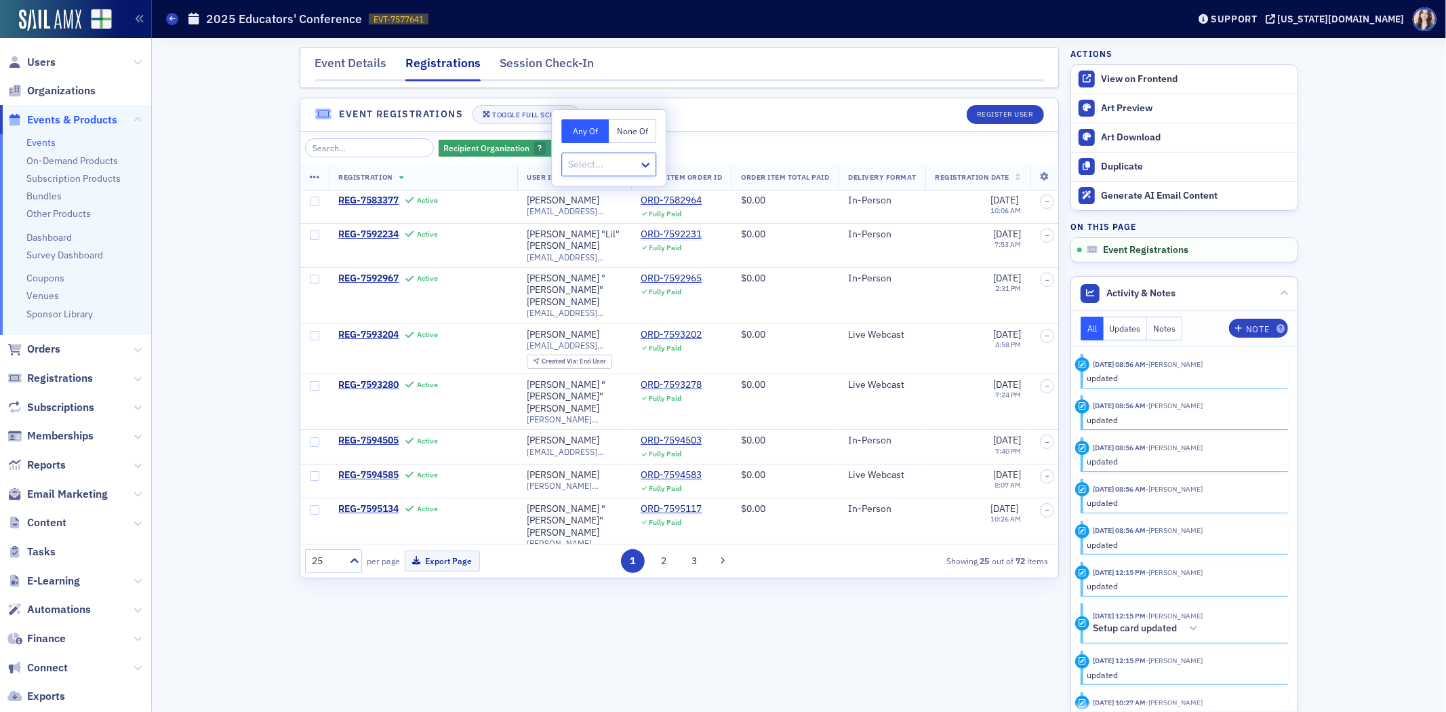
click at [612, 160] on div at bounding box center [602, 164] width 71 height 17
click at [598, 157] on div at bounding box center [602, 164] width 71 height 17
click at [584, 118] on div "Any Of None Of Select..." at bounding box center [609, 148] width 114 height 76
click at [592, 125] on button "Any Of" at bounding box center [584, 131] width 47 height 24
click at [688, 99] on header "Event Registrations Toggle Full Screen Register User" at bounding box center [679, 114] width 758 height 33
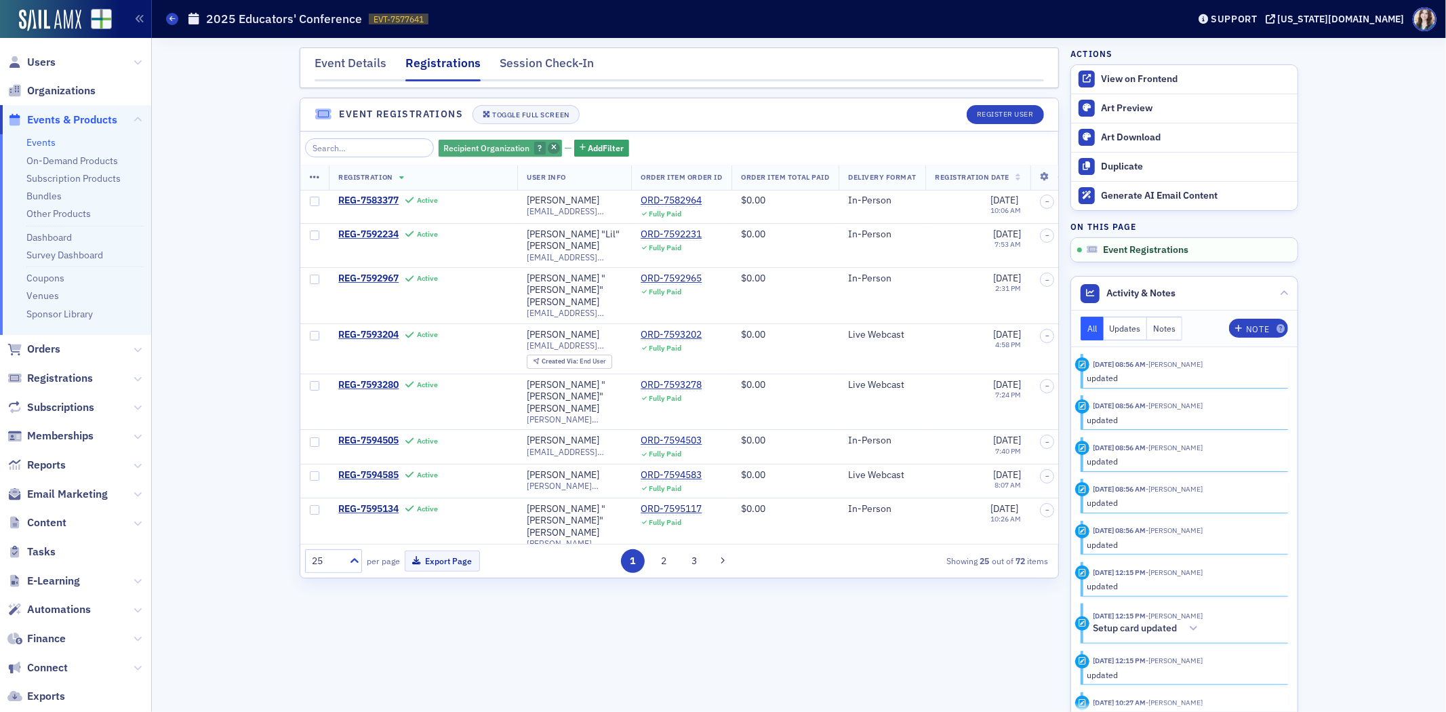
click at [551, 147] on icon "button" at bounding box center [553, 147] width 5 height 7
click at [464, 149] on span "Add Filter" at bounding box center [471, 148] width 36 height 12
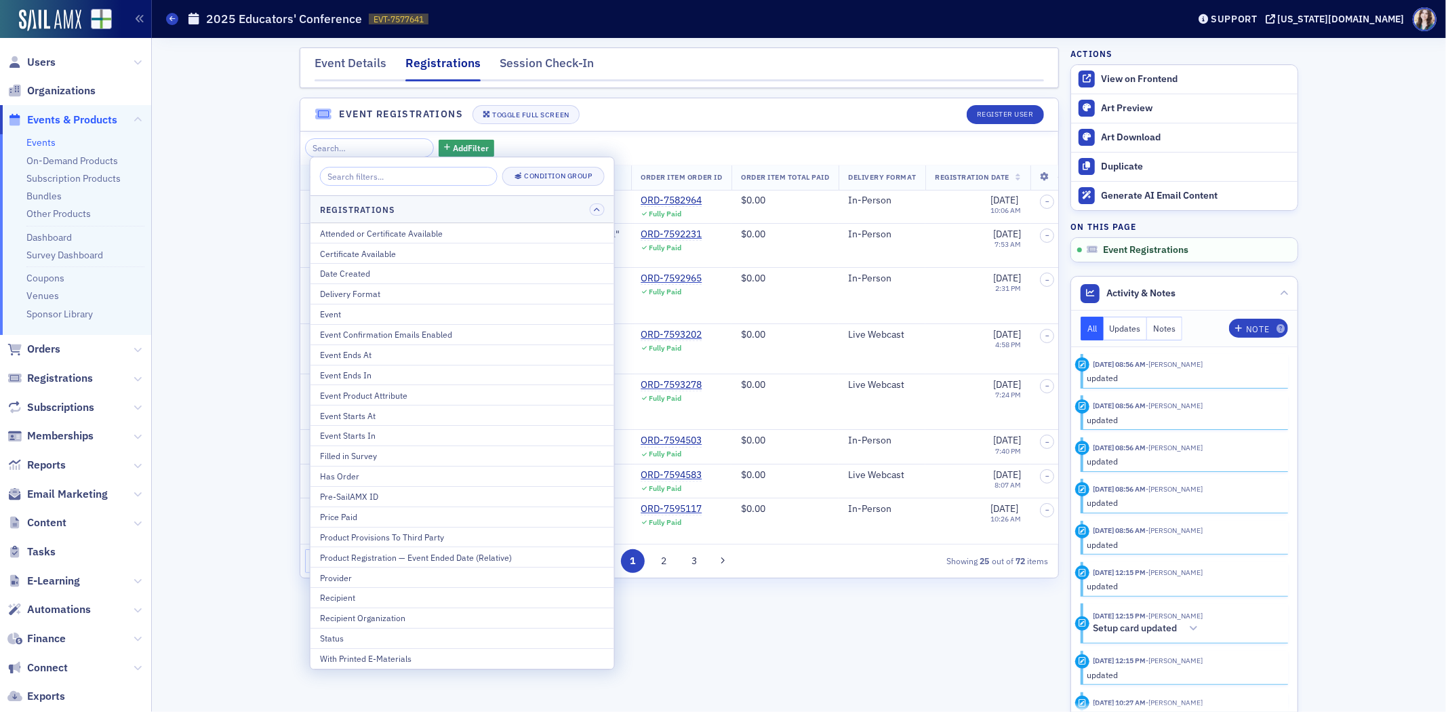
click at [696, 77] on nav "Event Details Registrations Session Check-In" at bounding box center [679, 67] width 729 height 27
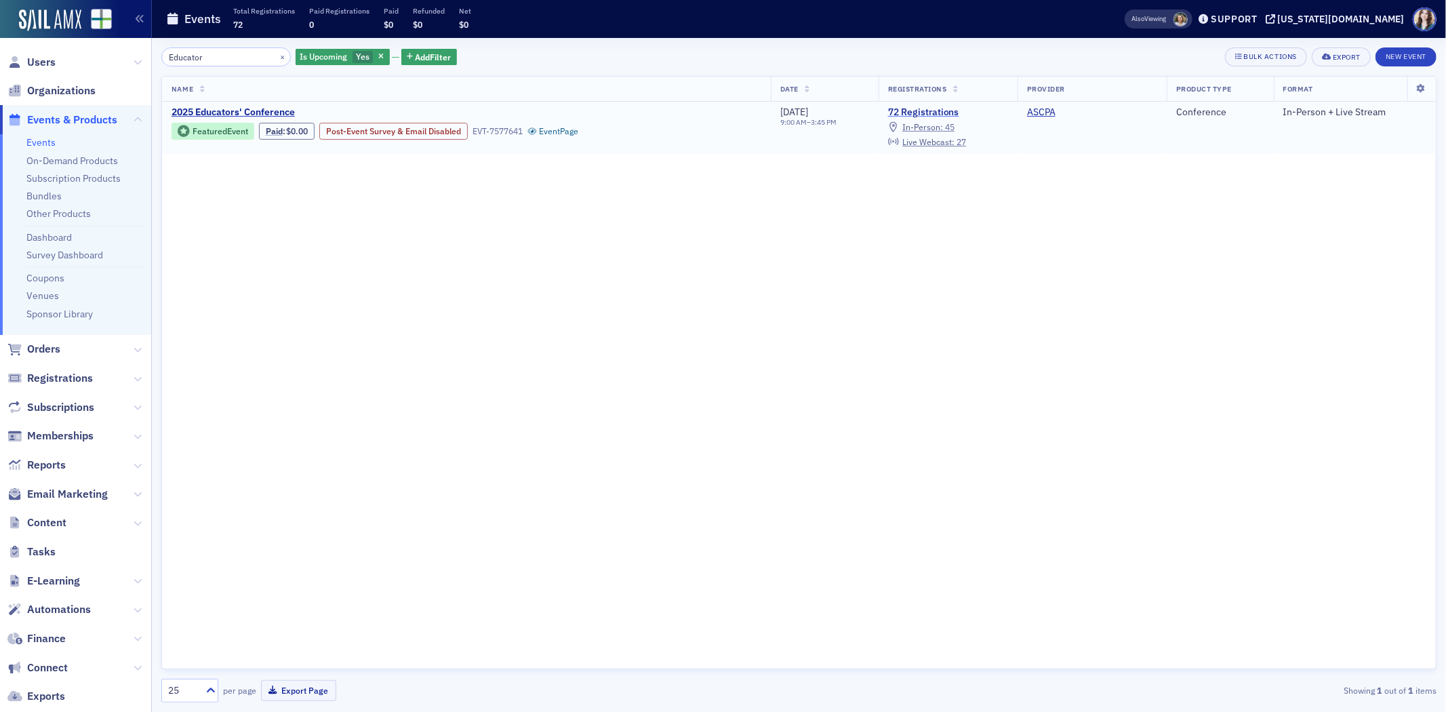
type input "Educator"
click at [929, 112] on link "72 Registrations" at bounding box center [948, 112] width 120 height 12
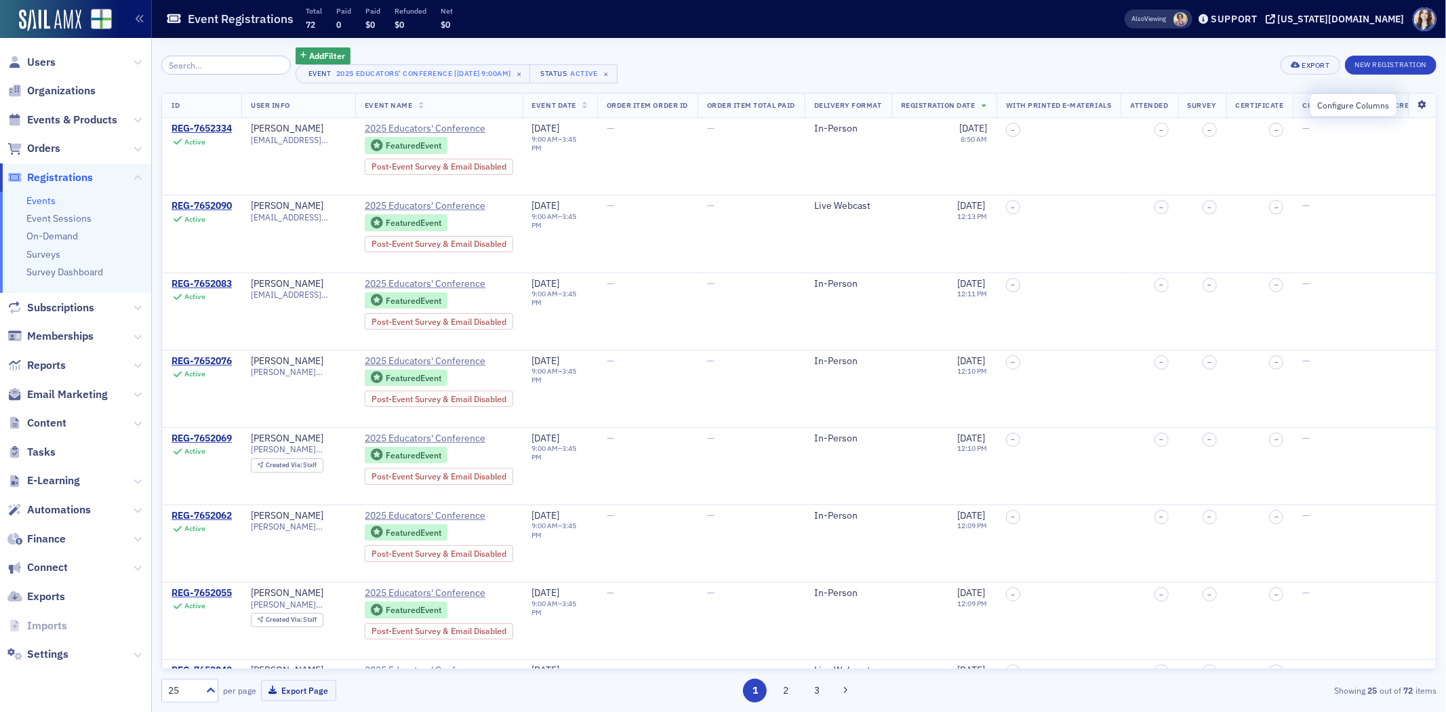
click at [1408, 105] on icon at bounding box center [1422, 105] width 28 height 8
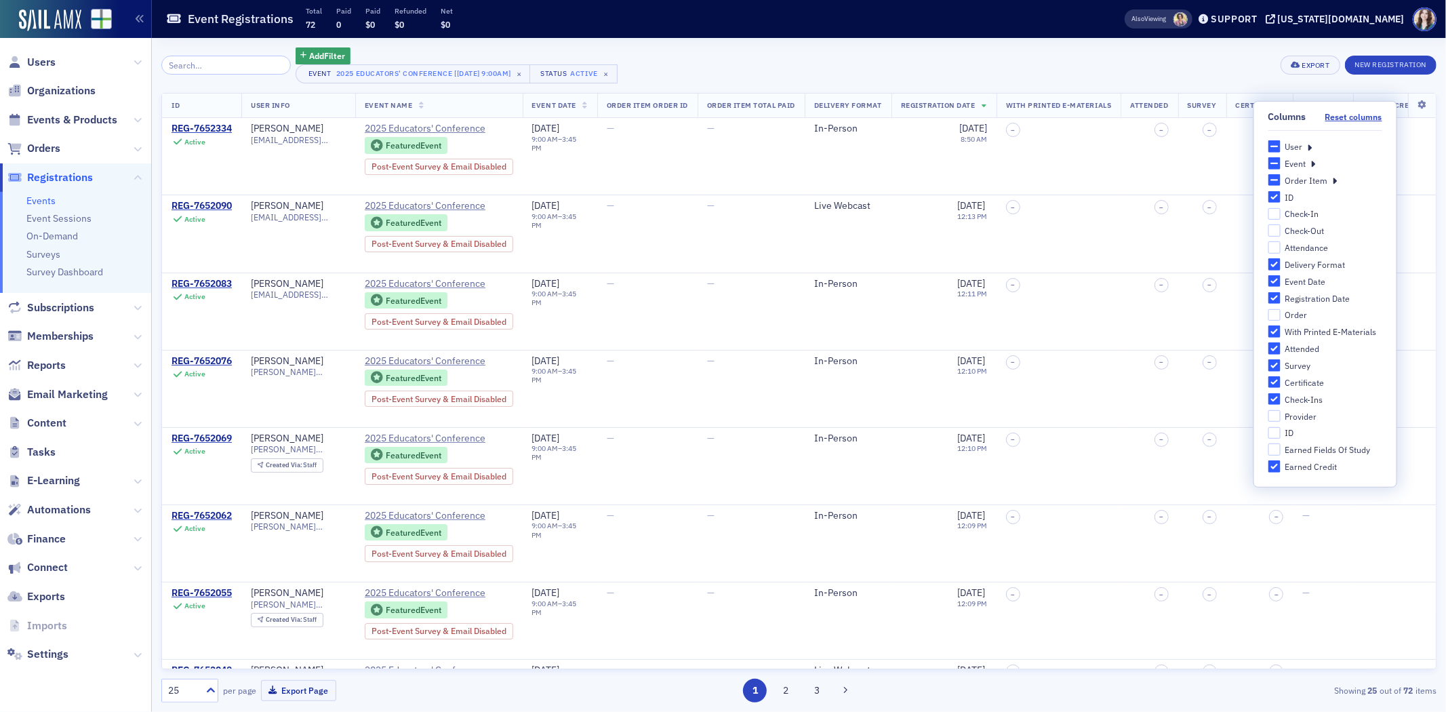
click at [1308, 147] on icon at bounding box center [1309, 146] width 5 height 12
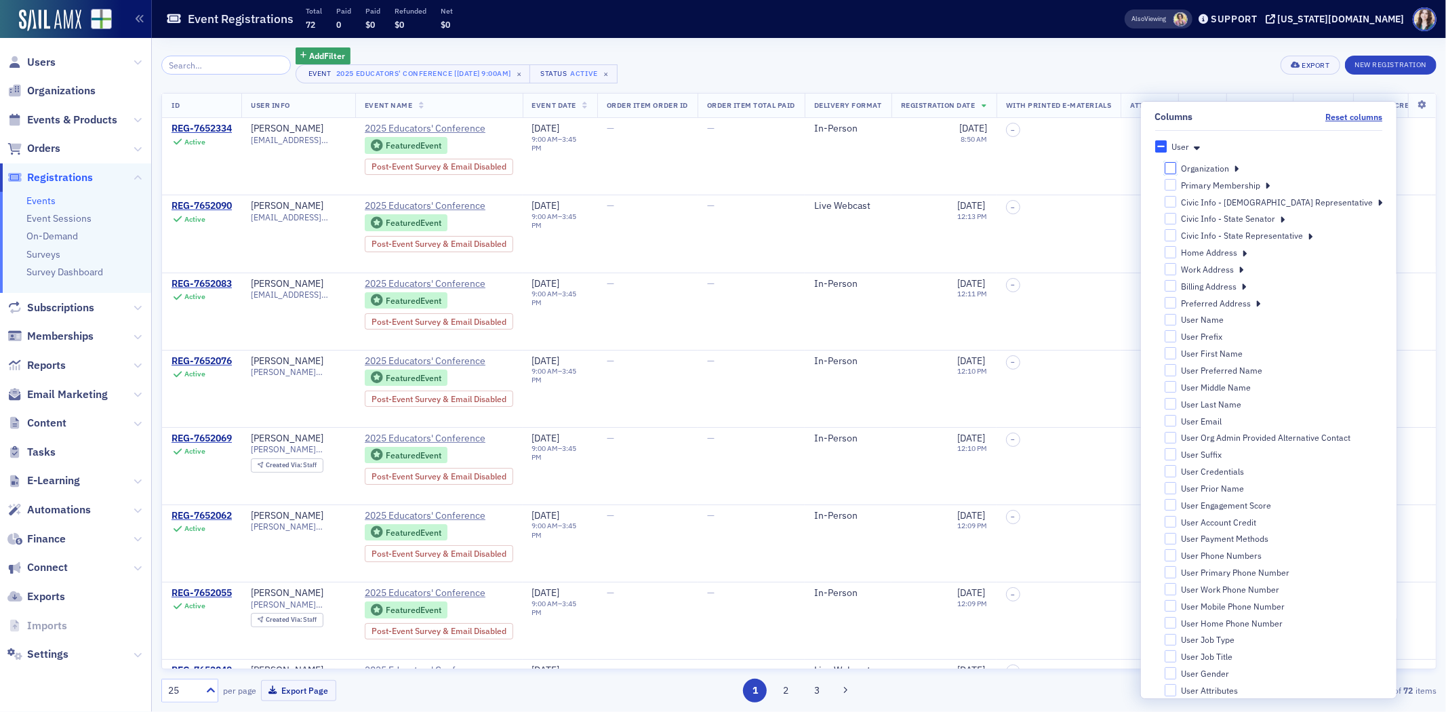
click at [1176, 166] on input "Organization" at bounding box center [1170, 168] width 12 height 12
checkbox input "false"
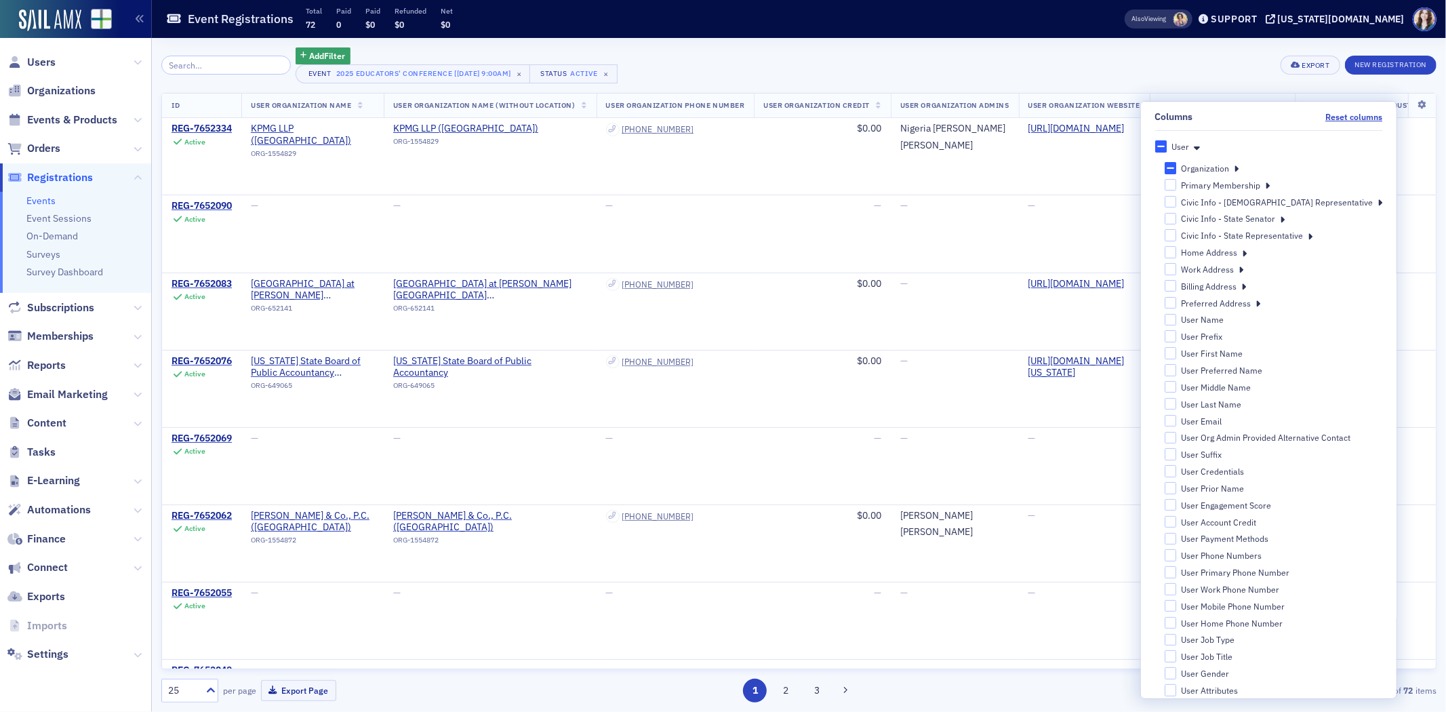
click at [1200, 146] on icon at bounding box center [1197, 146] width 6 height 12
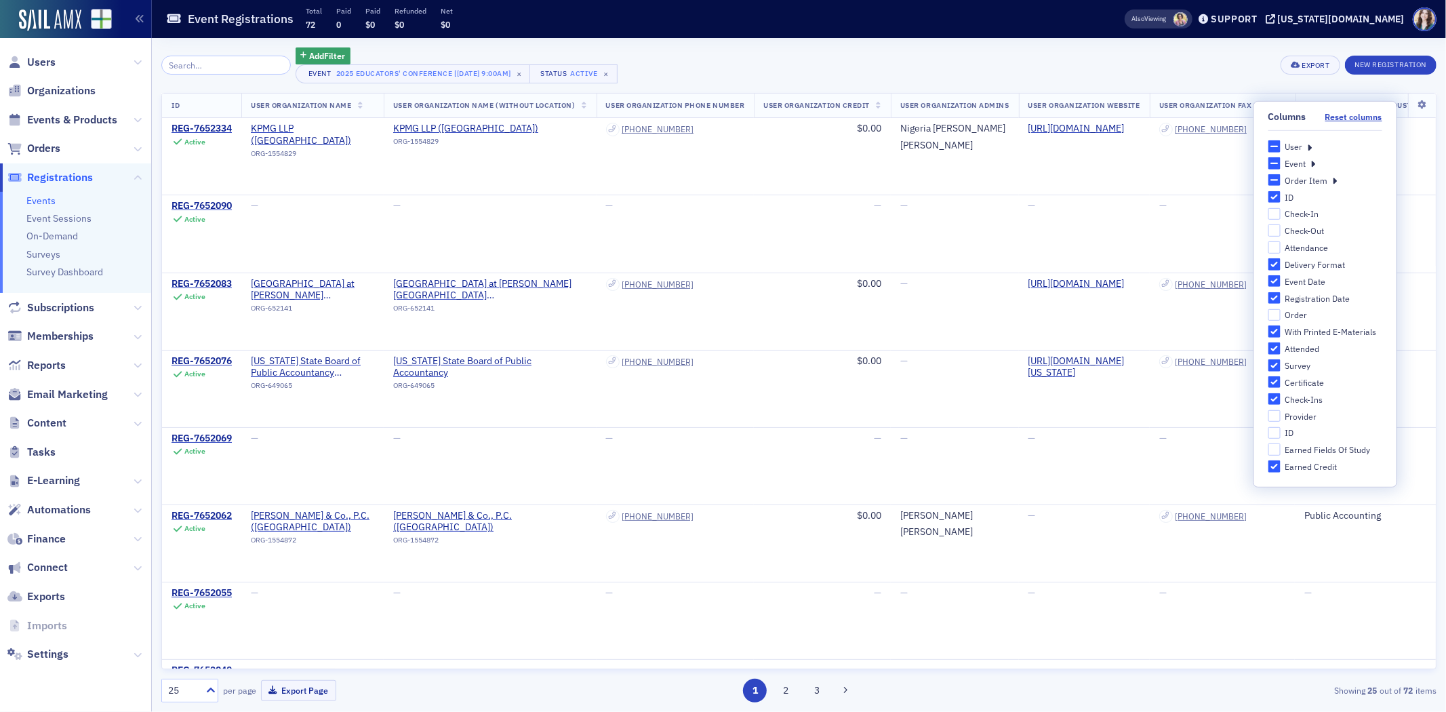
click at [1309, 144] on icon at bounding box center [1309, 146] width 5 height 12
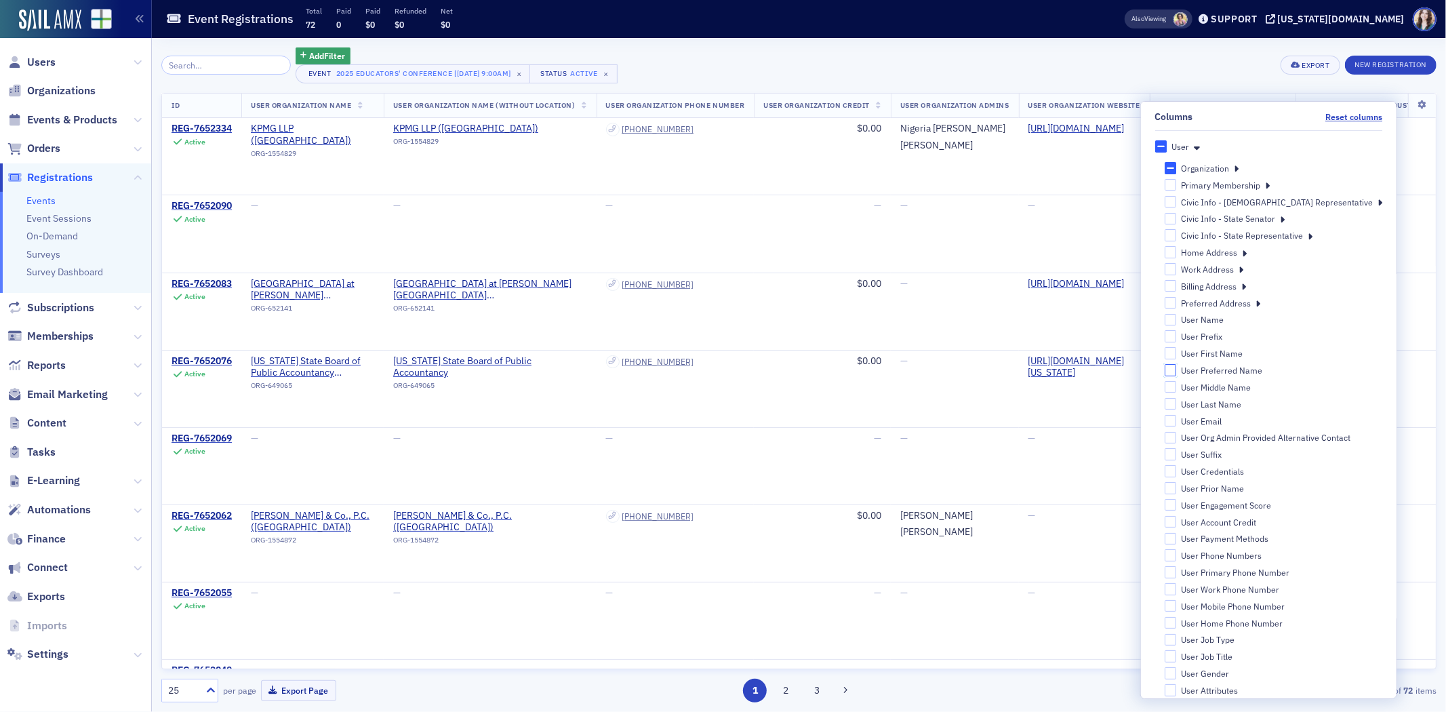
click at [1176, 367] on input "User Preferred Name" at bounding box center [1170, 370] width 12 height 12
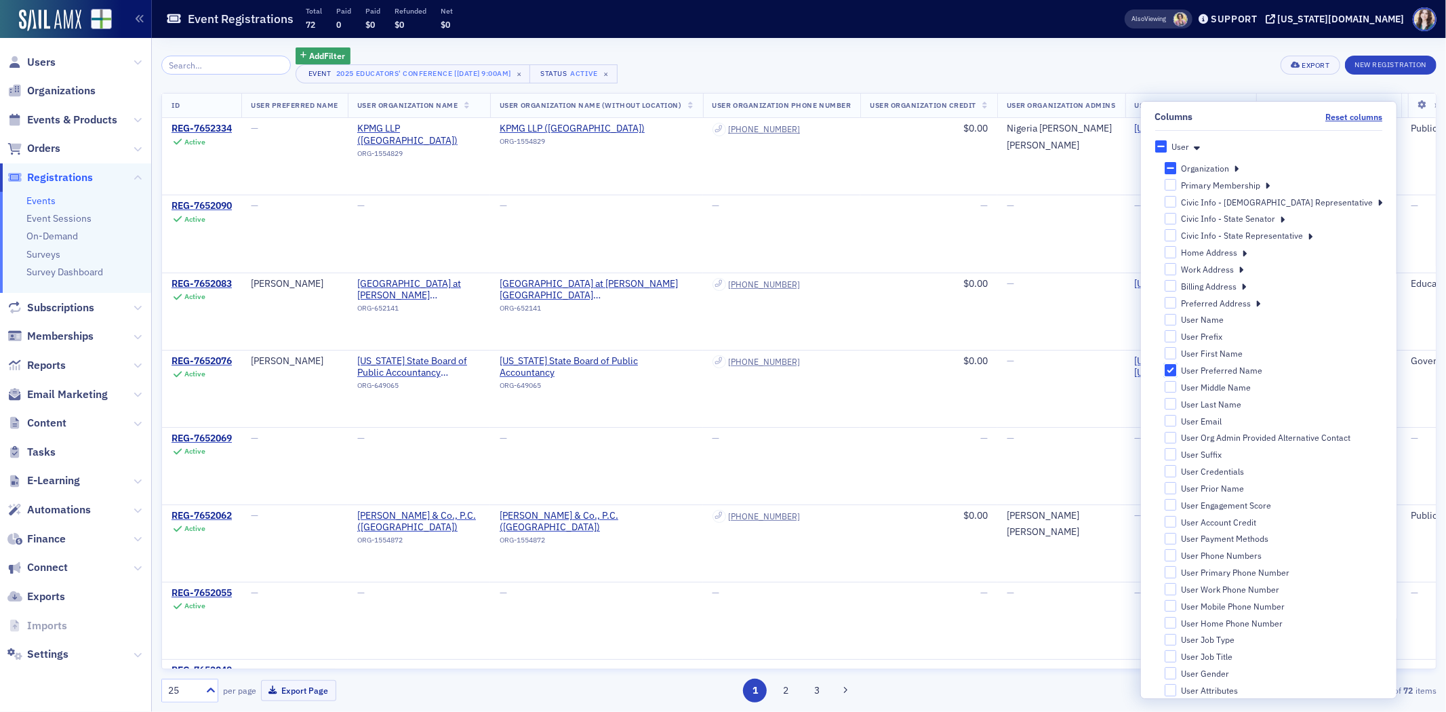
click at [1176, 367] on input "User Preferred Name" at bounding box center [1170, 370] width 12 height 12
checkbox input "false"
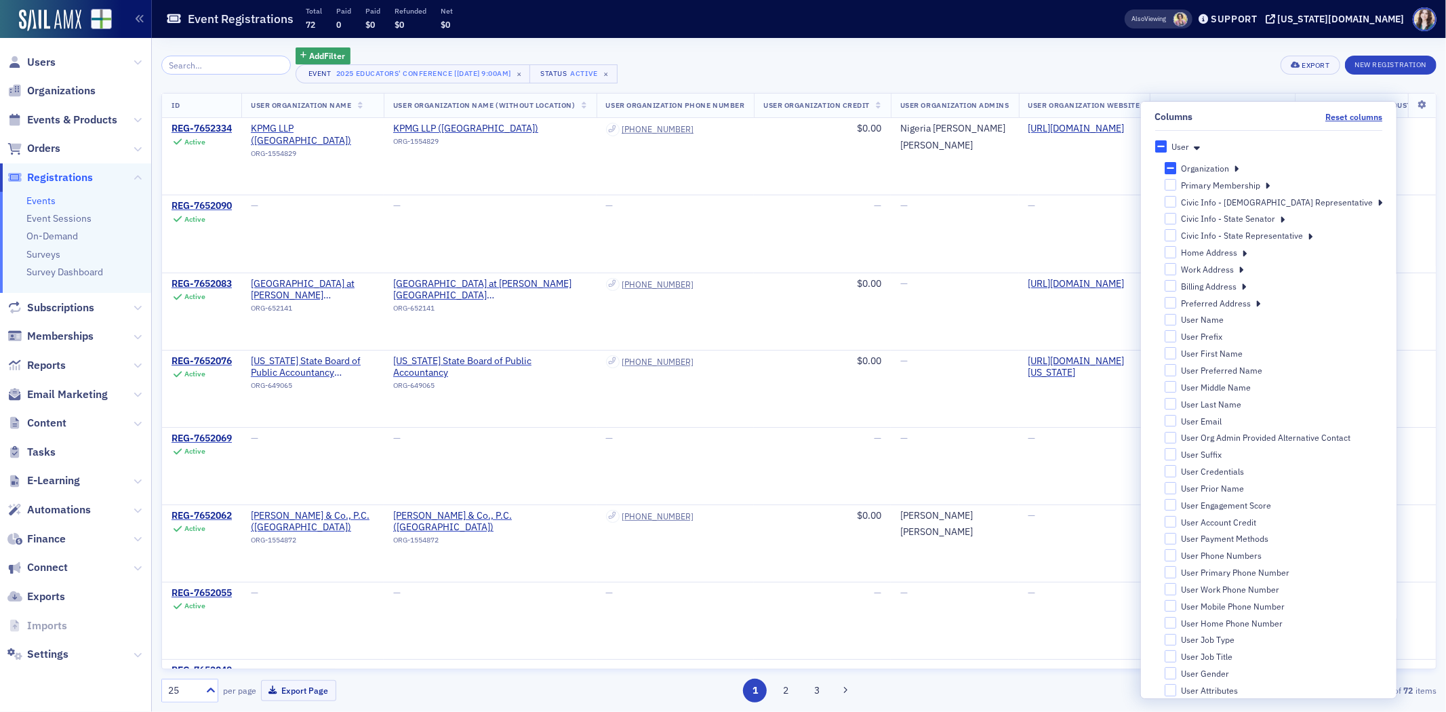
click at [1239, 166] on icon at bounding box center [1236, 168] width 5 height 12
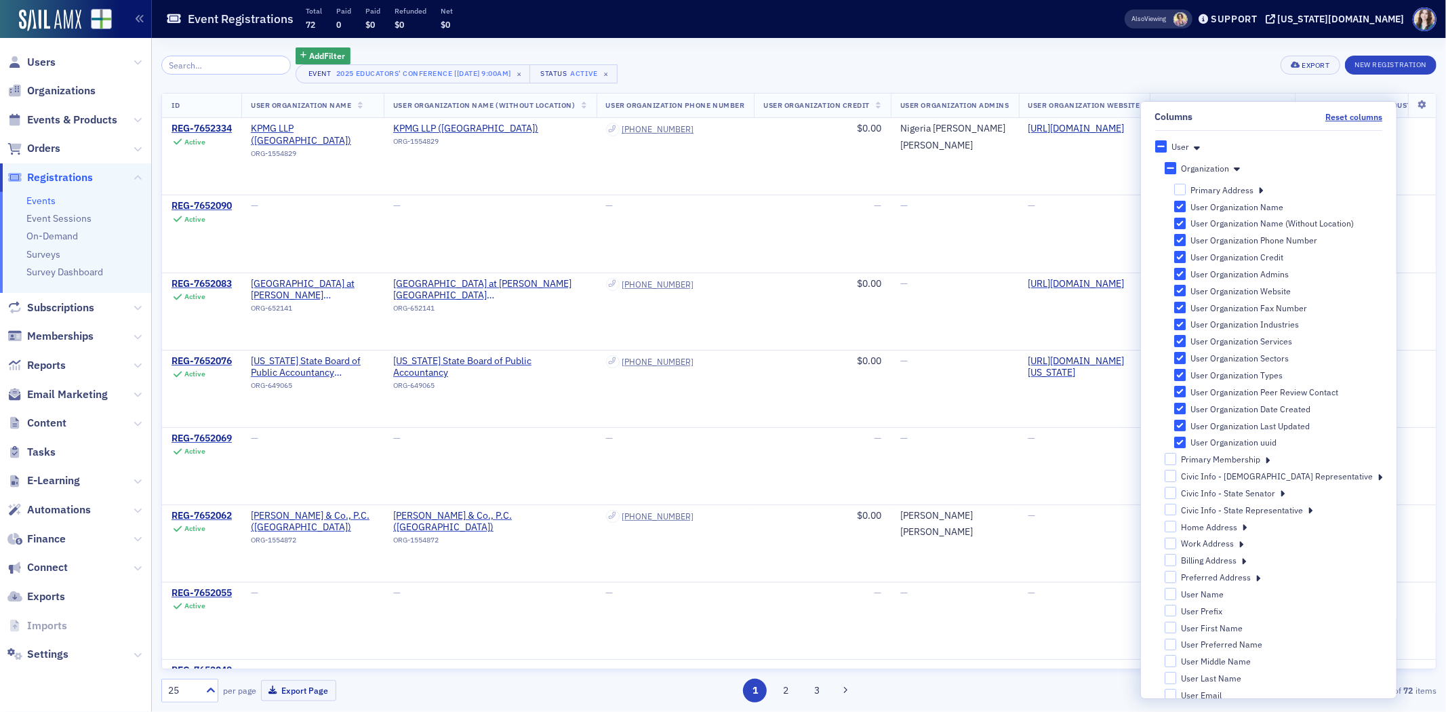
click at [1240, 167] on icon at bounding box center [1237, 168] width 6 height 12
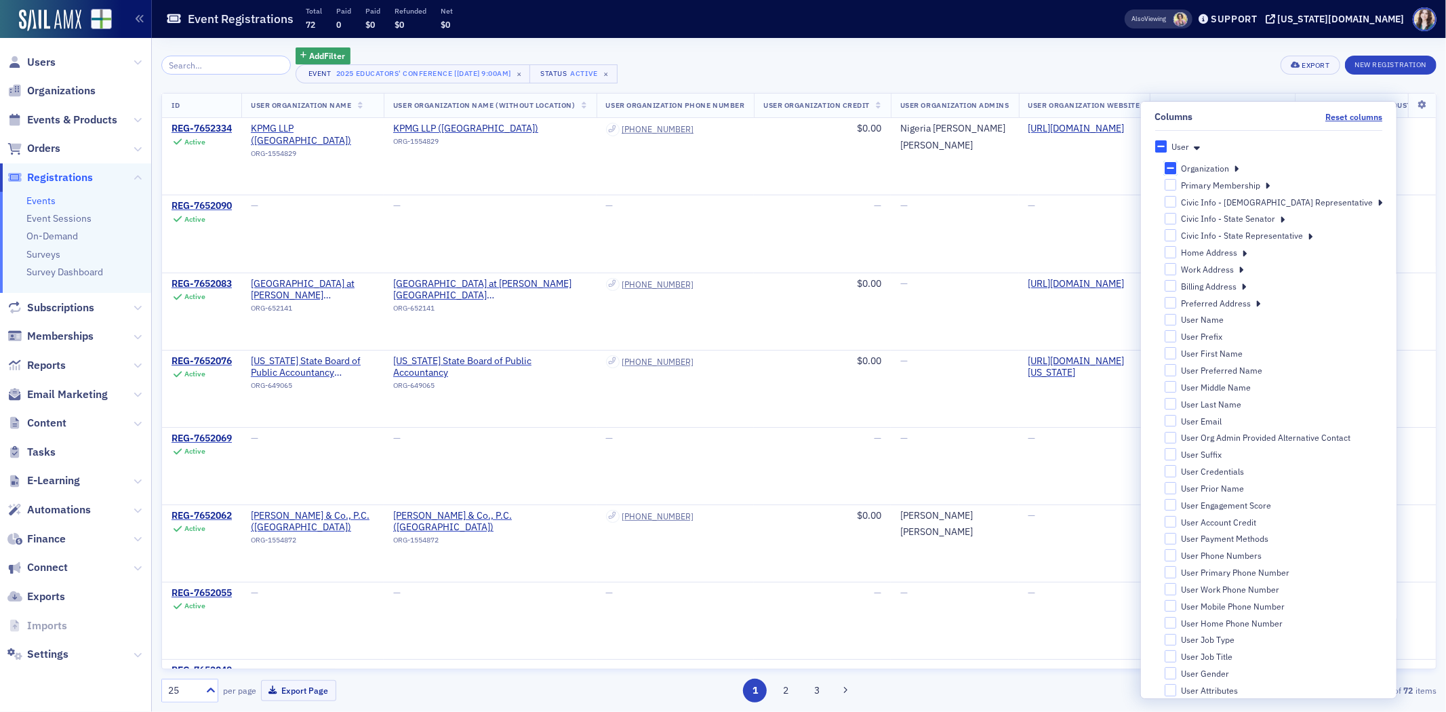
click at [1176, 167] on input "Organization" at bounding box center [1170, 168] width 12 height 12
checkbox input "true"
click at [1239, 166] on icon at bounding box center [1236, 168] width 5 height 12
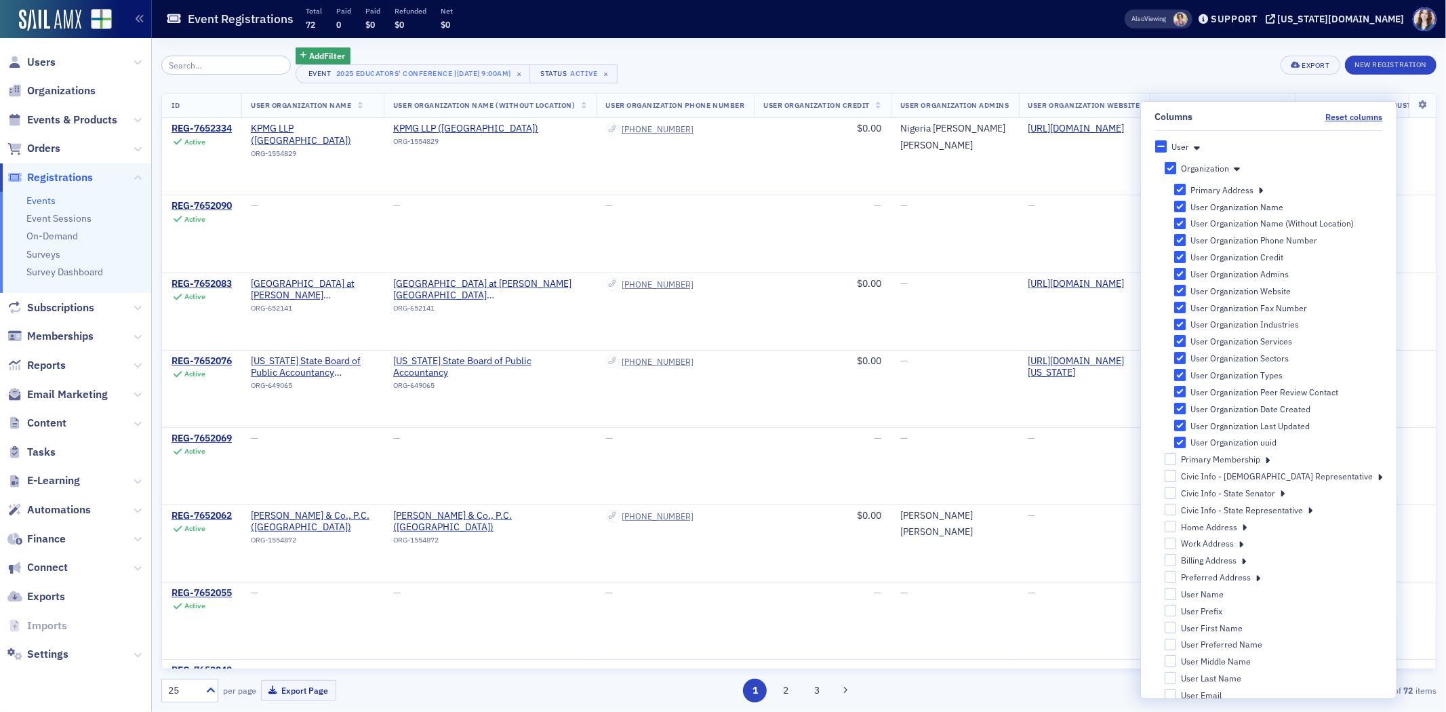
click at [1176, 165] on input "Organization" at bounding box center [1170, 168] width 12 height 12
checkbox input "false"
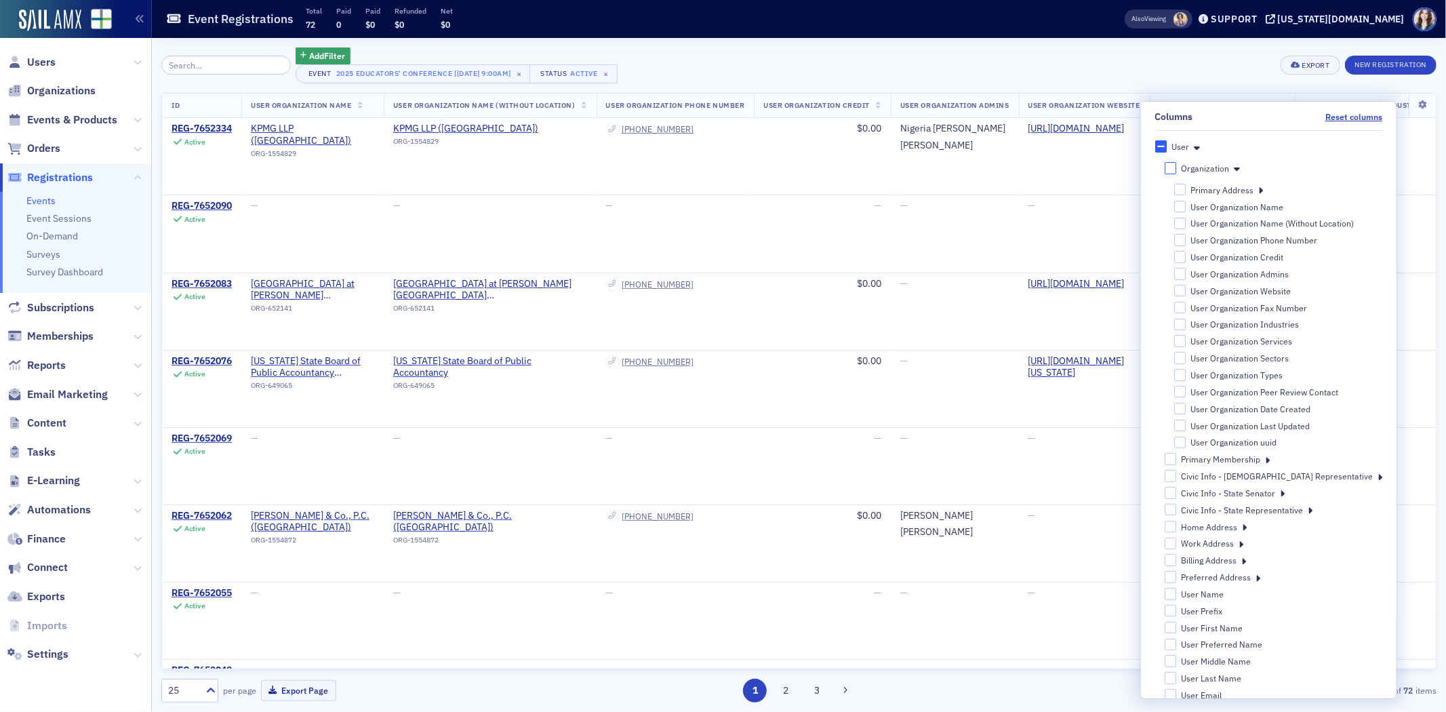
checkbox input "false"
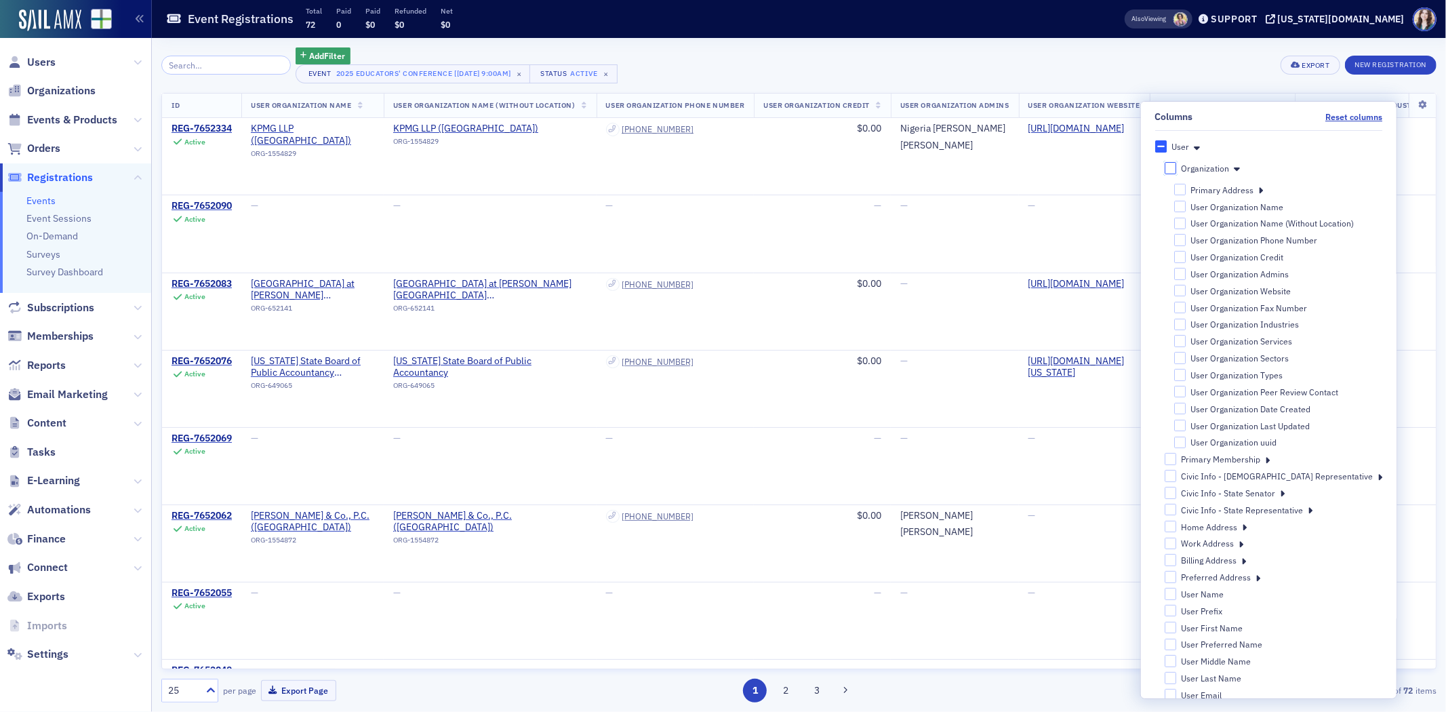
checkbox input "false"
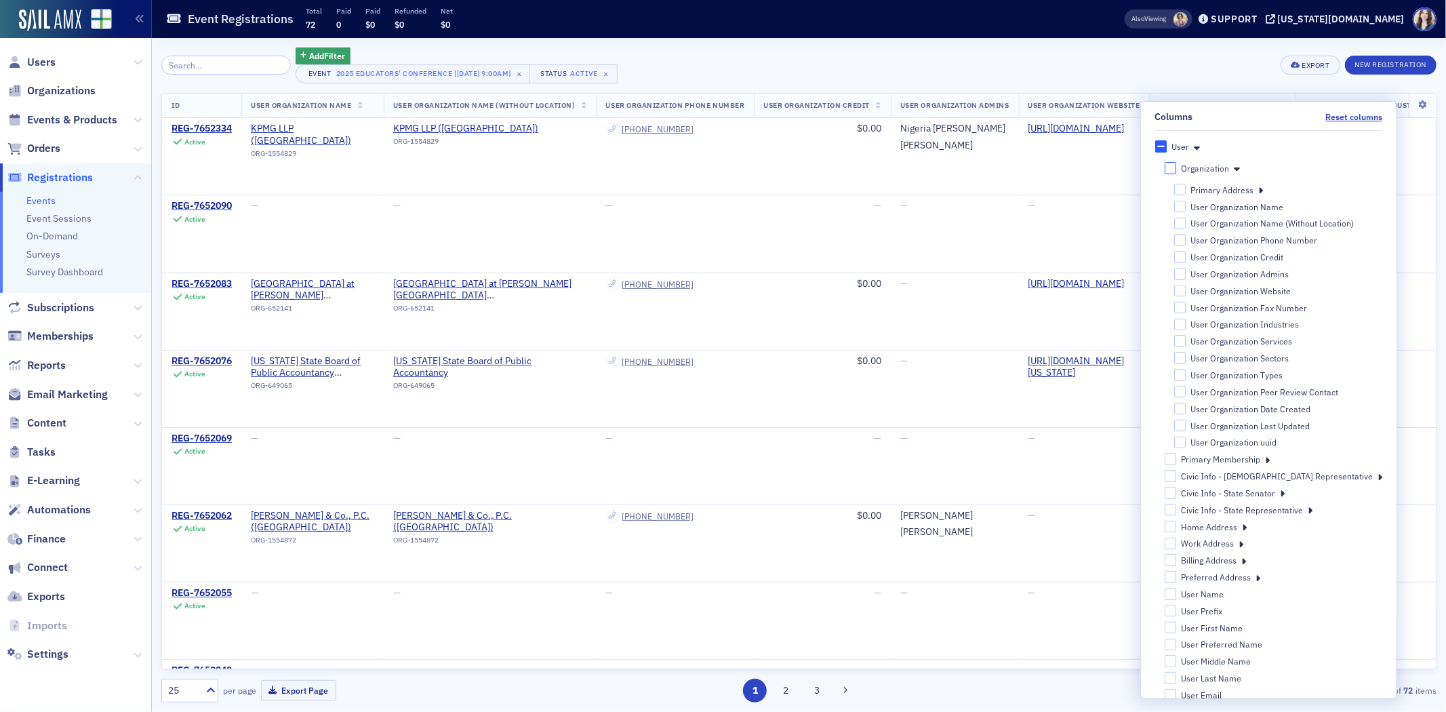
checkbox input "false"
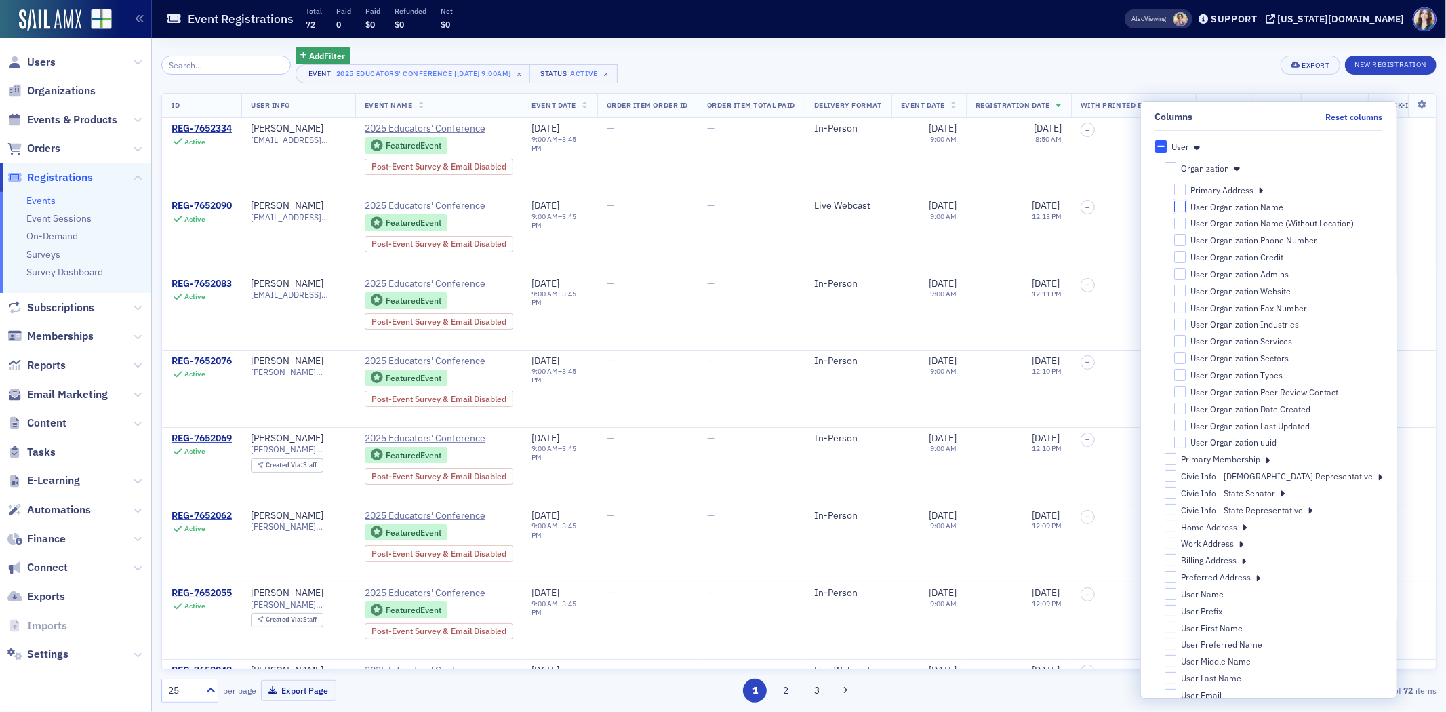
click at [1186, 207] on input "User Organization Name" at bounding box center [1179, 207] width 12 height 12
checkbox input "true"
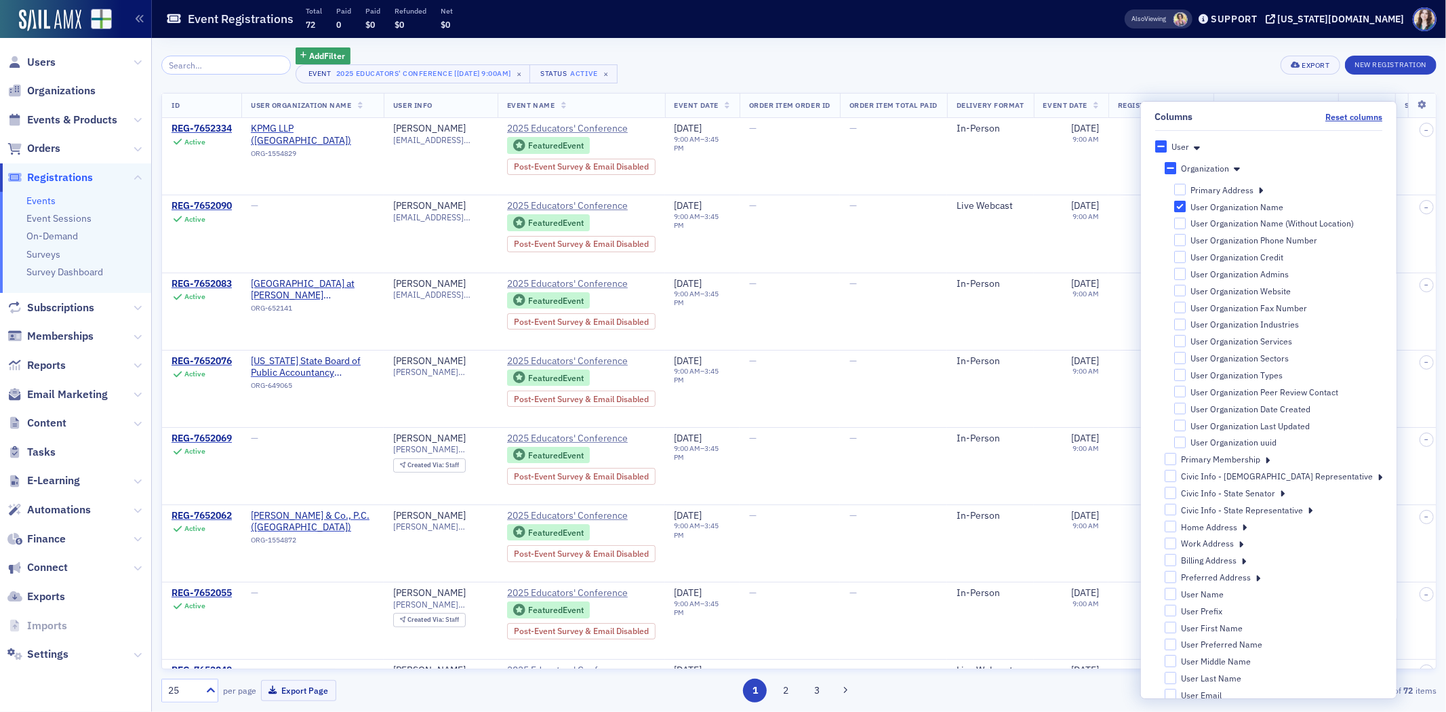
click at [1240, 167] on icon at bounding box center [1237, 168] width 6 height 12
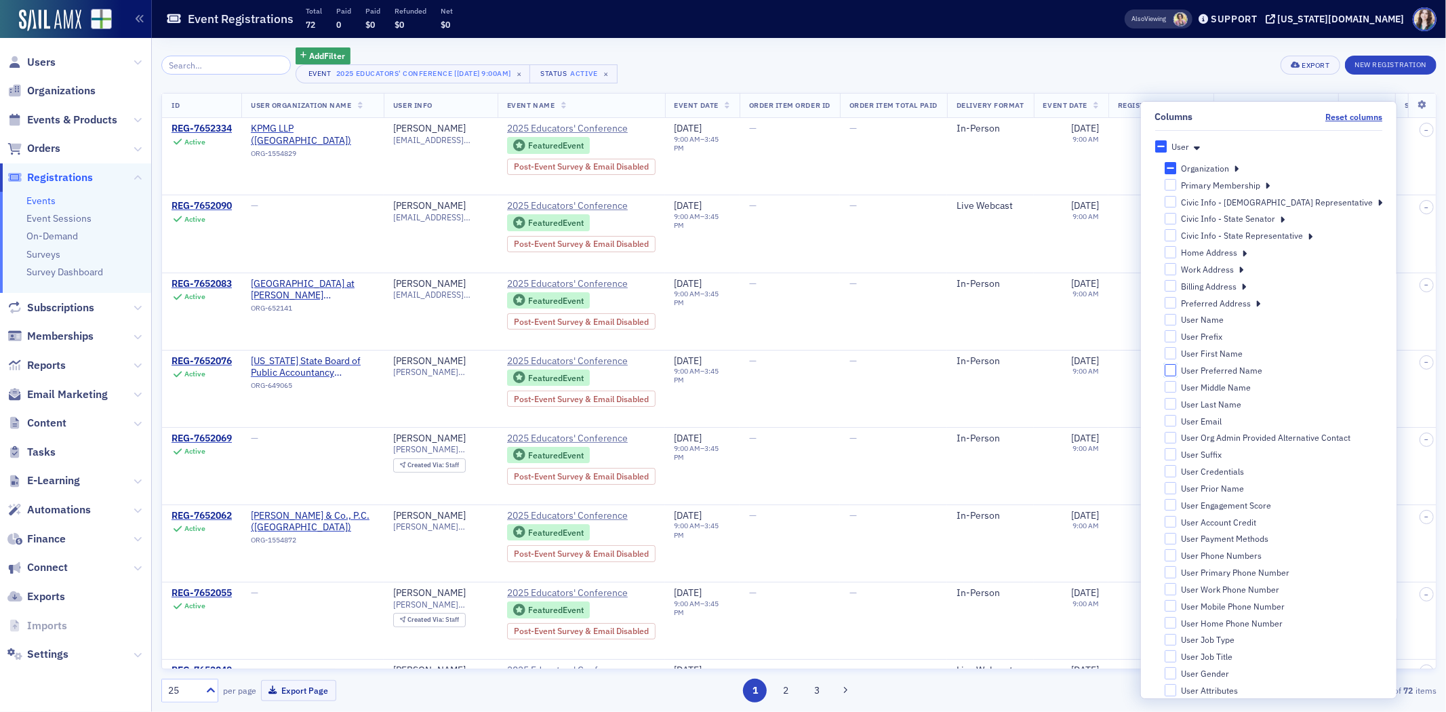
click at [1176, 370] on input "User Preferred Name" at bounding box center [1170, 370] width 12 height 12
checkbox input "true"
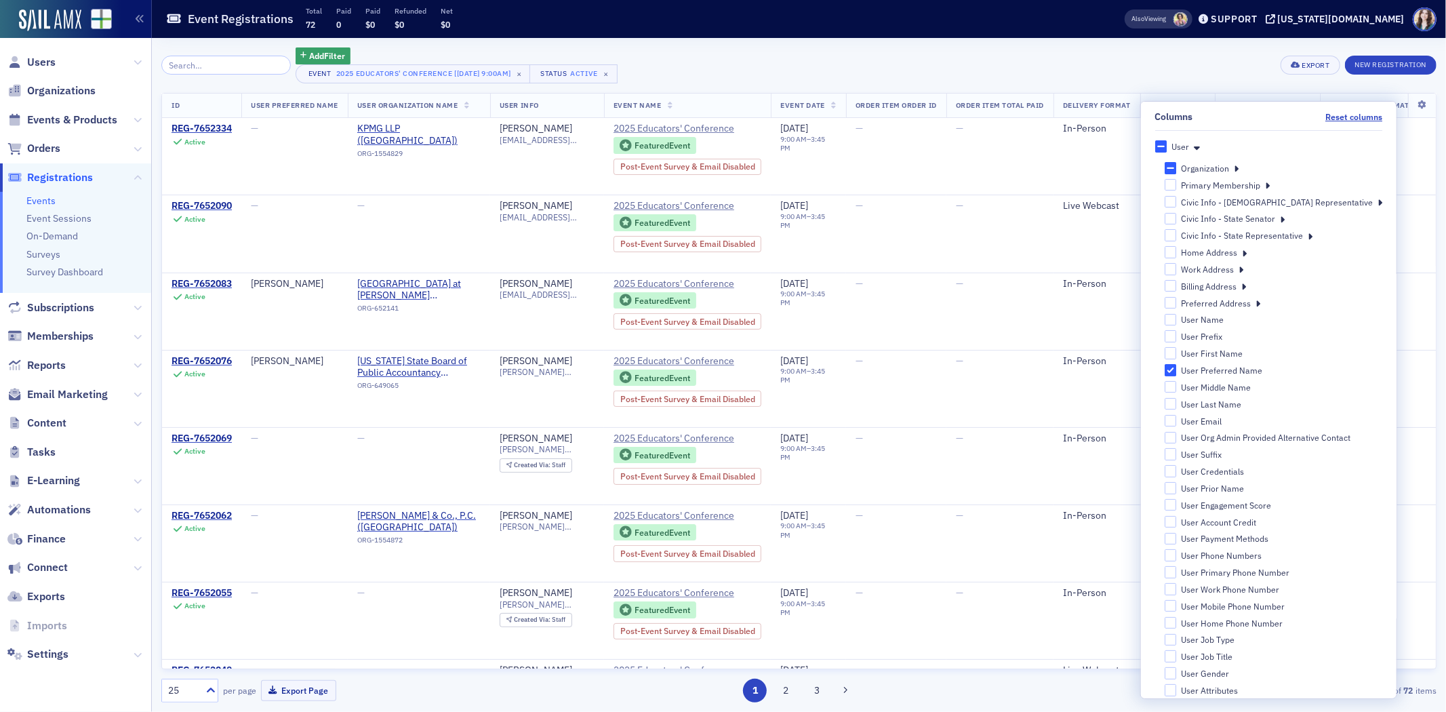
click at [1113, 45] on div "Add Filter Event 2025 Educators' Conference [10/17/2025 9:00am] × Status Active…" at bounding box center [798, 375] width 1275 height 674
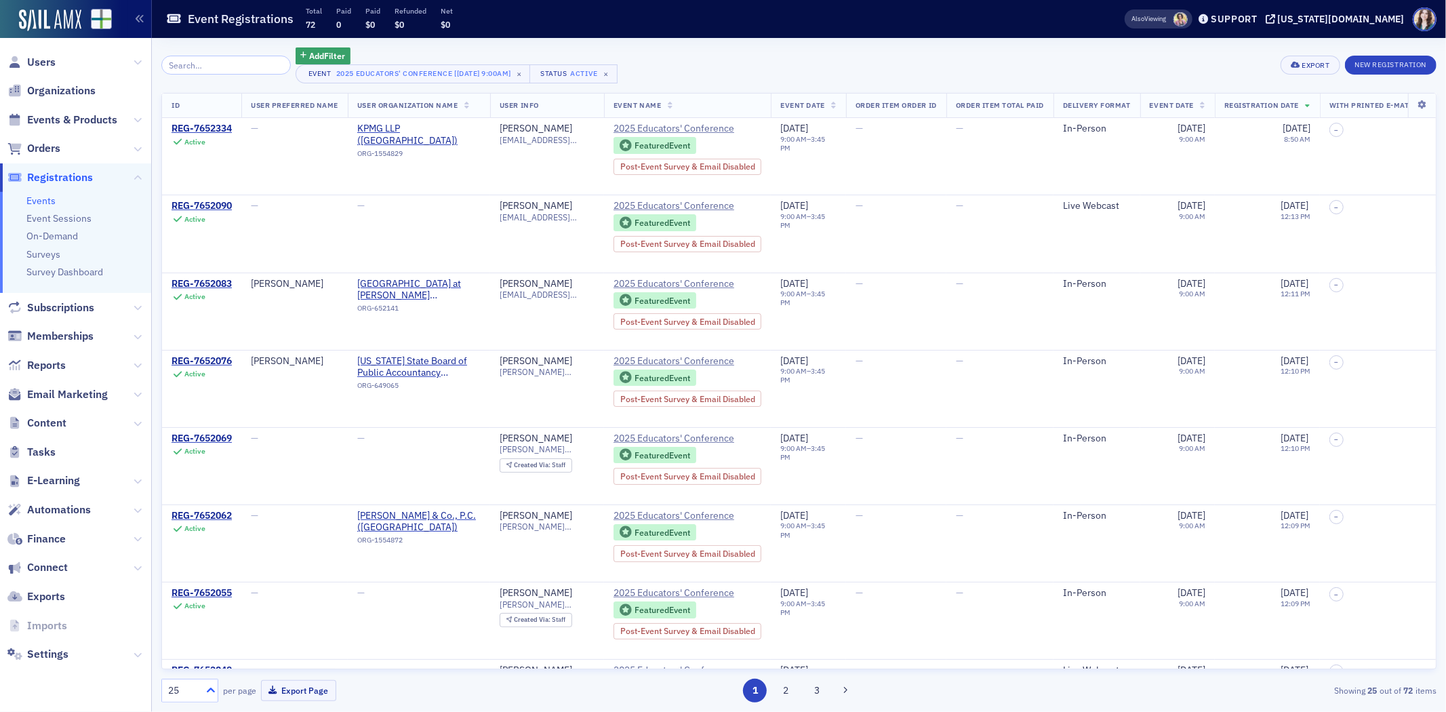
click at [213, 688] on icon at bounding box center [211, 690] width 14 height 14
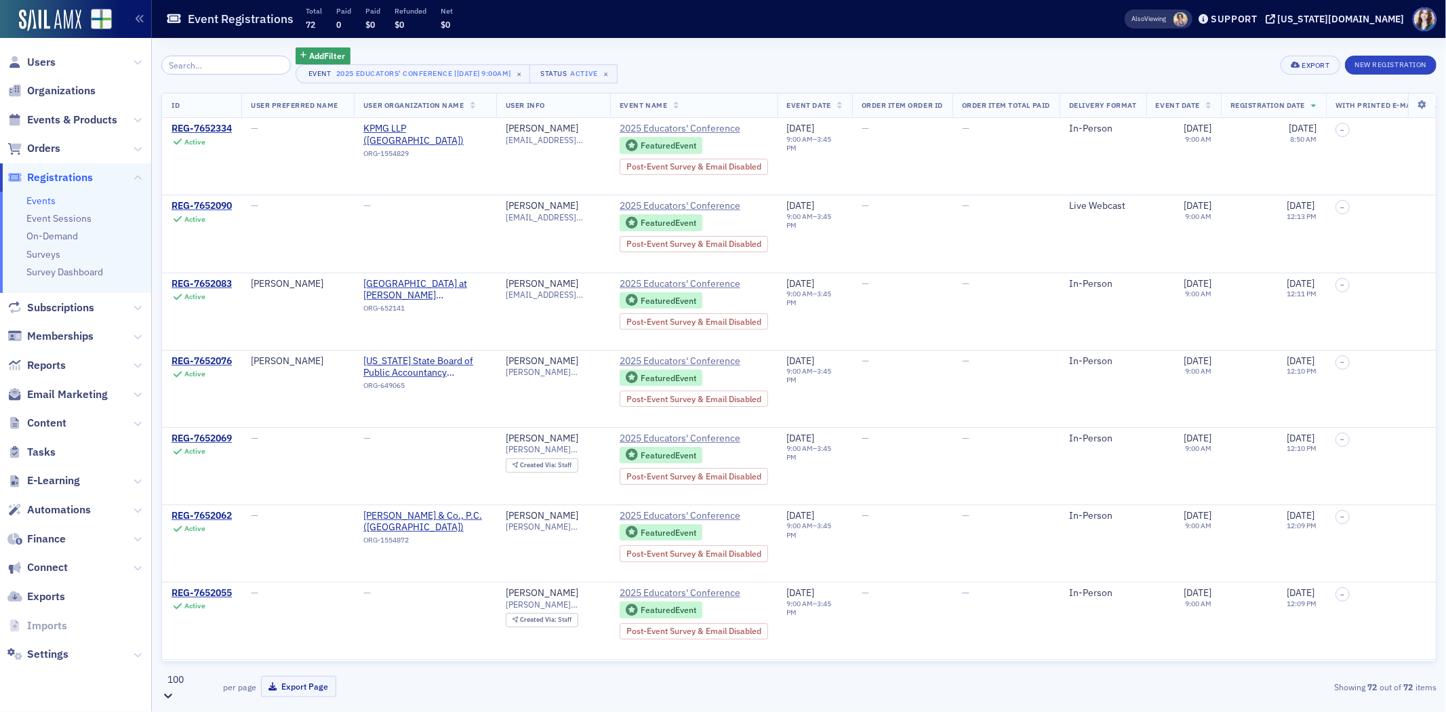
click at [921, 56] on div "Add Filter Event 2025 Educators' Conference [10/17/2025 9:00am] × Status Active…" at bounding box center [798, 65] width 1275 height 36
click at [702, 36] on div "Event Registrations Total 72 Paid 0 Paid $0 Refunded $0 Net $0" at bounding box center [624, 19] width 916 height 36
click at [1380, 71] on button "New Registration" at bounding box center [1391, 65] width 92 height 19
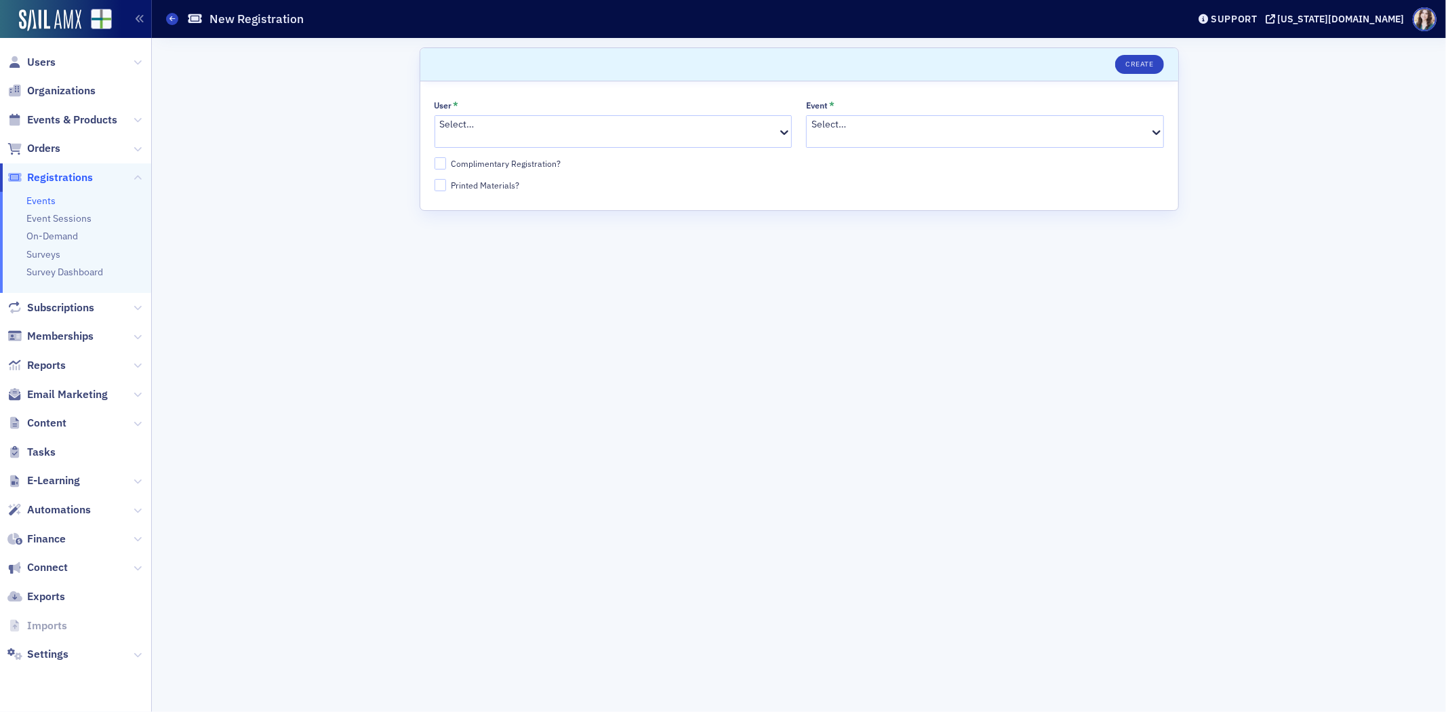
click at [607, 137] on div "Select…" at bounding box center [606, 131] width 343 height 31
type input "rob pear"
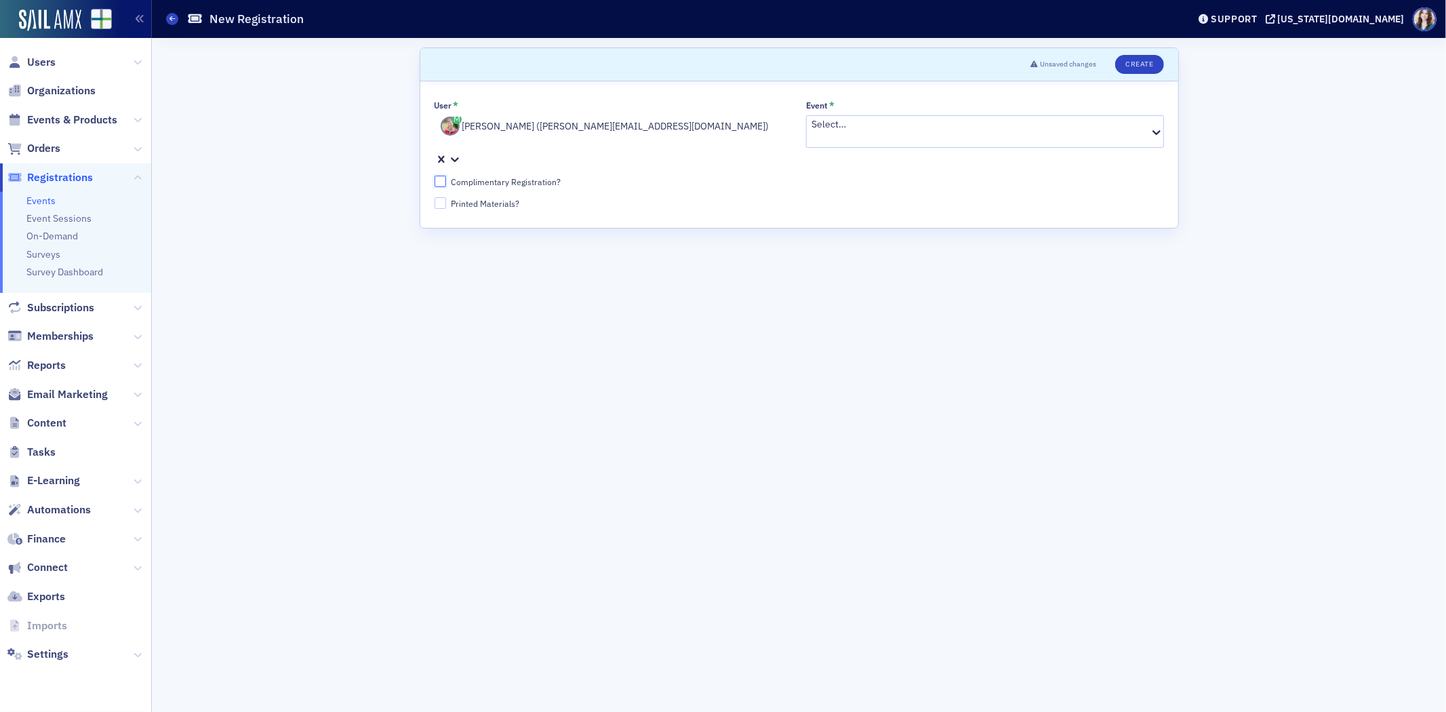
click at [439, 176] on input "Complimentary Registration?" at bounding box center [441, 182] width 12 height 12
checkbox input "true"
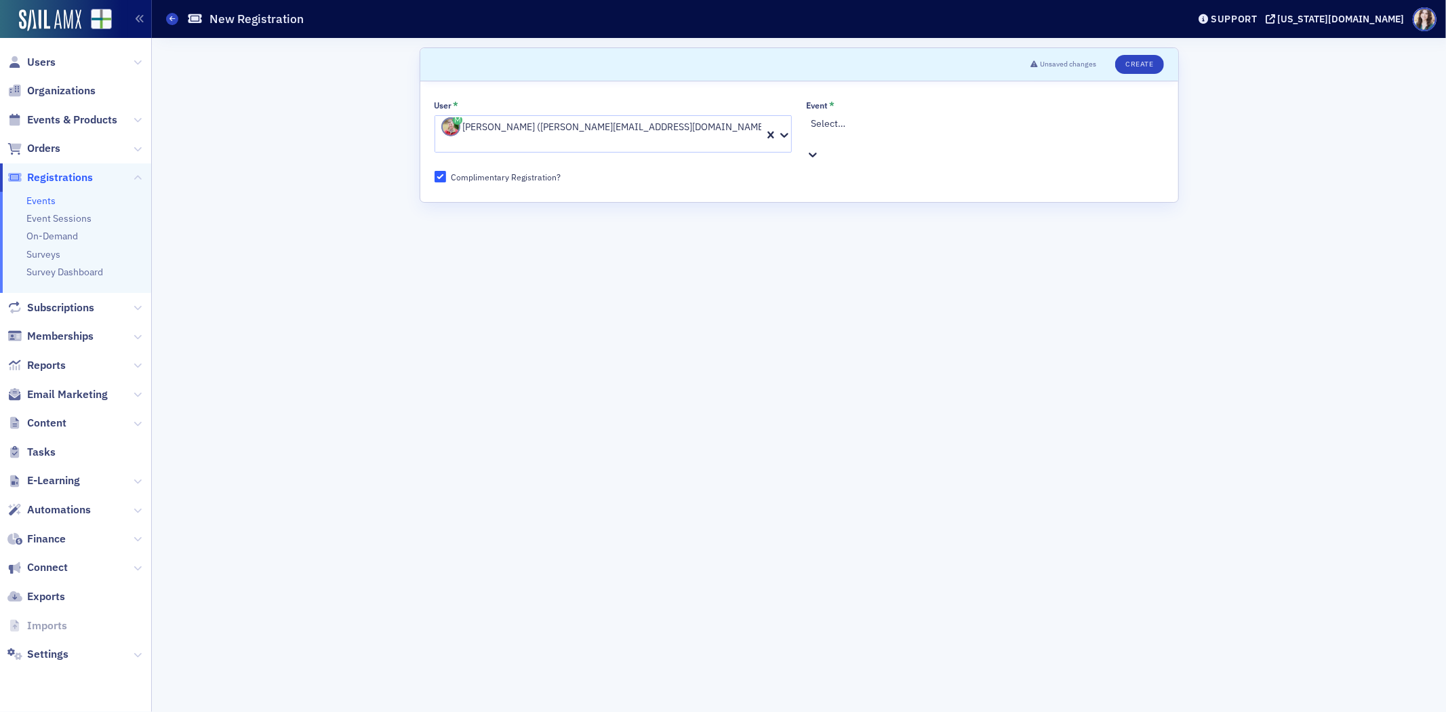
click at [860, 132] on div at bounding box center [987, 138] width 352 height 14
type input "2025 Educa"
click at [190, 711] on span "2025 Educators' Conference [10/17/2025 9:00am]" at bounding box center [95, 719] width 190 height 14
click at [1028, 132] on div at bounding box center [1042, 139] width 213 height 14
click at [1004, 711] on div "In-Person" at bounding box center [723, 719] width 1446 height 14
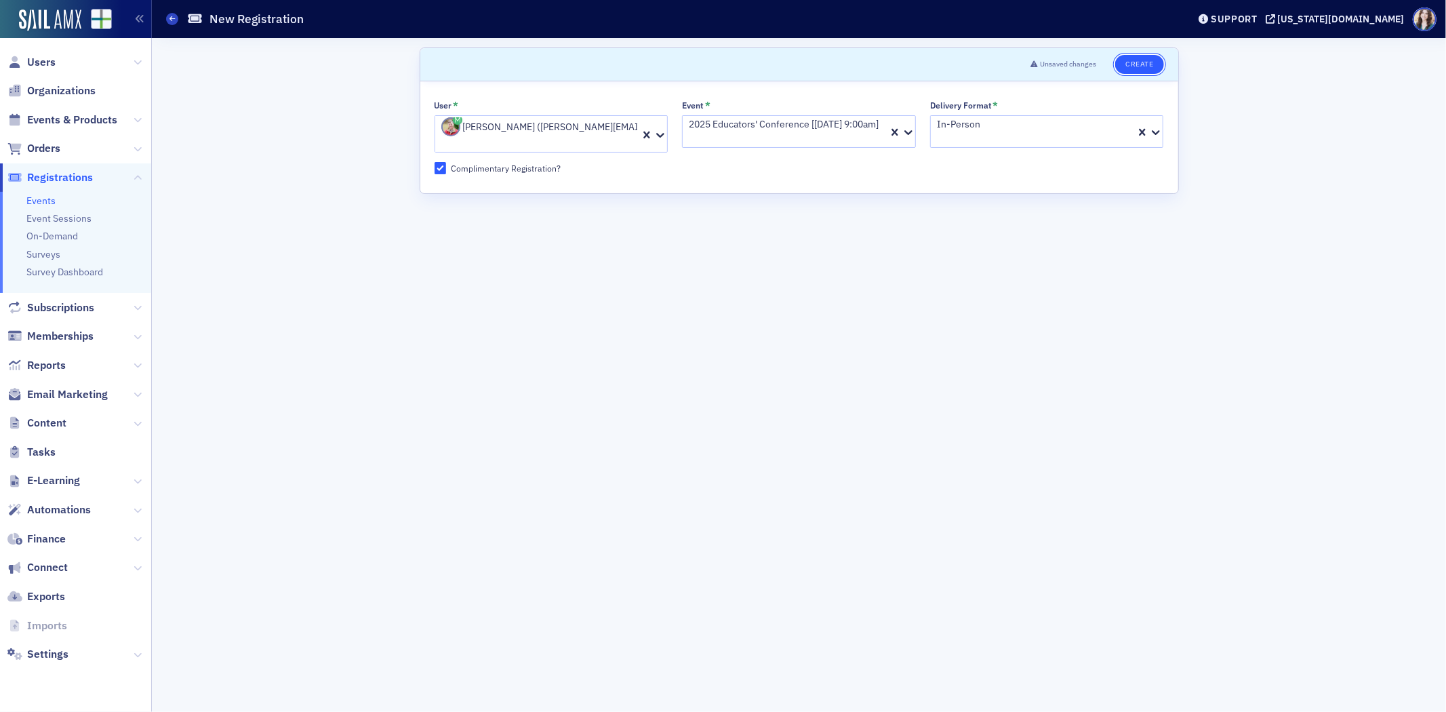
click at [1144, 59] on button "Create" at bounding box center [1139, 64] width 48 height 19
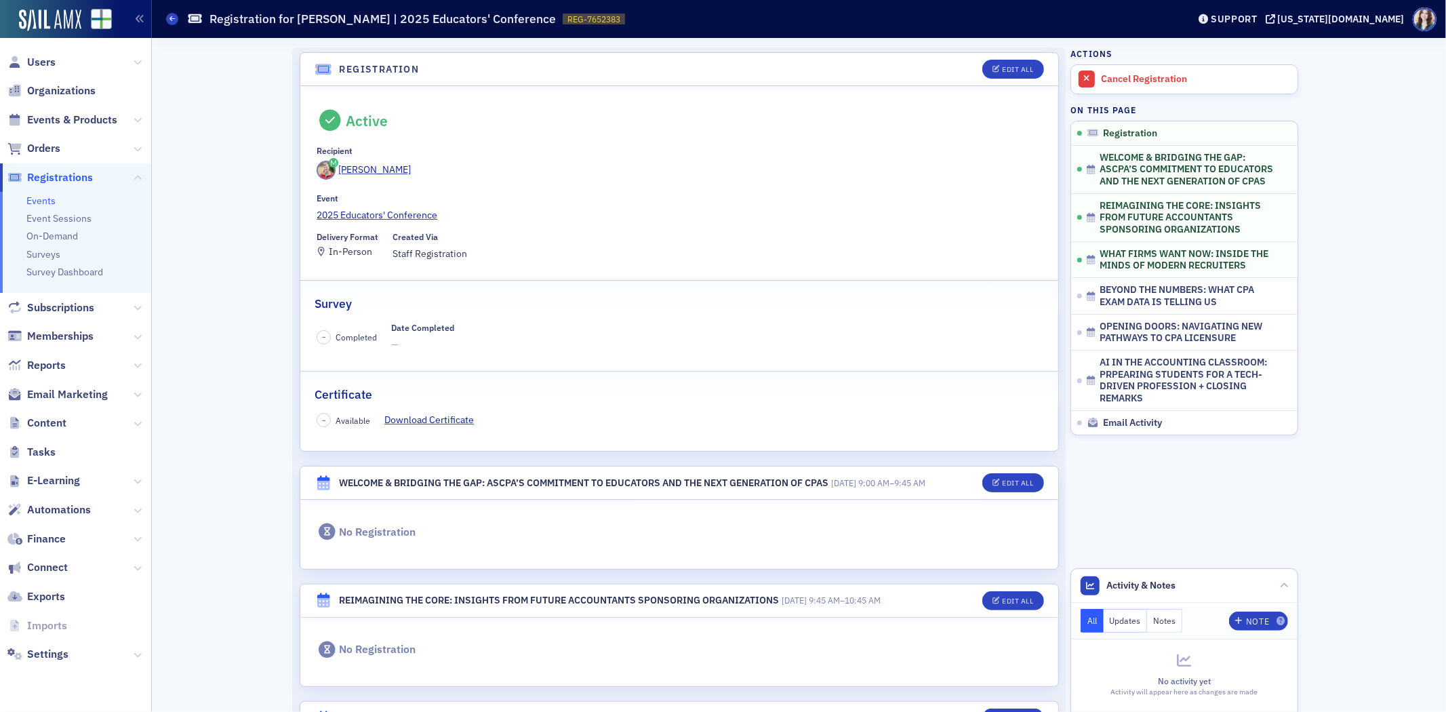
click at [279, 262] on div "Registration Edit All Active Recipient Rob Pearson Event 2025 Educators' Confer…" at bounding box center [798, 648] width 1275 height 1220
click at [43, 119] on span "Events & Products" at bounding box center [72, 120] width 90 height 15
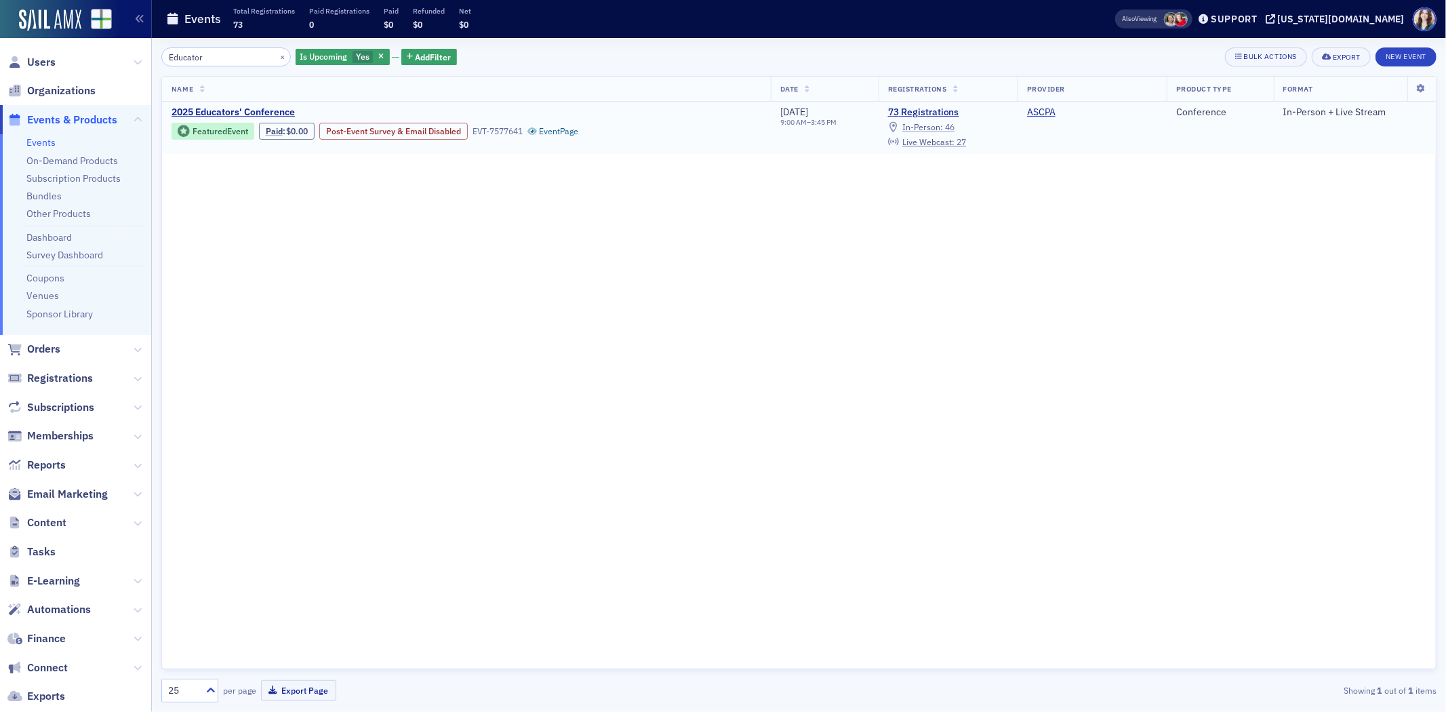
click at [925, 125] on span "In-Person :" at bounding box center [922, 126] width 41 height 11
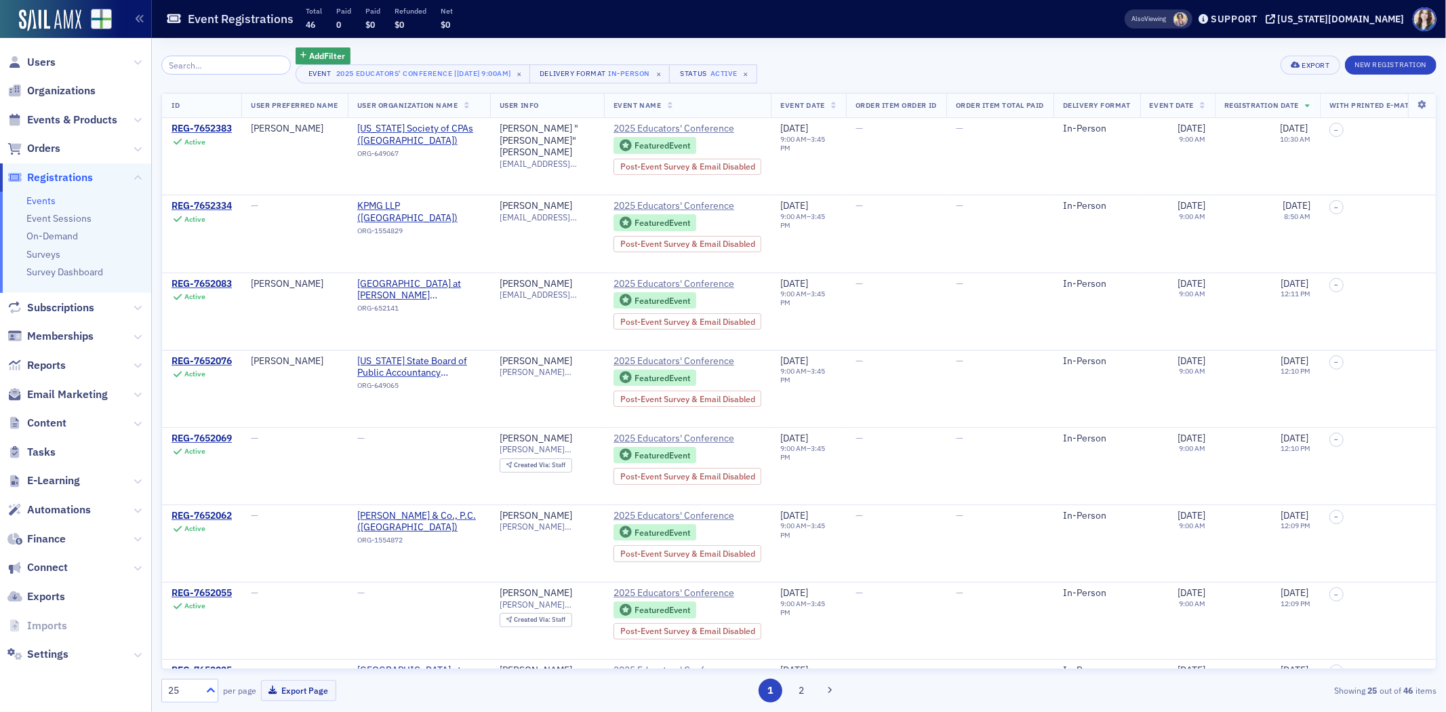
click at [209, 687] on icon at bounding box center [211, 690] width 14 height 14
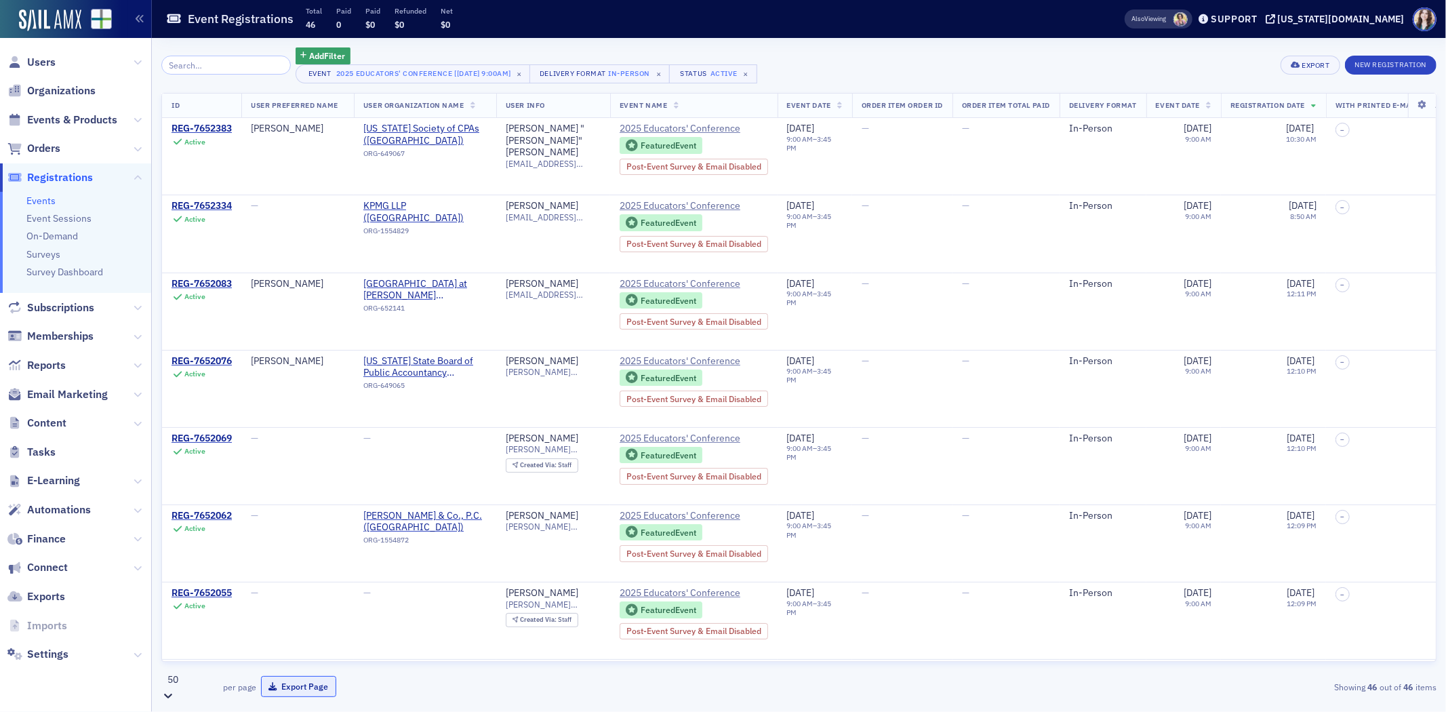
click at [317, 687] on button "Export Page" at bounding box center [298, 686] width 75 height 21
click at [950, 45] on div "Add Filter Event 2025 Educators' Conference [10/17/2025 9:00am] × Delivery Form…" at bounding box center [798, 375] width 1275 height 674
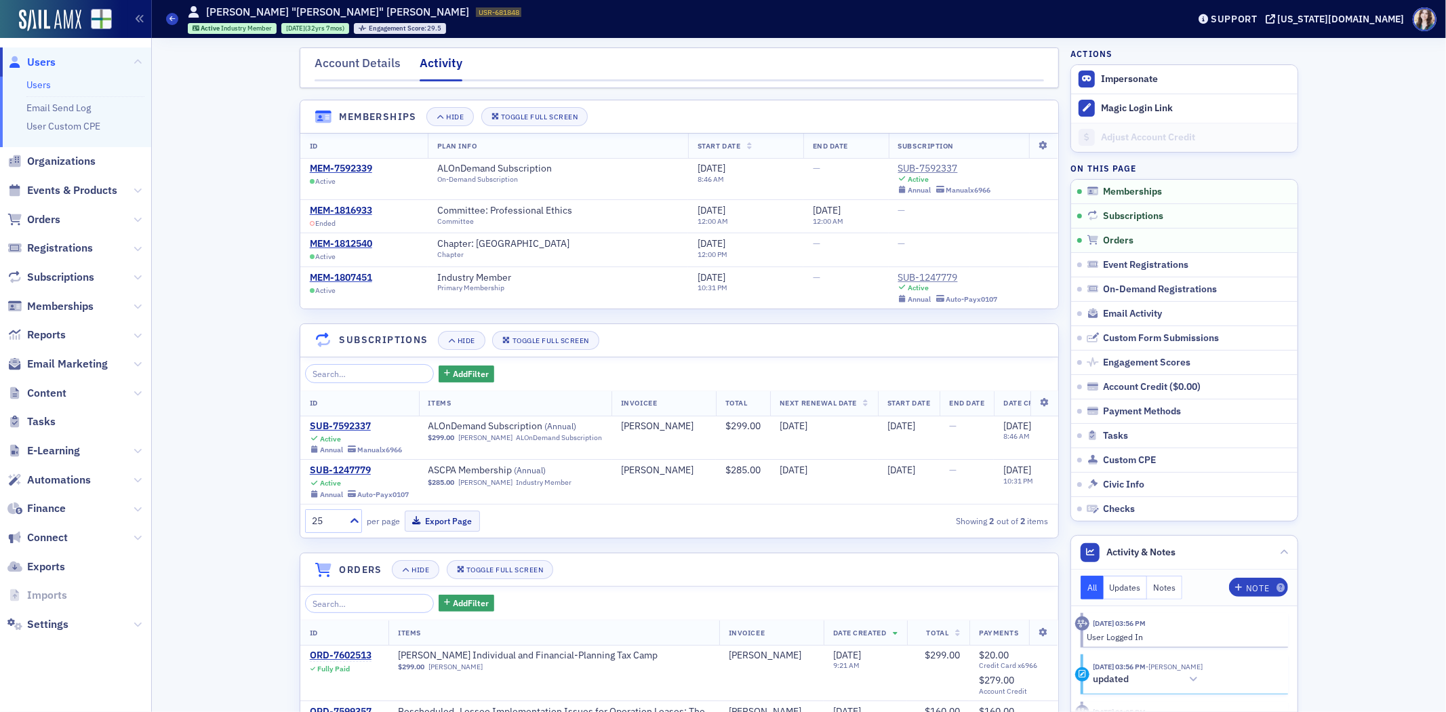
click at [35, 58] on span "Users" at bounding box center [41, 62] width 28 height 15
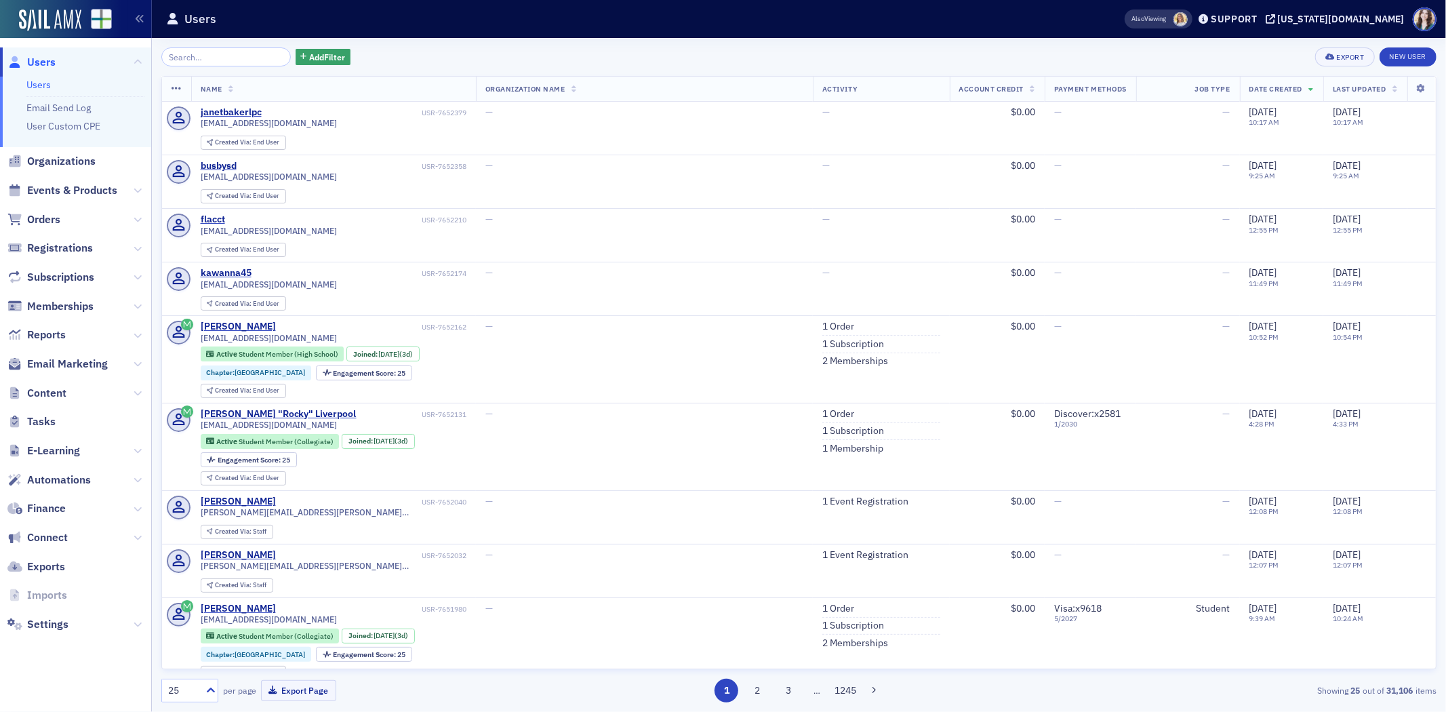
click at [400, 48] on div "Add Filter Export New User" at bounding box center [798, 56] width 1275 height 19
click at [70, 163] on span "Organizations" at bounding box center [61, 161] width 68 height 15
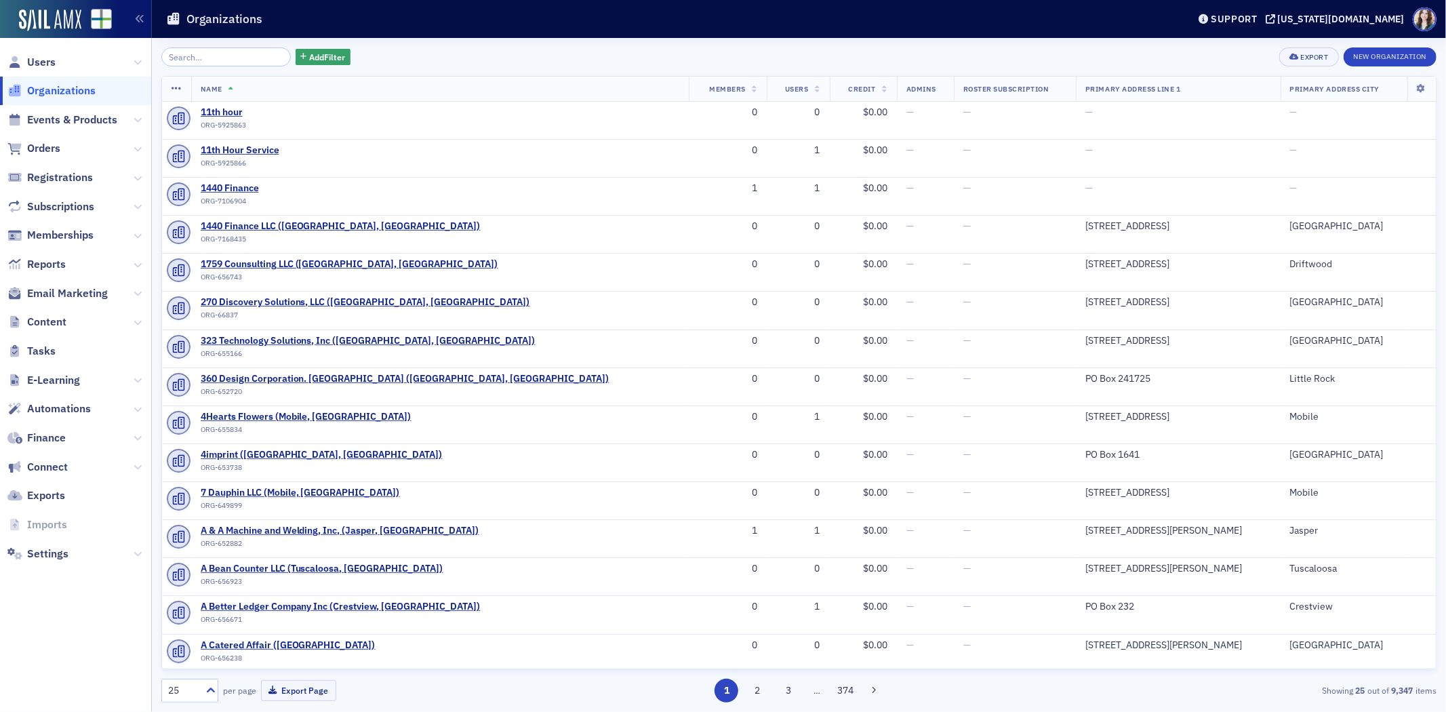
click at [195, 52] on input "search" at bounding box center [225, 56] width 129 height 19
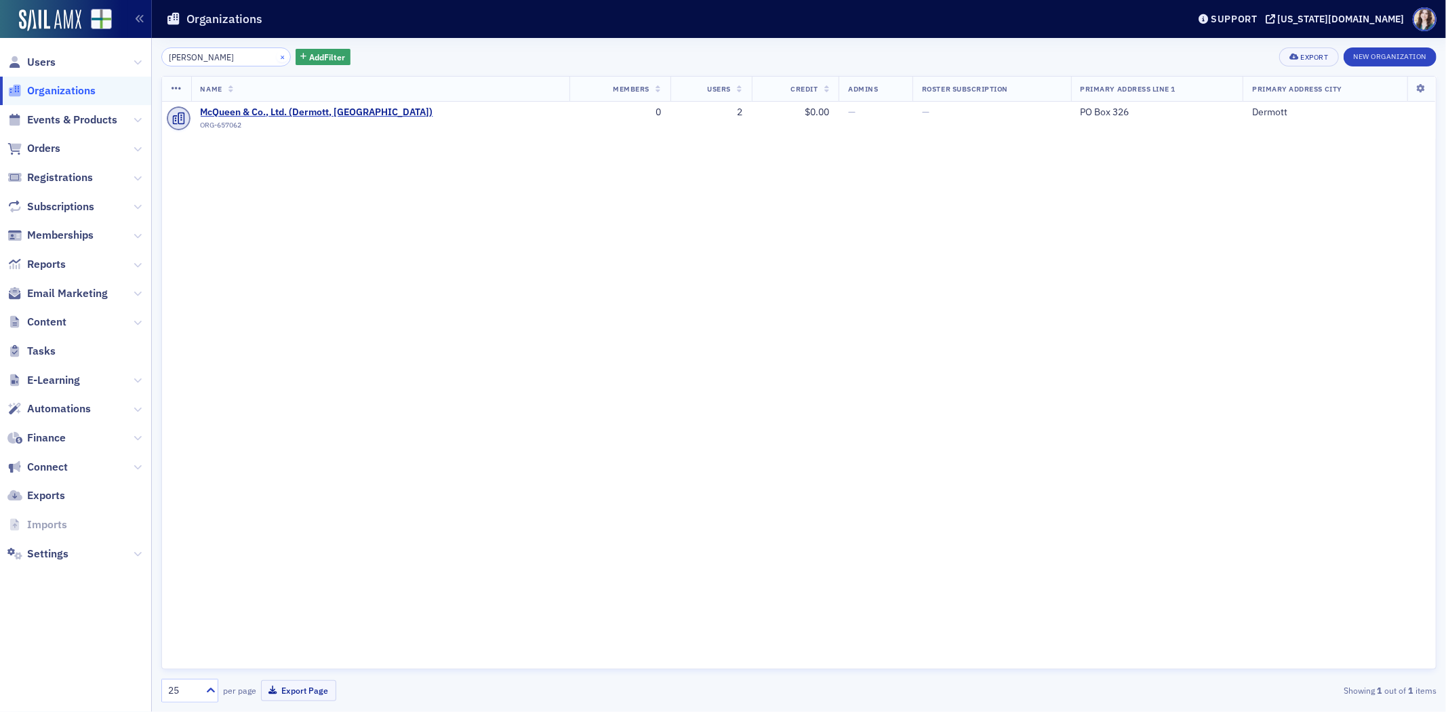
type input "McQueen"
click at [277, 55] on button "×" at bounding box center [283, 56] width 12 height 12
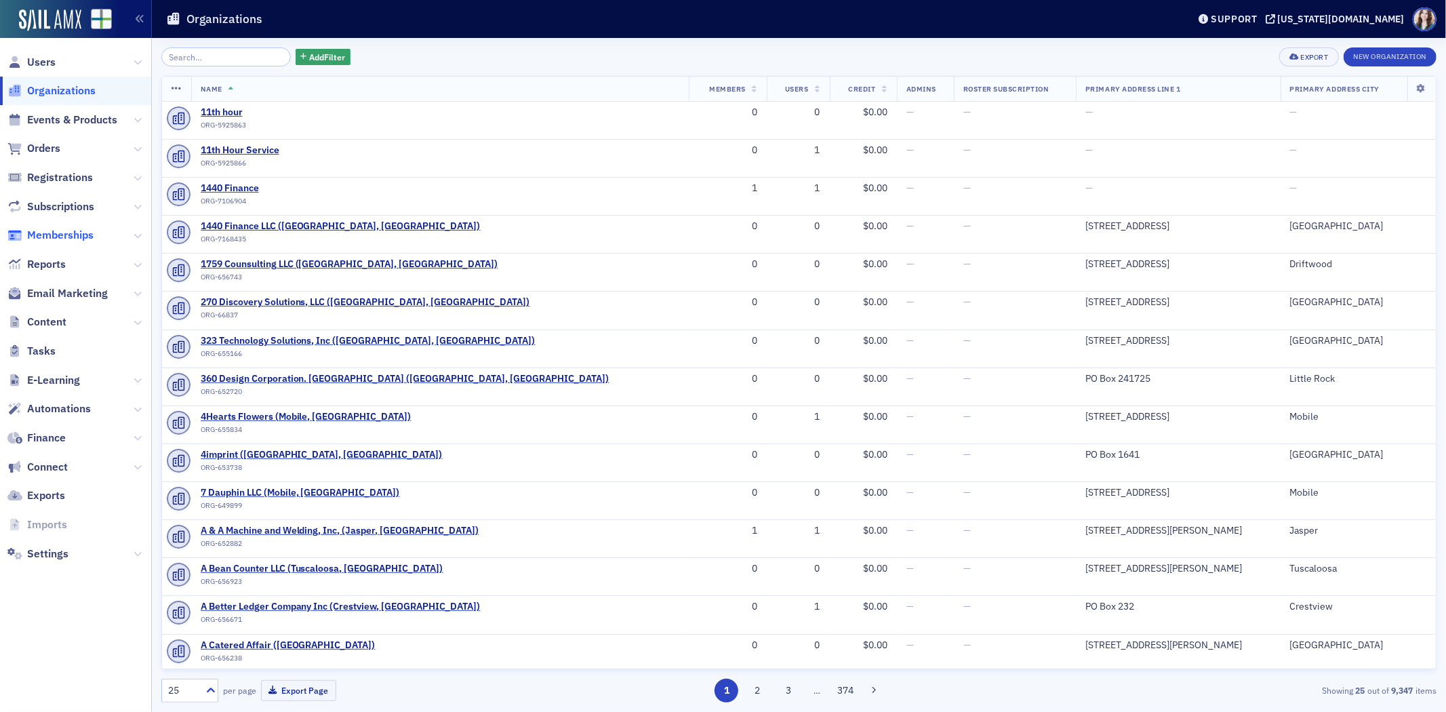
click at [63, 237] on span "Memberships" at bounding box center [60, 235] width 66 height 15
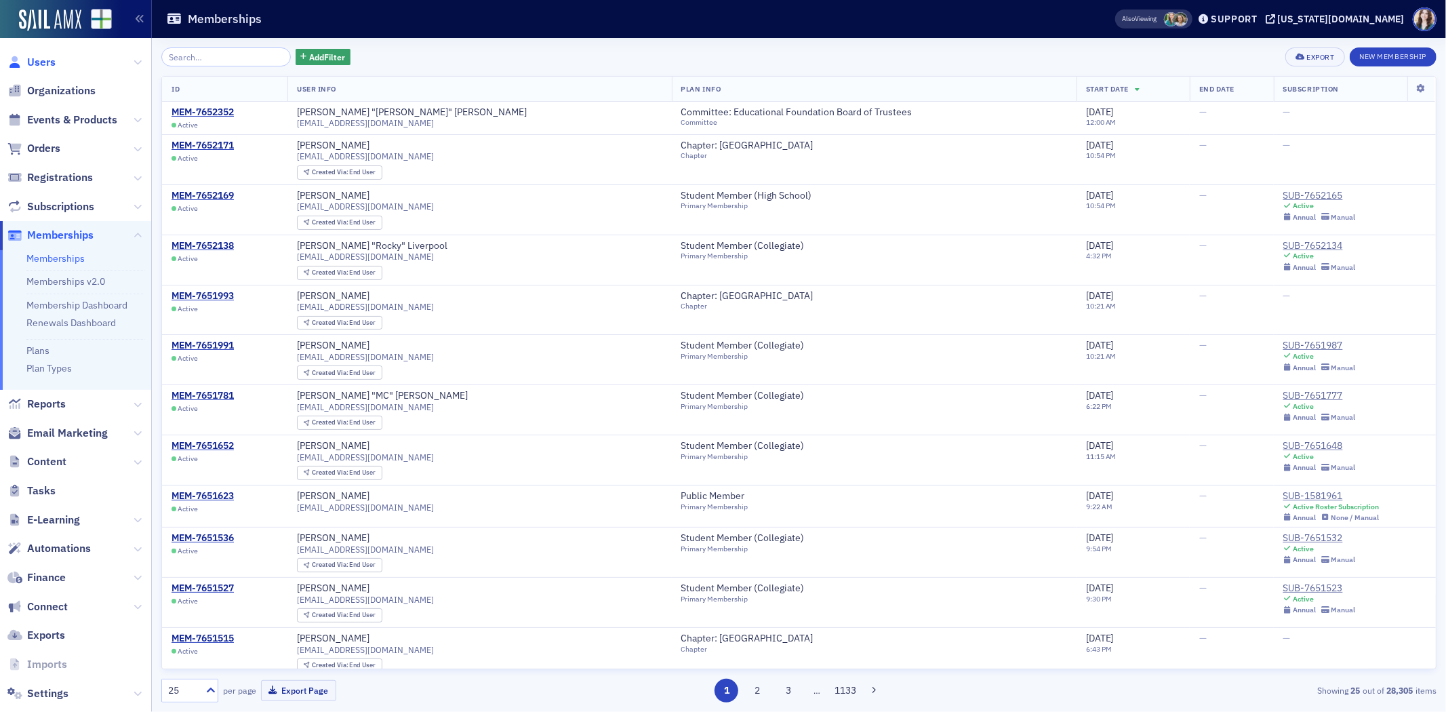
click at [47, 56] on span "Users" at bounding box center [41, 62] width 28 height 15
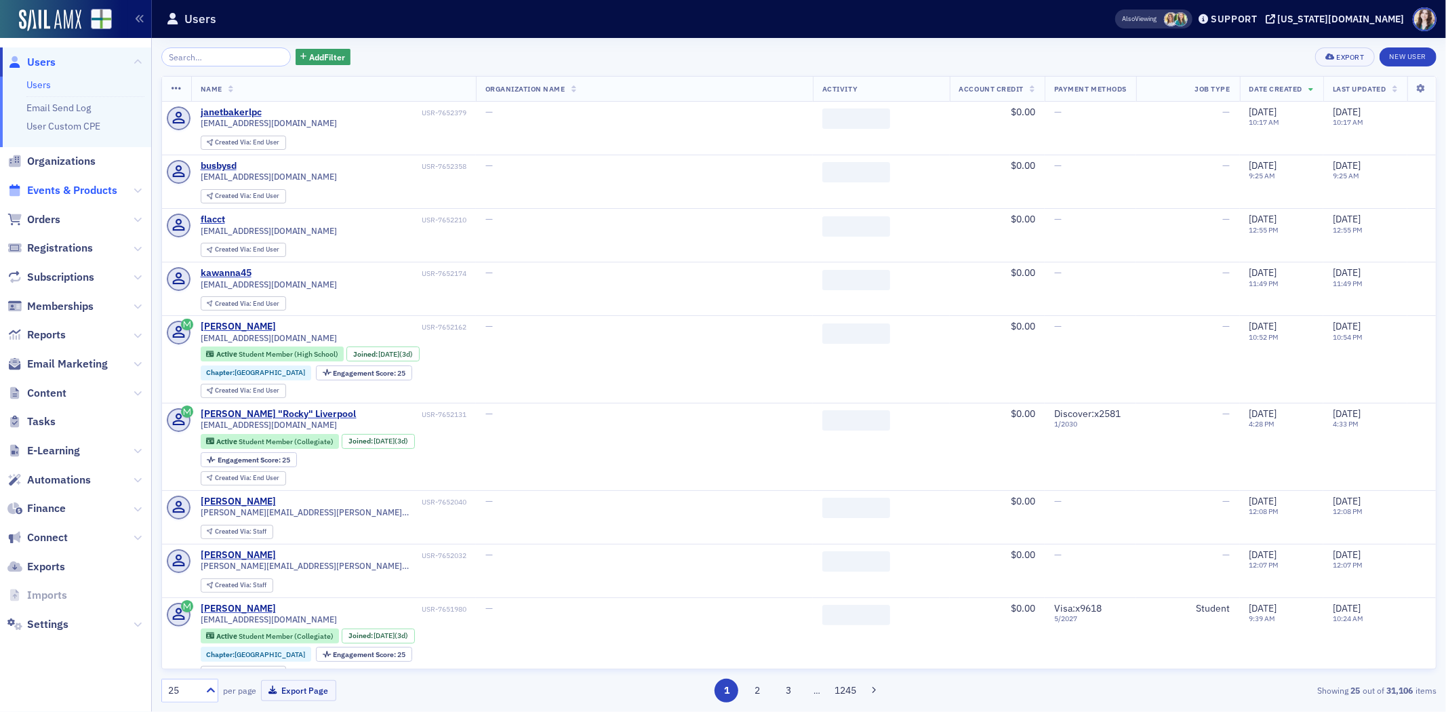
click at [60, 193] on span "Events & Products" at bounding box center [72, 190] width 90 height 15
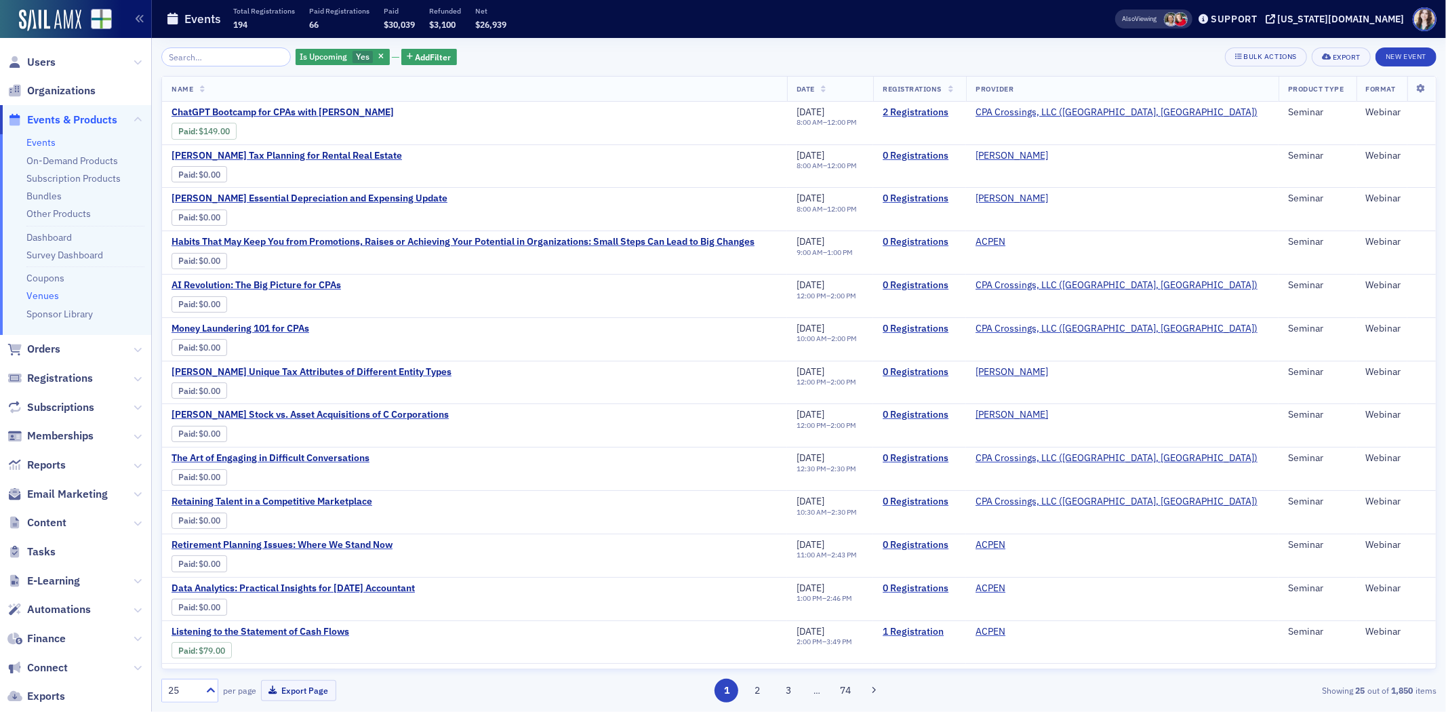
click at [51, 295] on link "Venues" at bounding box center [42, 295] width 33 height 12
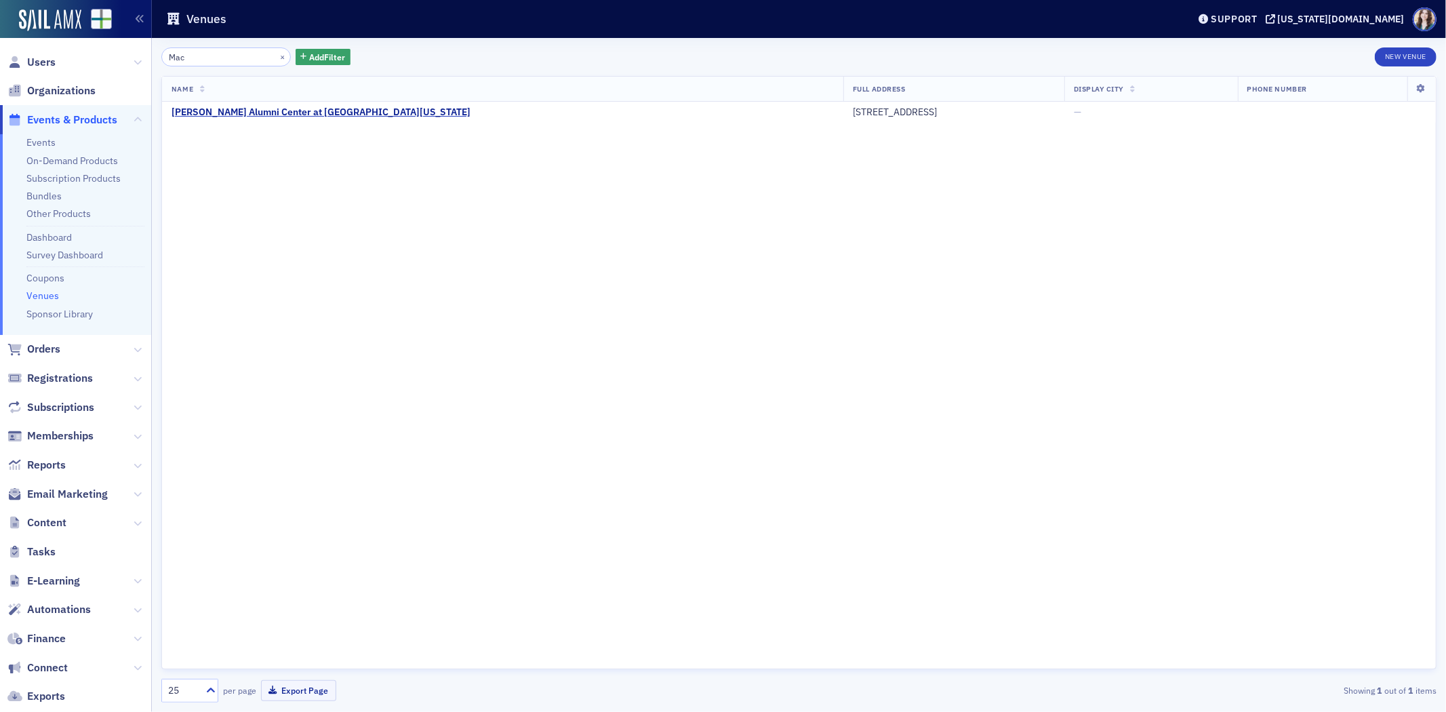
type input "Mac"
click at [468, 68] on div "Mac × Add Filter New Venue Name Full Address Display City Phone Number MacQueen…" at bounding box center [798, 374] width 1275 height 655
click at [277, 55] on button "×" at bounding box center [283, 56] width 12 height 12
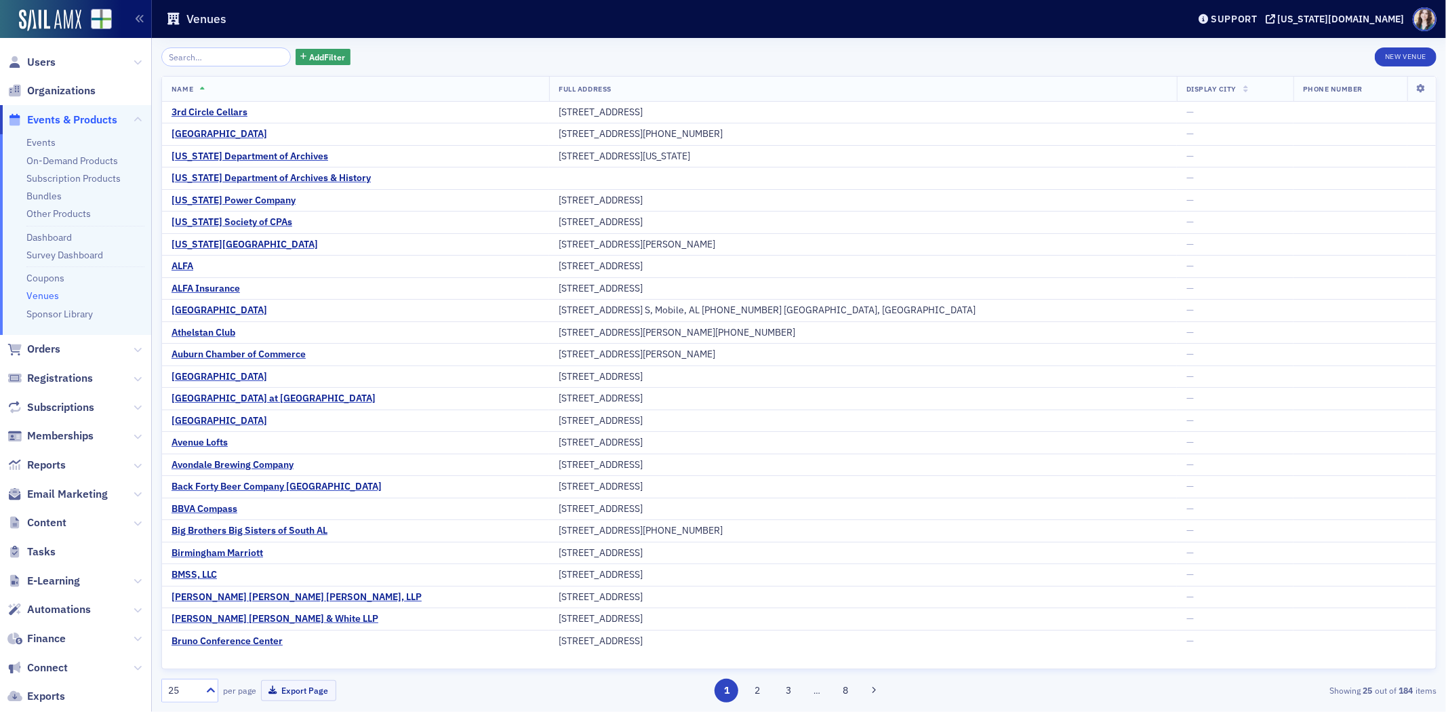
click at [442, 56] on div "Add Filter New Venue" at bounding box center [798, 56] width 1275 height 19
click at [37, 66] on span "Users" at bounding box center [41, 62] width 28 height 15
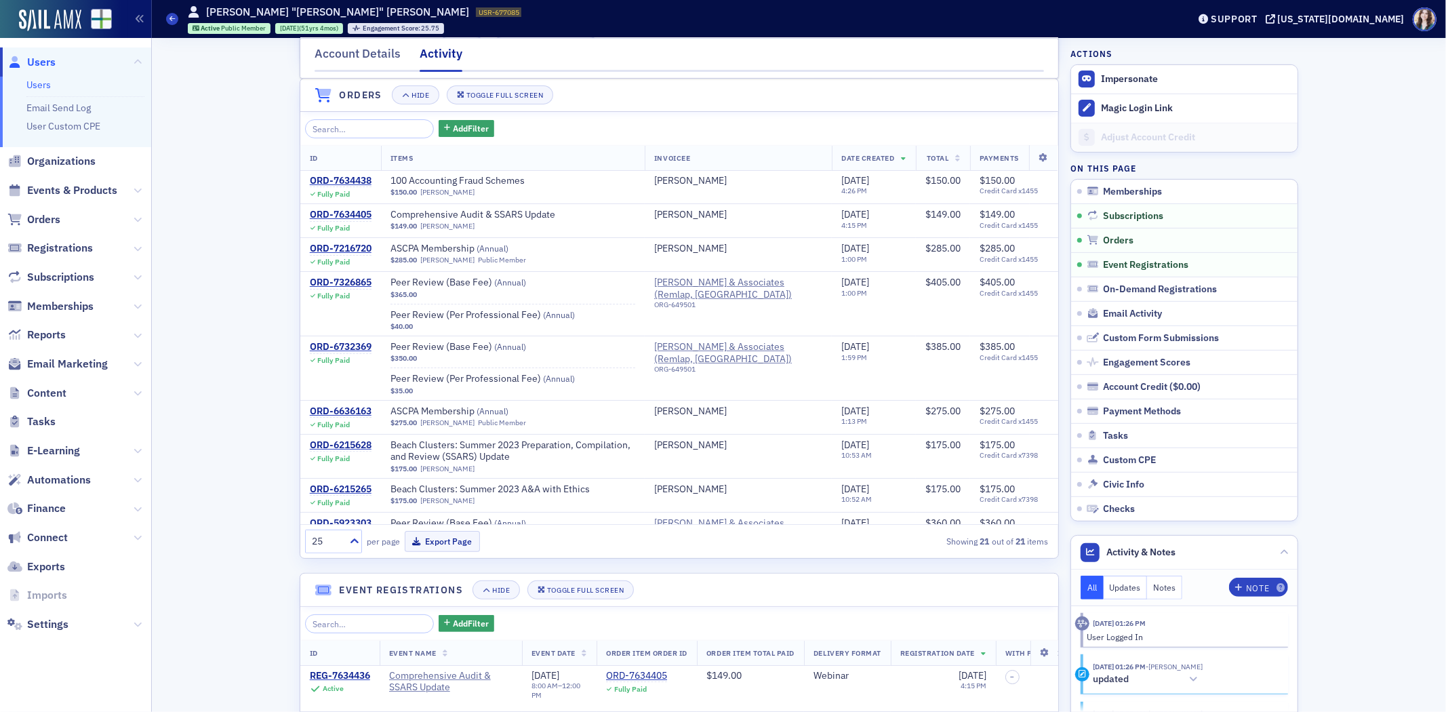
scroll to position [434, 0]
click at [300, 96] on header "Orders Hide Toggle Full Screen" at bounding box center [679, 95] width 758 height 33
click at [300, 56] on div "Account Details Activity" at bounding box center [679, 58] width 759 height 41
